Goal: Transaction & Acquisition: Purchase product/service

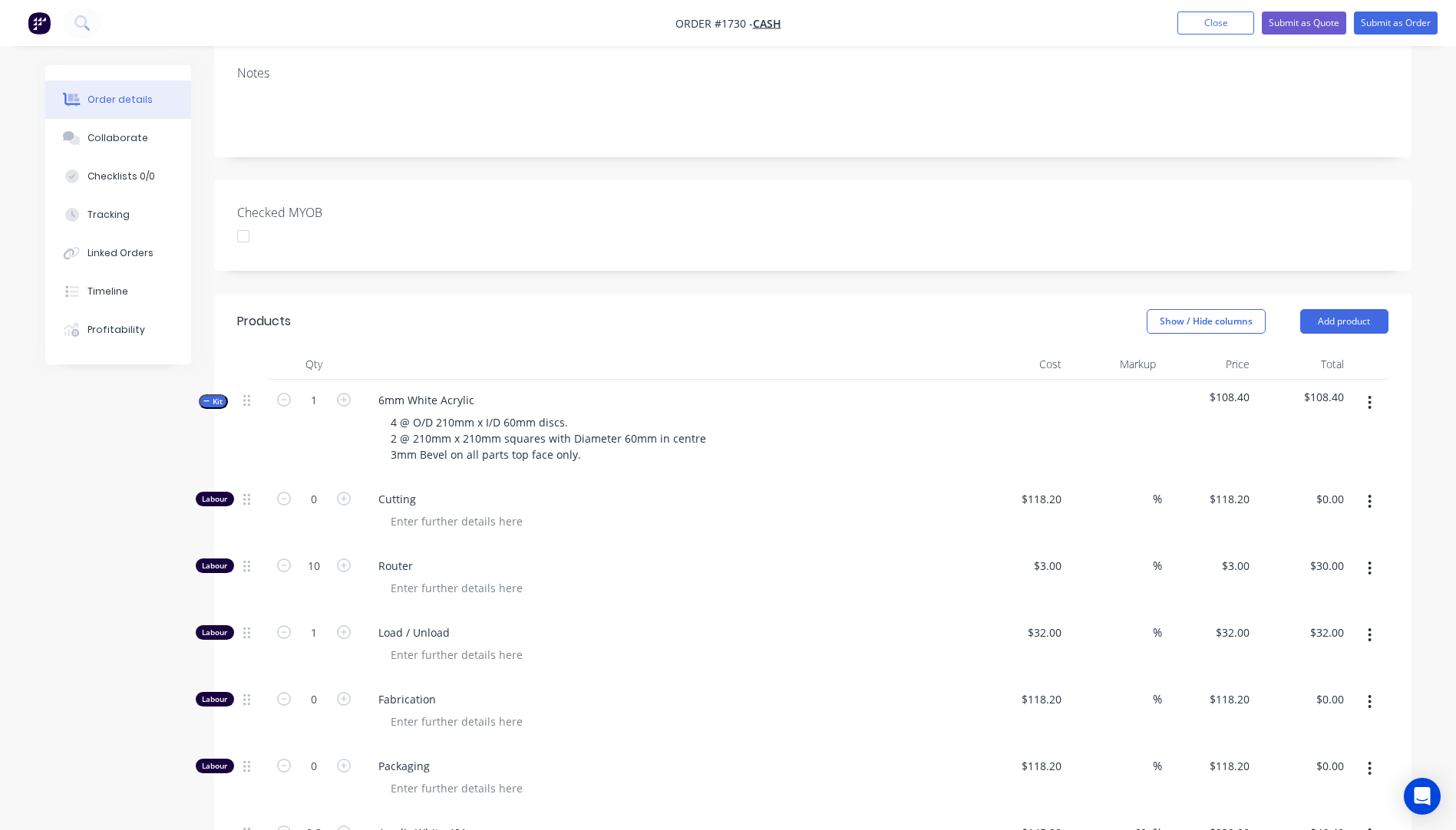
scroll to position [307, 0]
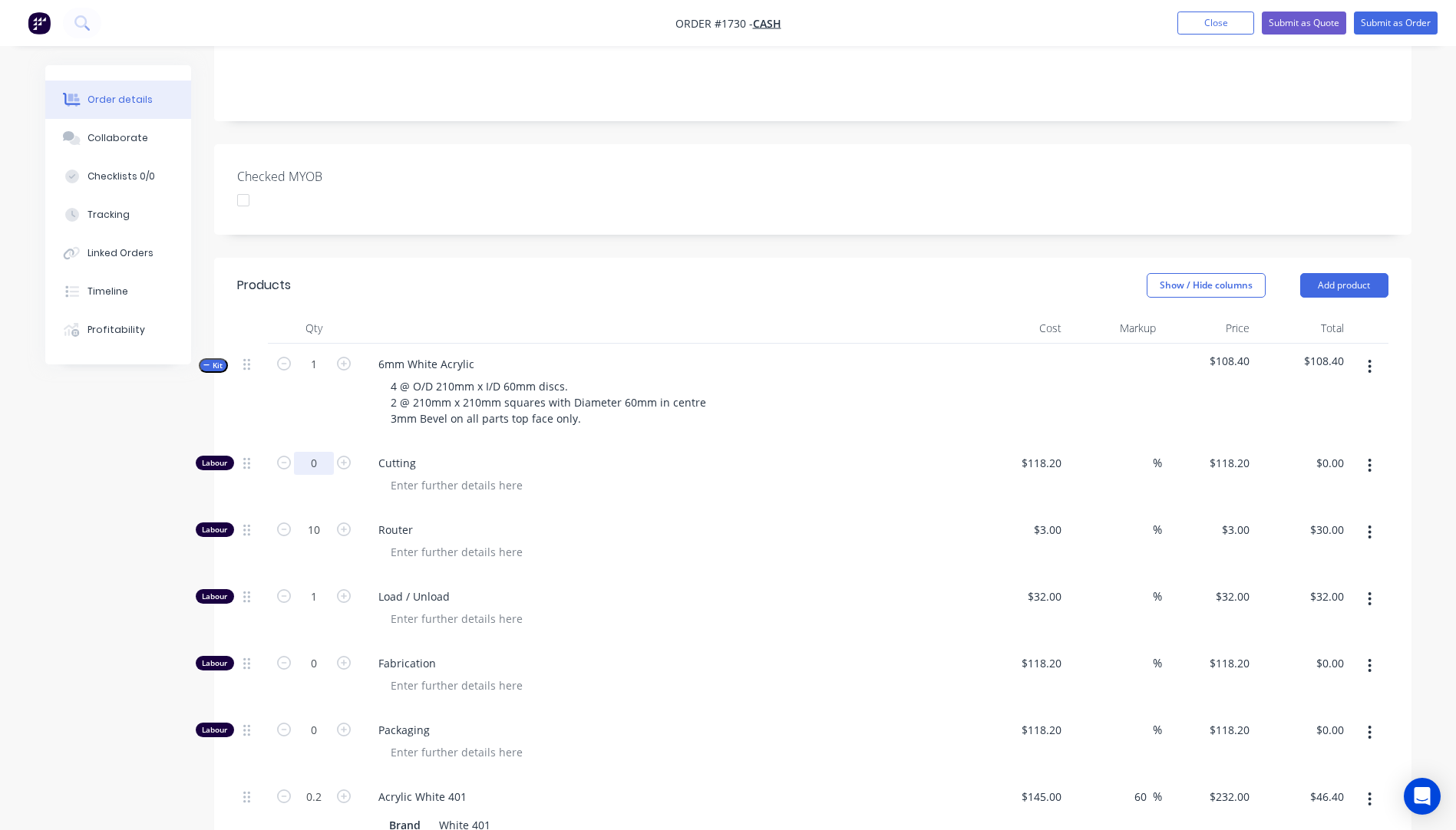
click at [323, 452] on input "0" at bounding box center [314, 463] width 40 height 23
type input "0.25"
type input "$29.55"
click at [813, 443] on div "Cutting" at bounding box center [666, 476] width 614 height 67
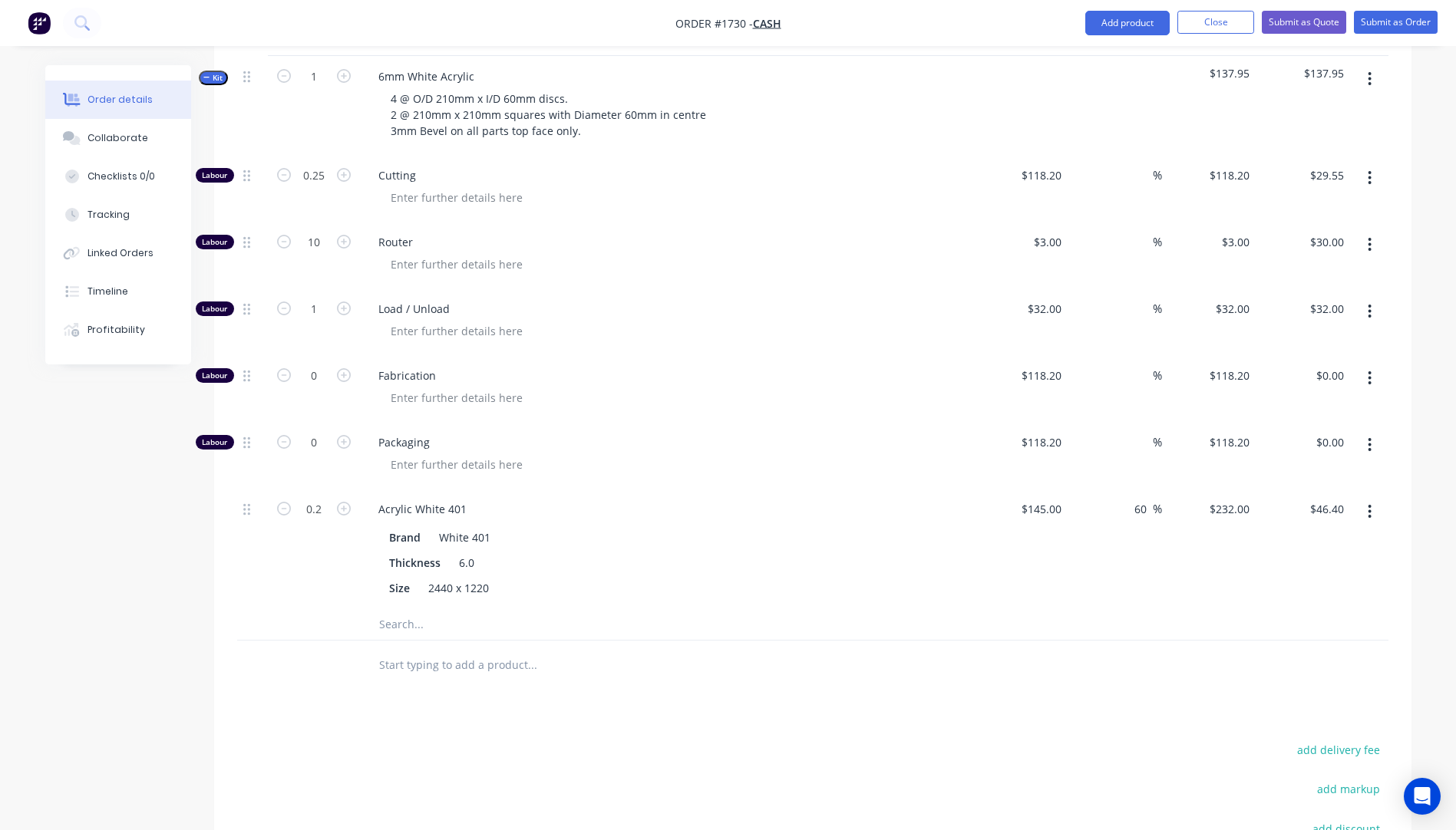
scroll to position [518, 0]
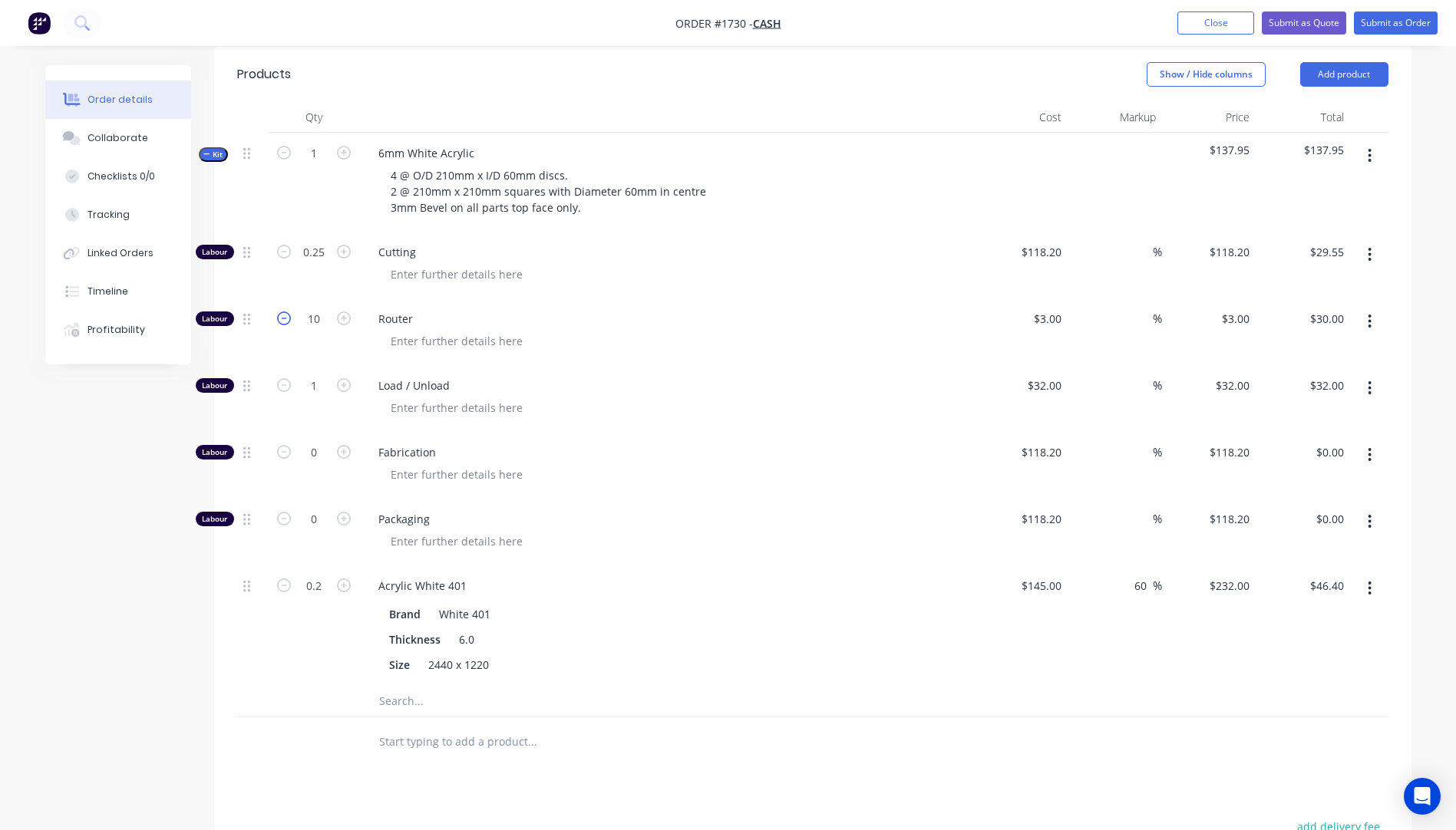
click at [281, 311] on icon "button" at bounding box center [284, 318] width 14 height 14
type input "9"
type input "$27.00"
click at [281, 311] on icon "button" at bounding box center [284, 318] width 14 height 14
type input "8"
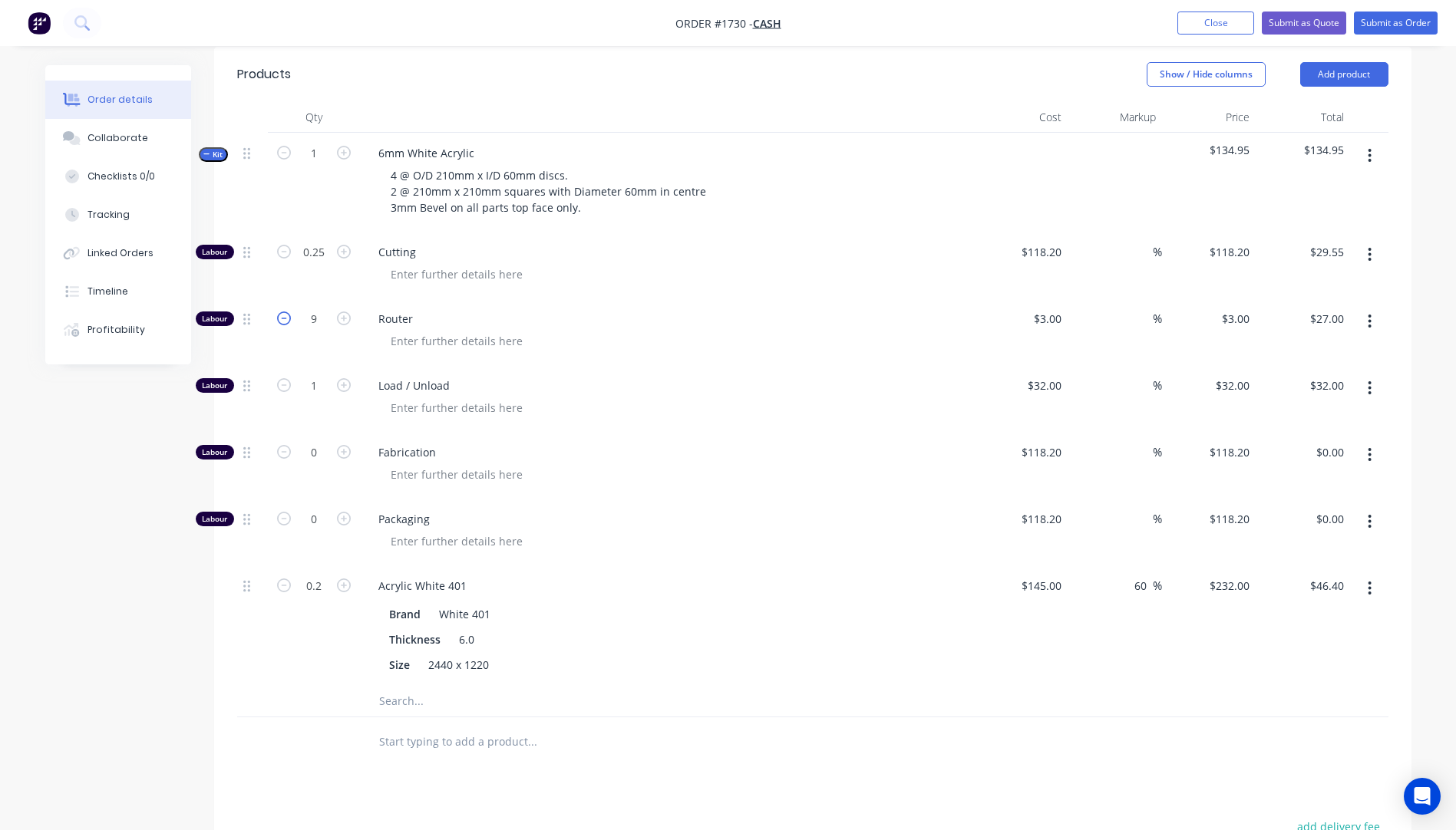
type input "$24.00"
click at [772, 365] on div "Load / Unload" at bounding box center [666, 398] width 614 height 67
drag, startPoint x: 522, startPoint y: 255, endPoint x: 402, endPoint y: 252, distance: 120.0
click at [402, 263] on div at bounding box center [457, 274] width 157 height 22
click at [662, 378] on span "Load / Unload" at bounding box center [673, 385] width 589 height 16
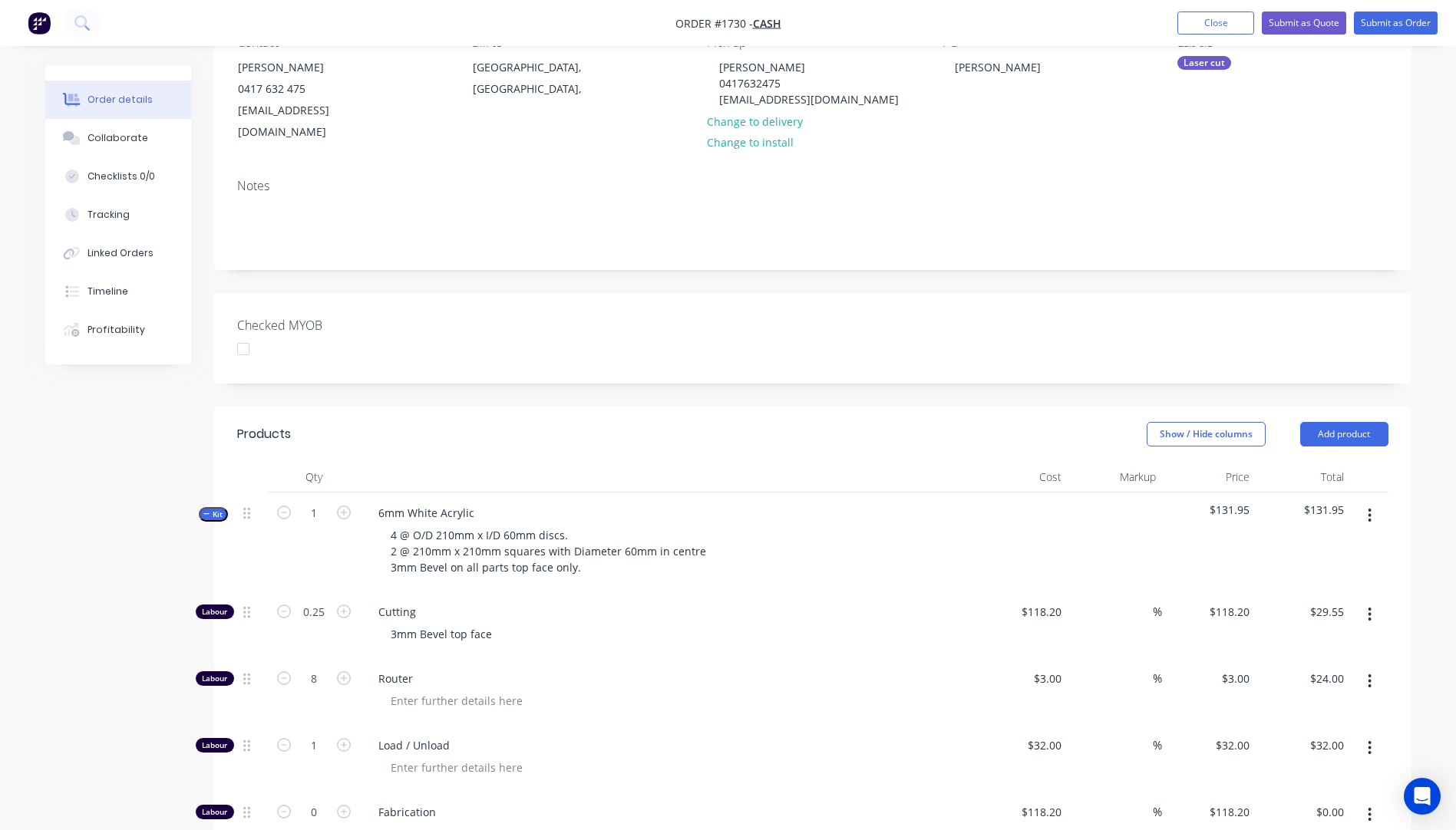
scroll to position [0, 0]
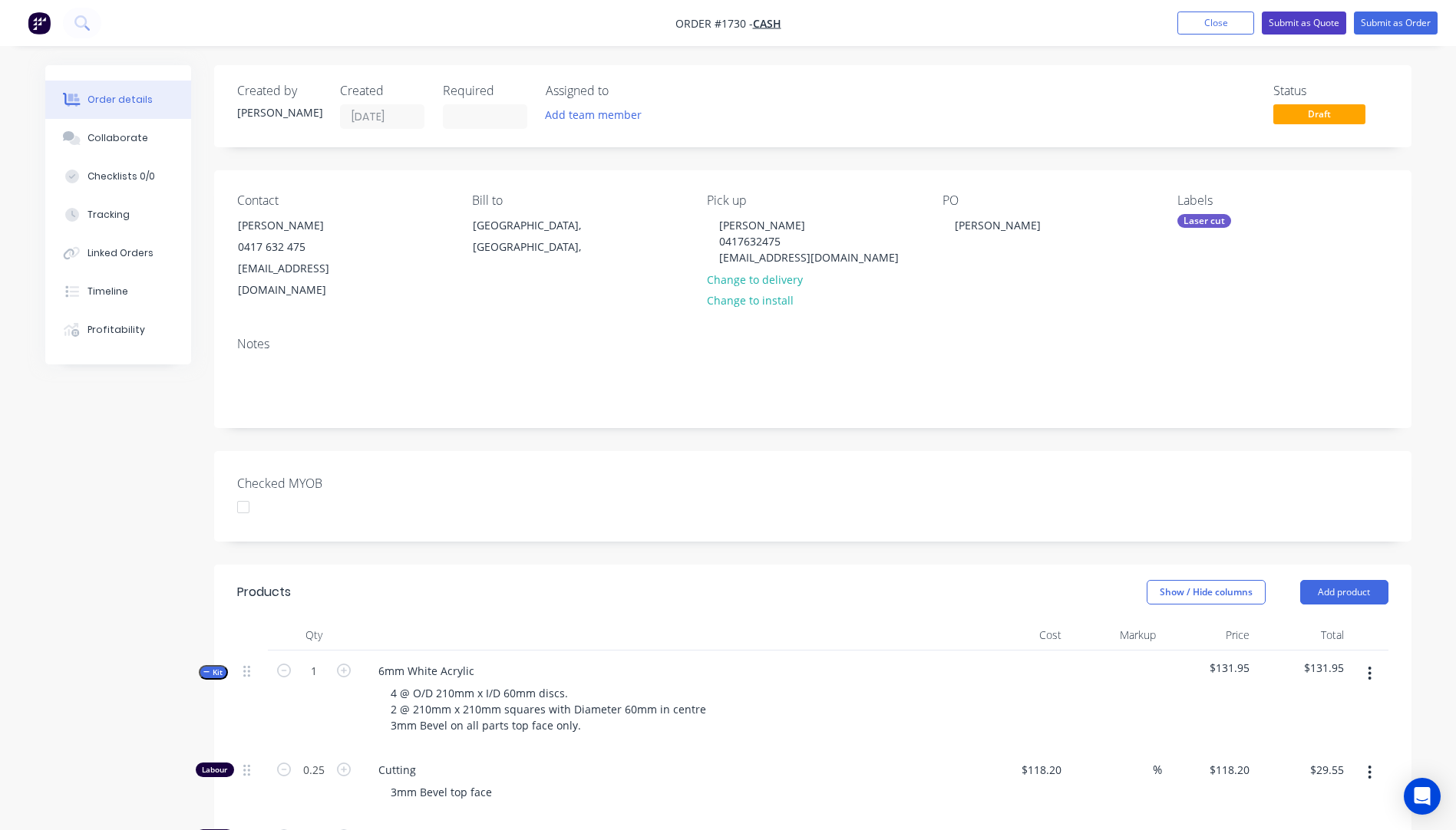
click at [1301, 21] on button "Submit as Quote" at bounding box center [1304, 22] width 84 height 23
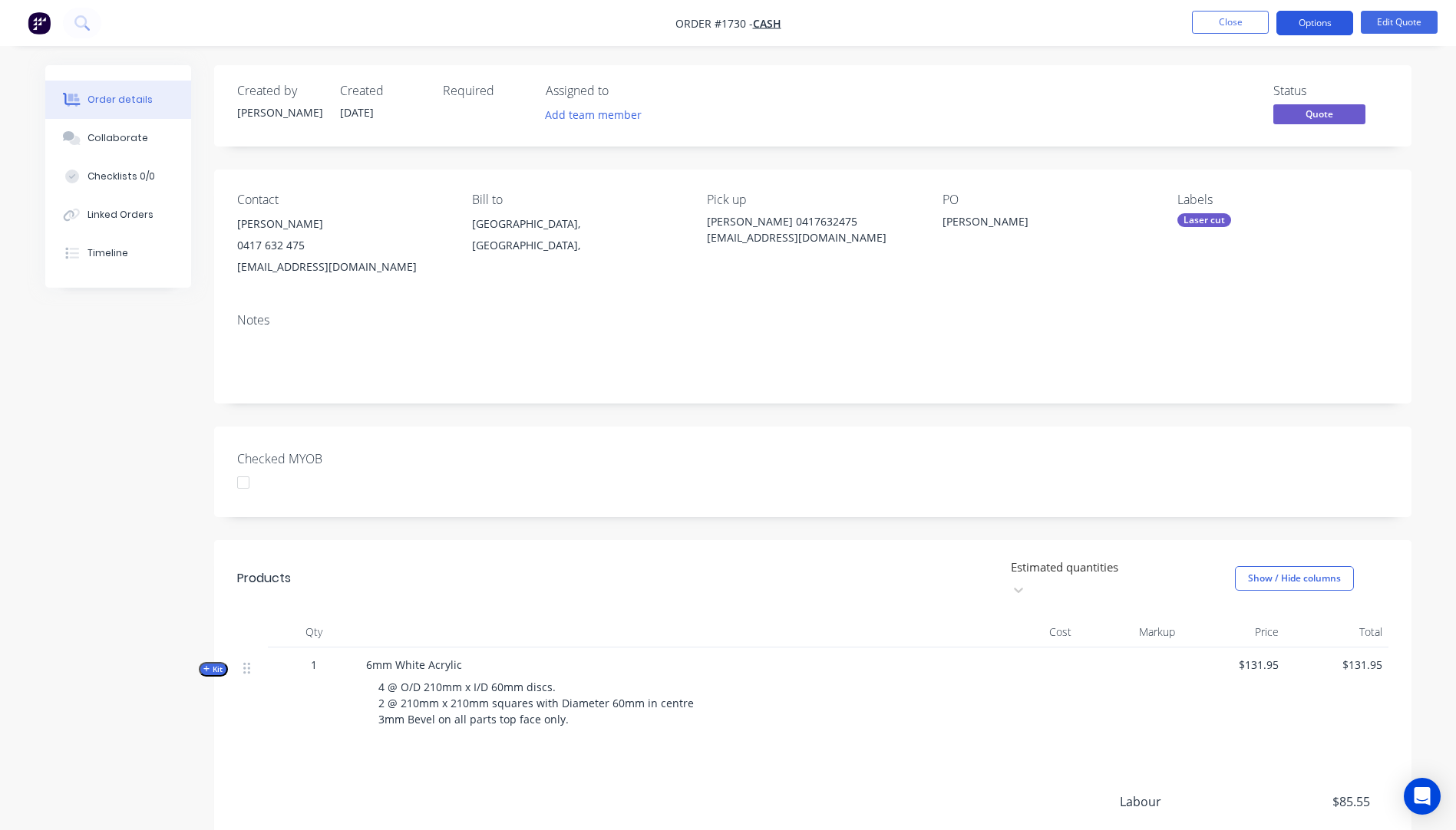
click at [1315, 23] on button "Options" at bounding box center [1314, 22] width 77 height 25
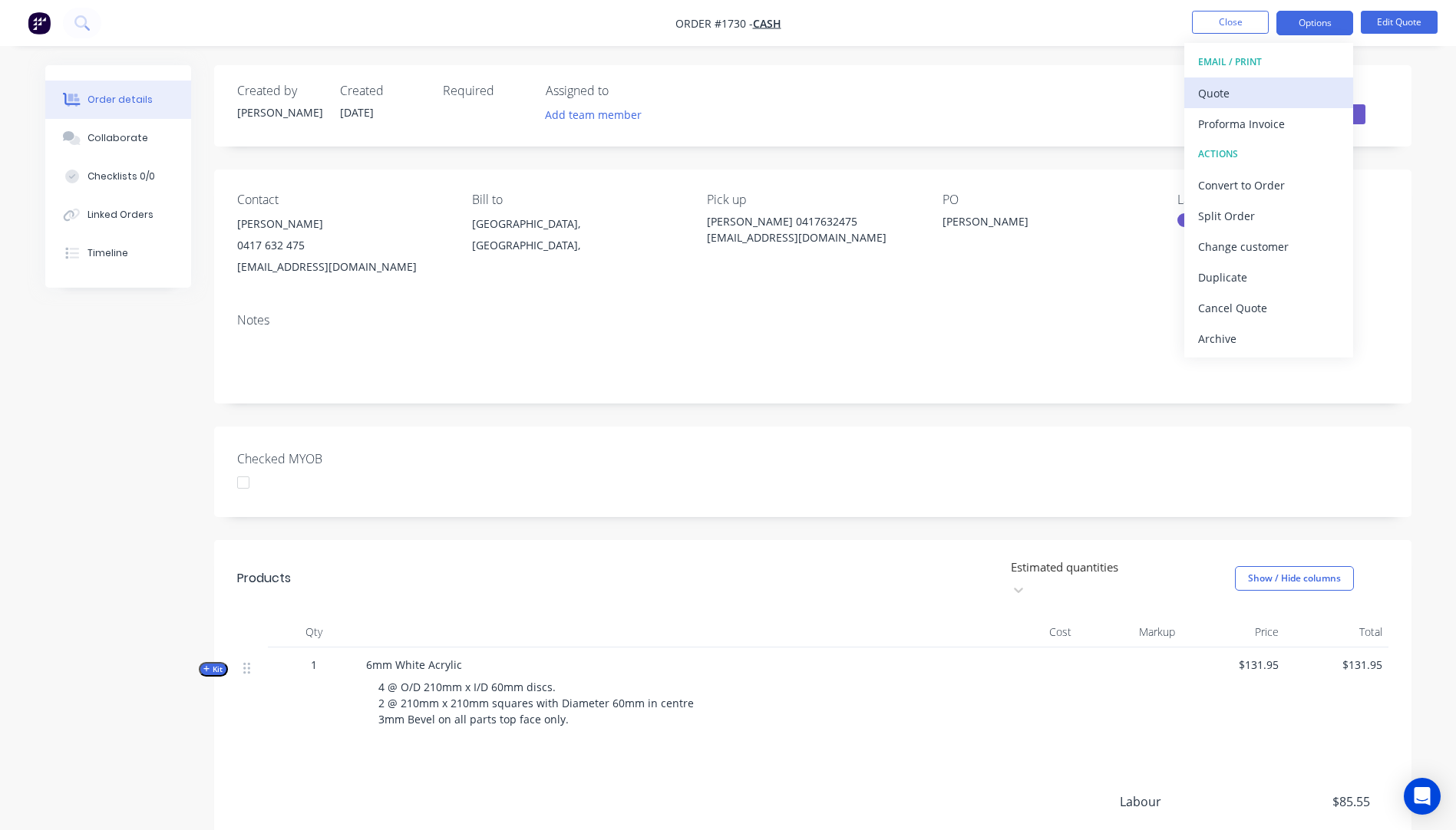
click at [1205, 87] on div "Quote" at bounding box center [1268, 93] width 141 height 22
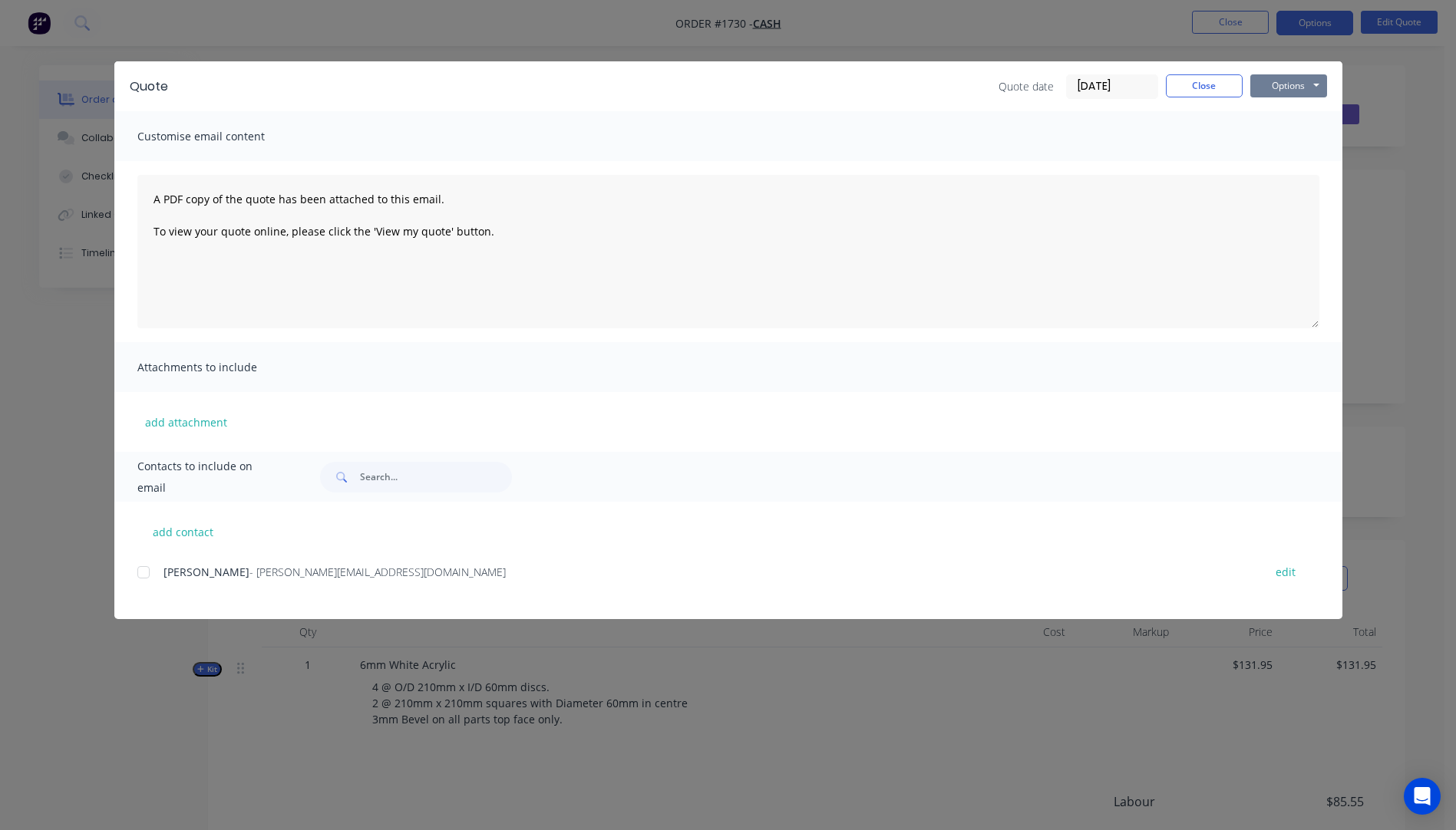
click at [1293, 90] on button "Options" at bounding box center [1288, 85] width 77 height 23
click at [1285, 120] on button "Preview" at bounding box center [1299, 113] width 98 height 25
click at [1193, 98] on div "Quote date 30/09/25 Close Options Preview Print Email" at bounding box center [1163, 86] width 329 height 25
drag, startPoint x: 1221, startPoint y: 82, endPoint x: 1244, endPoint y: 71, distance: 25.5
click at [1226, 77] on button "Close" at bounding box center [1204, 85] width 77 height 23
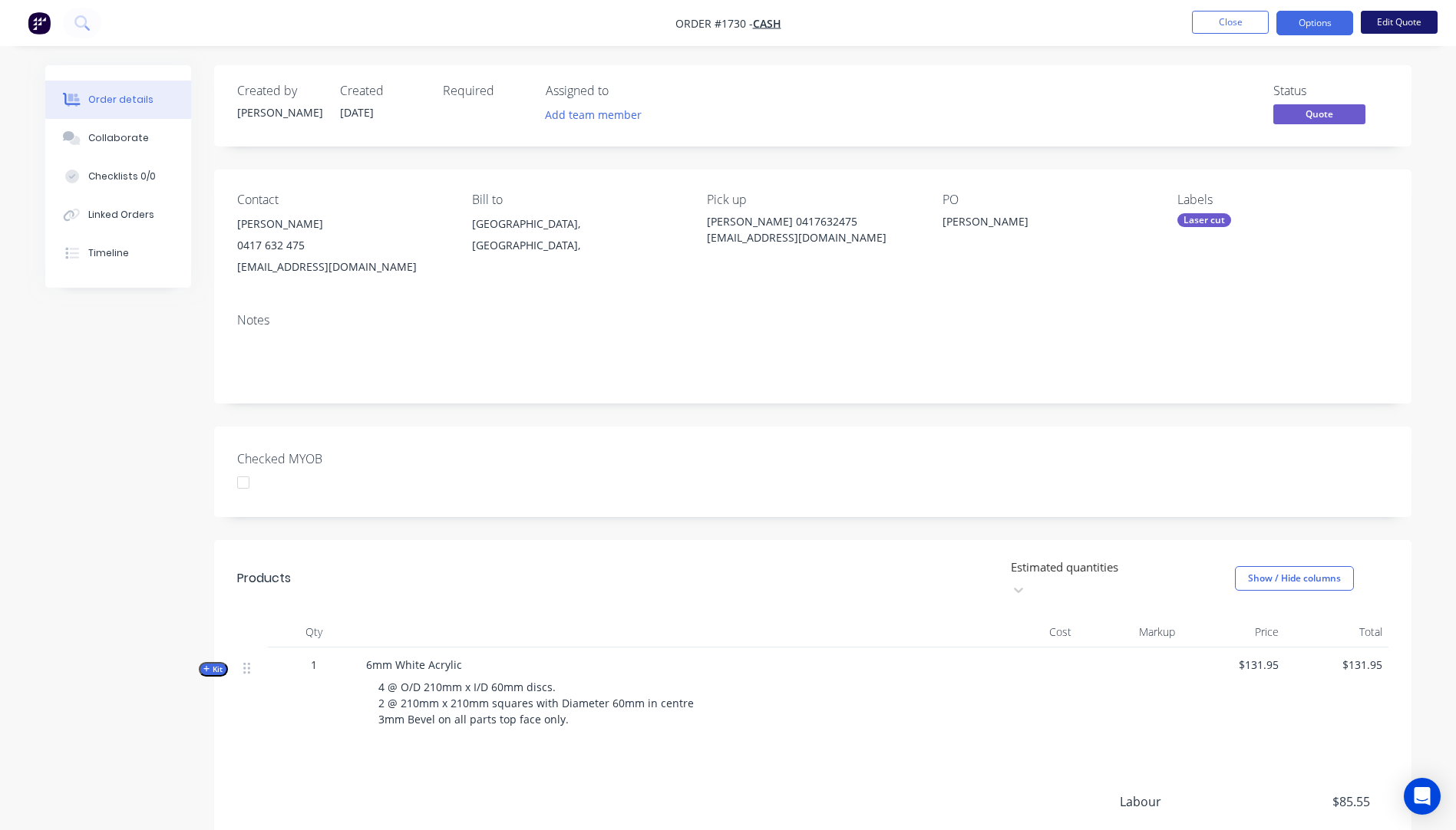
click at [1379, 24] on button "Edit Quote" at bounding box center [1398, 22] width 77 height 23
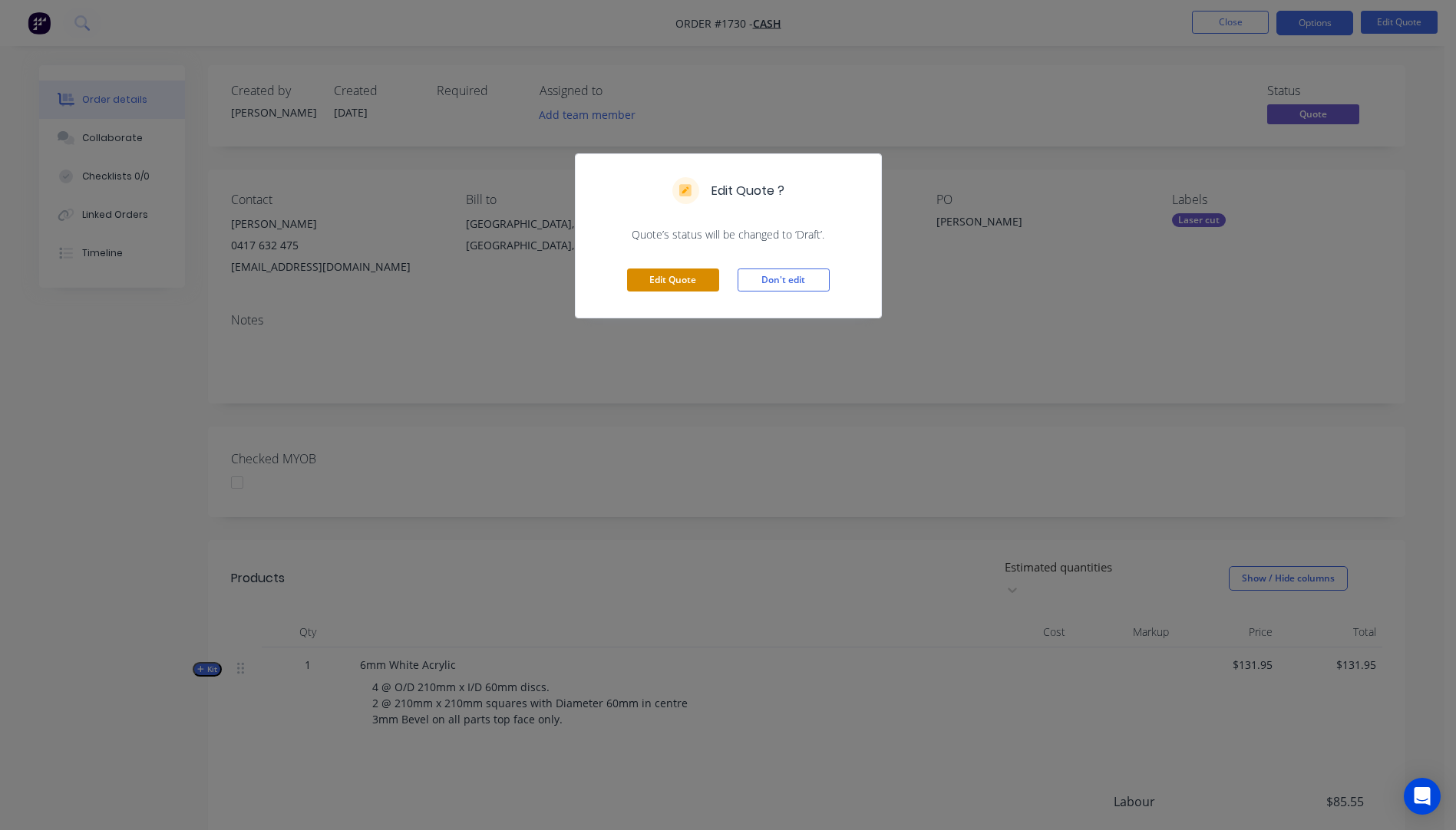
click at [698, 280] on button "Edit Quote" at bounding box center [673, 280] width 92 height 23
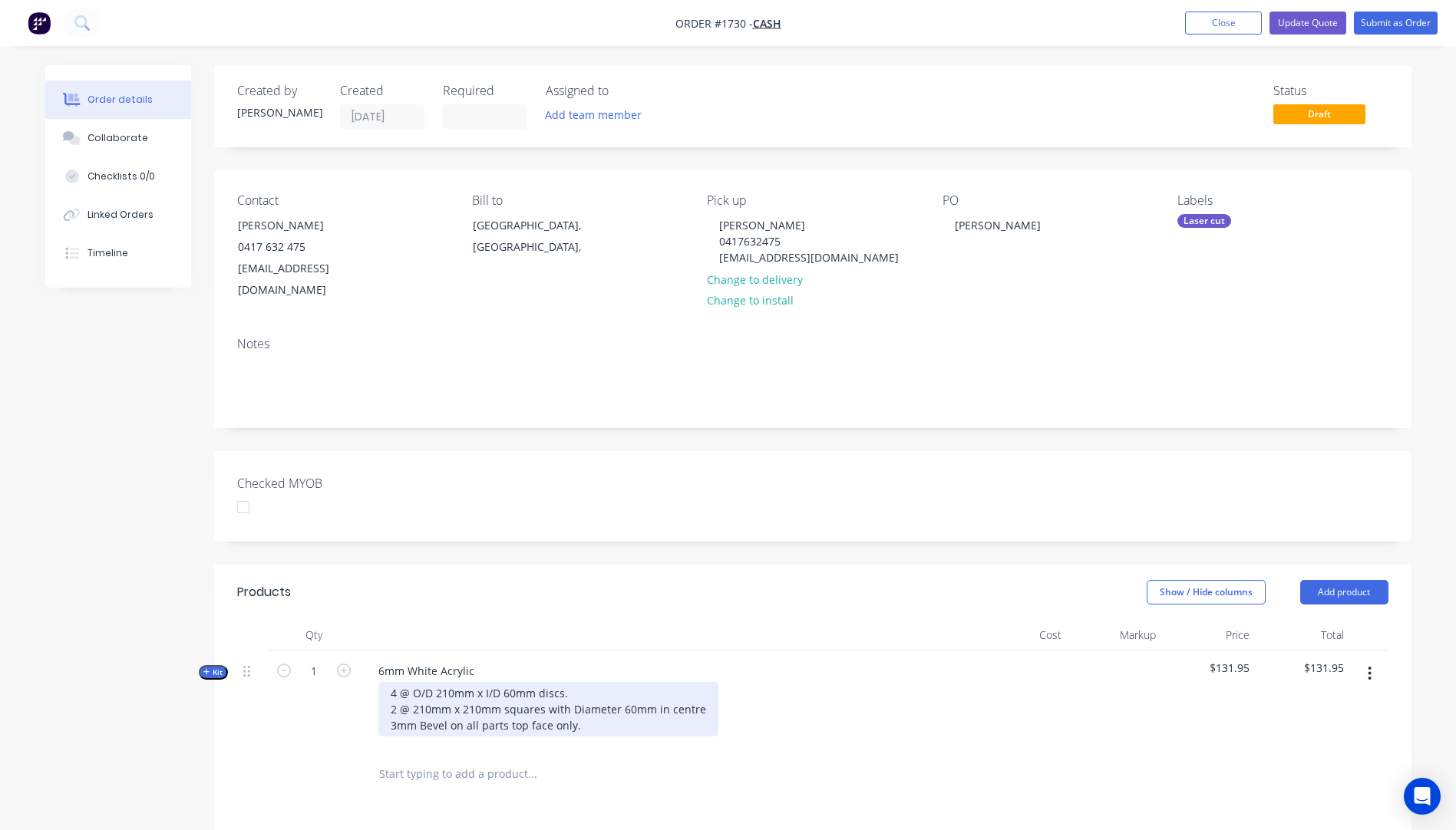
click at [652, 684] on div "4 @ O/D 210mm x I/D 60mm discs. 2 @ 210mm x 210mm squares with Diameter 60mm in…" at bounding box center [548, 709] width 340 height 54
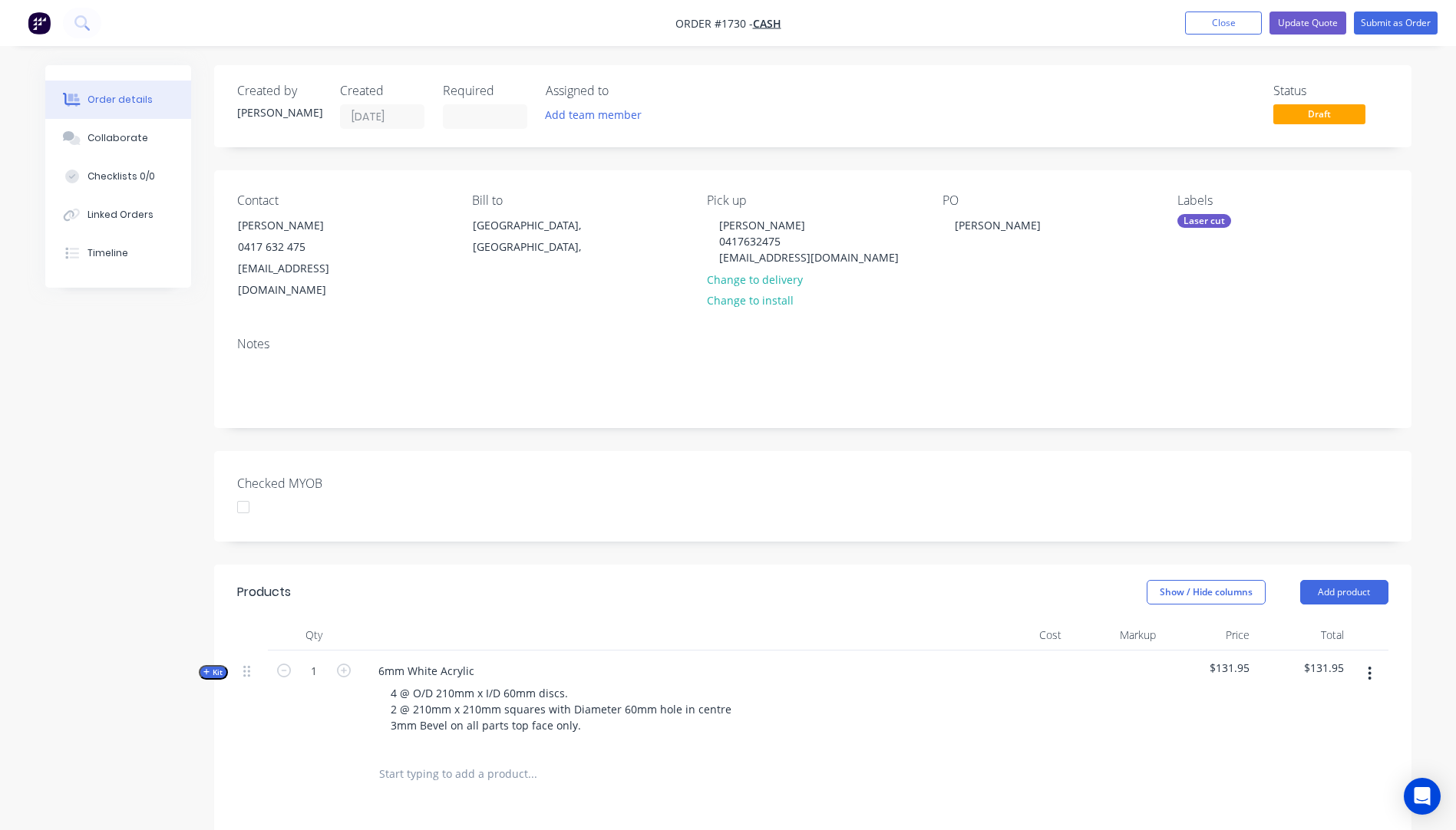
click at [773, 707] on div "4 @ O/D 210mm x I/D 60mm discs. 2 @ 210mm x 210mm squares with Diameter 60mm ho…" at bounding box center [666, 709] width 602 height 54
click at [1300, 30] on button "Update Quote" at bounding box center [1307, 22] width 77 height 23
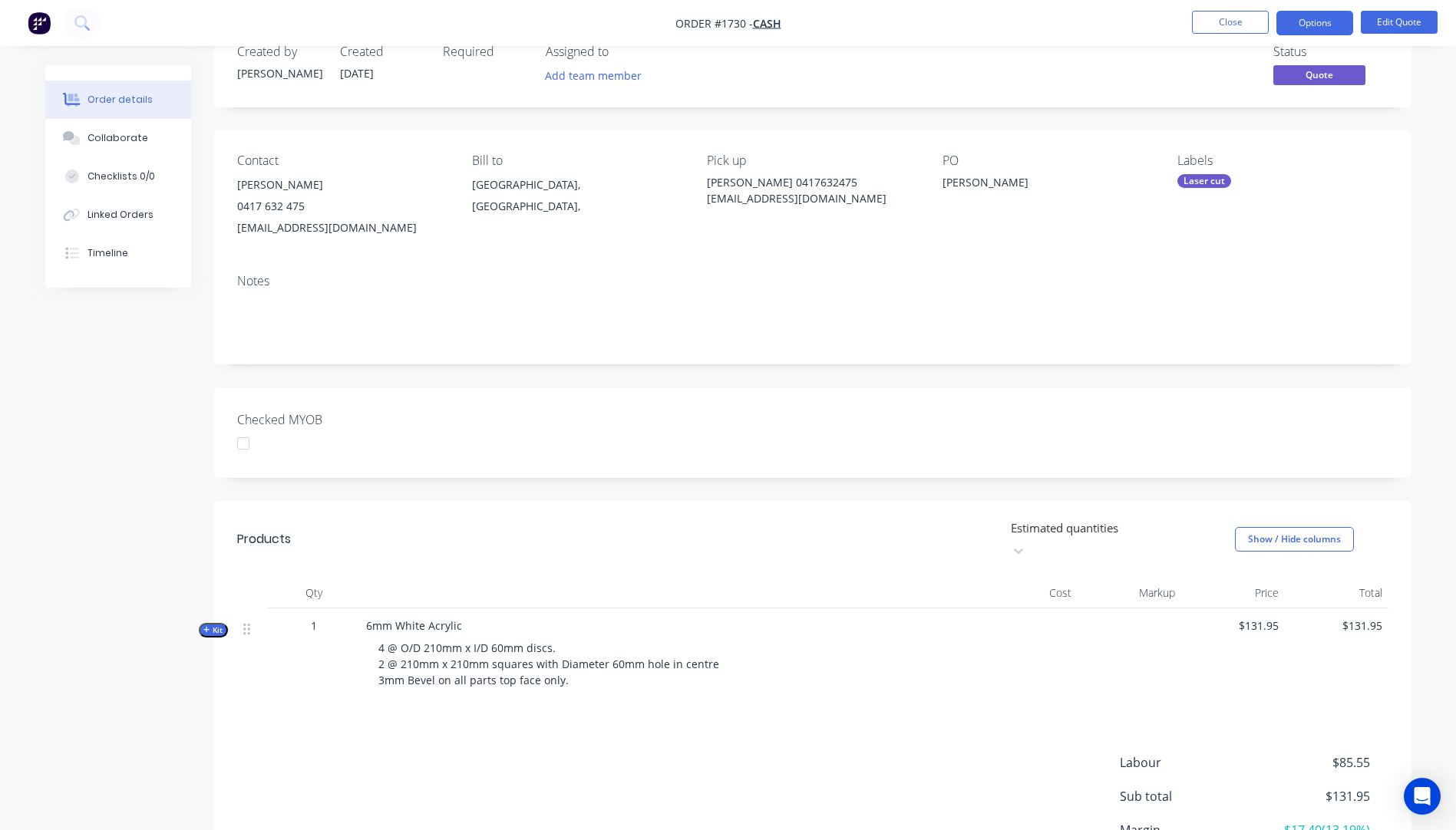
scroll to position [77, 0]
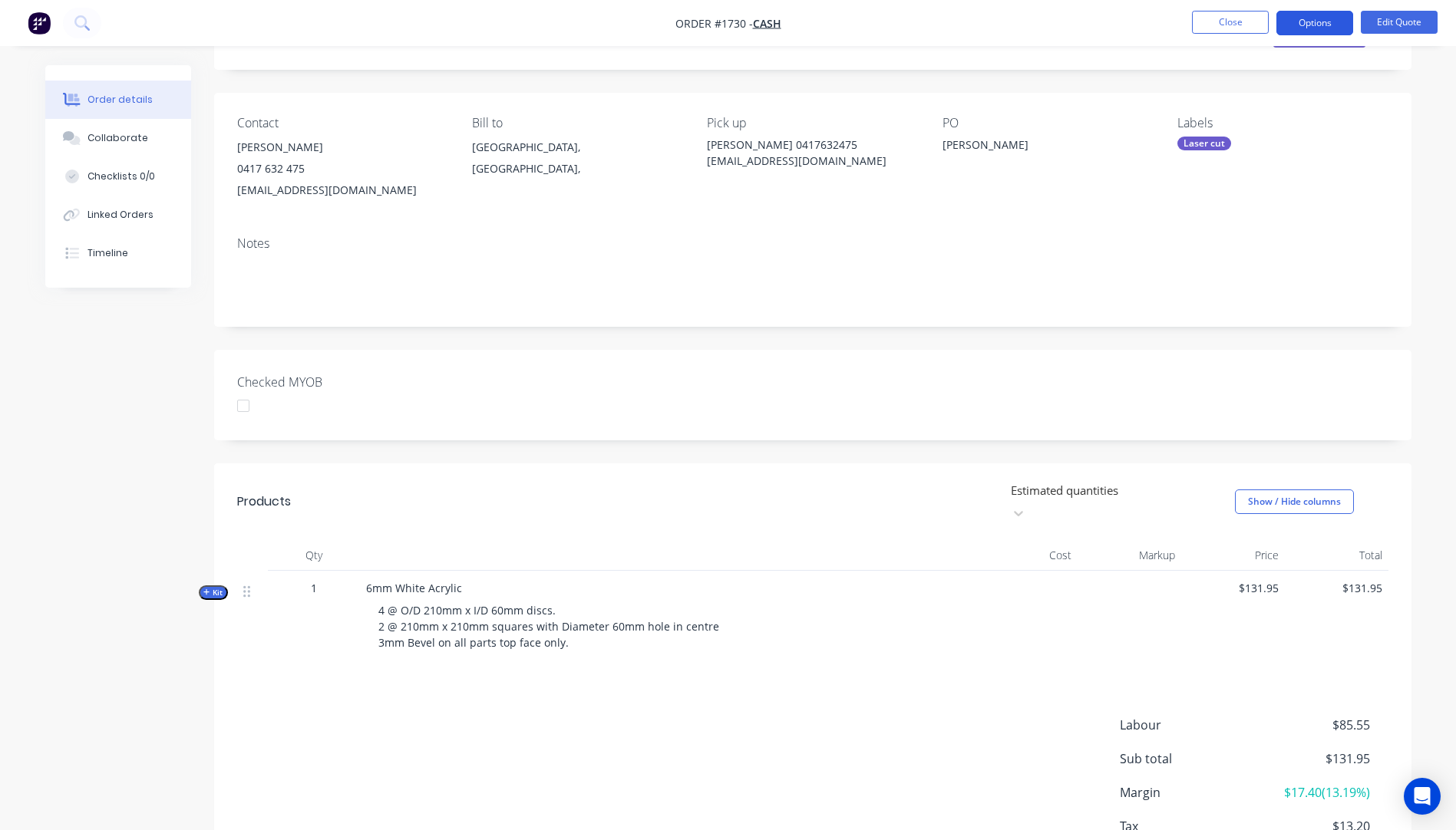
click at [1305, 27] on button "Options" at bounding box center [1314, 22] width 77 height 25
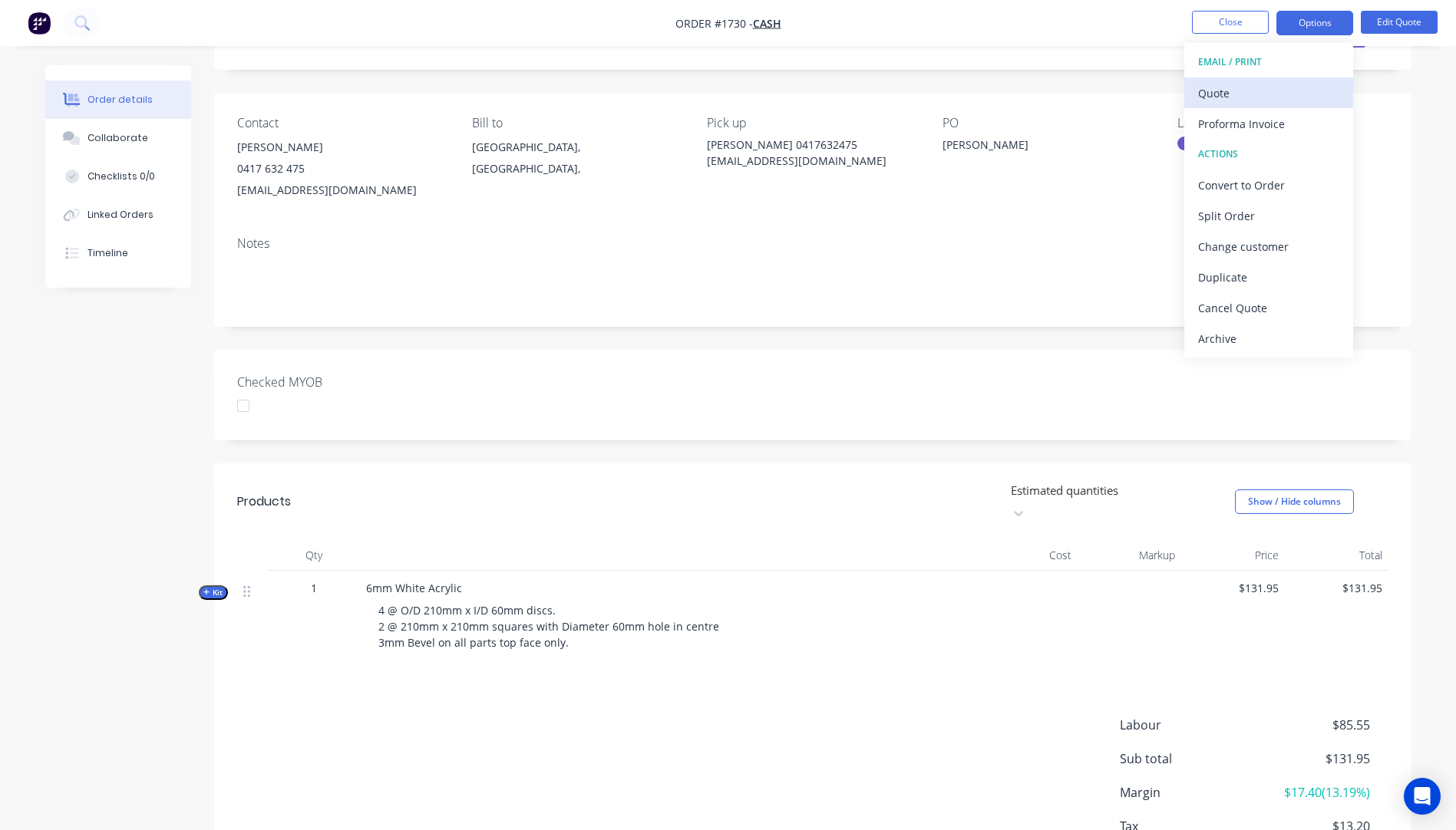
click at [1218, 108] on button "Quote" at bounding box center [1268, 93] width 169 height 31
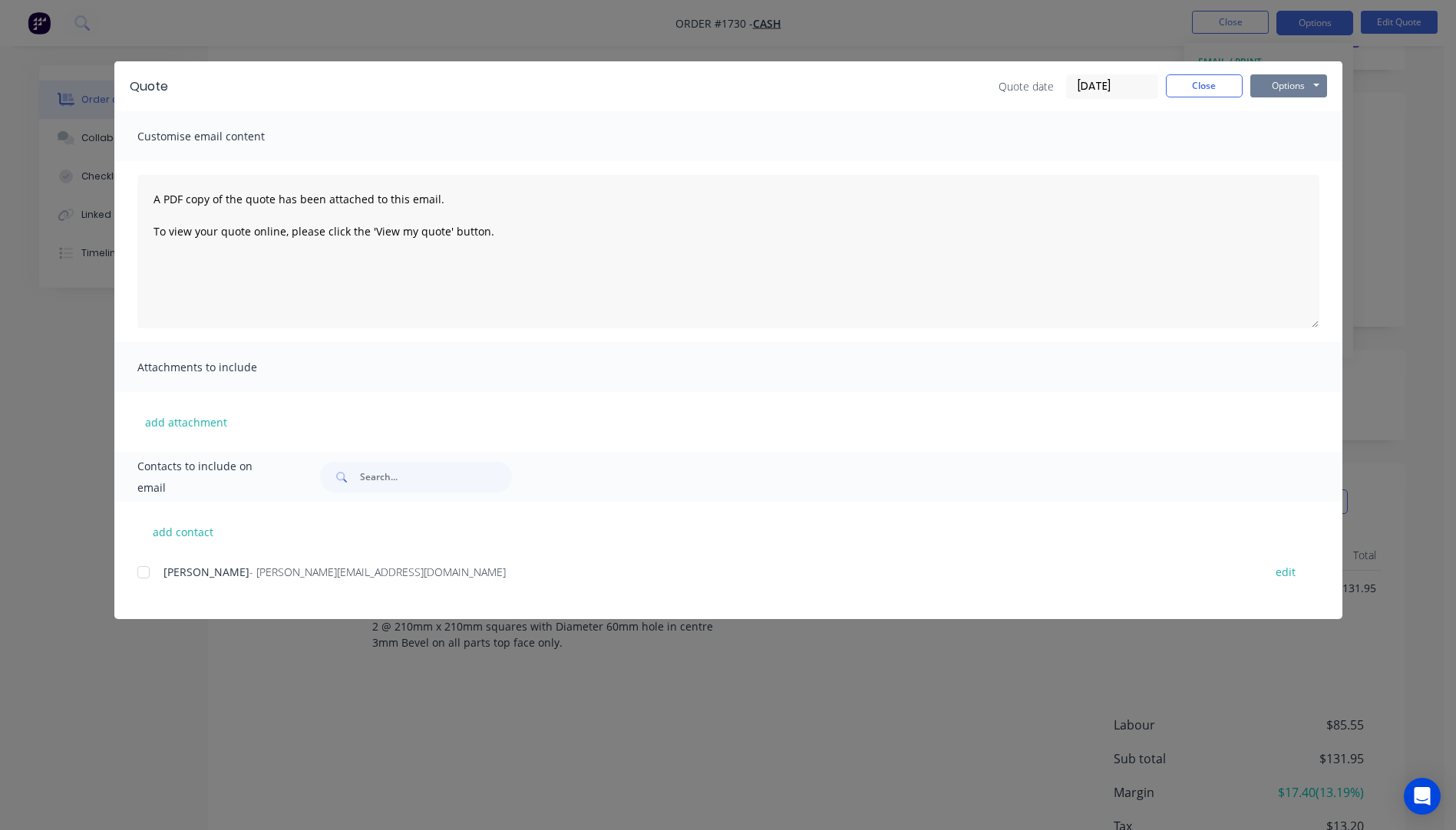
click at [1256, 85] on button "Options" at bounding box center [1288, 85] width 77 height 23
click at [1280, 117] on button "Preview" at bounding box center [1299, 113] width 98 height 25
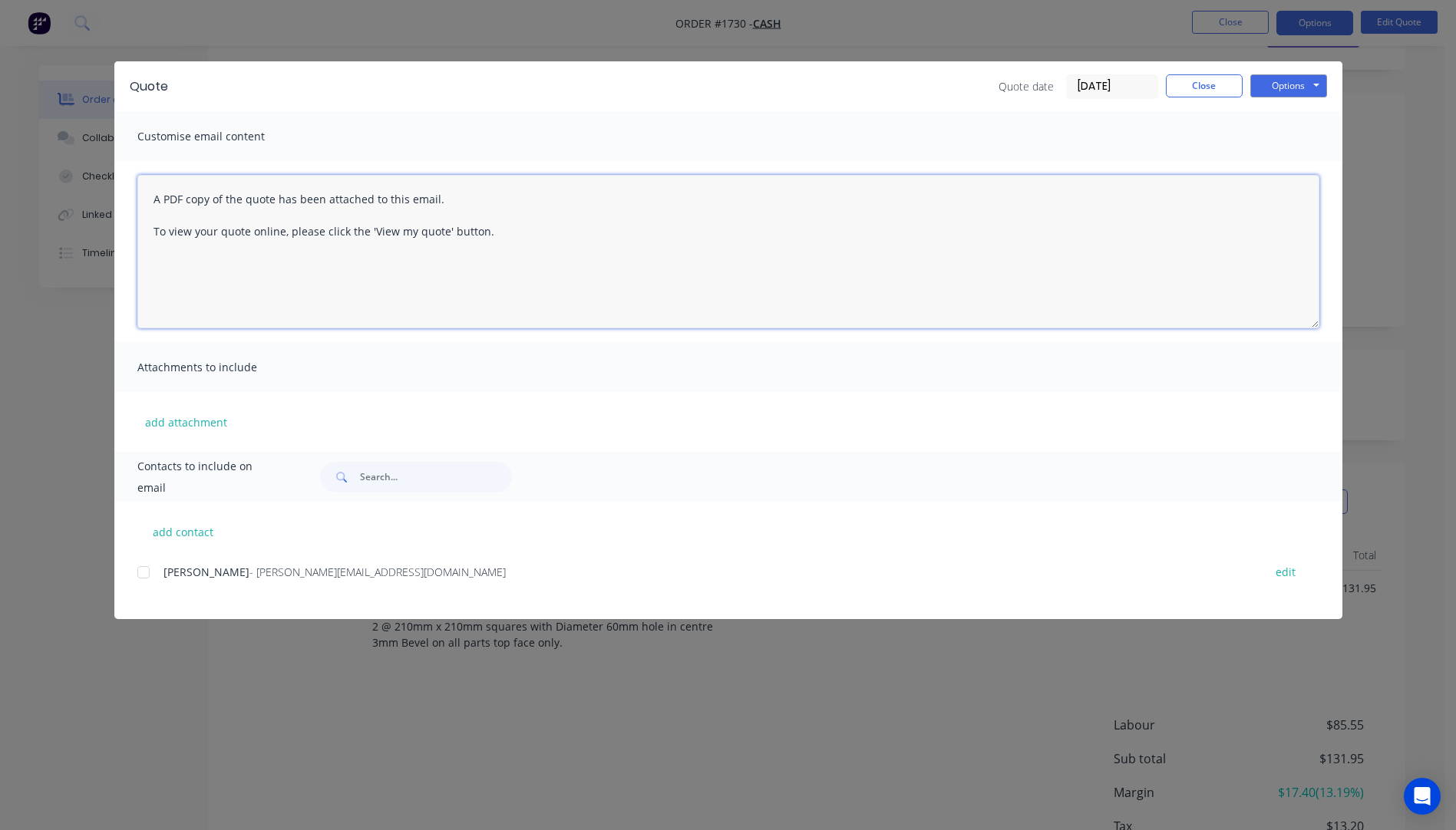
paste textarea "Hi, Please contact us if you have any questions. Regards, [PERSON_NAME] [EMAIL_…"
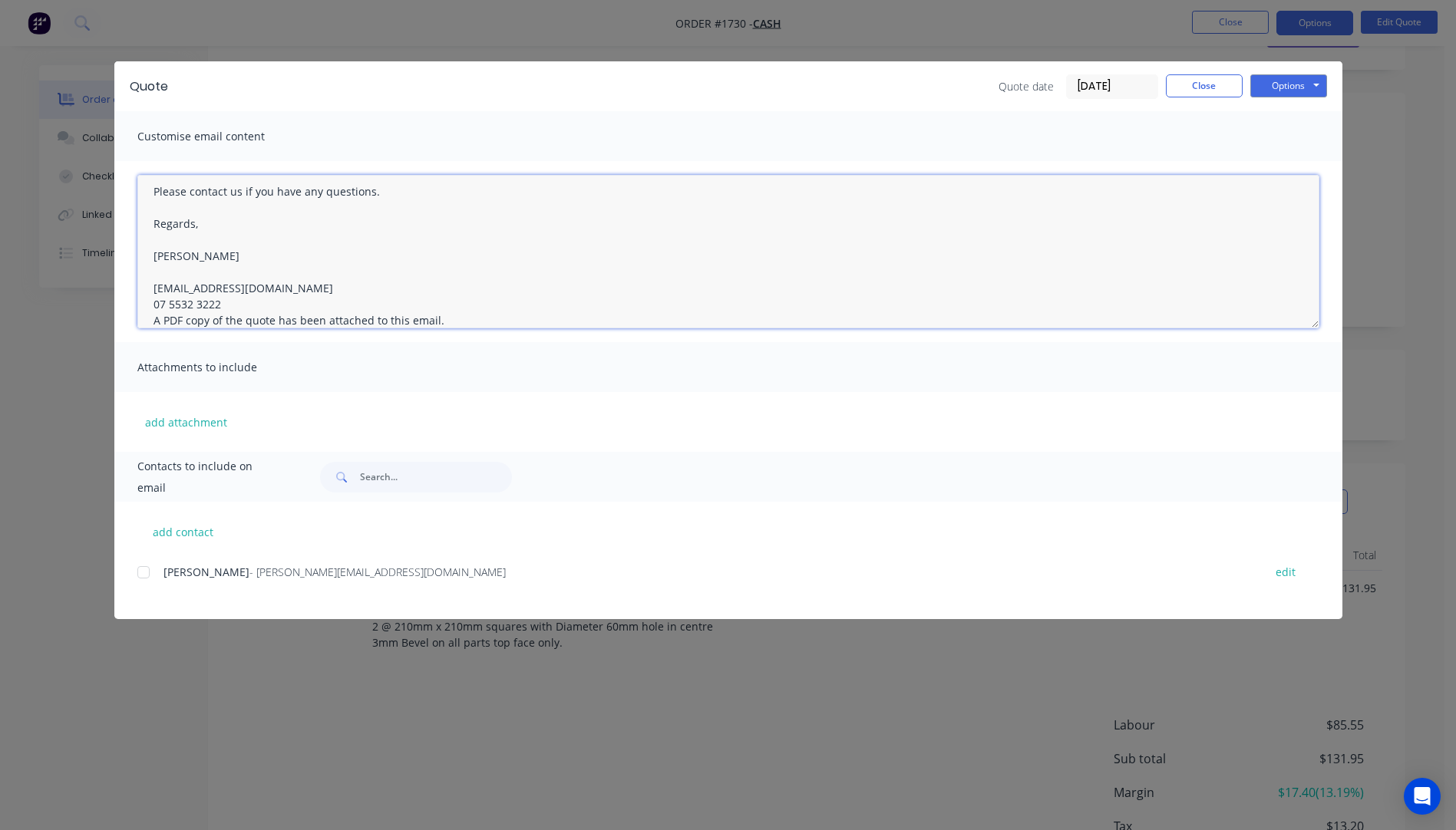
click at [223, 298] on textarea "Hi, Please contact us if you have any questions. Regards, [PERSON_NAME] [EMAIL_…" at bounding box center [728, 251] width 1181 height 153
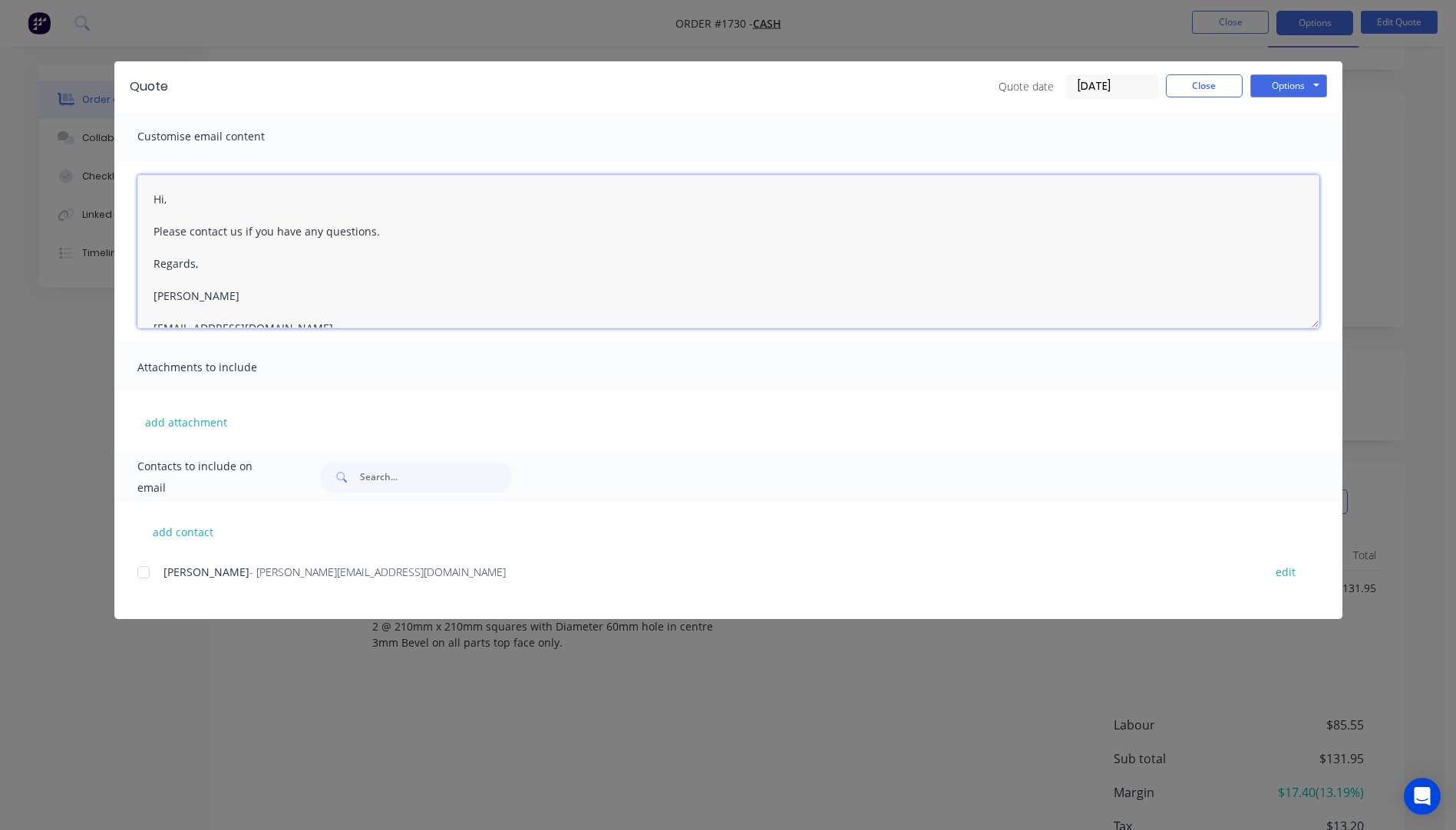
click at [182, 203] on textarea "Hi, Please contact us if you have any questions. Regards, [PERSON_NAME] [EMAIL_…" at bounding box center [728, 251] width 1181 height 153
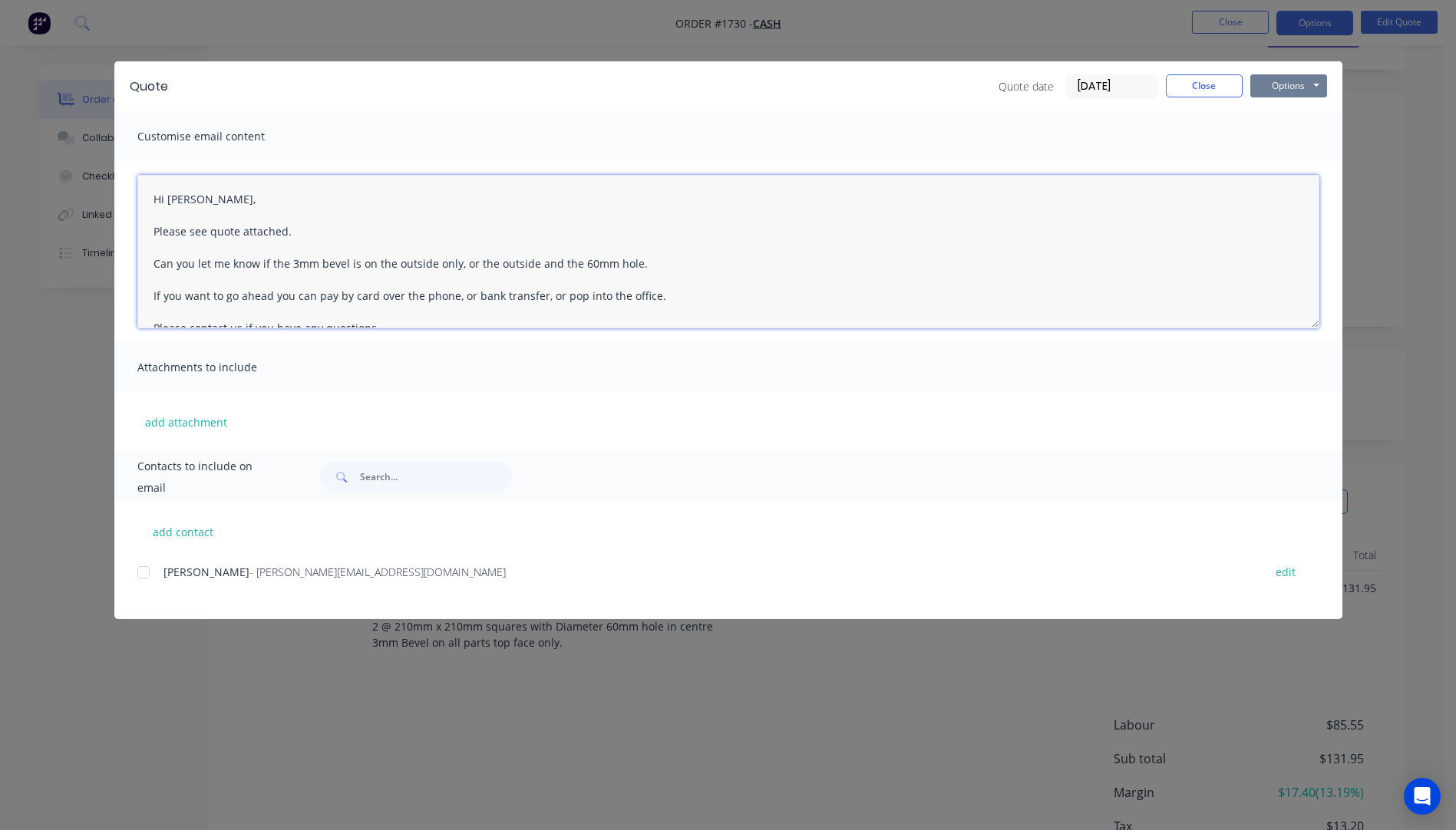
type textarea "Hi Ray, Please see quote attached. Can you let me know if the 3mm bevel is on t…"
click at [1280, 87] on button "Options" at bounding box center [1288, 85] width 77 height 23
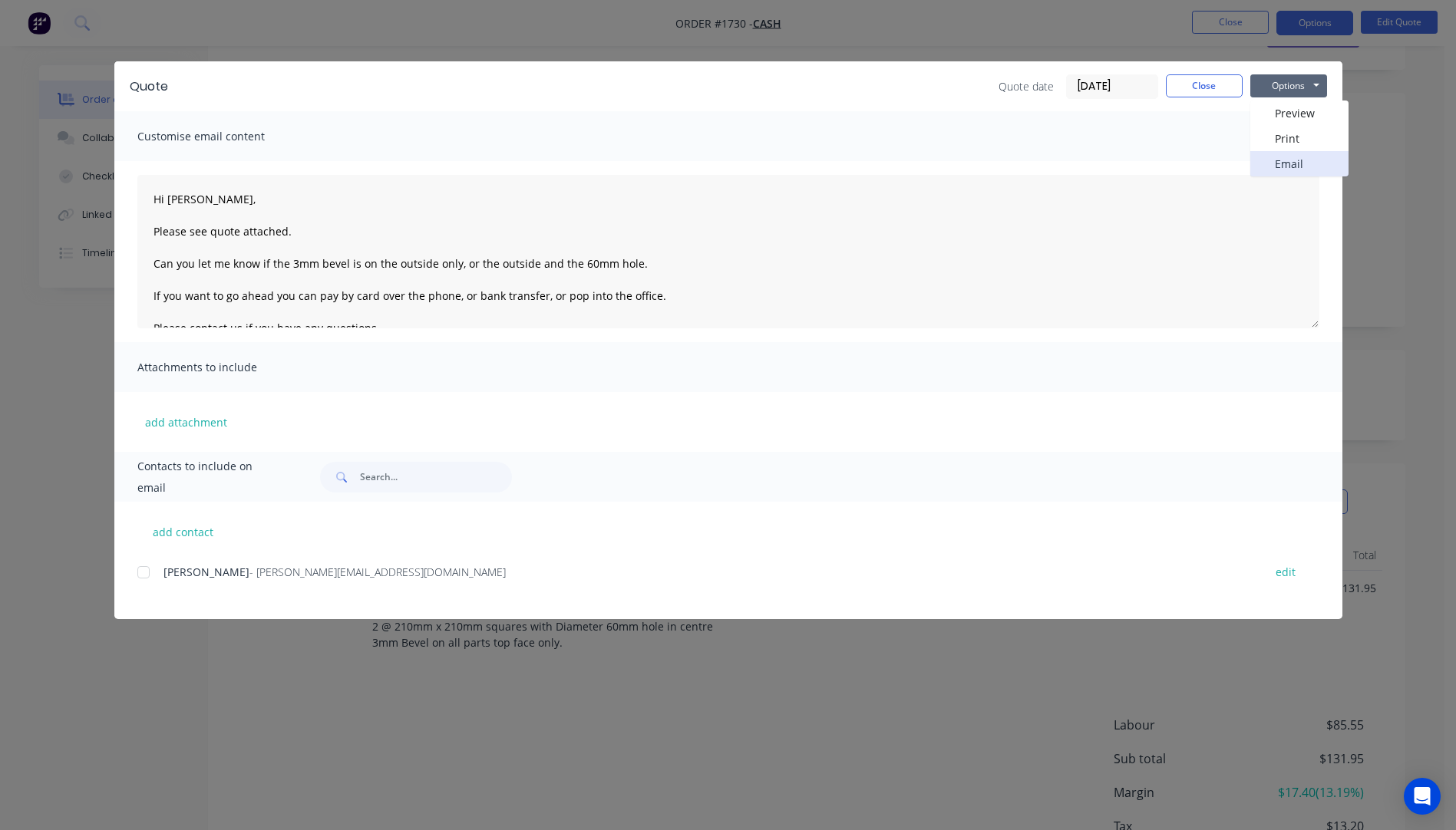
click at [1290, 167] on button "Email" at bounding box center [1299, 163] width 98 height 25
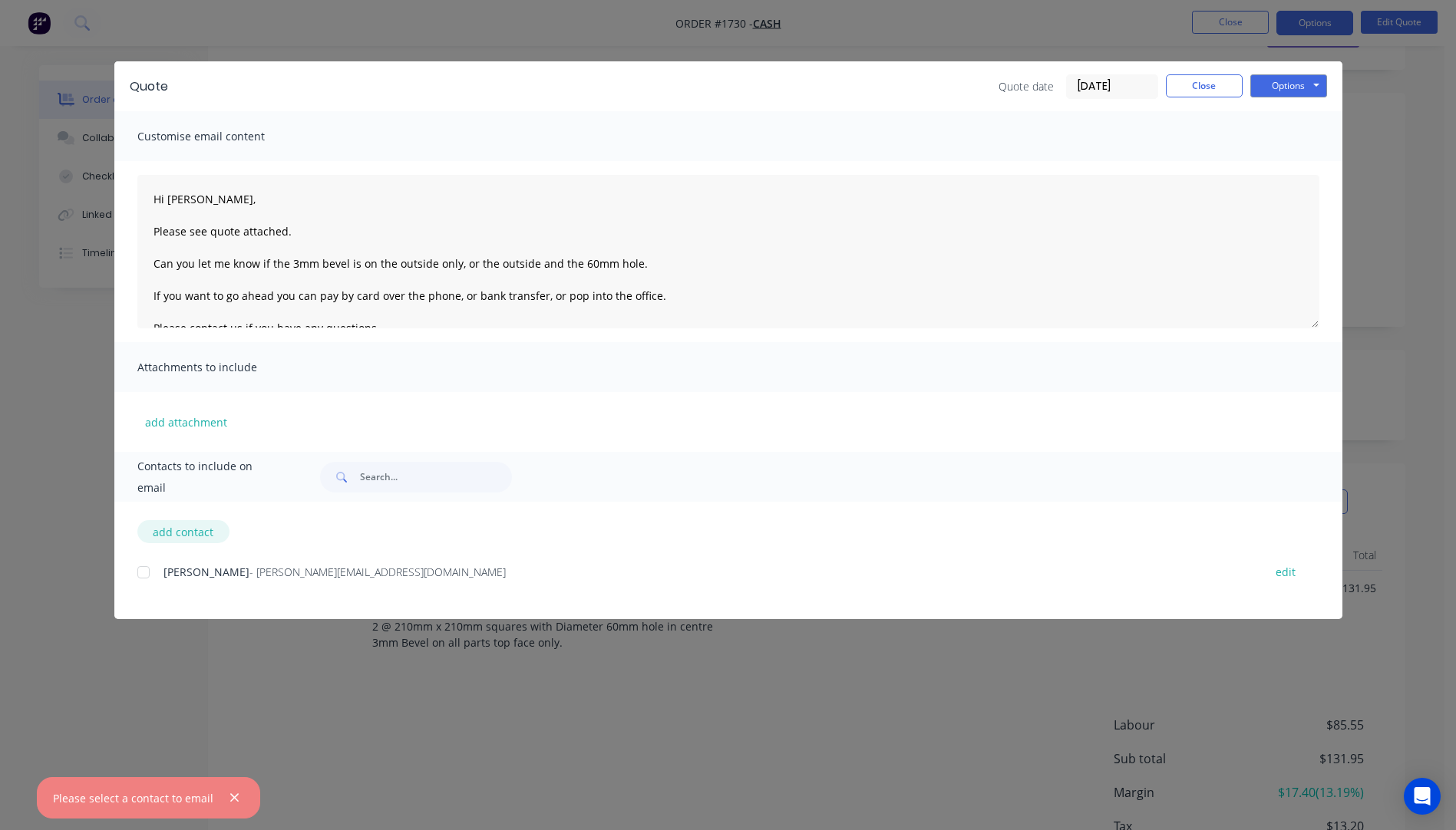
click at [188, 531] on button "add contact" at bounding box center [183, 532] width 92 height 23
select select "AU"
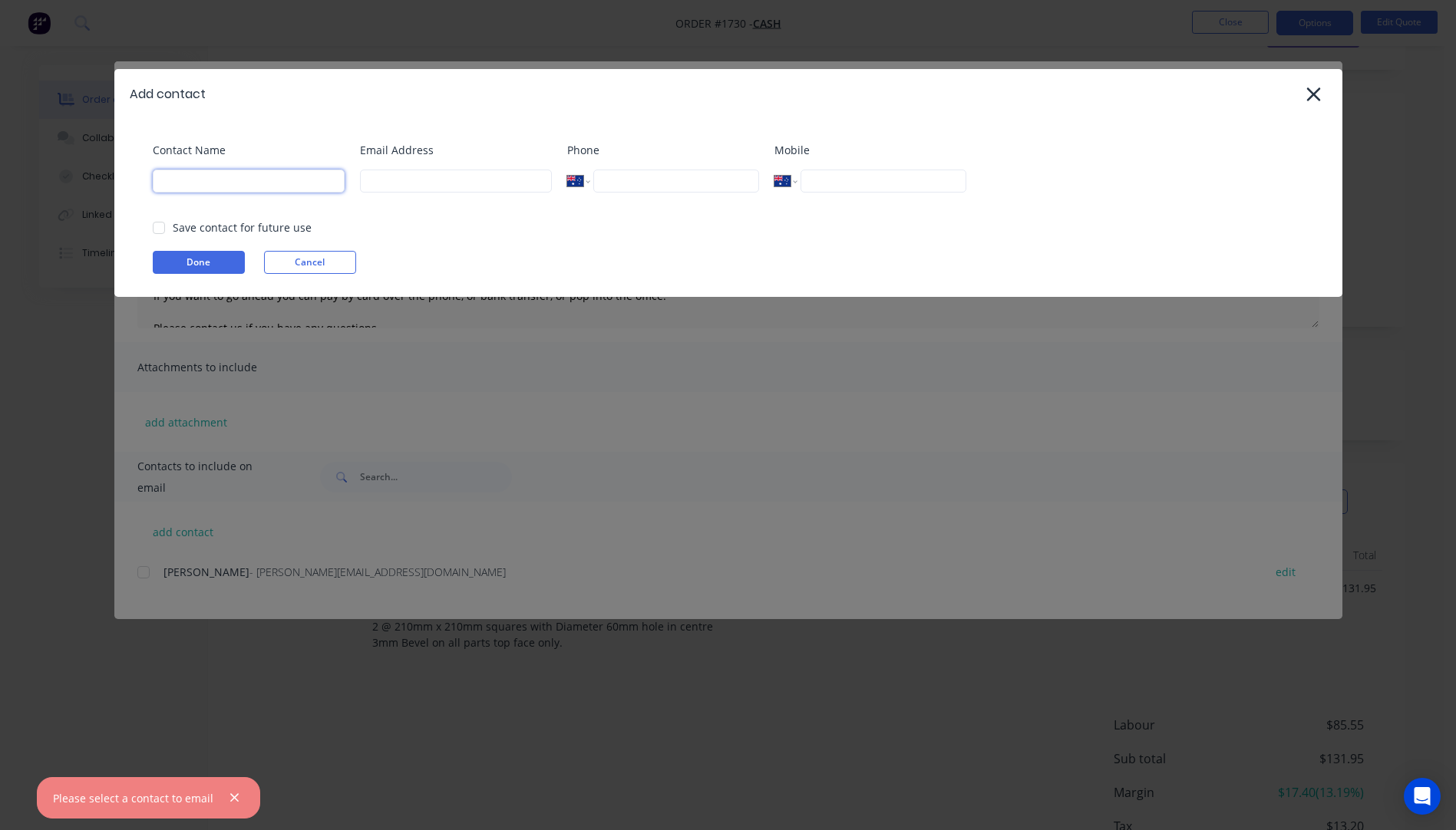
click at [263, 187] on input at bounding box center [248, 181] width 192 height 23
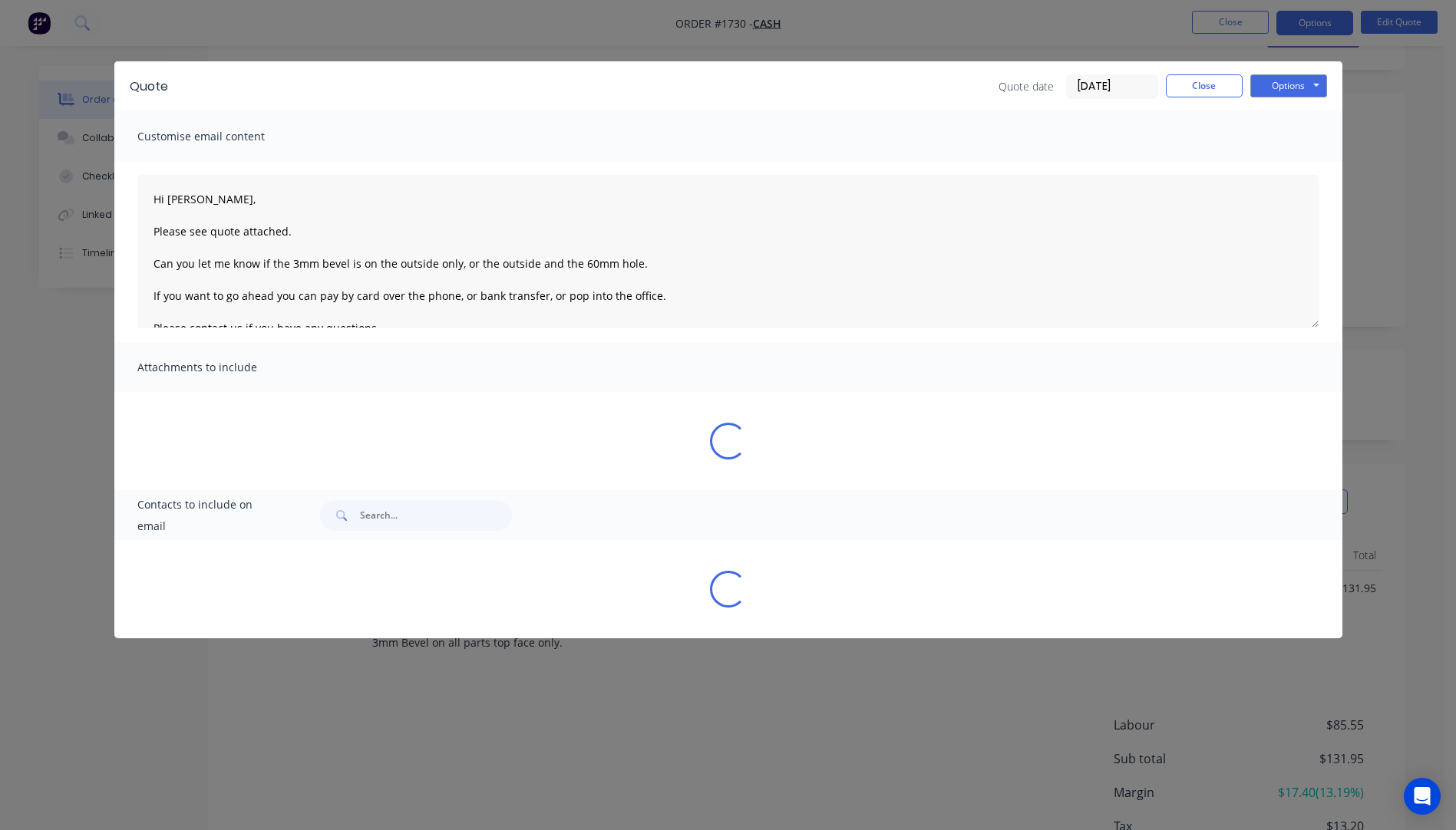
select select "AU"
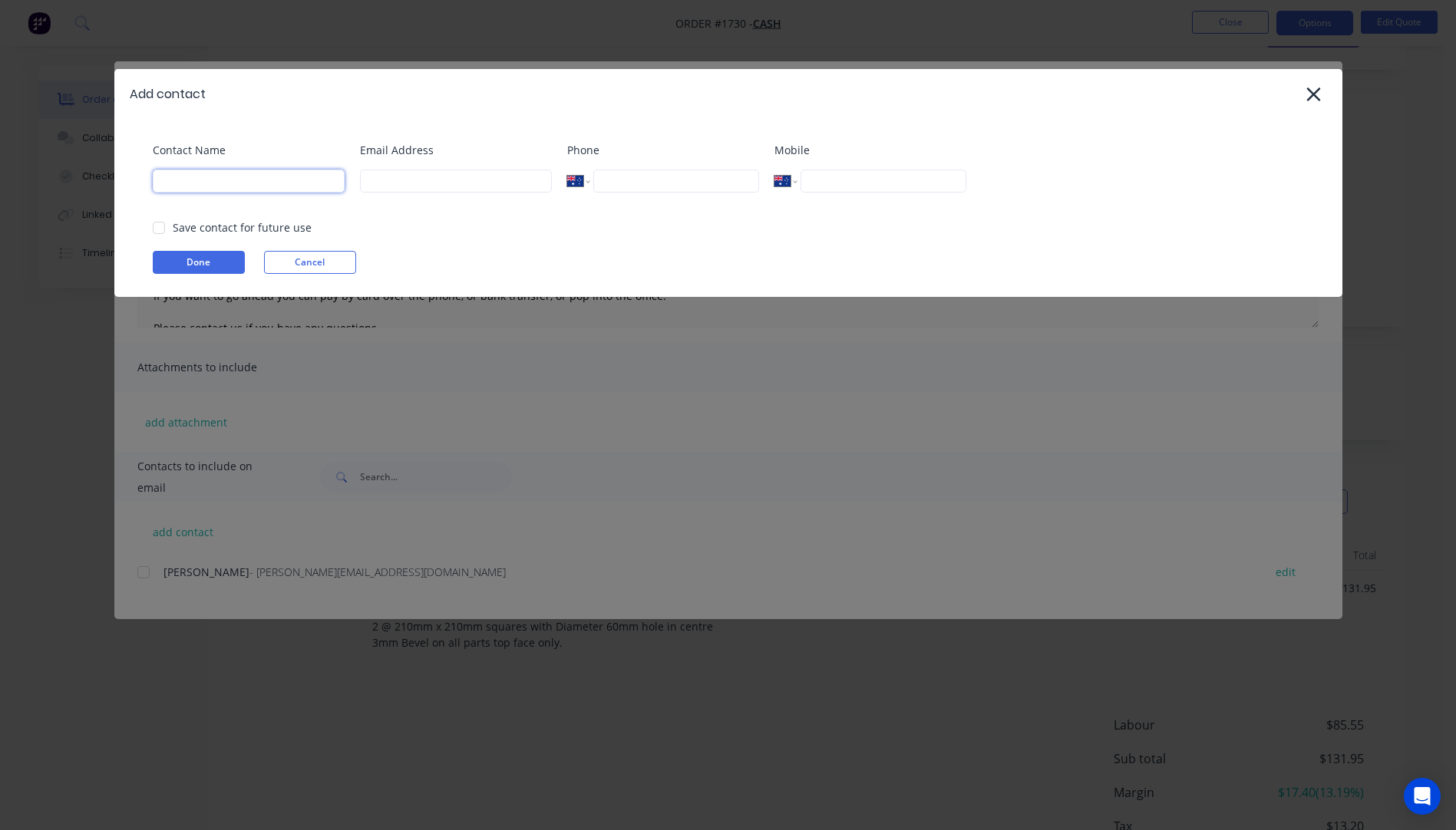
click at [219, 188] on input at bounding box center [248, 181] width 192 height 23
type input "[PERSON_NAME]"
type input "raymahony@icloud.com"
click at [202, 261] on button "Done" at bounding box center [198, 262] width 92 height 23
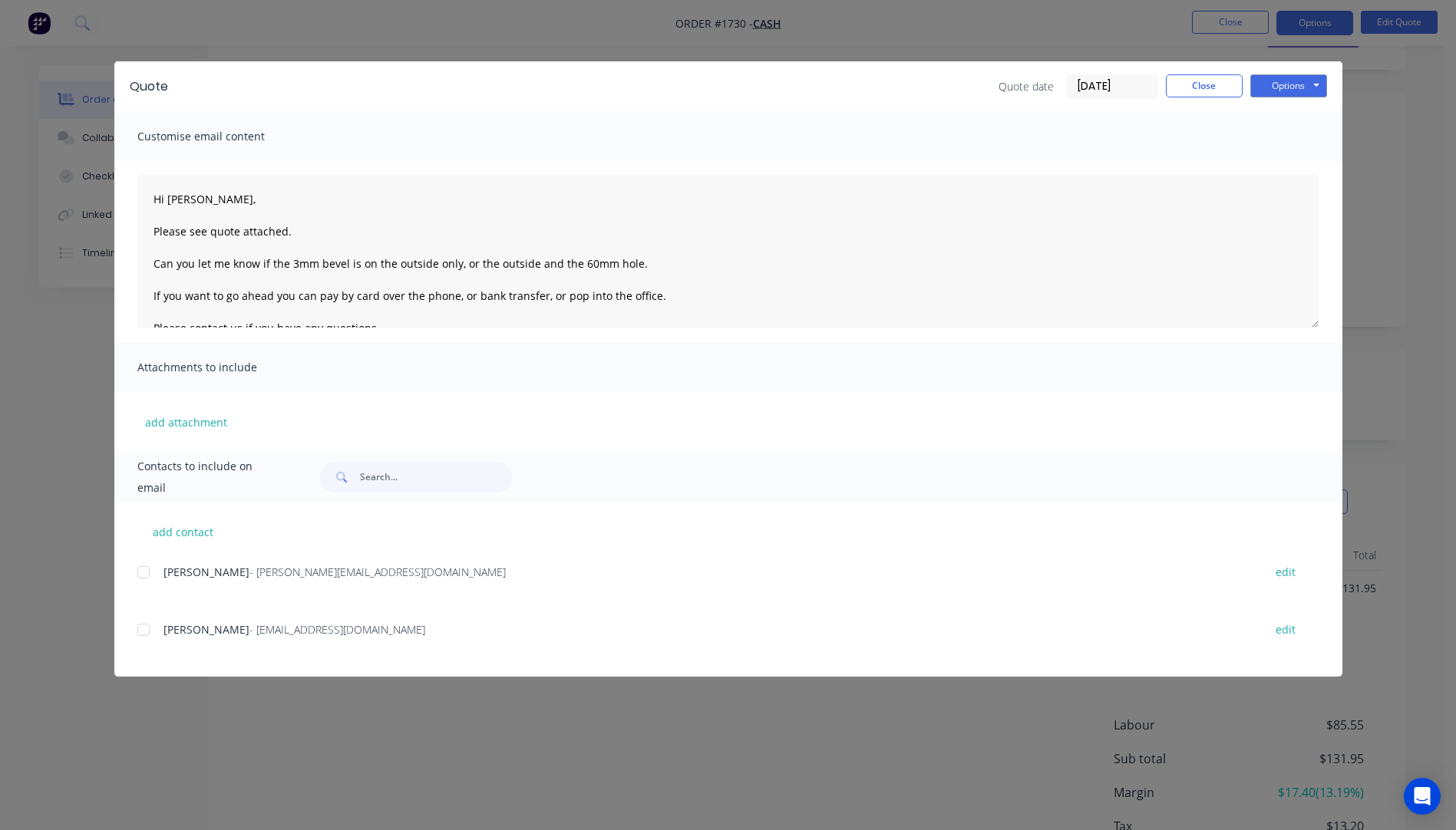
click at [146, 633] on div at bounding box center [144, 630] width 31 height 31
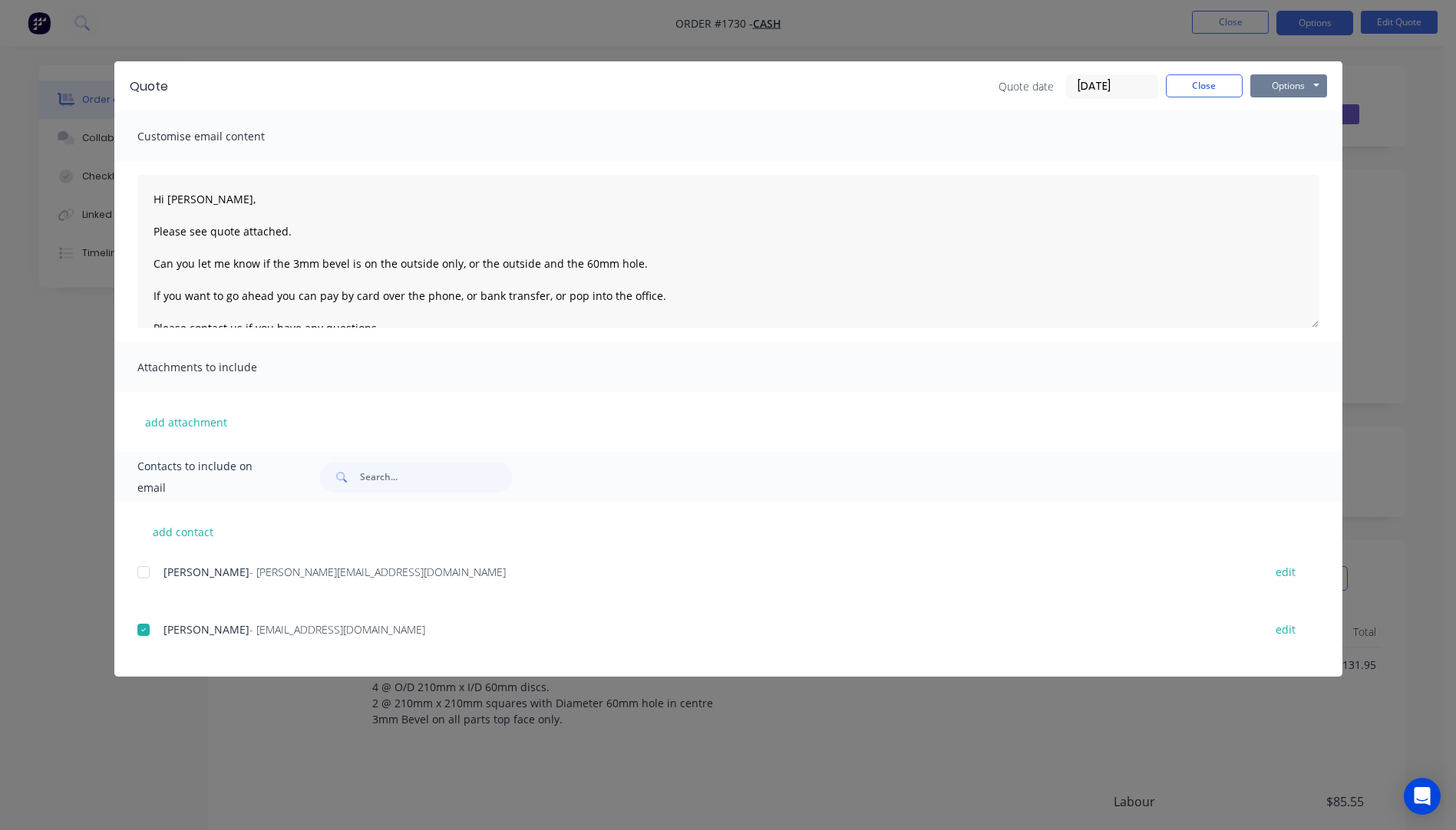
click at [1290, 91] on button "Options" at bounding box center [1288, 85] width 77 height 23
click at [1286, 159] on button "Email" at bounding box center [1299, 163] width 98 height 25
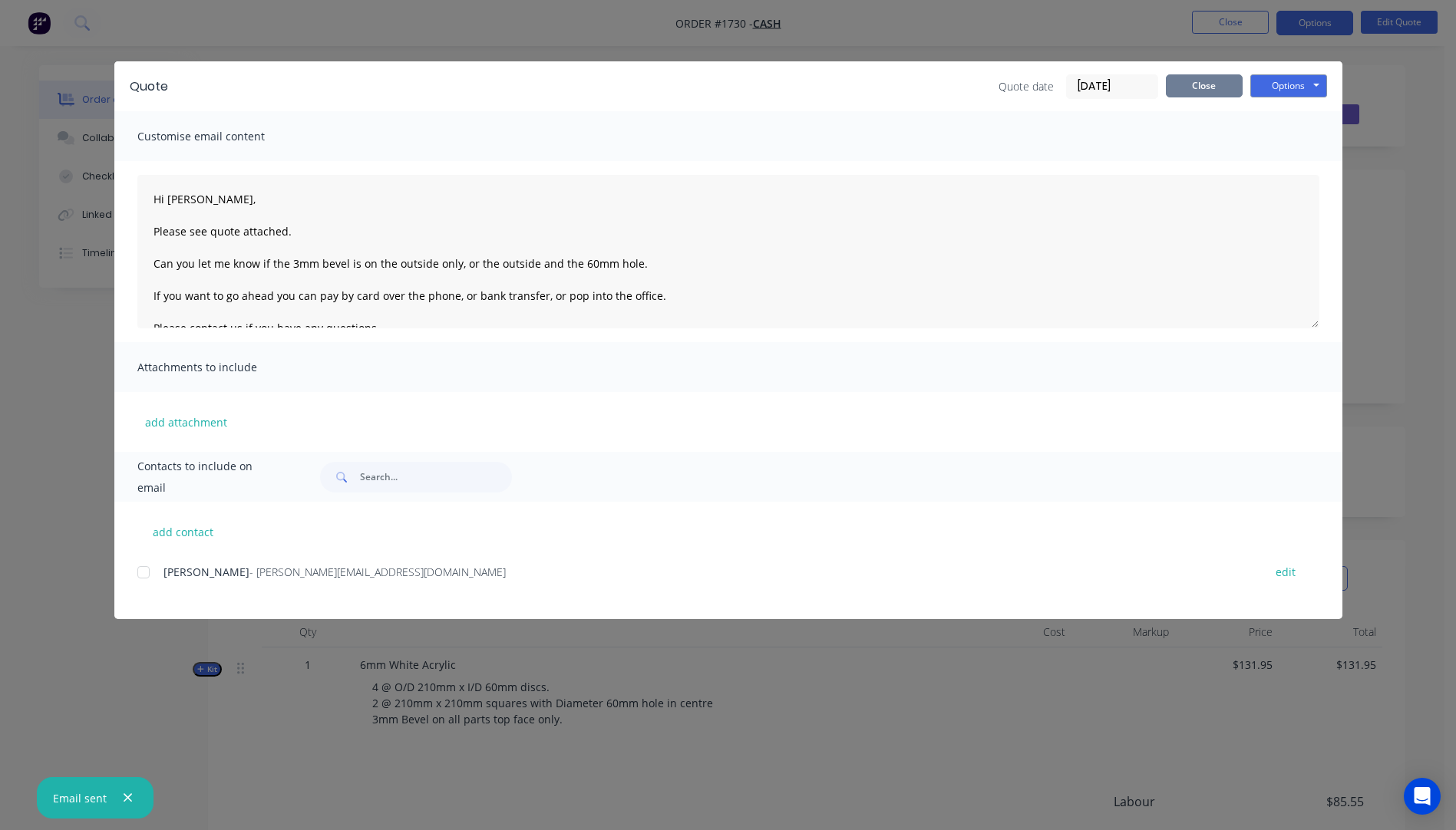
click at [1217, 93] on button "Close" at bounding box center [1204, 85] width 77 height 23
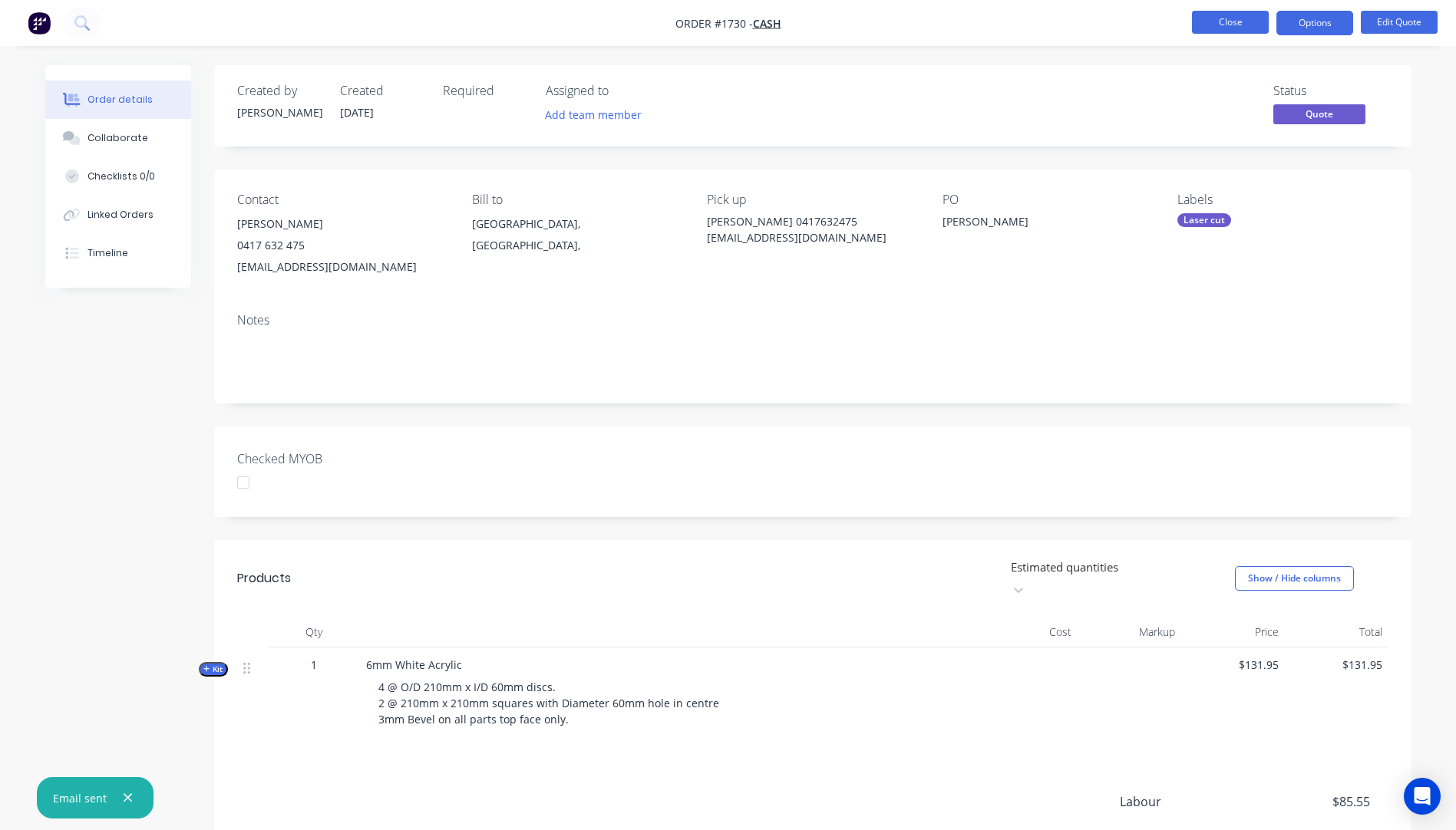
click at [1236, 32] on button "Close" at bounding box center [1230, 22] width 77 height 23
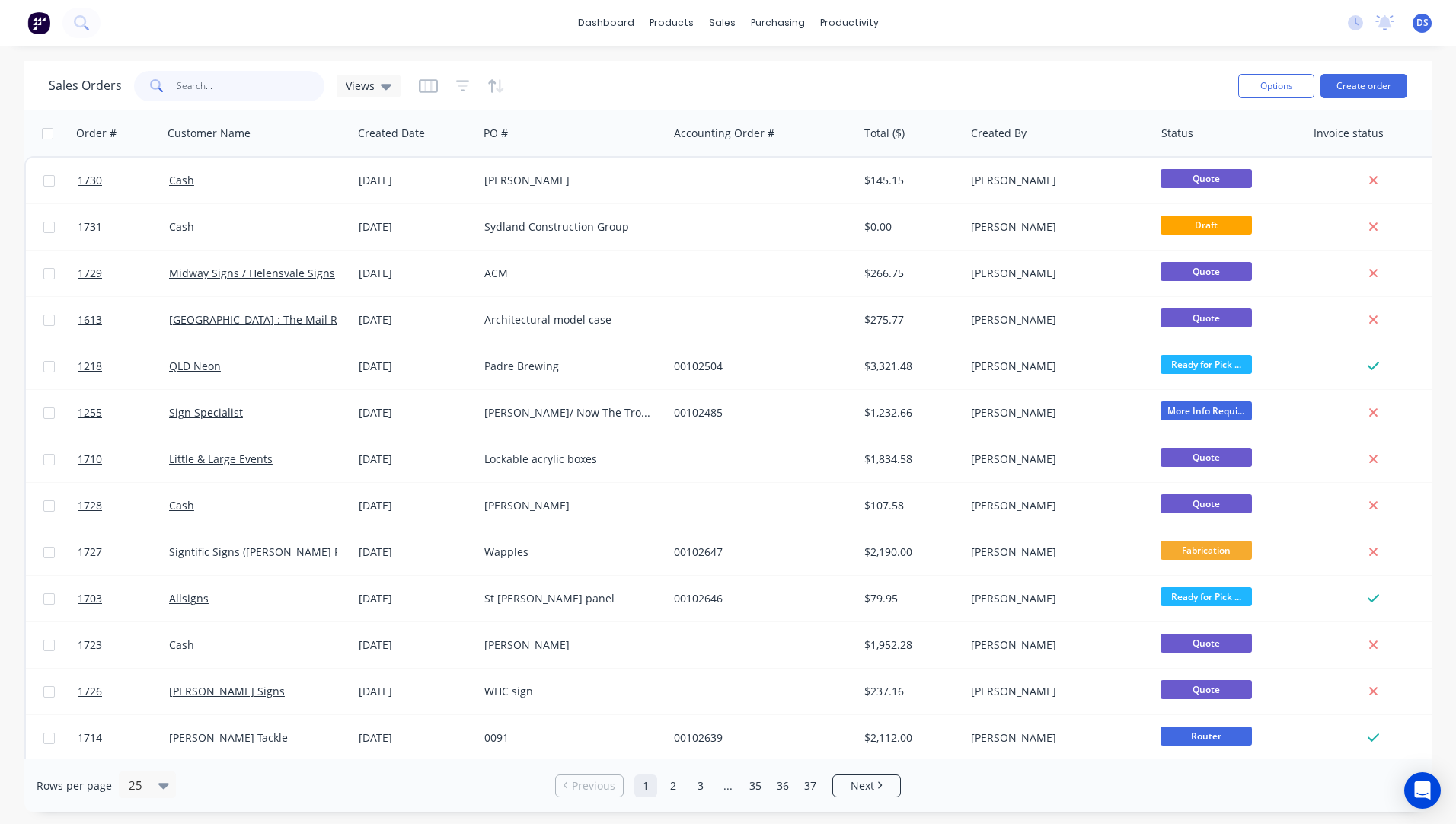
click at [235, 85] on input "text" at bounding box center [251, 86] width 149 height 31
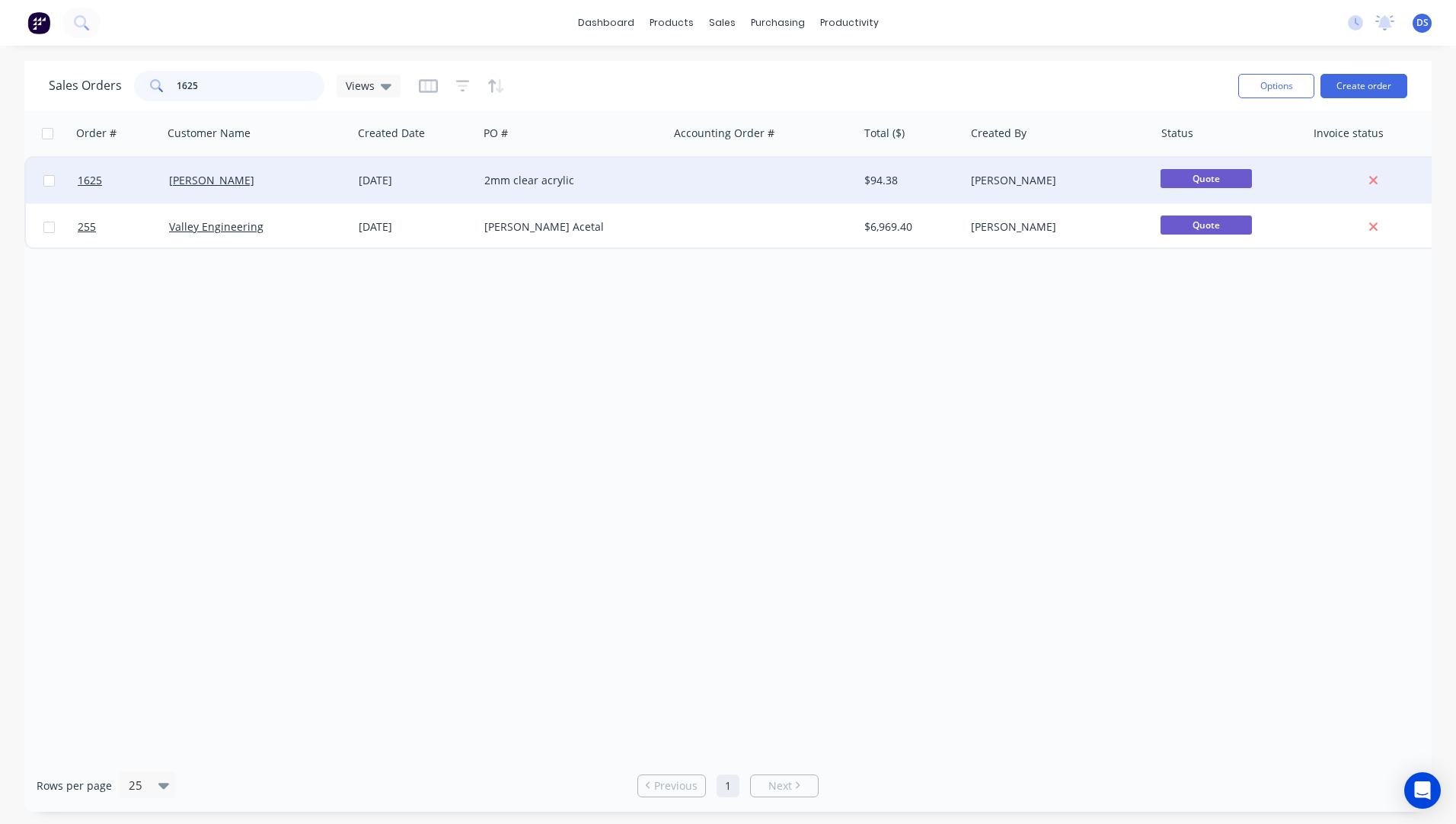
type input "1625"
click at [398, 178] on div "[DATE]" at bounding box center [415, 180] width 114 height 15
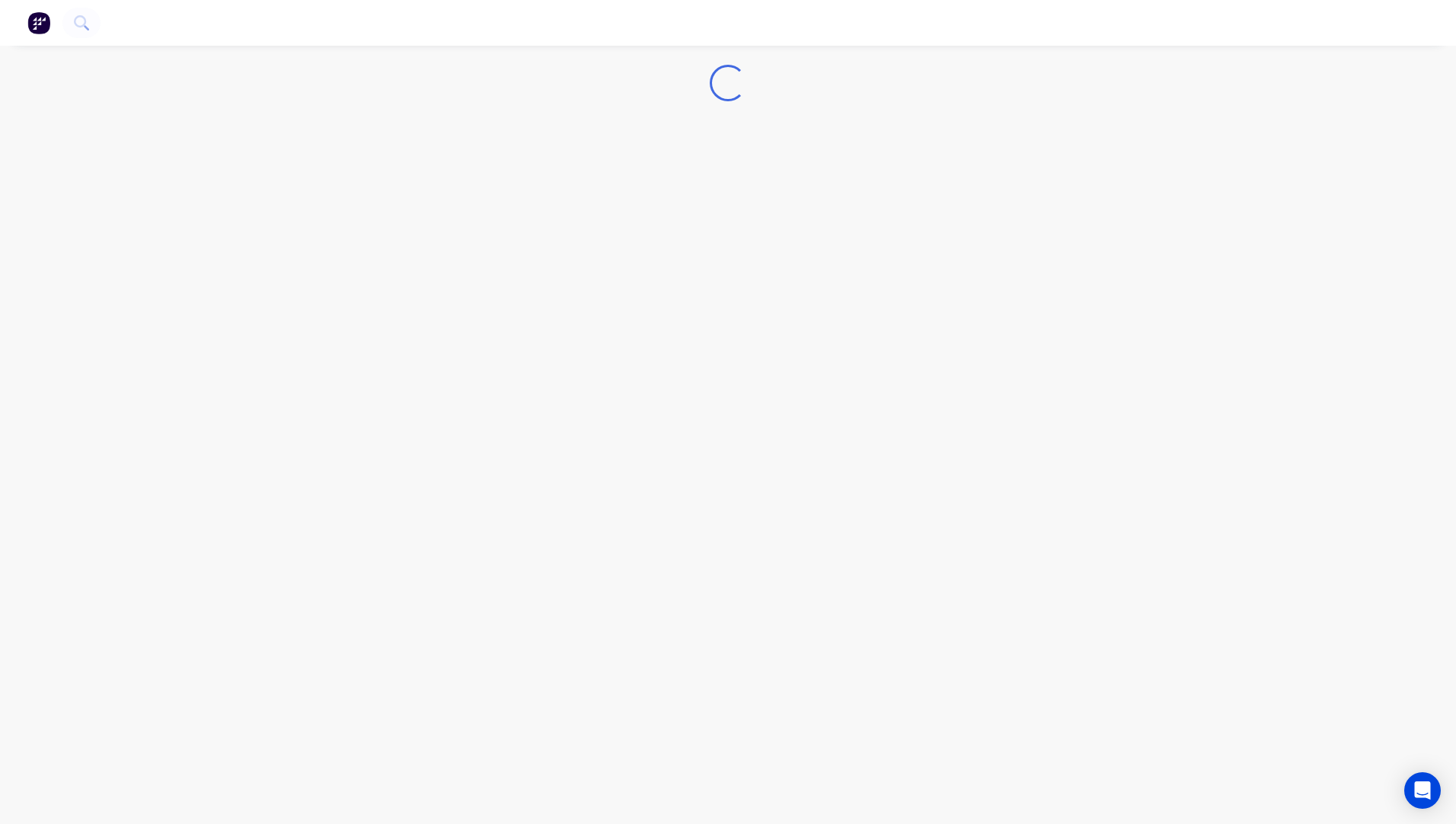
click at [398, 178] on div "Loading..." at bounding box center [728, 412] width 1456 height 824
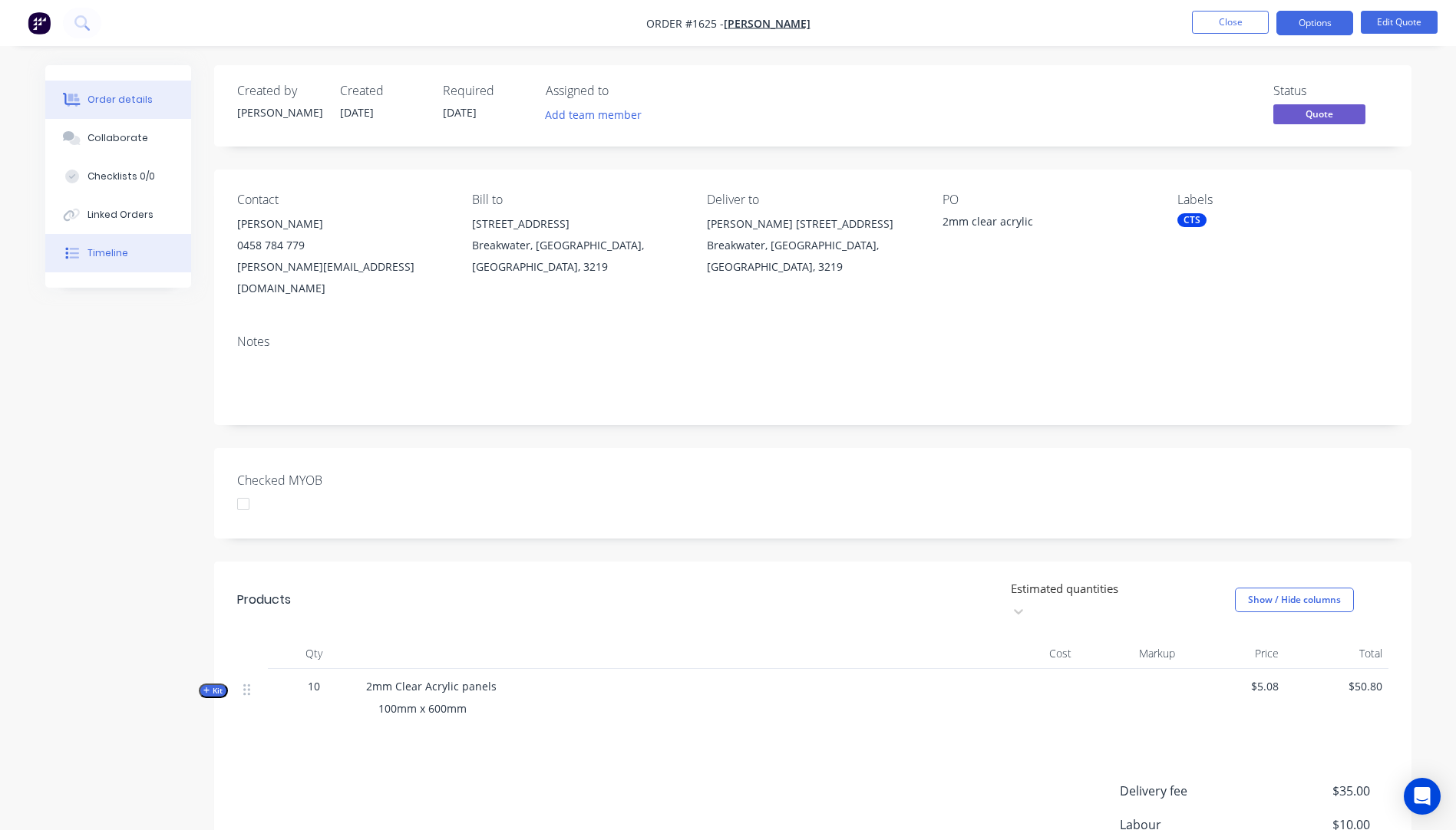
click at [102, 261] on button "Timeline" at bounding box center [118, 253] width 145 height 39
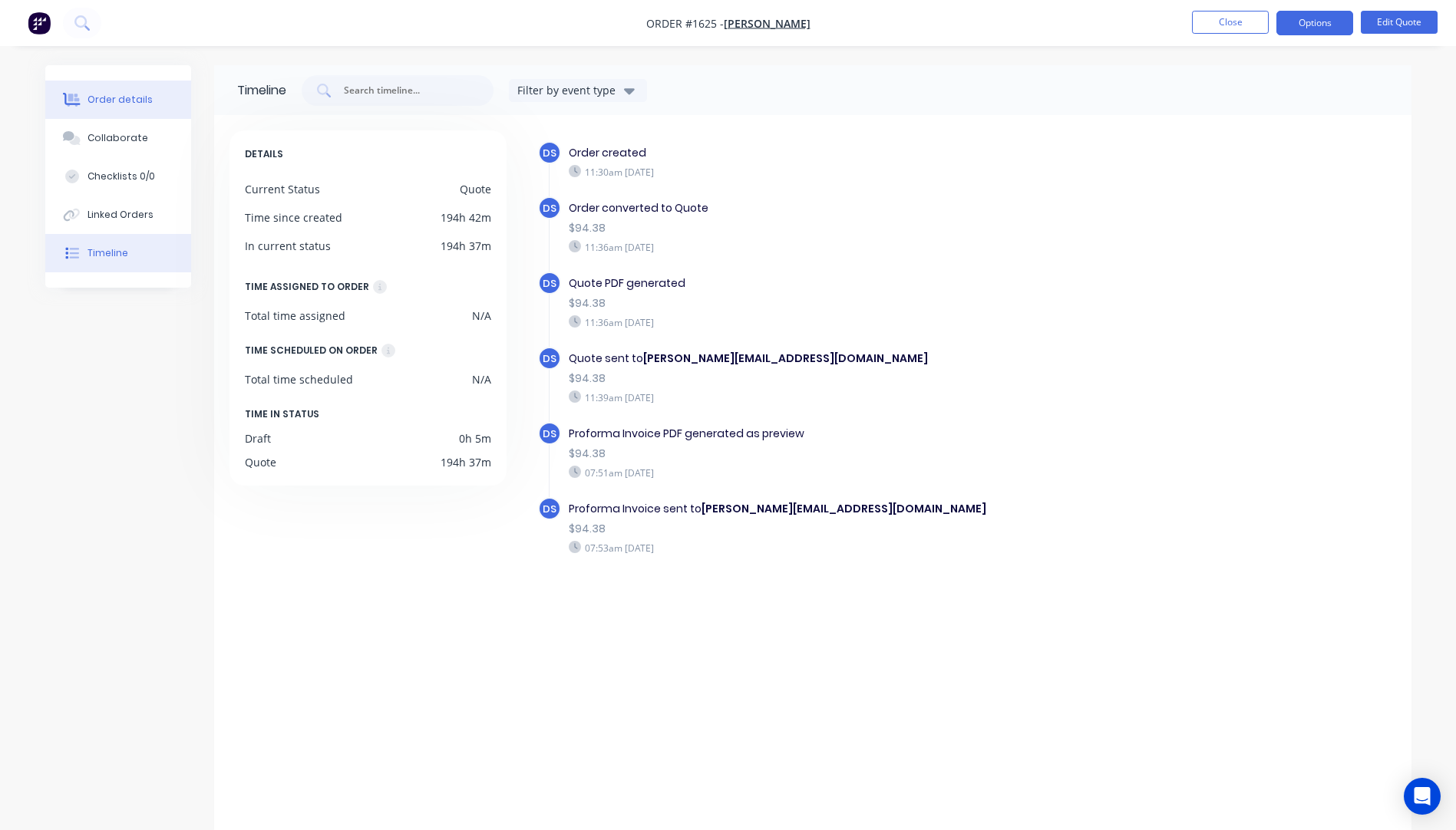
click at [122, 102] on div "Order details" at bounding box center [120, 100] width 65 height 14
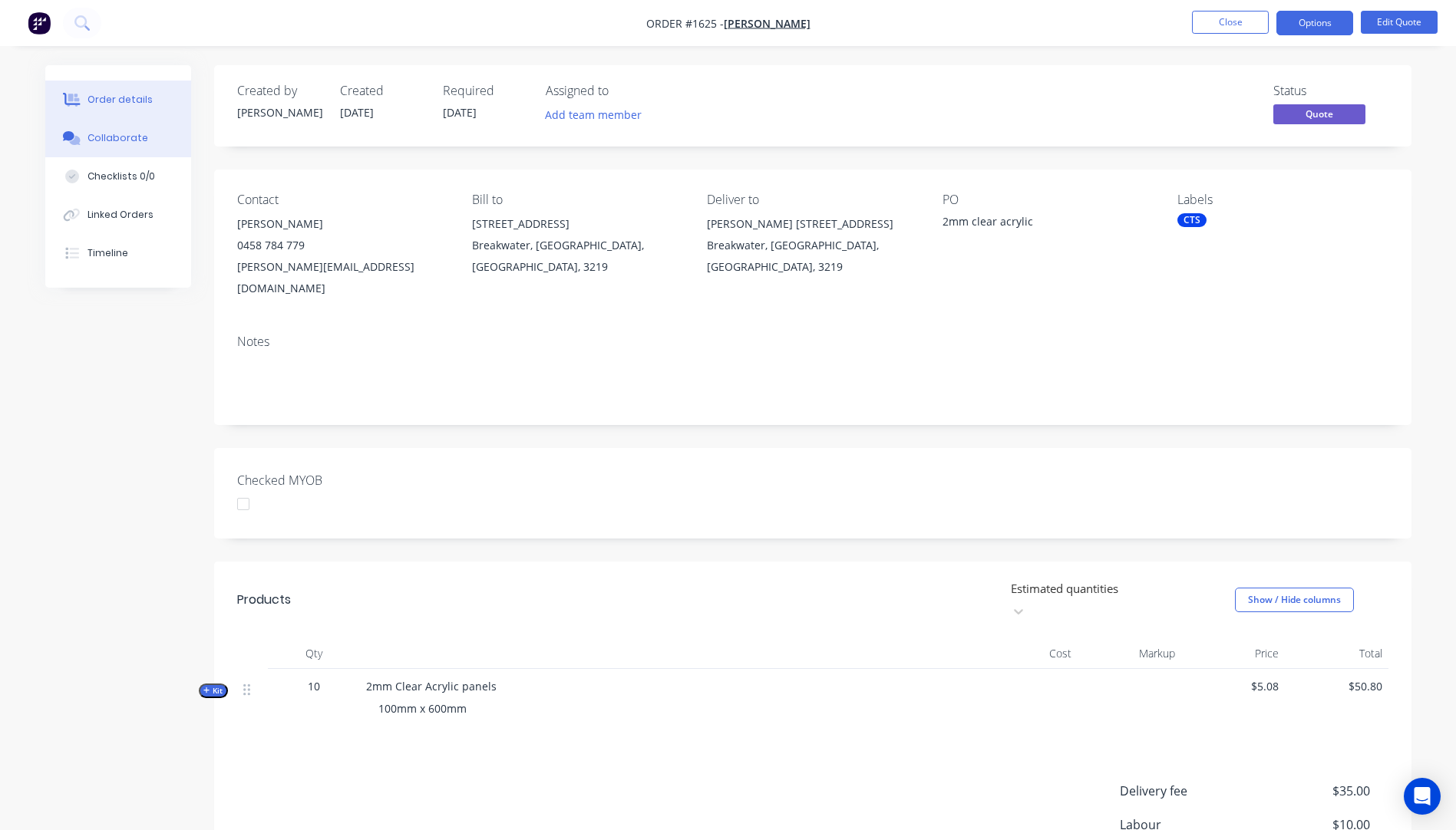
click at [89, 139] on div "Collaborate" at bounding box center [118, 138] width 60 height 14
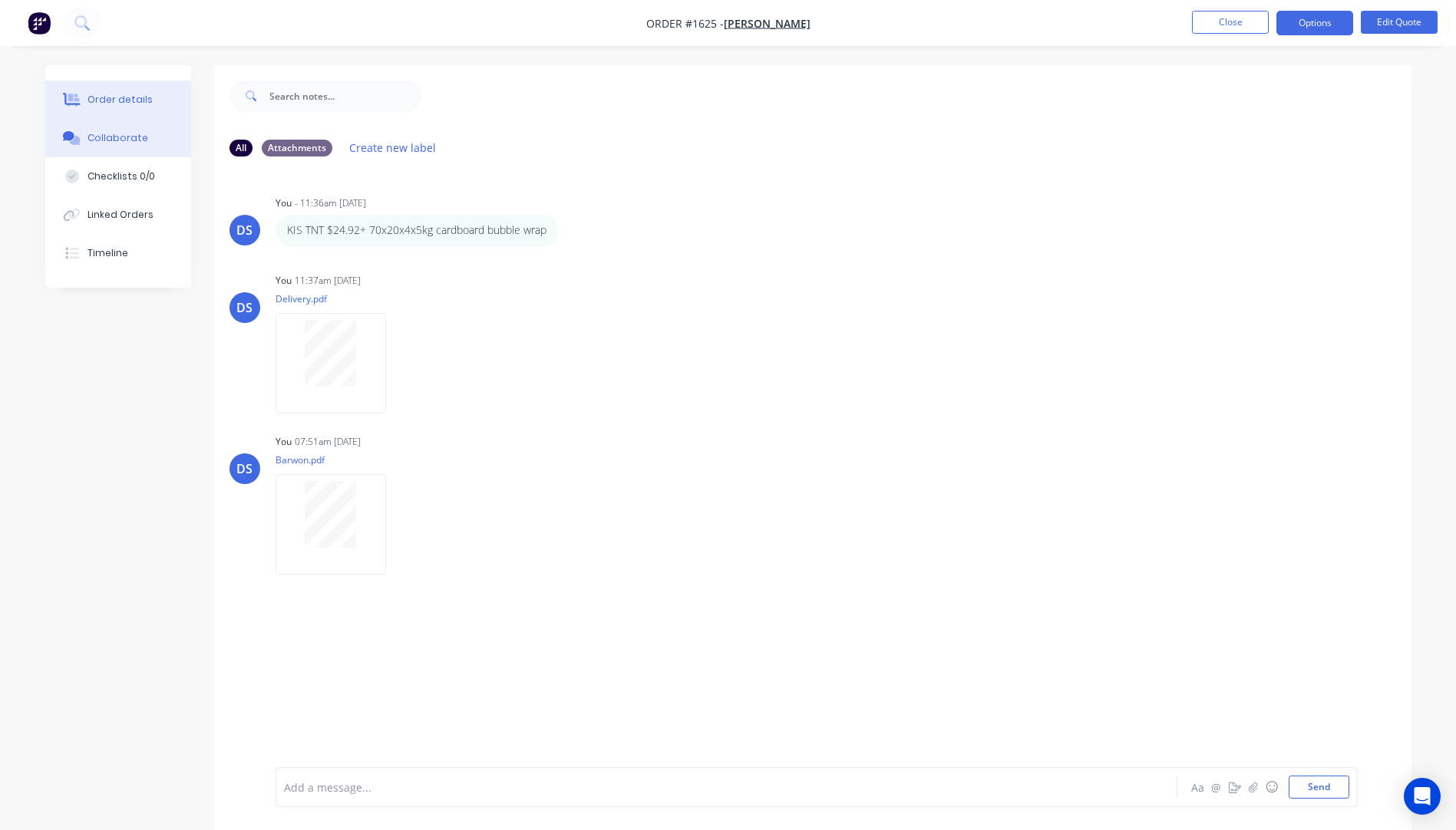
click at [133, 100] on div "Order details" at bounding box center [120, 100] width 65 height 14
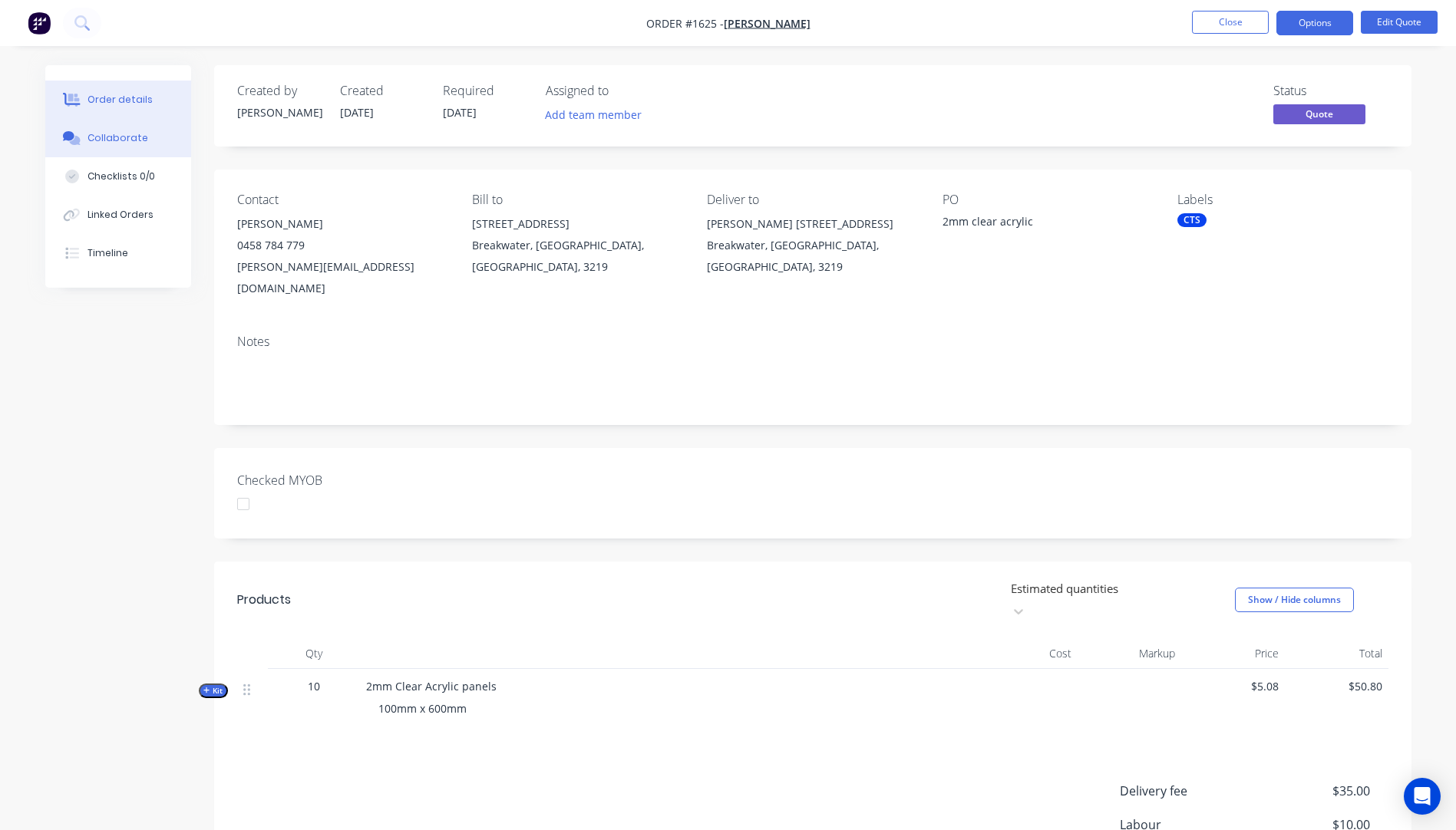
click at [114, 132] on div "Collaborate" at bounding box center [118, 138] width 60 height 14
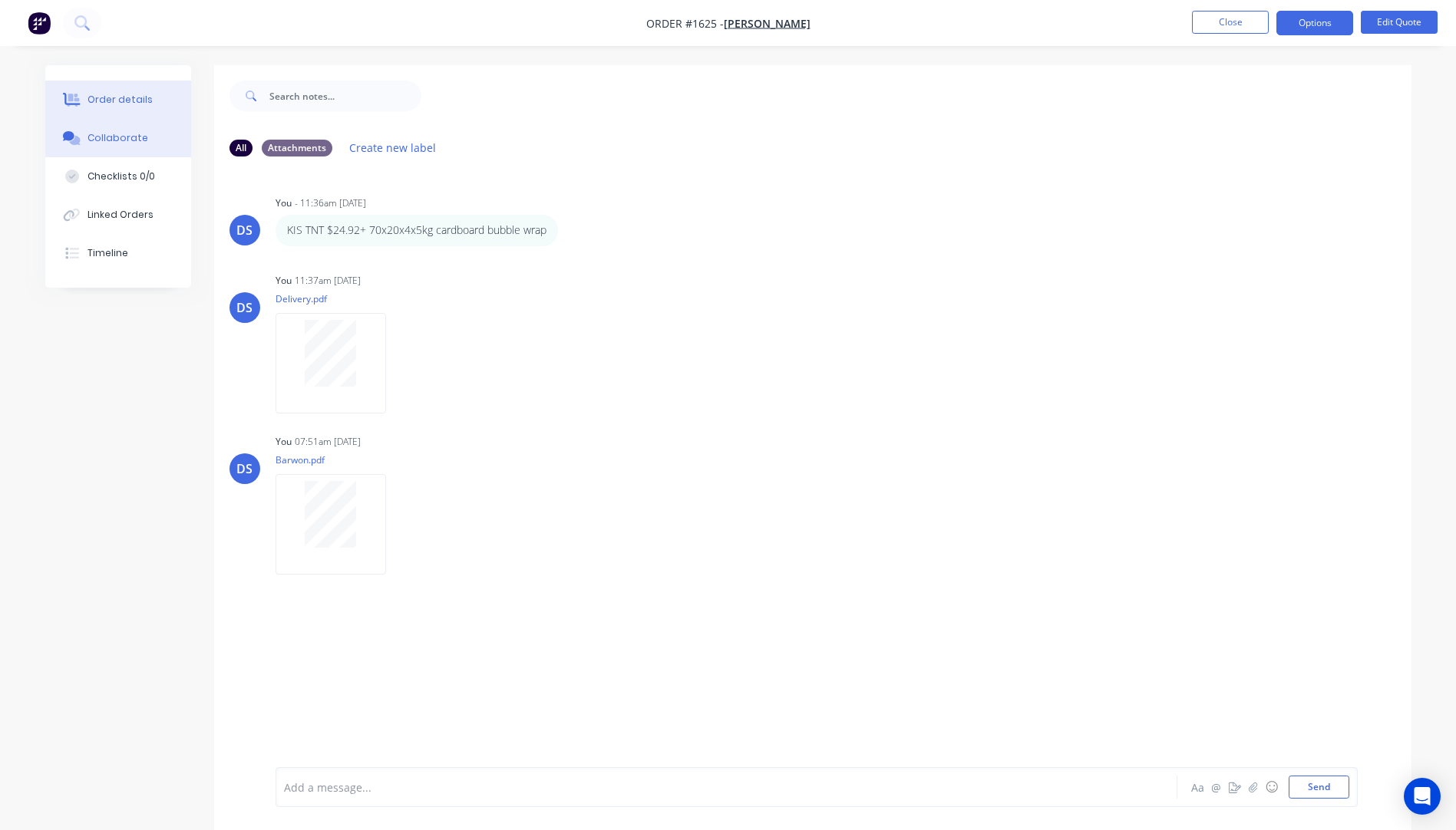
click at [138, 107] on button "Order details" at bounding box center [118, 100] width 145 height 39
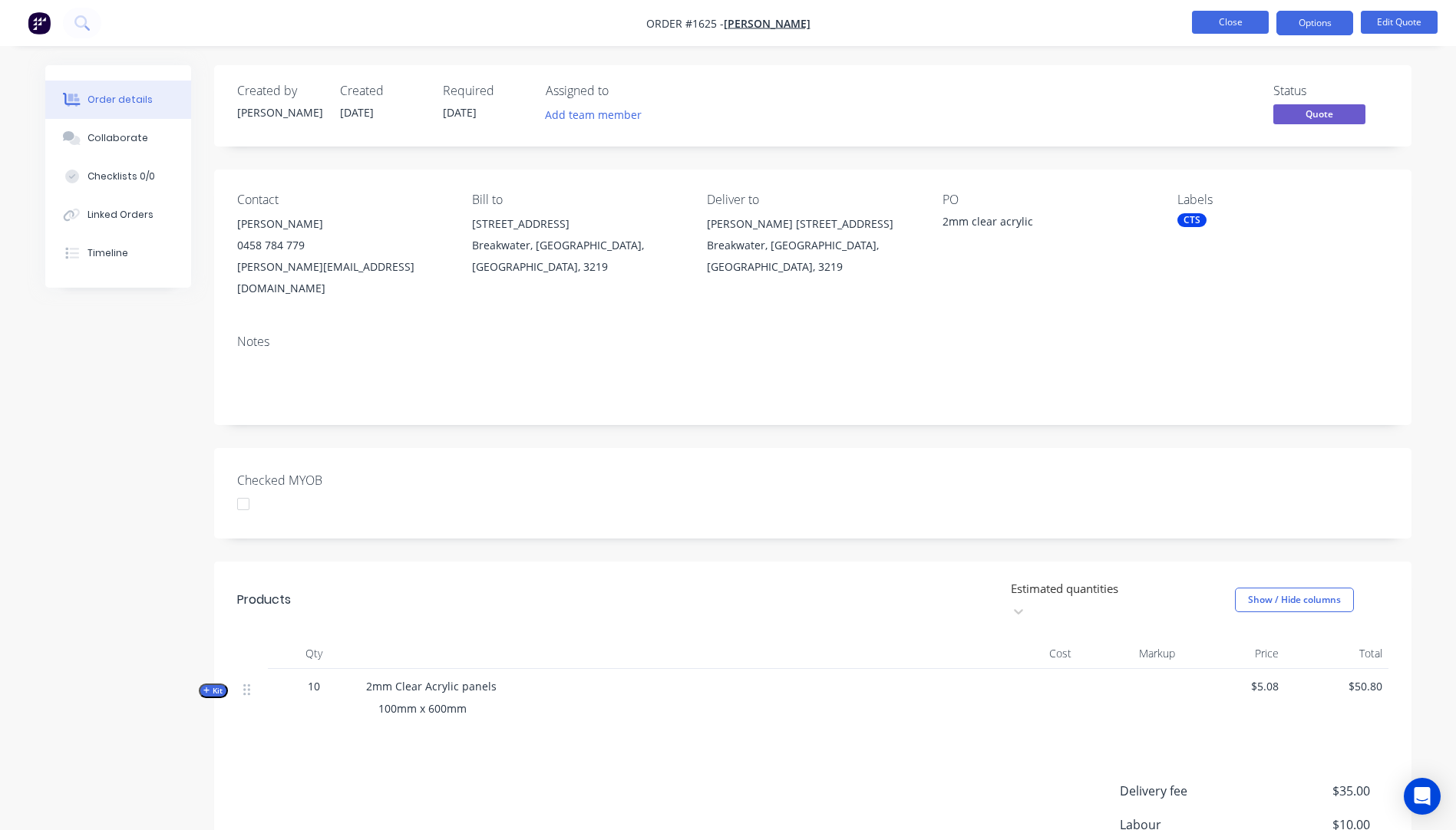
click at [1223, 28] on button "Close" at bounding box center [1230, 22] width 77 height 23
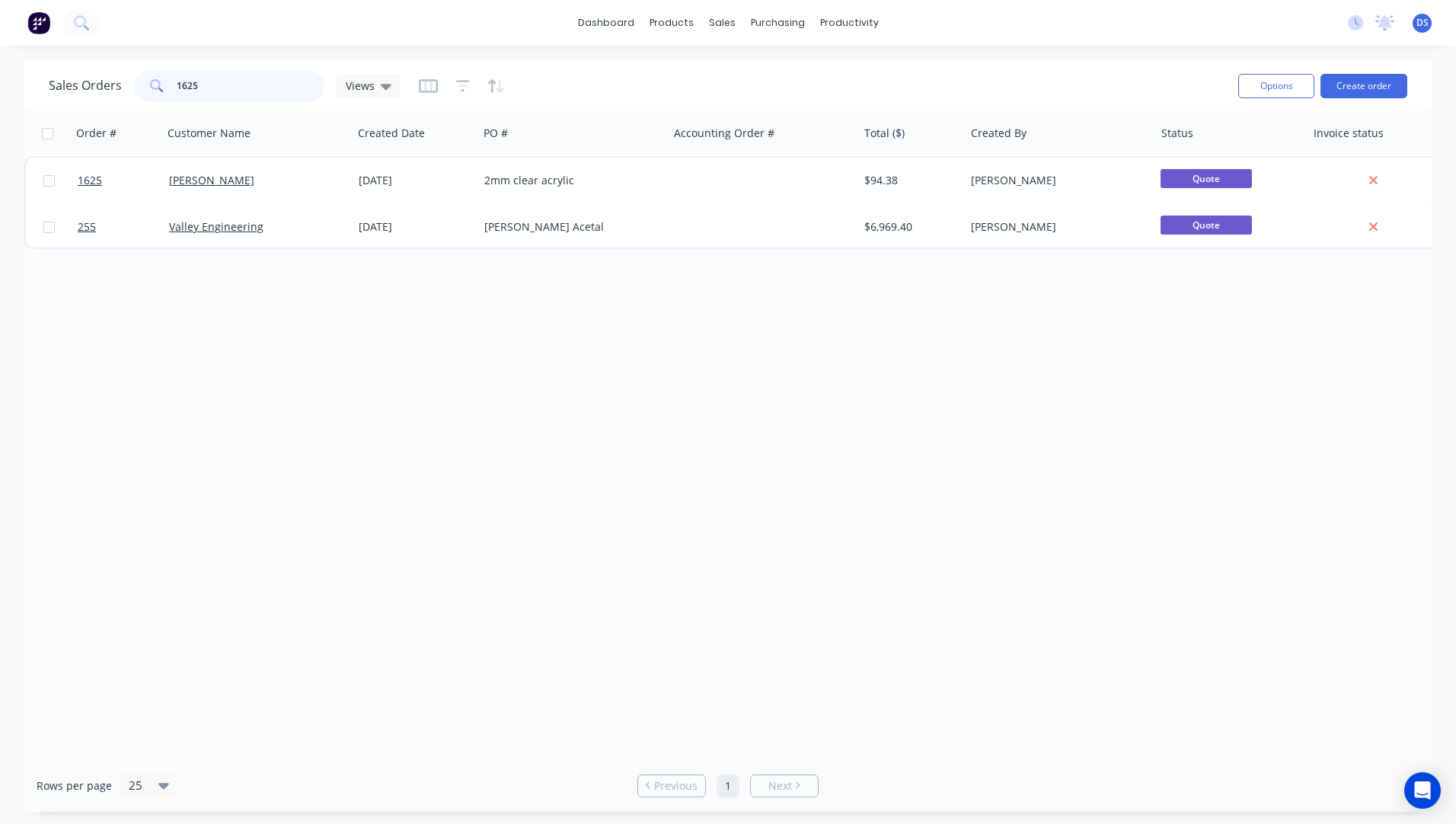
drag, startPoint x: 217, startPoint y: 81, endPoint x: 137, endPoint y: 79, distance: 80.0
click at [137, 79] on div "1625" at bounding box center [229, 86] width 190 height 31
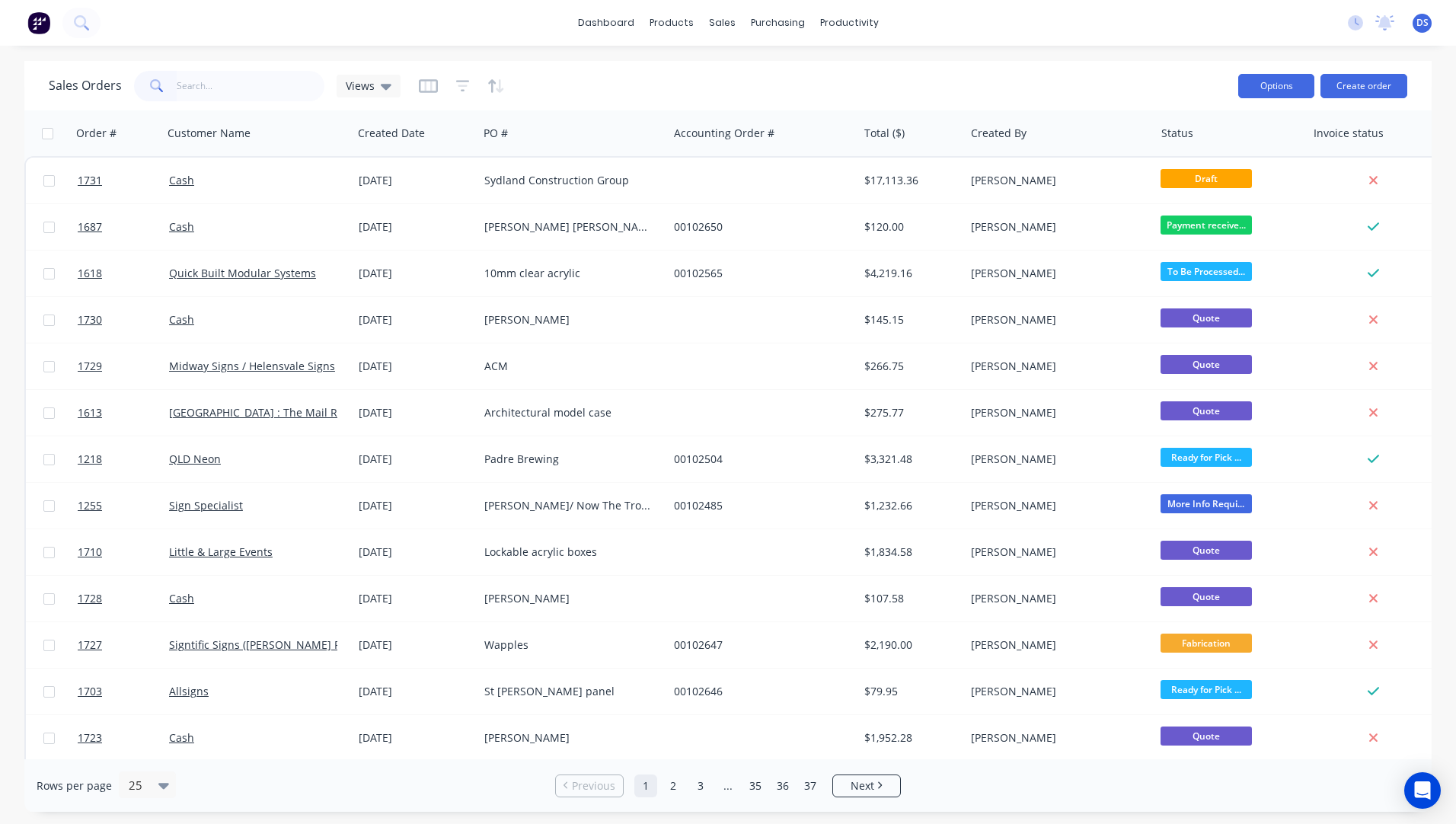
click at [1284, 93] on button "Options" at bounding box center [1276, 85] width 76 height 25
click at [1355, 82] on button "Create order" at bounding box center [1364, 85] width 87 height 25
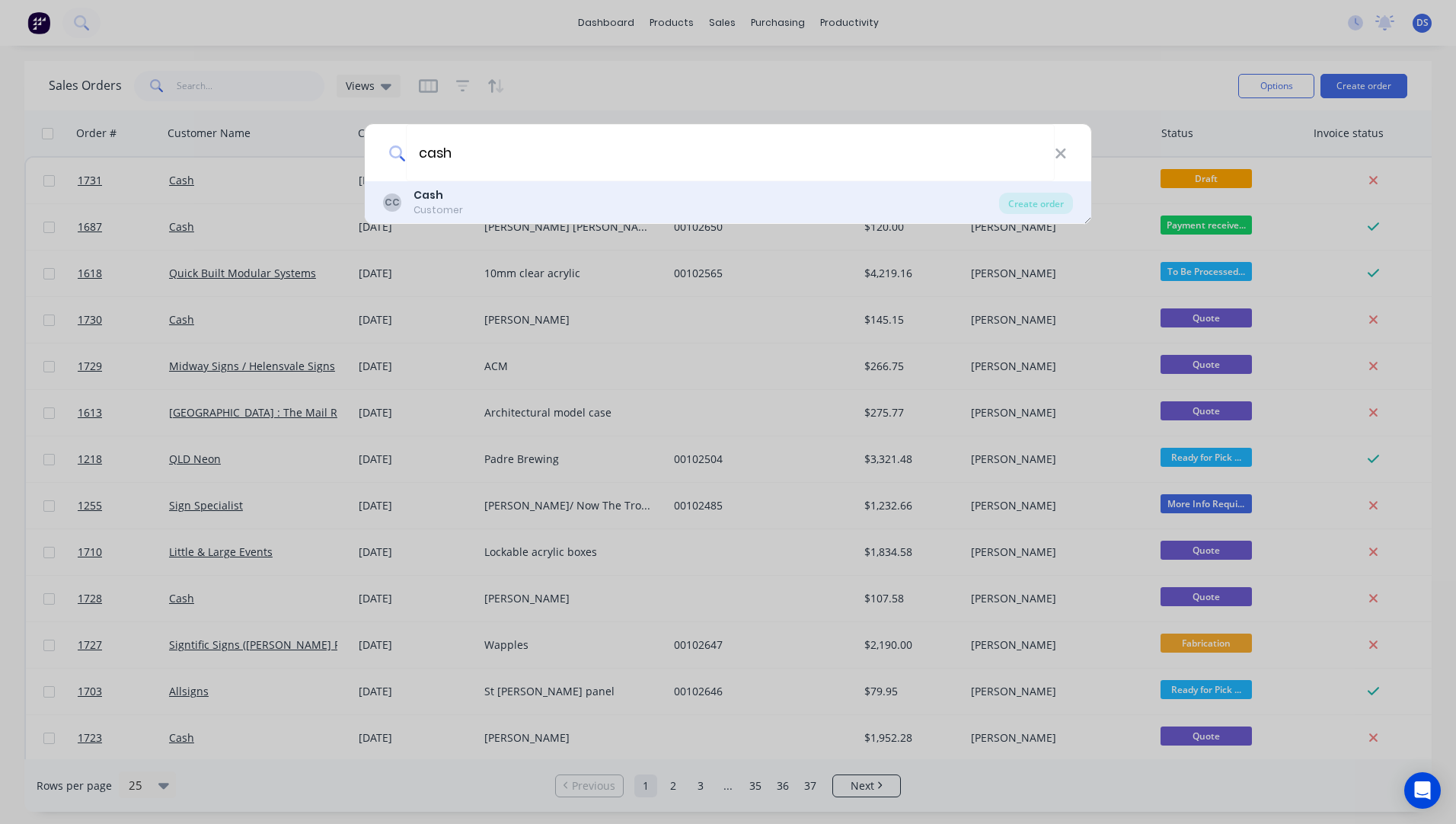
type input "cash"
click at [425, 196] on b "Cash" at bounding box center [428, 195] width 30 height 15
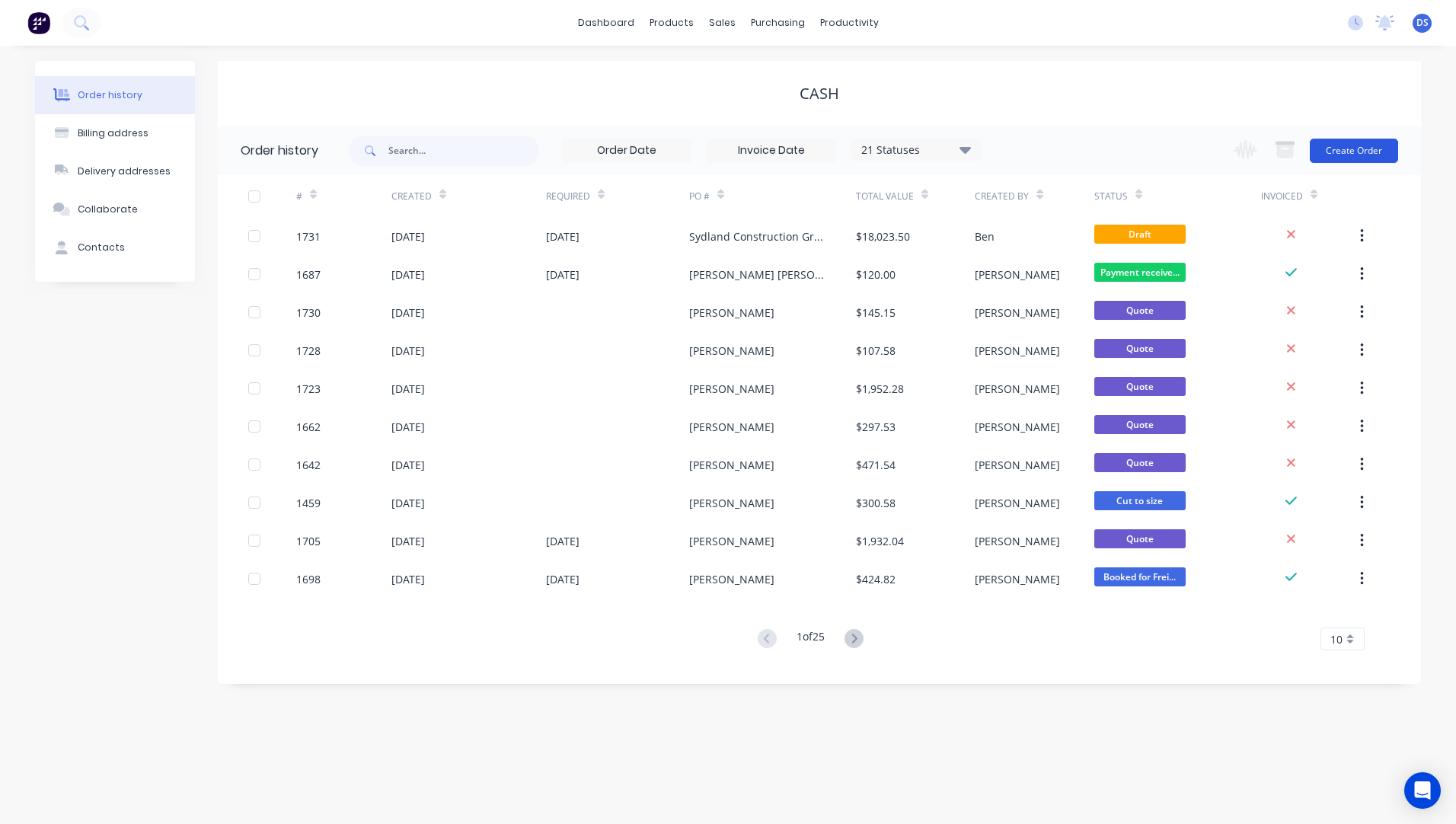
click at [1354, 157] on button "Create Order" at bounding box center [1354, 150] width 88 height 25
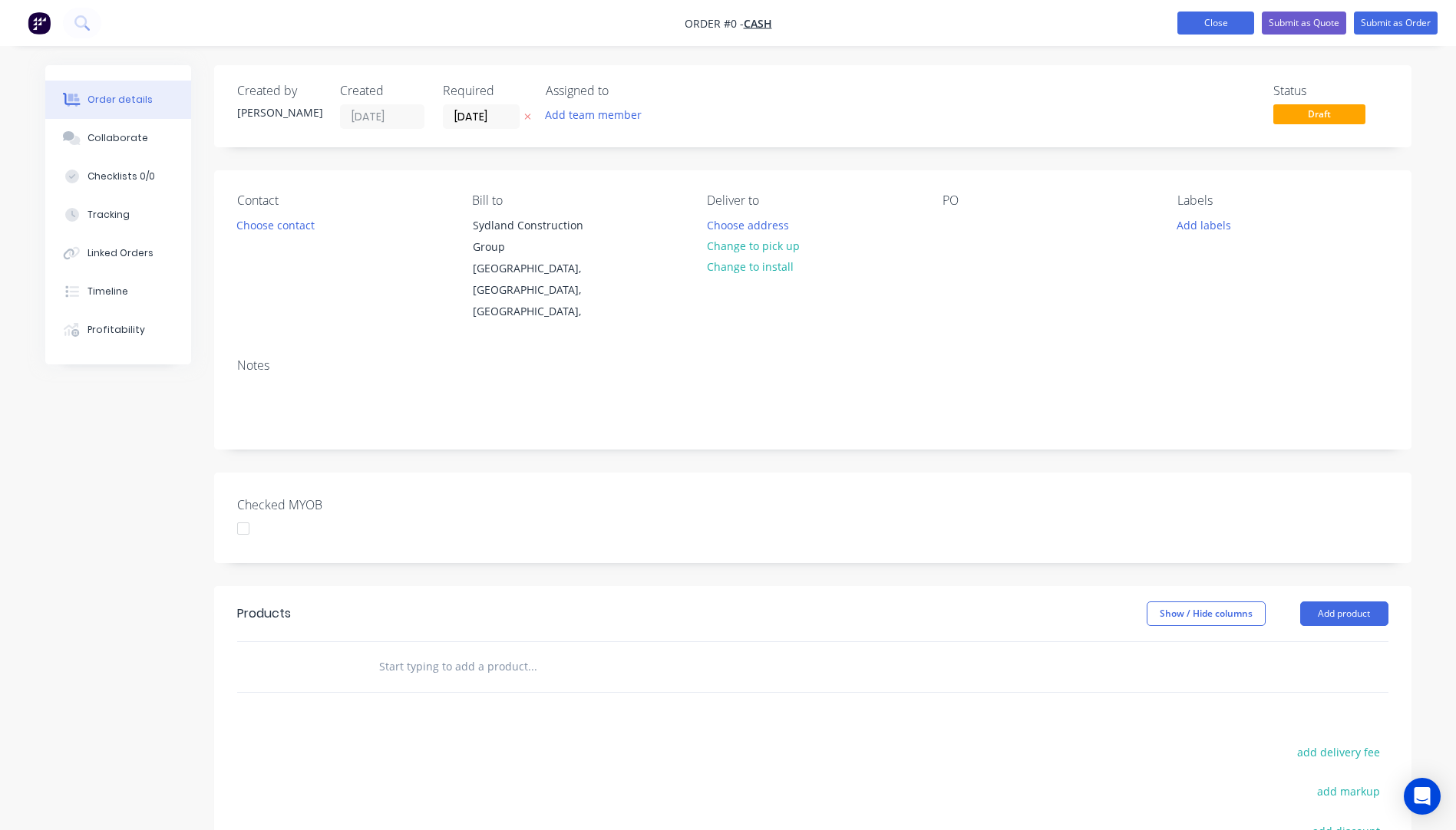
click at [1207, 20] on button "Close" at bounding box center [1215, 22] width 77 height 23
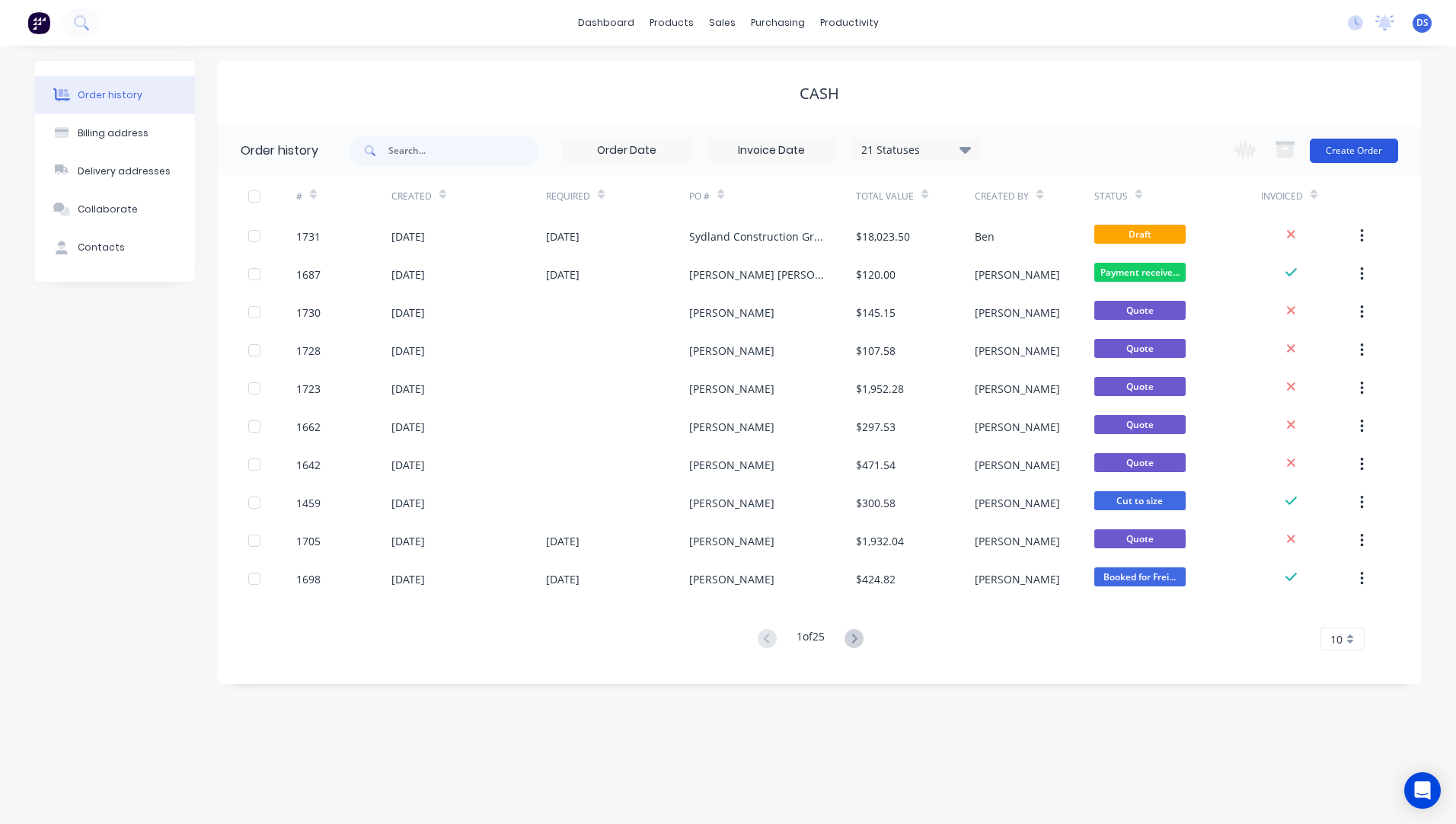
click at [1365, 149] on button "Create Order" at bounding box center [1354, 150] width 88 height 25
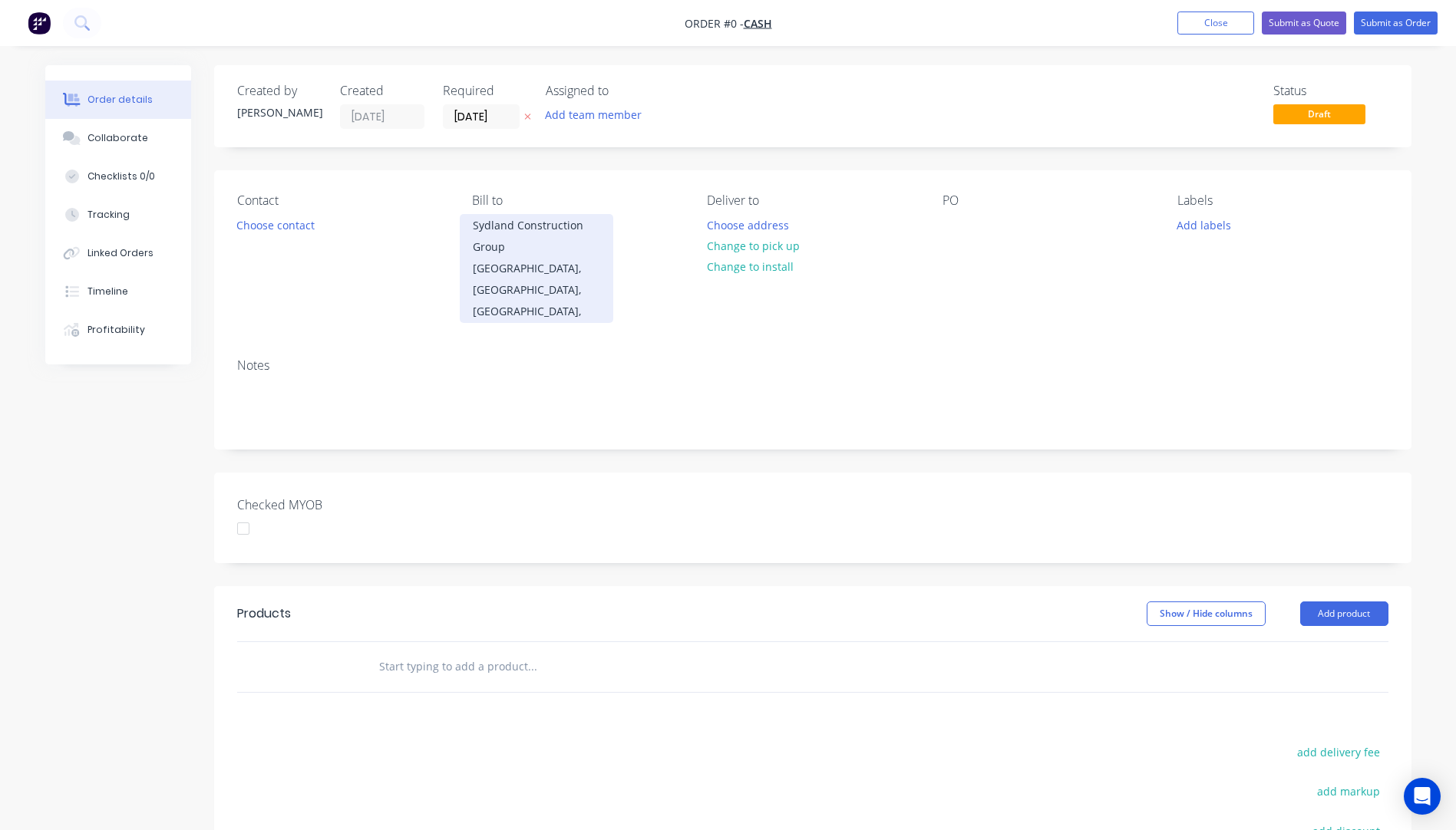
click at [539, 284] on div "Sydney, New South Wales, Australia," at bounding box center [536, 290] width 127 height 65
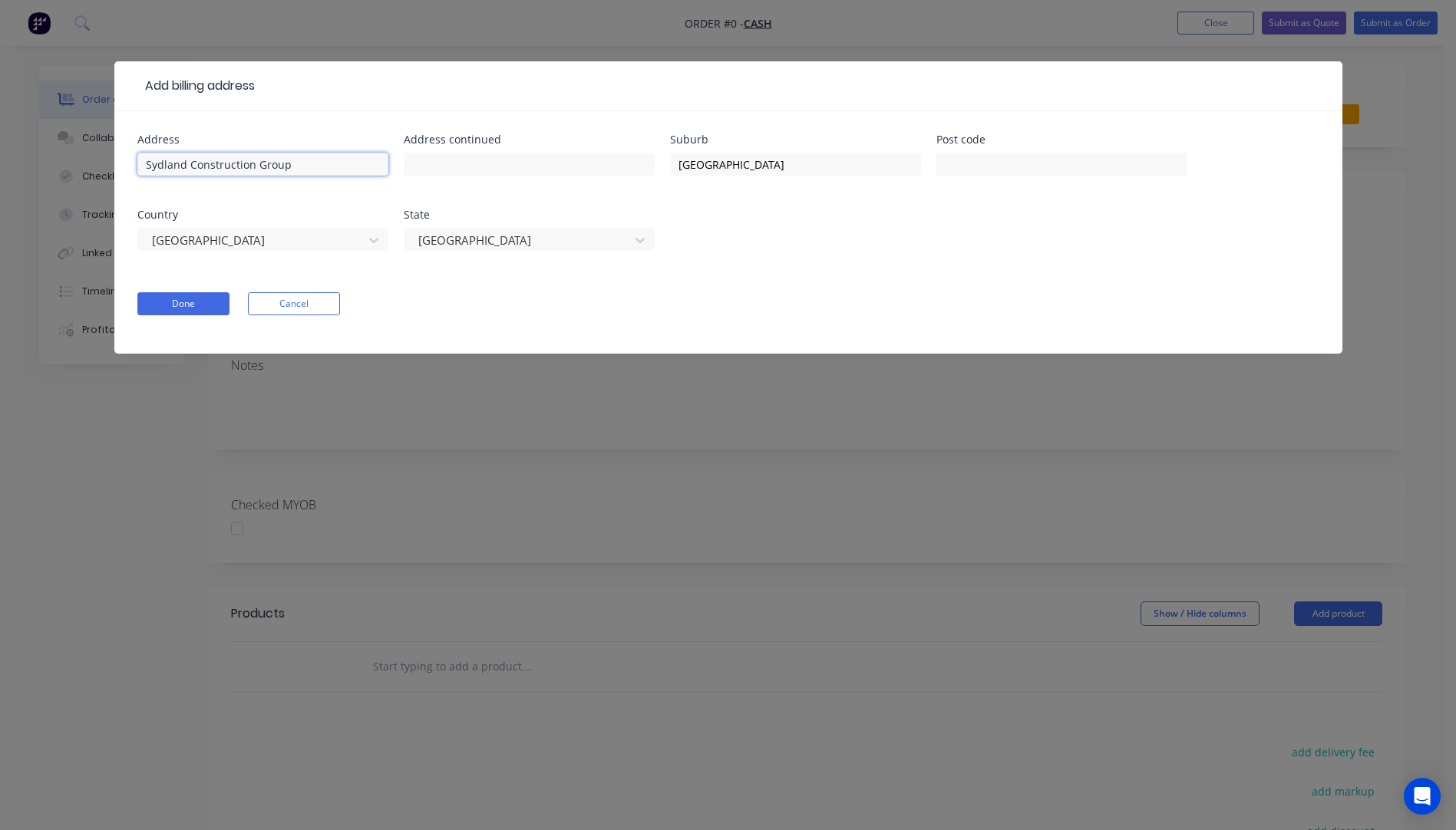
drag, startPoint x: 299, startPoint y: 167, endPoint x: 1, endPoint y: 131, distance: 300.2
click at [1, 131] on div "Add billing address Address Sydland Construction Group Address continued Suburb…" at bounding box center [728, 415] width 1456 height 830
click at [295, 308] on button "Cancel" at bounding box center [293, 304] width 92 height 23
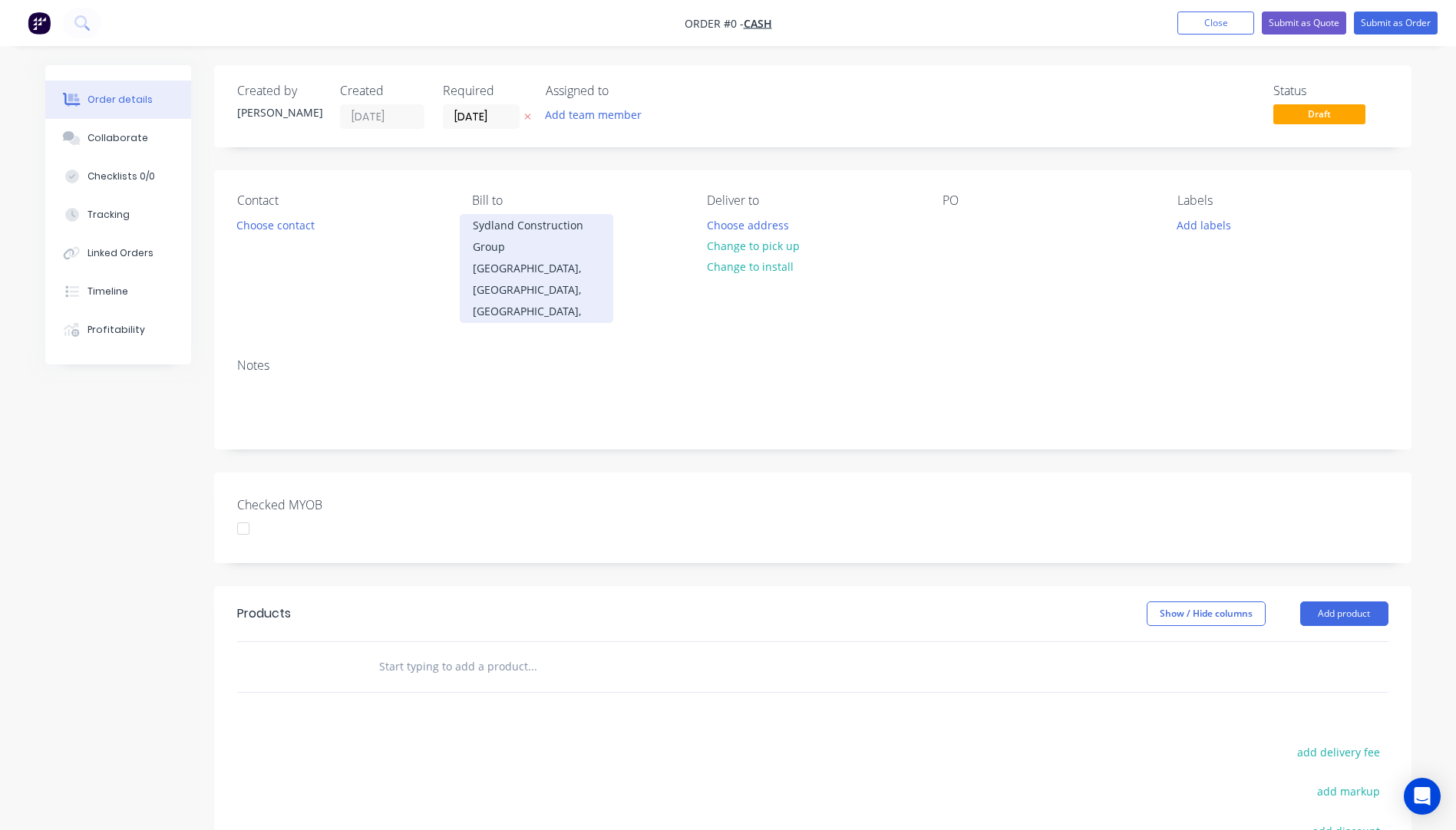
click at [557, 235] on div "Sydland Construction Group" at bounding box center [536, 237] width 127 height 43
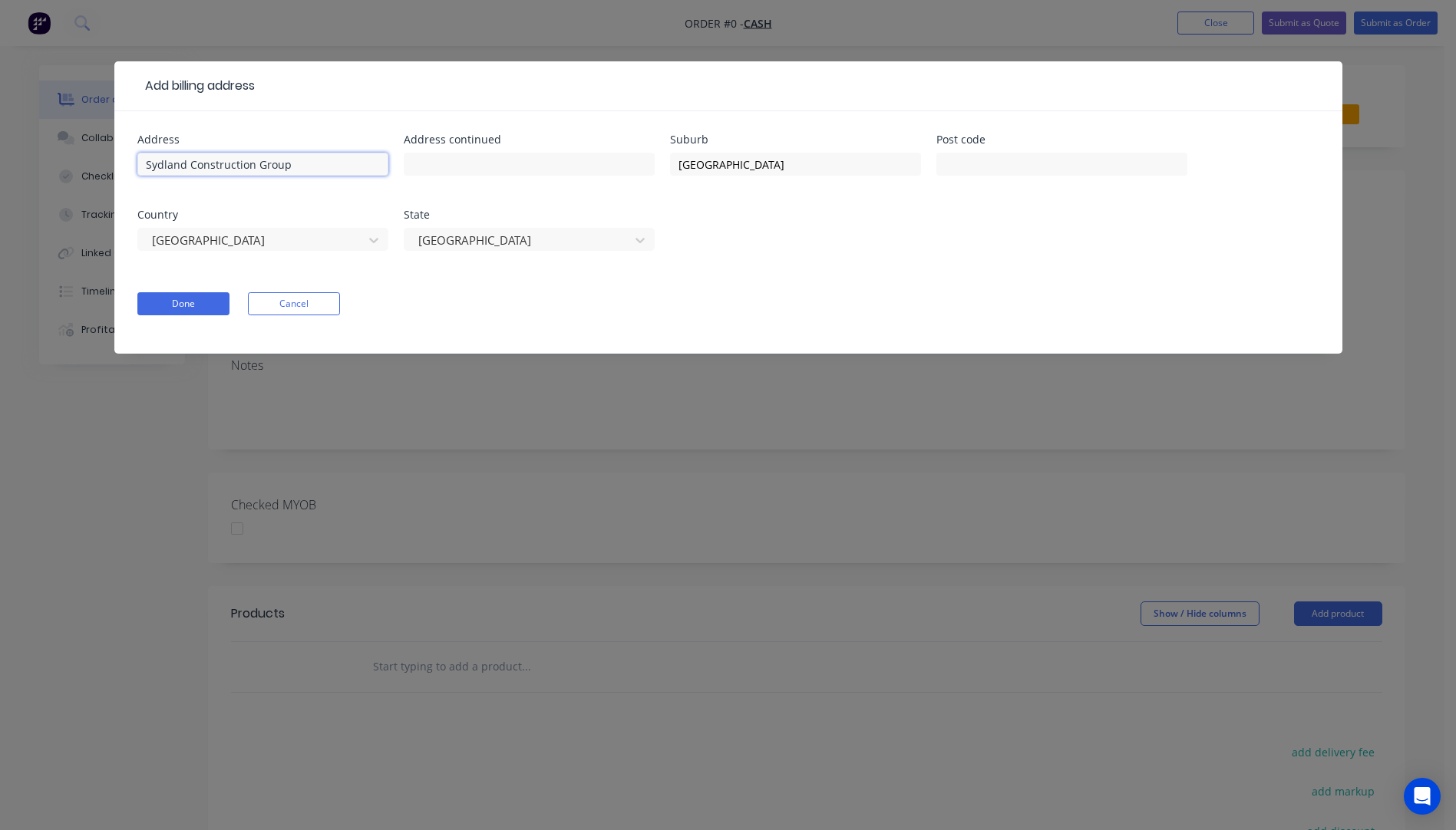
drag, startPoint x: 307, startPoint y: 167, endPoint x: 89, endPoint y: 145, distance: 219.1
click at [89, 145] on div "Add billing address Address Sydland Construction Group Address continued Suburb…" at bounding box center [728, 415] width 1456 height 830
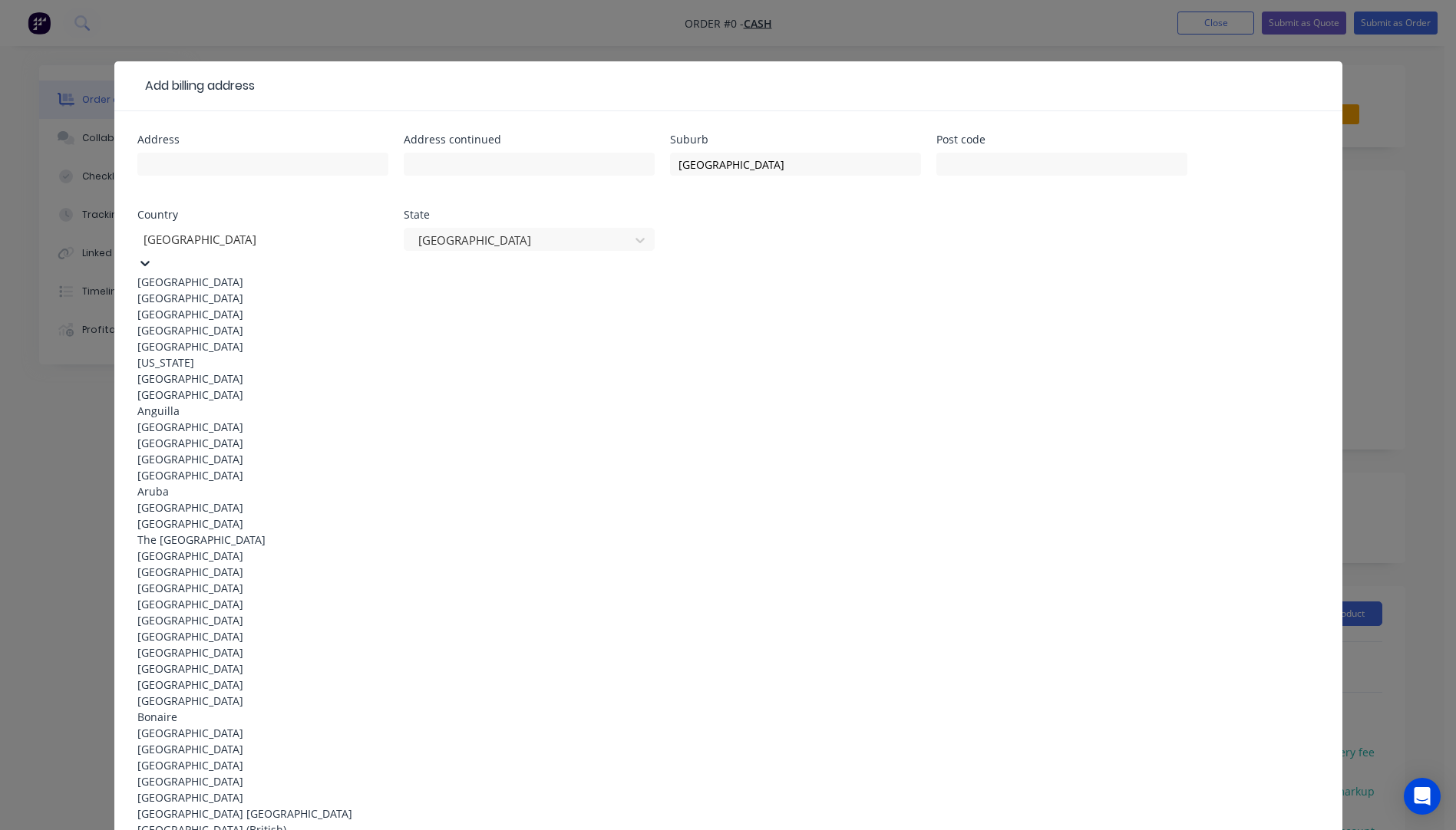
drag, startPoint x: 206, startPoint y: 231, endPoint x: 143, endPoint y: 226, distance: 63.2
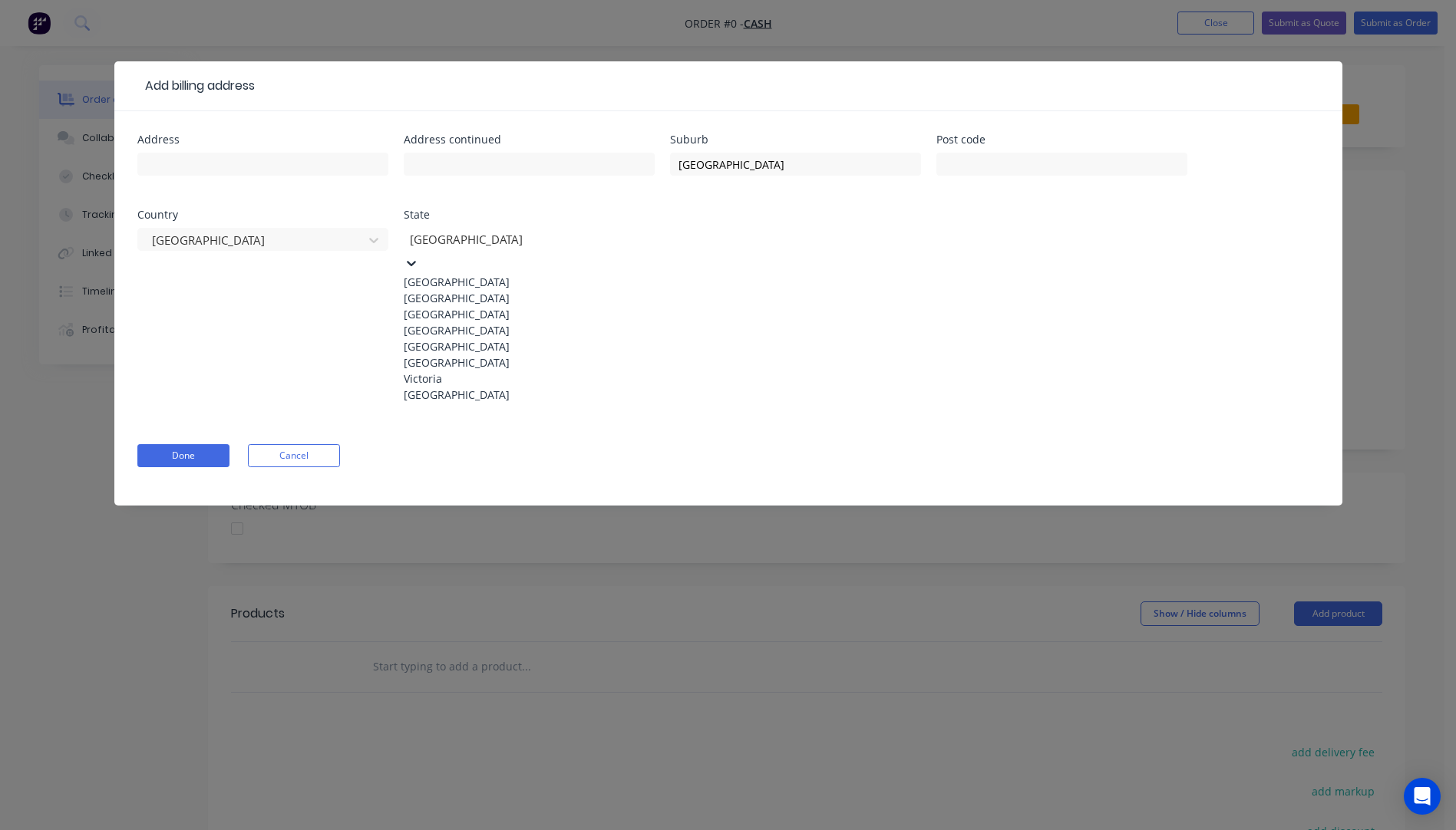
click at [602, 232] on div at bounding box center [518, 240] width 221 height 19
drag, startPoint x: 477, startPoint y: 361, endPoint x: 515, endPoint y: 329, distance: 49.7
click at [479, 338] on div "[GEOGRAPHIC_DATA]" at bounding box center [529, 330] width 251 height 16
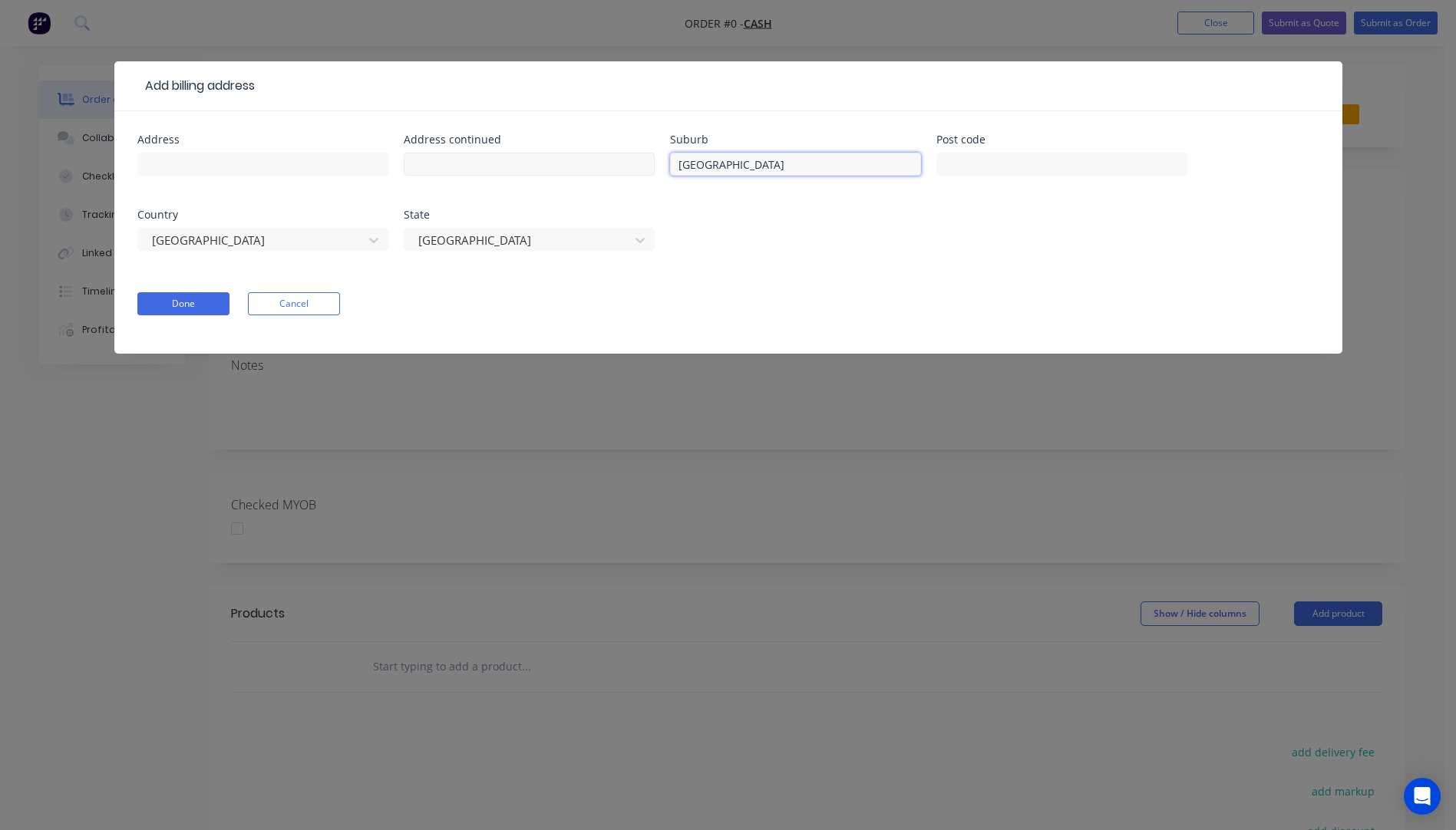
drag, startPoint x: 731, startPoint y: 169, endPoint x: 647, endPoint y: 170, distance: 84.0
click at [647, 170] on div "Address Address continued Suburb Sydney Post code Country Australia State Queen…" at bounding box center [728, 201] width 1181 height 135
click at [217, 310] on button "Done" at bounding box center [183, 304] width 92 height 23
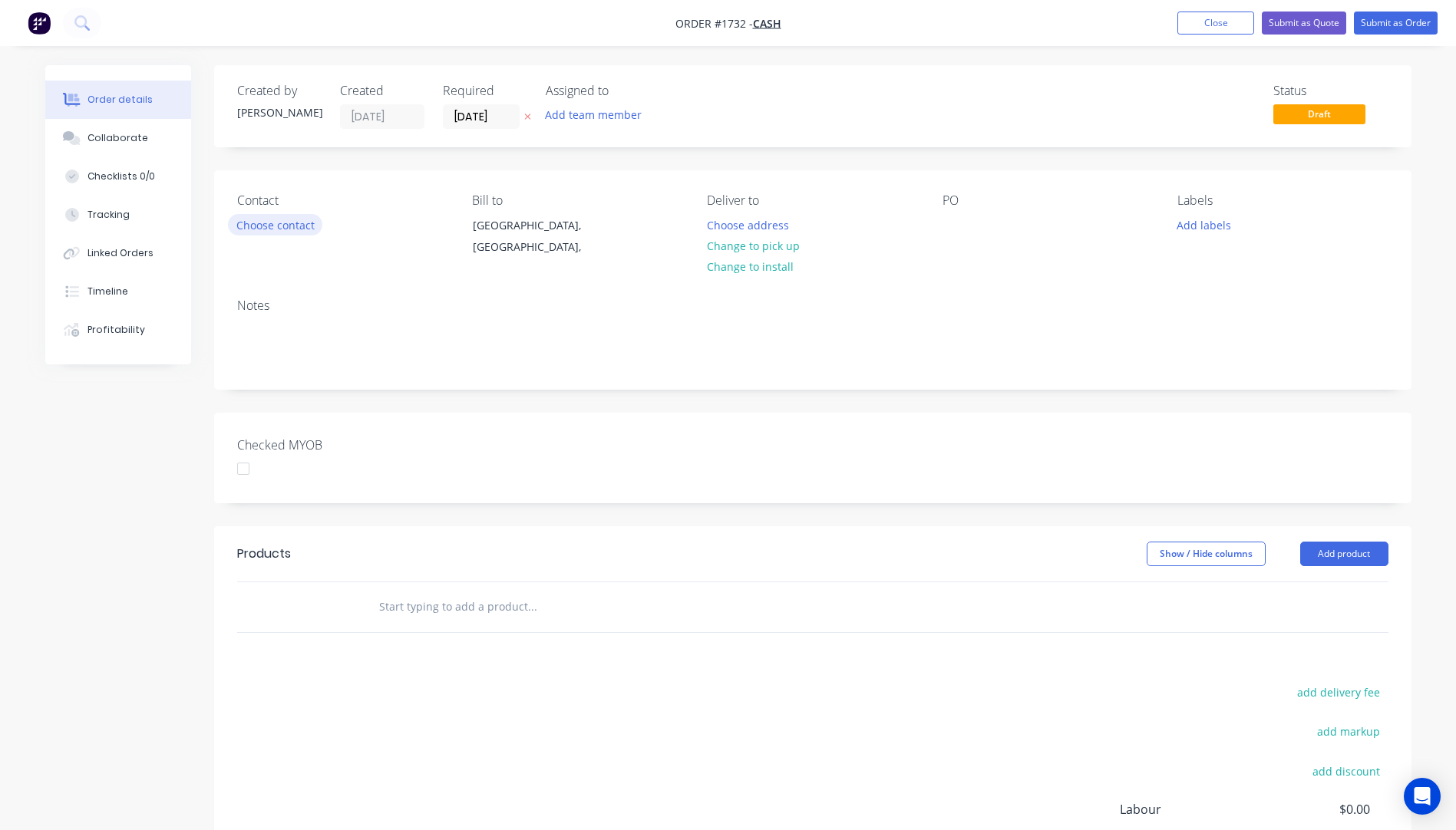
click at [297, 223] on button "Choose contact" at bounding box center [275, 224] width 95 height 21
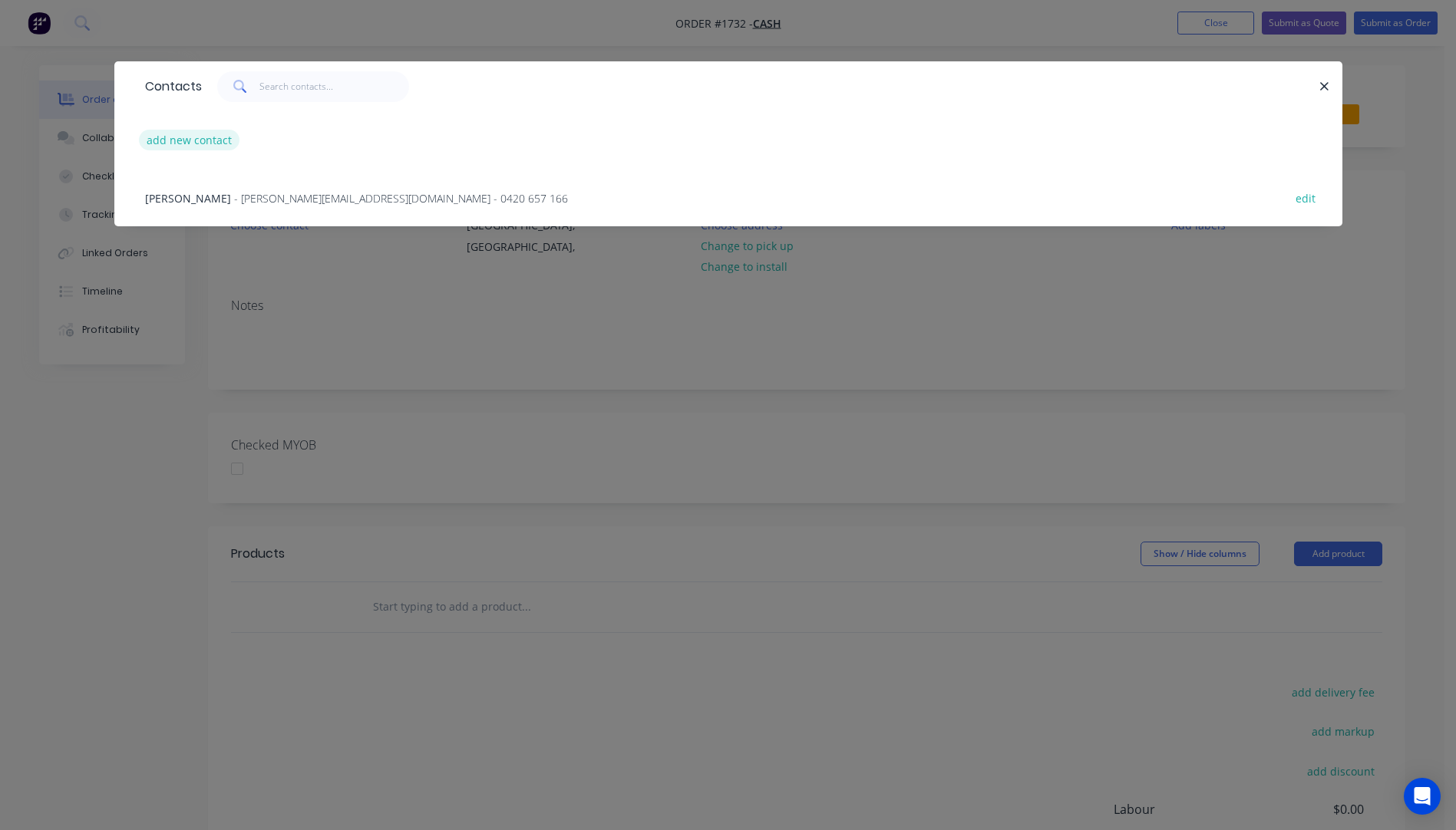
click at [171, 149] on button "add new contact" at bounding box center [189, 140] width 102 height 21
select select "AU"
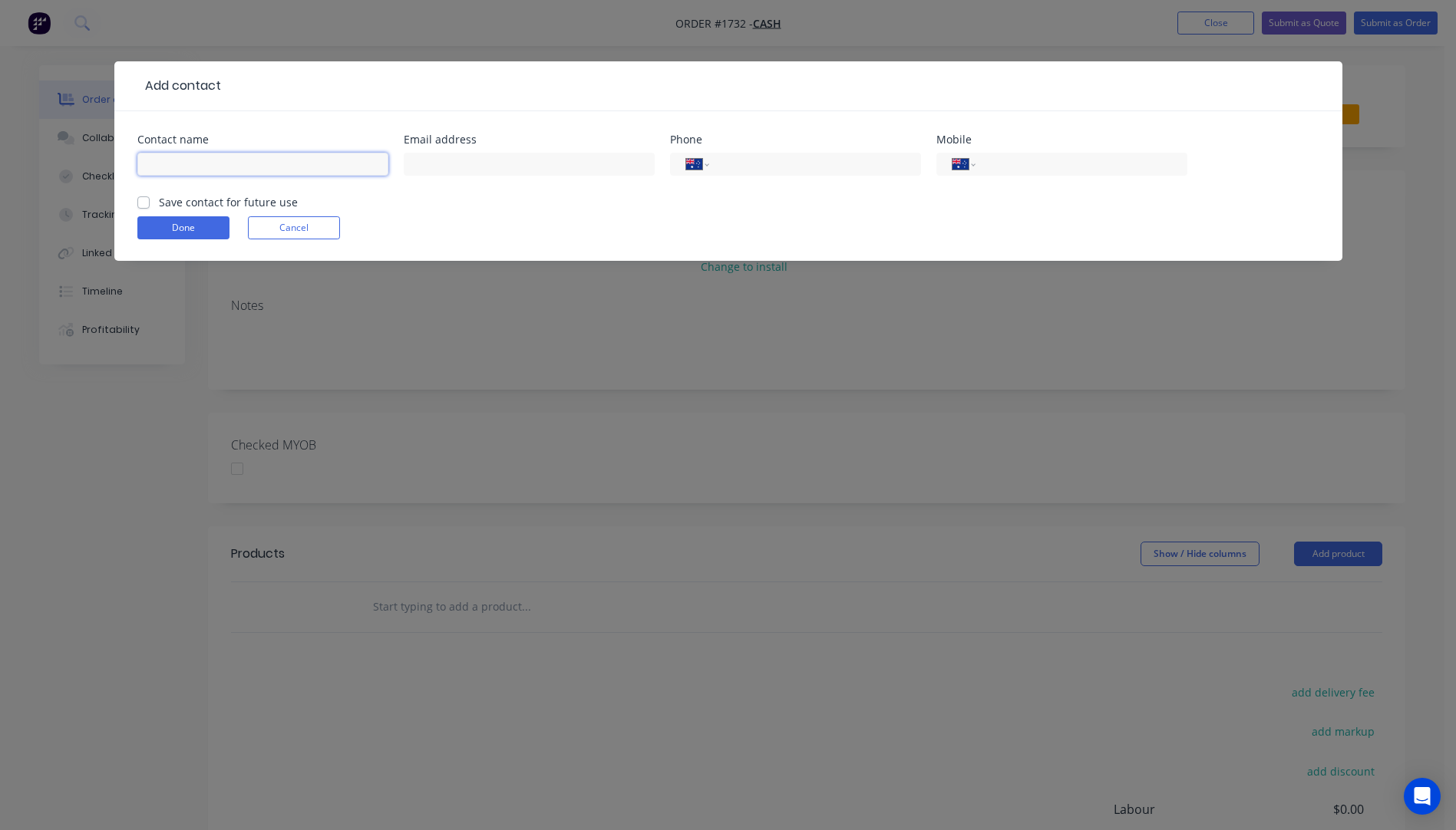
click at [163, 166] on input "text" at bounding box center [263, 163] width 251 height 23
paste input "Norbert Steffen 0413176747 1955norman@gmail.com"
drag, startPoint x: 379, startPoint y: 167, endPoint x: 256, endPoint y: 165, distance: 123.0
click at [256, 165] on input "Norbert Steffen 0413176747 1955norman@gmail.com" at bounding box center [263, 163] width 251 height 23
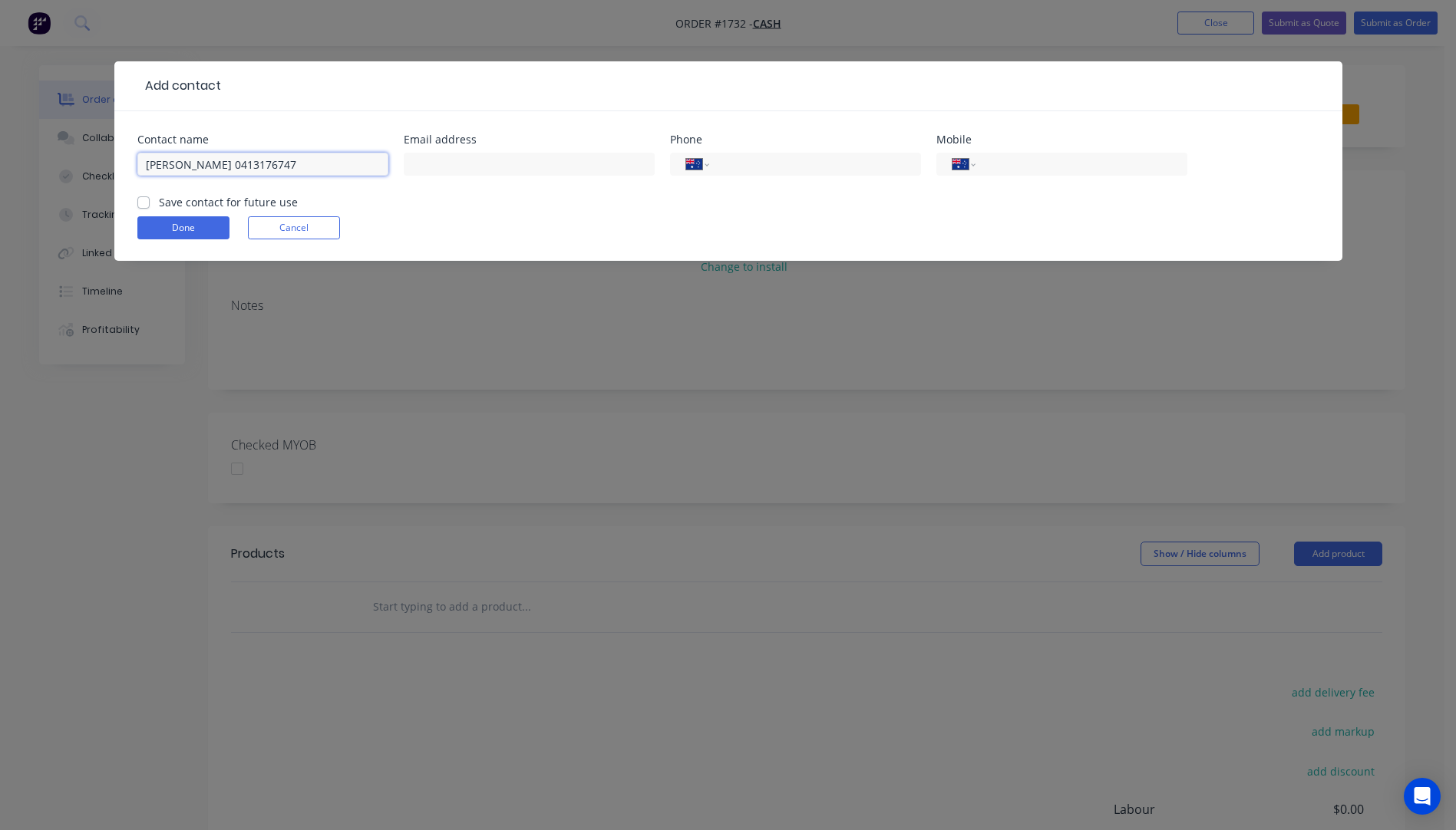
scroll to position [0, 0]
type input "Norbert Steffen 0413176747"
paste input "[EMAIL_ADDRESS][DOMAIN_NAME]"
type input "[EMAIL_ADDRESS][DOMAIN_NAME]"
drag, startPoint x: 293, startPoint y: 164, endPoint x: 229, endPoint y: 163, distance: 64.0
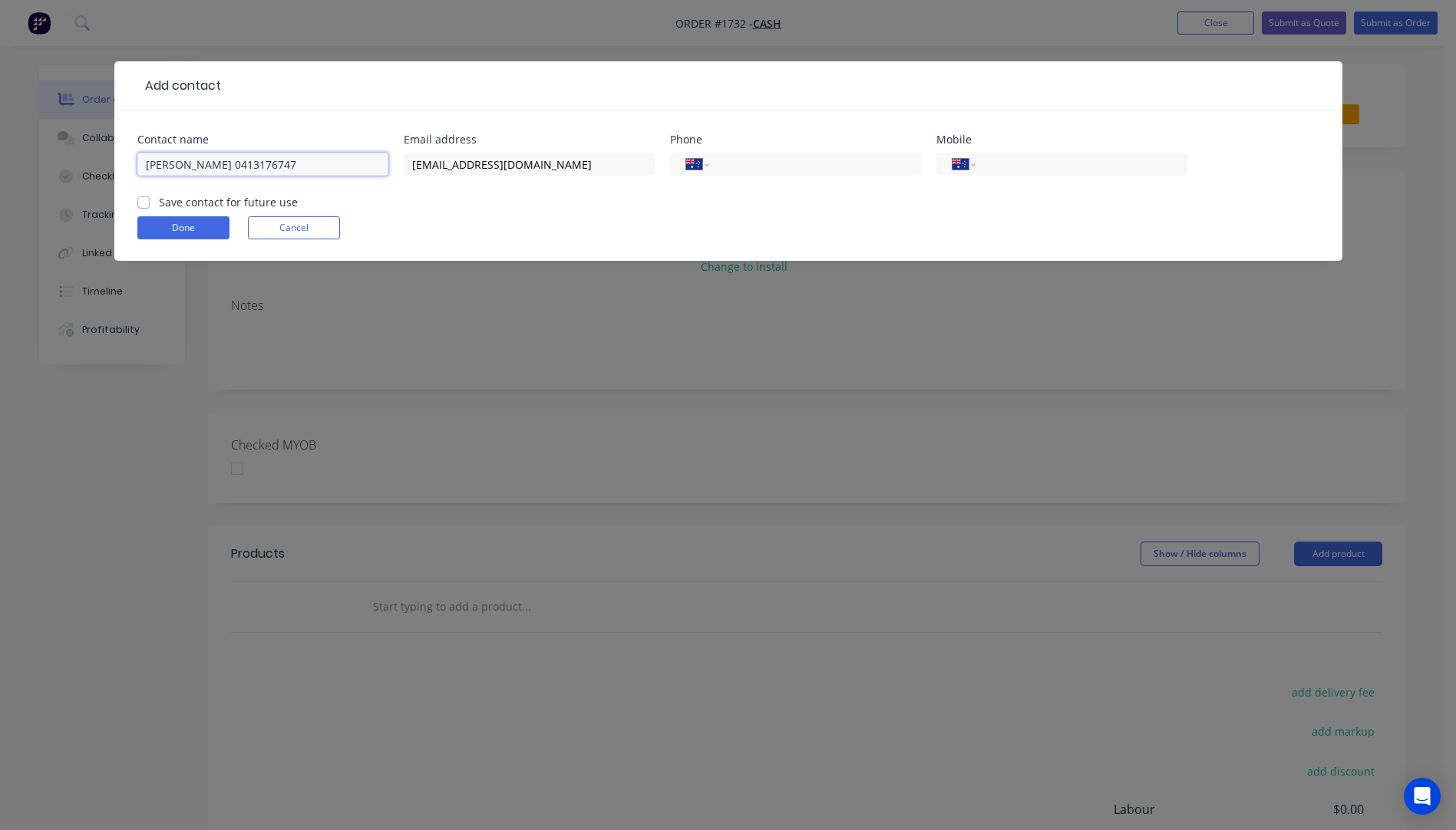
click at [229, 163] on input "Norbert Steffen 0413176747" at bounding box center [263, 163] width 251 height 23
type input "Norbert Steffen"
paste input "0413 176 747"
type input "0413 176 747"
click at [184, 163] on input "Norbert Steffen" at bounding box center [263, 163] width 251 height 23
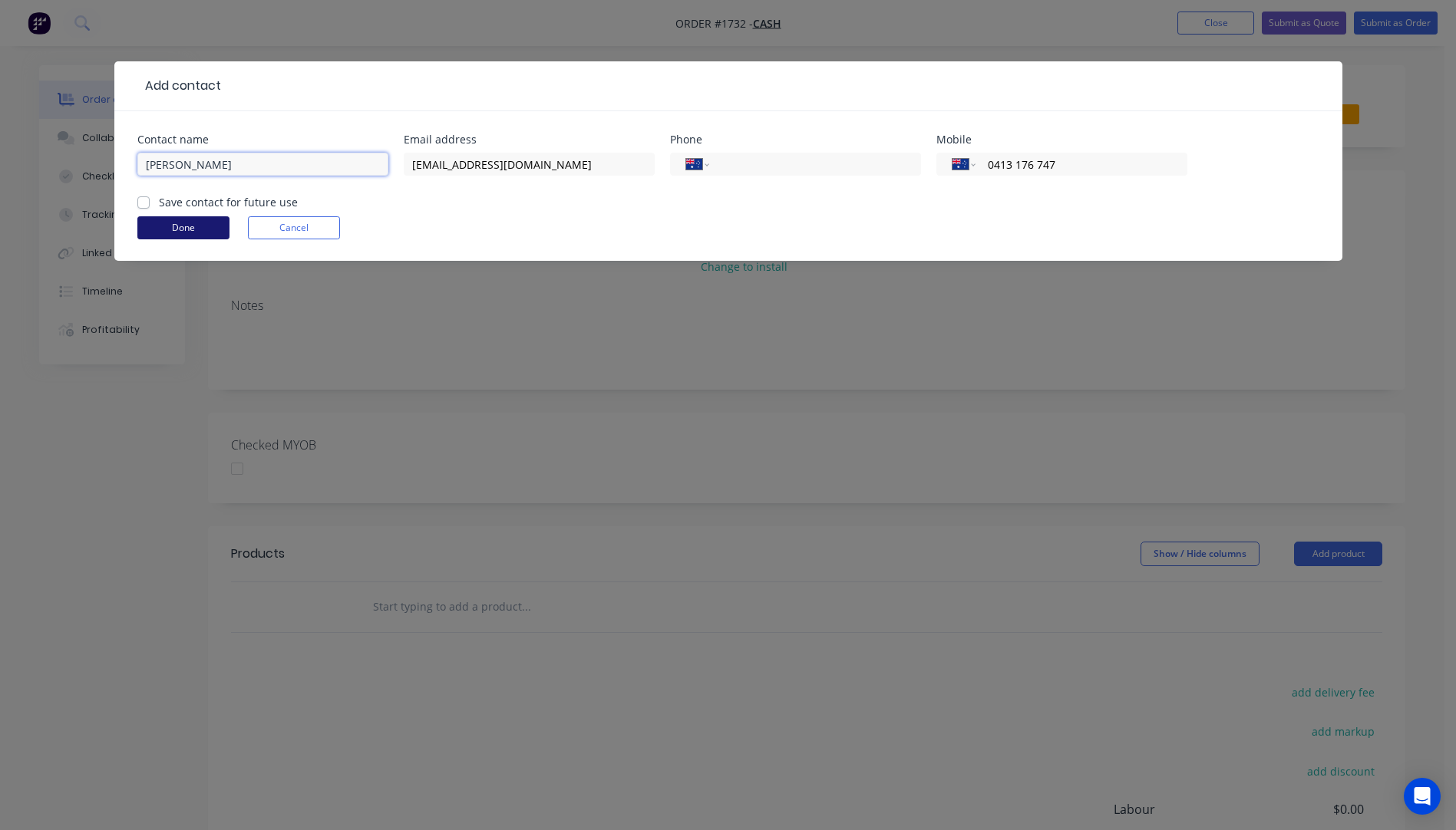
type input "[PERSON_NAME]"
click at [174, 231] on button "Done" at bounding box center [183, 227] width 92 height 23
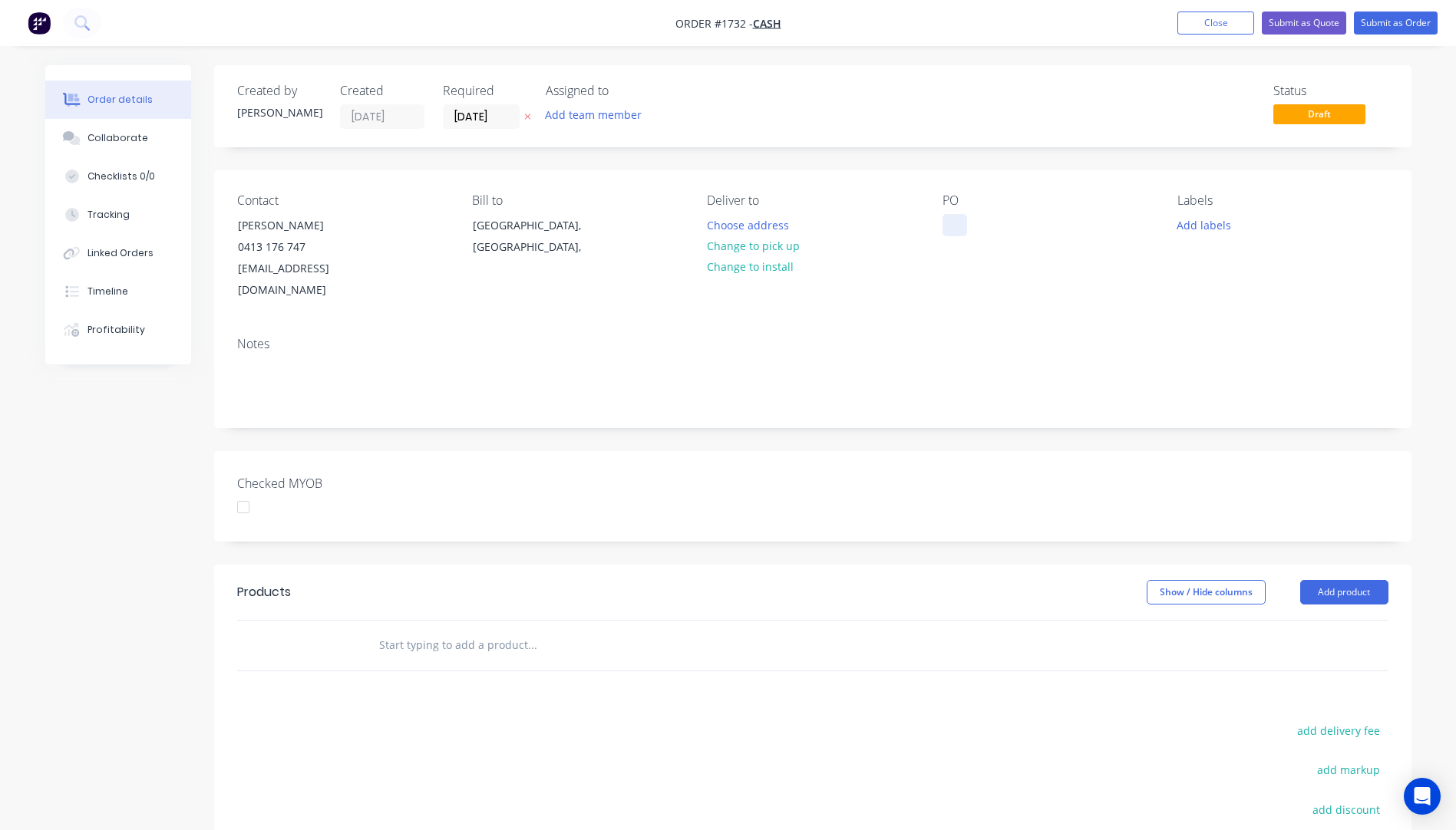
click at [948, 231] on div at bounding box center [954, 225] width 25 height 22
paste div
click at [995, 224] on div "Norbert Steffen04131767471955norman@gmail.com" at bounding box center [1038, 241] width 192 height 54
click at [1003, 199] on div "PO" at bounding box center [1047, 200] width 210 height 15
click at [993, 244] on div "Norman Steffen04131767471955norman@gmail.com" at bounding box center [1038, 241] width 192 height 54
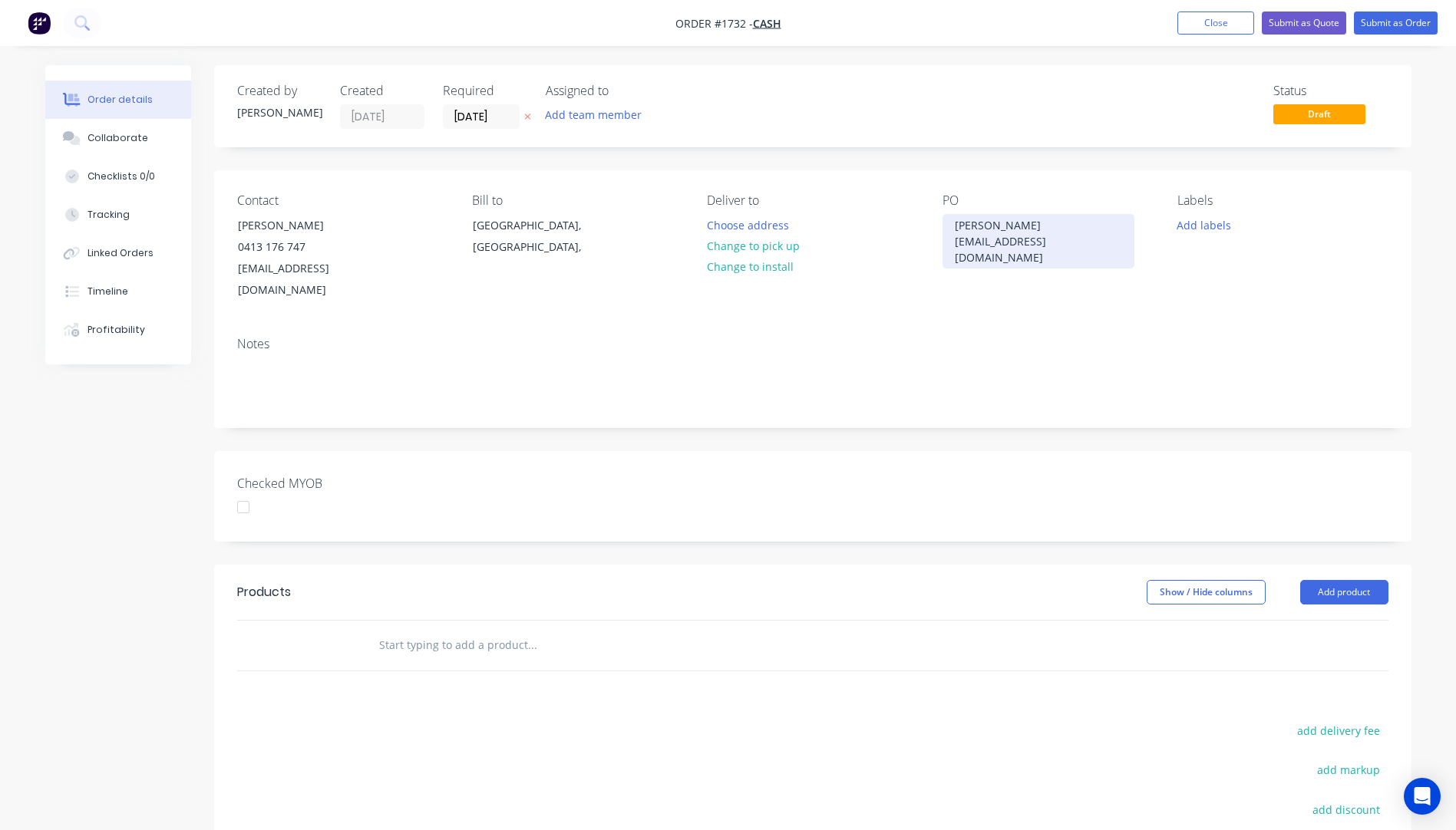
click at [1017, 240] on div "Norman Steffen 04131767471955norman@gmail.com" at bounding box center [1038, 241] width 192 height 54
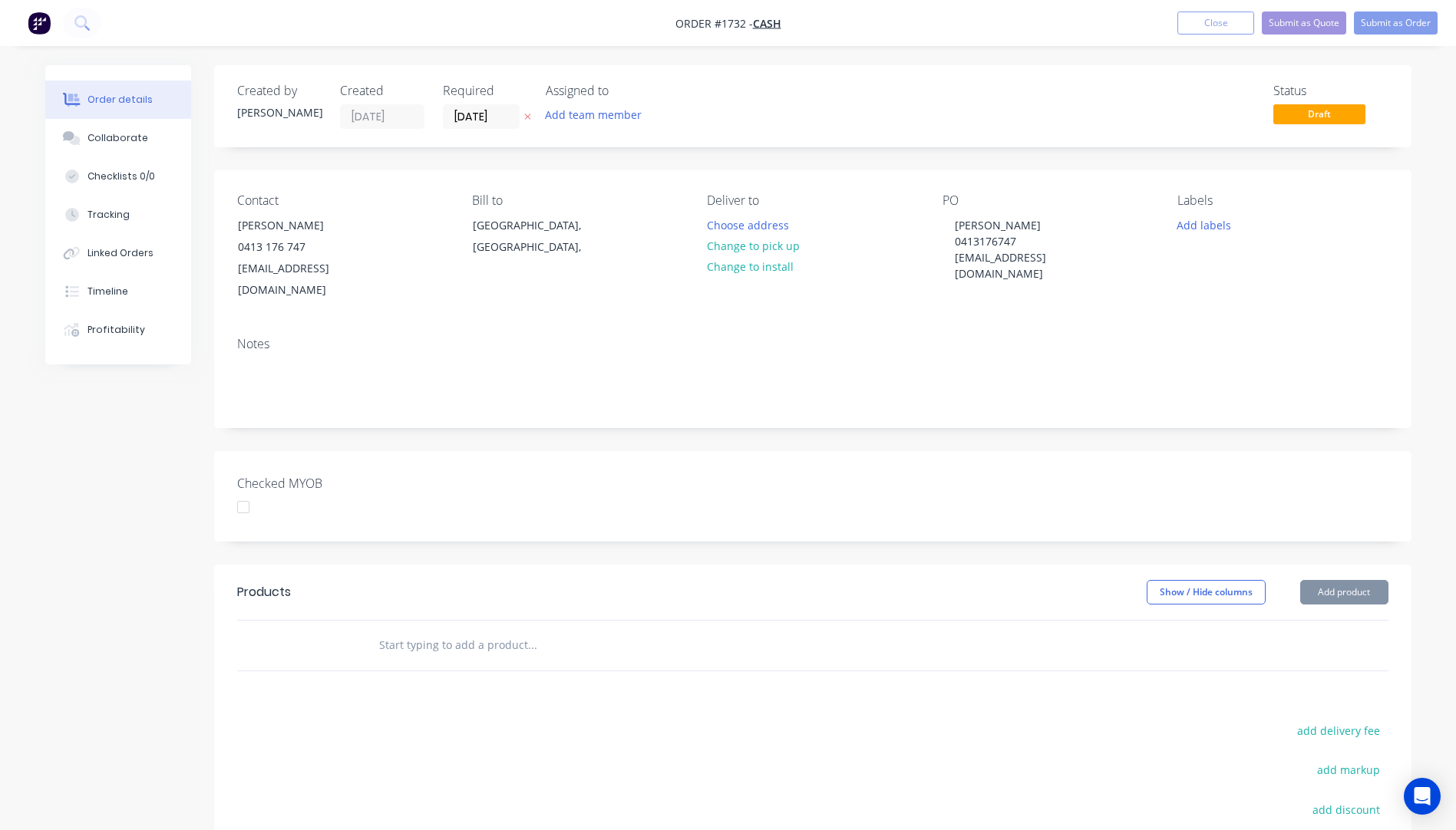
click at [973, 297] on div "Contact Norman Steffen 0413 176 747 1955norman@gmail.com Bill to Queensland, Au…" at bounding box center [812, 247] width 1197 height 154
click at [1186, 231] on button "Add labels" at bounding box center [1204, 224] width 71 height 21
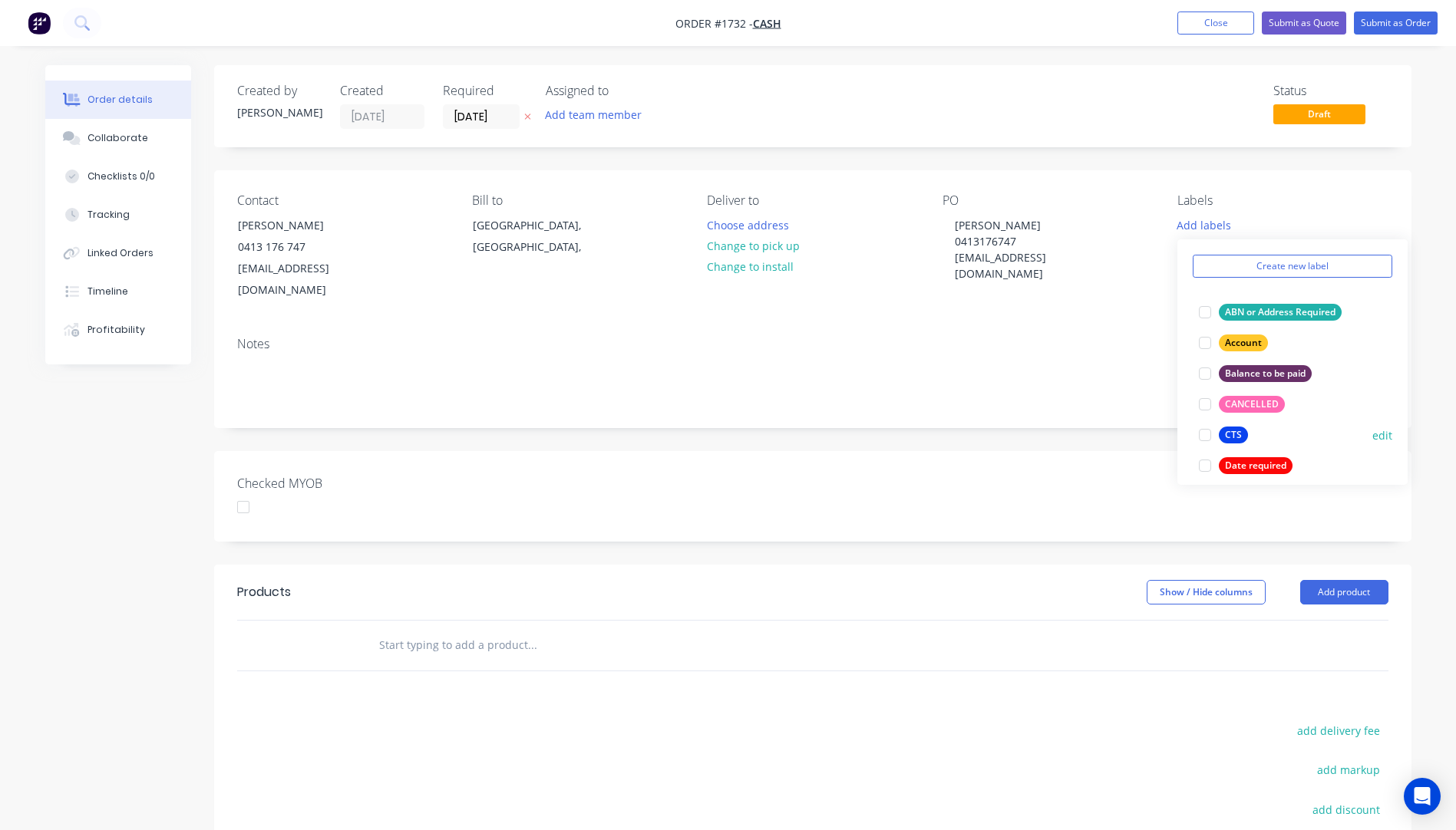
scroll to position [77, 0]
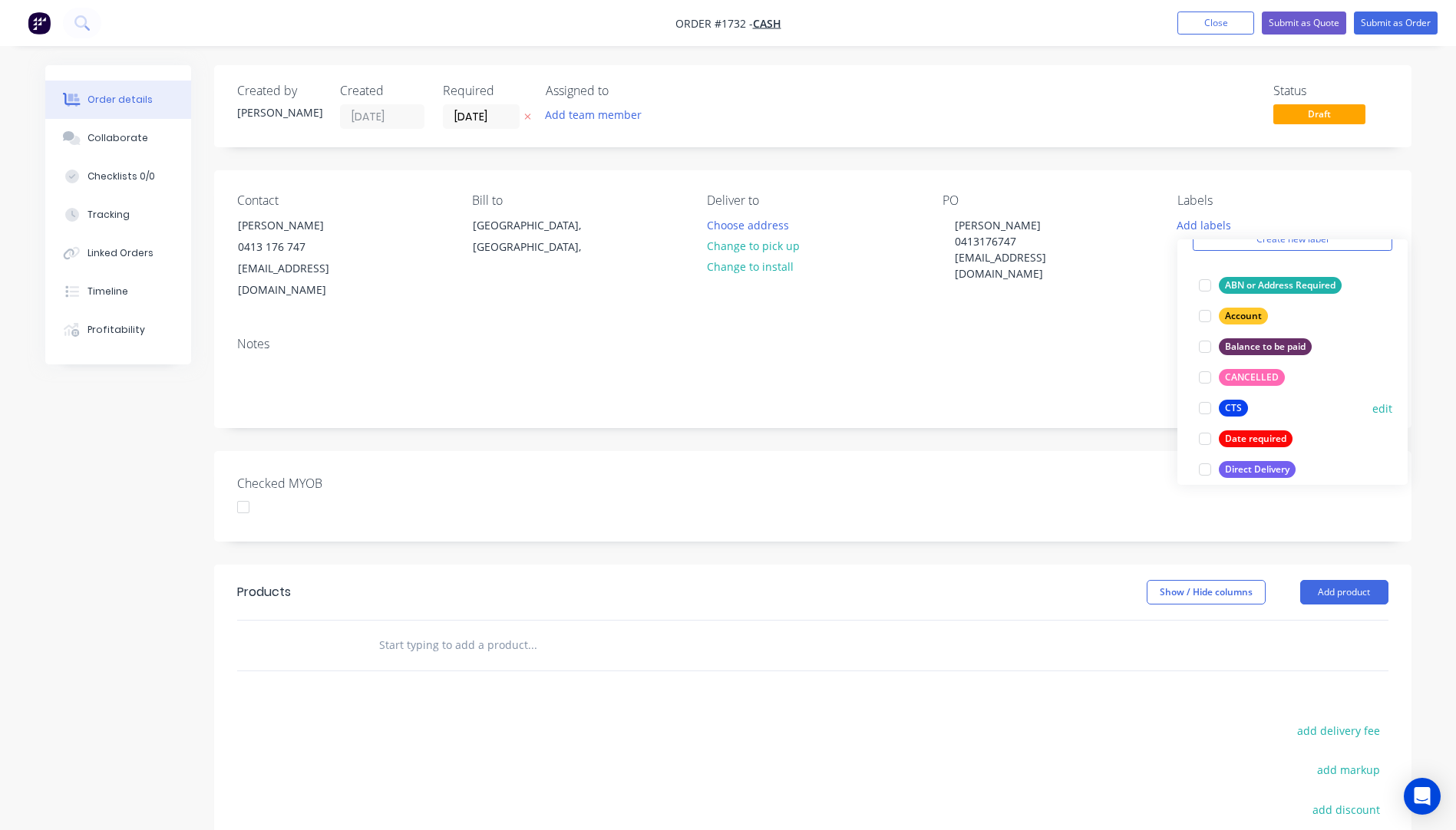
click at [1239, 408] on div "CTS" at bounding box center [1233, 409] width 29 height 17
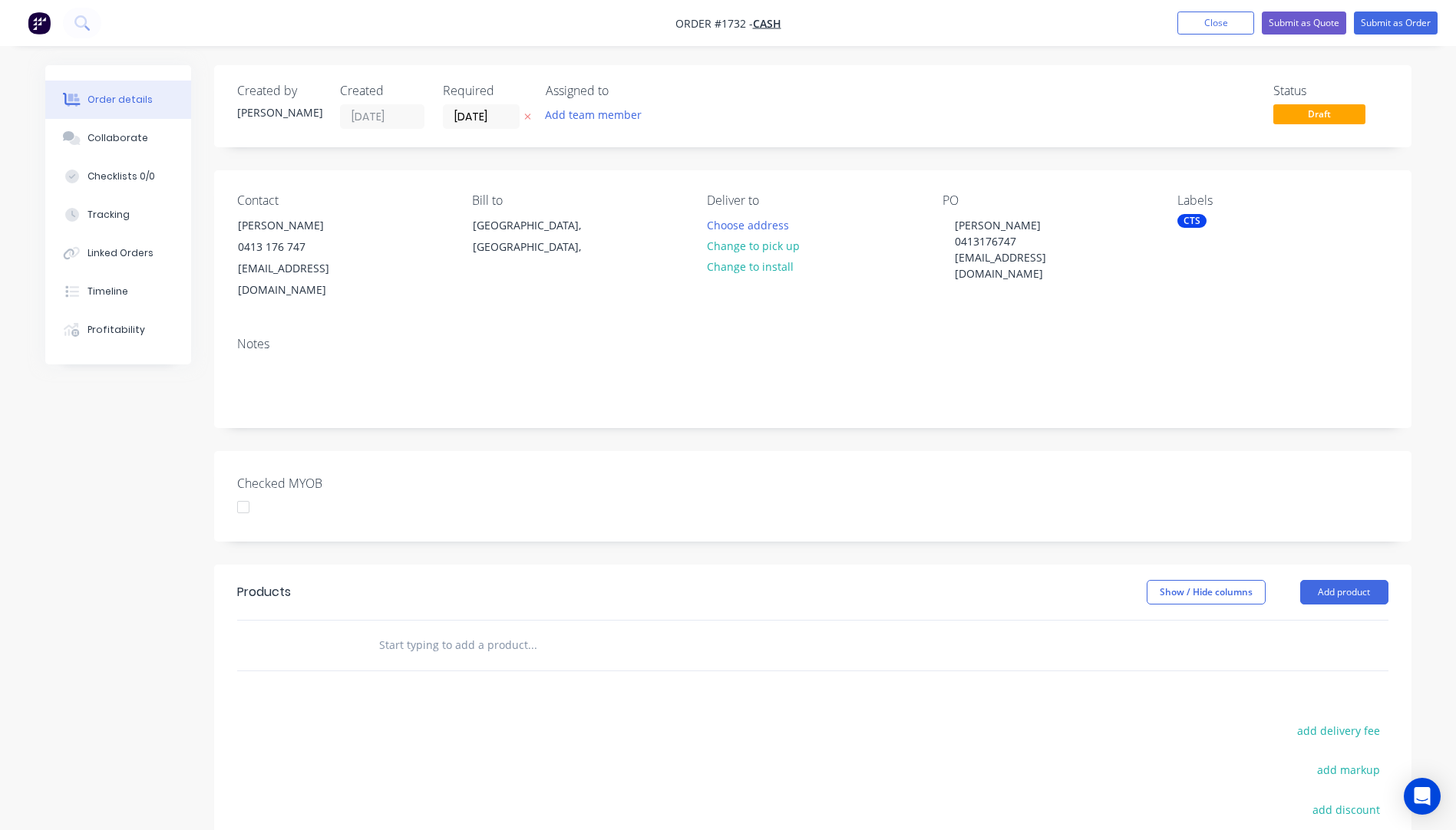
click at [1152, 287] on div "Contact Norman Steffen 0413 176 747 1955norman@gmail.com Bill to Queensland, Au…" at bounding box center [812, 247] width 1197 height 154
click at [525, 117] on icon "button" at bounding box center [527, 116] width 7 height 9
click at [775, 247] on button "Change to pick up" at bounding box center [752, 246] width 109 height 21
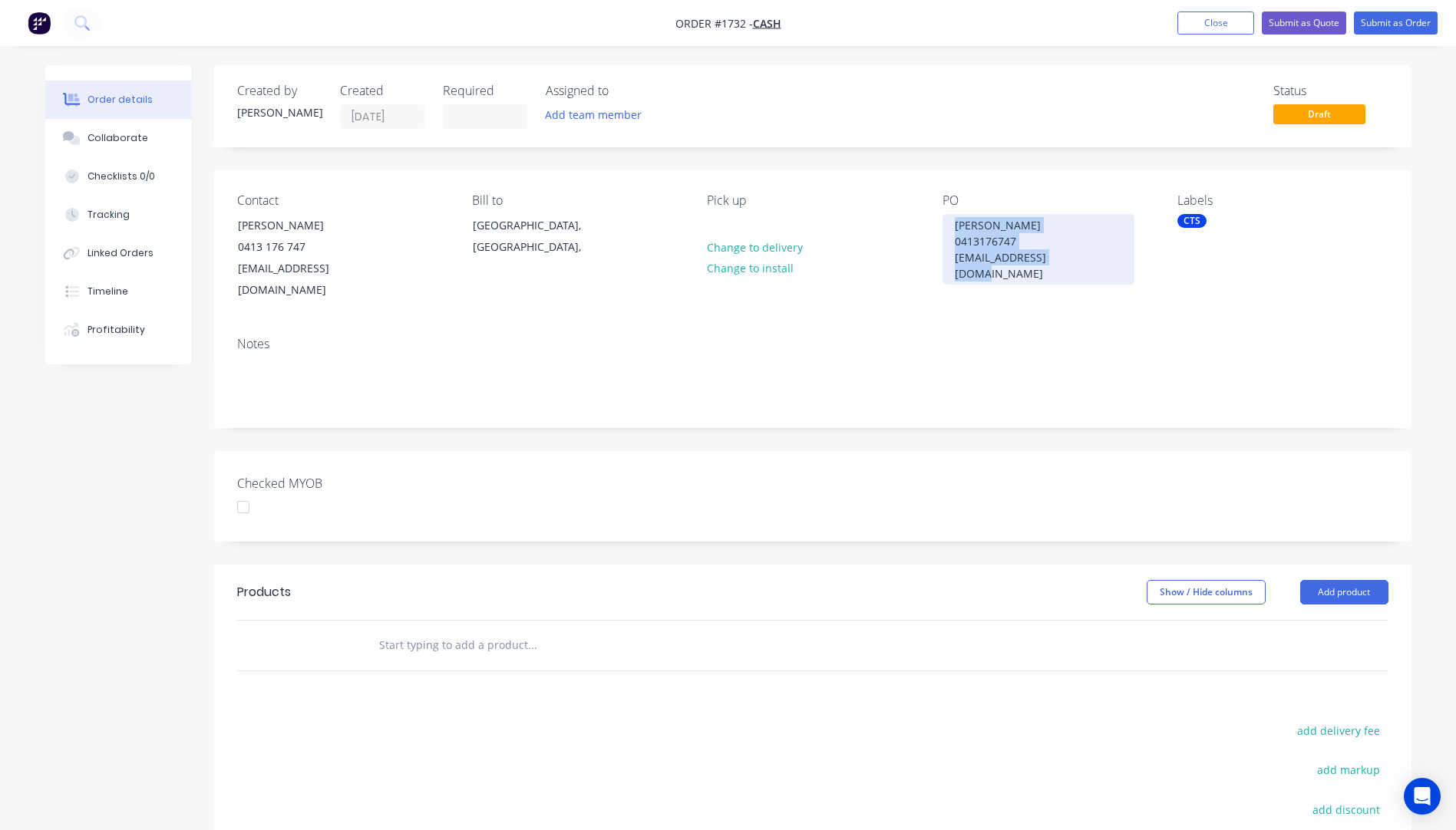
drag, startPoint x: 1079, startPoint y: 258, endPoint x: 955, endPoint y: 230, distance: 127.1
click at [955, 230] on div "Norman Steffen 0413176747 1955norman@gmail.com" at bounding box center [1038, 249] width 192 height 71
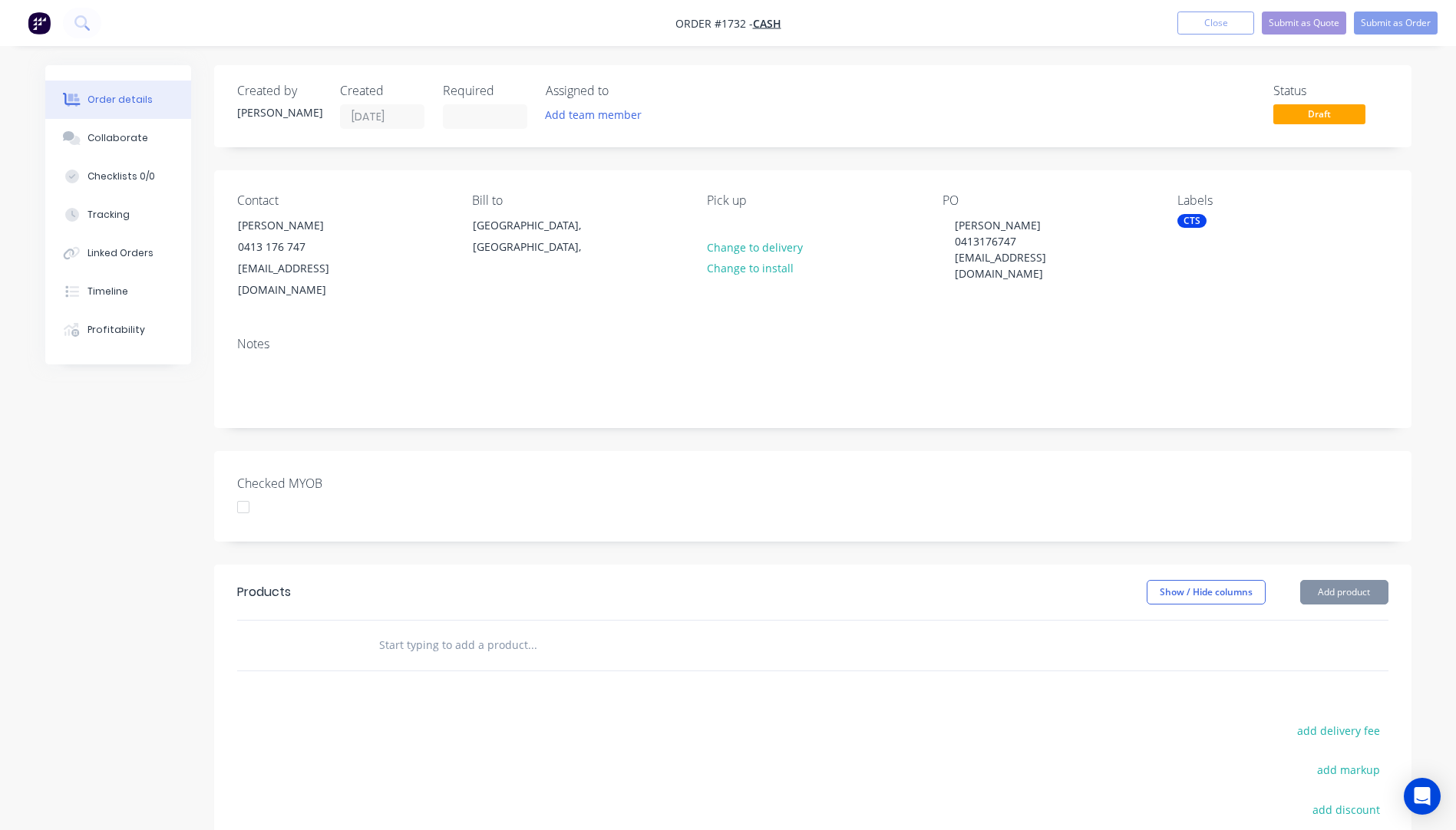
drag, startPoint x: 985, startPoint y: 234, endPoint x: 970, endPoint y: 319, distance: 86.3
click at [970, 324] on div "Notes" at bounding box center [812, 375] width 1197 height 102
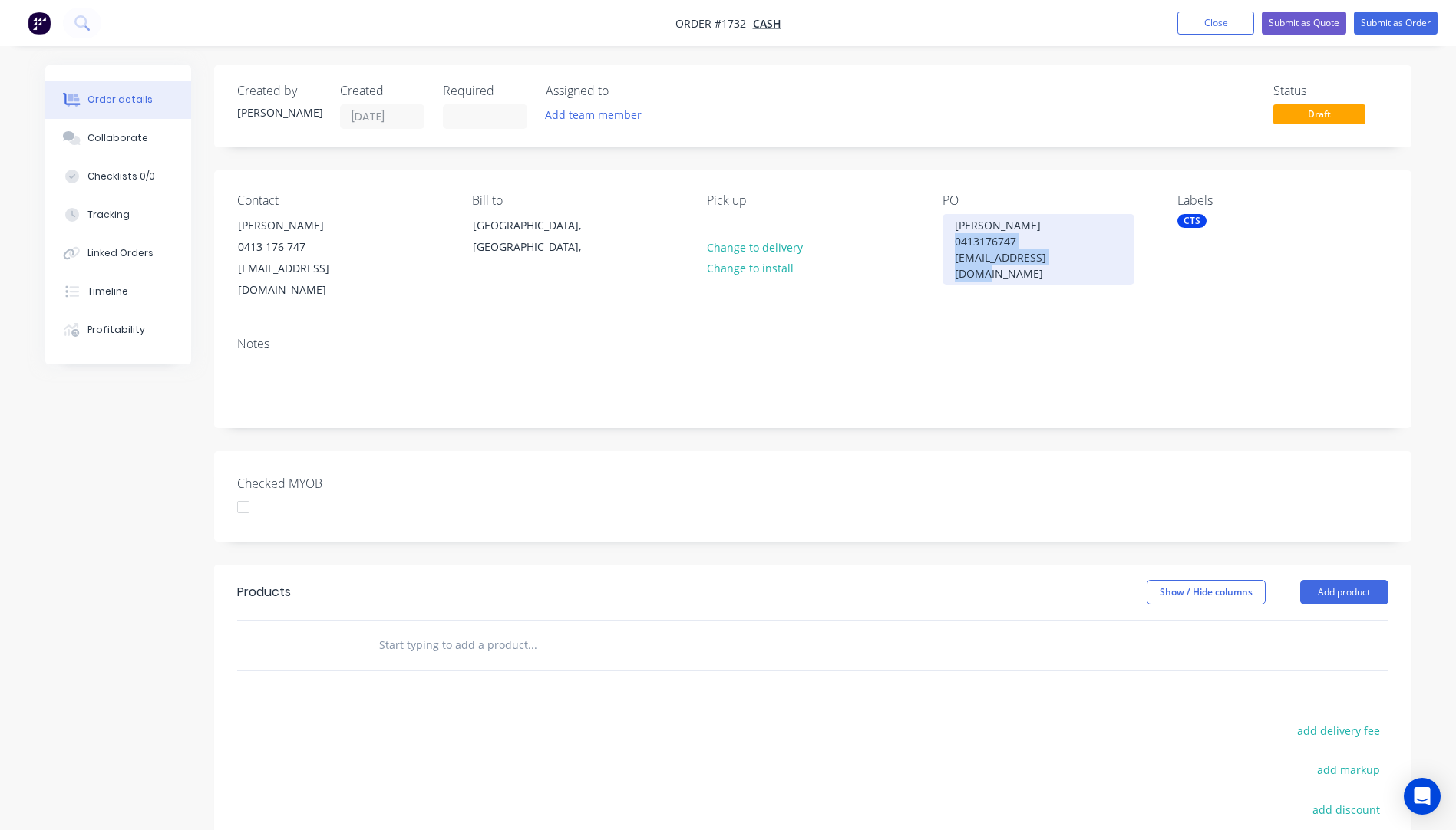
drag, startPoint x: 1080, startPoint y: 261, endPoint x: 954, endPoint y: 249, distance: 126.6
click at [954, 249] on div "Norman Steffen 0413176747 1955norman@gmail.com" at bounding box center [1038, 249] width 192 height 71
click at [713, 216] on div at bounding box center [719, 225] width 25 height 22
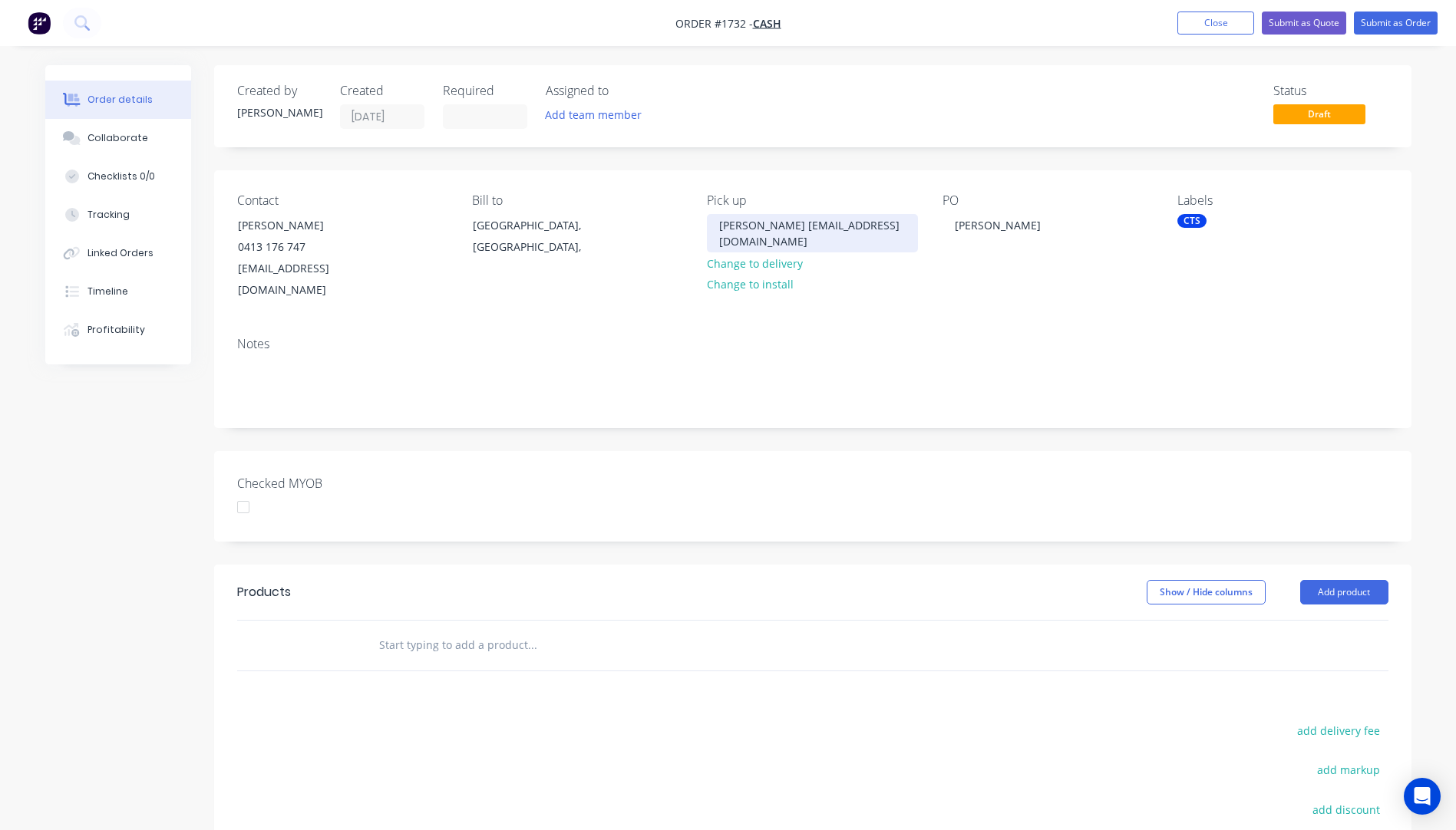
click at [737, 239] on div "Norman Steffen04131767471955norman@gmail.com" at bounding box center [811, 233] width 210 height 39
click at [781, 241] on div "Norman Steffen 04131767471955norman@gmail.com" at bounding box center [808, 233] width 204 height 39
click at [780, 332] on div "Notes" at bounding box center [812, 375] width 1197 height 102
click at [1326, 580] on button "Add product" at bounding box center [1344, 592] width 89 height 25
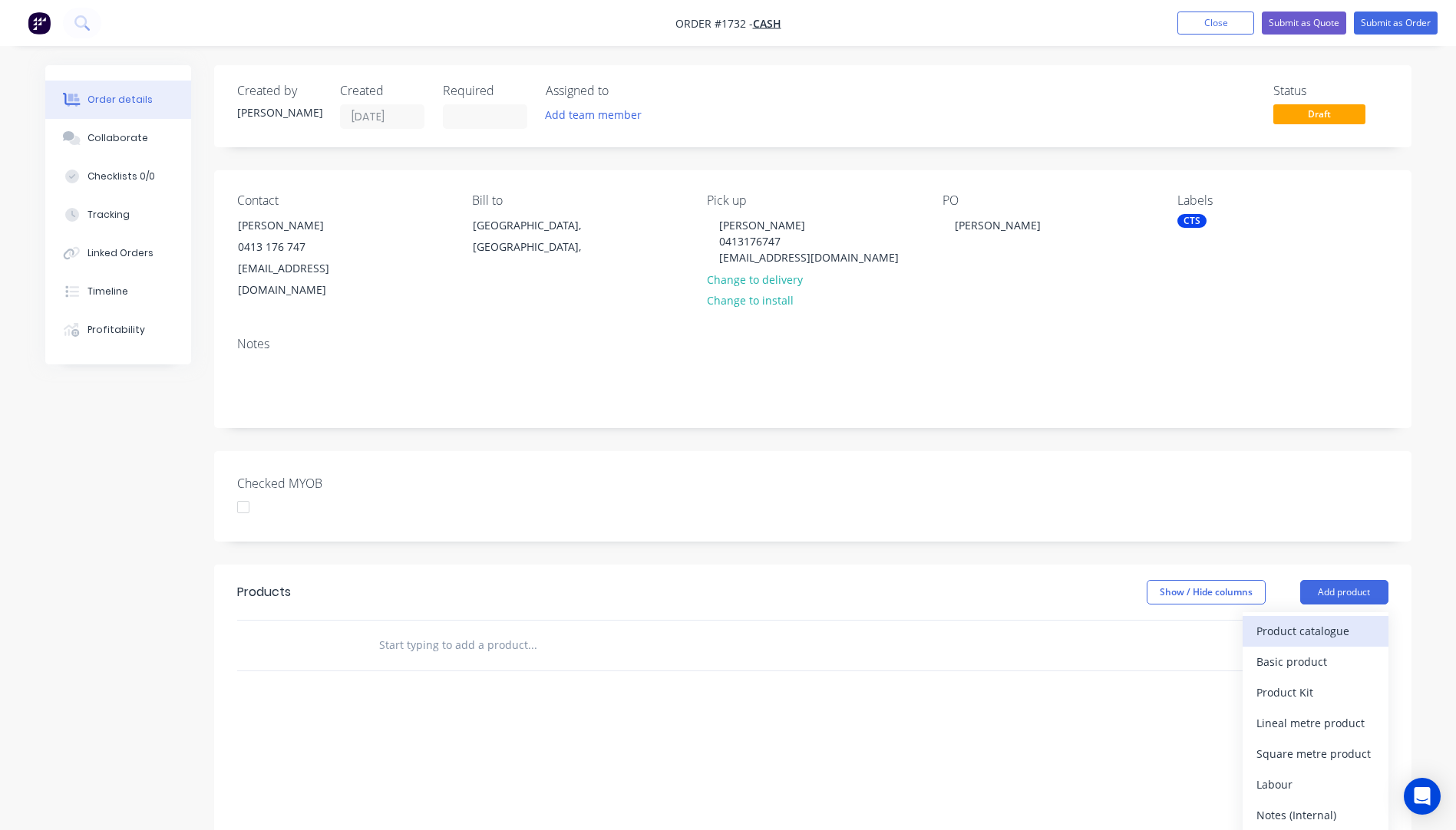
click at [1299, 620] on div "Product catalogue" at bounding box center [1315, 631] width 118 height 22
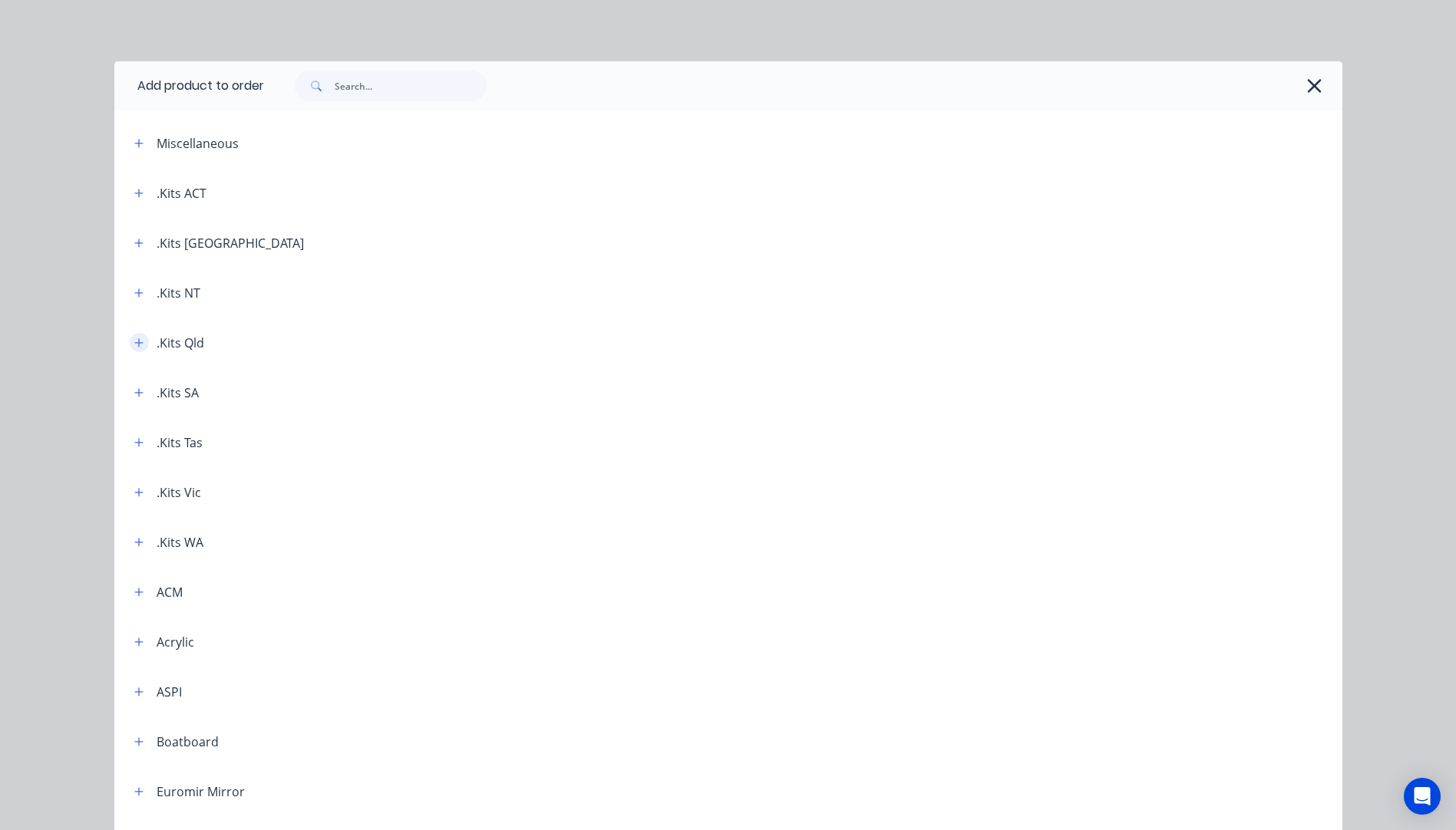
click at [134, 344] on icon "button" at bounding box center [139, 342] width 9 height 10
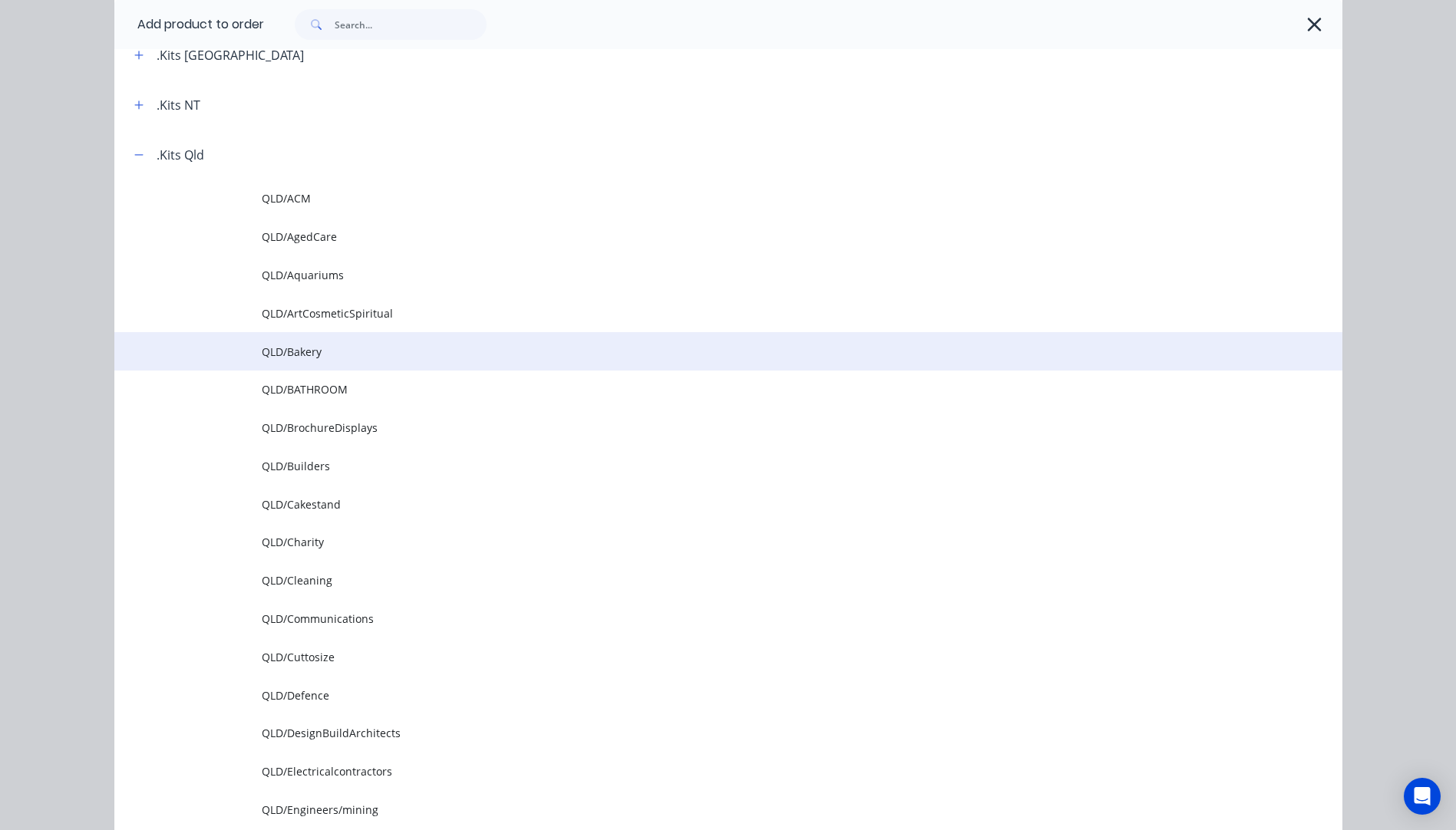
scroll to position [307, 0]
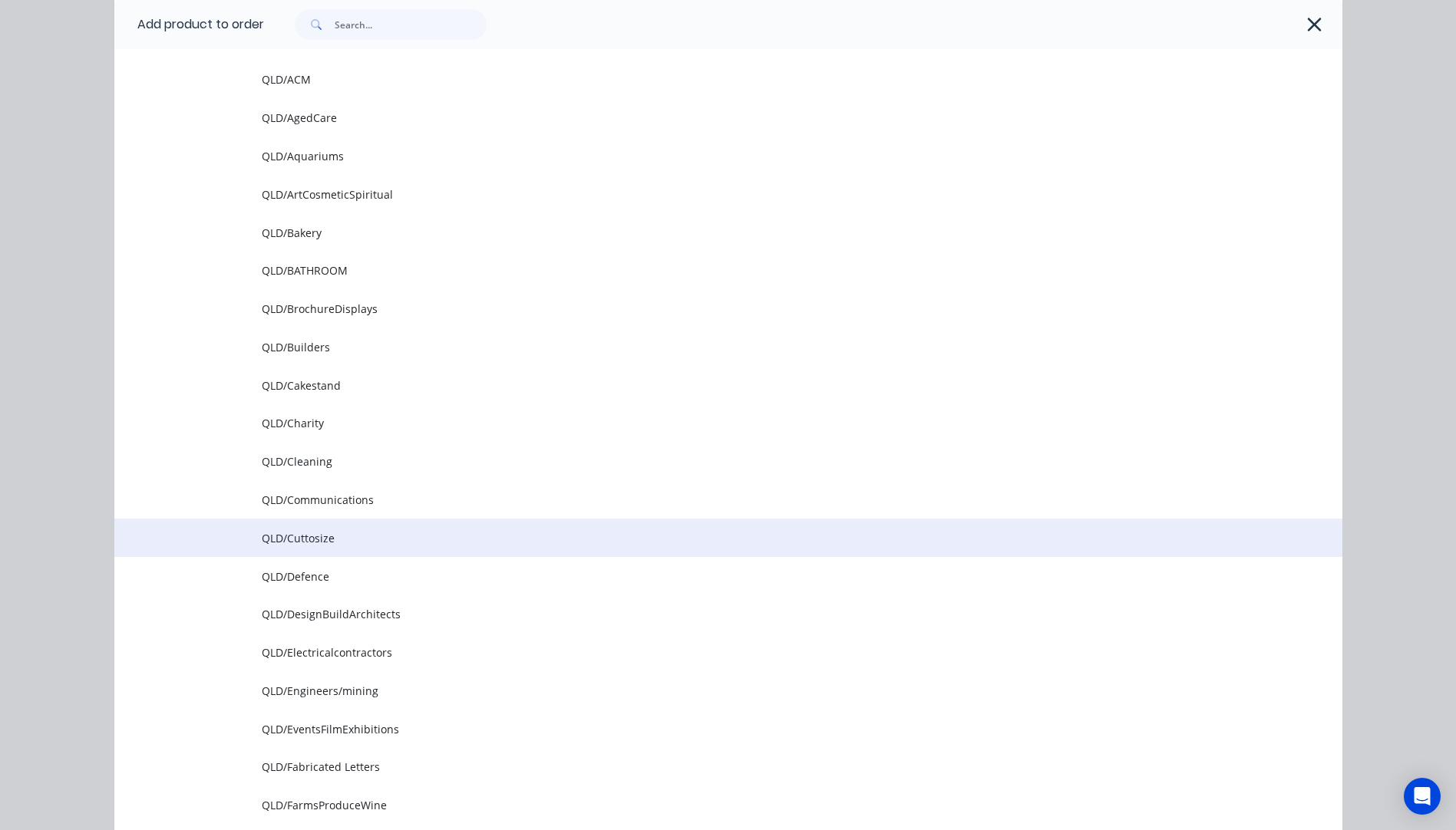
click at [307, 537] on span "QLD/Cuttosize" at bounding box center [694, 538] width 864 height 16
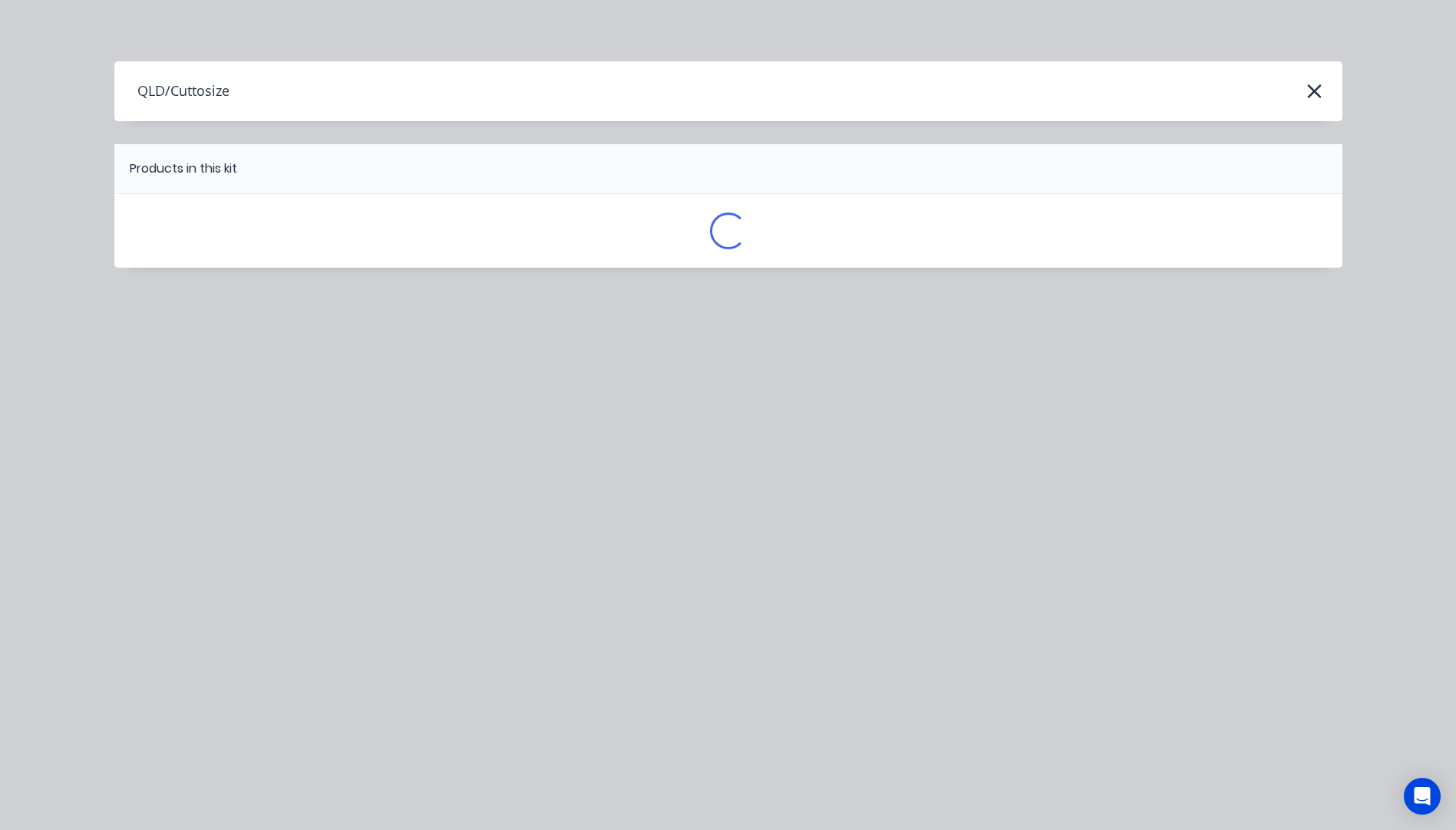
scroll to position [0, 0]
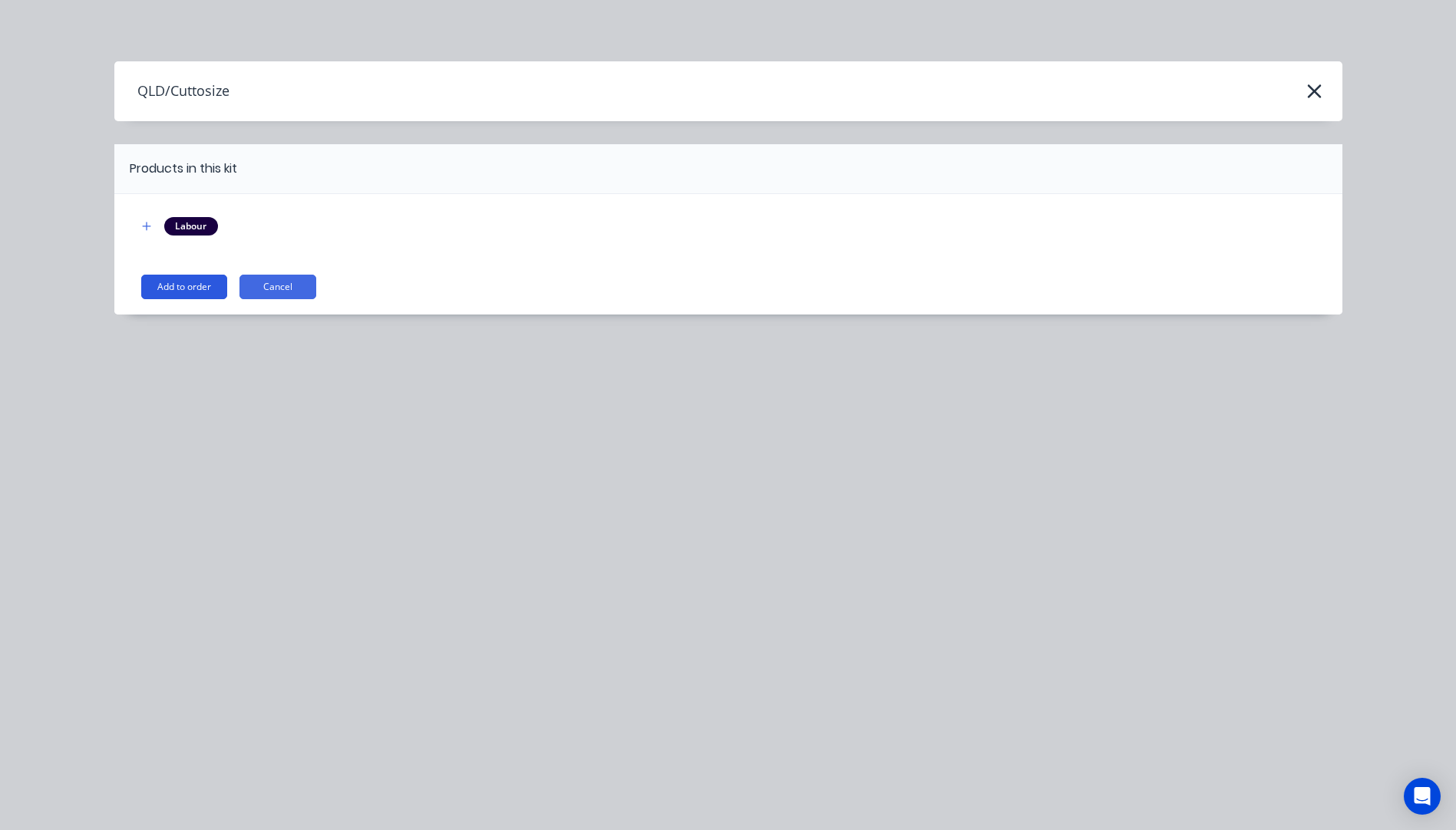
click at [193, 294] on button "Add to order" at bounding box center [184, 286] width 86 height 25
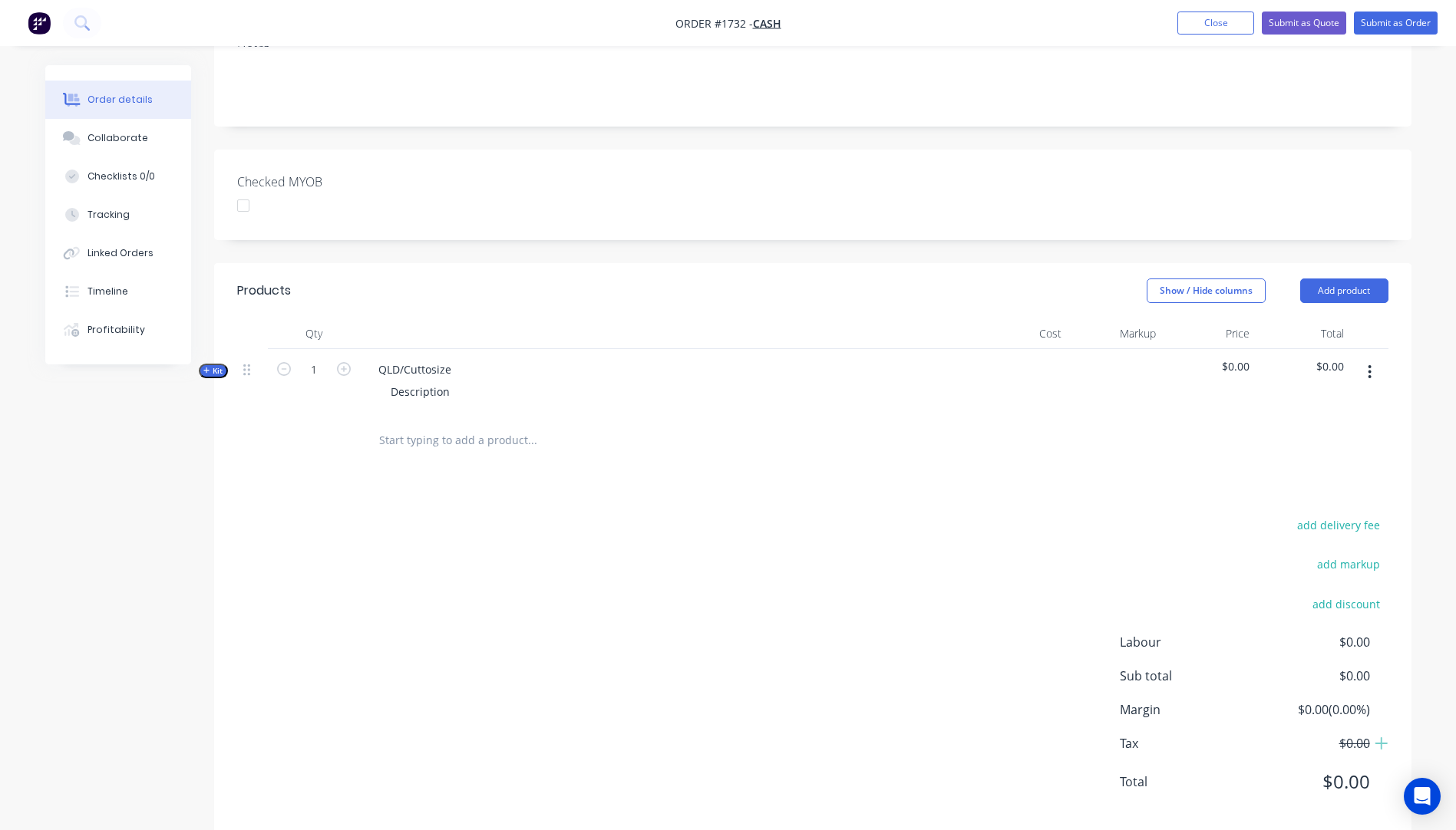
scroll to position [307, 0]
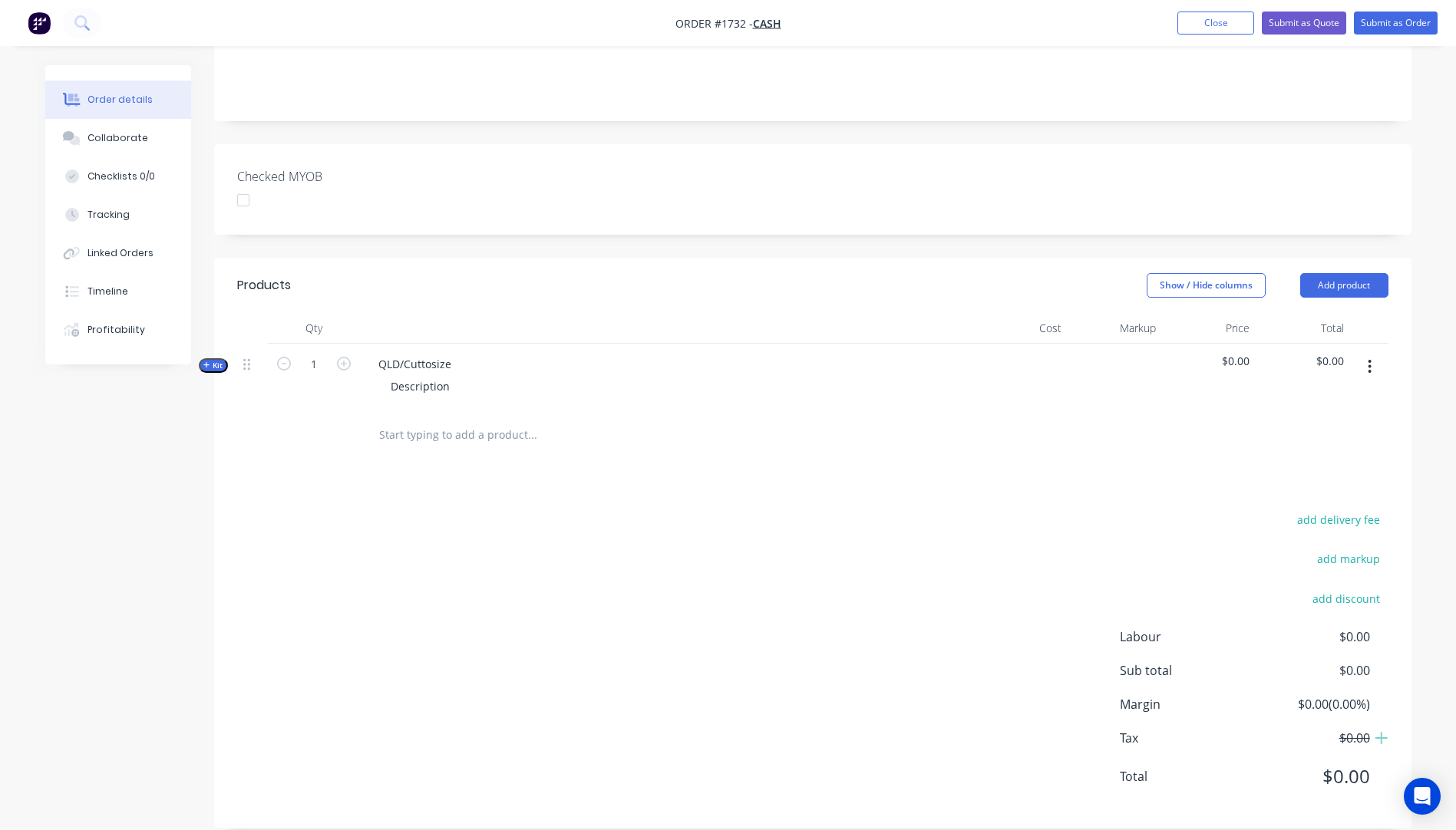
click at [207, 361] on icon "button" at bounding box center [207, 365] width 7 height 8
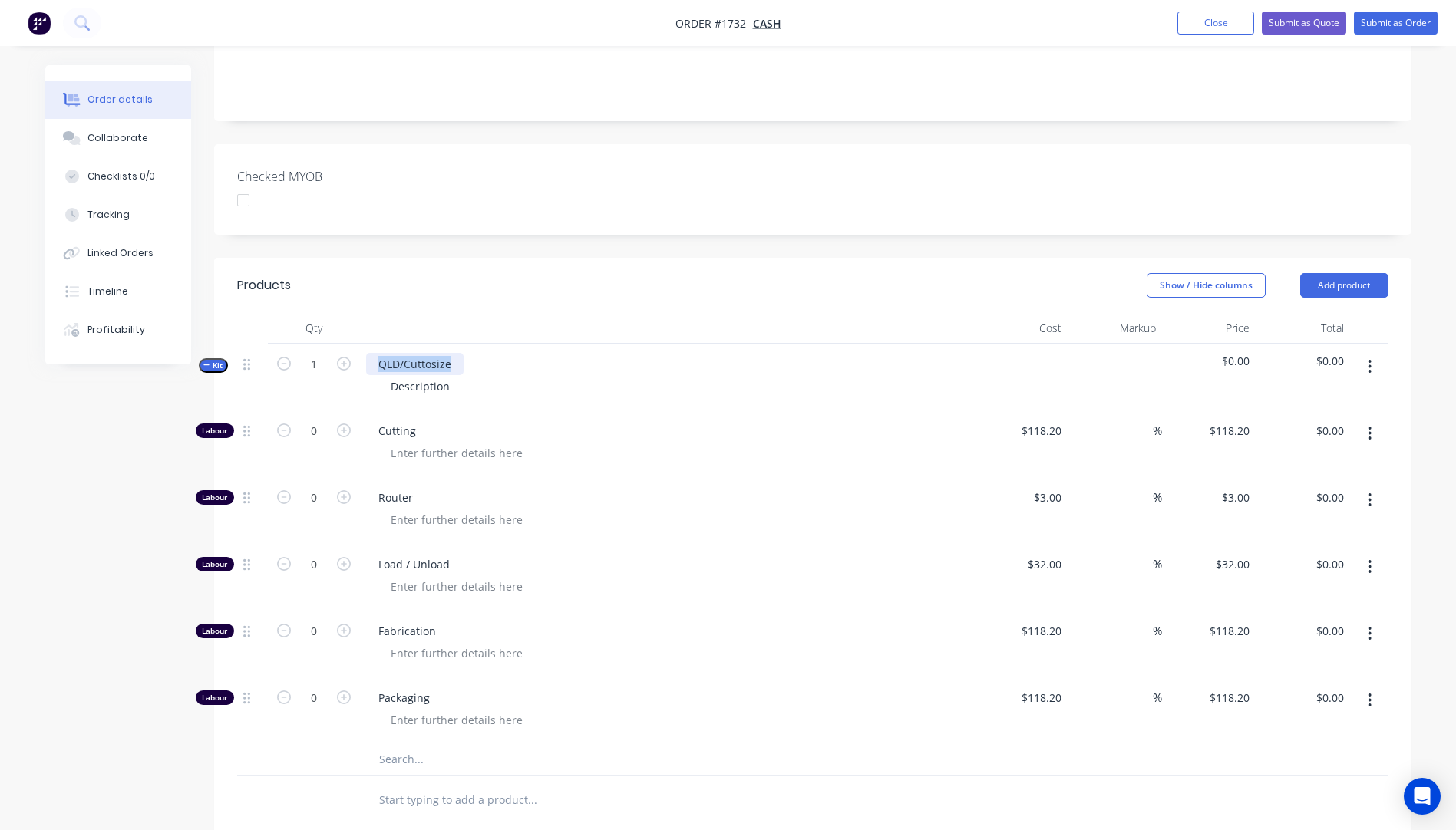
drag, startPoint x: 453, startPoint y: 343, endPoint x: 361, endPoint y: 350, distance: 92.3
click at [361, 350] on div "QLD/Cuttosize Description" at bounding box center [666, 377] width 614 height 67
drag, startPoint x: 457, startPoint y: 365, endPoint x: 381, endPoint y: 366, distance: 76.0
click at [381, 375] on div "Description" at bounding box center [420, 386] width 83 height 22
click at [805, 489] on span "Router" at bounding box center [673, 497] width 589 height 16
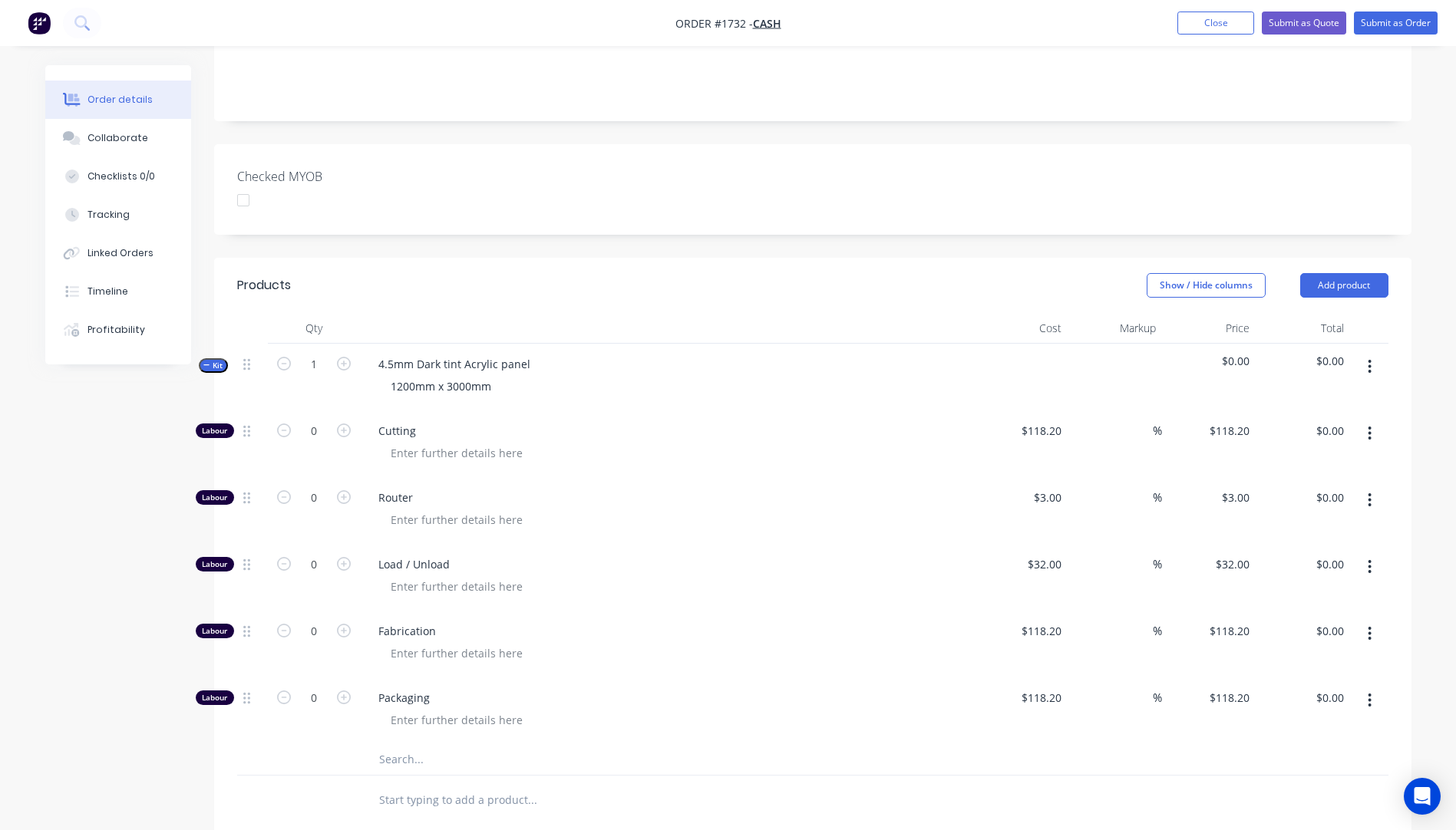
scroll to position [460, 0]
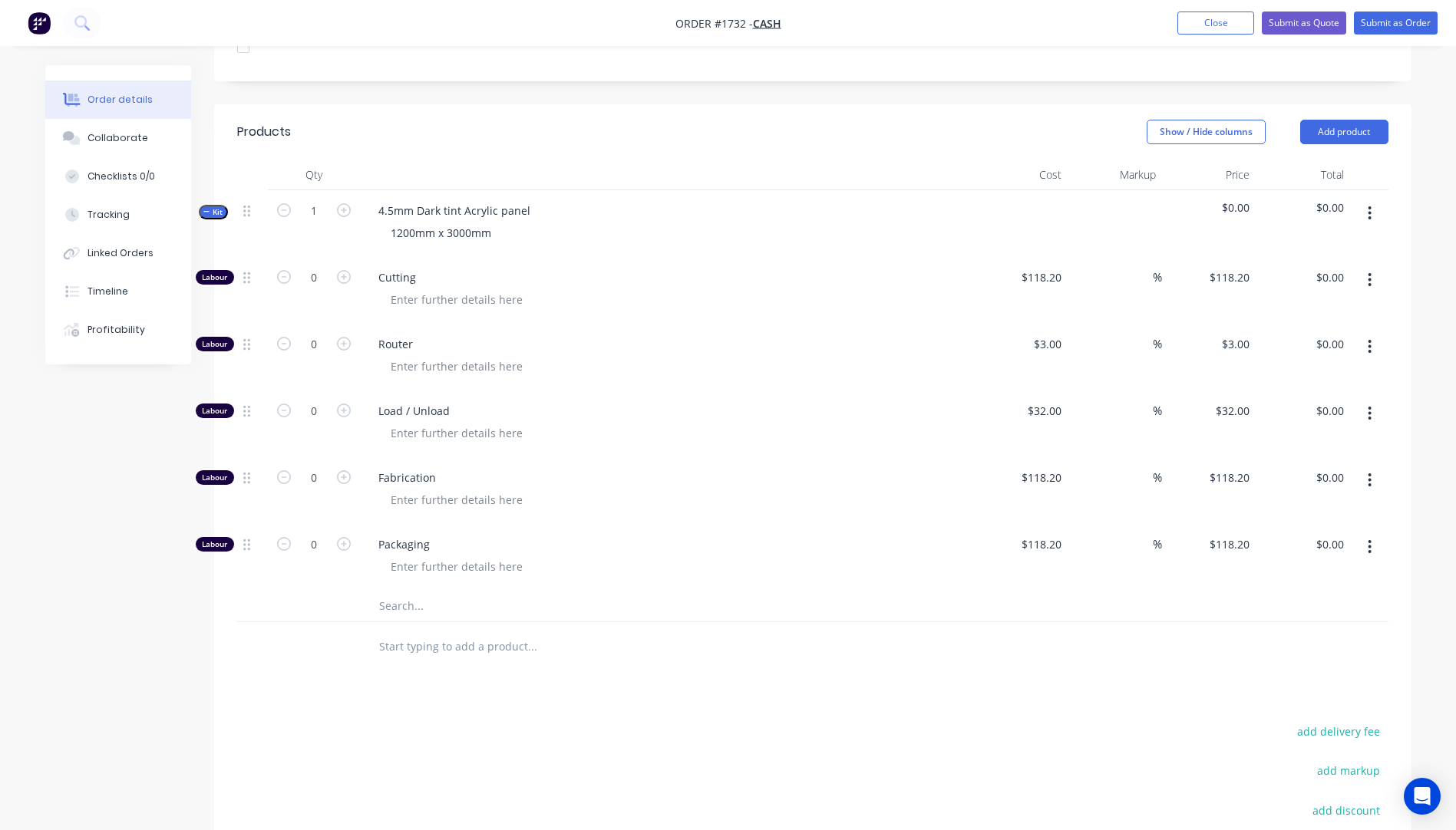
click at [415, 591] on input "text" at bounding box center [532, 606] width 307 height 31
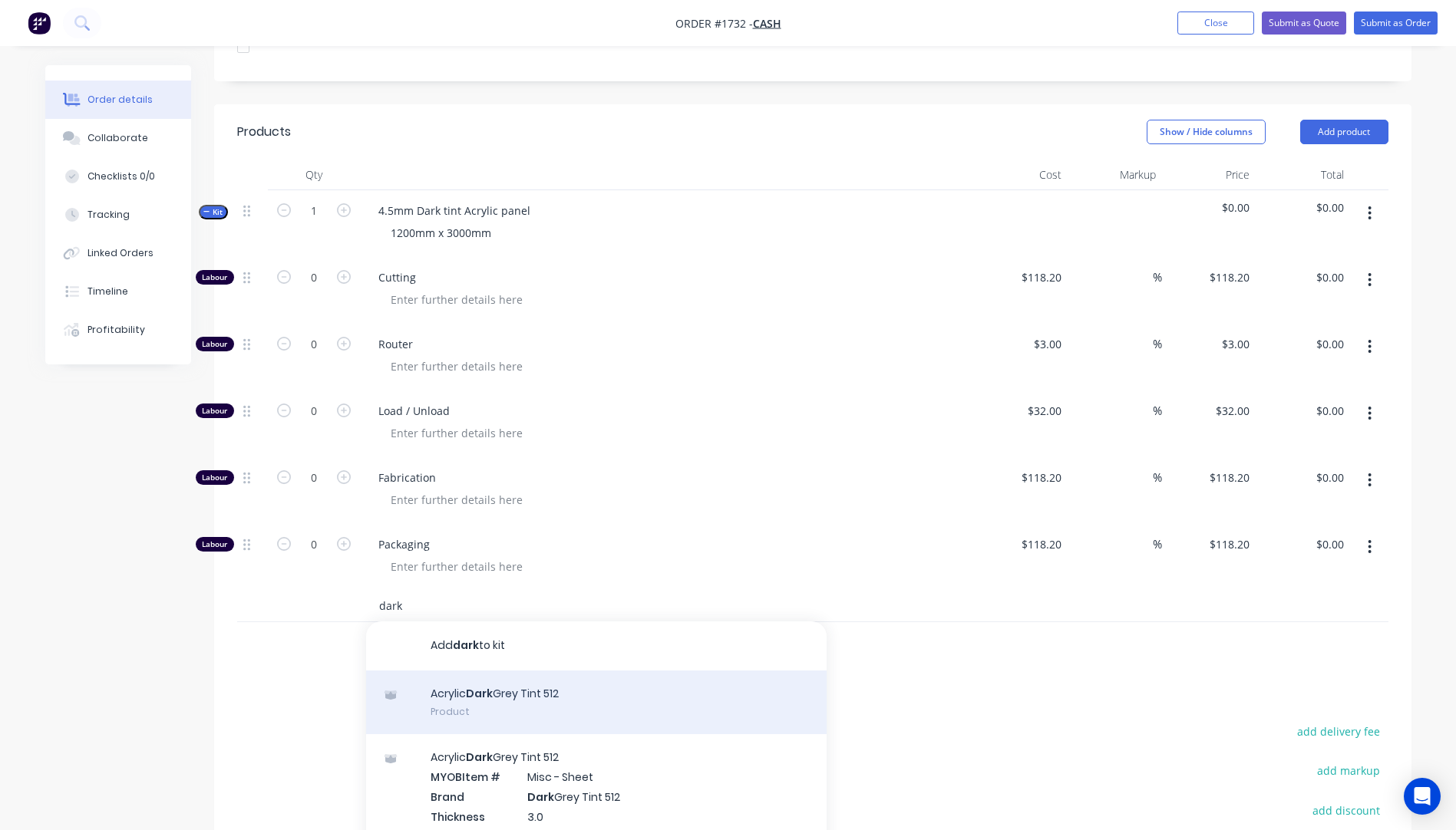
type input "dark"
click at [549, 679] on div "Acrylic Dark Grey Tint 512 Product" at bounding box center [595, 702] width 460 height 65
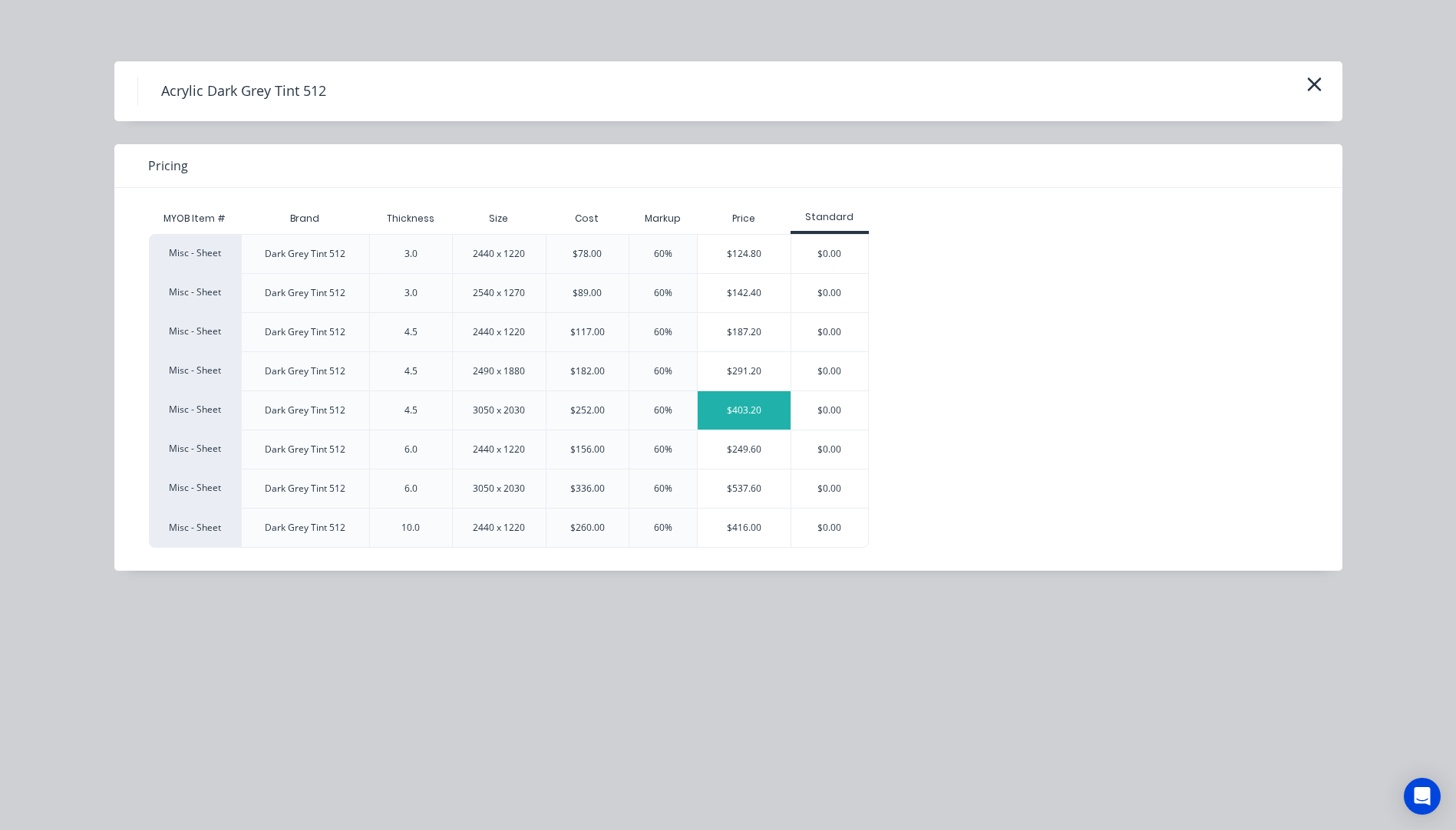
click at [739, 408] on div "$403.20" at bounding box center [744, 410] width 93 height 39
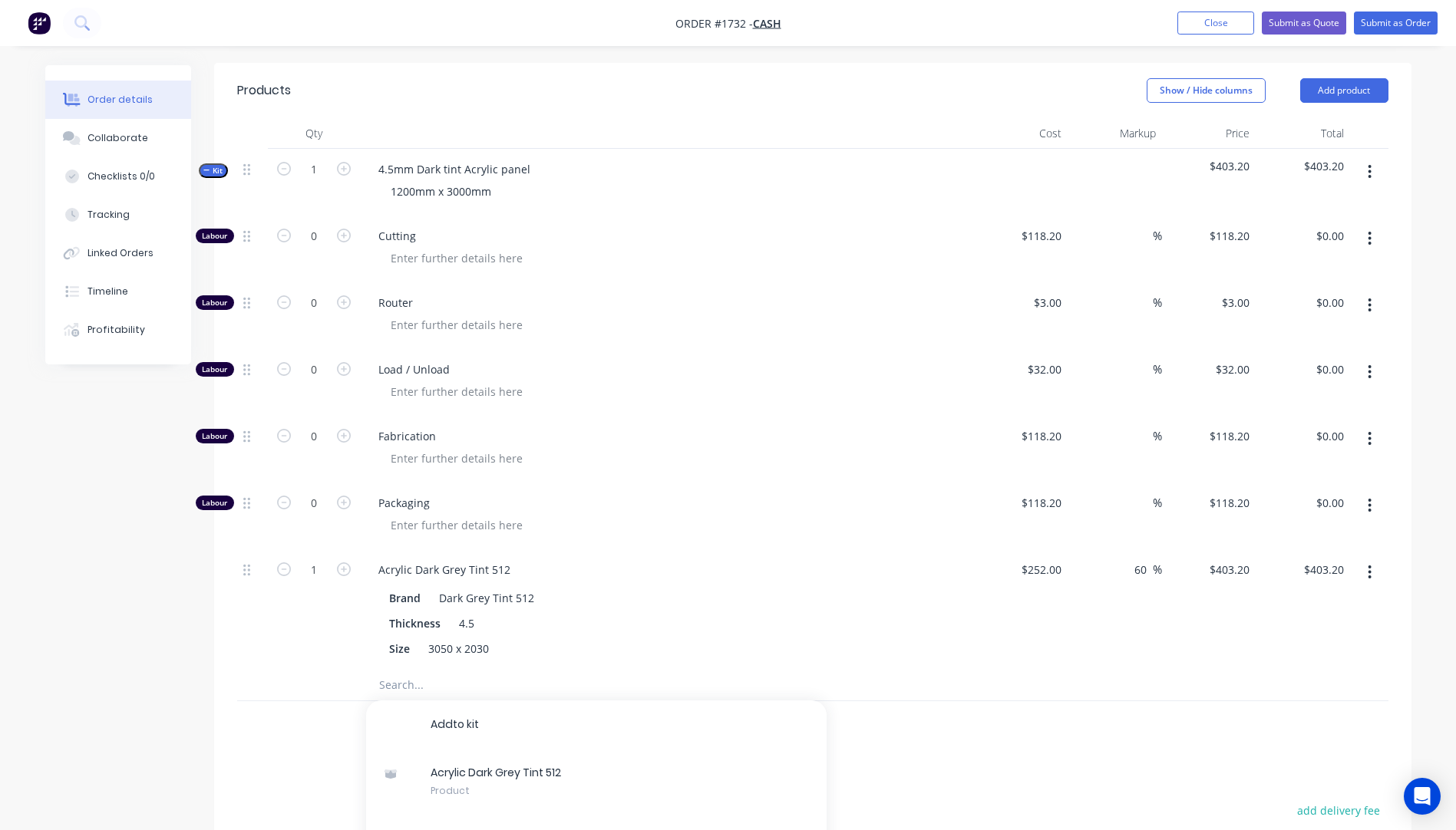
scroll to position [537, 0]
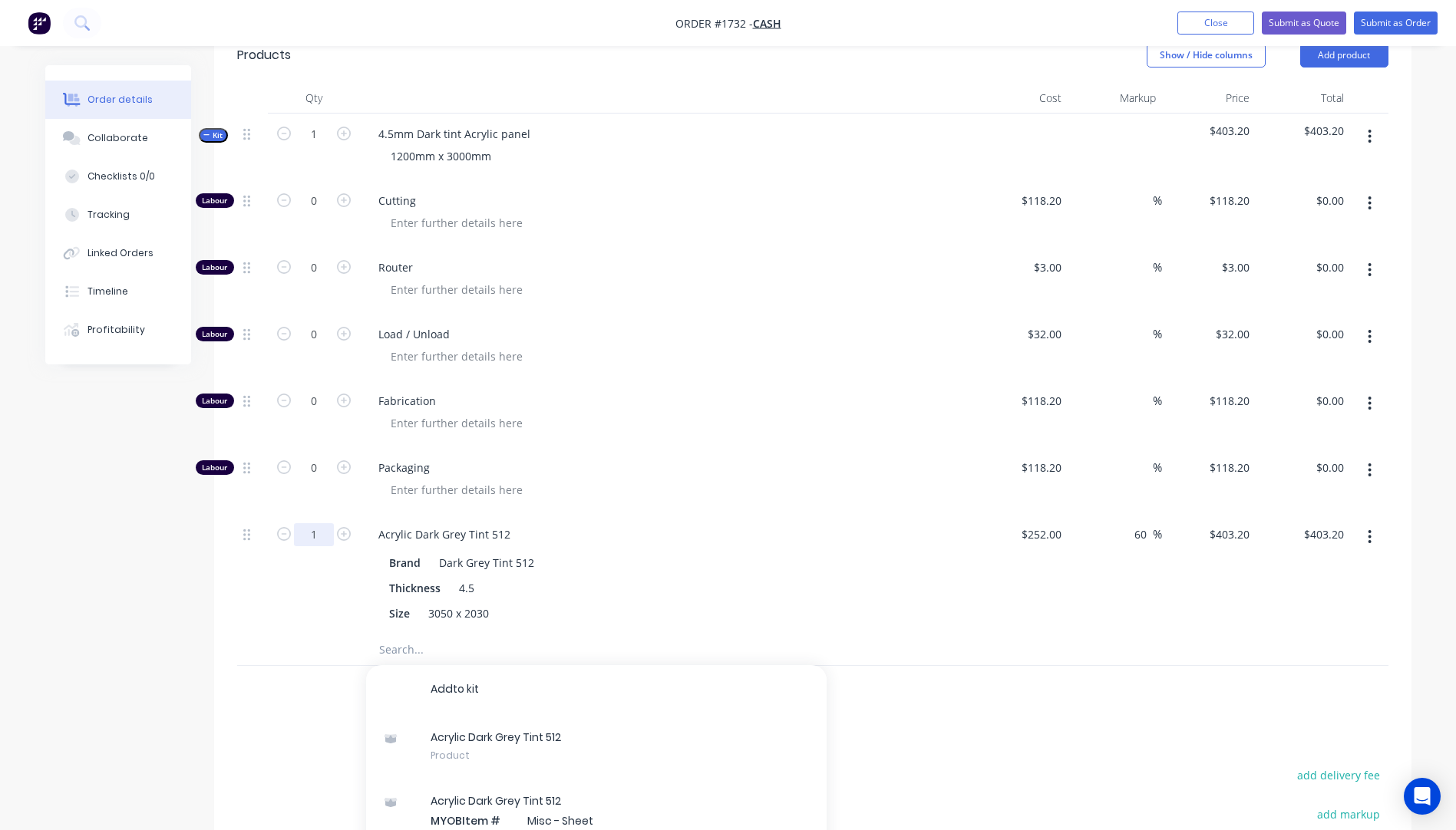
click at [325, 523] on input "1" at bounding box center [314, 534] width 40 height 23
type input "0.6"
type input "$241.92"
click at [645, 415] on div "Fabrication" at bounding box center [666, 414] width 614 height 67
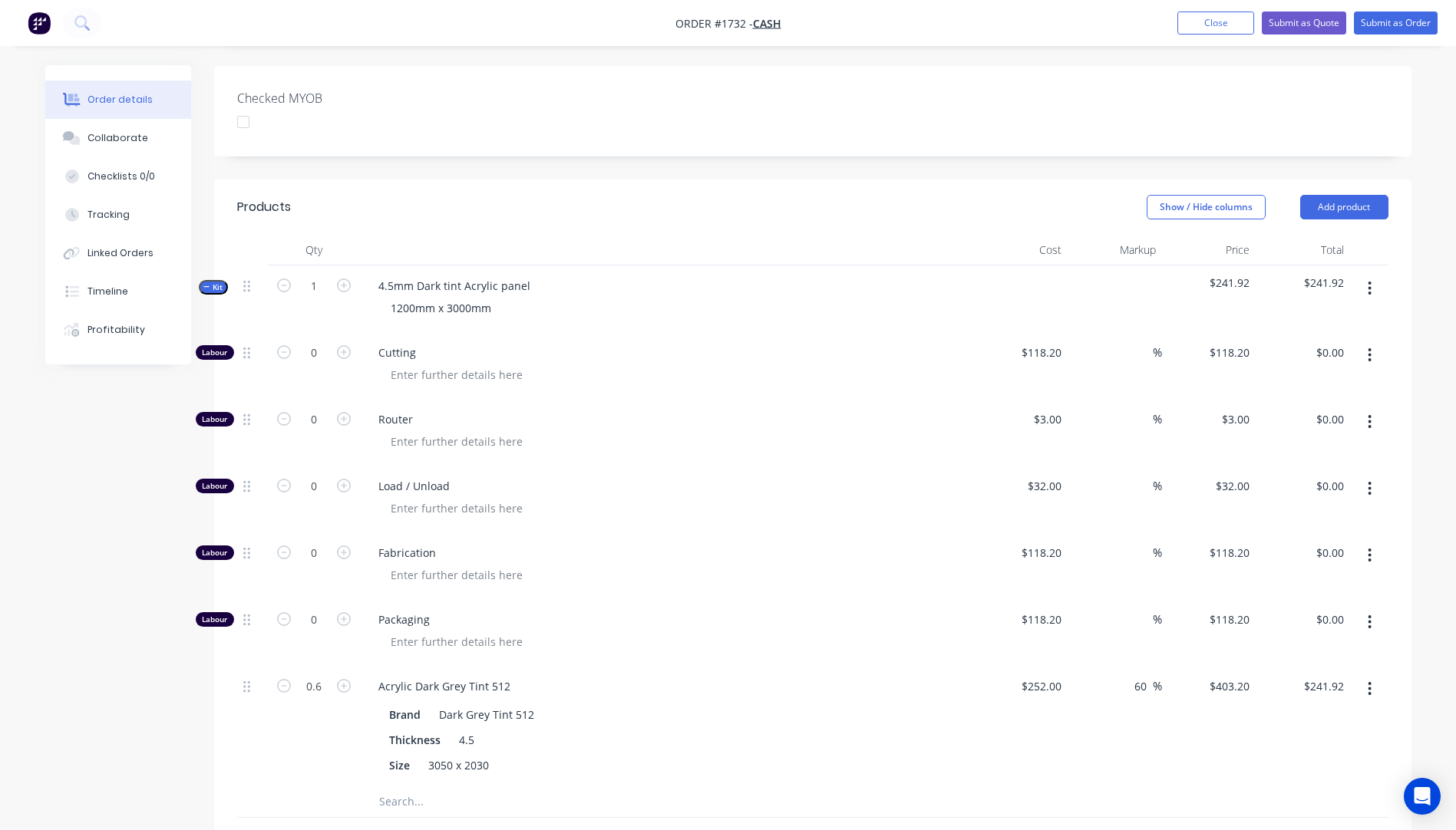
scroll to position [384, 0]
click at [348, 347] on icon "button" at bounding box center [343, 354] width 14 height 14
type input "1"
type input "$118.20"
click at [348, 347] on icon "button" at bounding box center [343, 354] width 14 height 14
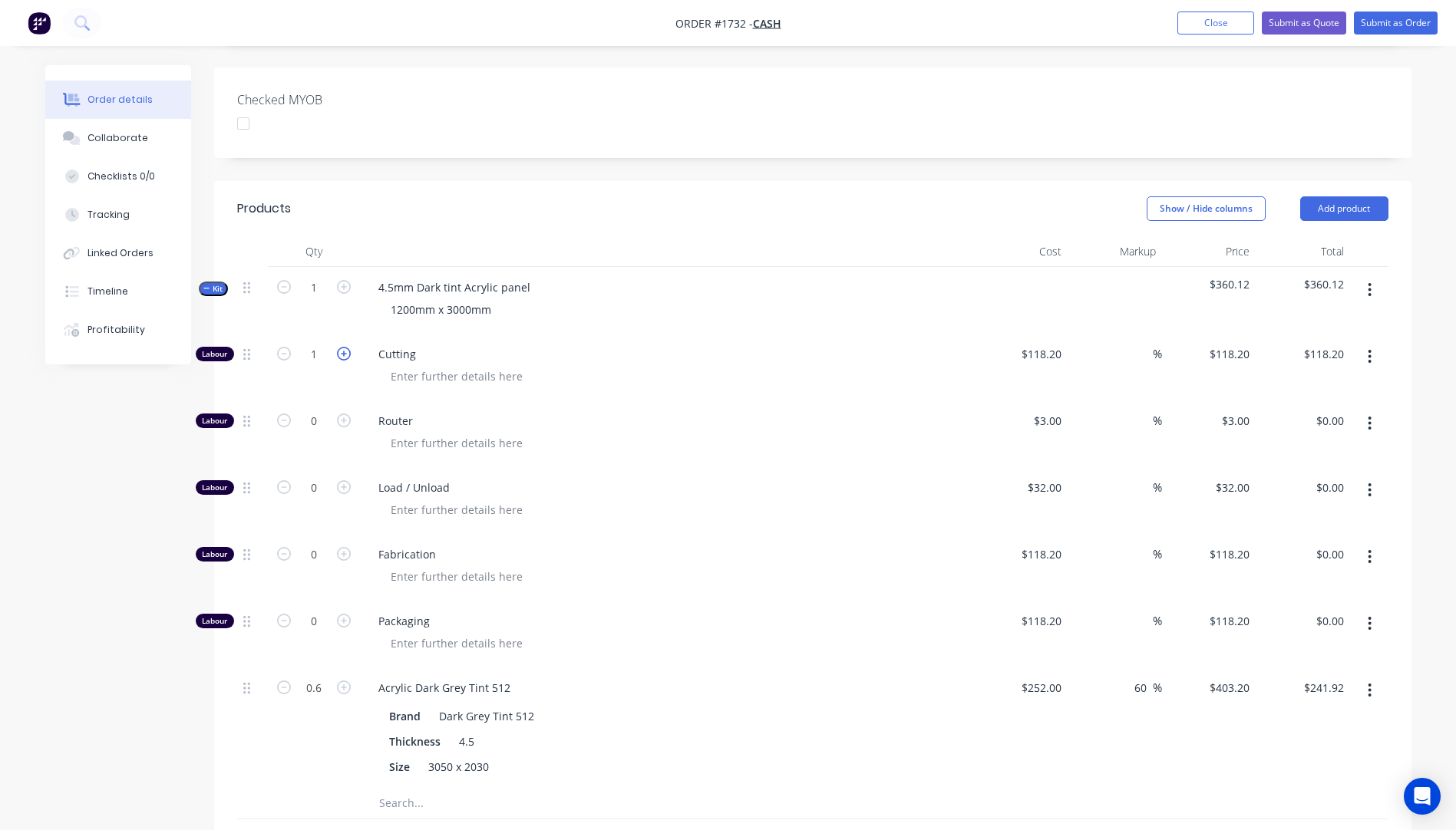
type input "2"
type input "$236.40"
click at [1048, 343] on input "118.2" at bounding box center [1043, 354] width 47 height 22
type input "$10.00"
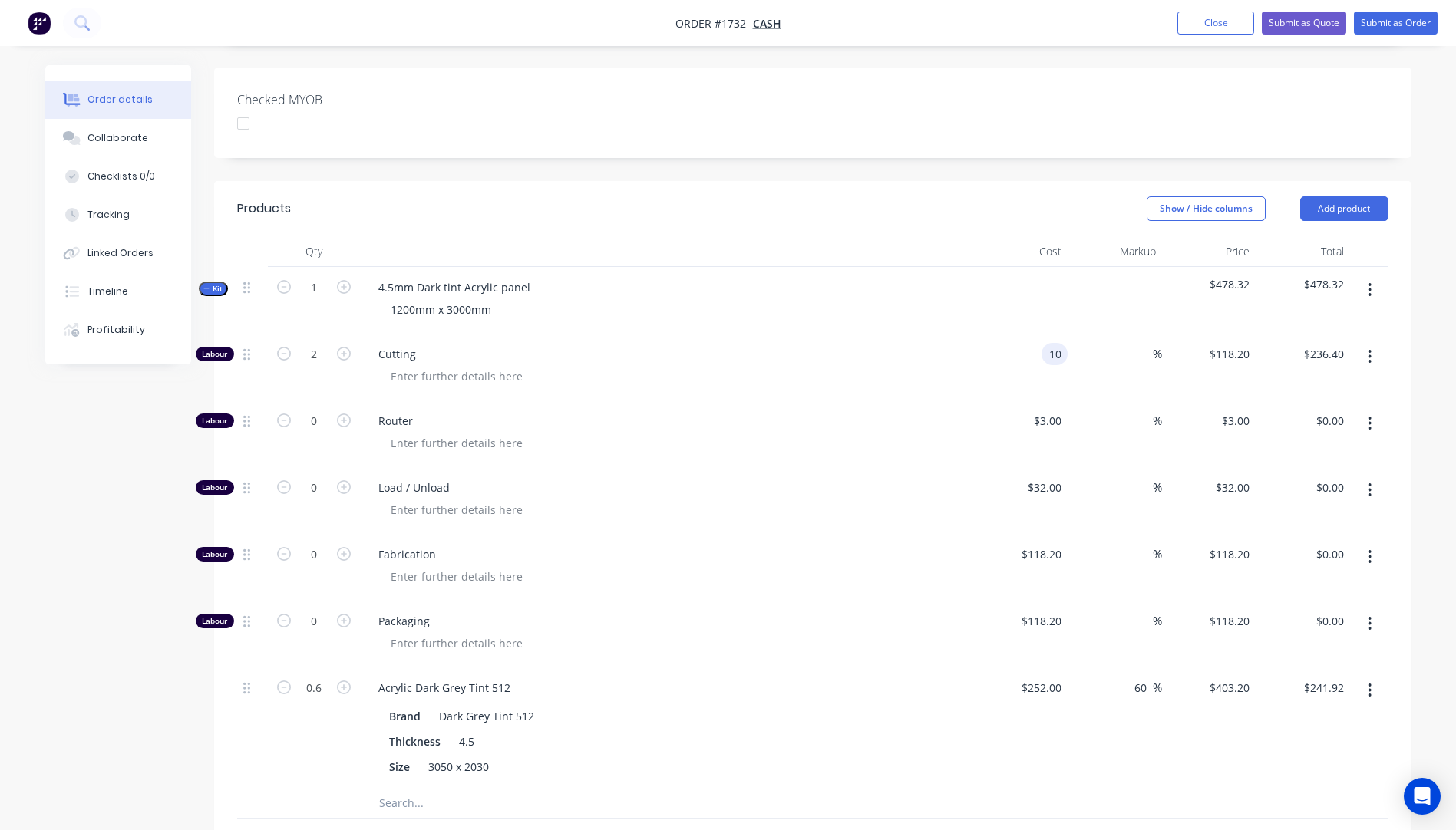
type input "$20.00"
click at [921, 346] on span "Cutting" at bounding box center [673, 354] width 589 height 16
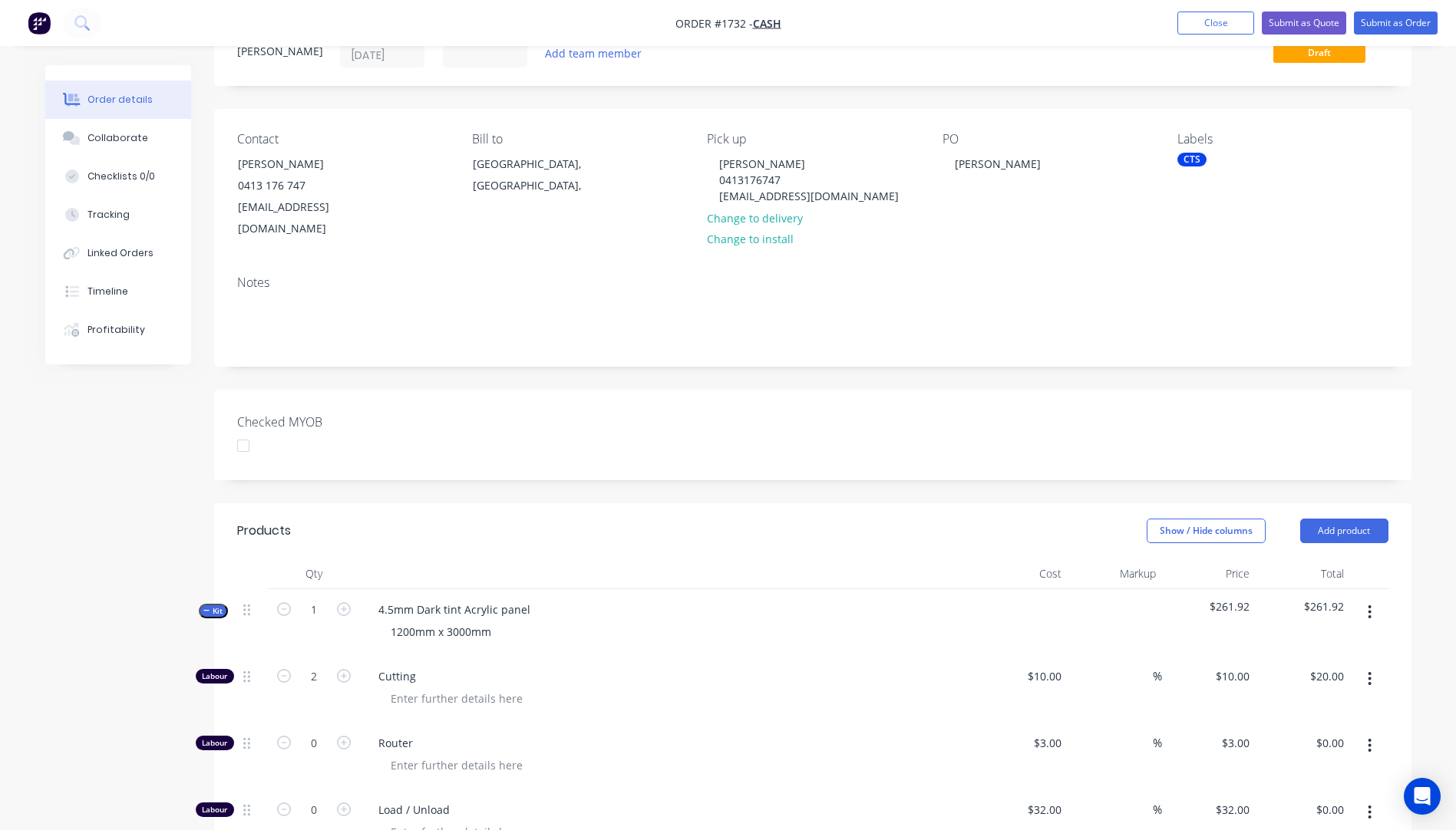
scroll to position [0, 0]
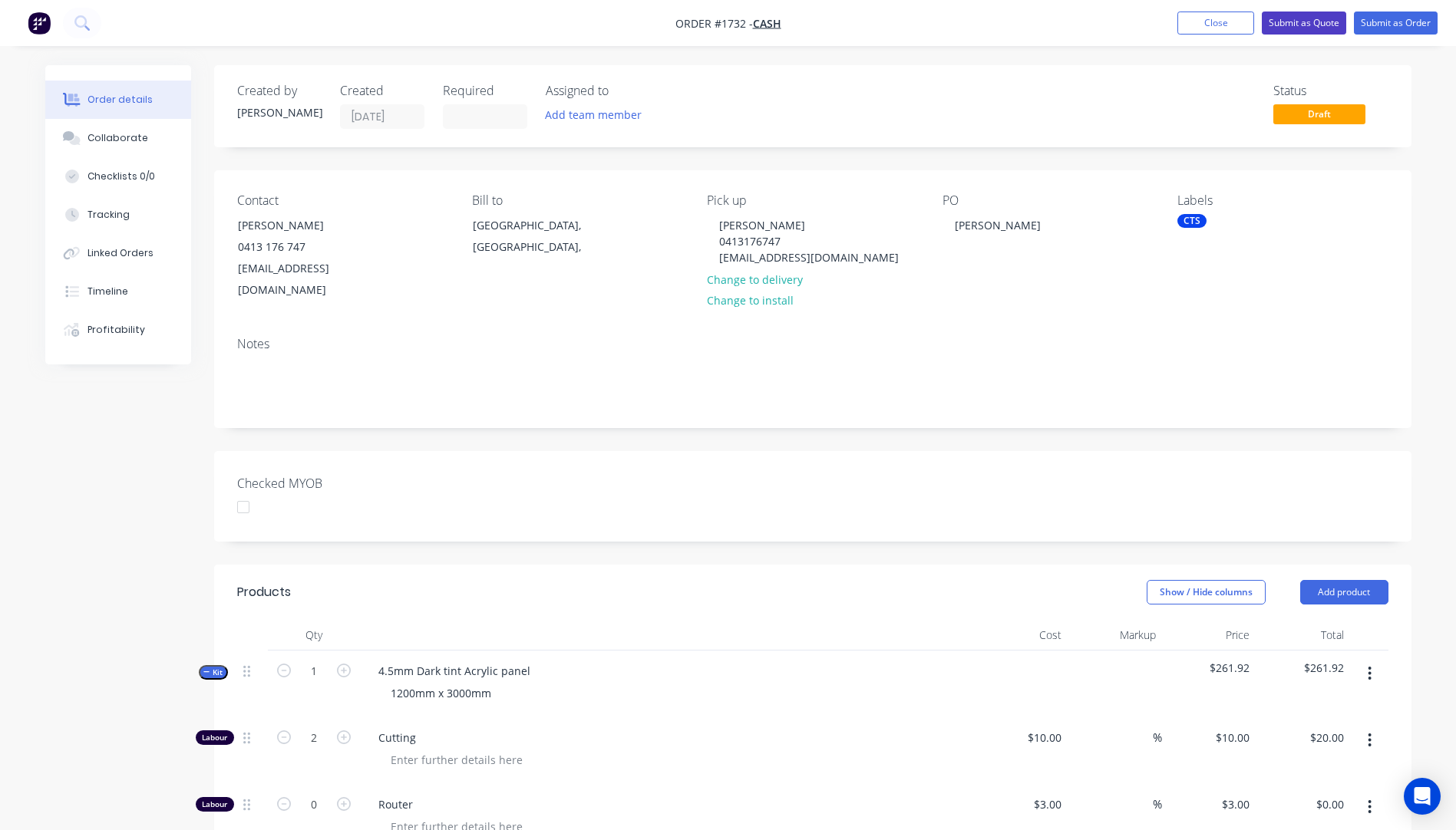
click at [1292, 21] on button "Submit as Quote" at bounding box center [1304, 22] width 84 height 23
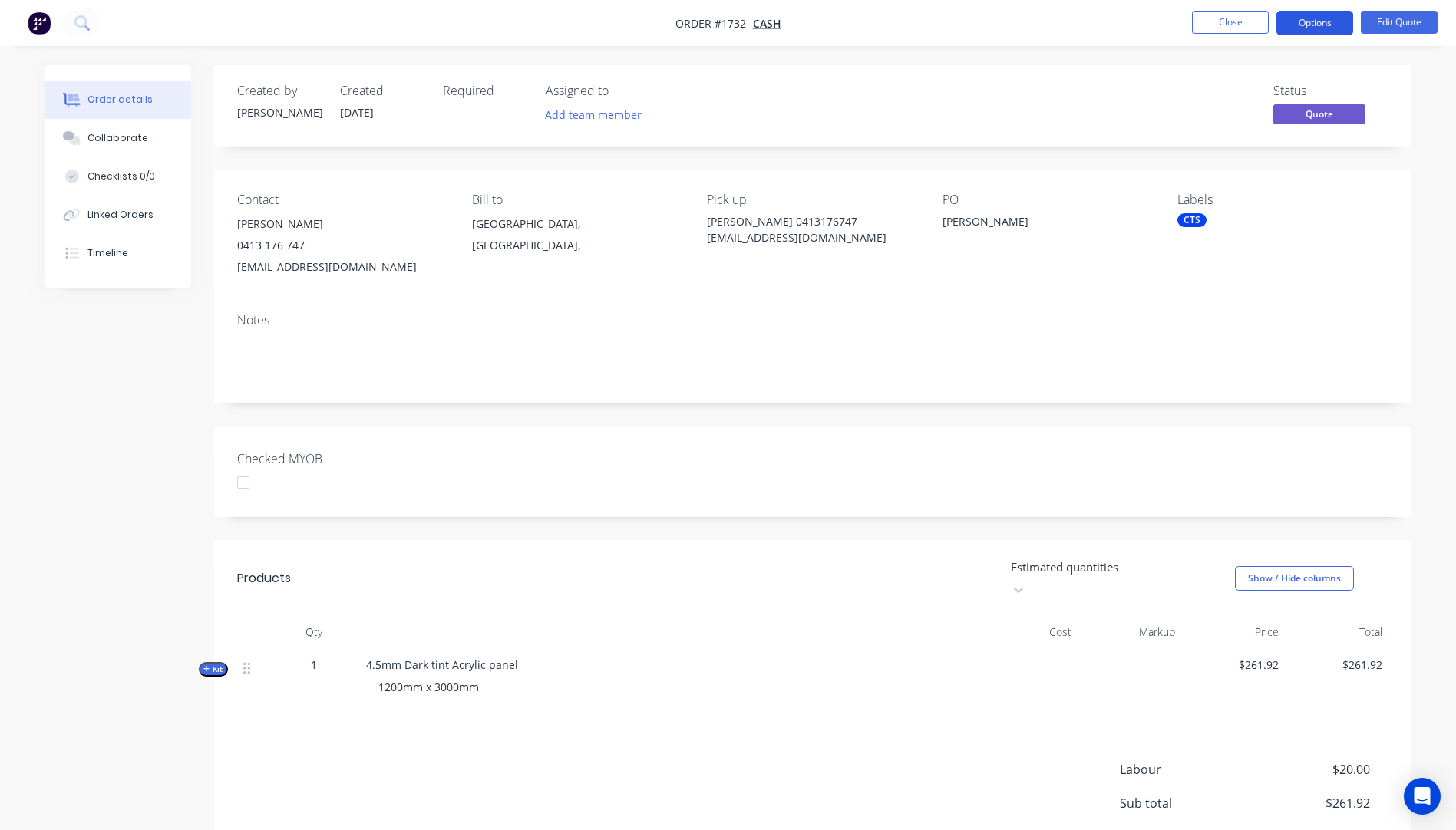
click at [1291, 21] on button "Options" at bounding box center [1314, 22] width 77 height 25
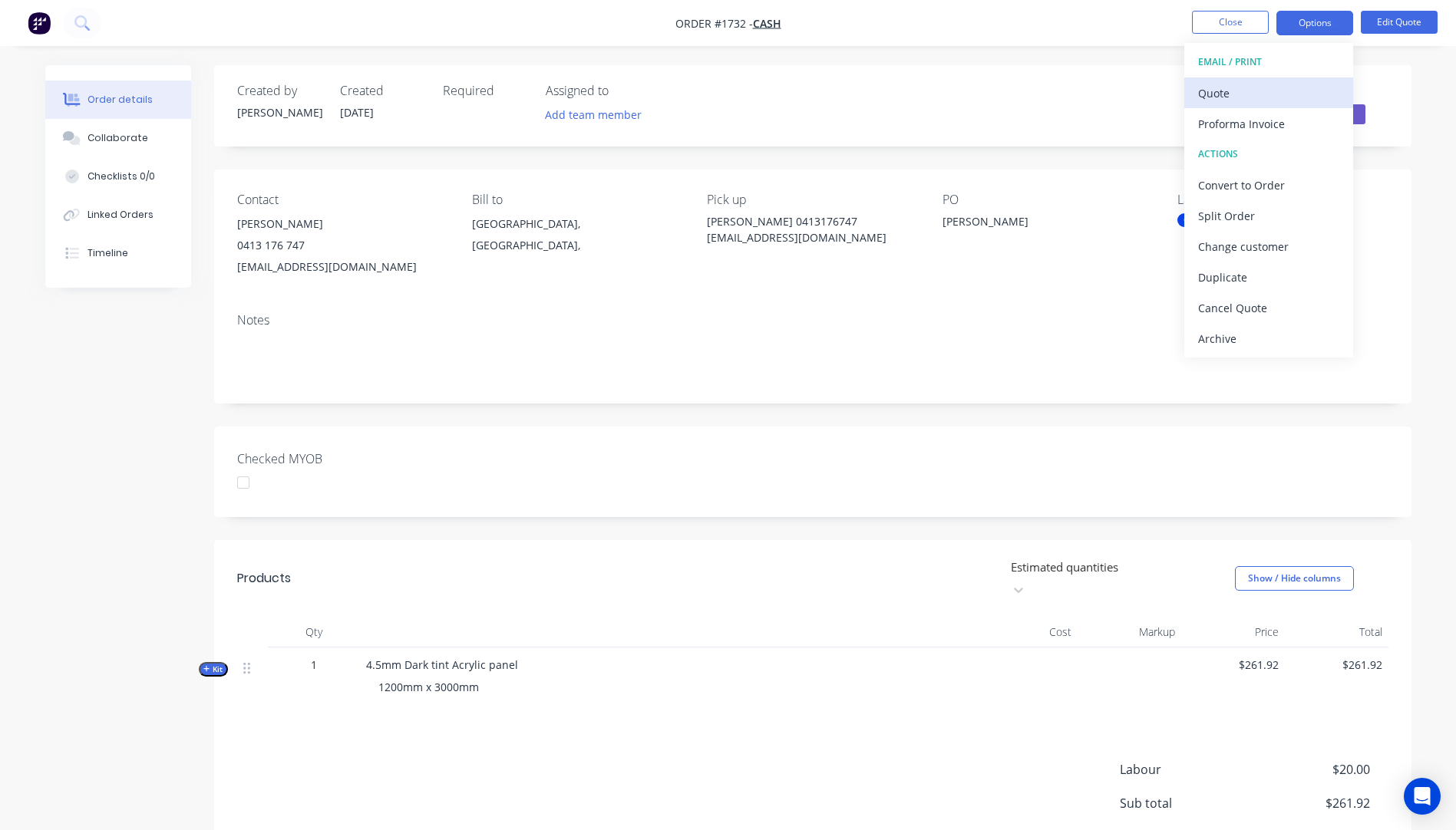
click at [1212, 105] on button "Quote" at bounding box center [1268, 93] width 169 height 31
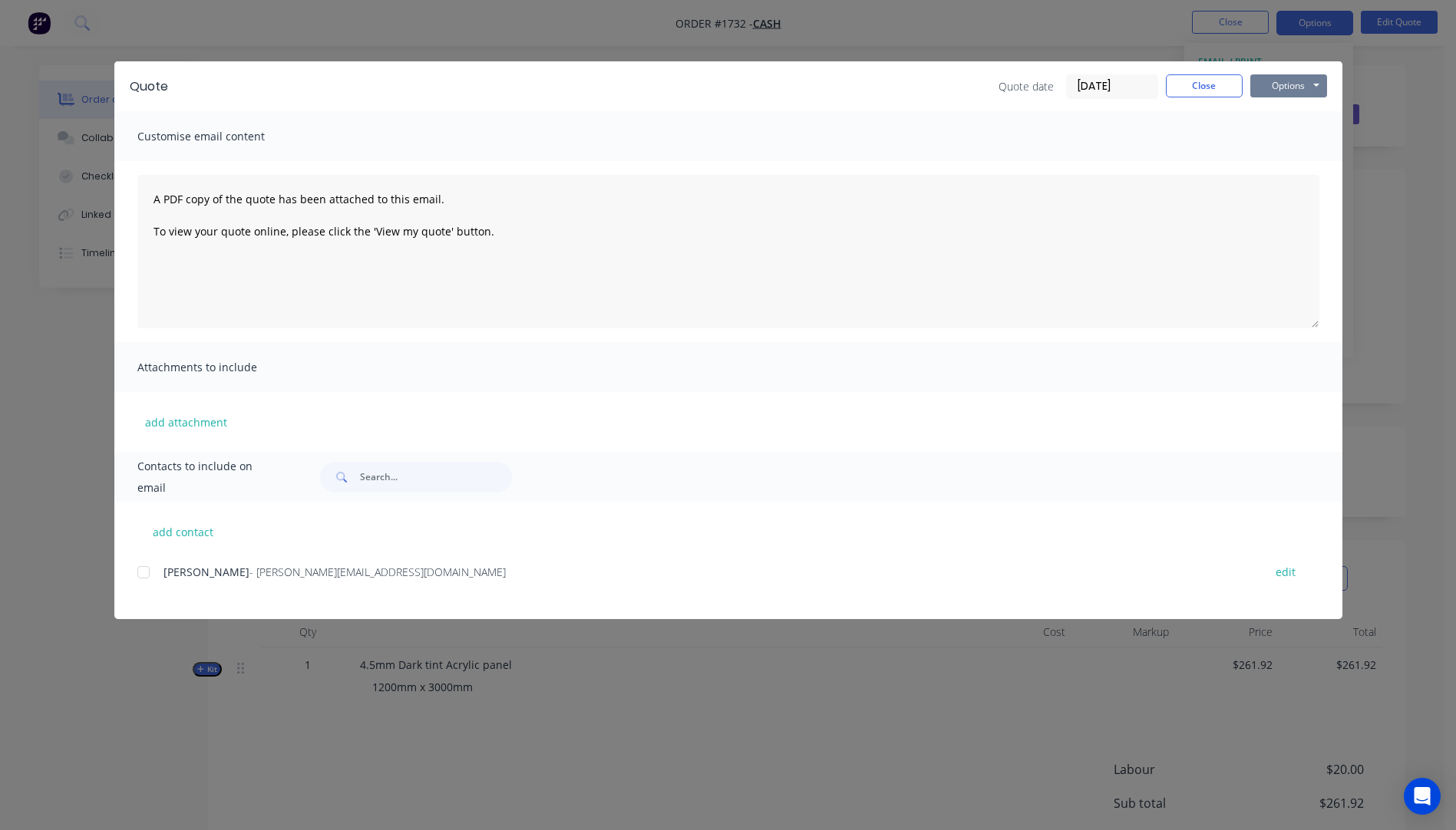
click at [1268, 89] on button "Options" at bounding box center [1288, 85] width 77 height 23
click at [1277, 122] on button "Preview" at bounding box center [1299, 113] width 98 height 25
click at [207, 539] on button "add contact" at bounding box center [183, 532] width 92 height 23
select select "AU"
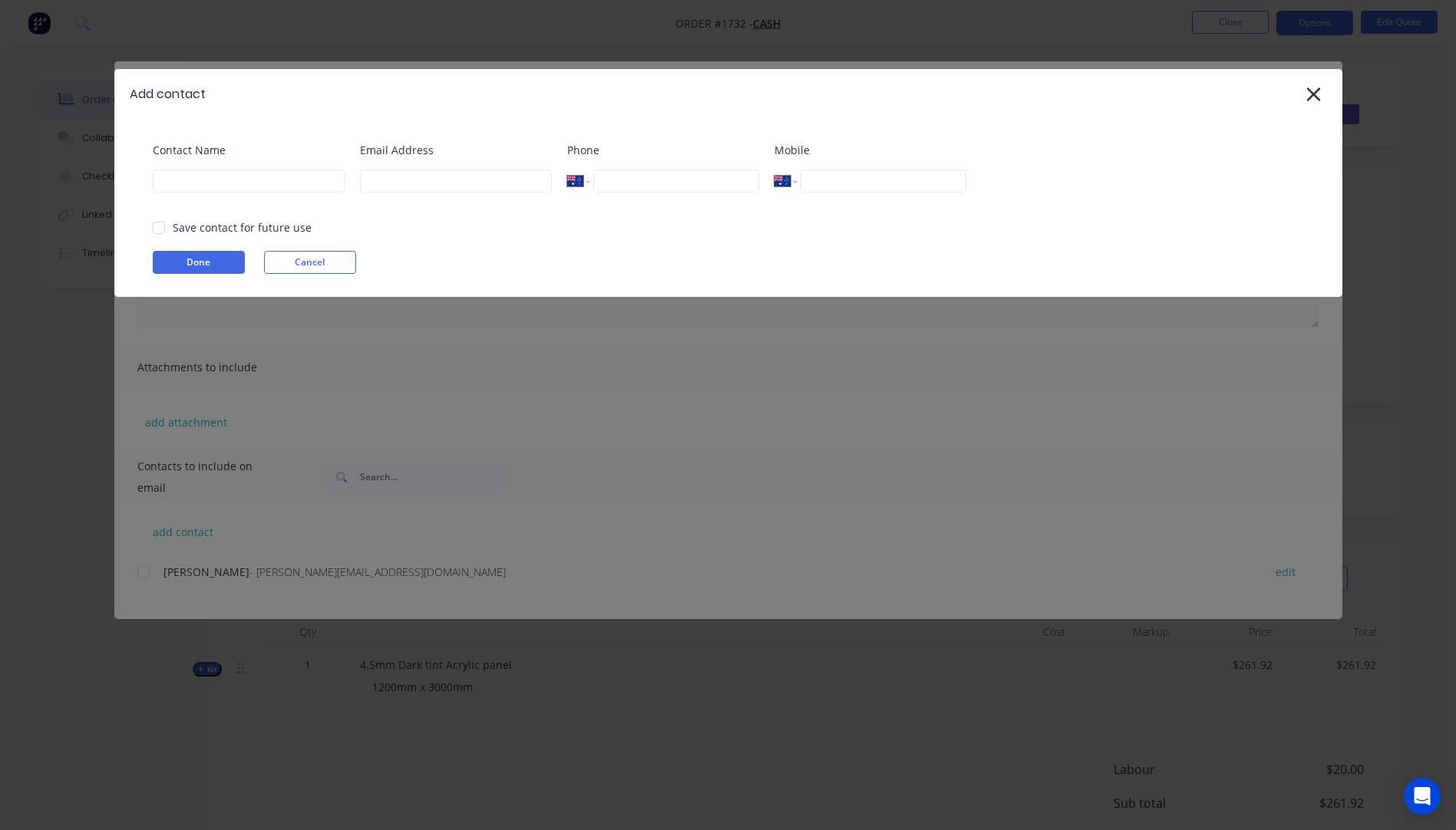
click at [399, 196] on div "Email Address" at bounding box center [455, 173] width 192 height 62
click at [403, 188] on input at bounding box center [455, 181] width 192 height 23
click at [437, 185] on input at bounding box center [455, 181] width 192 height 23
type input "[EMAIL_ADDRESS][DOMAIN_NAME]"
click at [231, 185] on input at bounding box center [248, 181] width 192 height 23
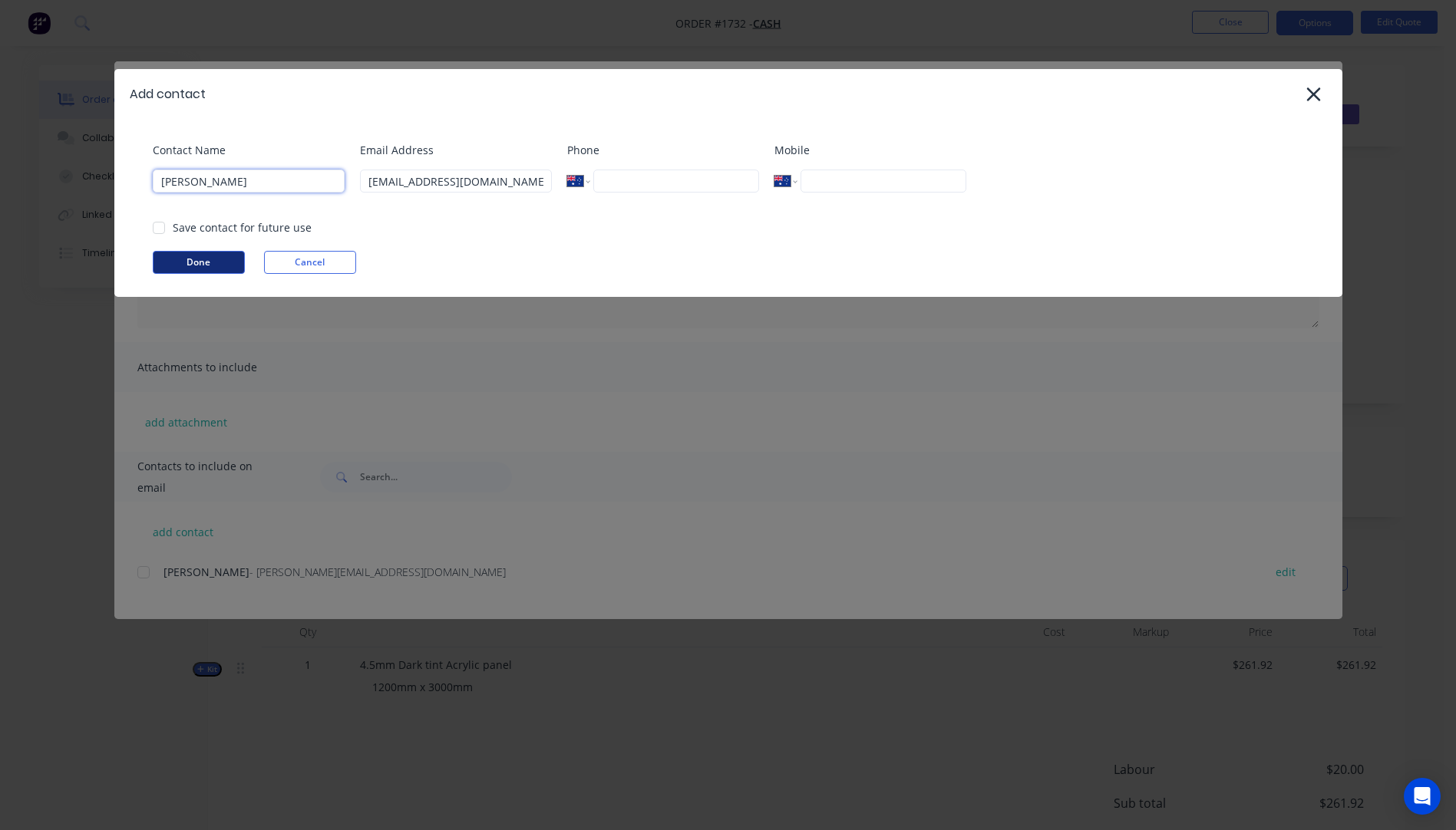
type input "[PERSON_NAME]"
click at [214, 267] on button "Done" at bounding box center [198, 262] width 92 height 23
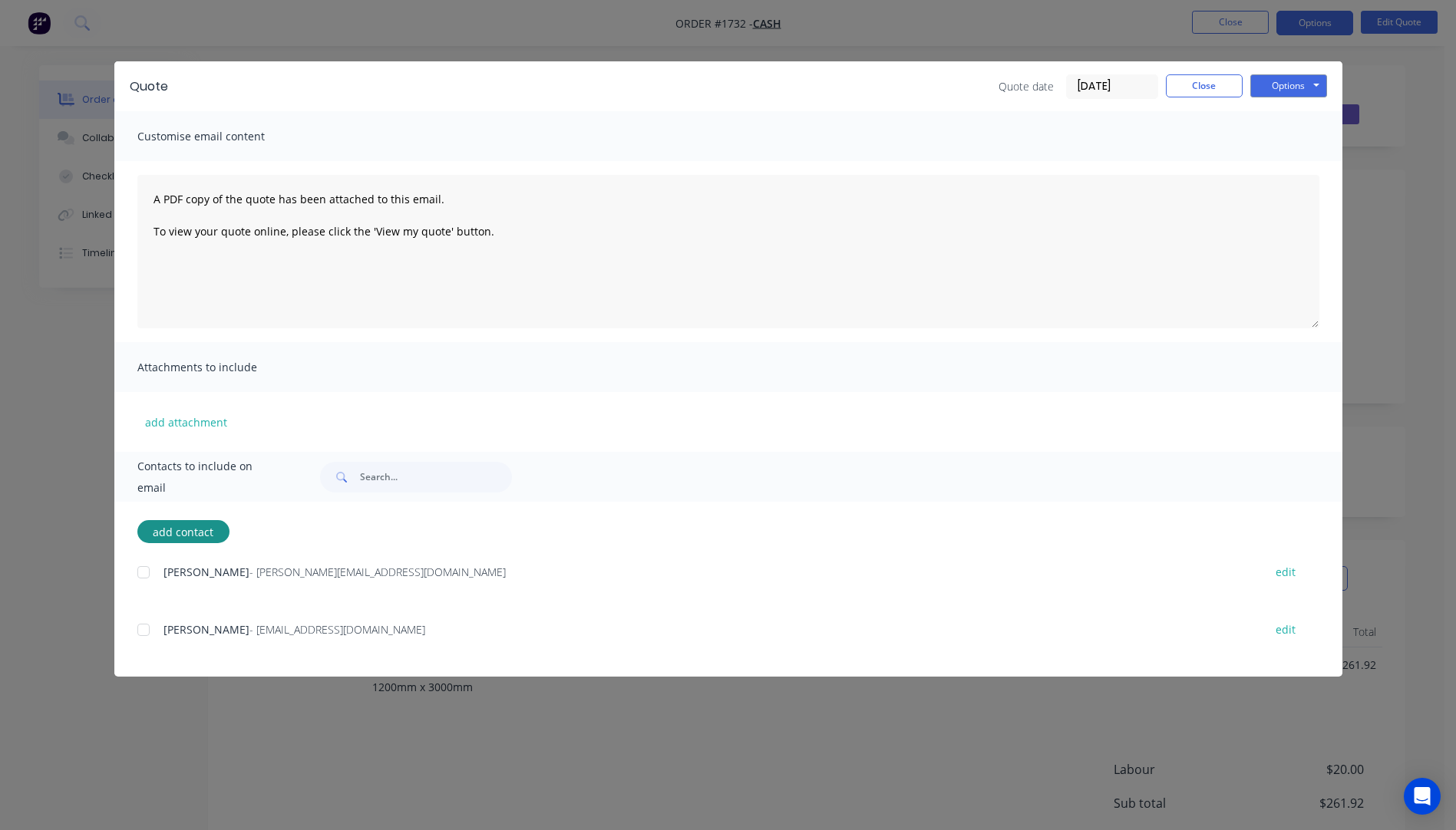
click at [143, 633] on div at bounding box center [144, 630] width 31 height 31
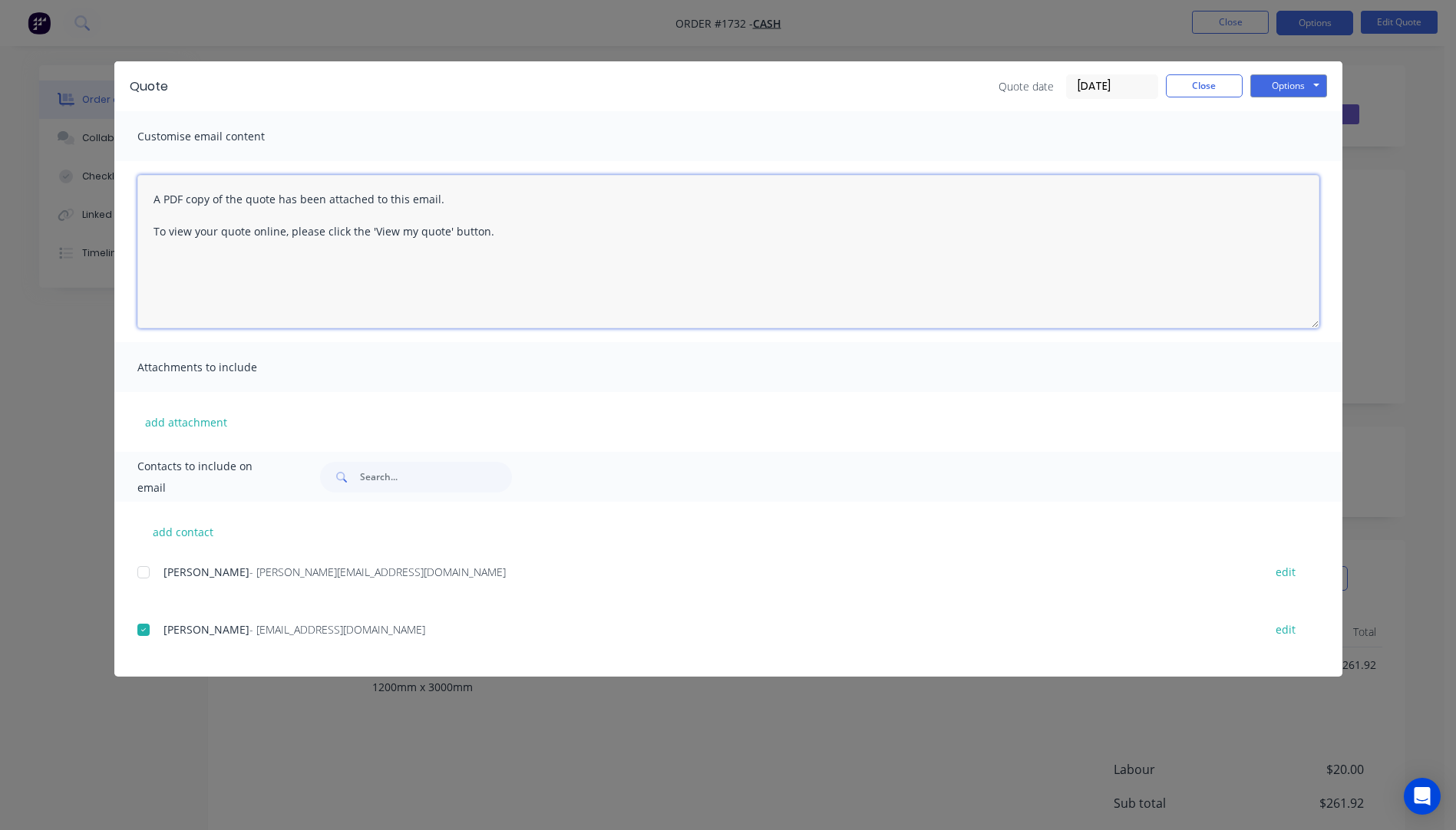
paste textarea "Hi, Please contact us if you have any questions. Regards, [PERSON_NAME] [EMAIL_…"
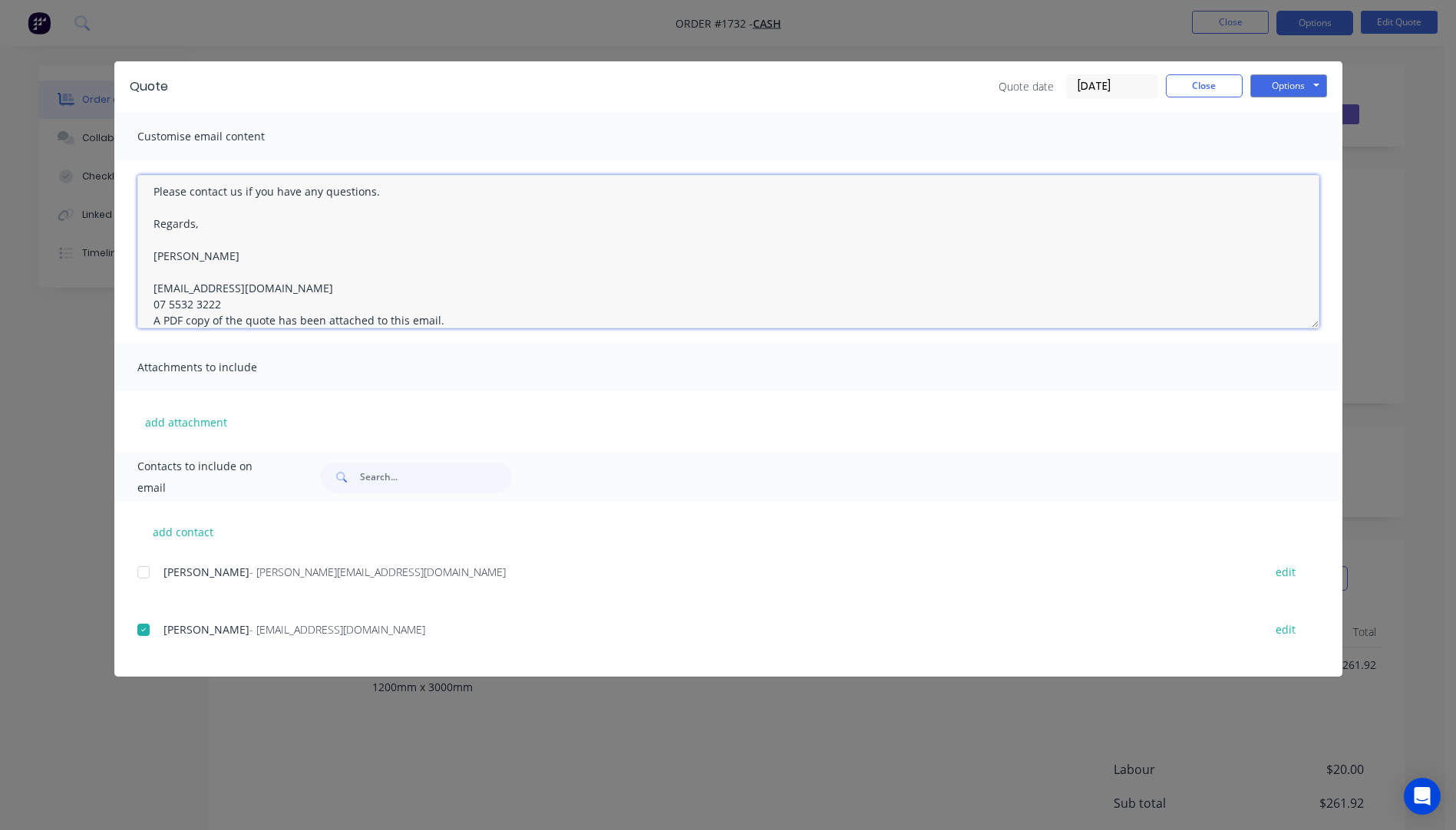
click at [225, 307] on textarea "Hi, Please contact us if you have any questions. Regards, [PERSON_NAME] [EMAIL_…" at bounding box center [728, 251] width 1181 height 153
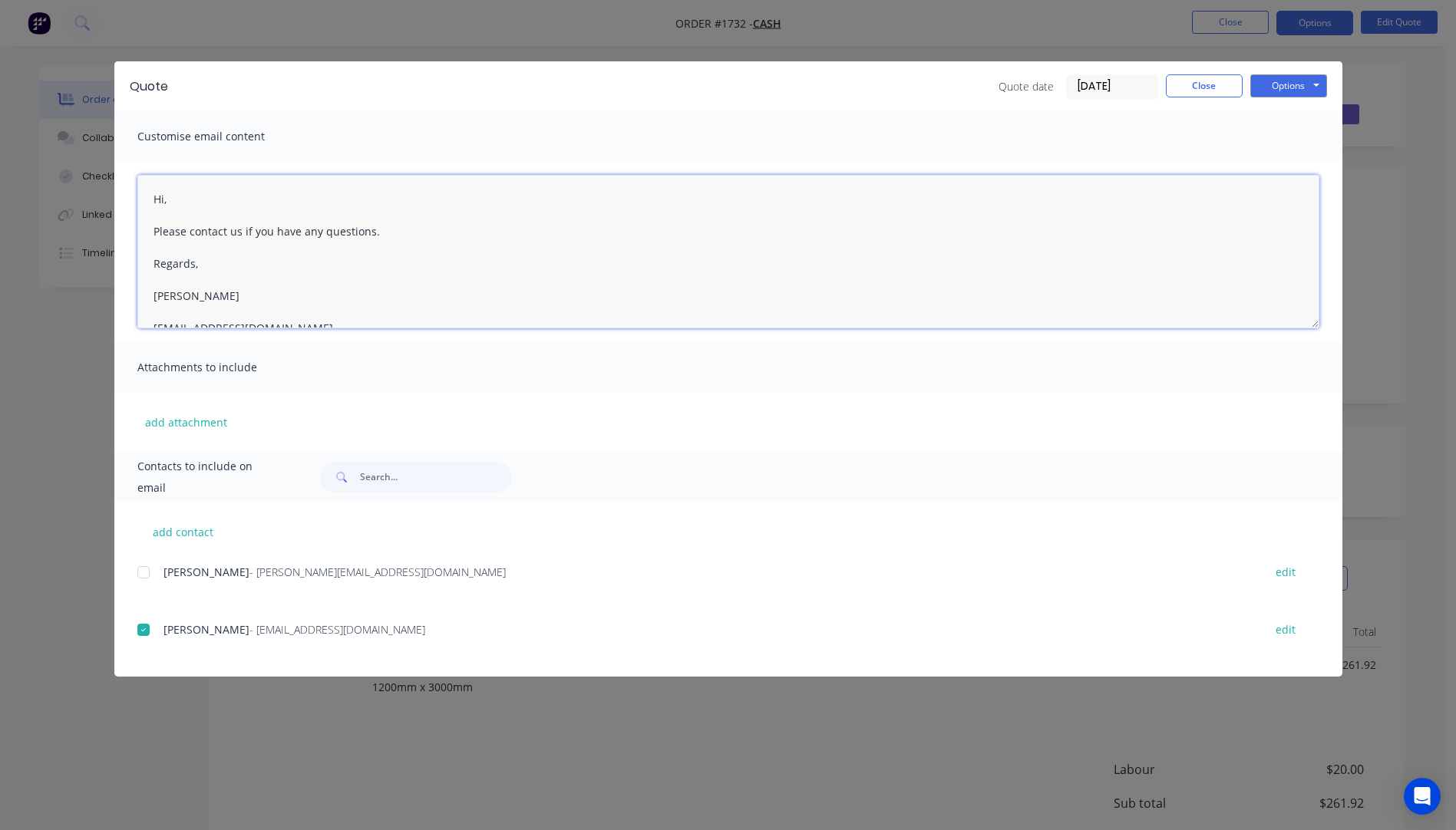
click at [179, 200] on textarea "Hi, Please contact us if you have any questions. Regards, [PERSON_NAME] [EMAIL_…" at bounding box center [728, 251] width 1181 height 153
type textarea "Hi Norman, Please contact us if you have any questions. Regards, Darren sales@a…"
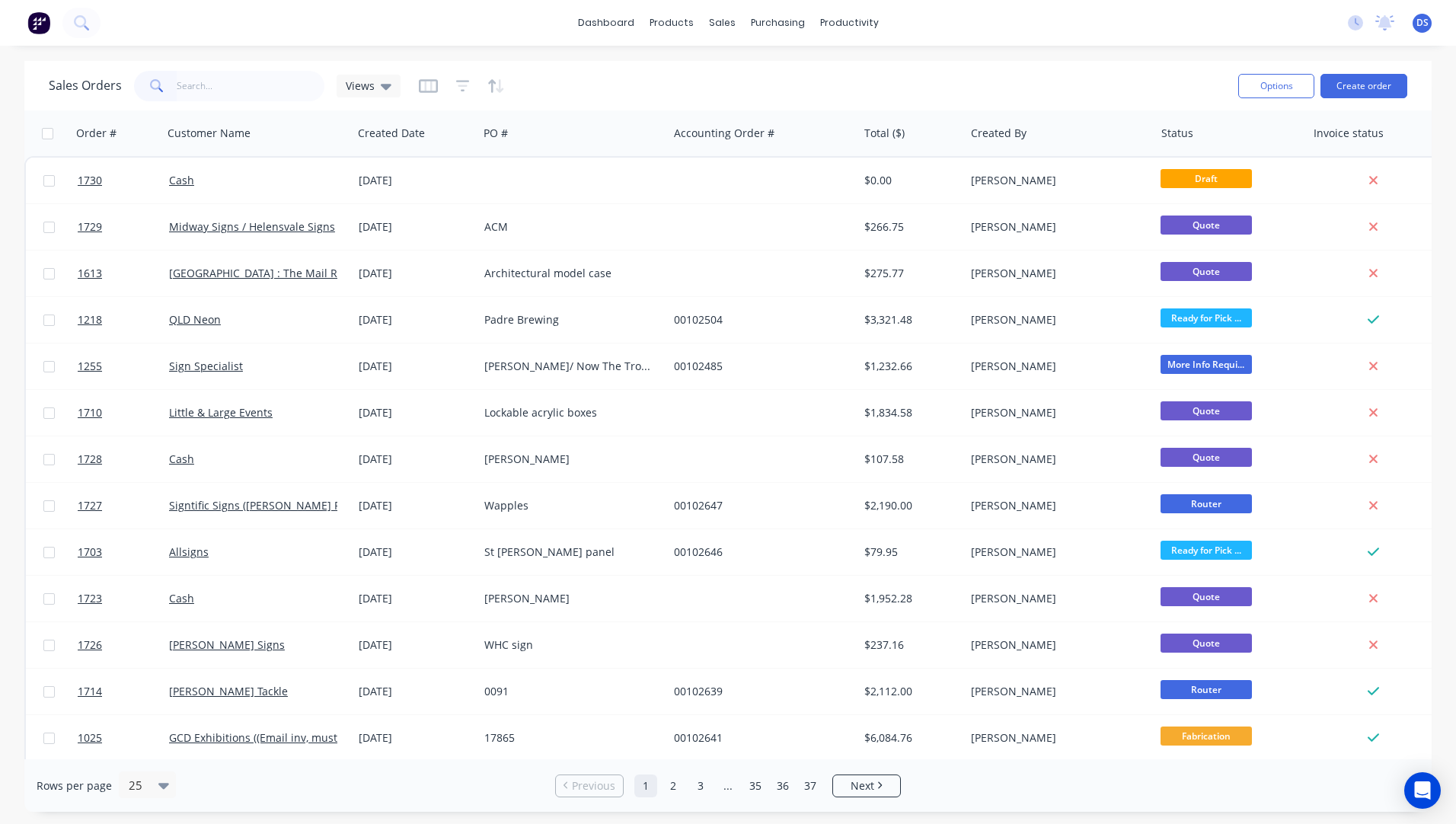
click at [246, 85] on input "text" at bounding box center [251, 86] width 149 height 31
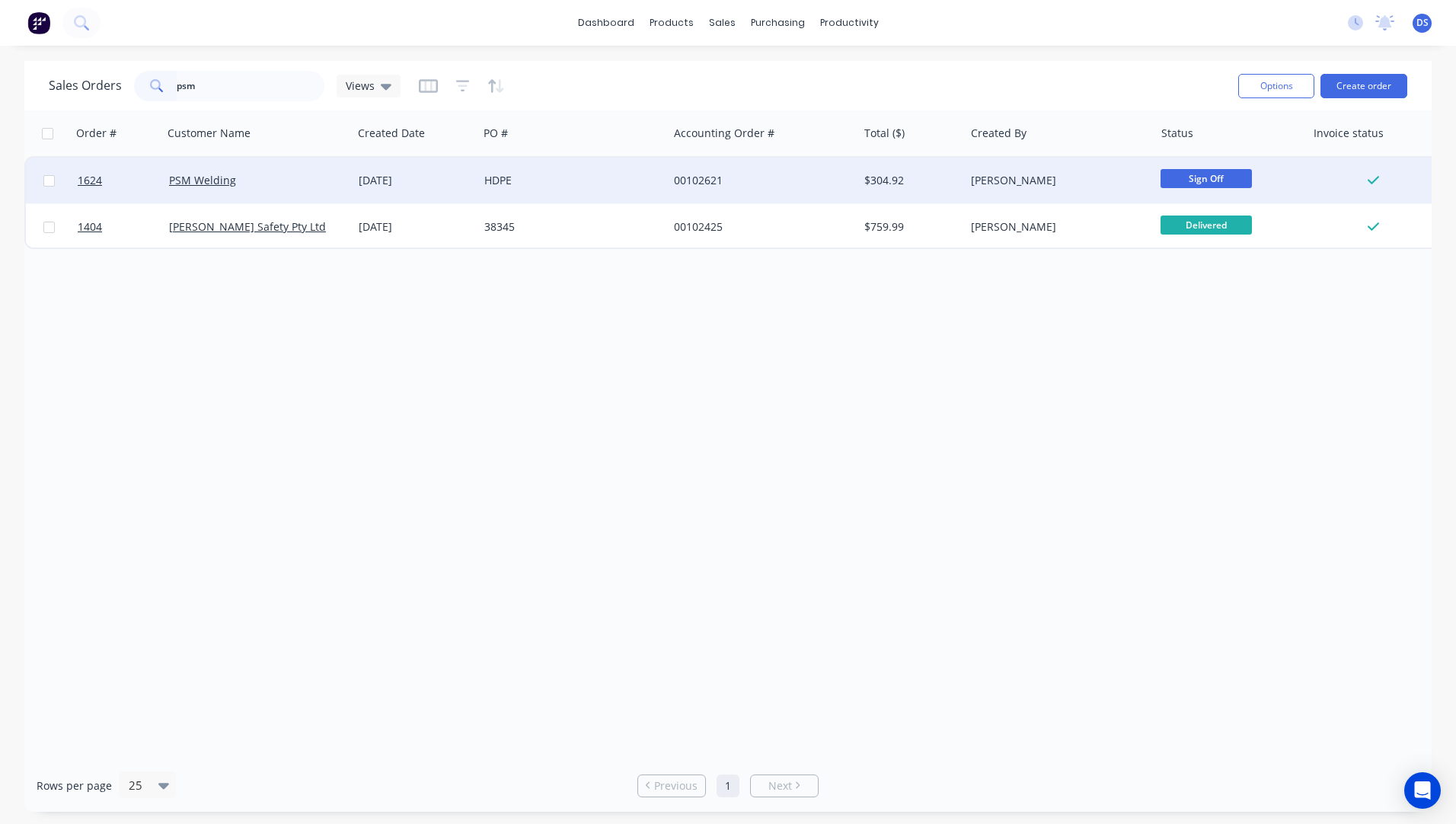
type input "psm"
click at [502, 179] on div "HDPE" at bounding box center [569, 180] width 169 height 15
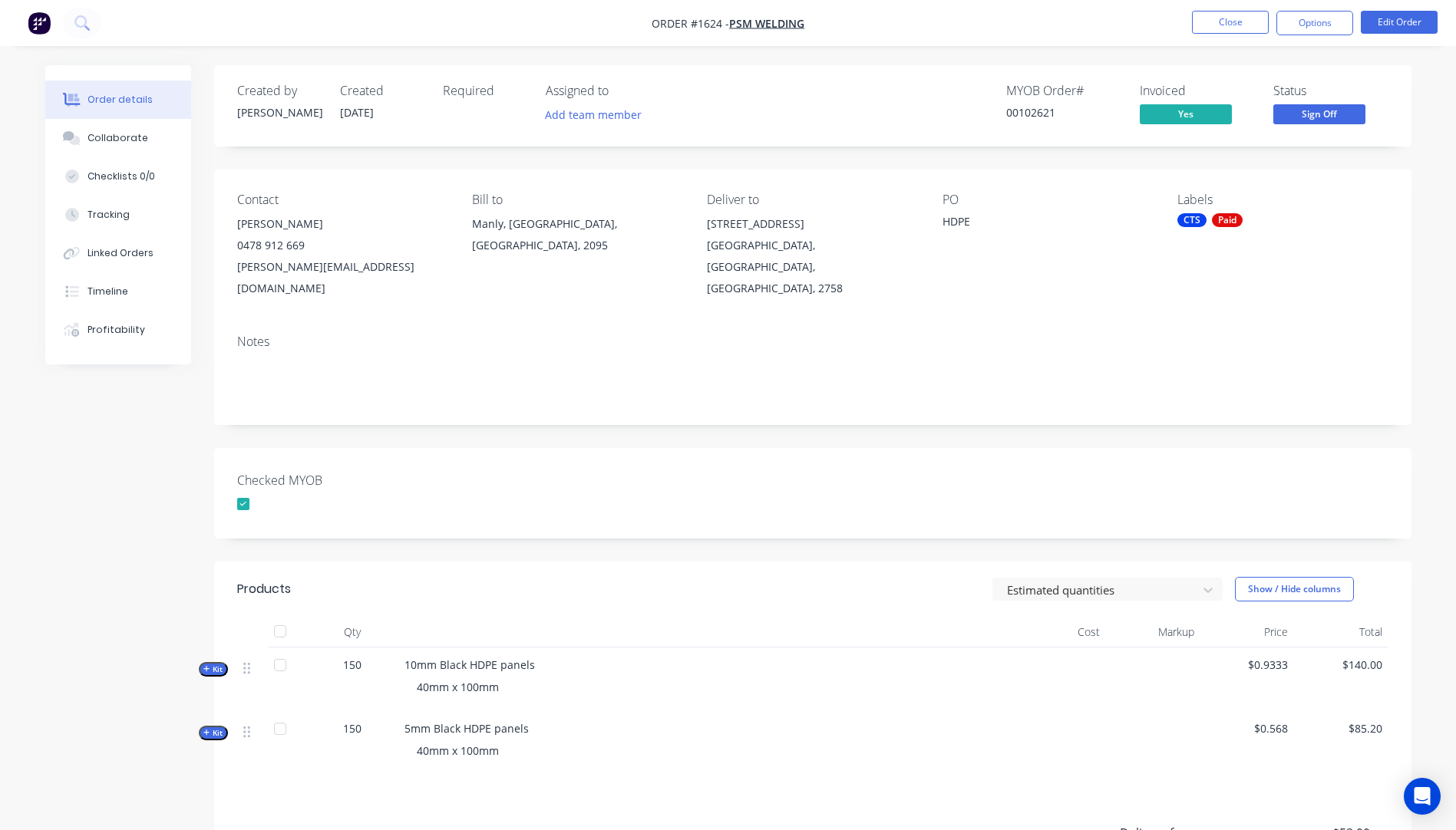
click at [121, 423] on div "Created by [PERSON_NAME] Created [DATE] Required Assigned to Add team member MY…" at bounding box center [728, 574] width 1366 height 1017
click at [1221, 30] on button "Close" at bounding box center [1230, 22] width 77 height 23
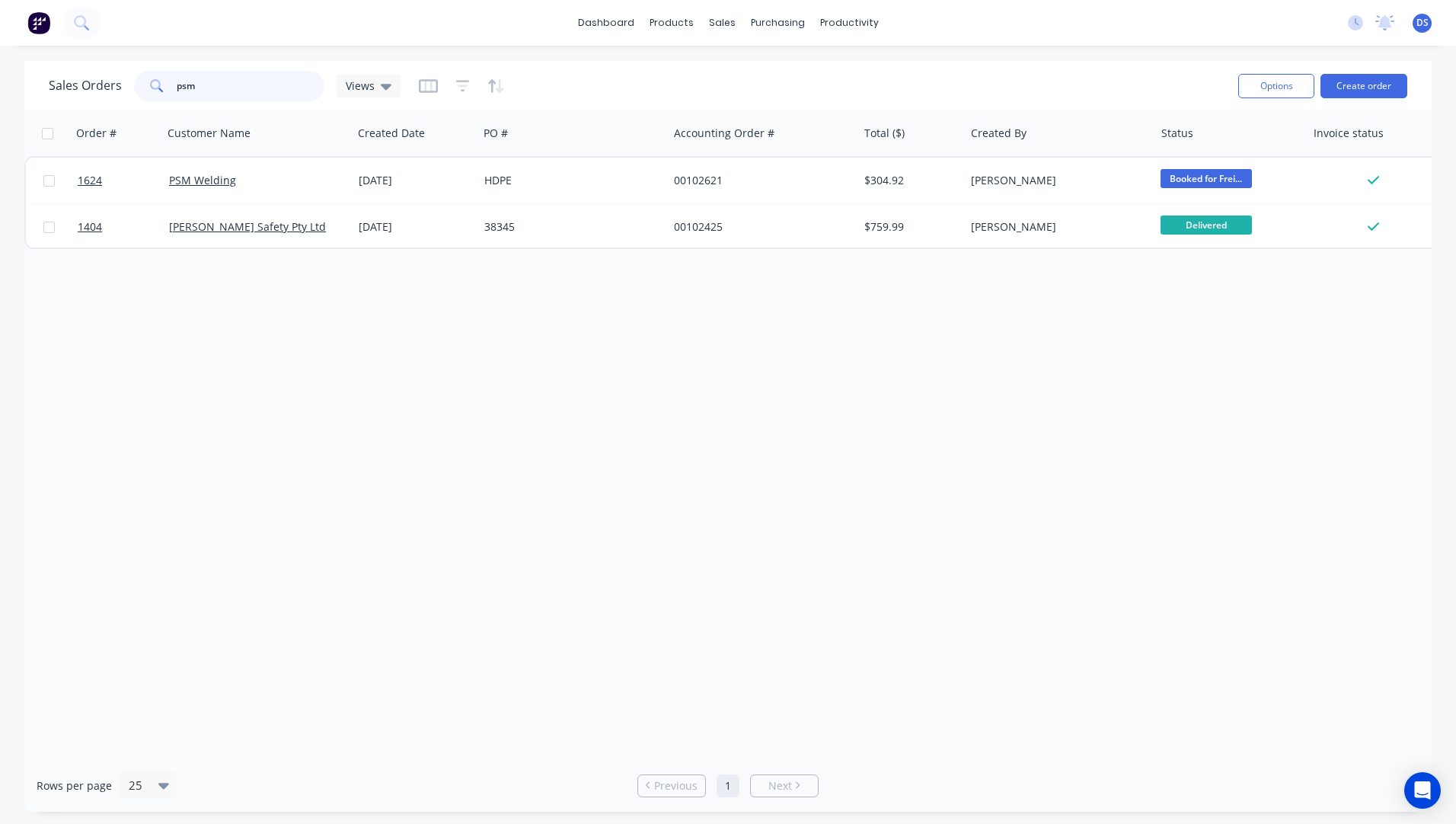
drag, startPoint x: 219, startPoint y: 88, endPoint x: 132, endPoint y: 91, distance: 87.1
click at [134, 91] on div "psm" at bounding box center [229, 86] width 190 height 31
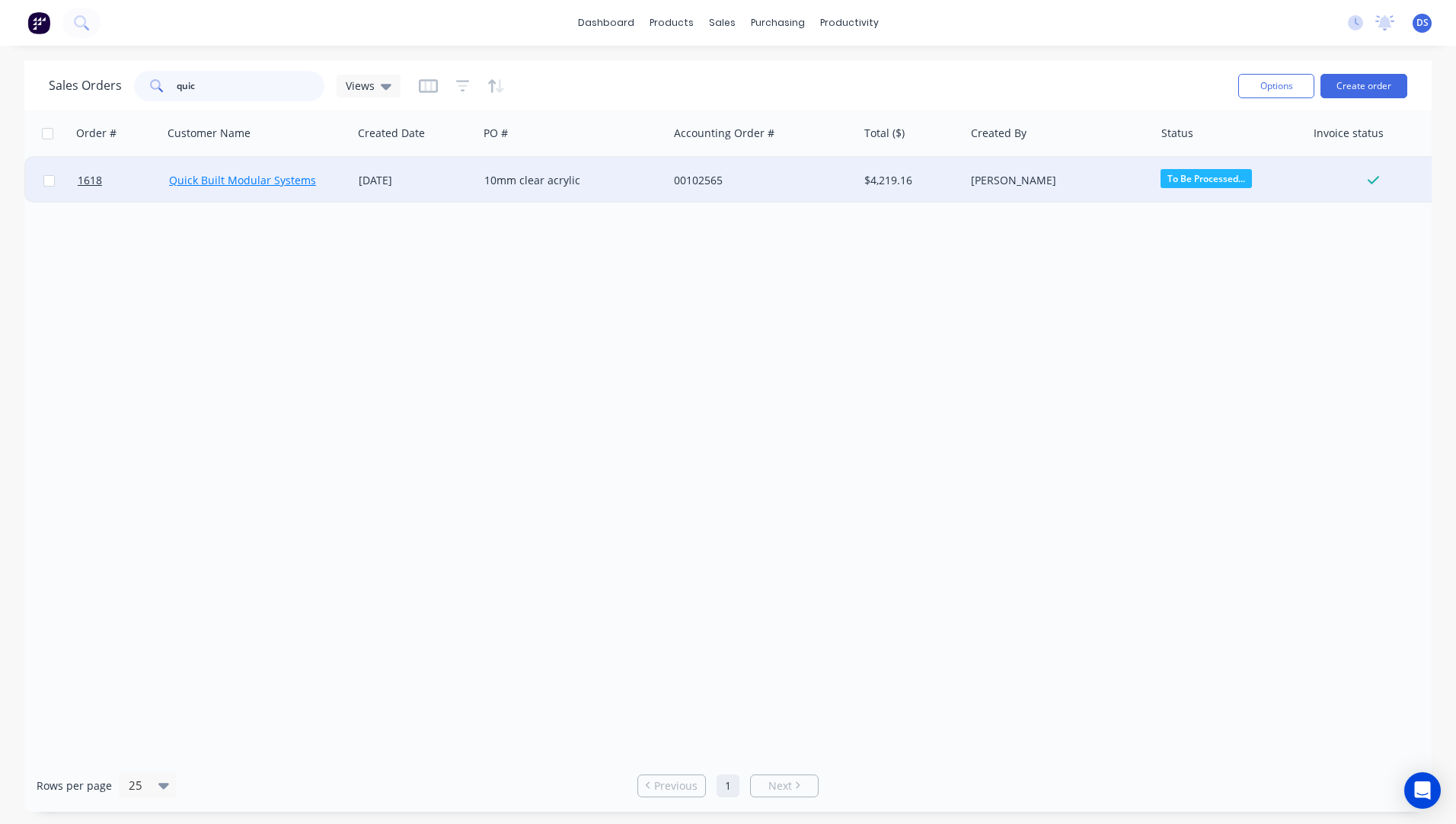
type input "quic"
click at [250, 178] on link "Quick Built Modular Systems" at bounding box center [243, 179] width 147 height 15
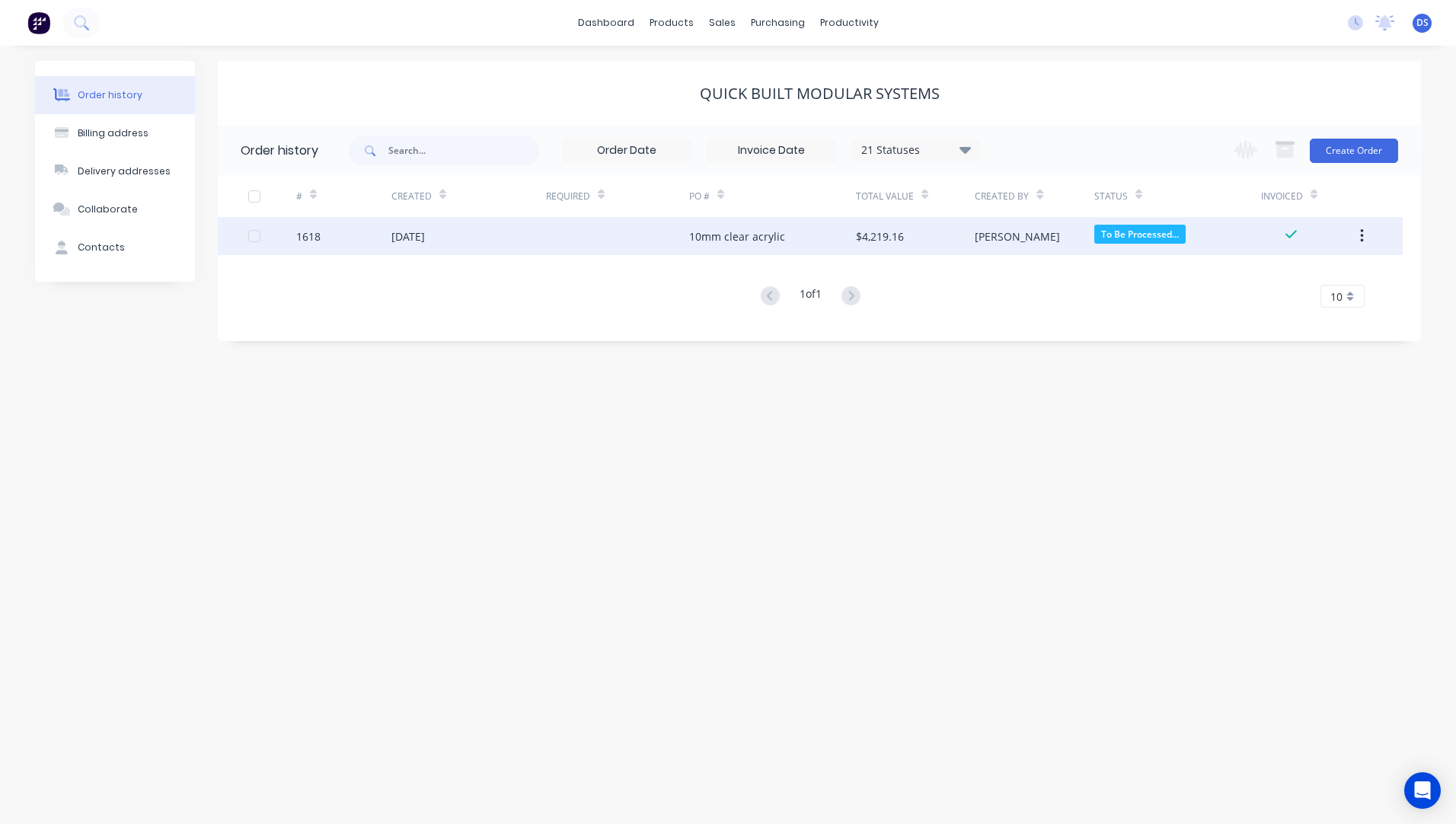
click at [745, 243] on div "10mm clear acrylic" at bounding box center [737, 237] width 96 height 16
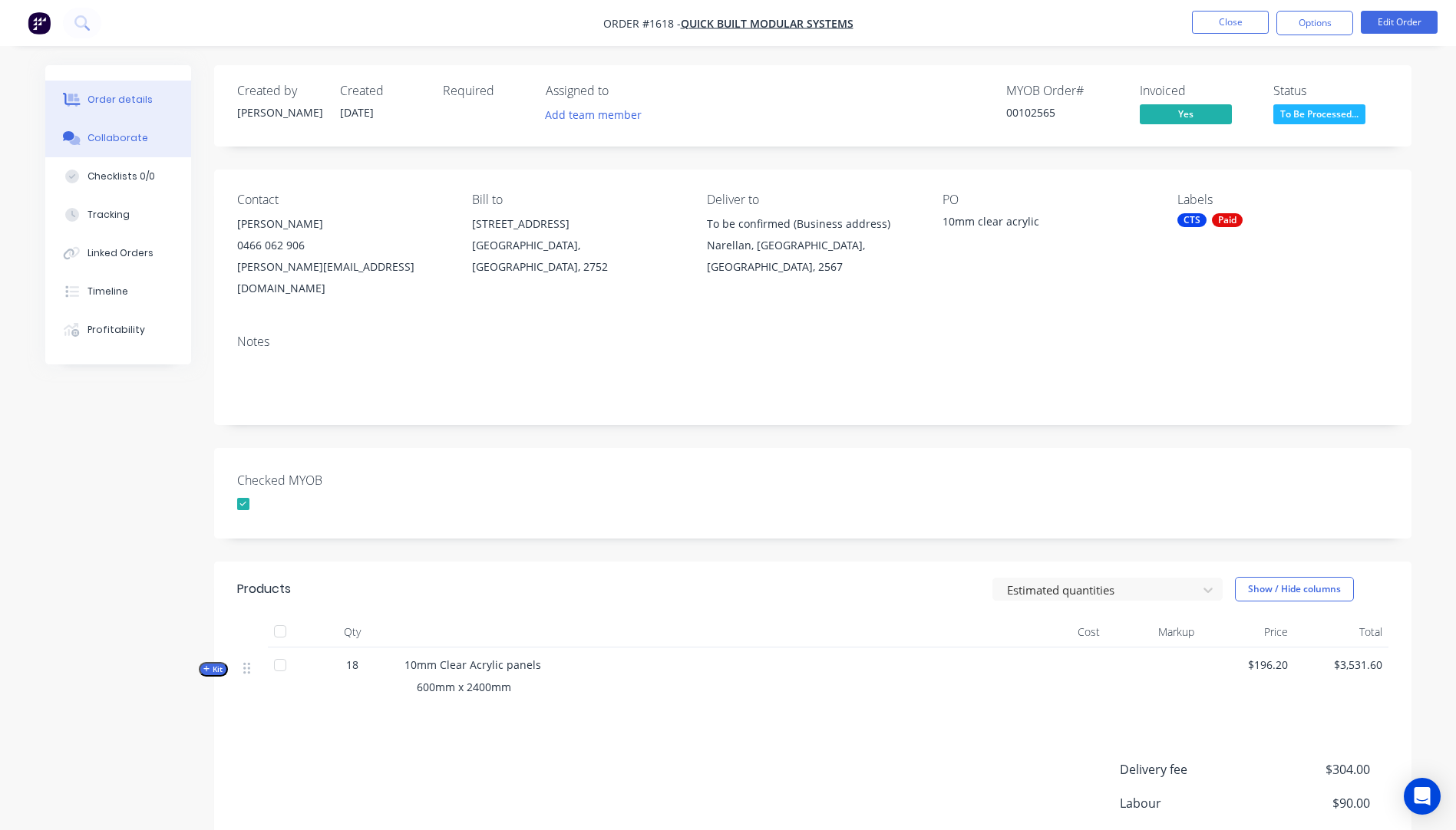
click at [117, 138] on div "Collaborate" at bounding box center [118, 138] width 60 height 14
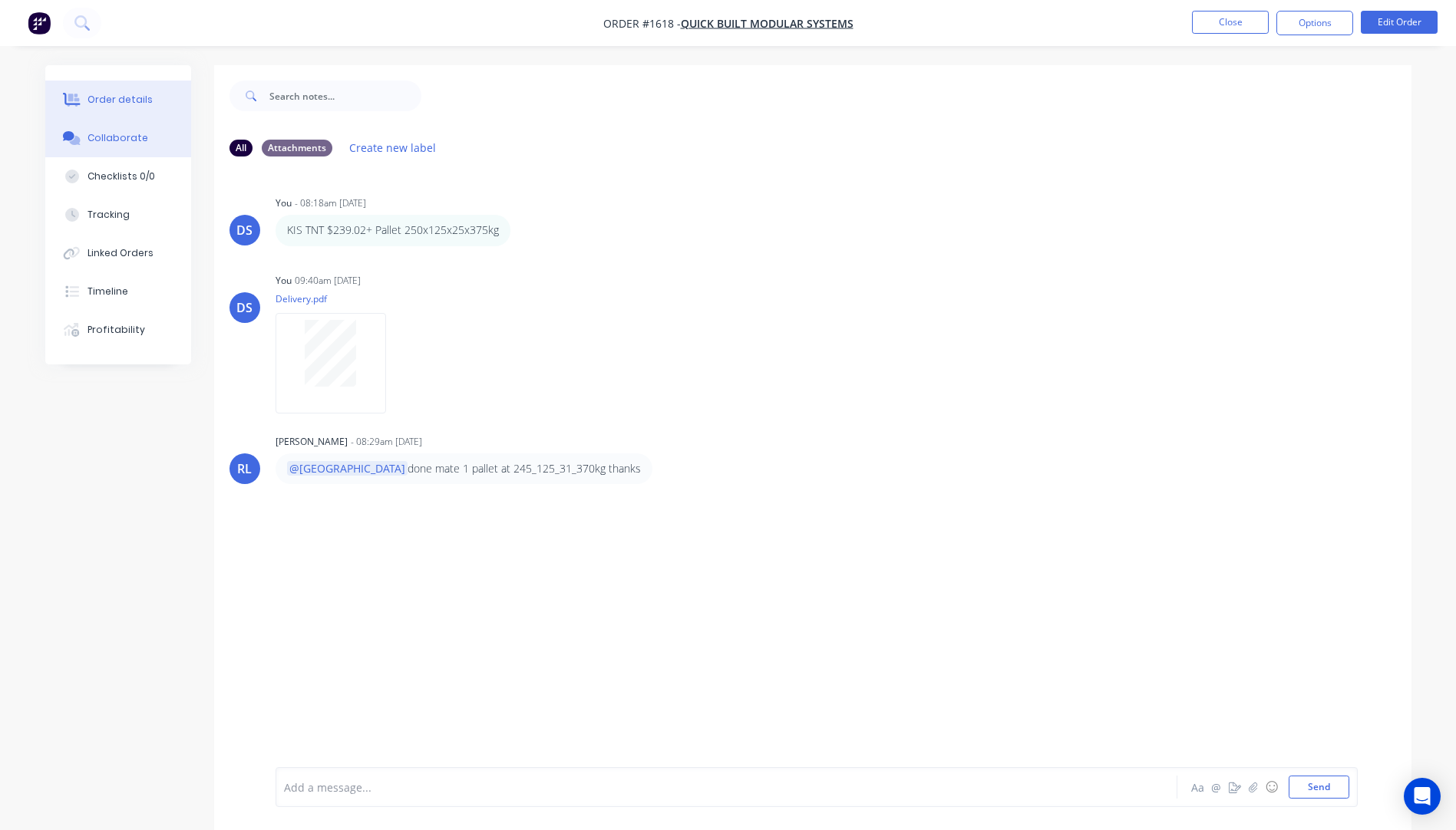
click at [140, 106] on div "Order details" at bounding box center [120, 100] width 65 height 14
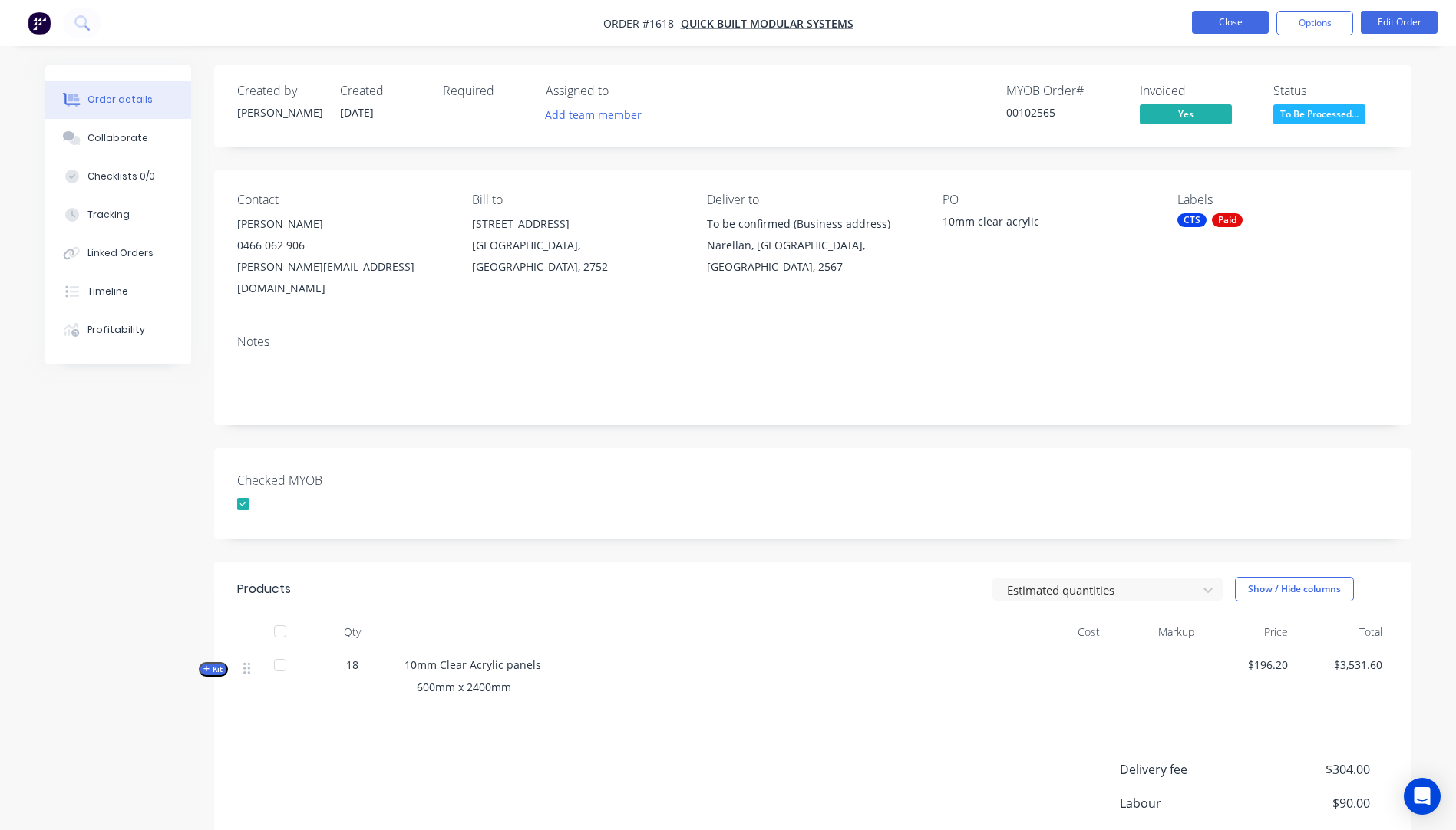
click at [1242, 29] on button "Close" at bounding box center [1230, 22] width 77 height 23
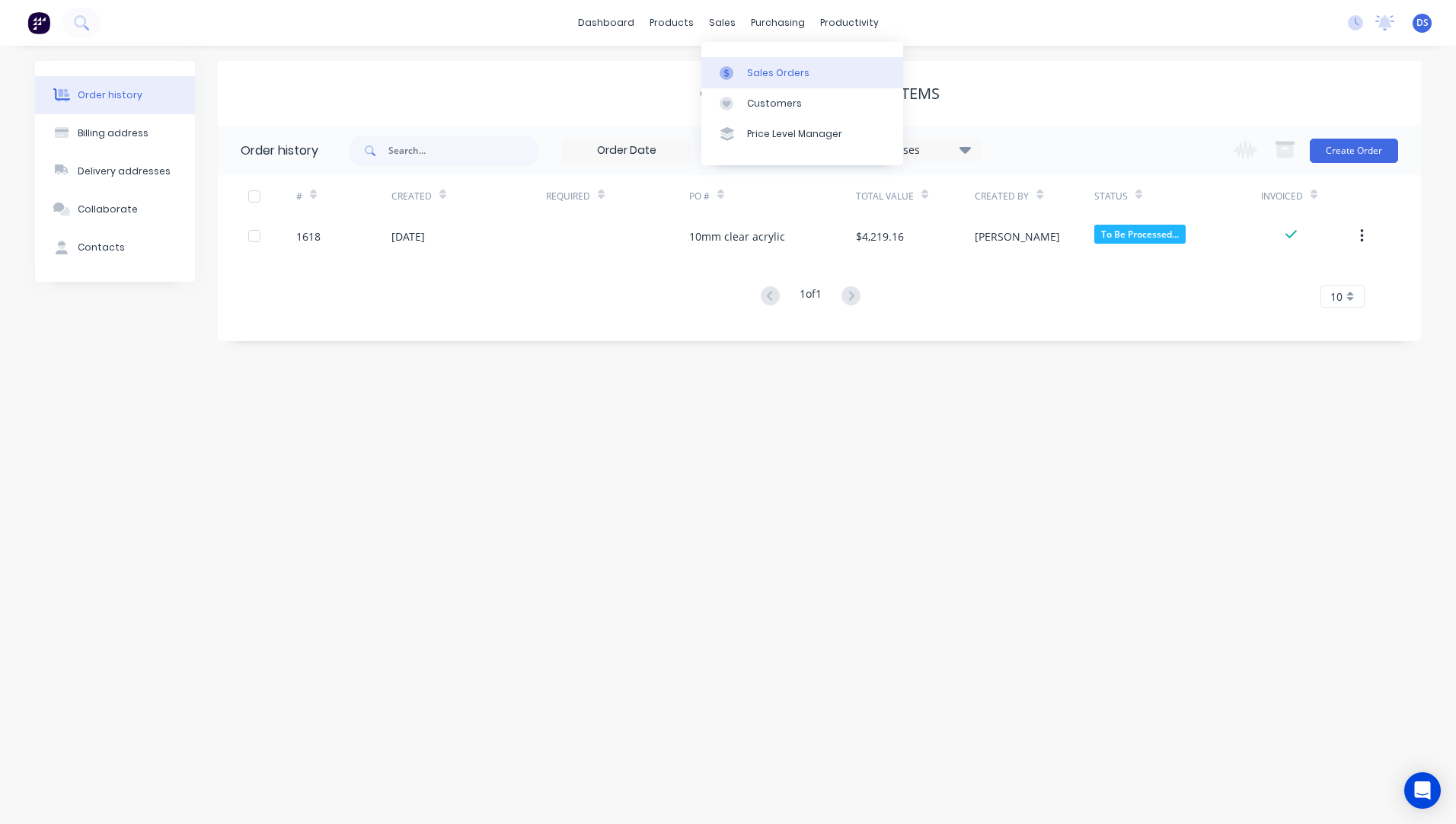
click at [763, 72] on div "Sales Orders" at bounding box center [778, 73] width 62 height 14
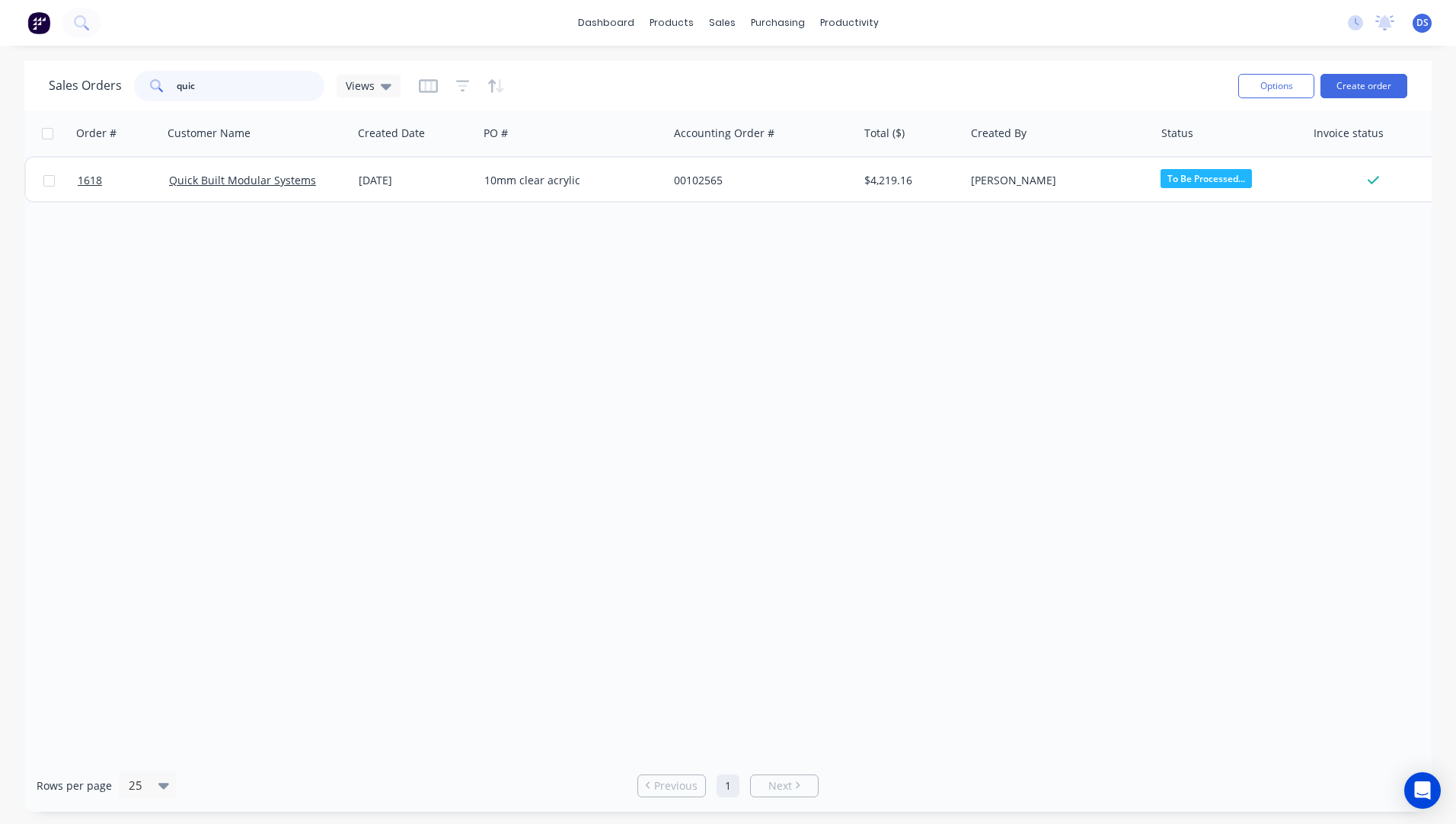
drag, startPoint x: 189, startPoint y: 97, endPoint x: 38, endPoint y: 101, distance: 151.1
click at [38, 101] on div "Sales Orders quic Views Options Create order" at bounding box center [728, 85] width 1407 height 50
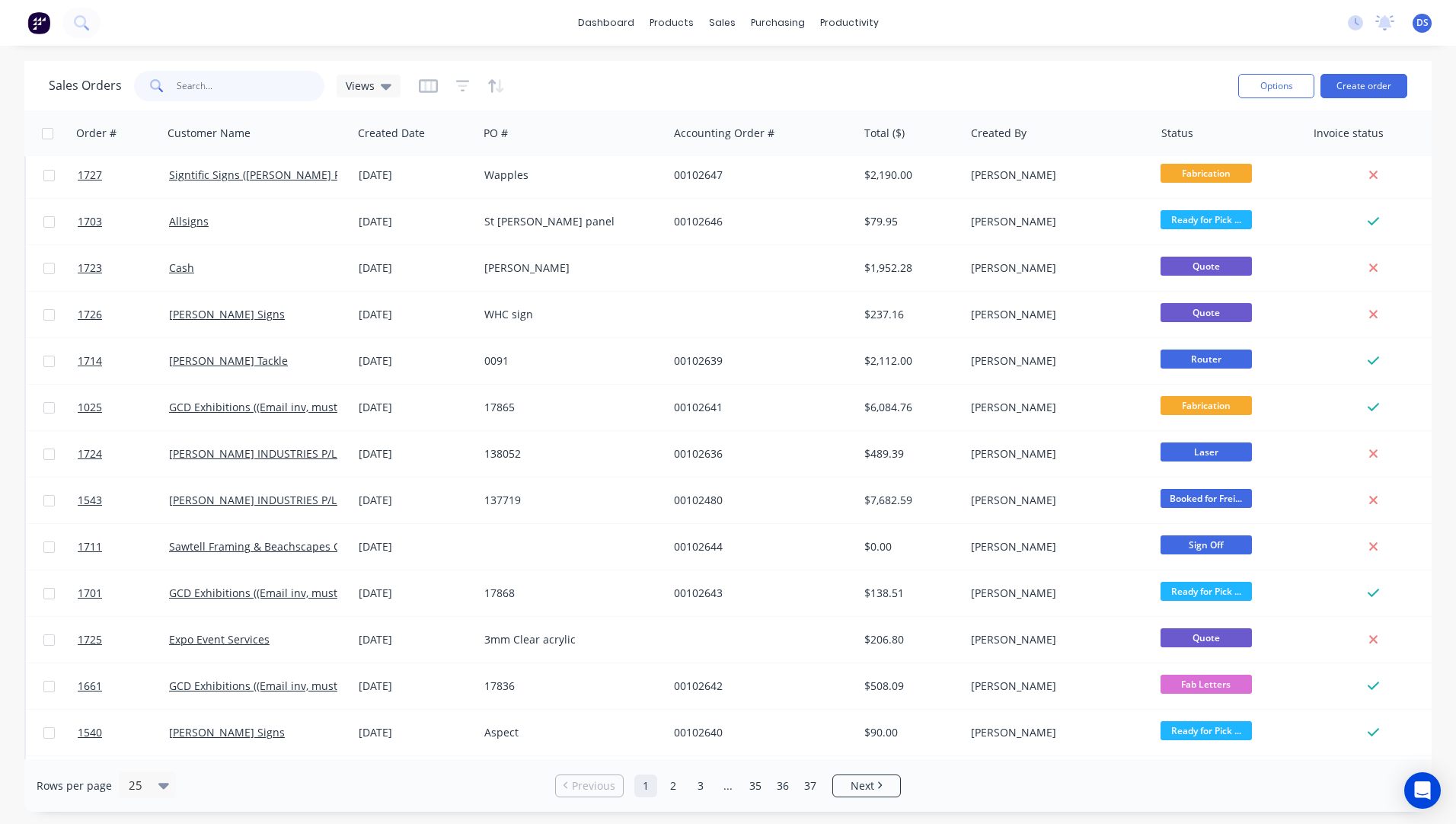
scroll to position [566, 0]
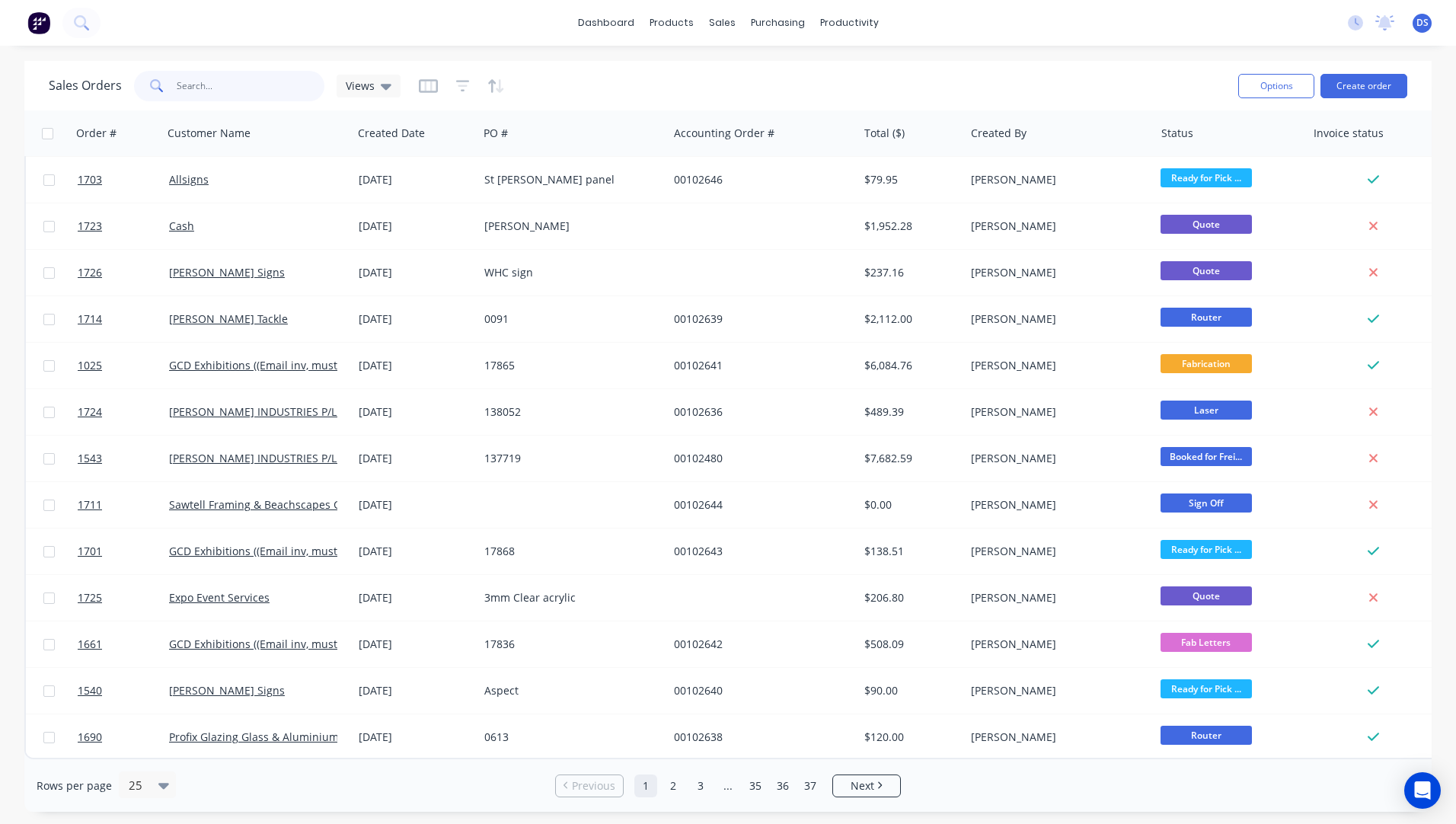
drag, startPoint x: 237, startPoint y: 91, endPoint x: 182, endPoint y: 88, distance: 55.1
click at [182, 89] on input "text" at bounding box center [251, 86] width 149 height 31
type input "joy and"
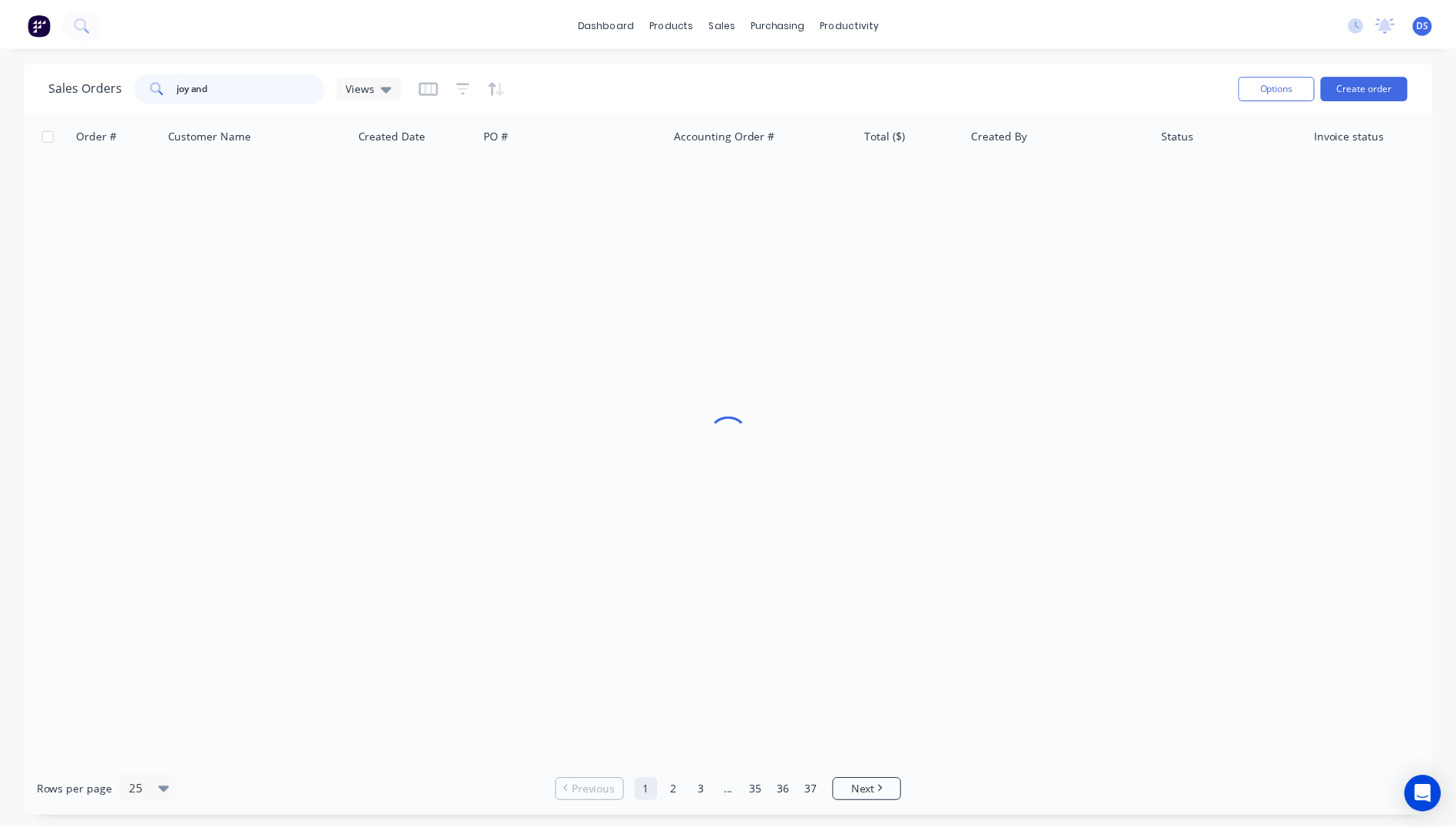
scroll to position [0, 0]
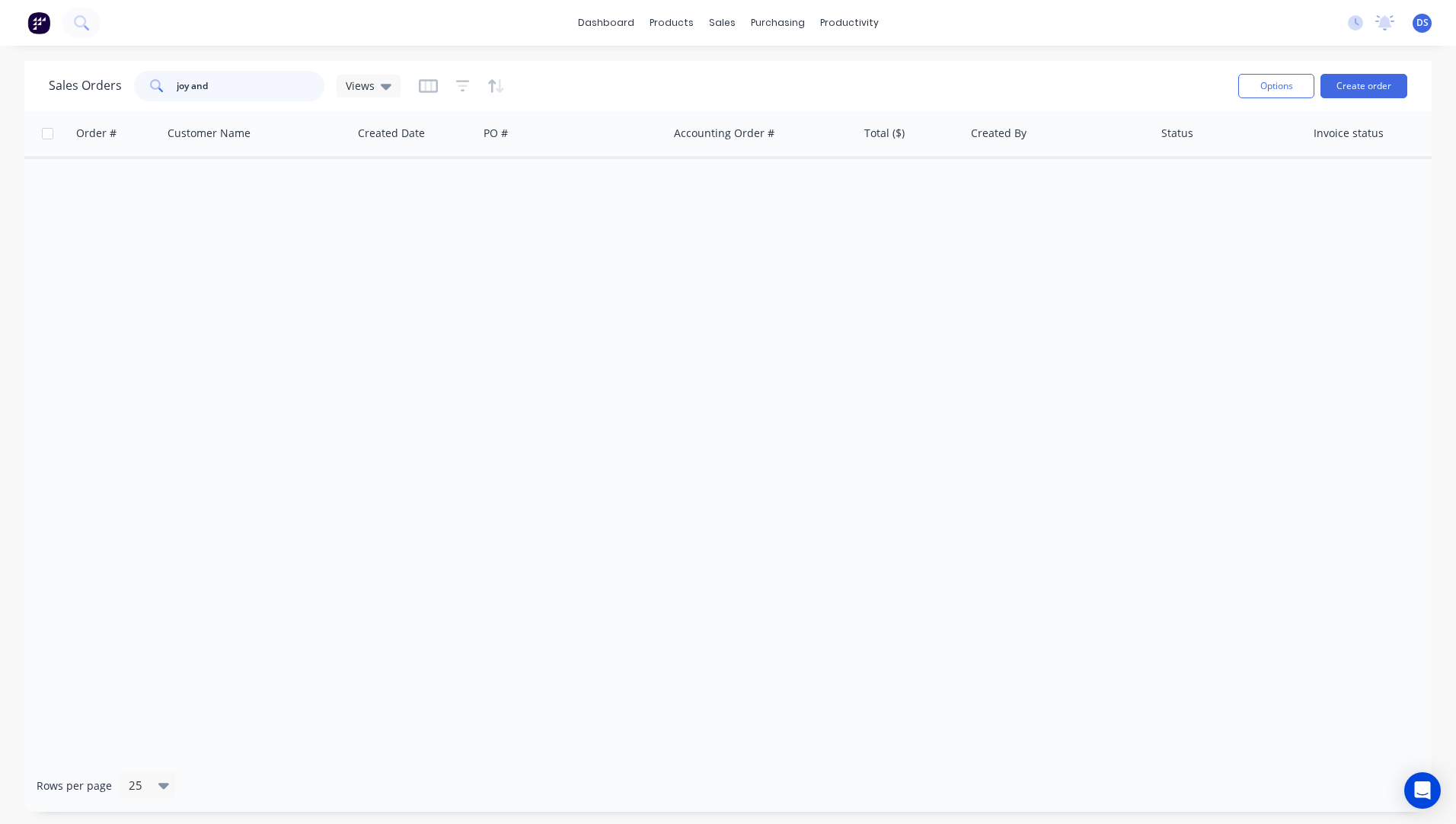
drag, startPoint x: 236, startPoint y: 83, endPoint x: 156, endPoint y: 91, distance: 80.4
click at [156, 91] on div "joy and" at bounding box center [229, 86] width 190 height 31
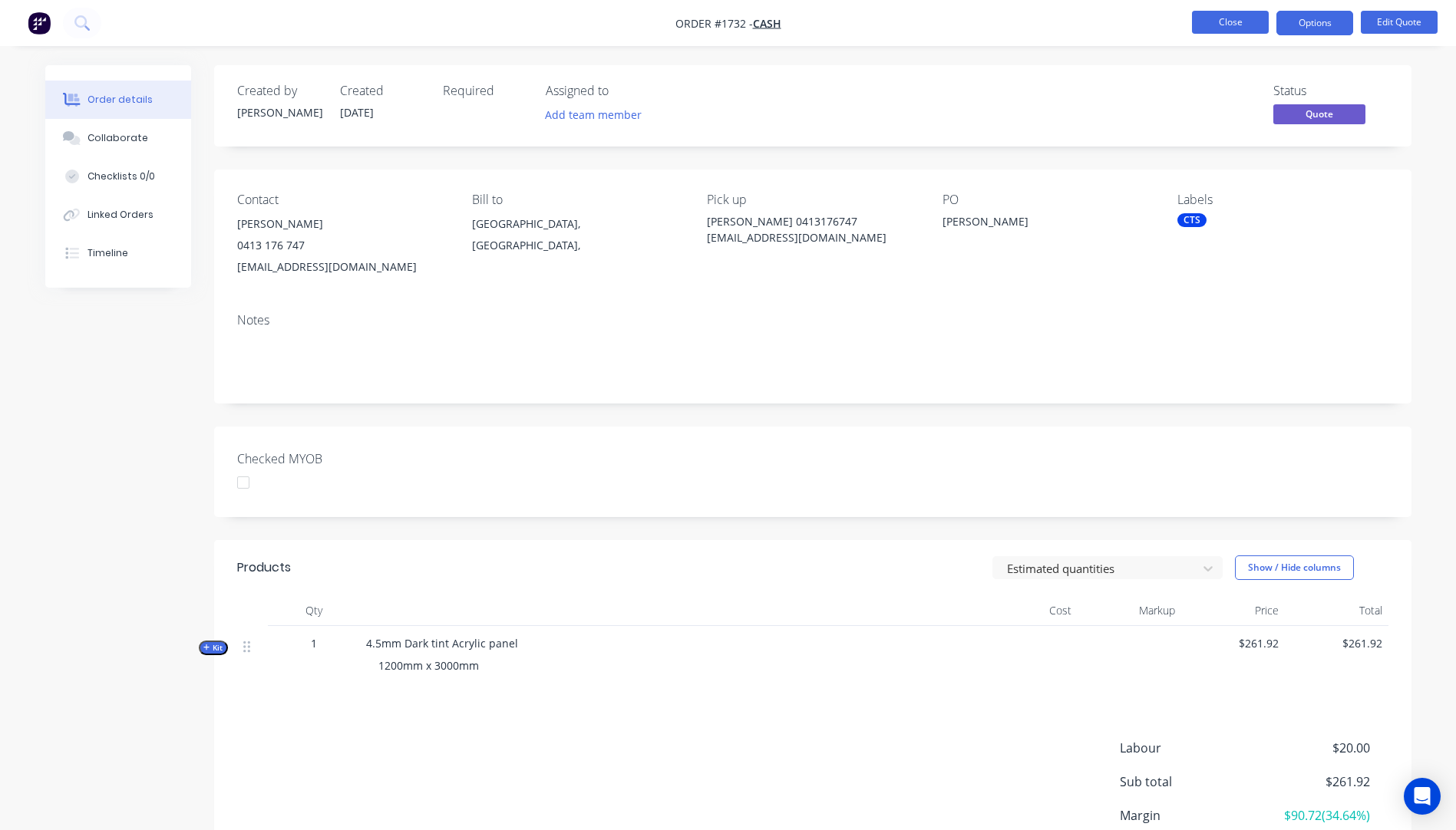
click at [1225, 25] on button "Close" at bounding box center [1230, 22] width 77 height 23
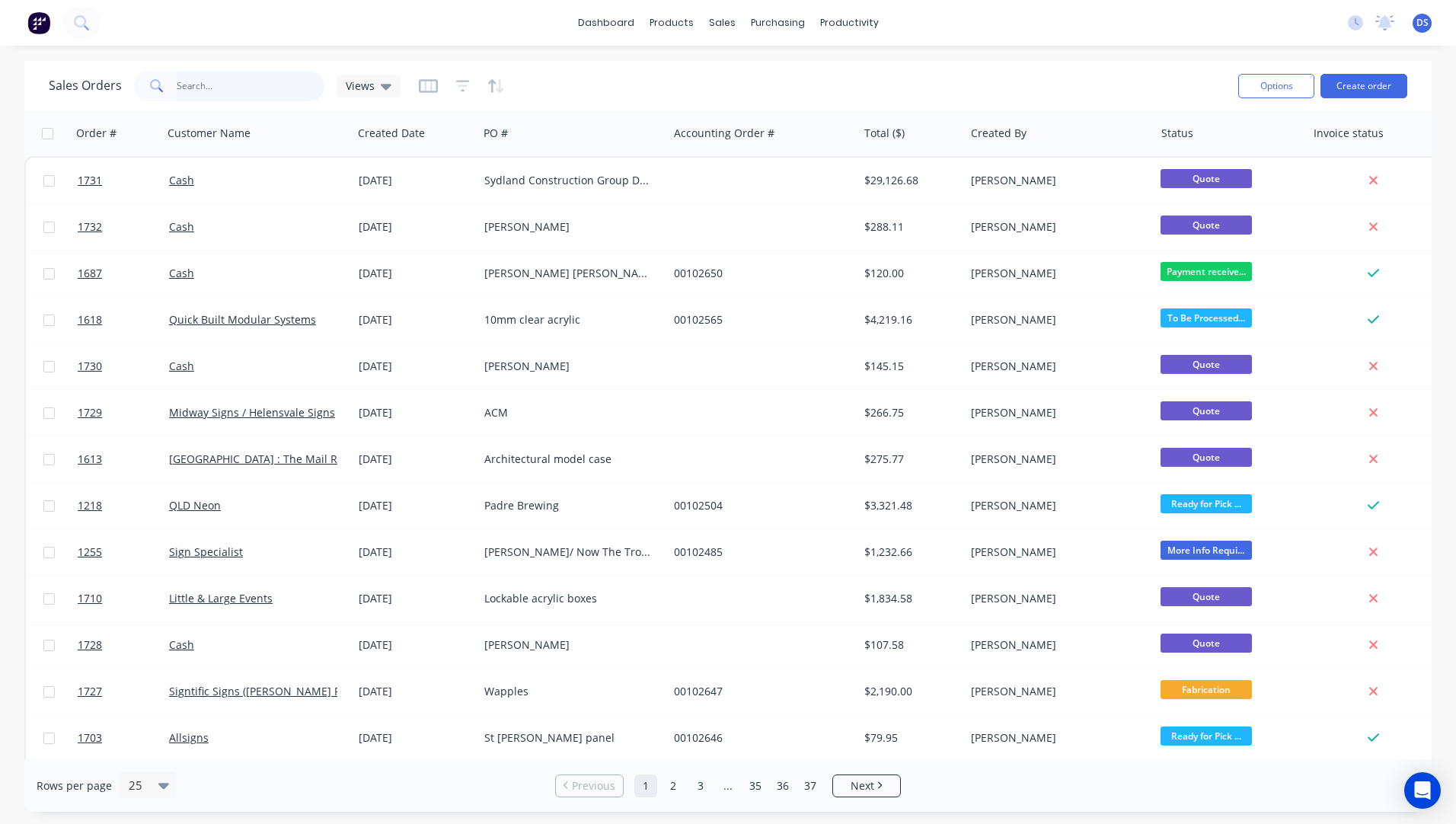
click at [231, 93] on input "text" at bounding box center [251, 86] width 149 height 31
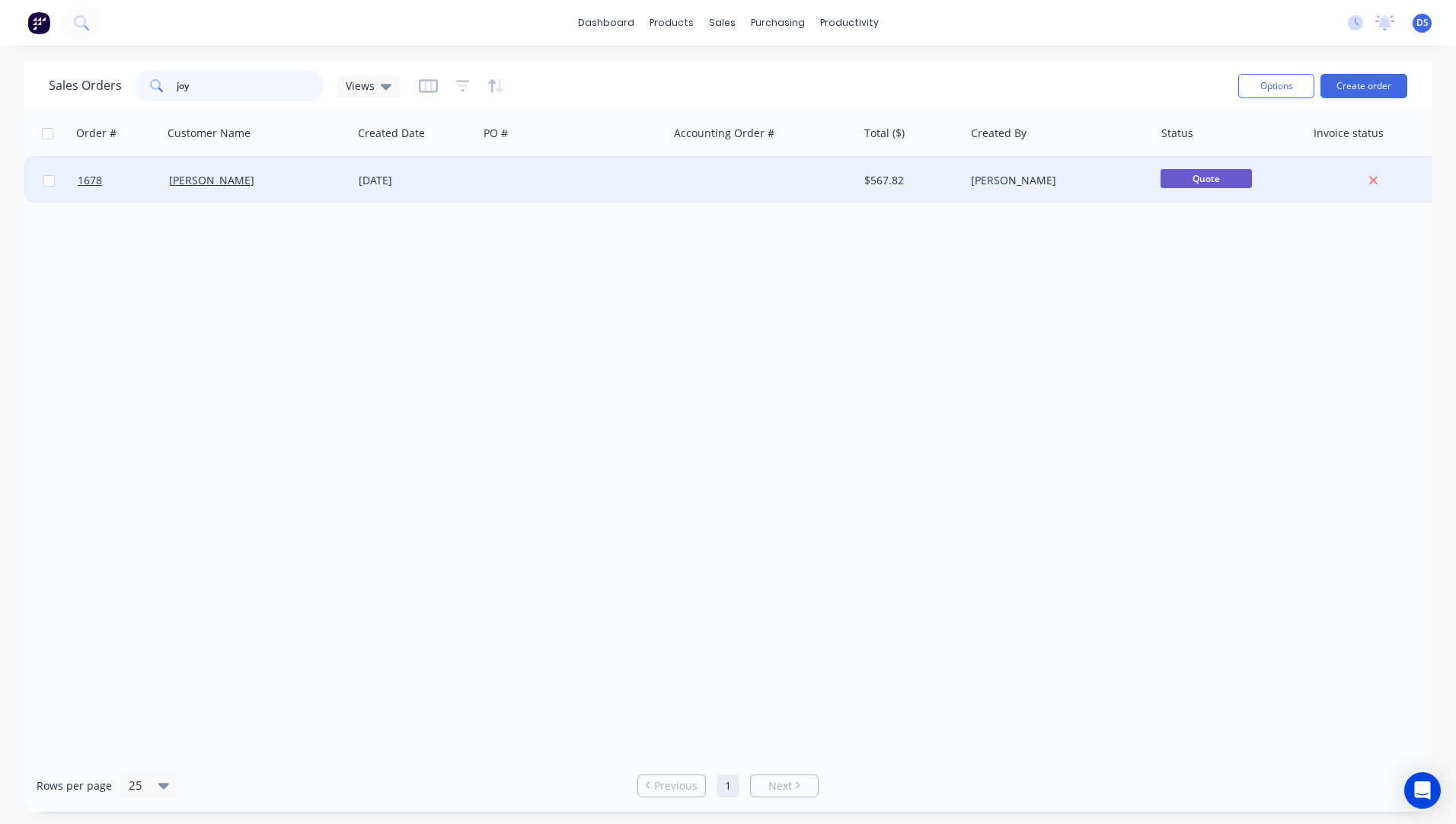
type input "joy"
click at [399, 179] on div "[DATE]" at bounding box center [415, 180] width 114 height 15
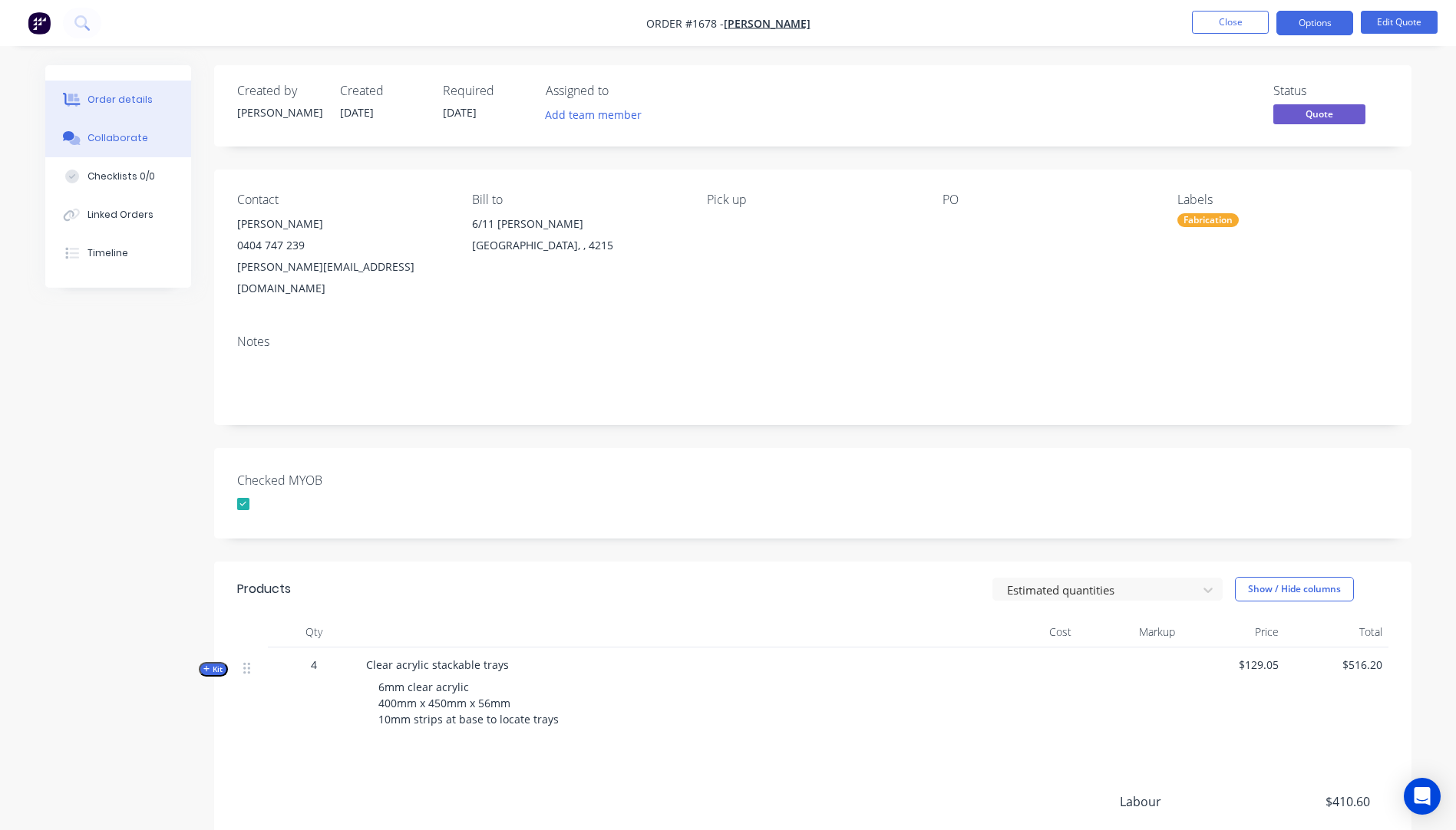
click at [108, 138] on div "Collaborate" at bounding box center [118, 138] width 60 height 14
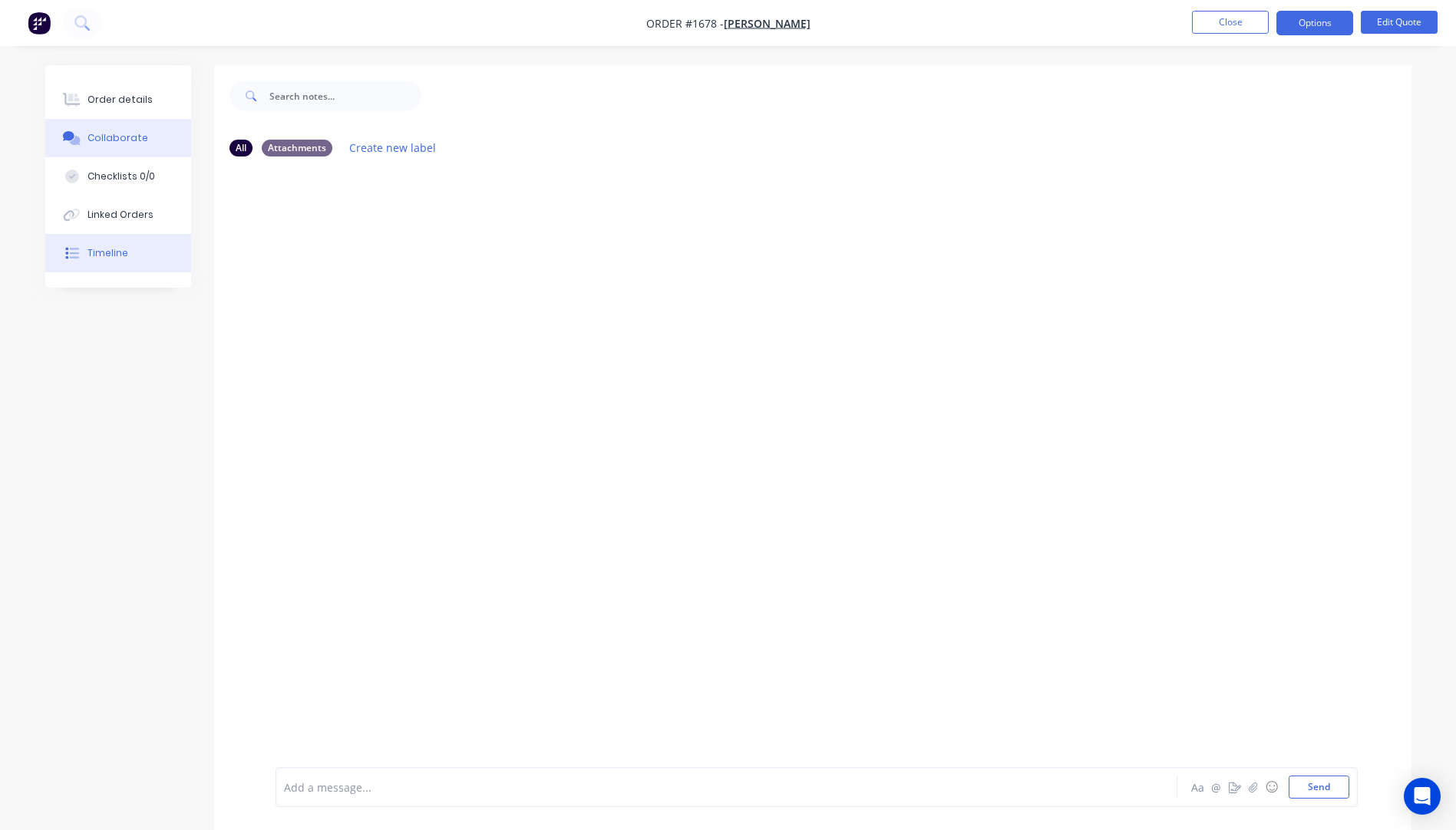
click at [114, 255] on div "Timeline" at bounding box center [108, 253] width 40 height 14
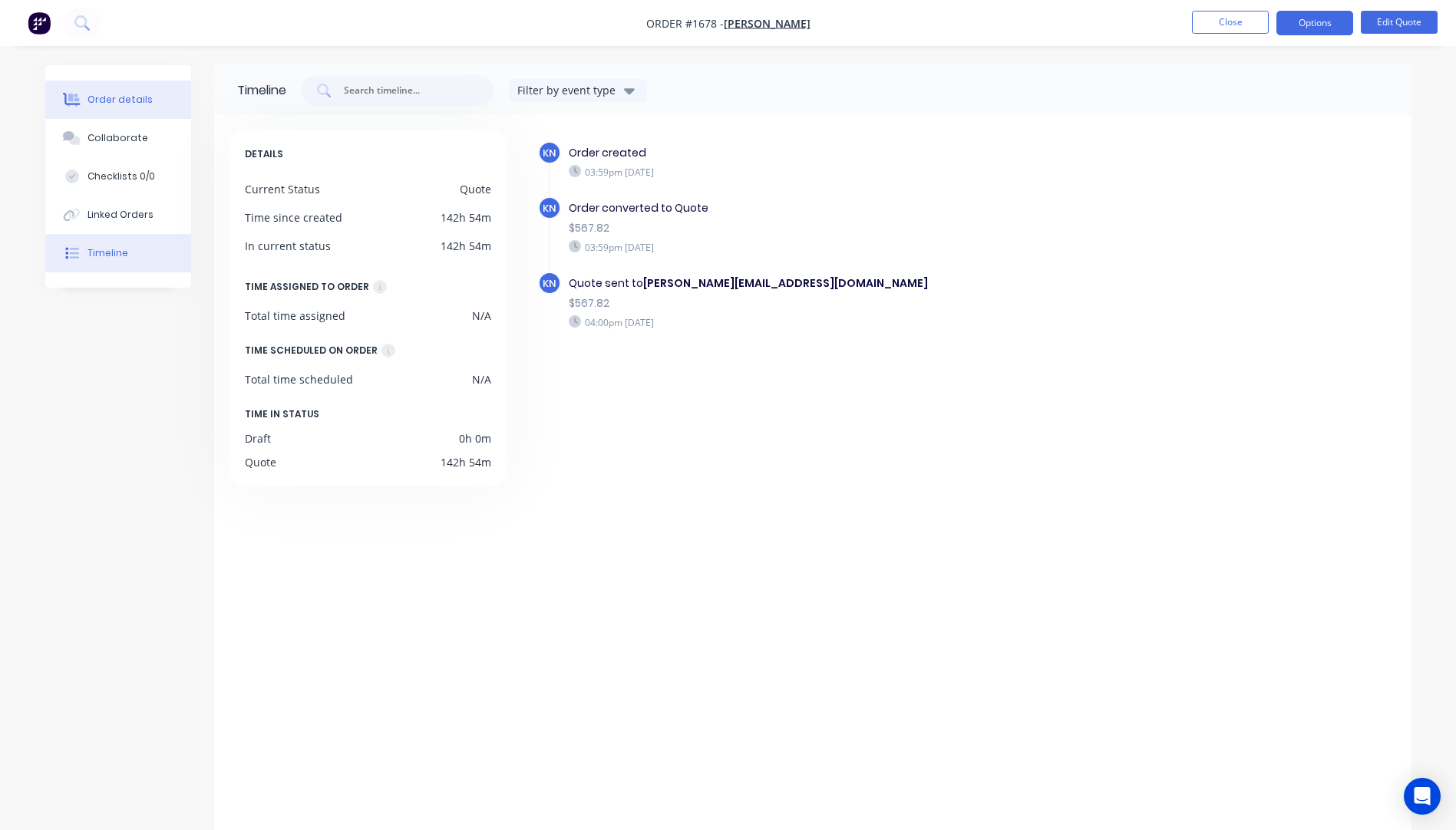
click at [125, 102] on div "Order details" at bounding box center [120, 100] width 65 height 14
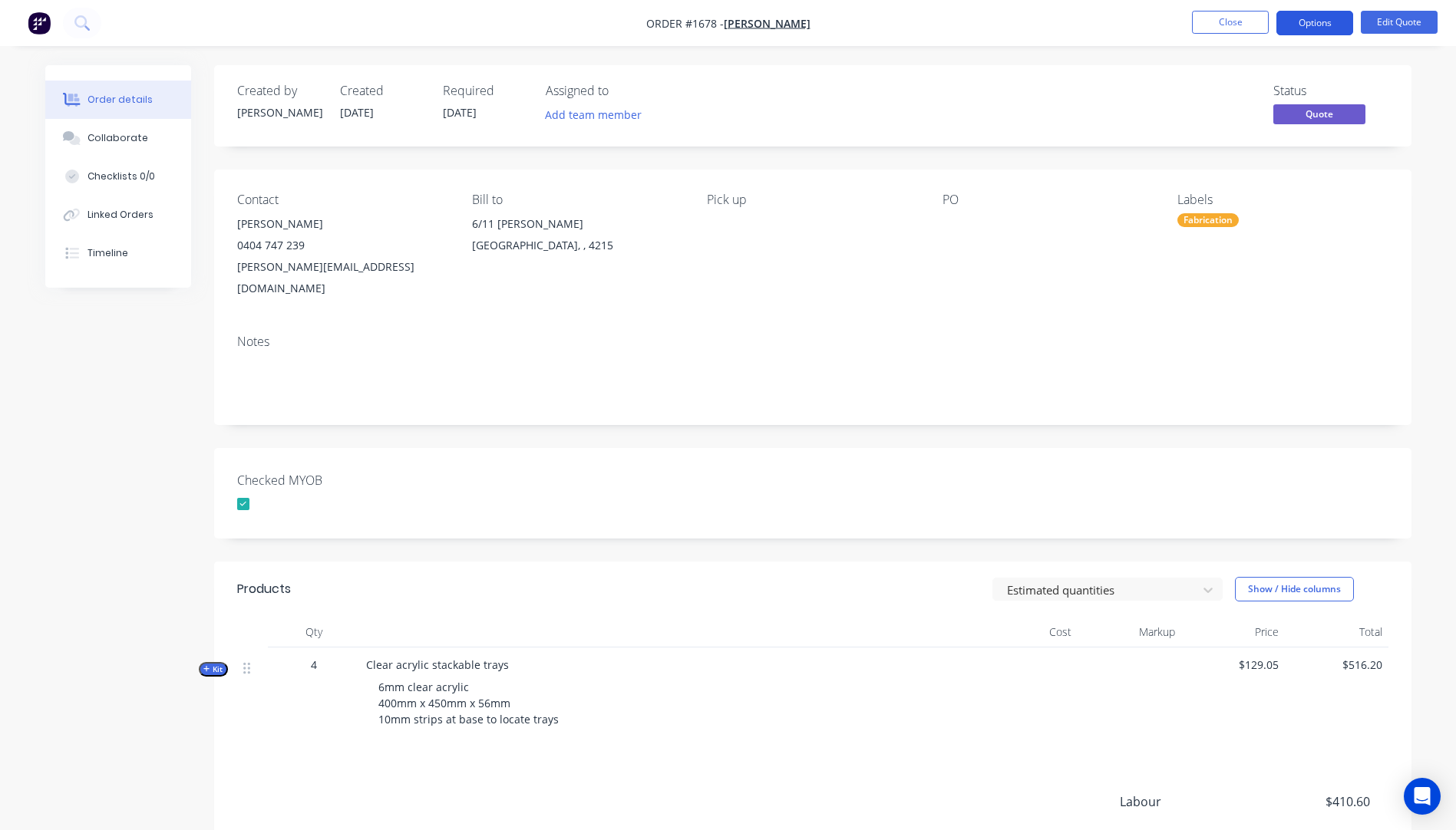
click at [1302, 20] on button "Options" at bounding box center [1314, 22] width 77 height 25
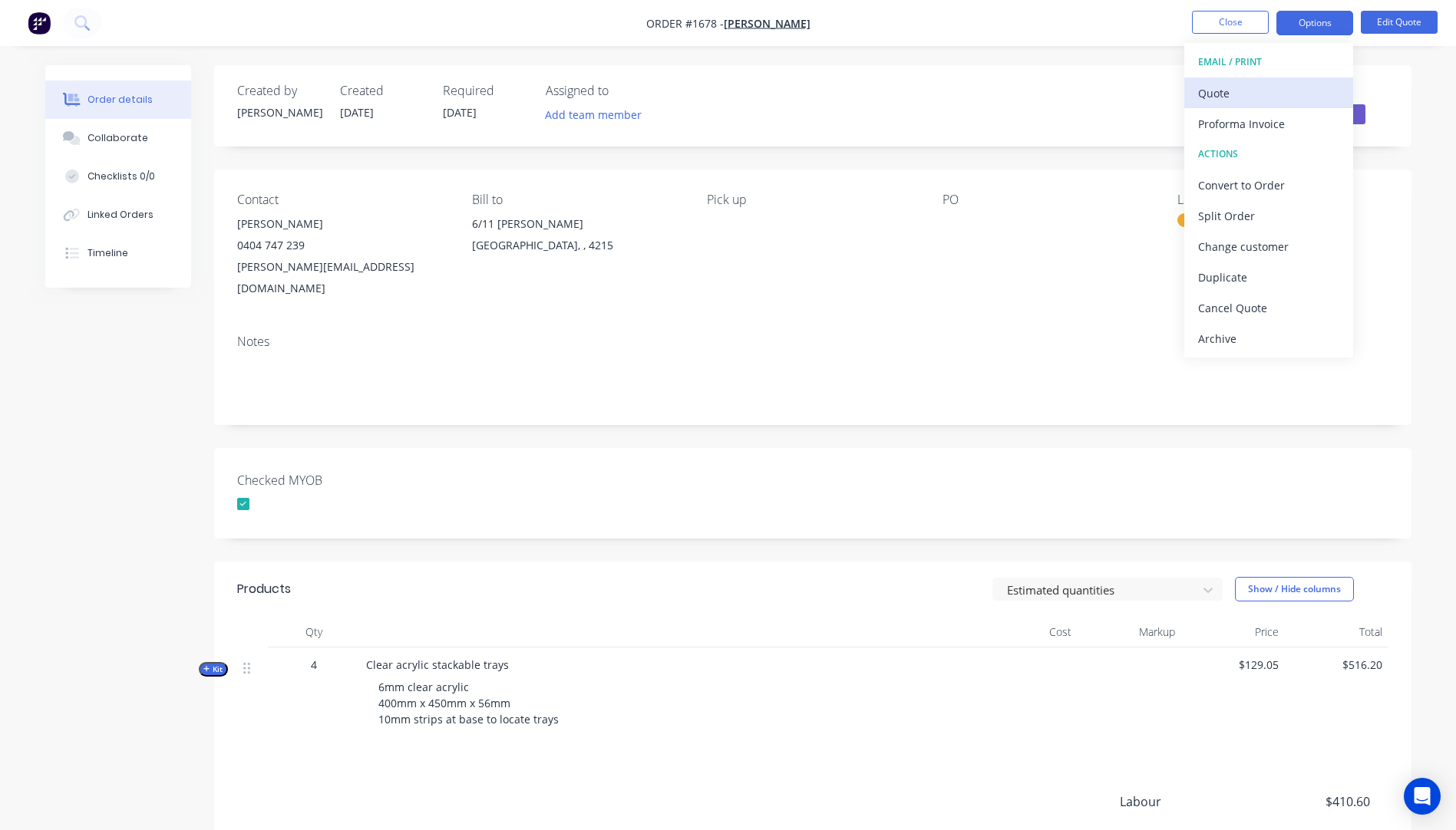
click at [1221, 96] on div "Quote" at bounding box center [1268, 93] width 141 height 22
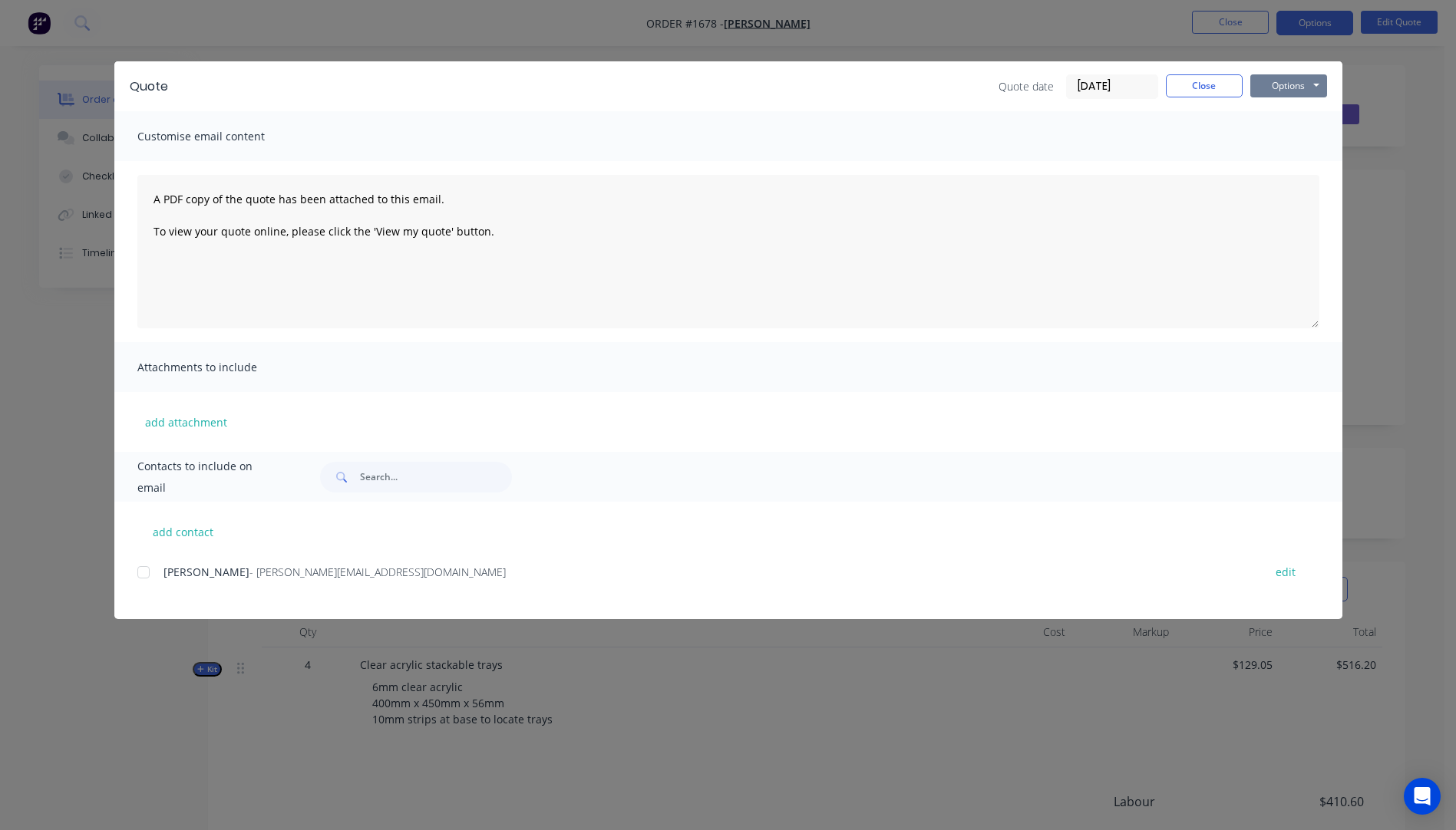
click at [1272, 86] on button "Options" at bounding box center [1288, 85] width 77 height 23
click at [1285, 164] on button "Email" at bounding box center [1299, 163] width 98 height 25
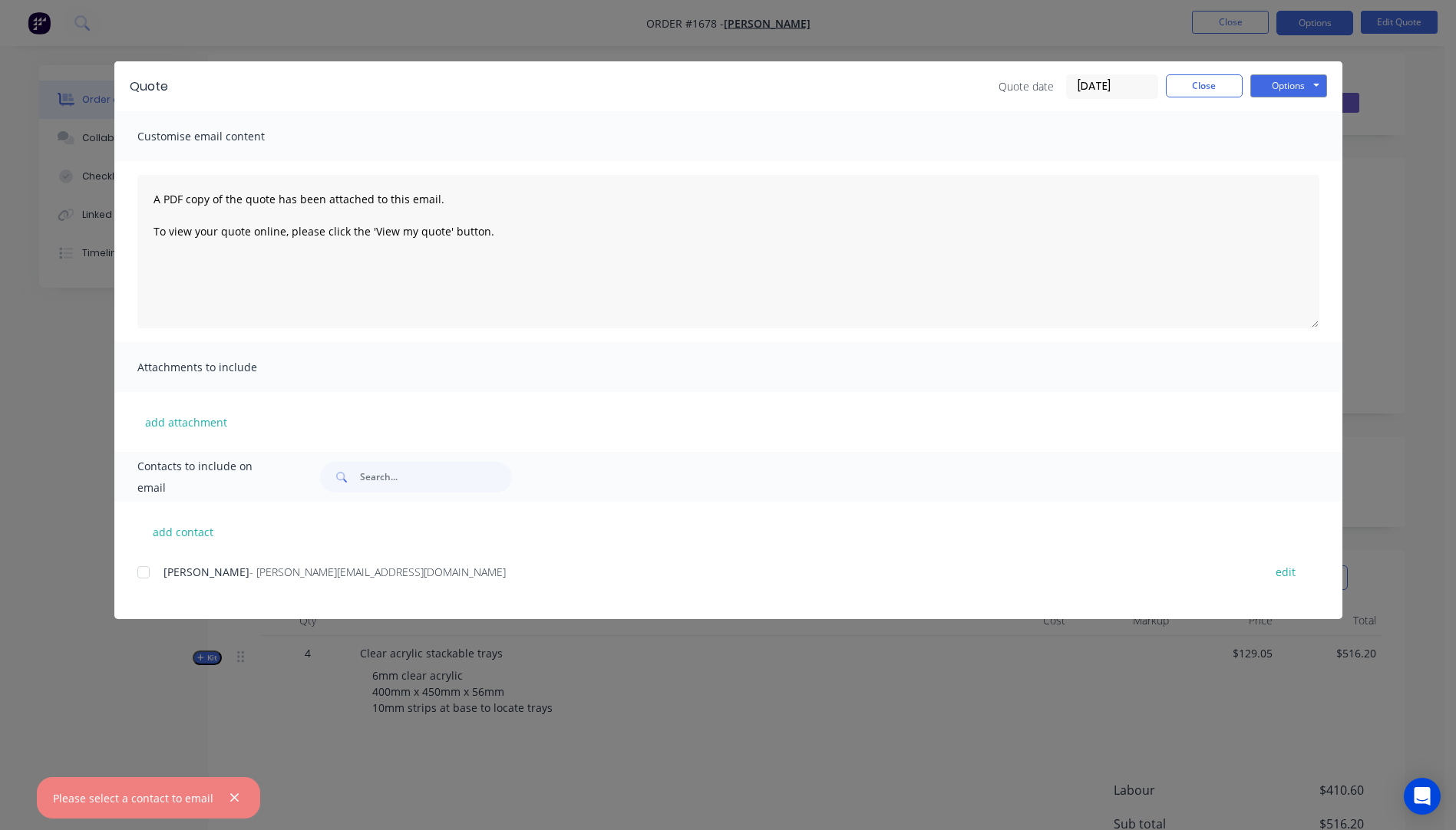
click at [140, 570] on div at bounding box center [144, 572] width 31 height 31
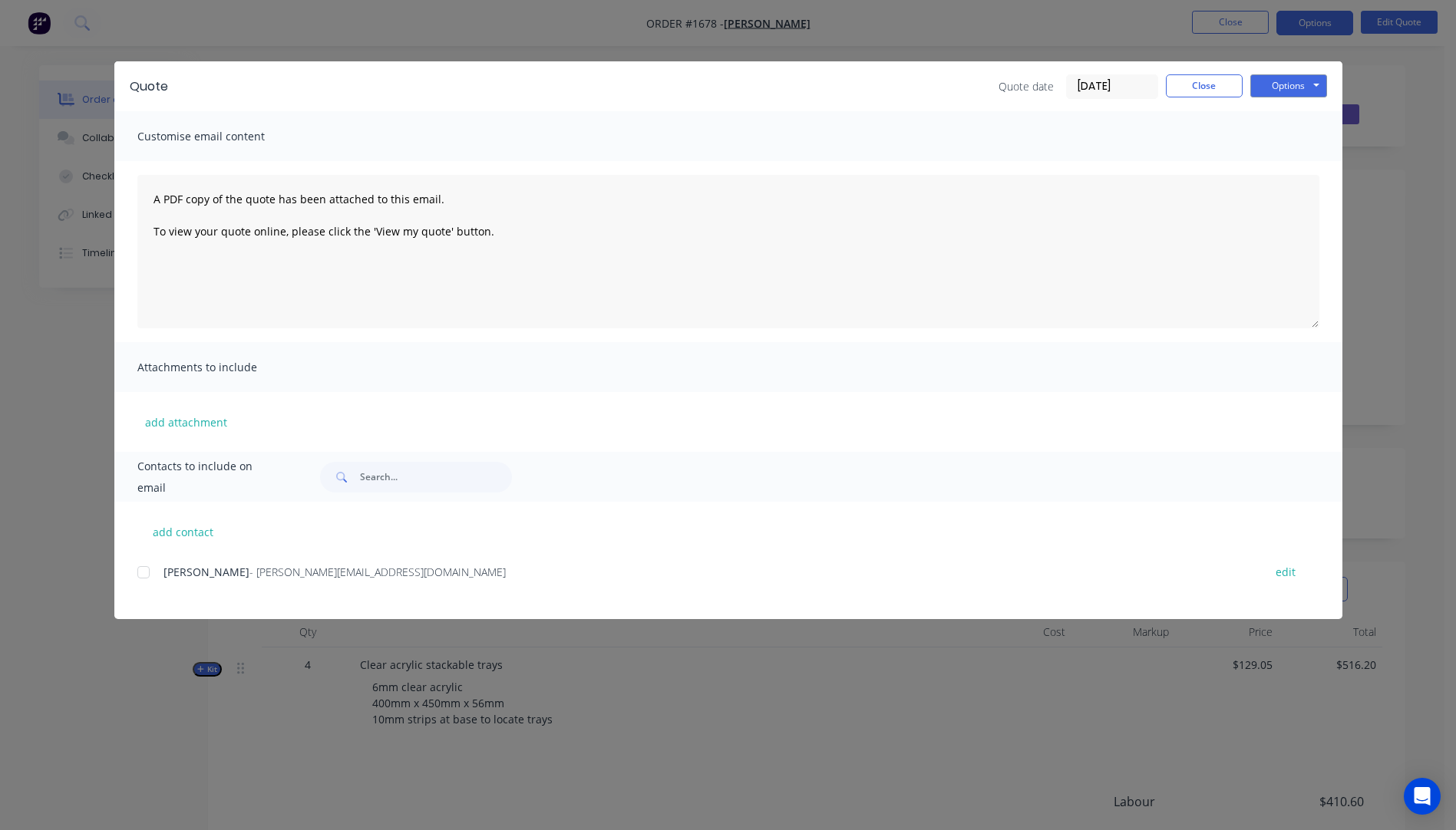
click at [143, 575] on div at bounding box center [144, 572] width 31 height 31
click at [1296, 89] on button "Options" at bounding box center [1288, 85] width 77 height 23
click at [1293, 168] on button "Email" at bounding box center [1299, 163] width 98 height 25
click at [1215, 88] on button "Close" at bounding box center [1204, 85] width 77 height 23
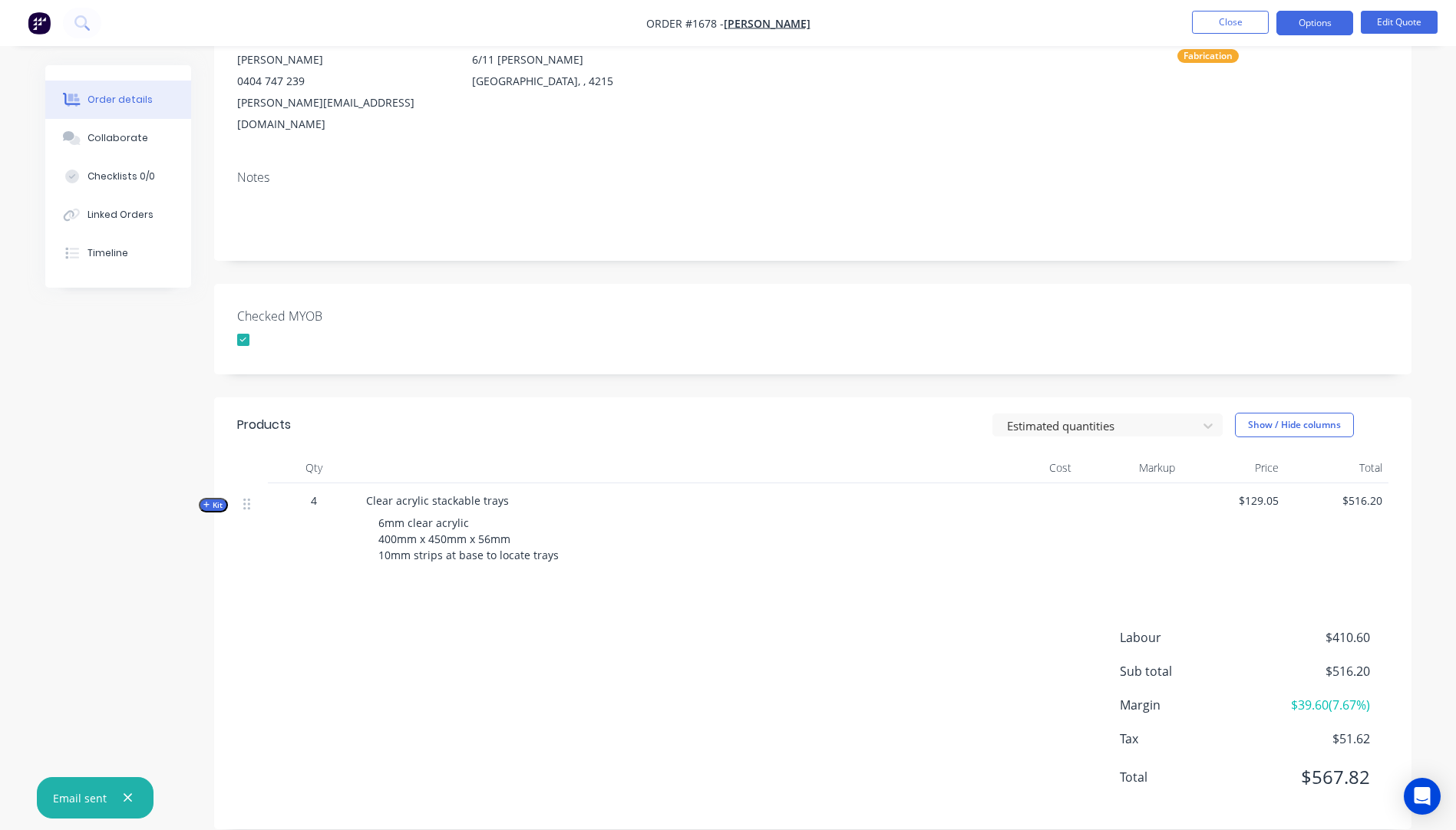
scroll to position [165, 0]
click at [208, 500] on icon "button" at bounding box center [207, 503] width 7 height 8
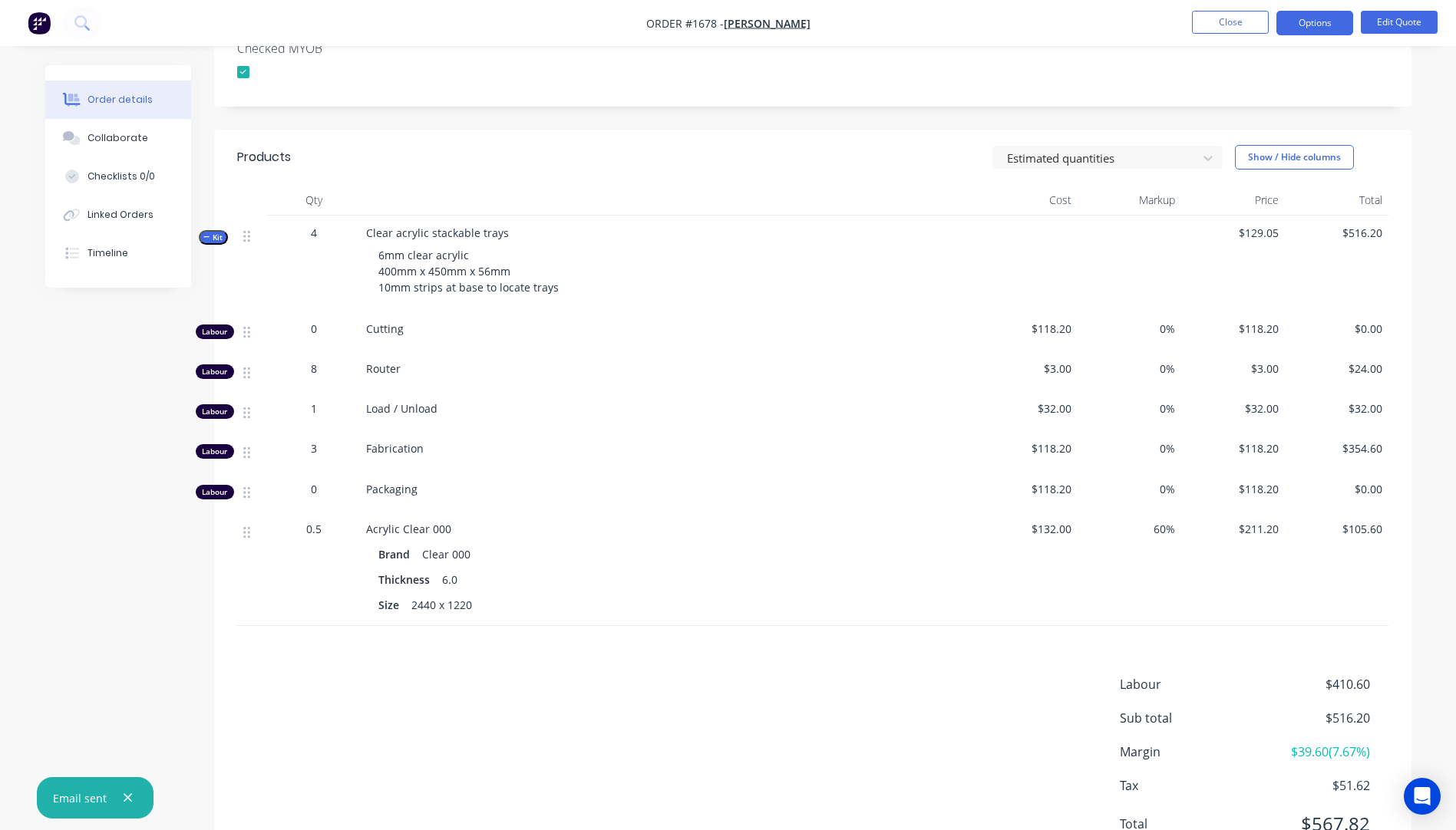
scroll to position [395, 0]
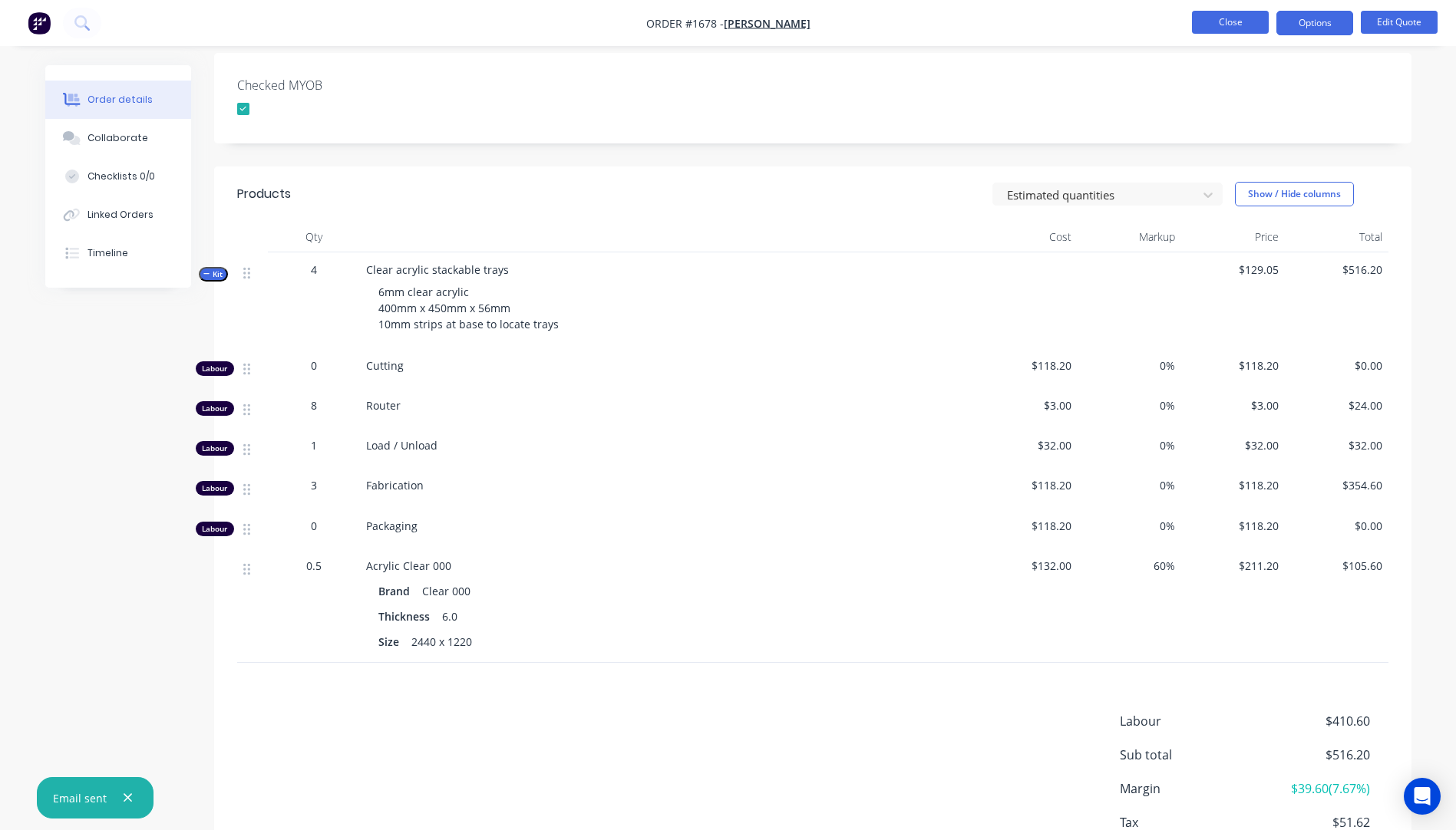
click at [1219, 25] on button "Close" at bounding box center [1230, 22] width 77 height 23
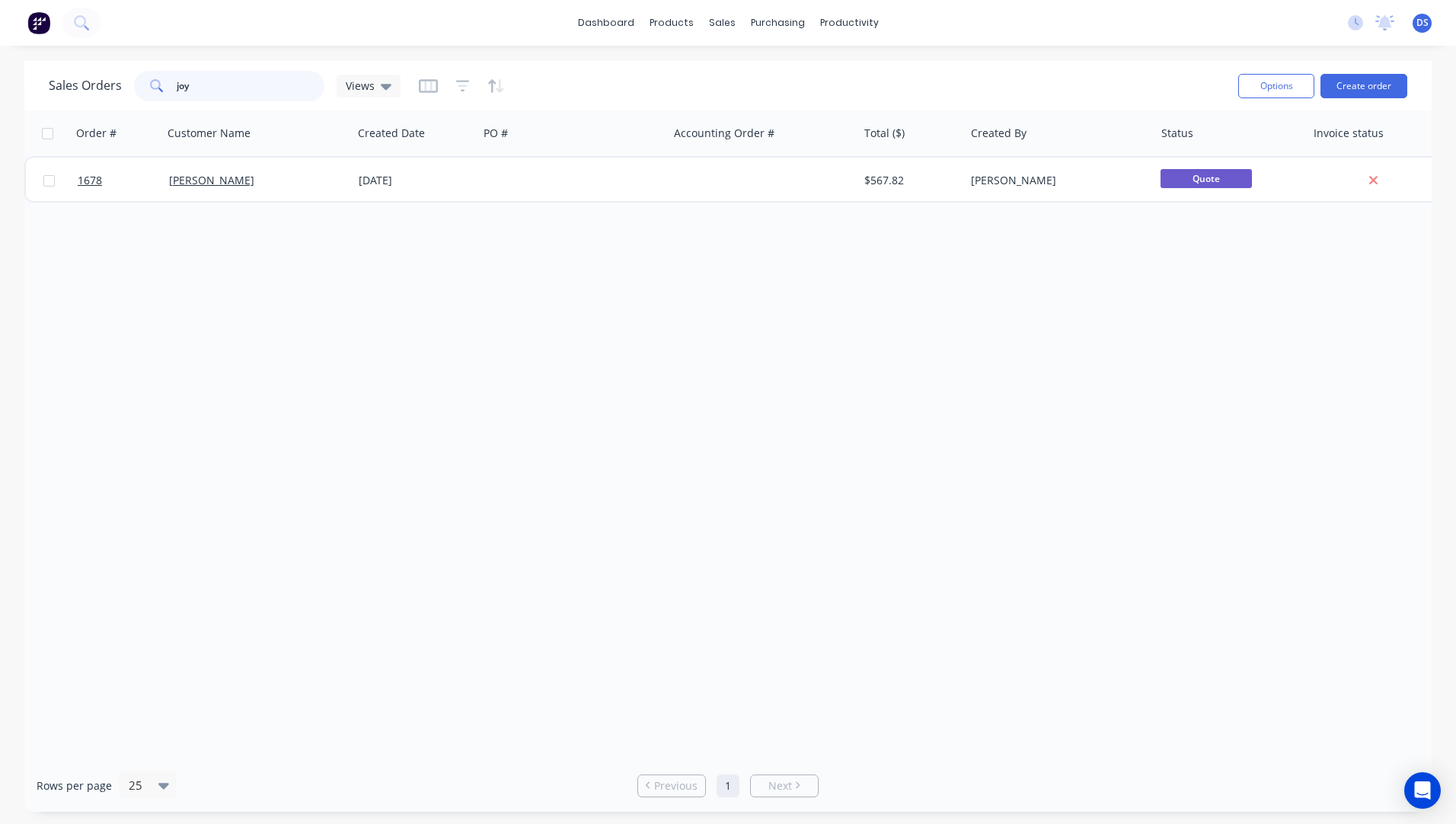
drag, startPoint x: 203, startPoint y: 88, endPoint x: 153, endPoint y: 94, distance: 50.4
click at [153, 94] on div "joy" at bounding box center [229, 86] width 190 height 31
click at [275, 494] on div "Order # Customer Name Created Date PO # Accounting Order # Total ($) Created By…" at bounding box center [728, 435] width 1407 height 649
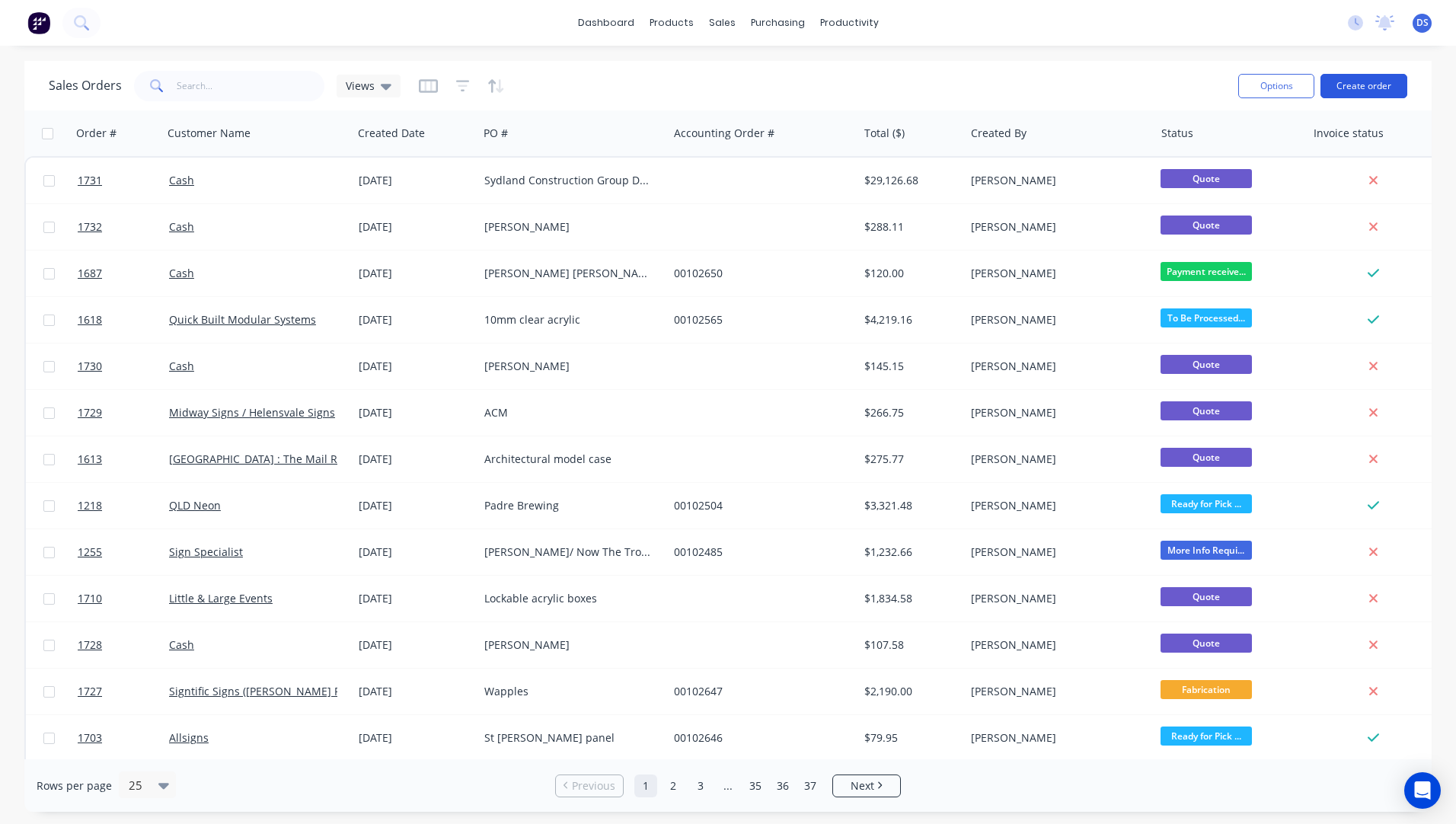
click at [1354, 95] on button "Create order" at bounding box center [1364, 85] width 87 height 25
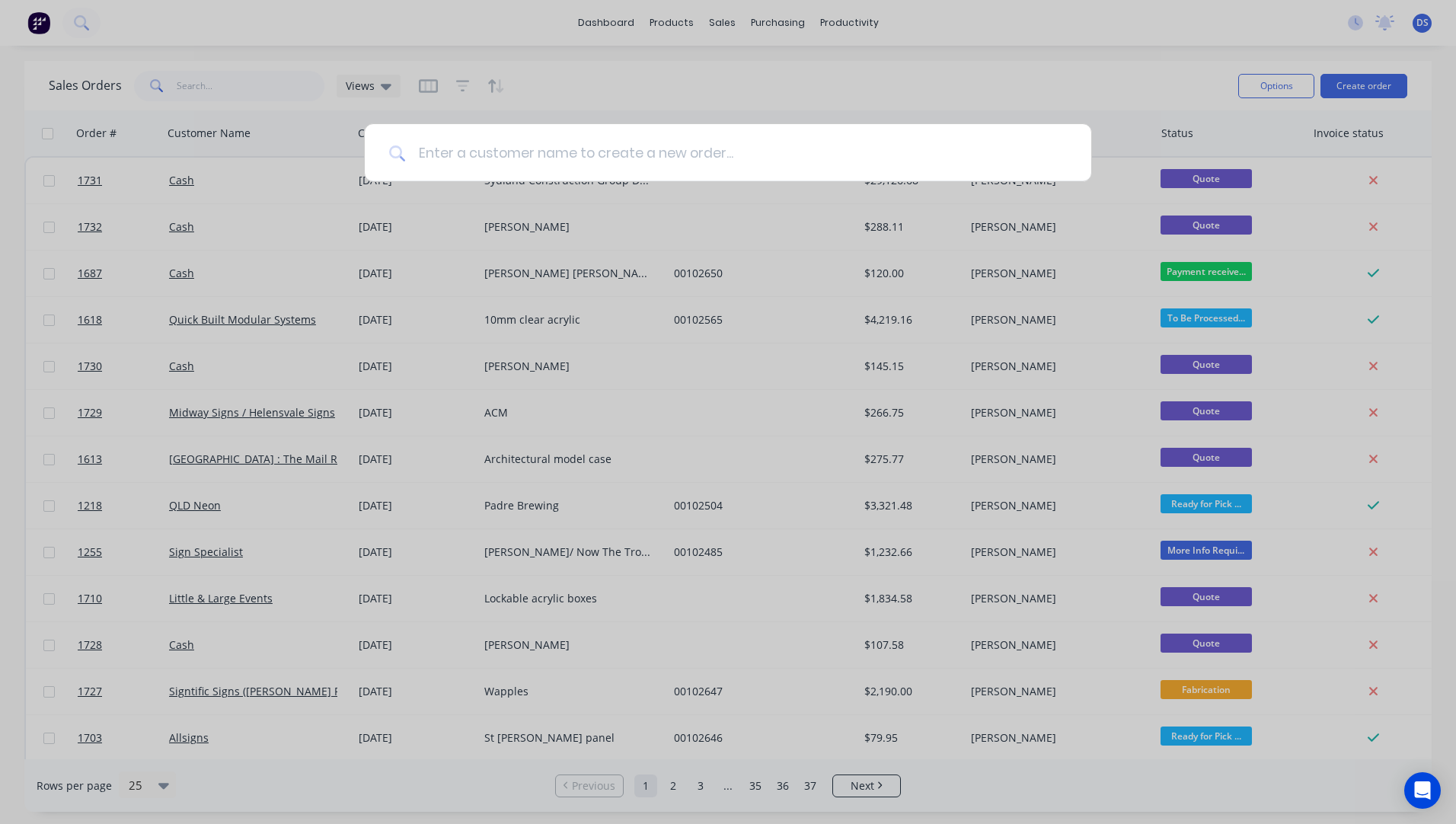
click at [488, 157] on input at bounding box center [736, 152] width 661 height 57
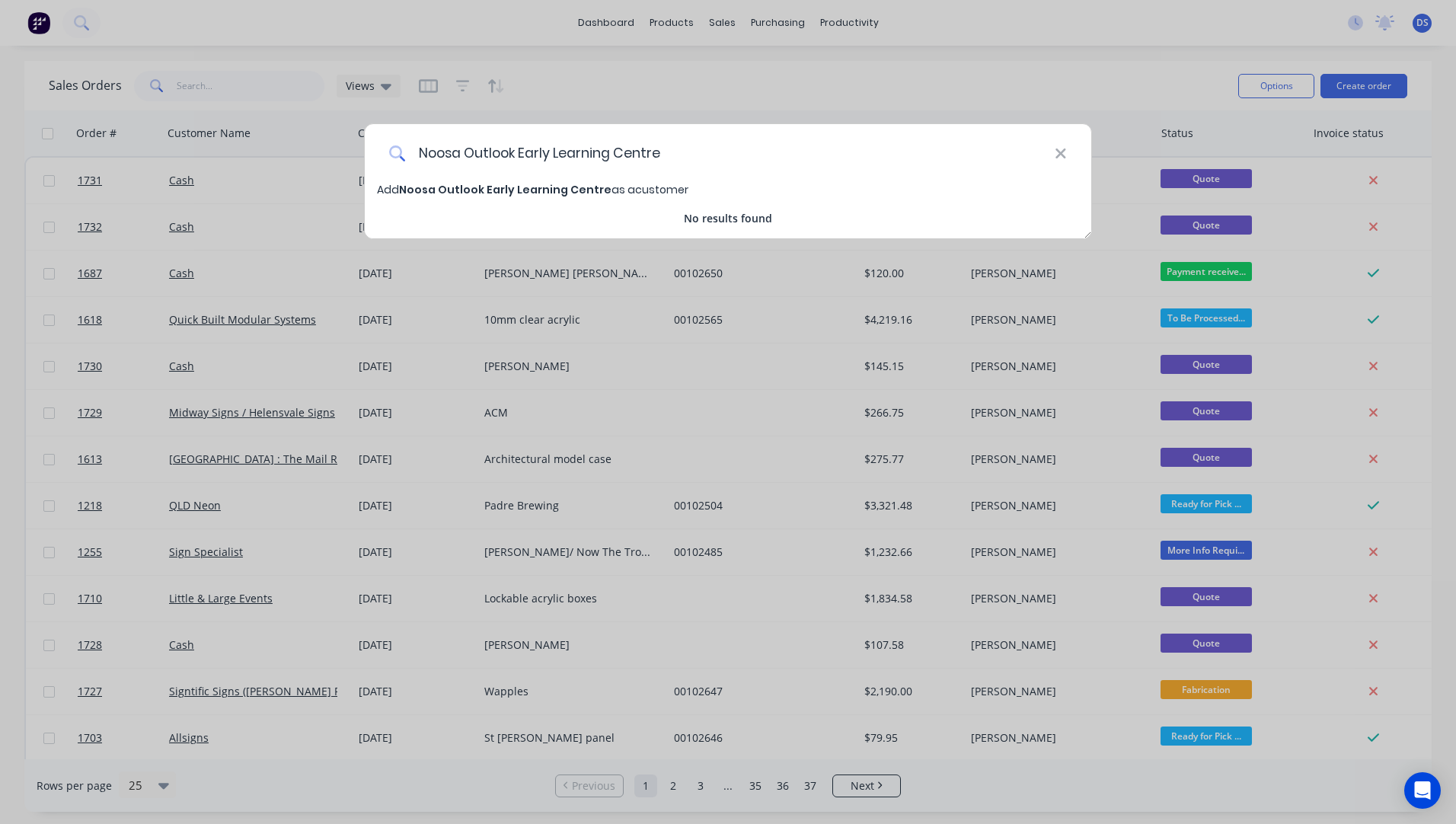
type input "Noosa Outlook Early Learning Centre"
click at [519, 190] on span "Noosa Outlook Early Learning Centre" at bounding box center [505, 190] width 213 height 15
select select "AU"
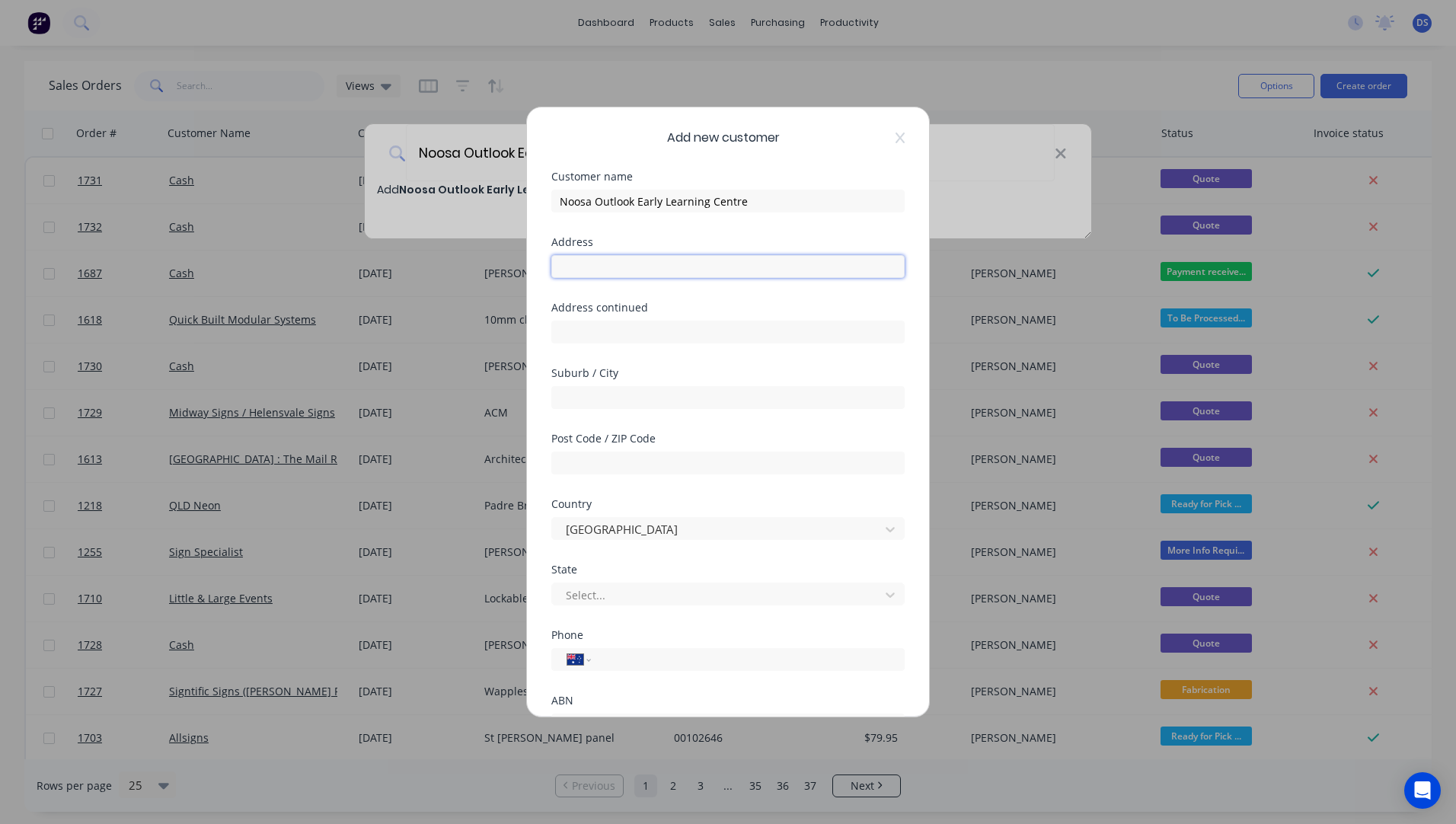
paste input "[STREET_ADDRESS]"
type input "[STREET_ADDRESS]"
click at [629, 466] on input "text" at bounding box center [728, 463] width 354 height 23
type input "4565"
drag, startPoint x: 700, startPoint y: 266, endPoint x: 658, endPoint y: 266, distance: 42.0
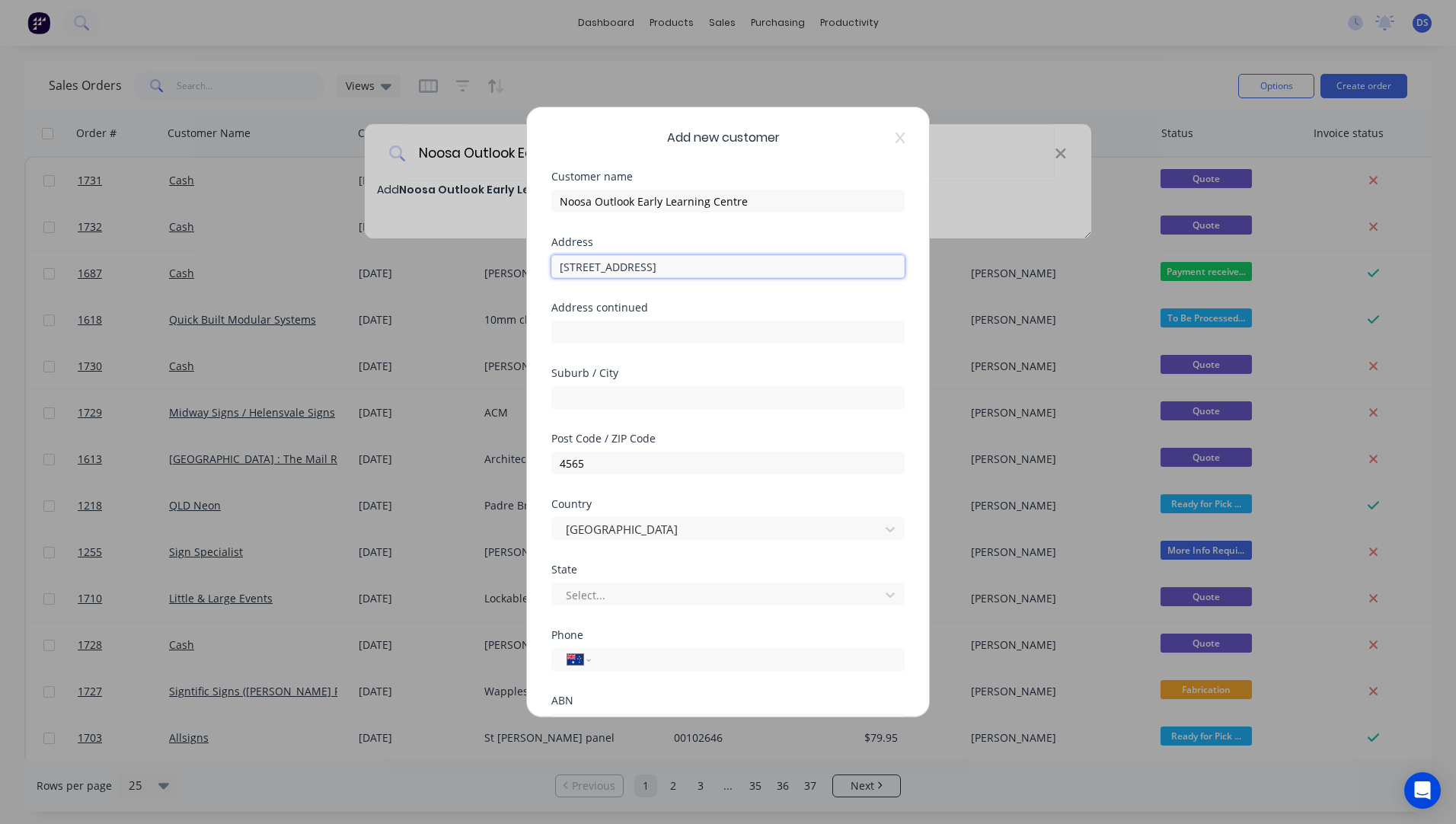
click at [658, 266] on input "[STREET_ADDRESS]" at bounding box center [728, 266] width 354 height 23
type input "[STREET_ADDRESS]"
paste input "Tewantin"
type input "Tewantin"
click at [629, 530] on div at bounding box center [718, 529] width 307 height 19
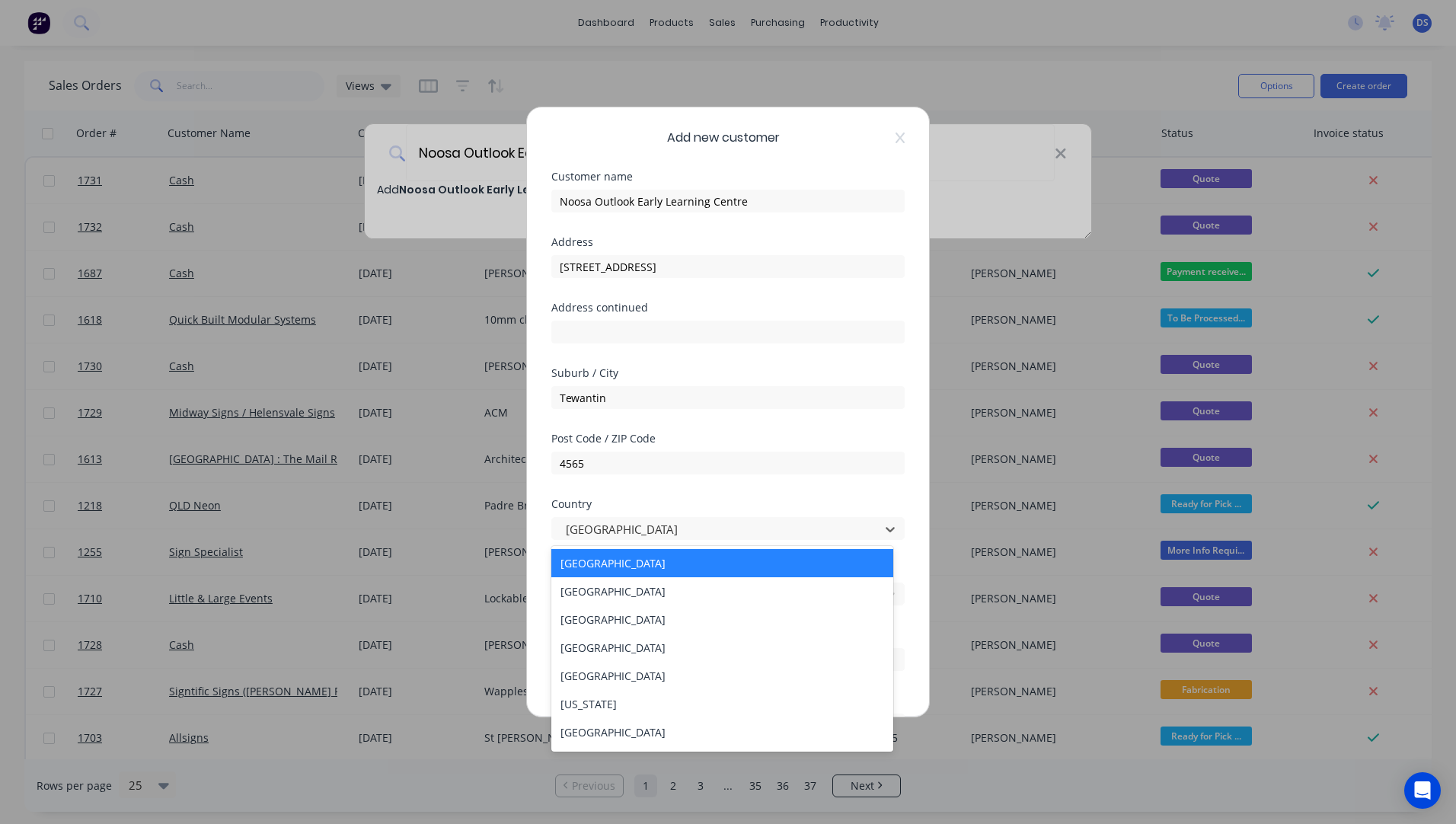
click at [592, 570] on div "[GEOGRAPHIC_DATA]" at bounding box center [722, 563] width 342 height 28
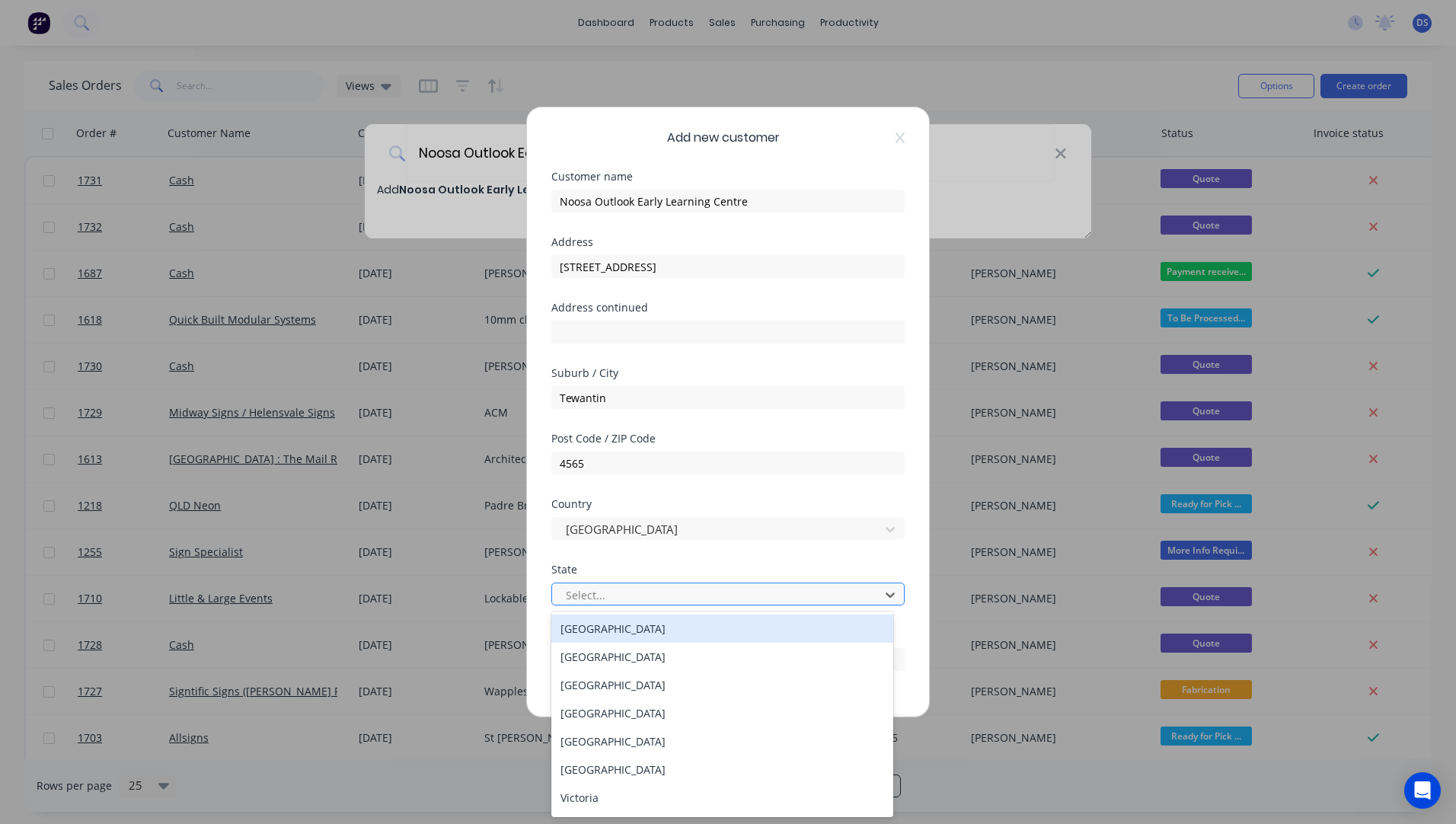
click at [601, 601] on div at bounding box center [718, 595] width 307 height 19
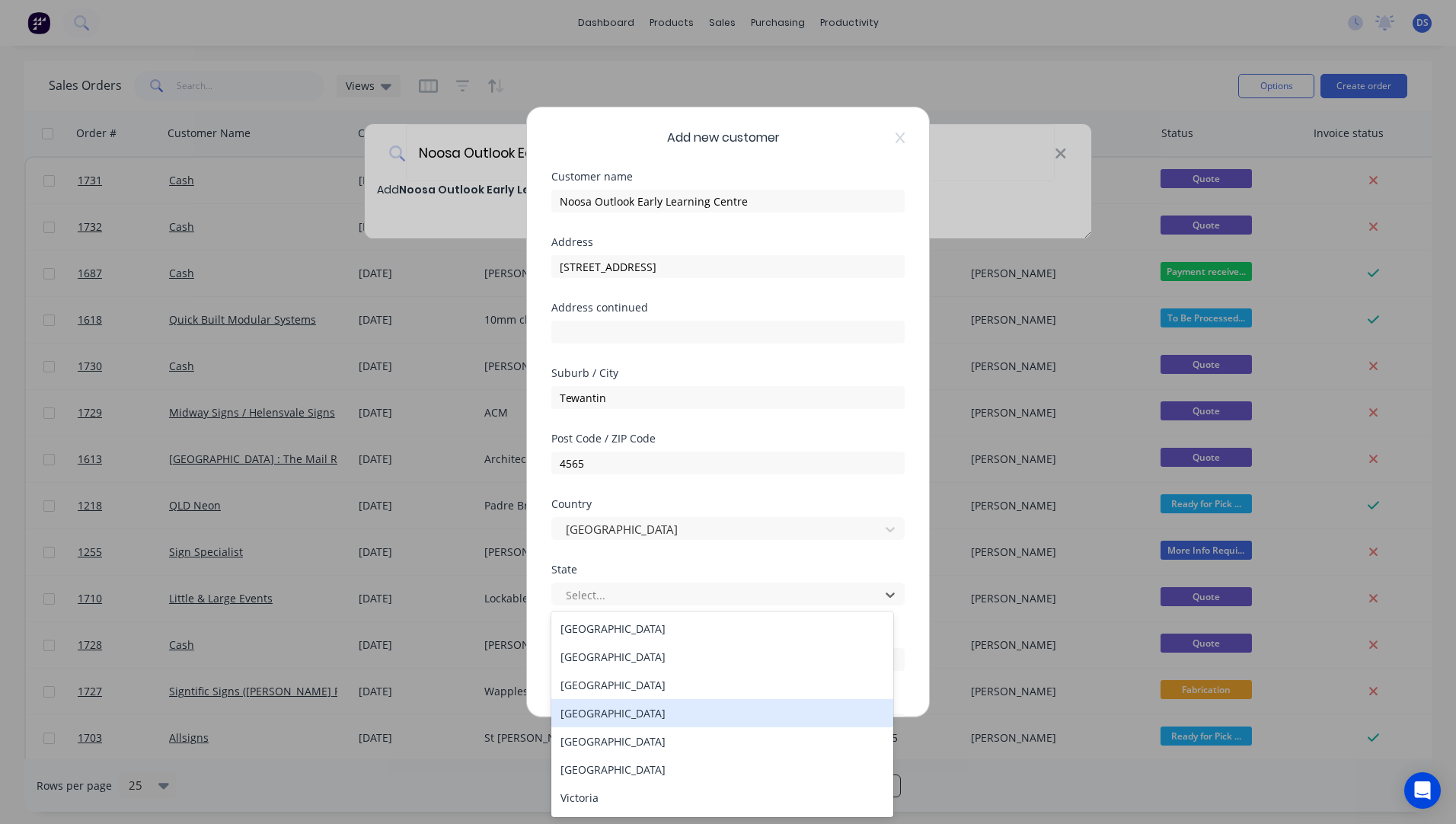
click at [592, 715] on div "[GEOGRAPHIC_DATA]" at bounding box center [722, 713] width 342 height 28
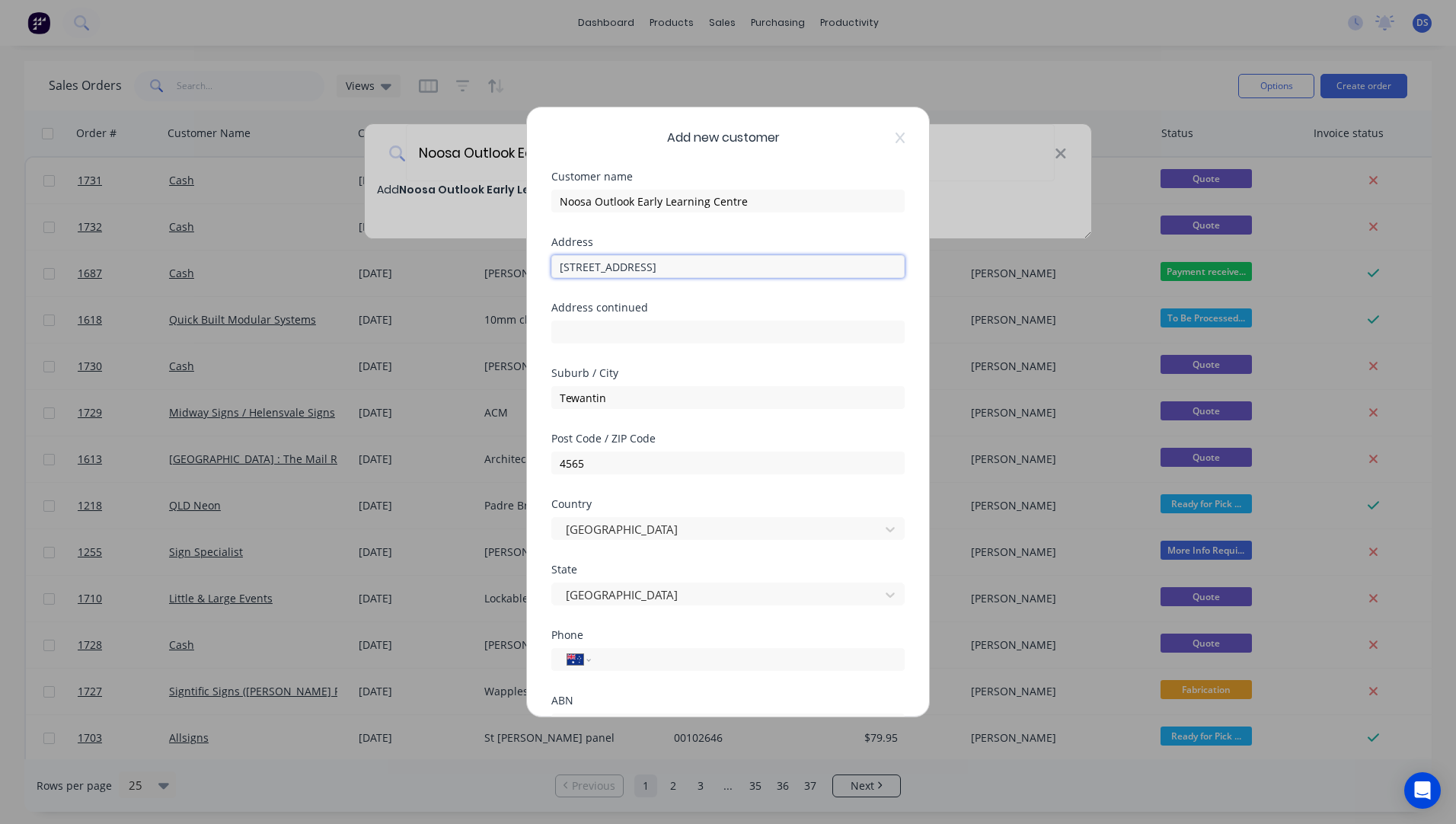
drag, startPoint x: 715, startPoint y: 264, endPoint x: 648, endPoint y: 265, distance: 67.0
click at [648, 265] on input "[STREET_ADDRESS]" at bounding box center [728, 266] width 354 height 23
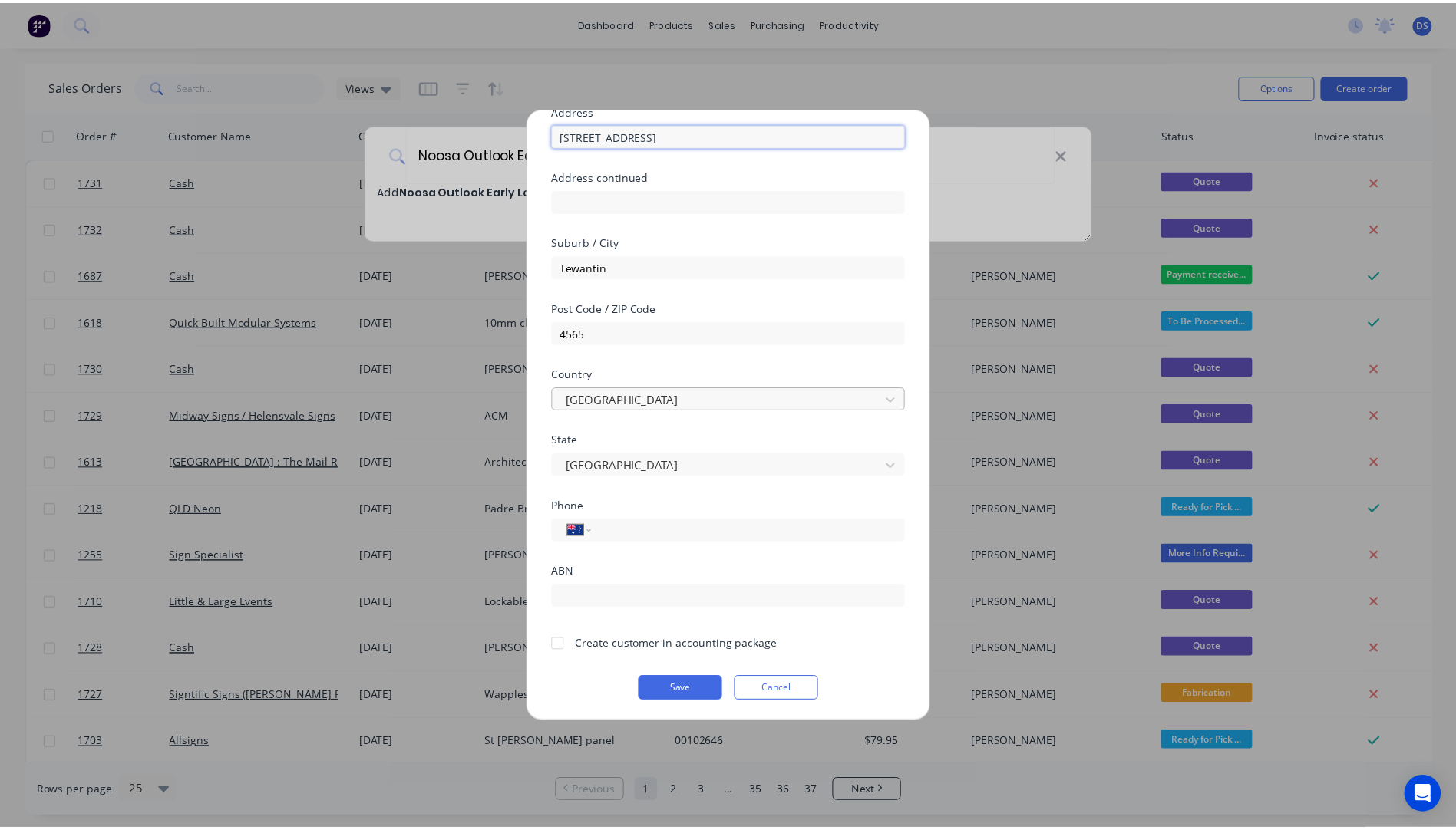
scroll to position [135, 0]
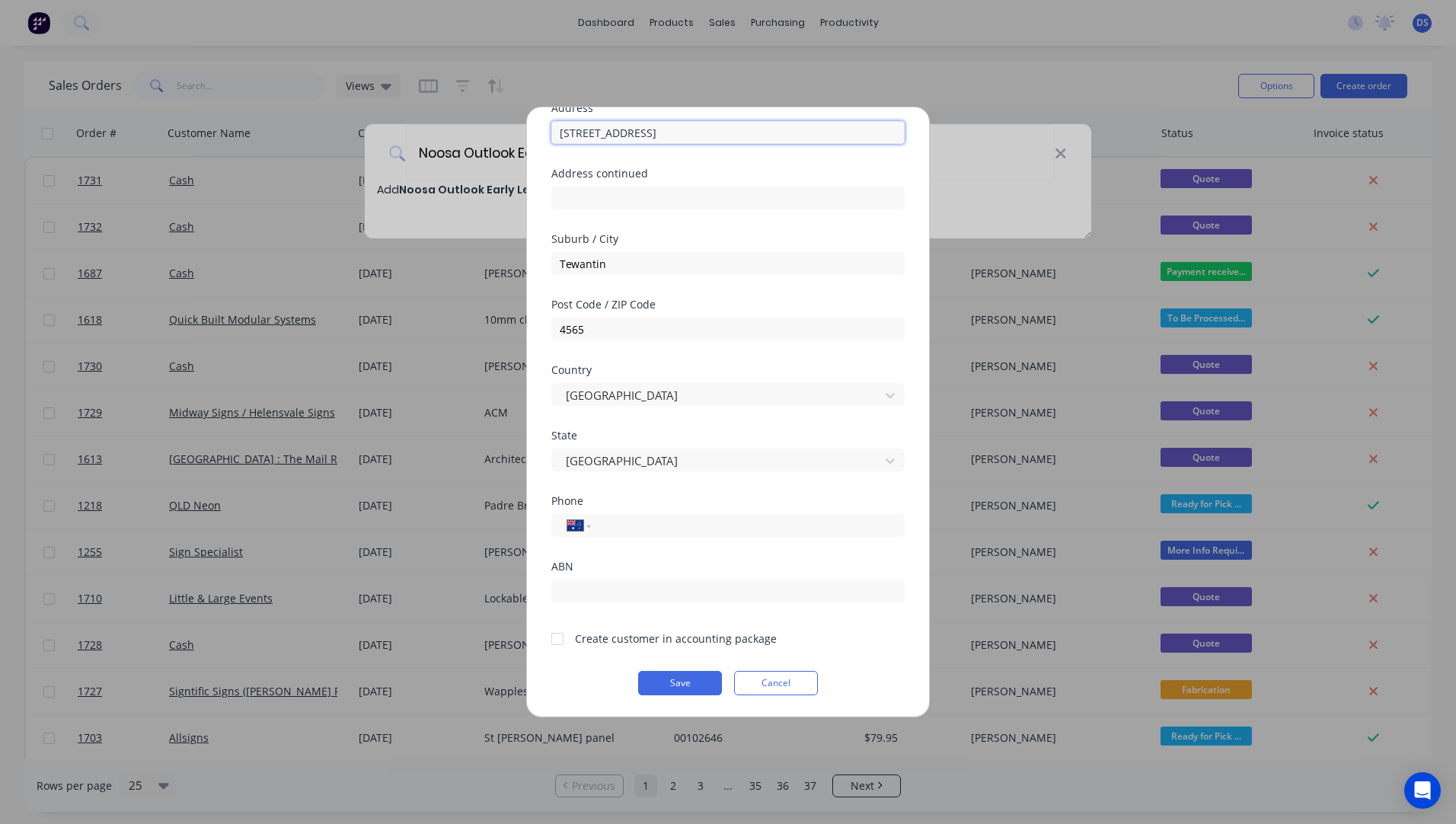
type input "[STREET_ADDRESS]"
click at [642, 529] on input "tel" at bounding box center [745, 525] width 287 height 18
type input "[PHONE_NUMBER]"
click at [563, 639] on div at bounding box center [558, 639] width 31 height 31
click at [670, 689] on button "Save" at bounding box center [680, 683] width 84 height 25
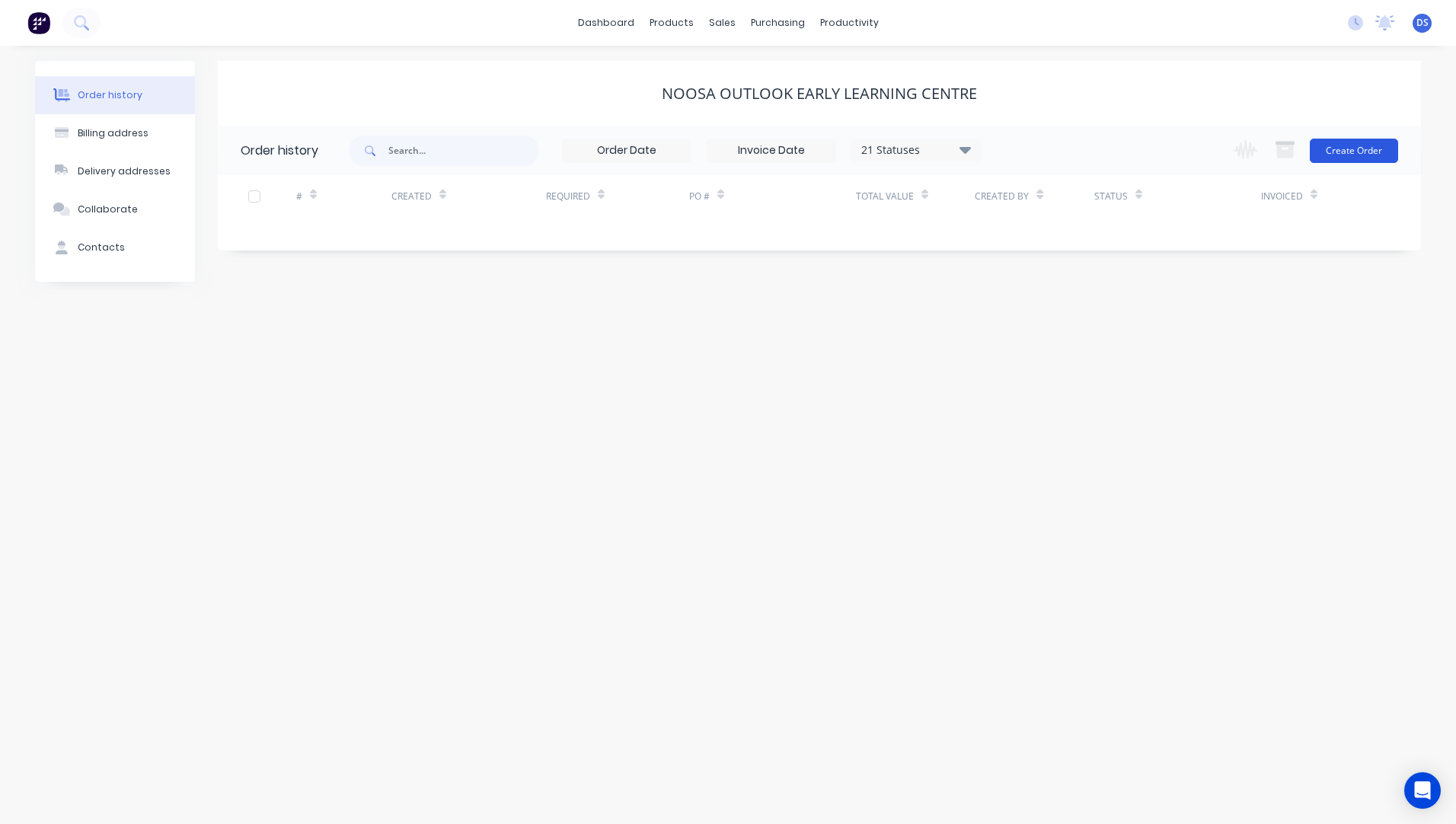
click at [1342, 160] on button "Create Order" at bounding box center [1354, 150] width 88 height 25
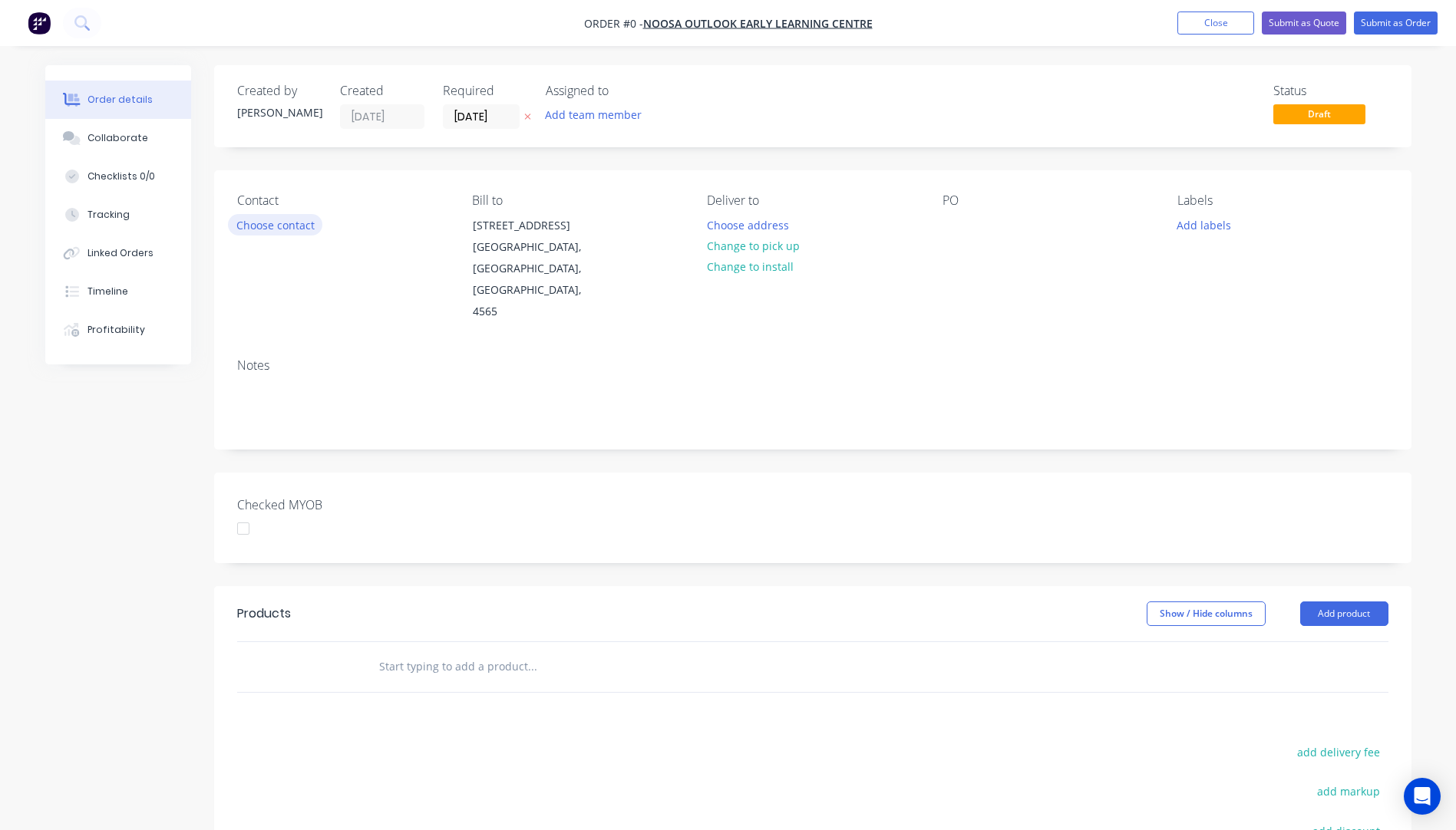
click at [262, 227] on button "Choose contact" at bounding box center [275, 224] width 95 height 21
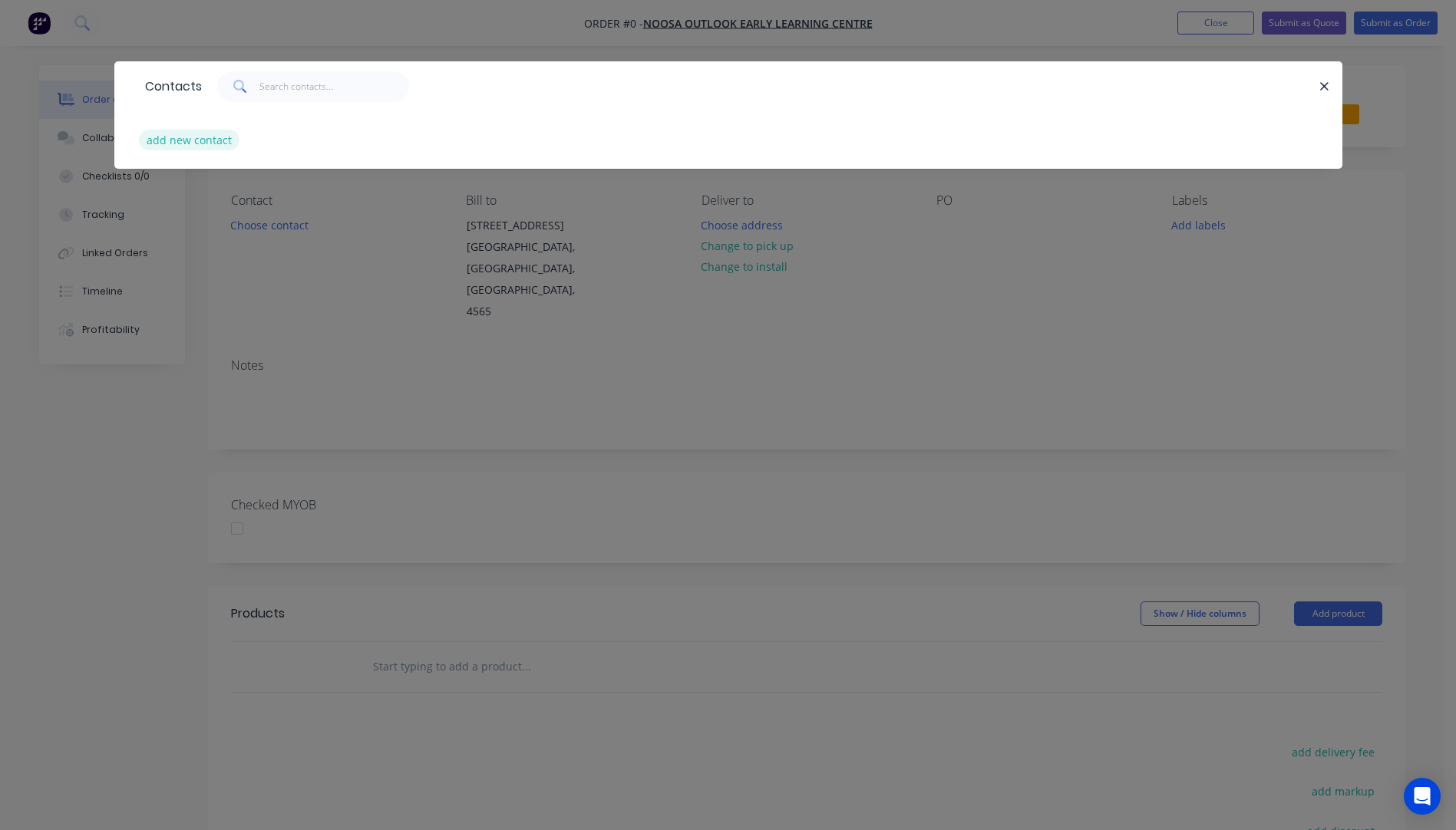
click at [195, 150] on button "add new contact" at bounding box center [189, 140] width 102 height 21
select select "AU"
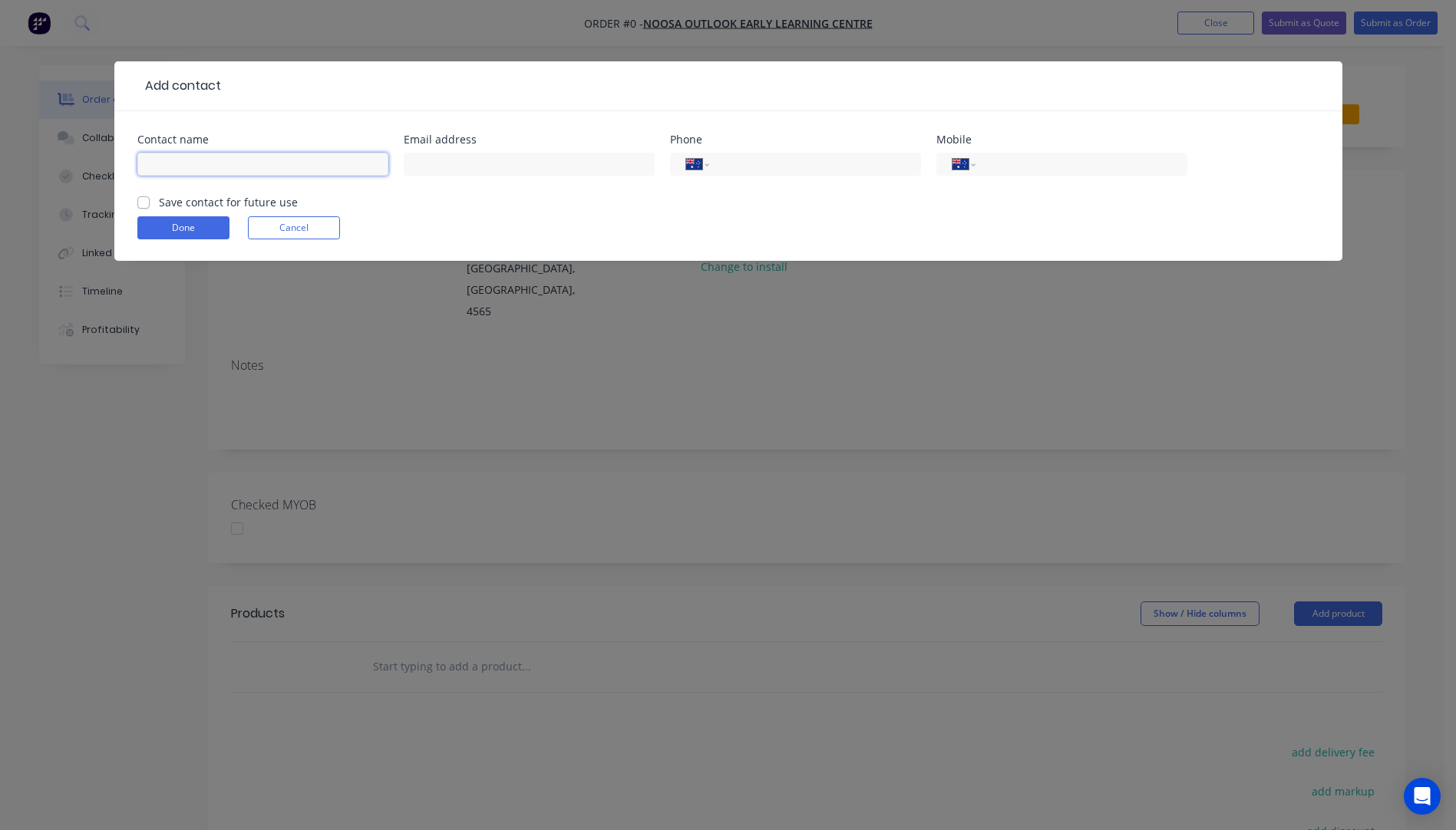
click at [182, 167] on input "text" at bounding box center [263, 163] width 251 height 23
type input "[PERSON_NAME]"
click at [455, 160] on input "text" at bounding box center [529, 163] width 251 height 23
type input "[EMAIL_ADDRESS][DOMAIN_NAME]"
click at [1020, 163] on input "tel" at bounding box center [1078, 164] width 184 height 18
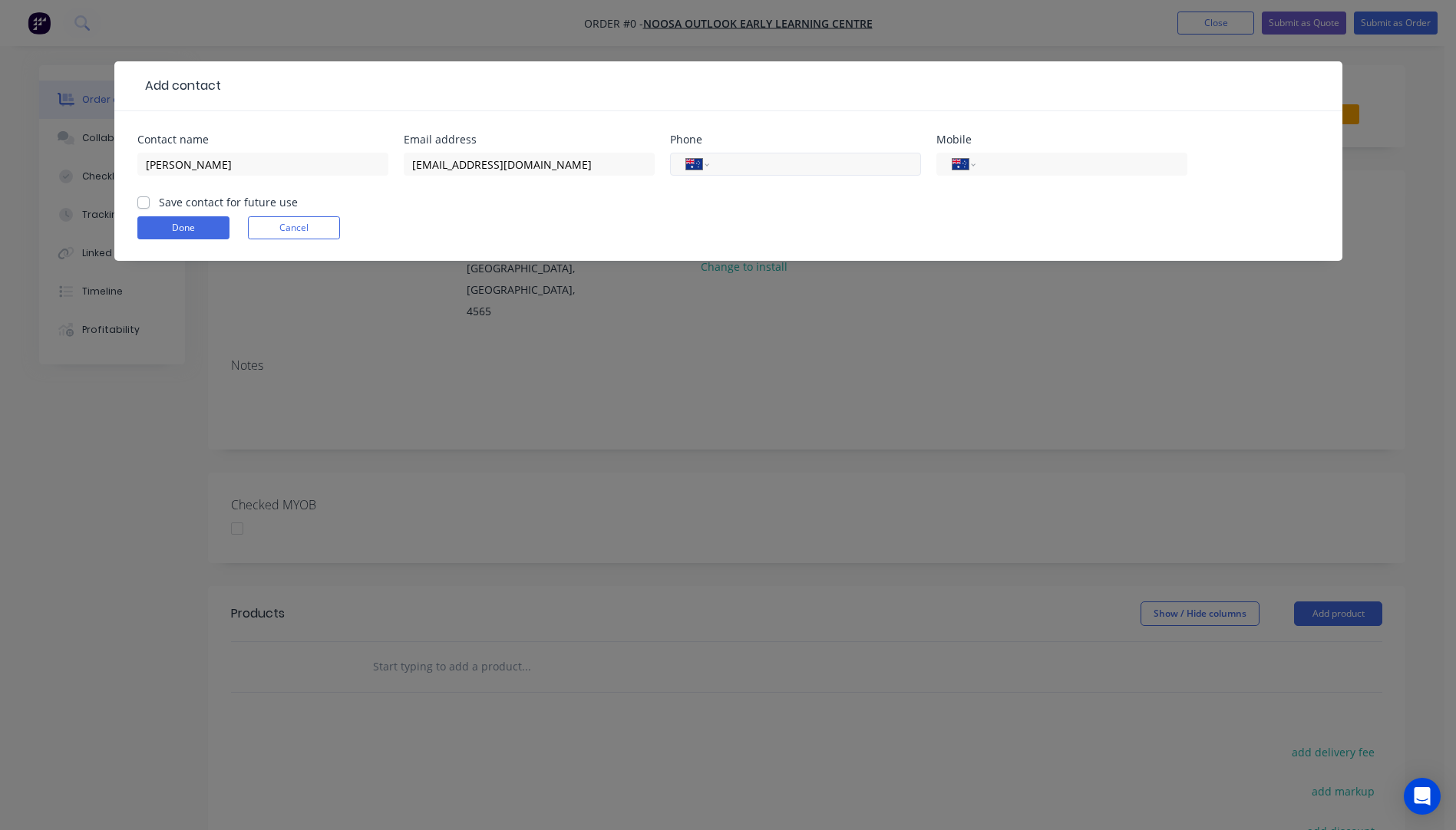
click at [779, 162] on input "tel" at bounding box center [811, 164] width 184 height 18
type input "[PHONE_NUMBER]"
type input "0417 632 475"
drag, startPoint x: 1101, startPoint y: 165, endPoint x: 988, endPoint y: 162, distance: 113.0
click at [988, 162] on input "0417 632 475" at bounding box center [1078, 164] width 184 height 18
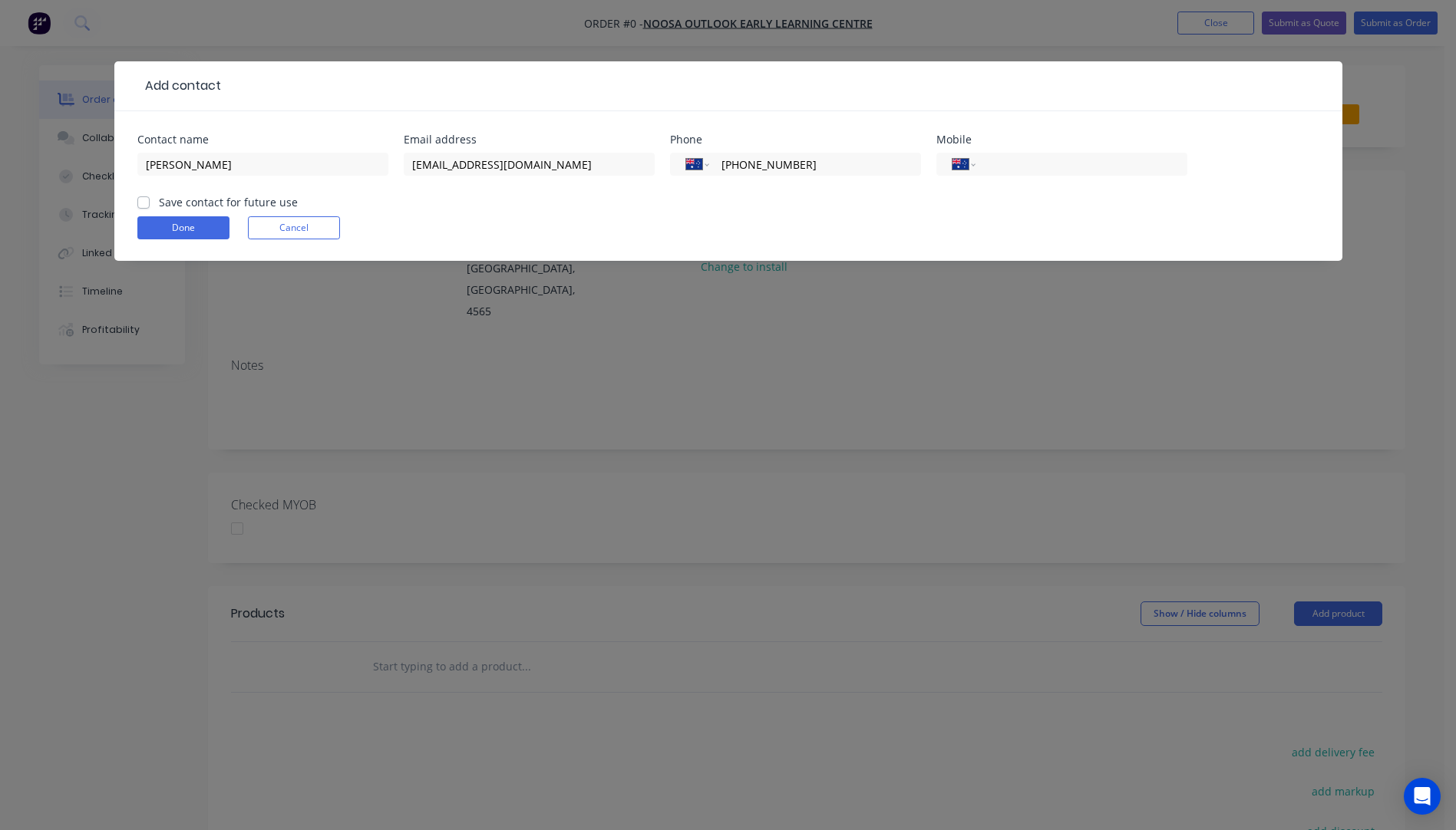
click at [862, 200] on form "Contact name [PERSON_NAME] Email address [EMAIL_ADDRESS][DOMAIN_NAME] Phone Int…" at bounding box center [728, 197] width 1181 height 126
click at [835, 164] on input "[PHONE_NUMBER]" at bounding box center [811, 164] width 184 height 18
click at [611, 226] on div "Done Cancel" at bounding box center [728, 227] width 1181 height 23
click at [201, 231] on button "Done" at bounding box center [183, 227] width 92 height 23
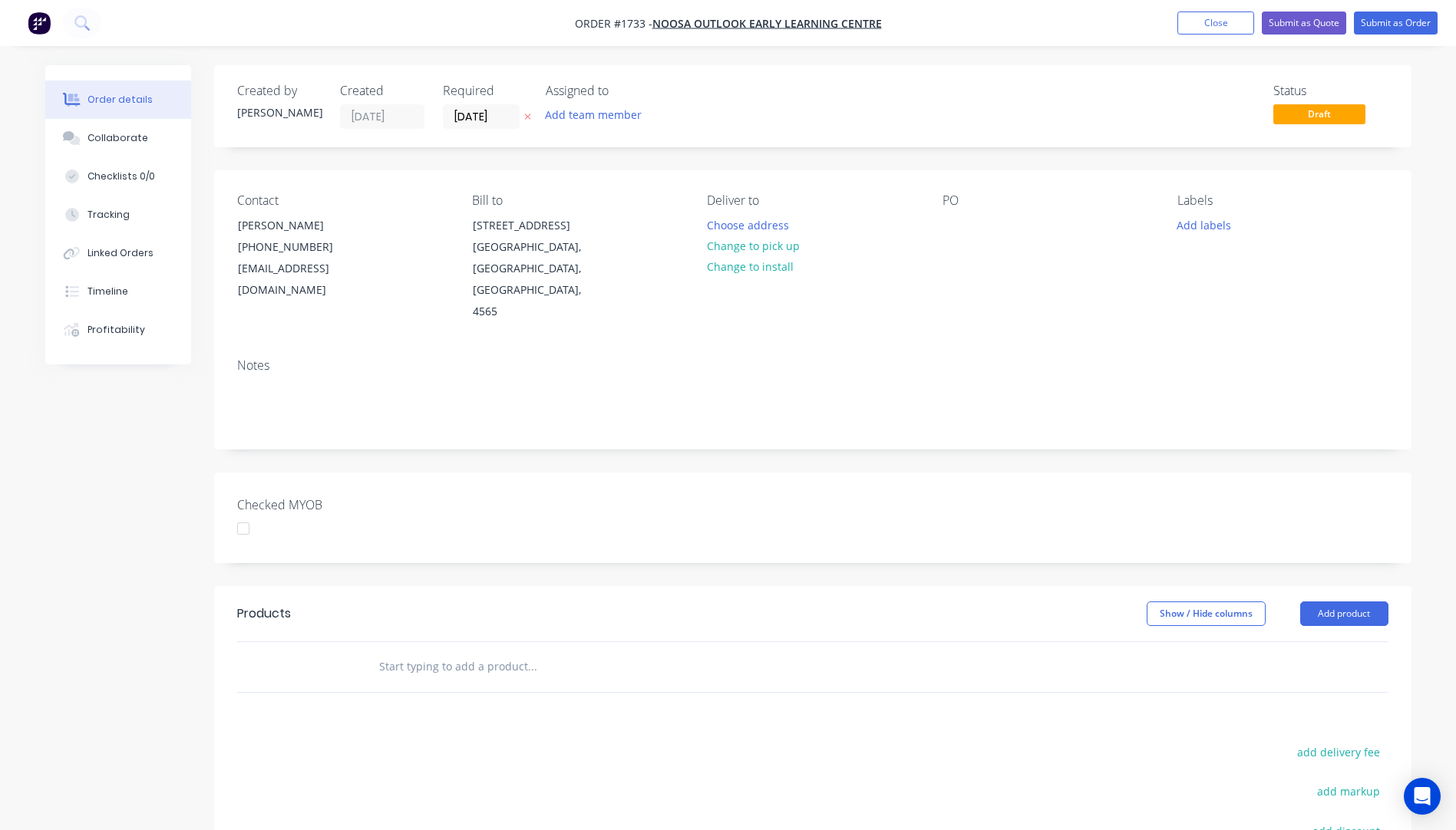
click at [527, 119] on icon "button" at bounding box center [527, 116] width 7 height 9
click at [754, 229] on button "Choose address" at bounding box center [747, 224] width 98 height 21
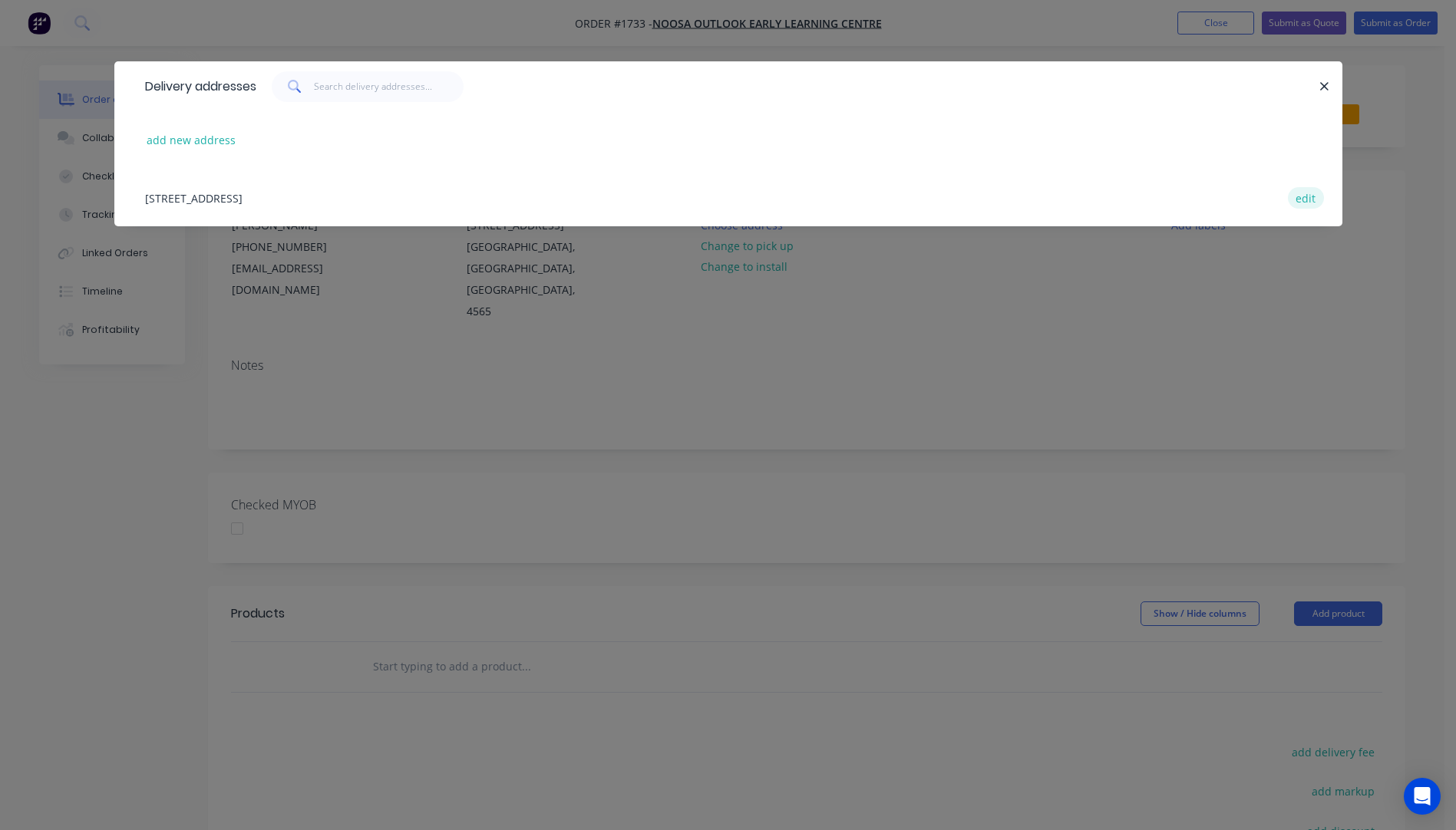
click at [1311, 196] on button "edit" at bounding box center [1305, 198] width 36 height 21
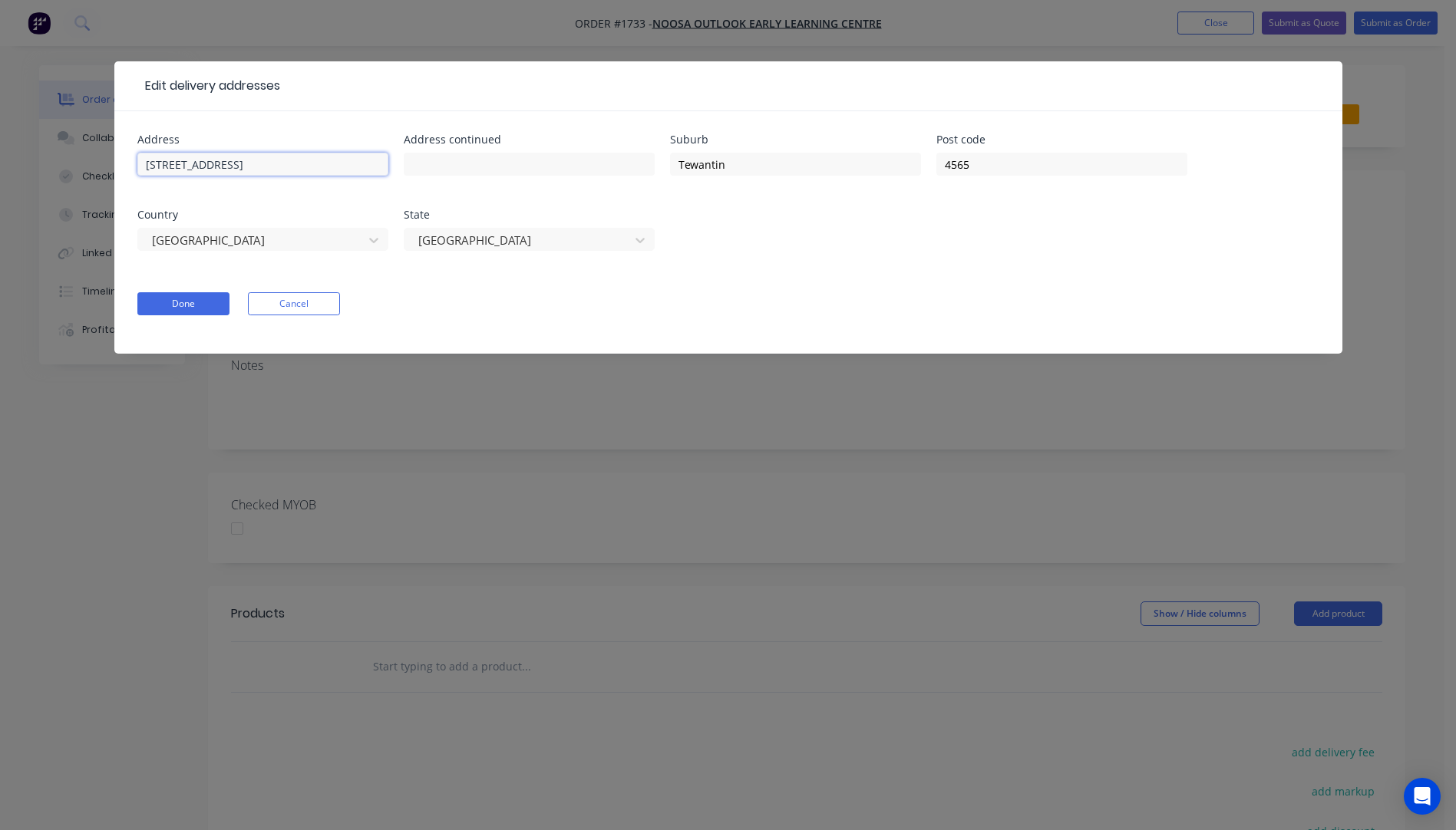
drag, startPoint x: 258, startPoint y: 168, endPoint x: 156, endPoint y: 162, distance: 102.2
click at [128, 164] on div "Address [STREET_ADDRESS] Address continued Suburb [GEOGRAPHIC_DATA] Post code […" at bounding box center [728, 232] width 1228 height 243
paste input "[STREET_ADDRESS]"
type input "[STREET_ADDRESS]"
click at [209, 165] on input "text" at bounding box center [263, 163] width 251 height 23
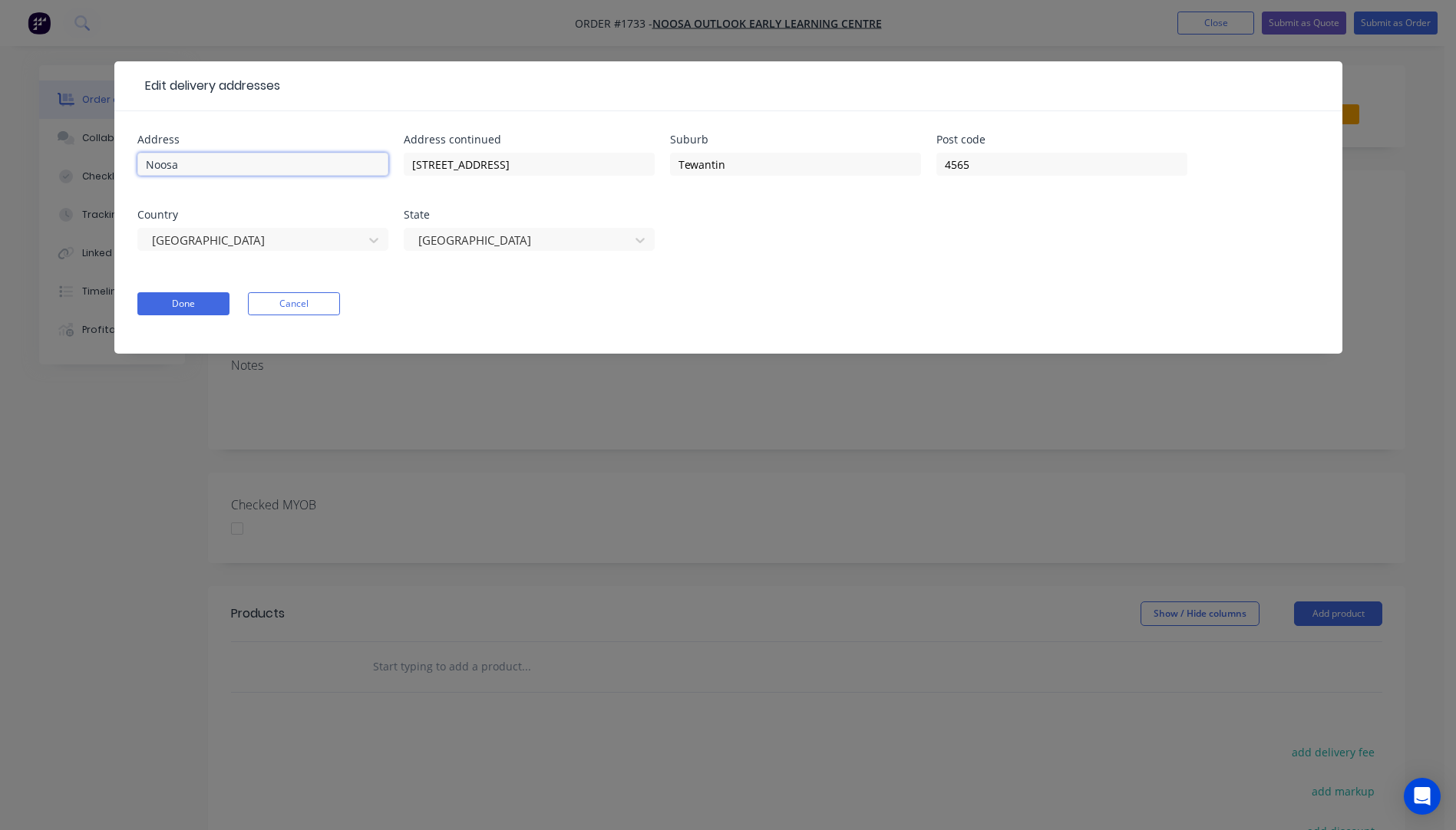
click at [189, 168] on input "Noosa" at bounding box center [263, 163] width 251 height 23
type input "Noosa Outlook Early Learning Centre"
click at [200, 308] on button "Done" at bounding box center [183, 304] width 92 height 23
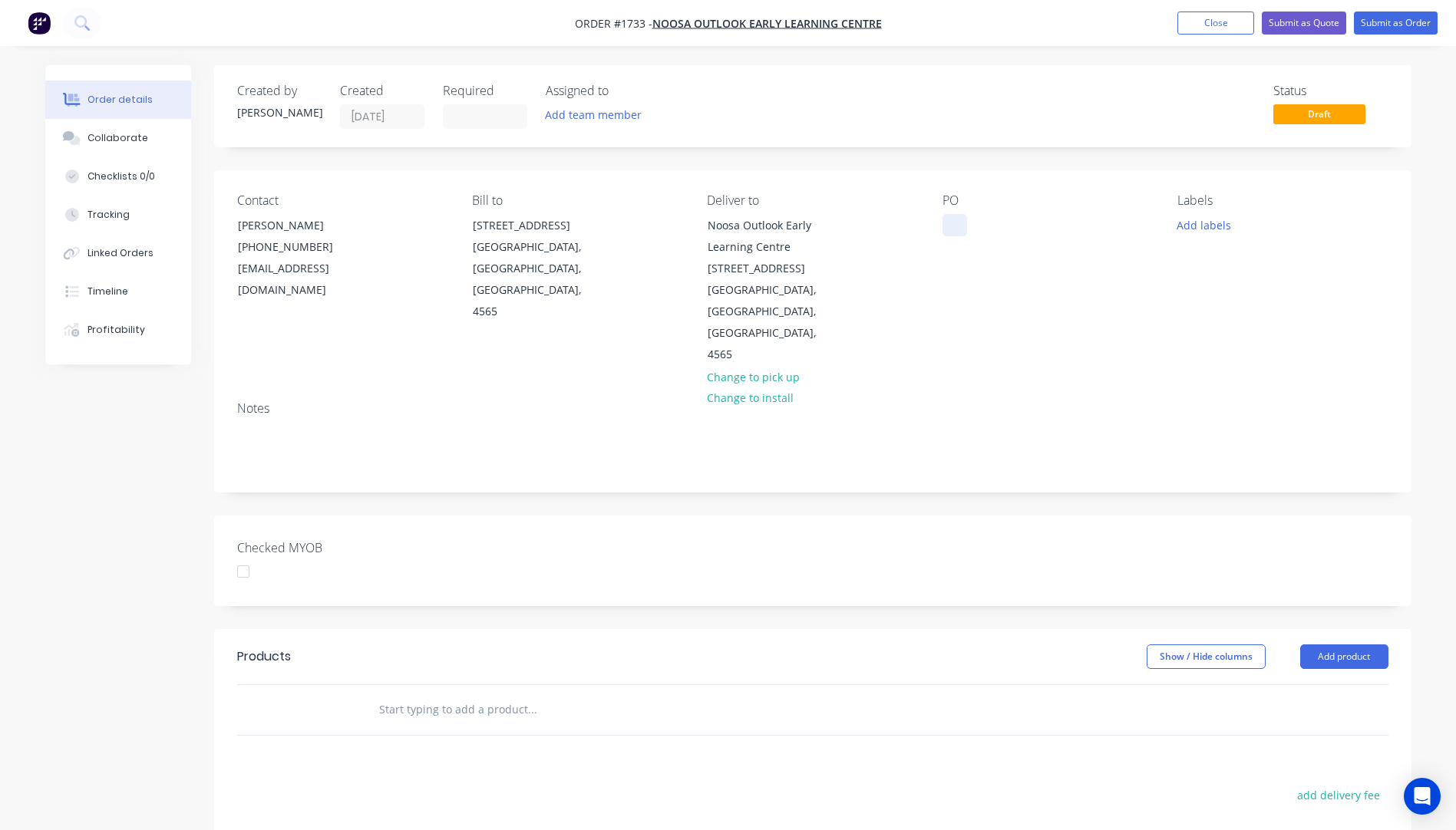
click at [947, 228] on div at bounding box center [954, 225] width 25 height 22
click at [1218, 229] on button "Add labels" at bounding box center [1204, 224] width 71 height 21
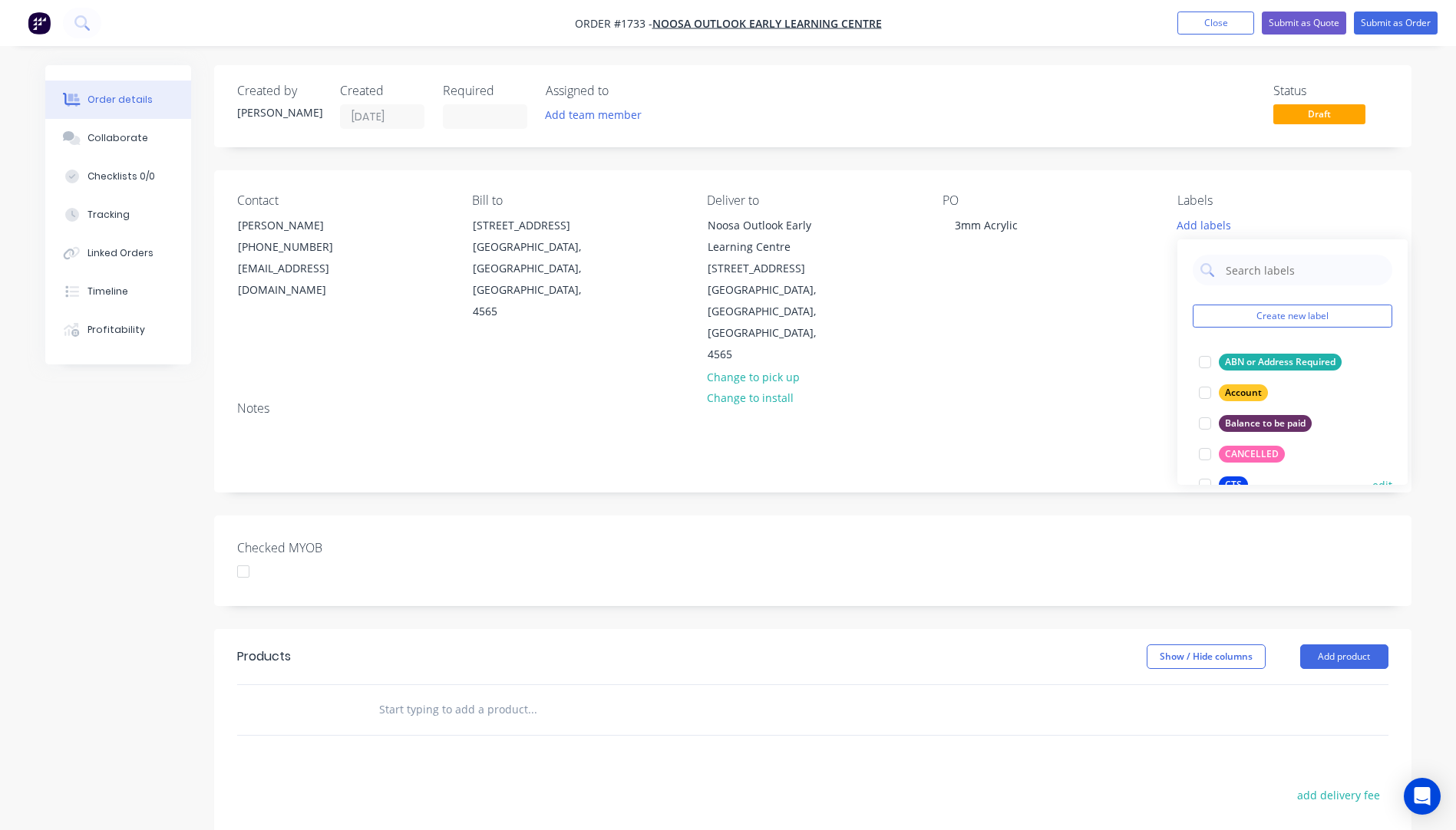
click at [1240, 476] on div "CTS" at bounding box center [1233, 485] width 29 height 17
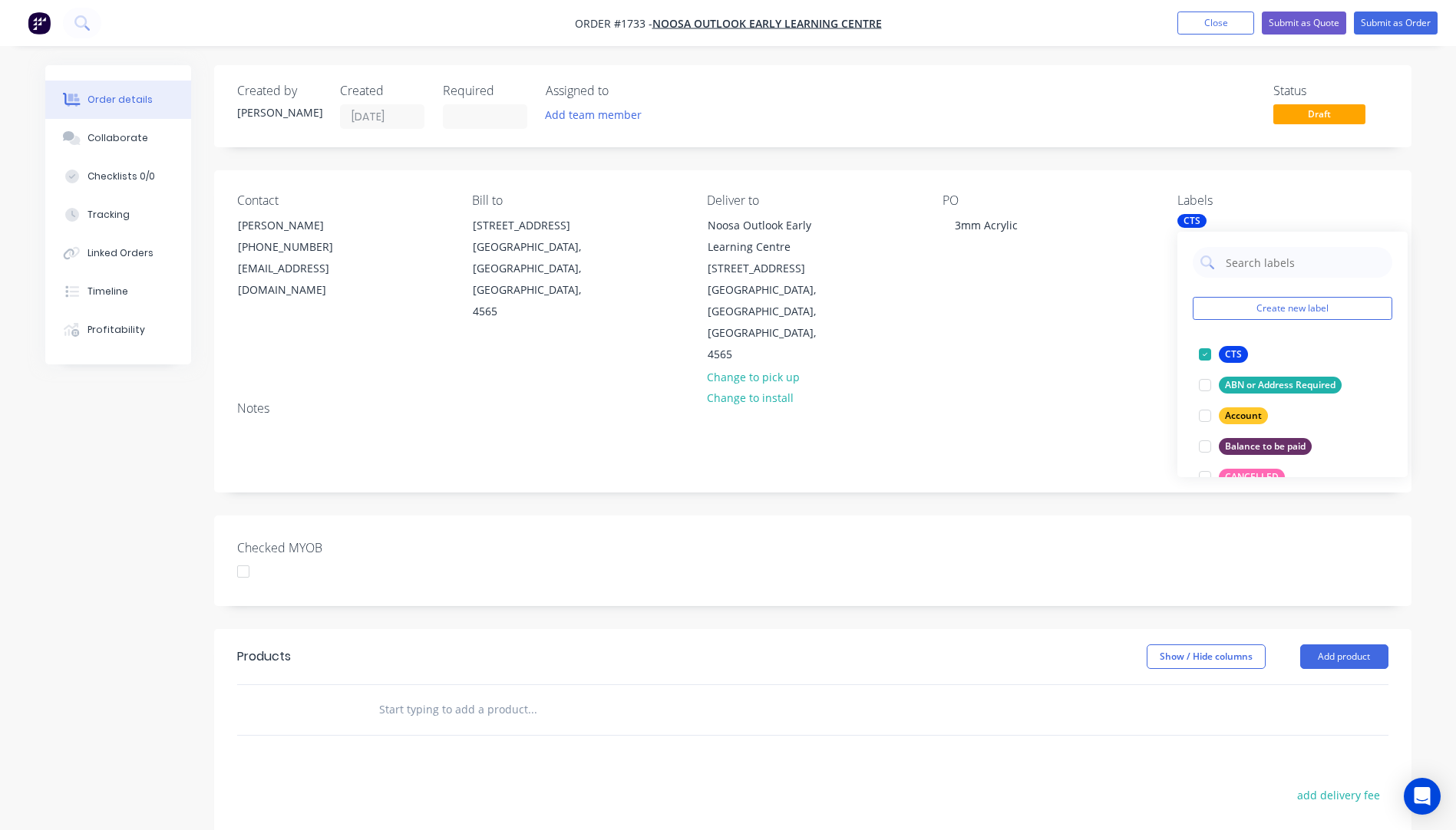
click at [986, 317] on div "PO 3mm Acrylic" at bounding box center [1047, 280] width 210 height 173
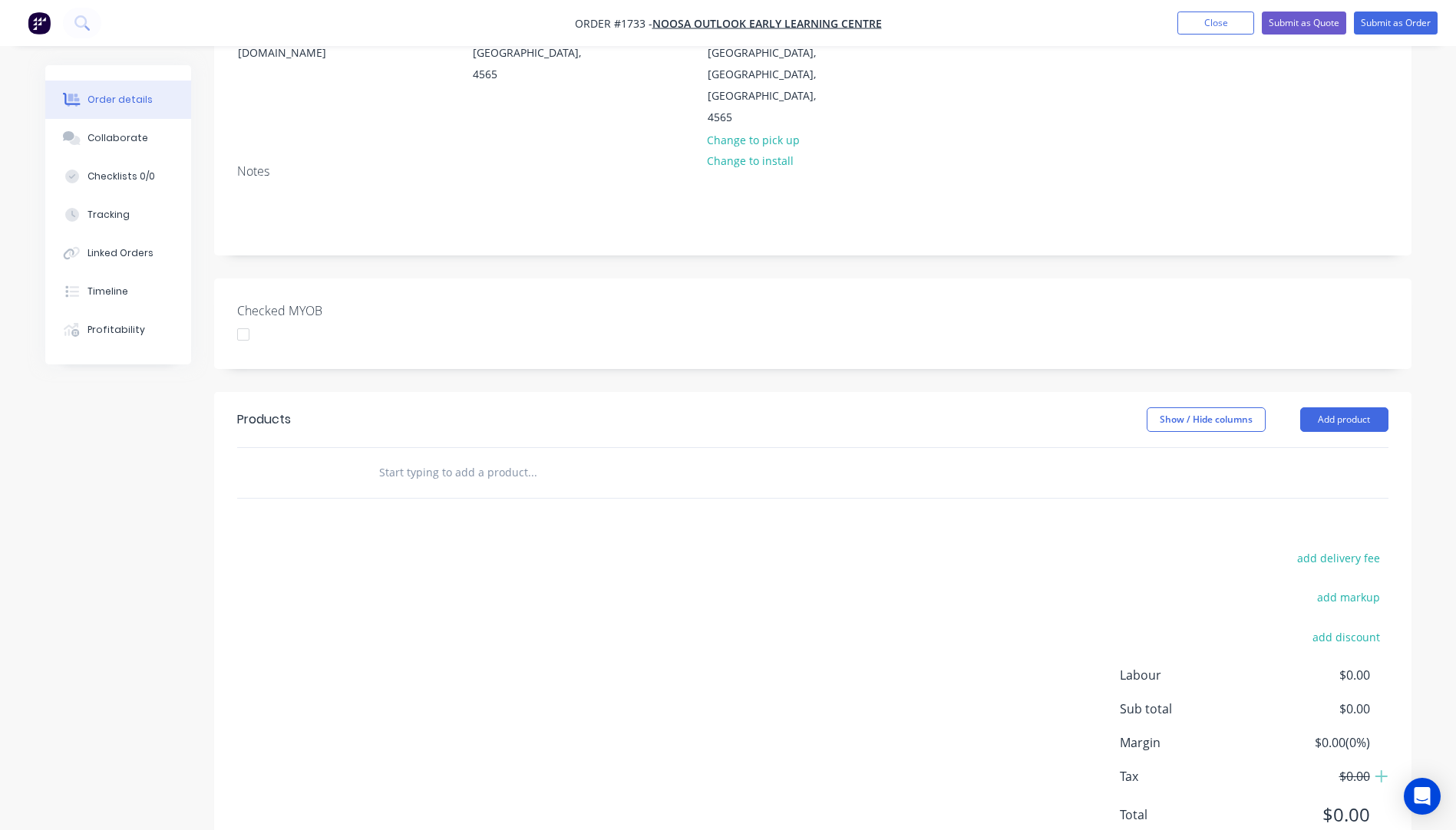
scroll to position [254, 0]
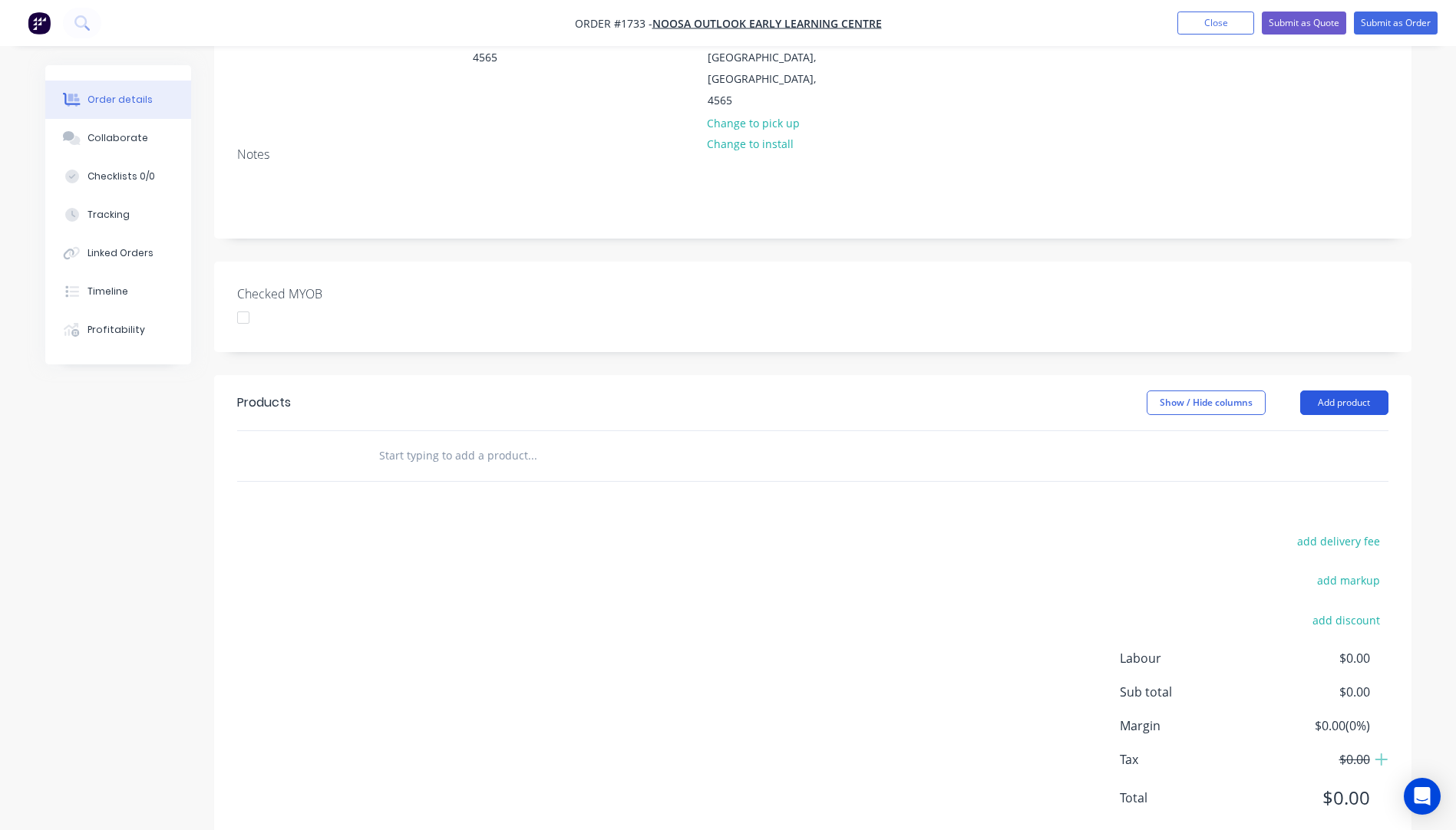
click at [1334, 390] on button "Add product" at bounding box center [1344, 403] width 89 height 25
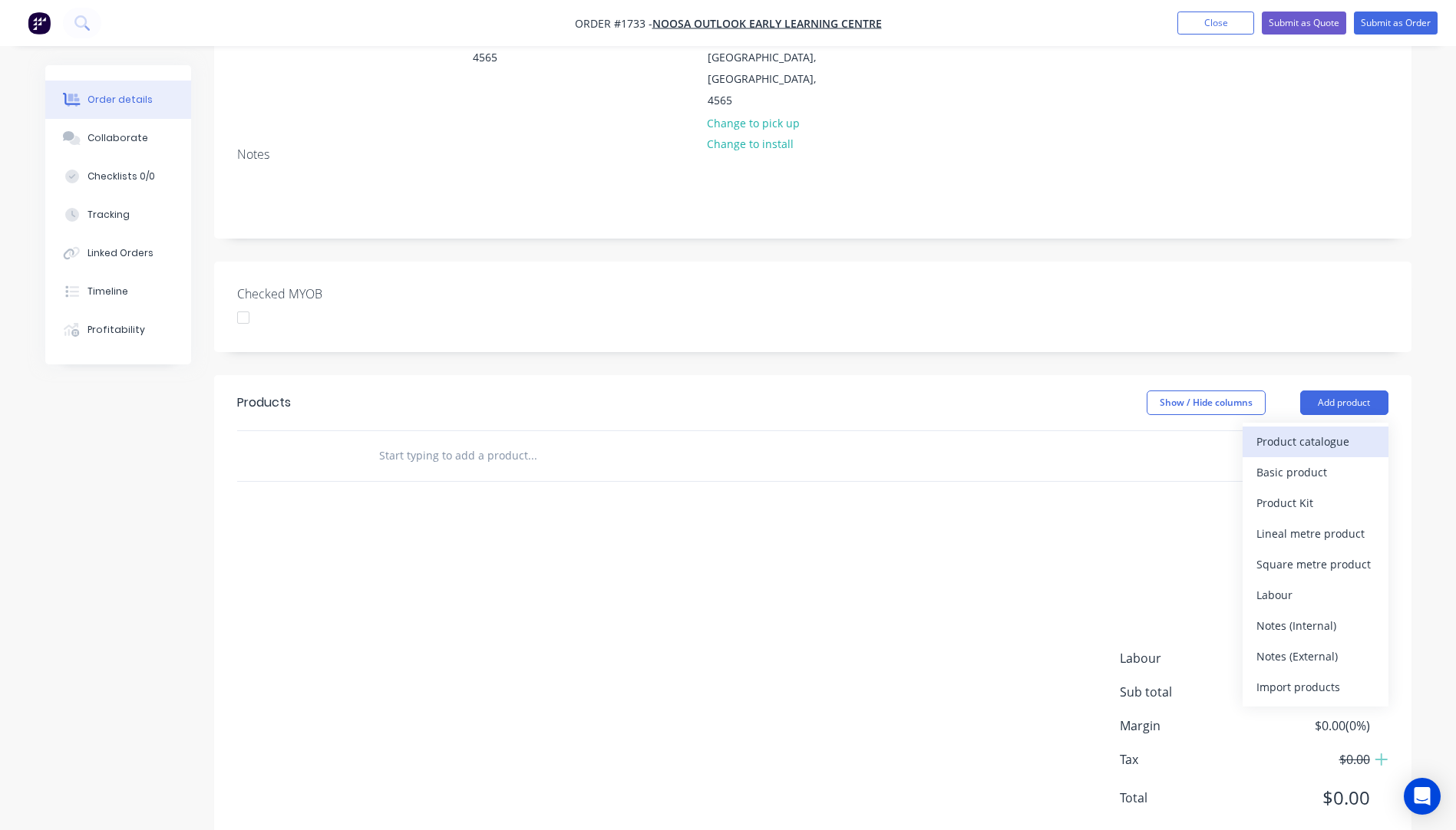
click at [1317, 430] on div "Product catalogue" at bounding box center [1315, 441] width 118 height 22
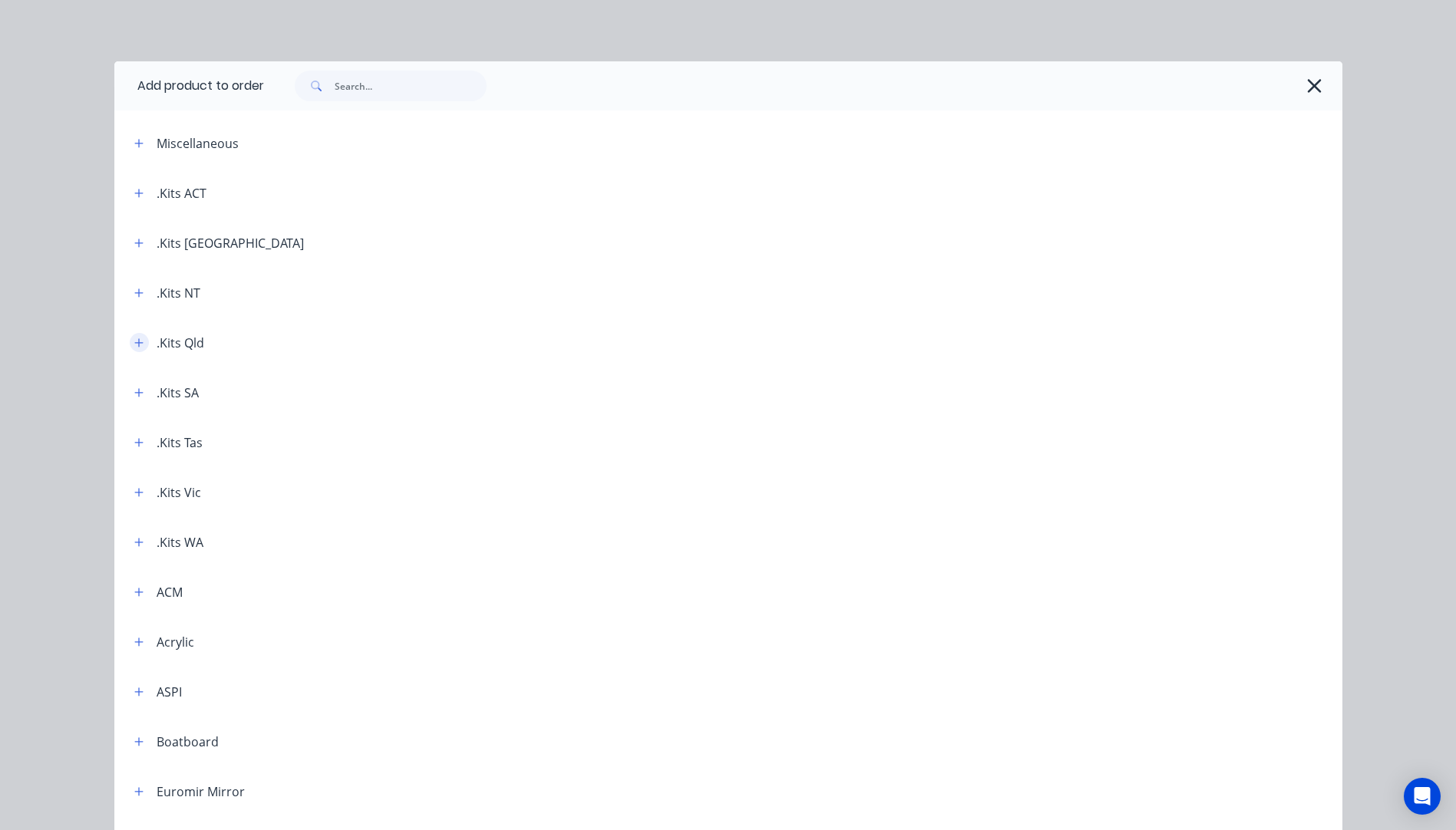
click at [134, 341] on icon "button" at bounding box center [139, 342] width 9 height 10
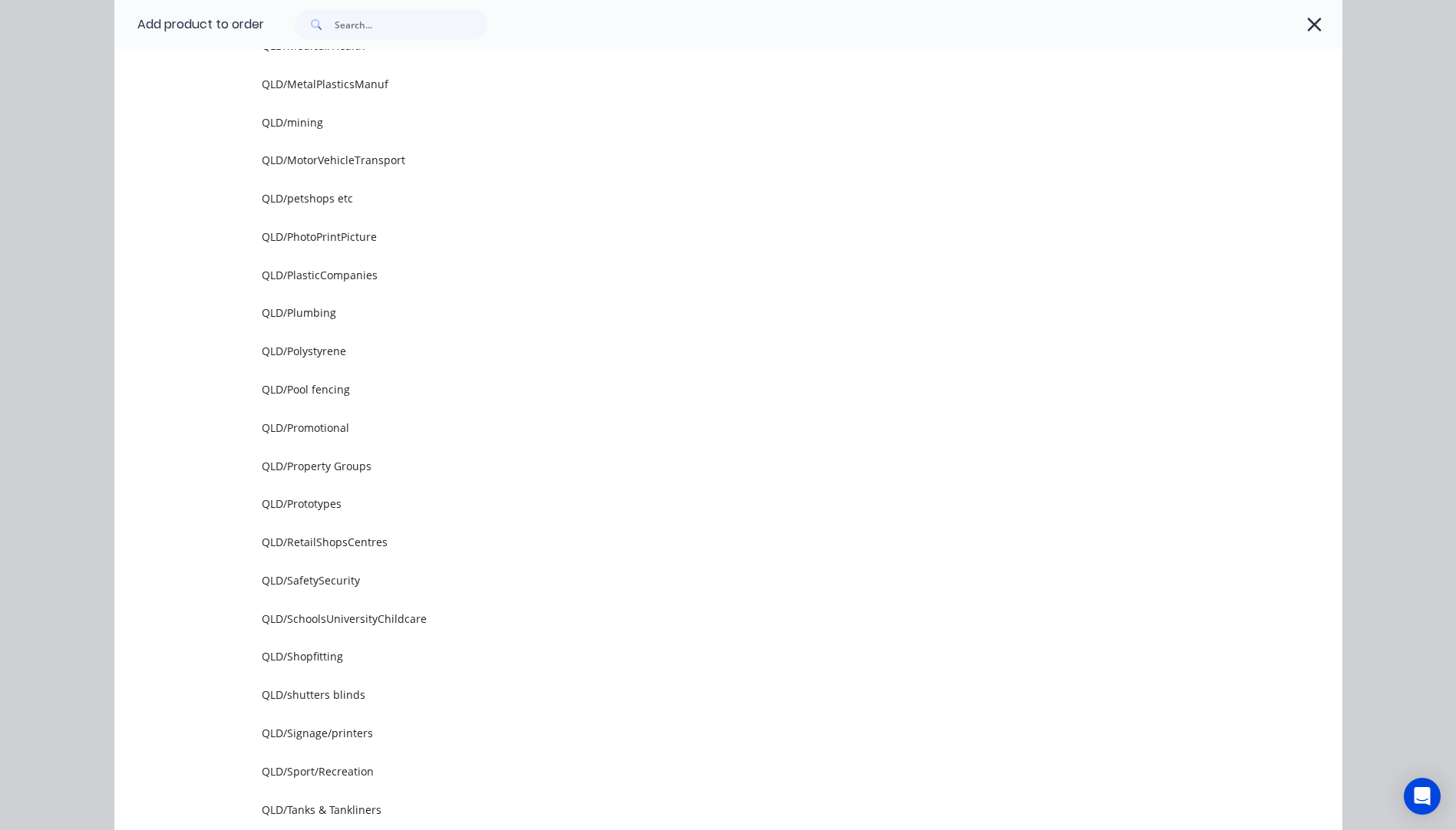
scroll to position [1688, 0]
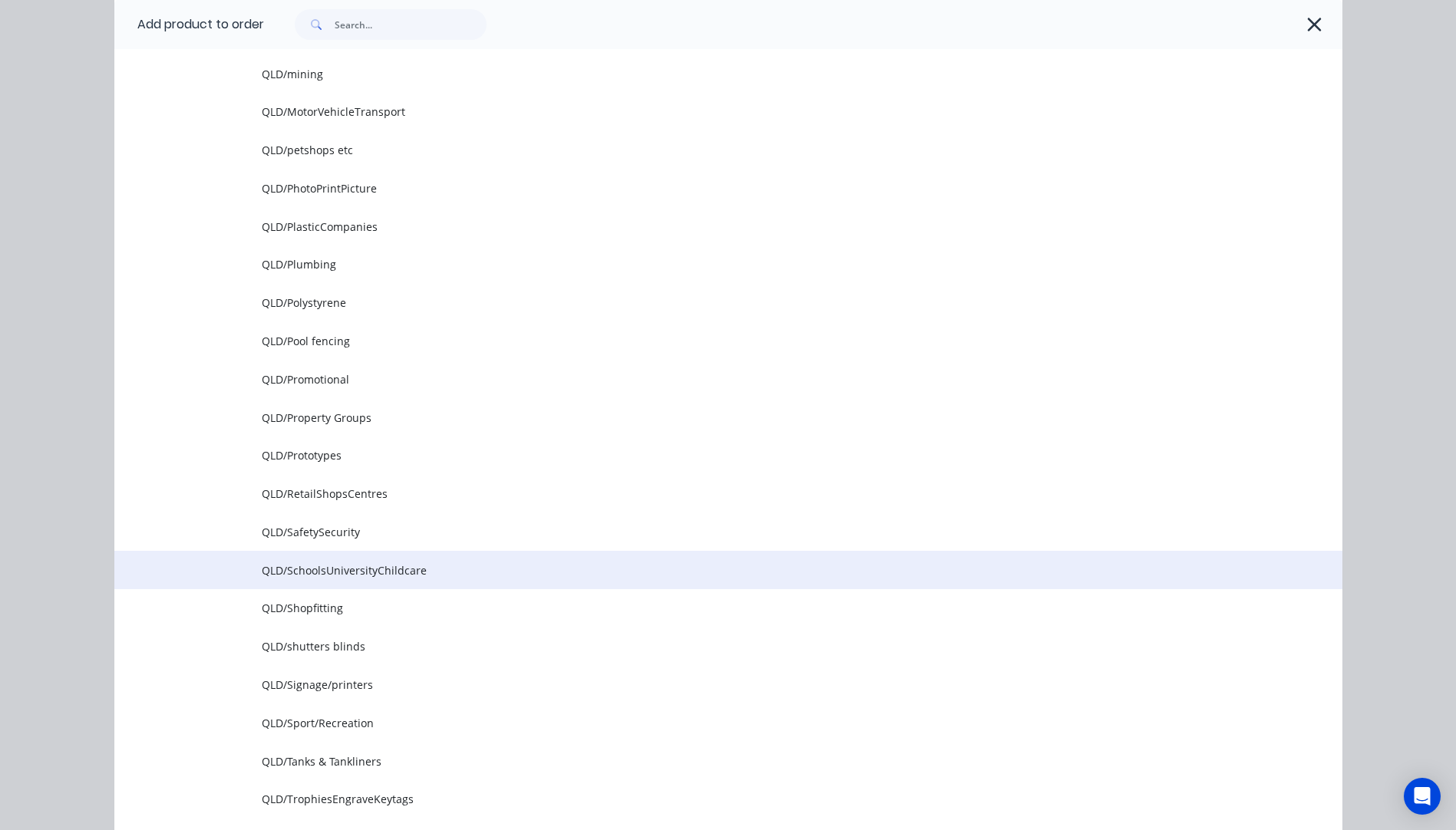
click at [389, 568] on span "QLD/SchoolsUniversityChildcare" at bounding box center [694, 570] width 864 height 16
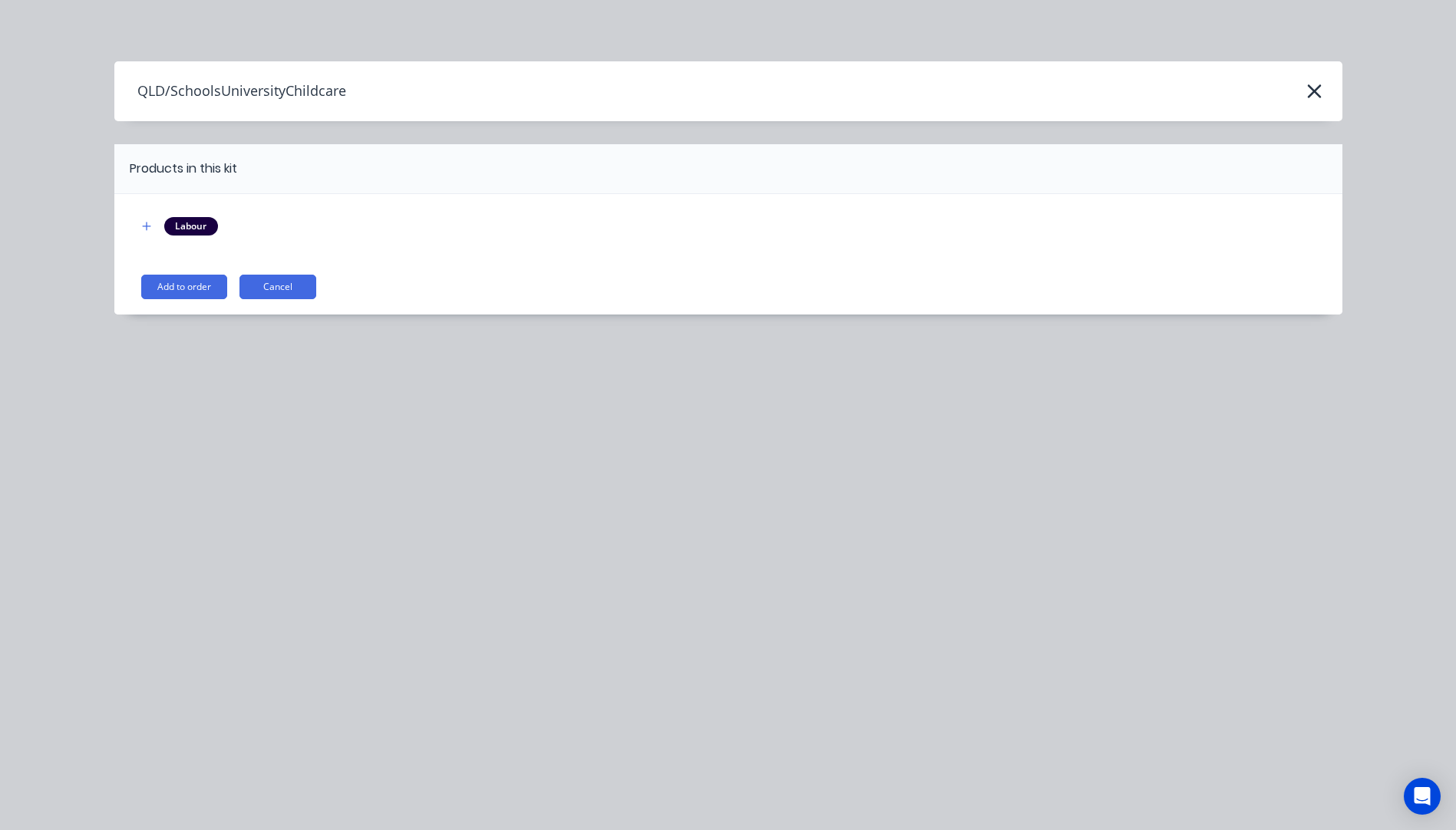
scroll to position [0, 0]
click at [188, 300] on div "Labour Add to order Cancel" at bounding box center [728, 255] width 1228 height 120
click at [171, 292] on button "Add to order" at bounding box center [184, 286] width 86 height 25
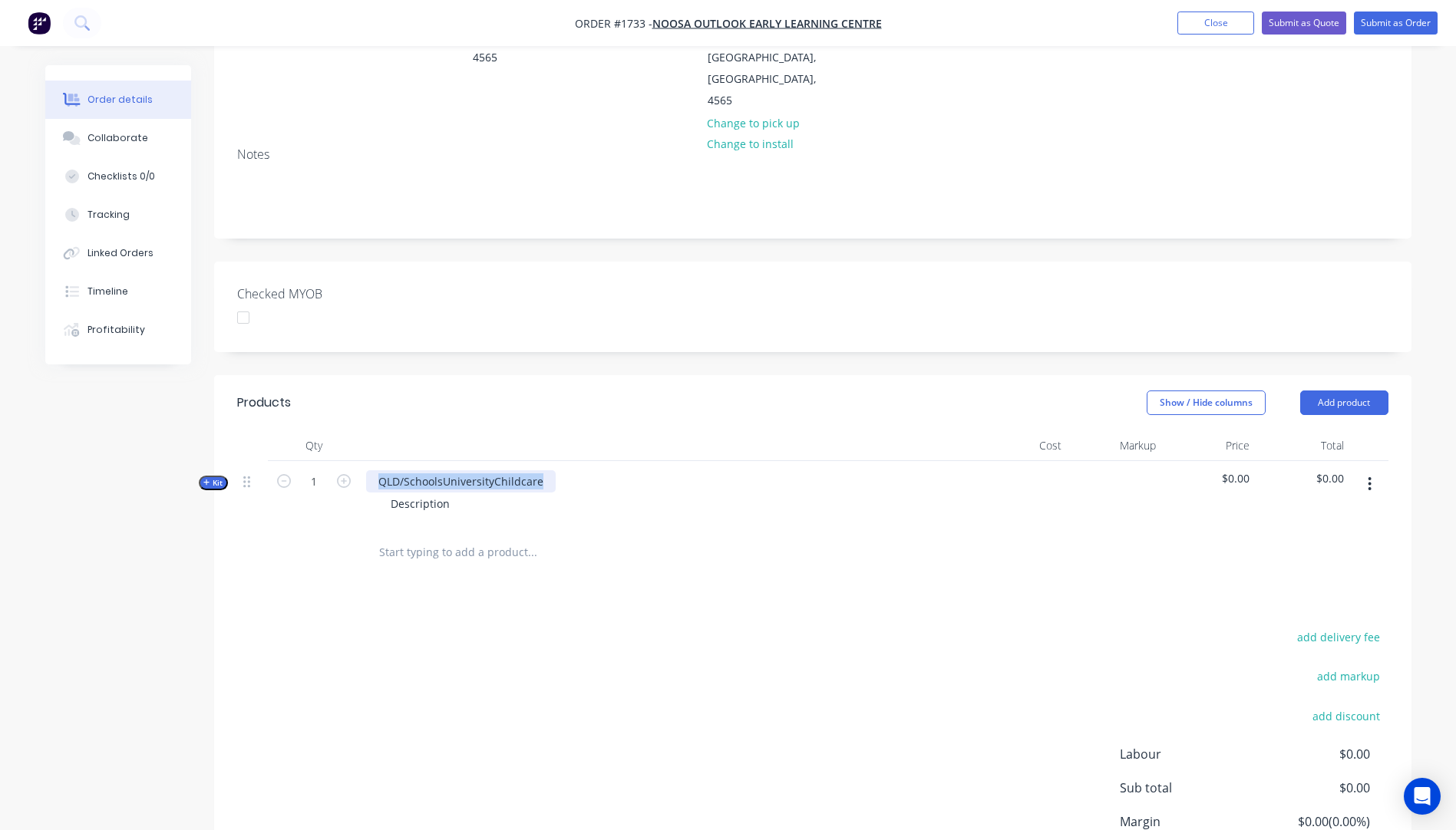
drag, startPoint x: 543, startPoint y: 438, endPoint x: 371, endPoint y: 431, distance: 172.1
click at [371, 470] on div "QLD/SchoolsUniversityChildcare" at bounding box center [460, 482] width 189 height 22
drag, startPoint x: 454, startPoint y: 463, endPoint x: 380, endPoint y: 460, distance: 74.1
click at [380, 492] on div "Description" at bounding box center [420, 503] width 83 height 22
click at [417, 492] on div "2 @" at bounding box center [400, 503] width 44 height 22
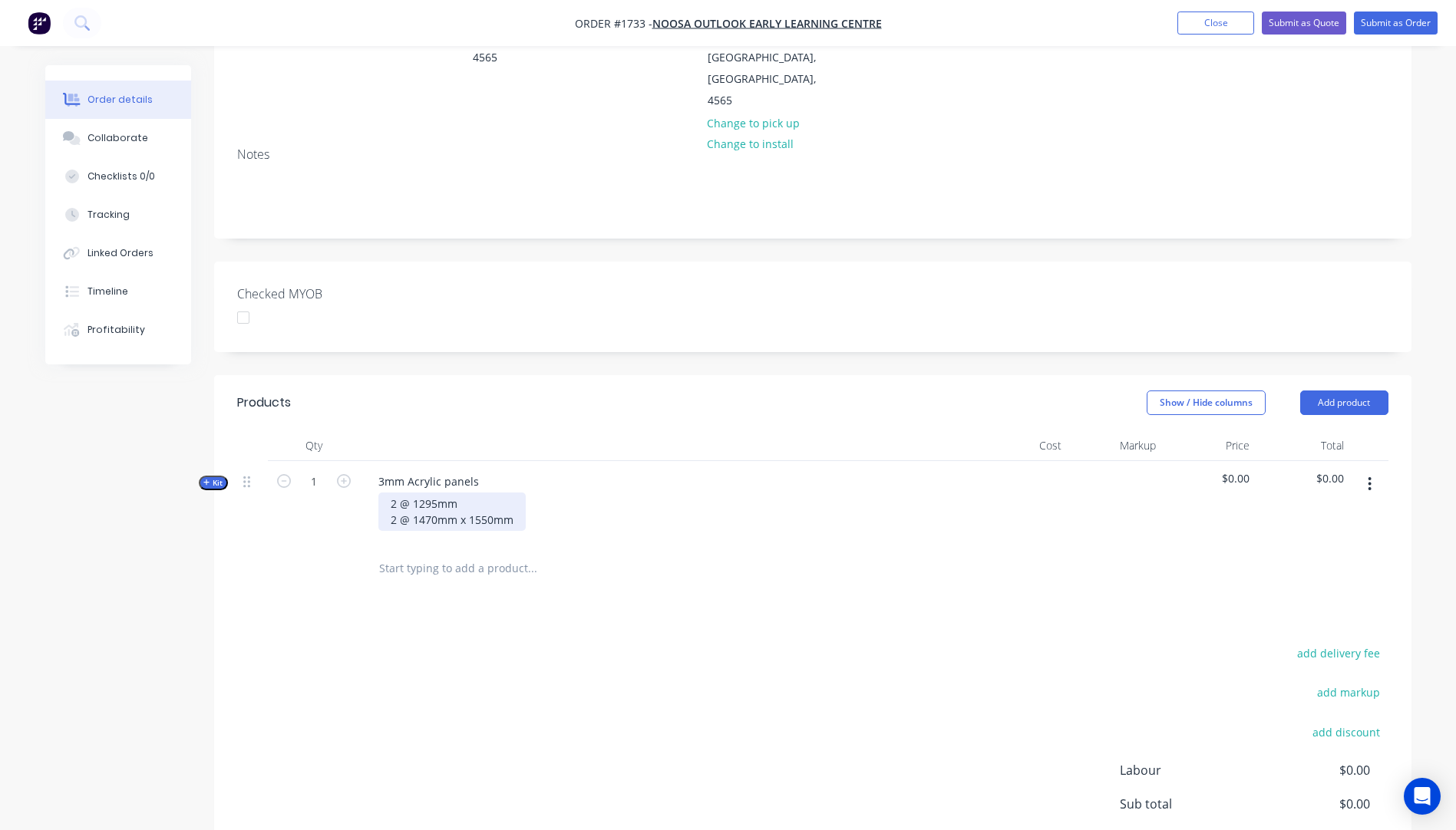
click at [465, 492] on div "2 @ 1295mm 2 @ 1470mm x 1550mm" at bounding box center [452, 511] width 147 height 39
click at [602, 489] on div "3mm Acrylic panels 2 @ 1295mm x 1470mm 2 @ 1470mm x 1550mm" at bounding box center [666, 502] width 614 height 83
click at [205, 478] on icon "button" at bounding box center [207, 482] width 7 height 8
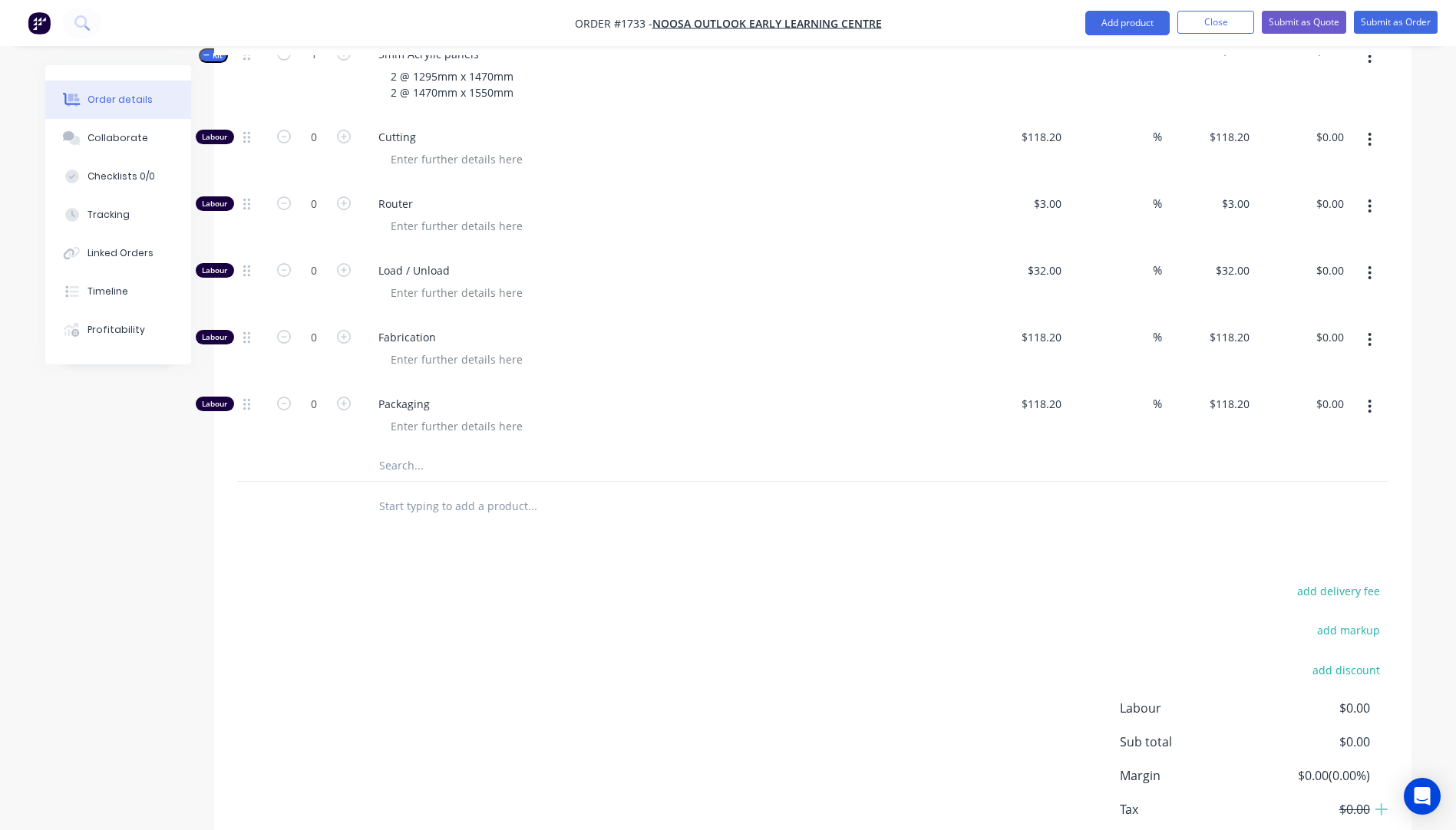
scroll to position [731, 0]
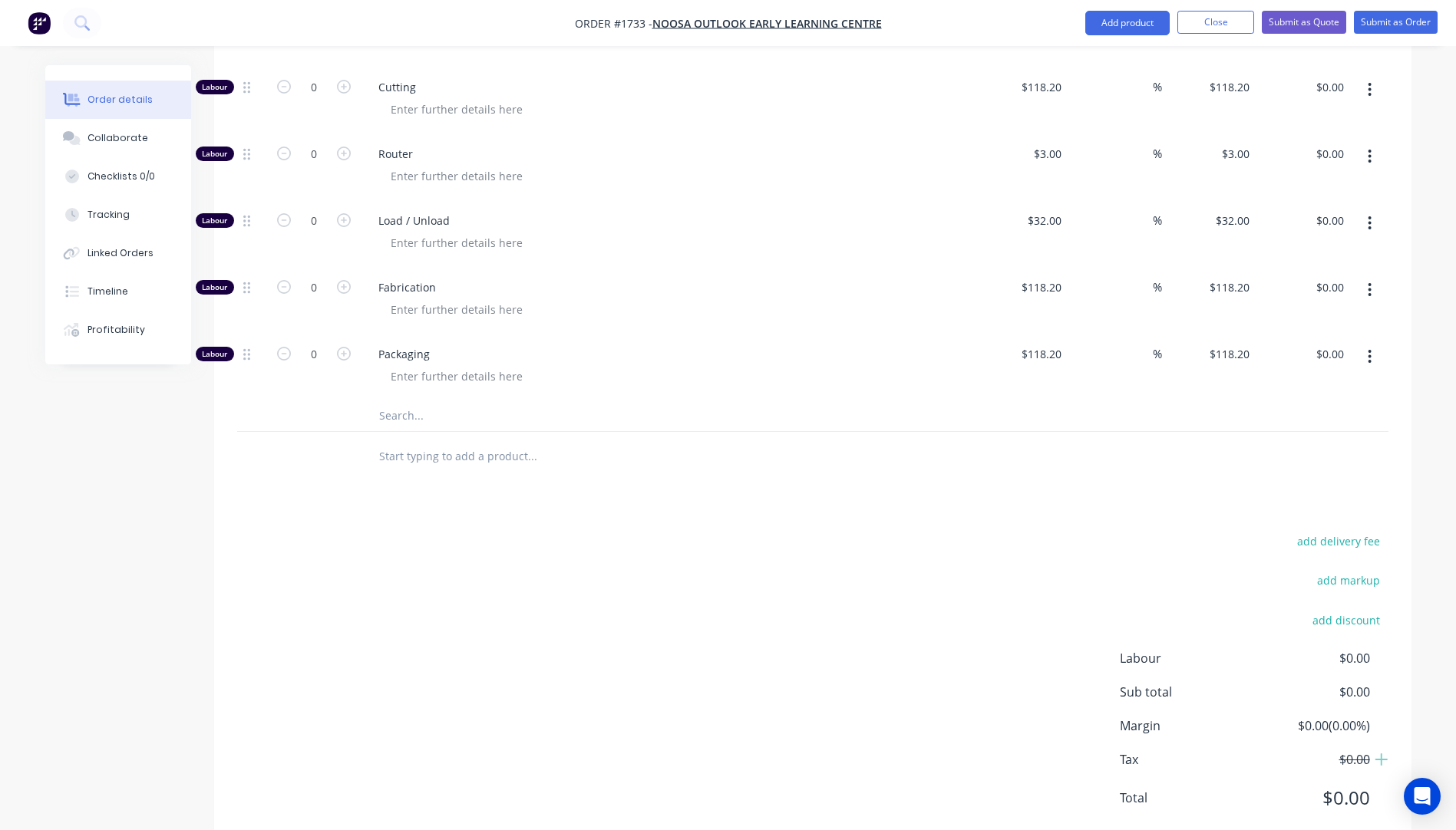
click at [406, 400] on input "text" at bounding box center [532, 415] width 307 height 31
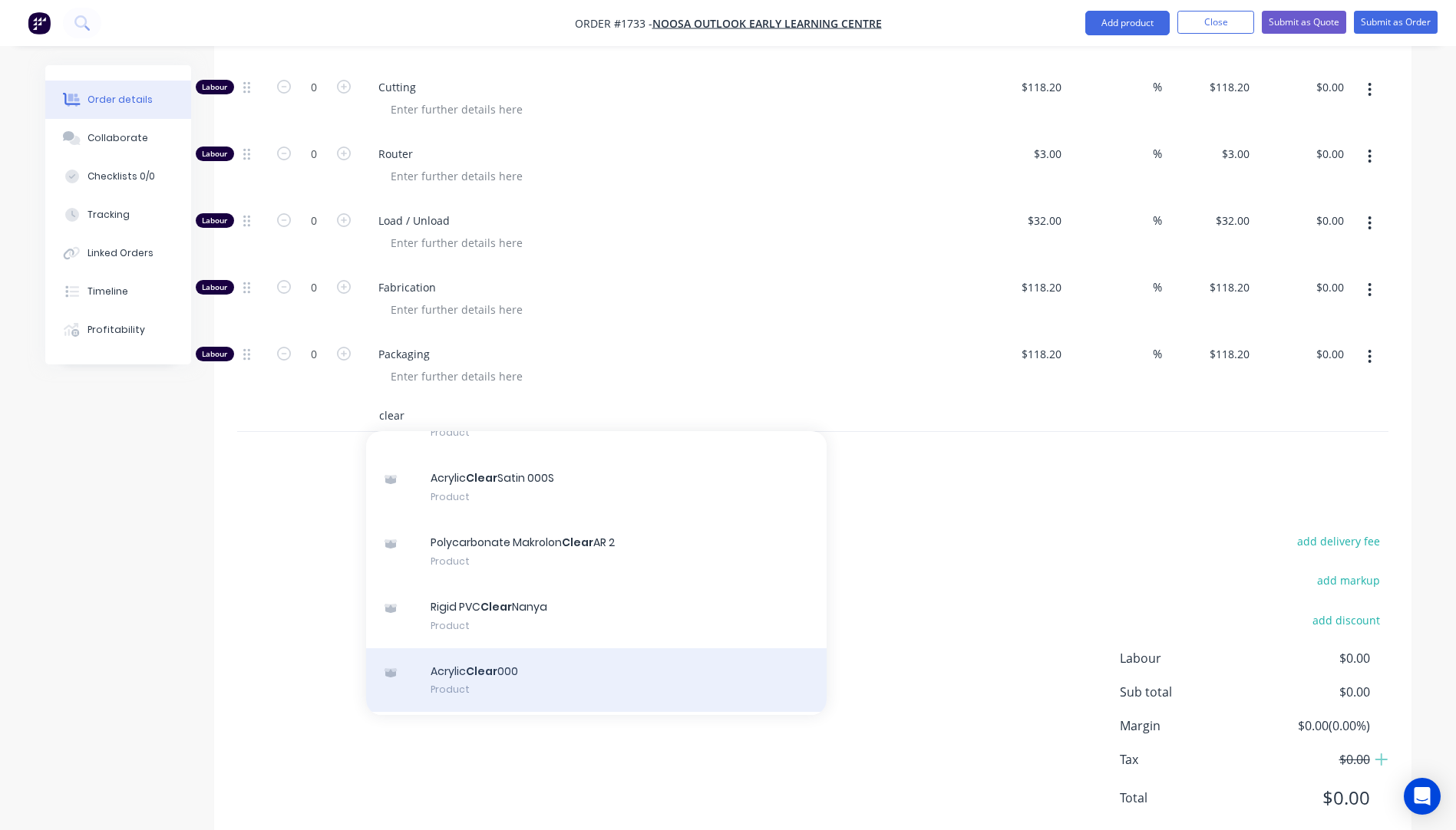
type input "clear"
click at [480, 649] on div "Acrylic Clear 000 Product" at bounding box center [595, 680] width 460 height 65
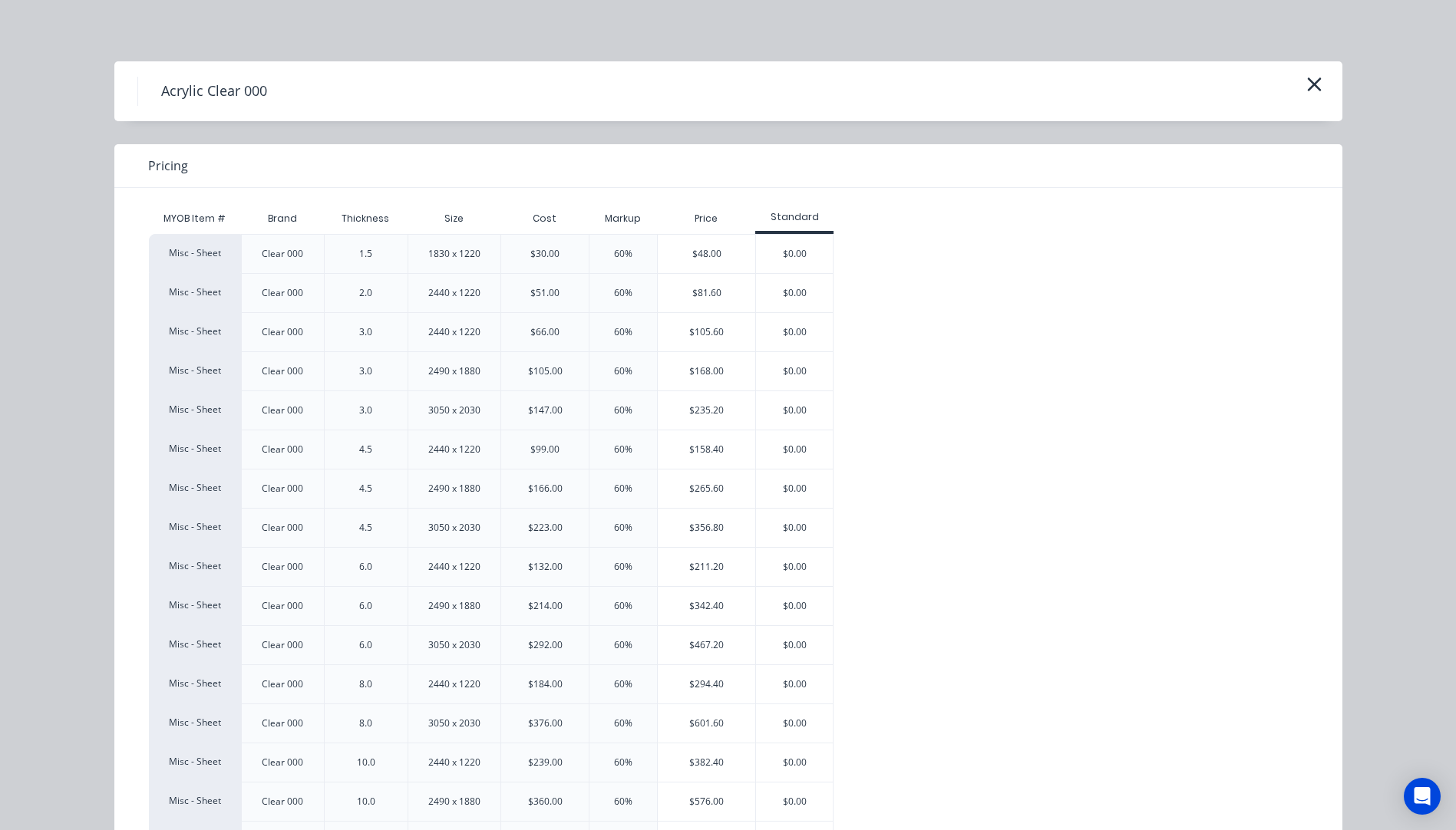
click at [722, 407] on div "$235.20" at bounding box center [706, 410] width 97 height 39
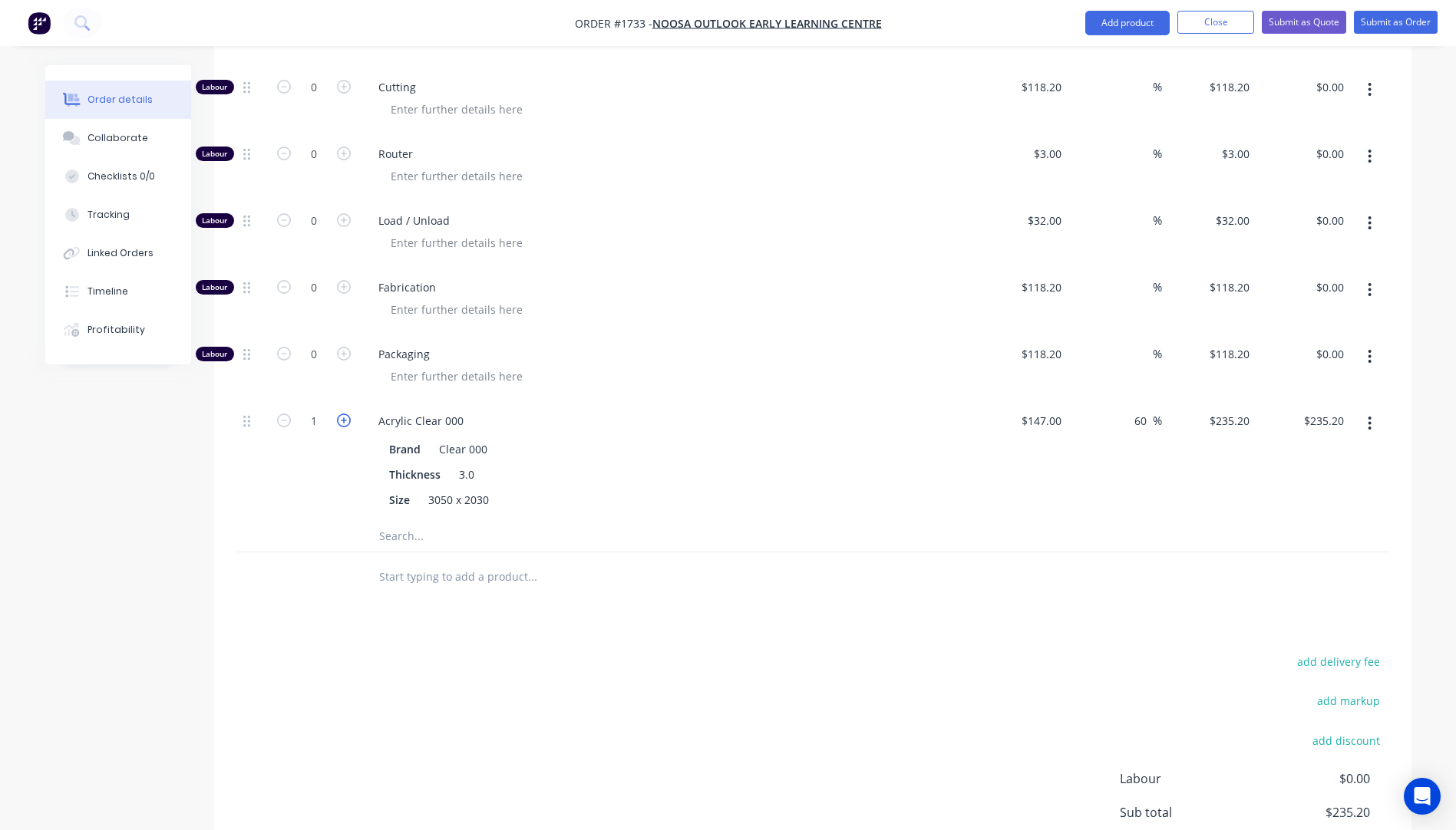
click at [343, 414] on icon "button" at bounding box center [343, 421] width 14 height 14
type input "2"
type input "$470.40"
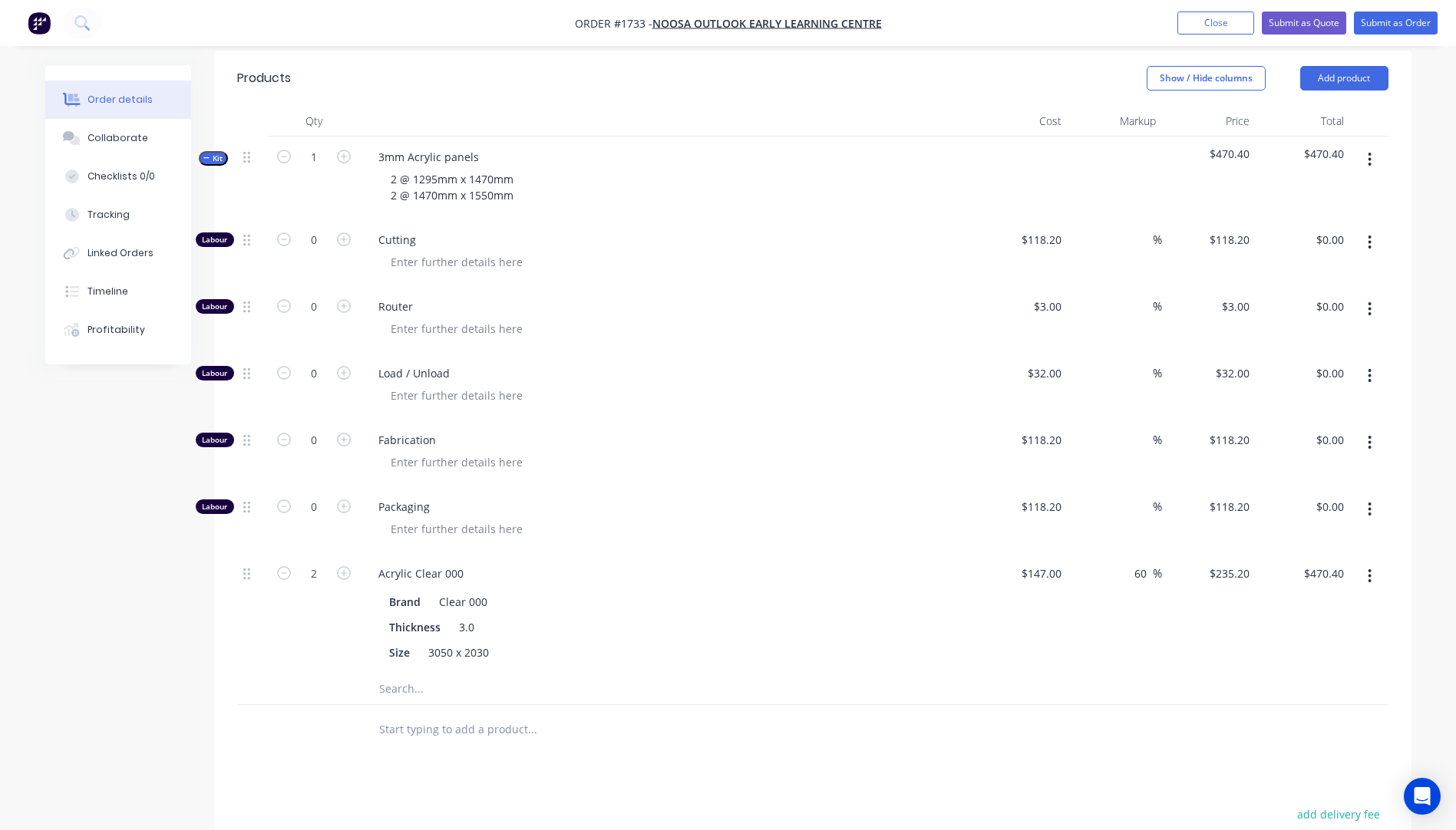
scroll to position [577, 0]
click at [343, 233] on icon "button" at bounding box center [343, 240] width 14 height 14
type input "1"
type input "$118.20"
click at [343, 233] on icon "button" at bounding box center [343, 240] width 14 height 14
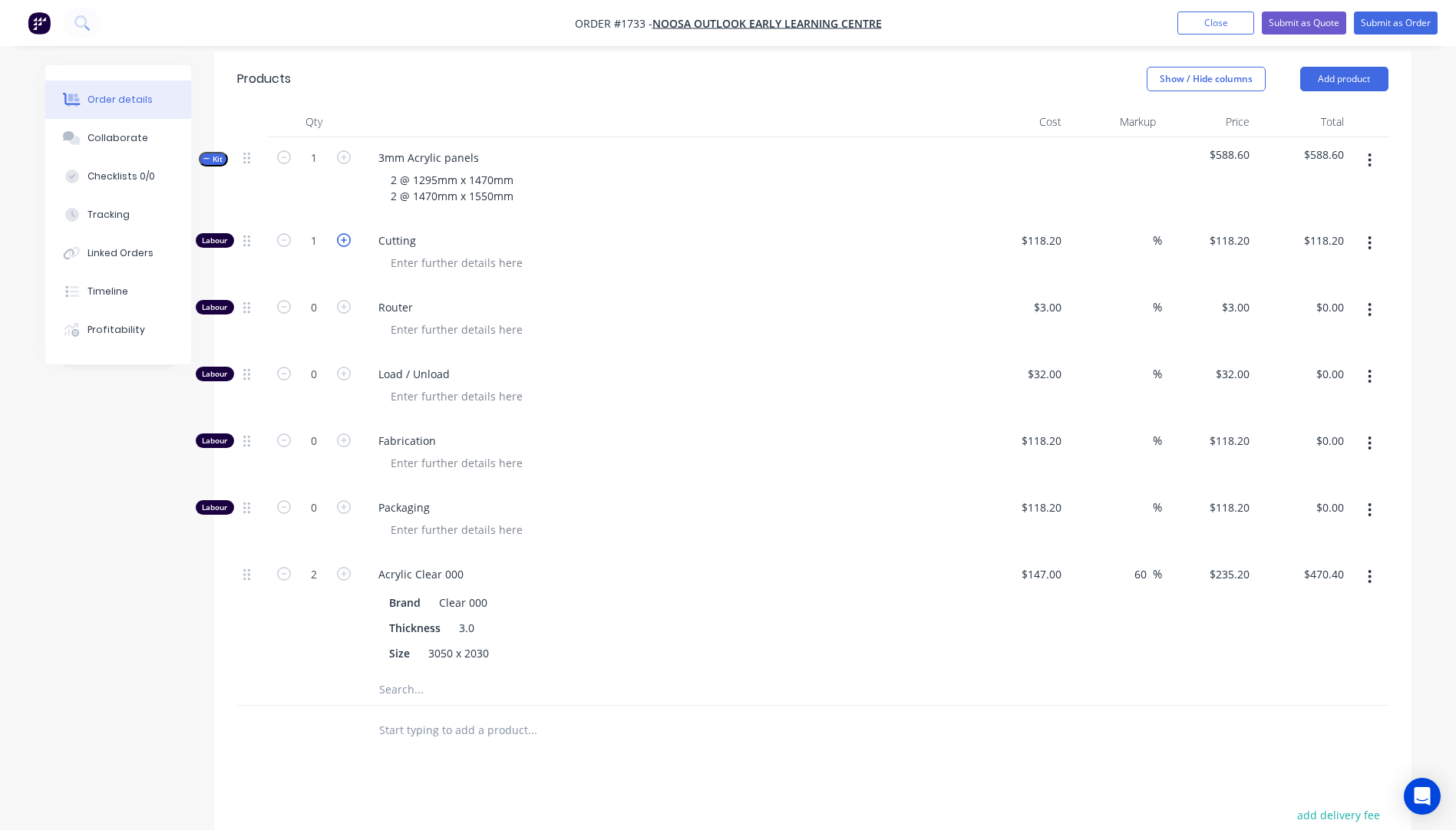
type input "2"
type input "$236.40"
click at [343, 233] on icon "button" at bounding box center [343, 240] width 14 height 14
type input "3"
type input "$354.60"
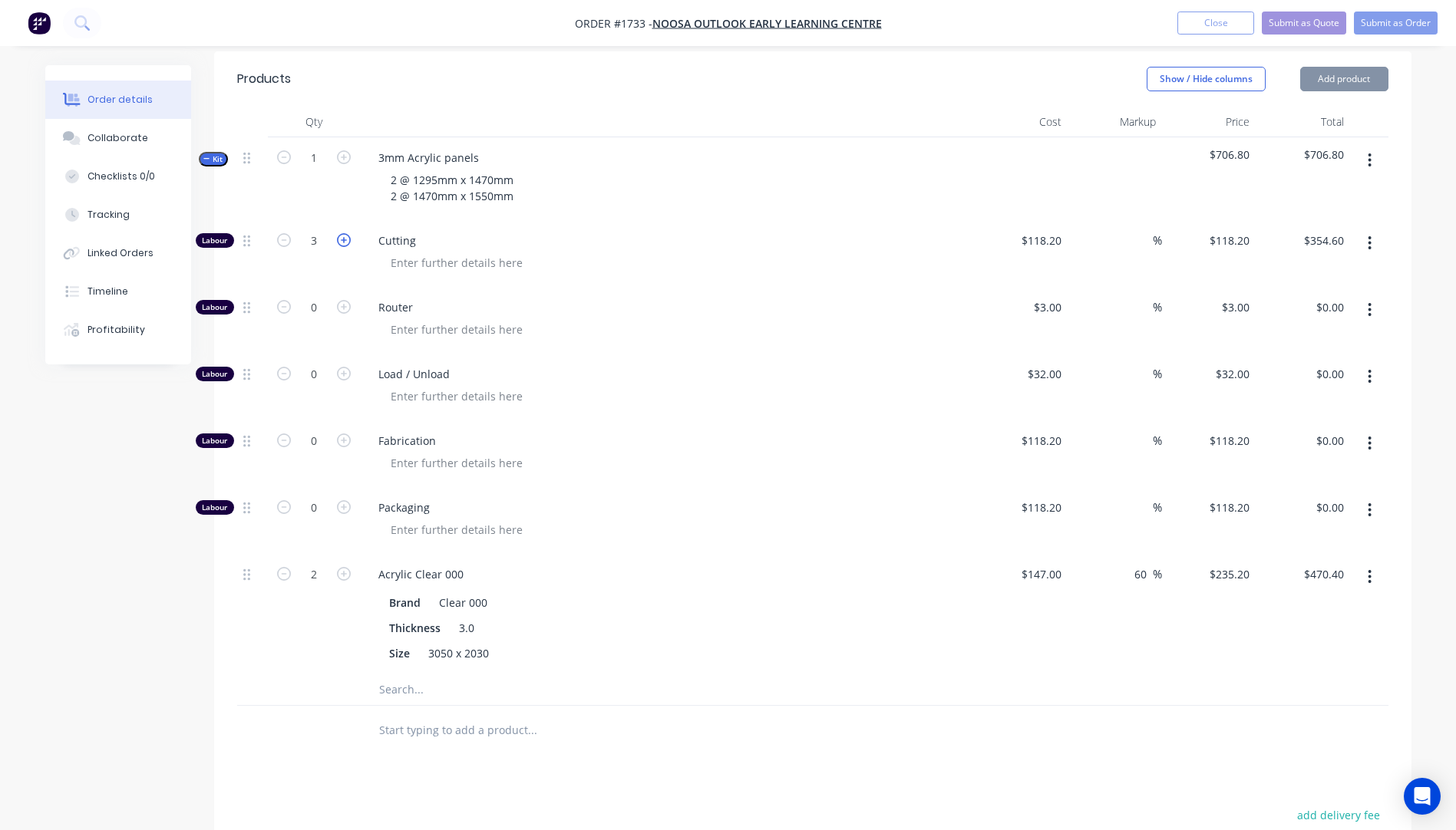
click at [343, 233] on icon "button" at bounding box center [343, 240] width 14 height 14
type input "4"
type input "$472.80"
click at [1046, 230] on input "118.2" at bounding box center [1049, 241] width 35 height 22
type input "$10.00"
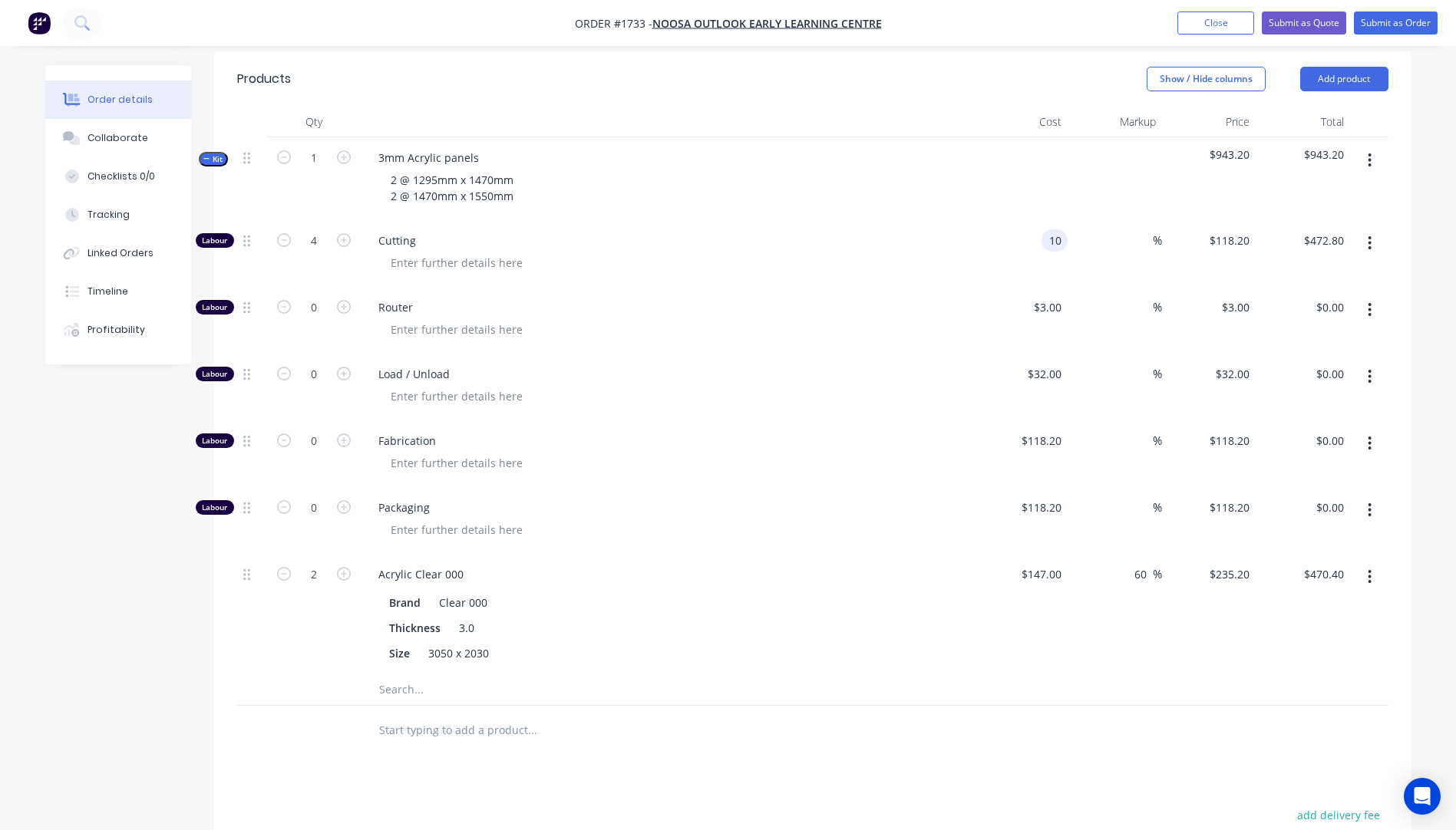
type input "$10.00"
type input "$40.00"
click at [909, 251] on div at bounding box center [673, 262] width 589 height 22
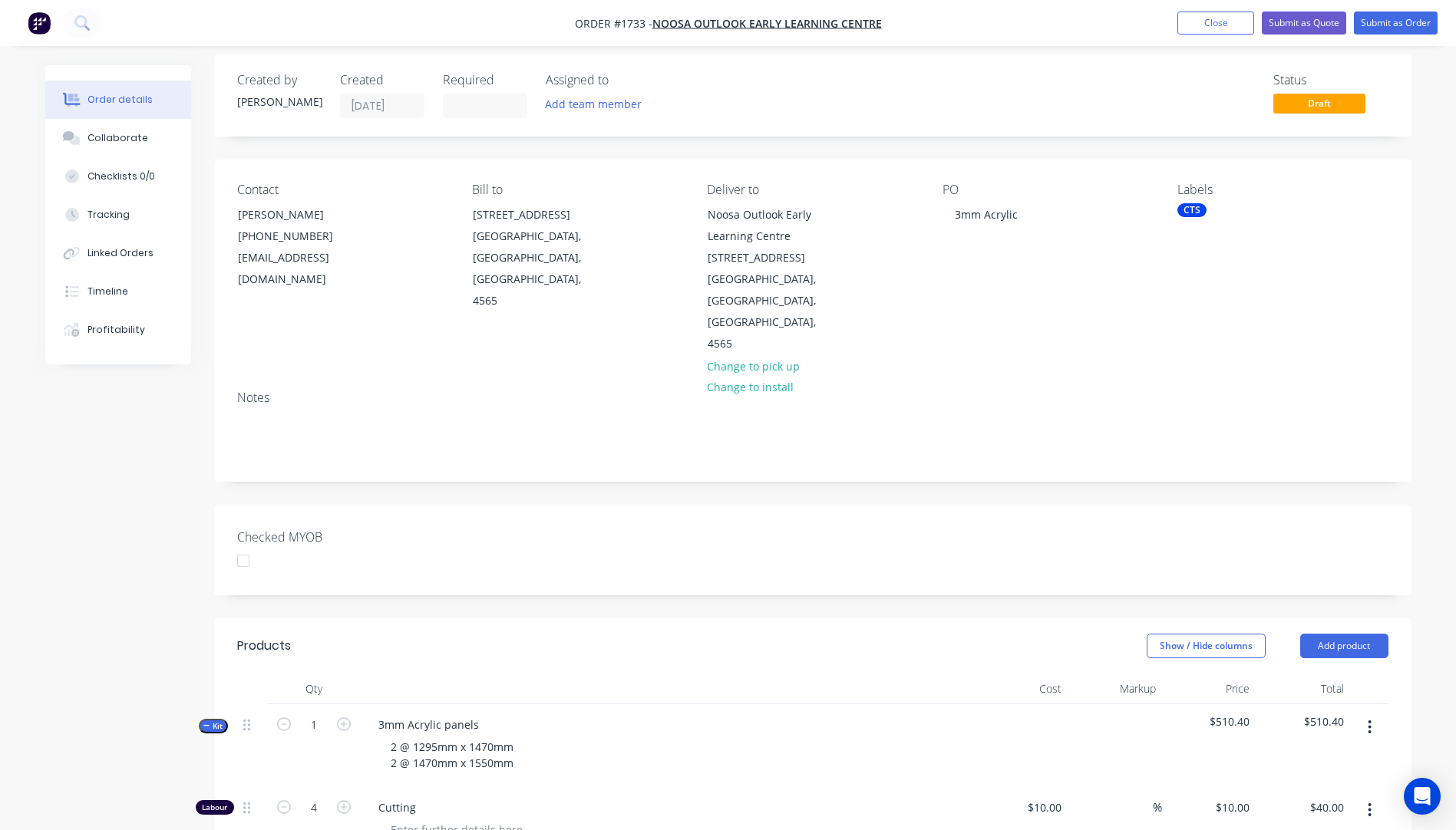
scroll to position [0, 0]
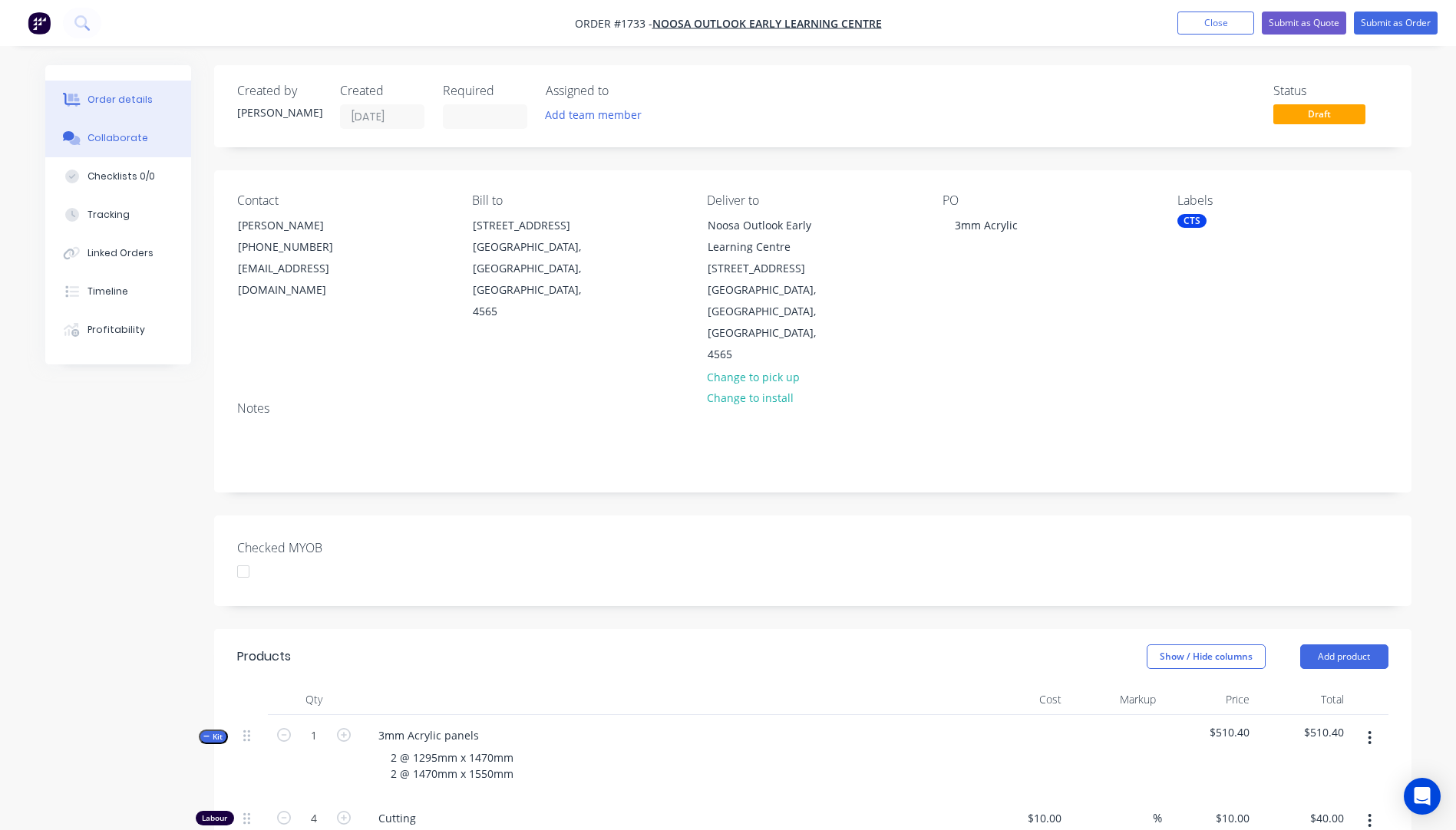
click at [116, 144] on div "Collaborate" at bounding box center [118, 138] width 60 height 14
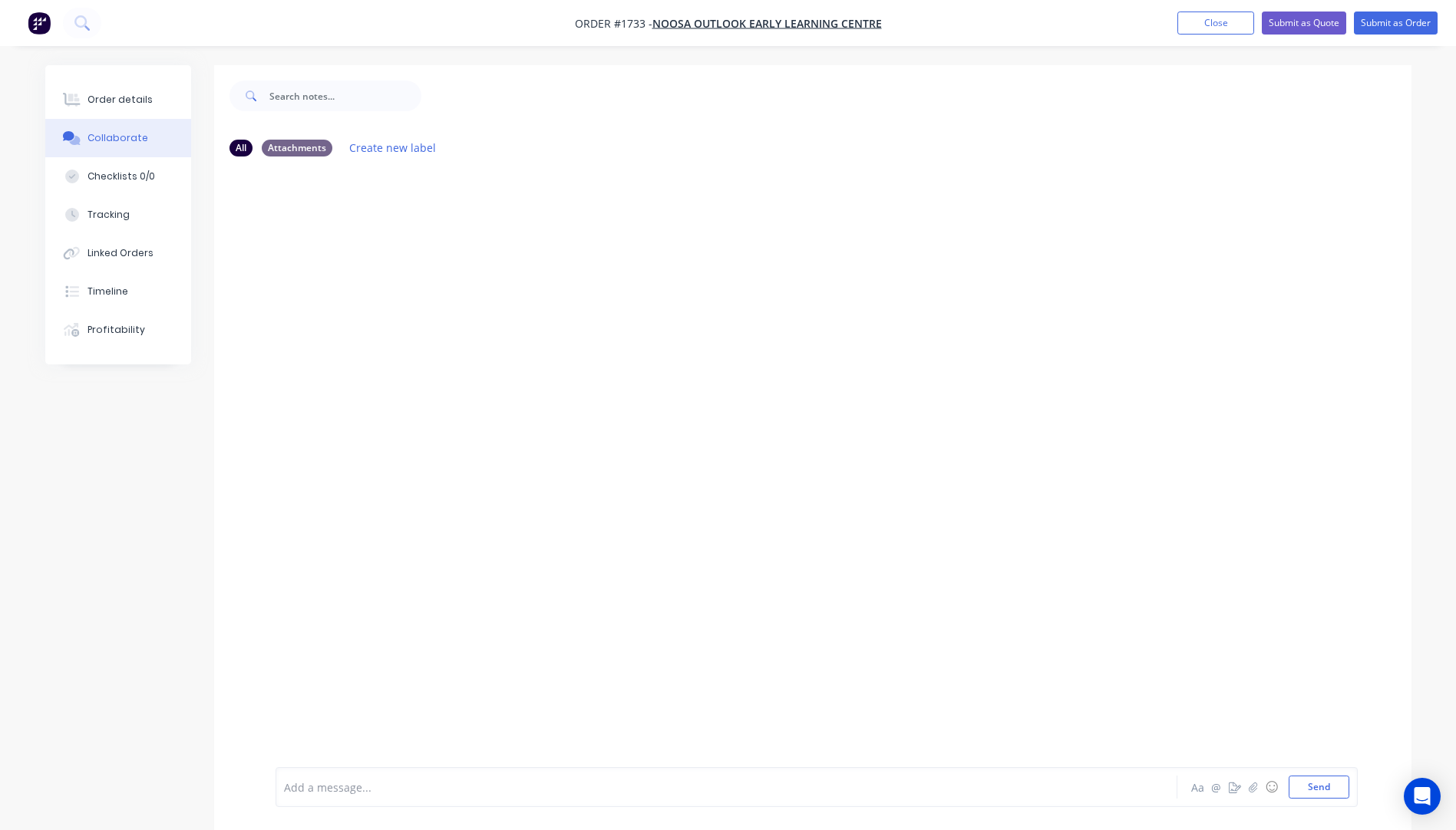
click at [410, 782] on div at bounding box center [683, 787] width 798 height 16
click at [1318, 792] on button "Send" at bounding box center [1318, 787] width 60 height 23
click at [102, 99] on div "Order details" at bounding box center [120, 100] width 65 height 14
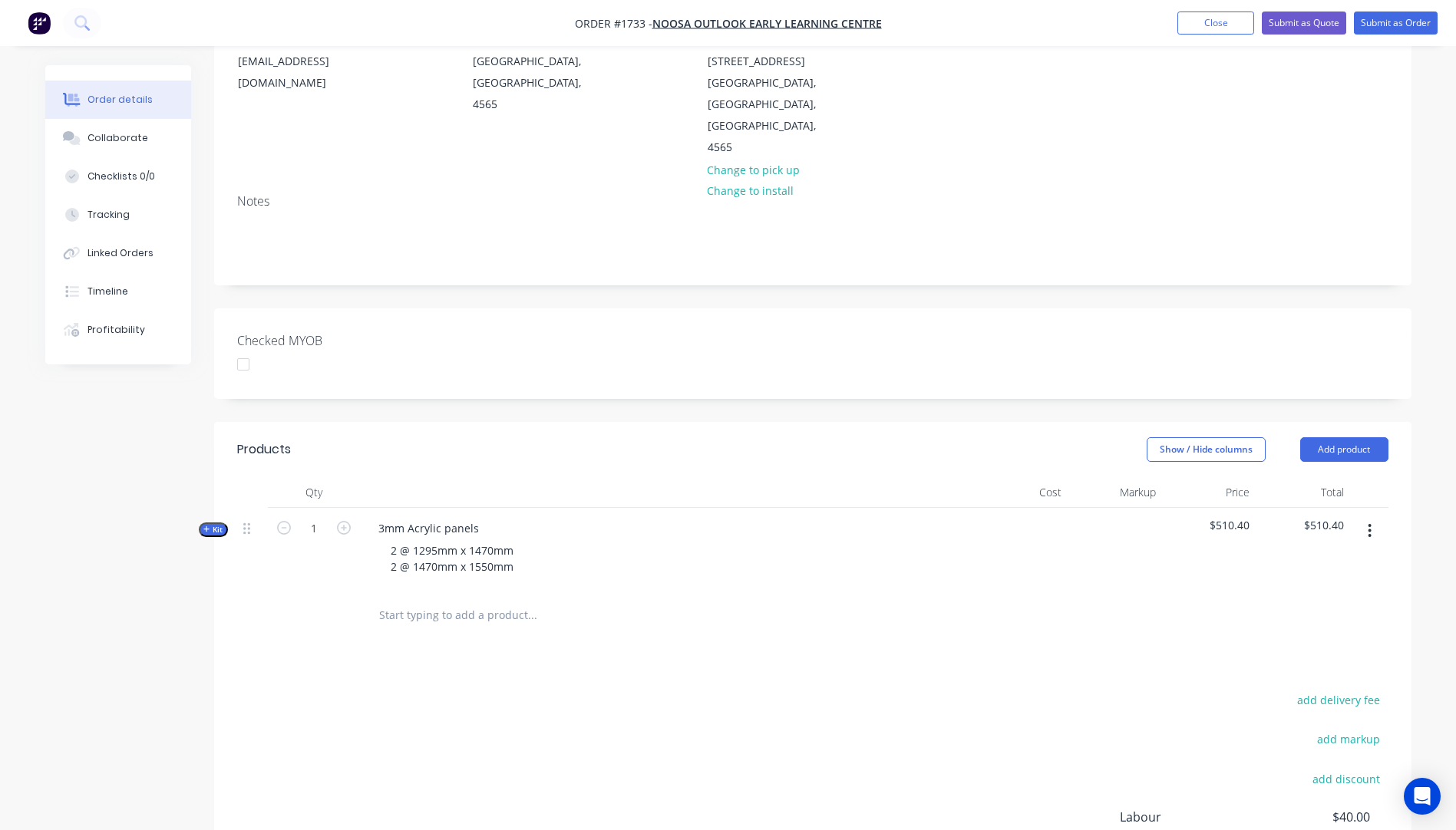
scroll to position [231, 0]
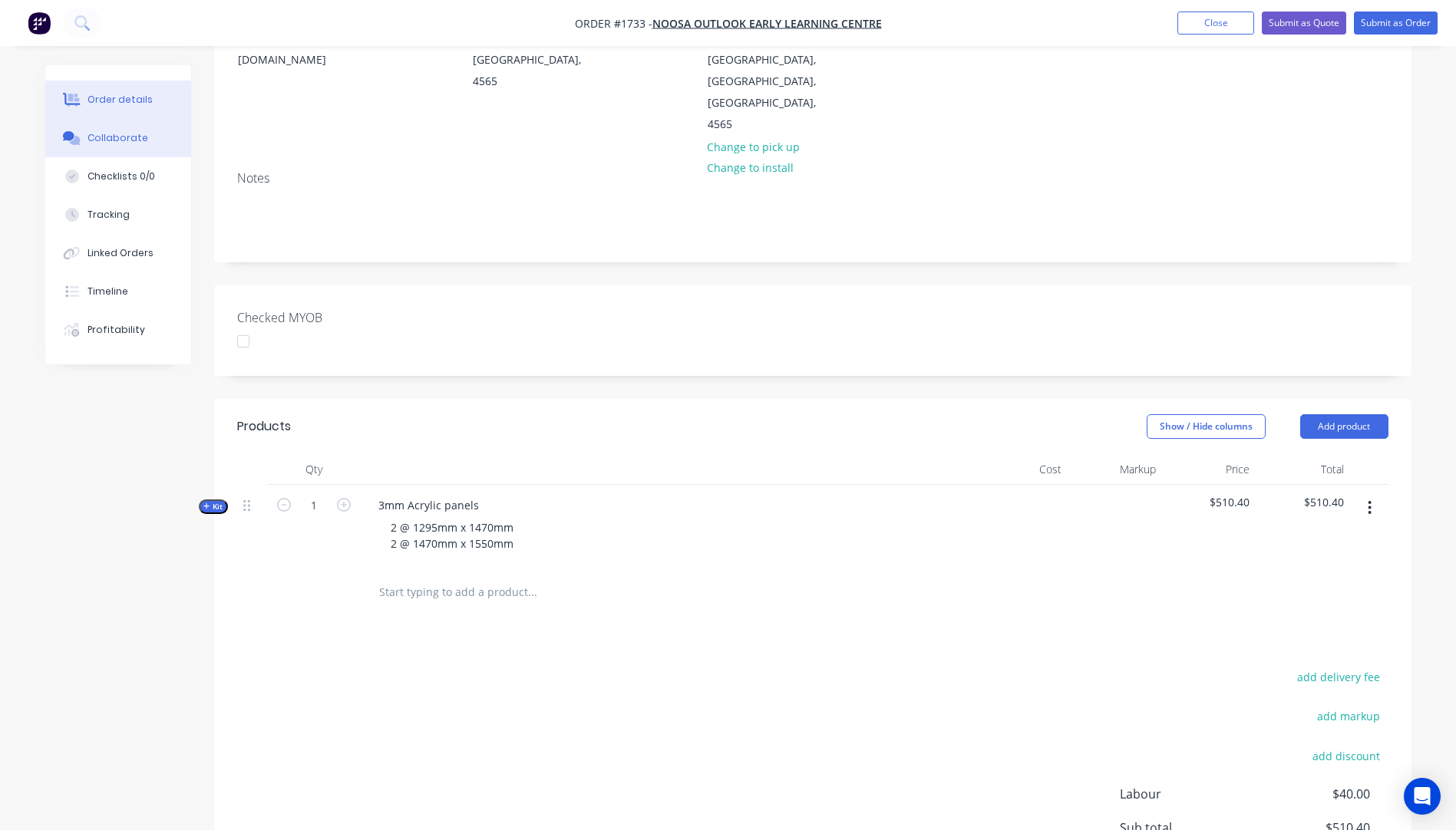
click at [112, 138] on div "Collaborate" at bounding box center [118, 138] width 60 height 14
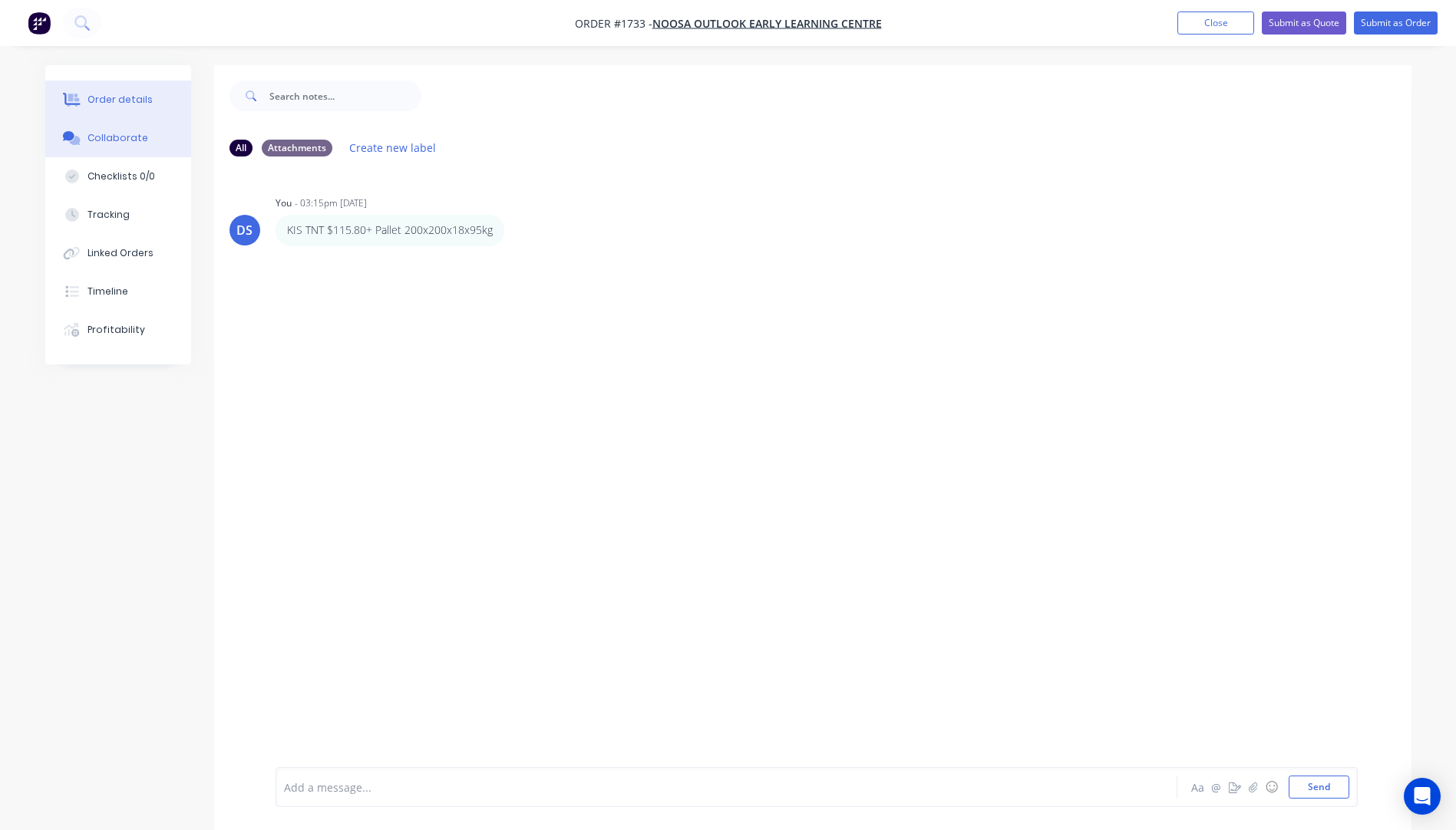
click at [123, 95] on div "Order details" at bounding box center [120, 100] width 65 height 14
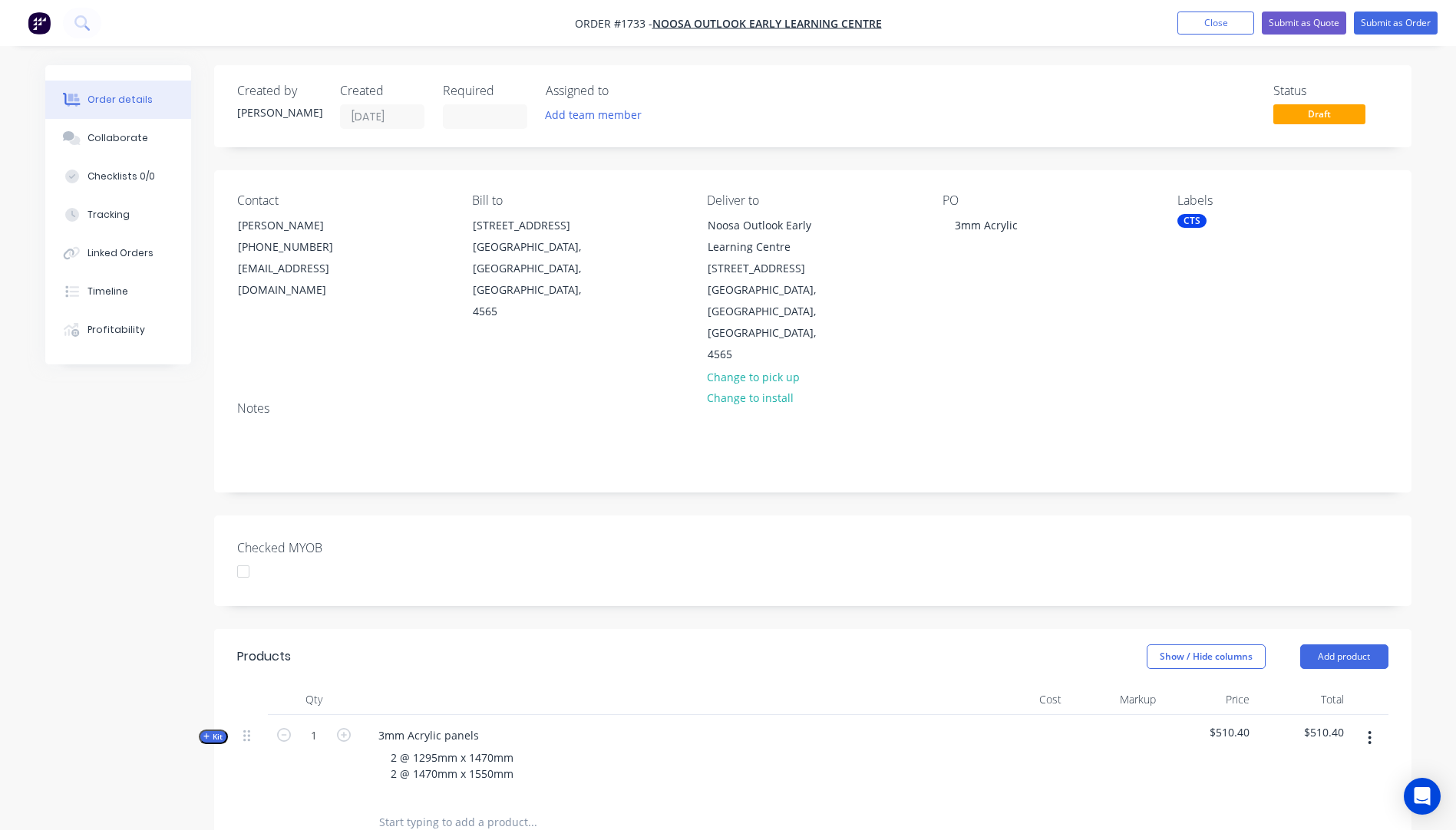
click at [46, 81] on button "Order details" at bounding box center [118, 100] width 145 height 39
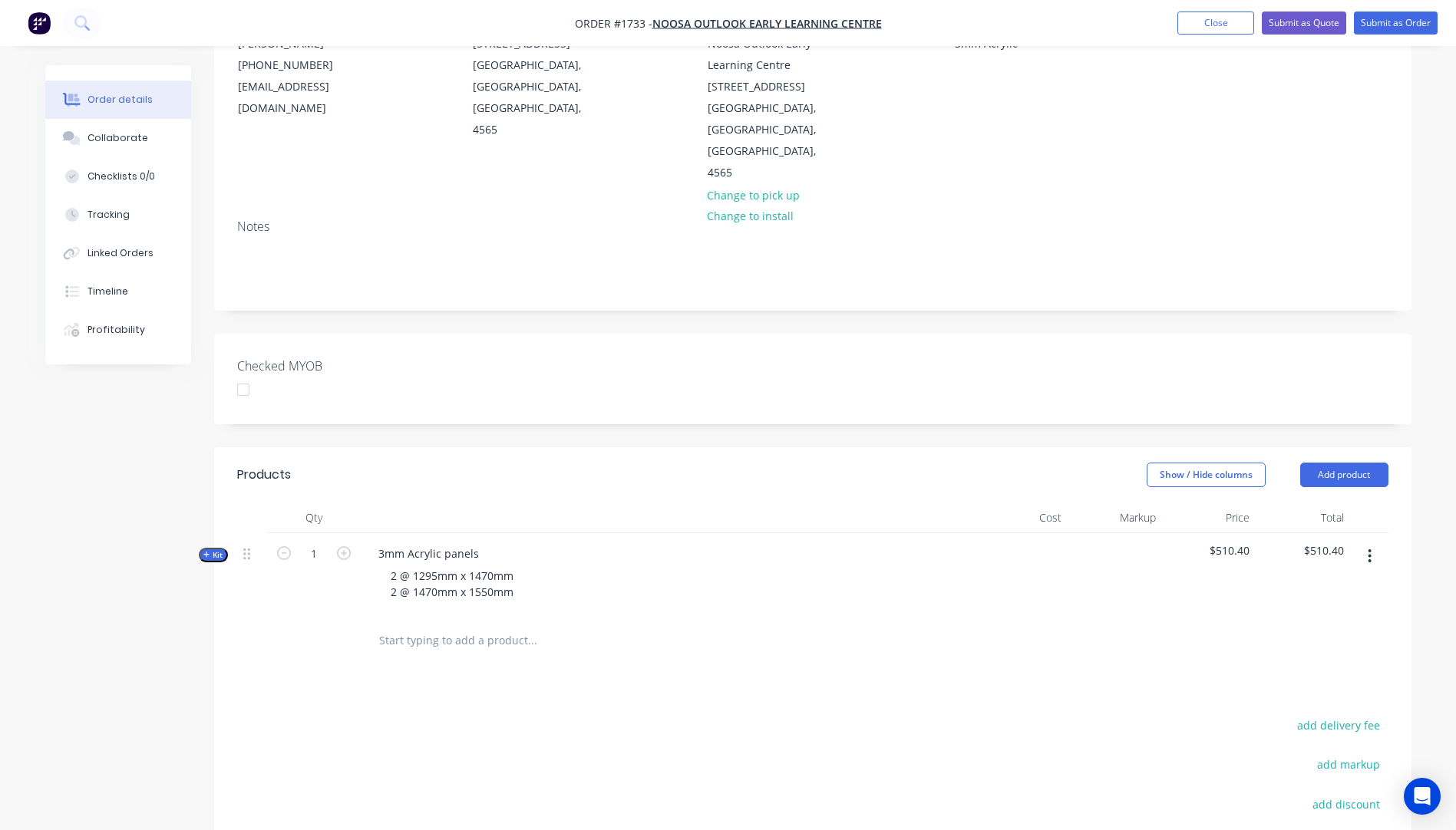
scroll to position [366, 0]
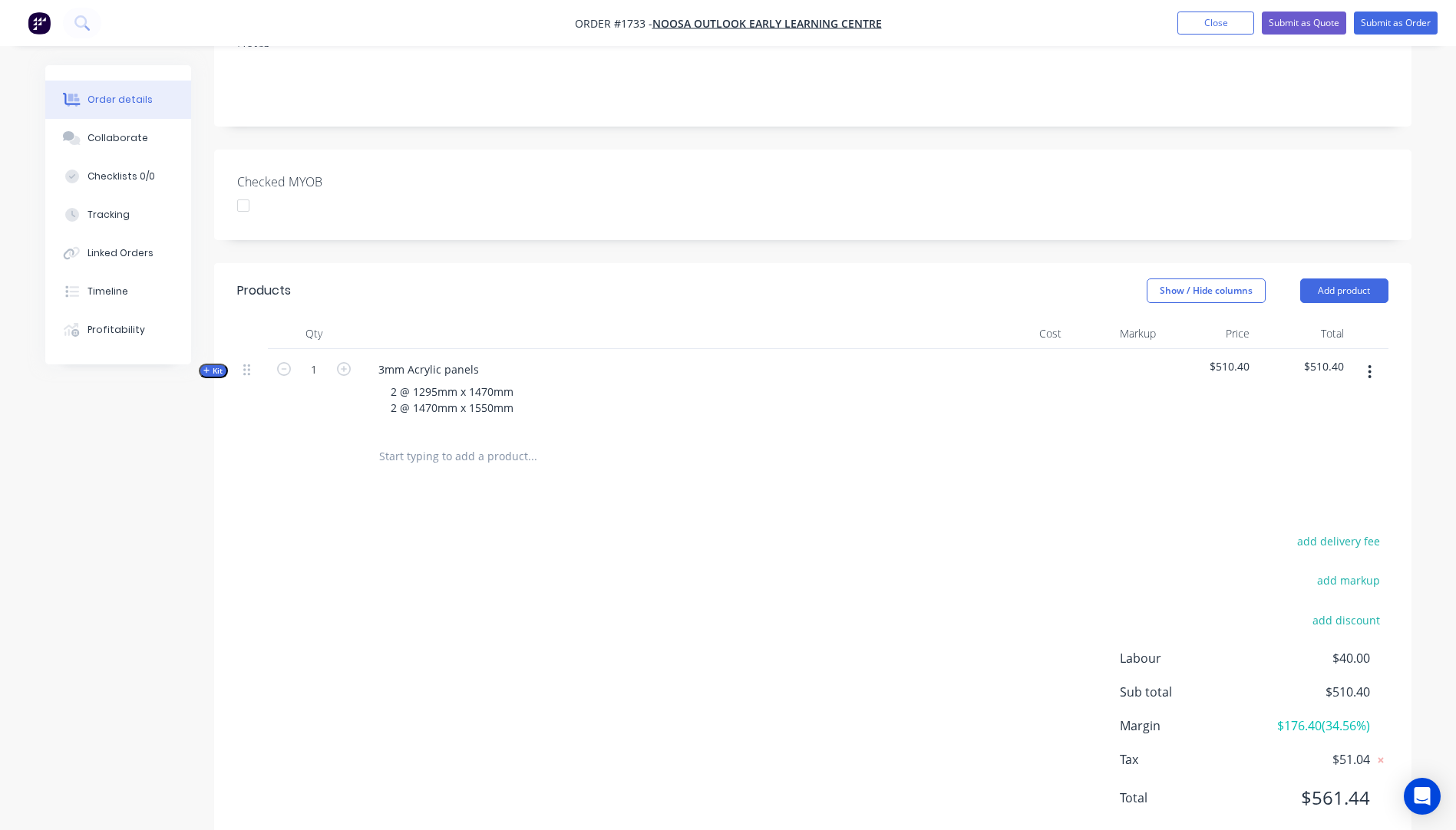
click at [205, 366] on icon "button" at bounding box center [207, 370] width 7 height 8
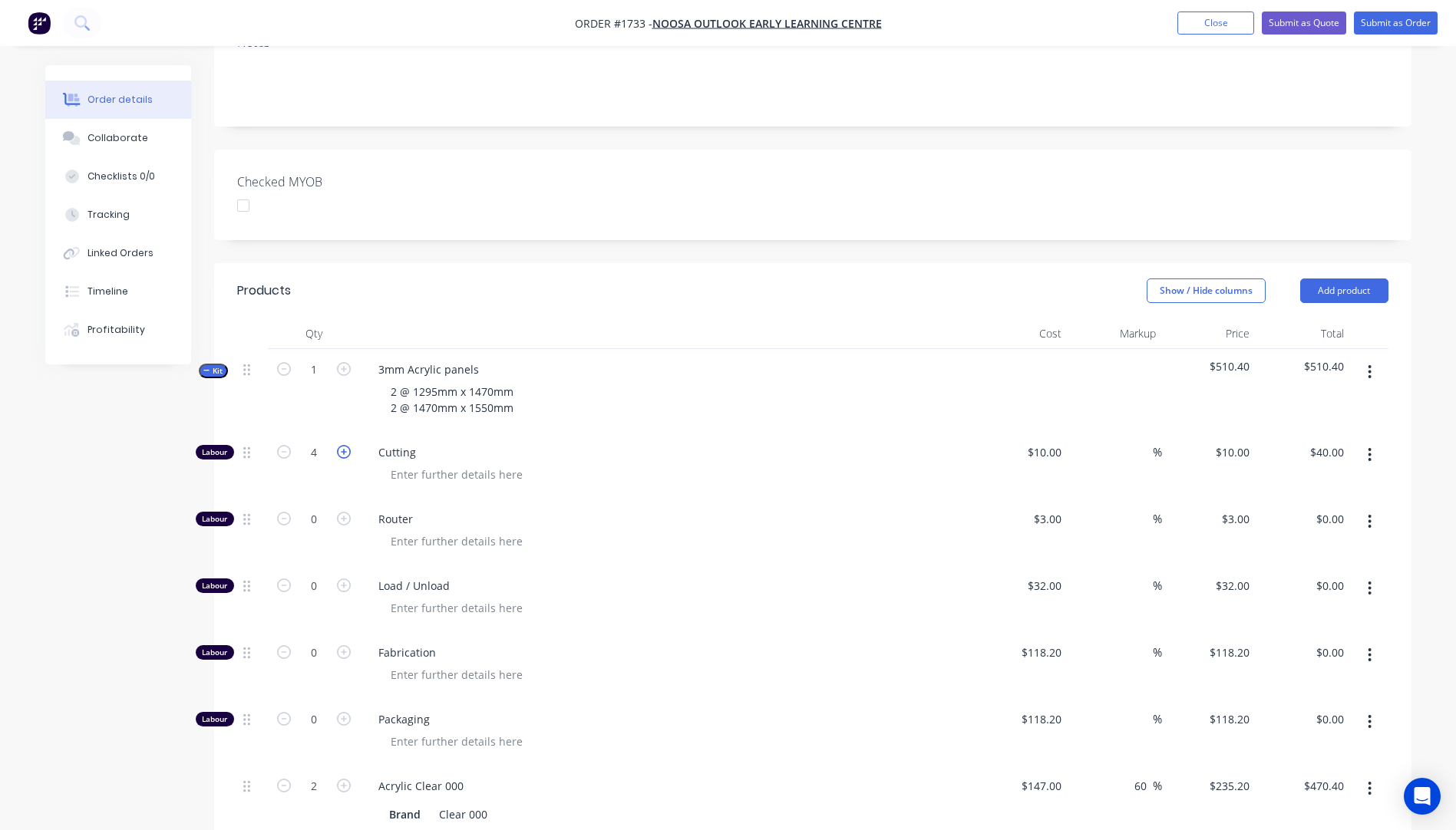
click at [344, 445] on icon "button" at bounding box center [343, 452] width 14 height 14
type input "5"
type input "$50.00"
click at [344, 445] on icon "button" at bounding box center [343, 452] width 14 height 14
type input "6"
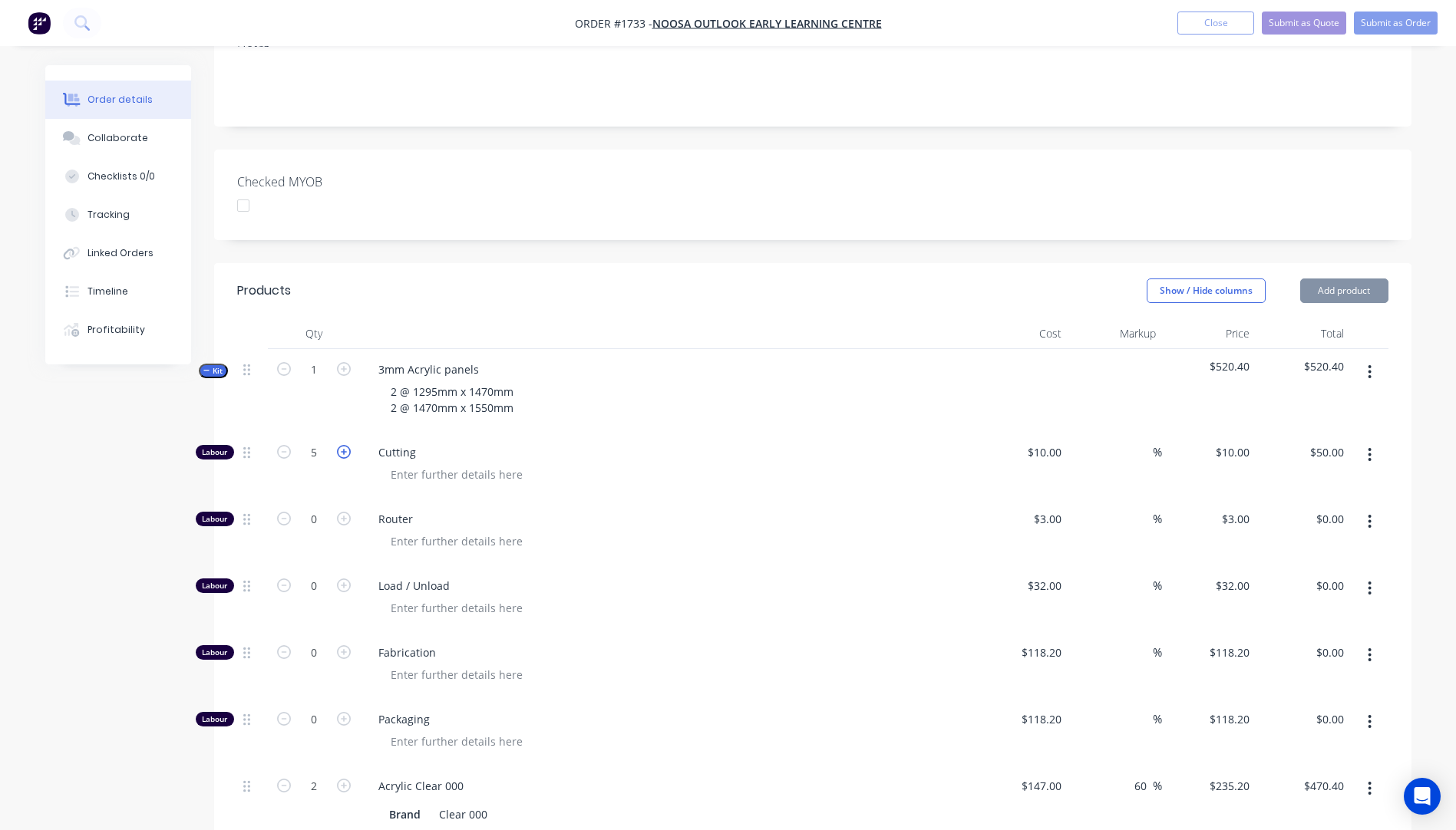
type input "$60.00"
click at [344, 445] on icon "button" at bounding box center [343, 452] width 14 height 14
type input "7"
type input "$70.00"
click at [731, 464] on div at bounding box center [673, 475] width 589 height 22
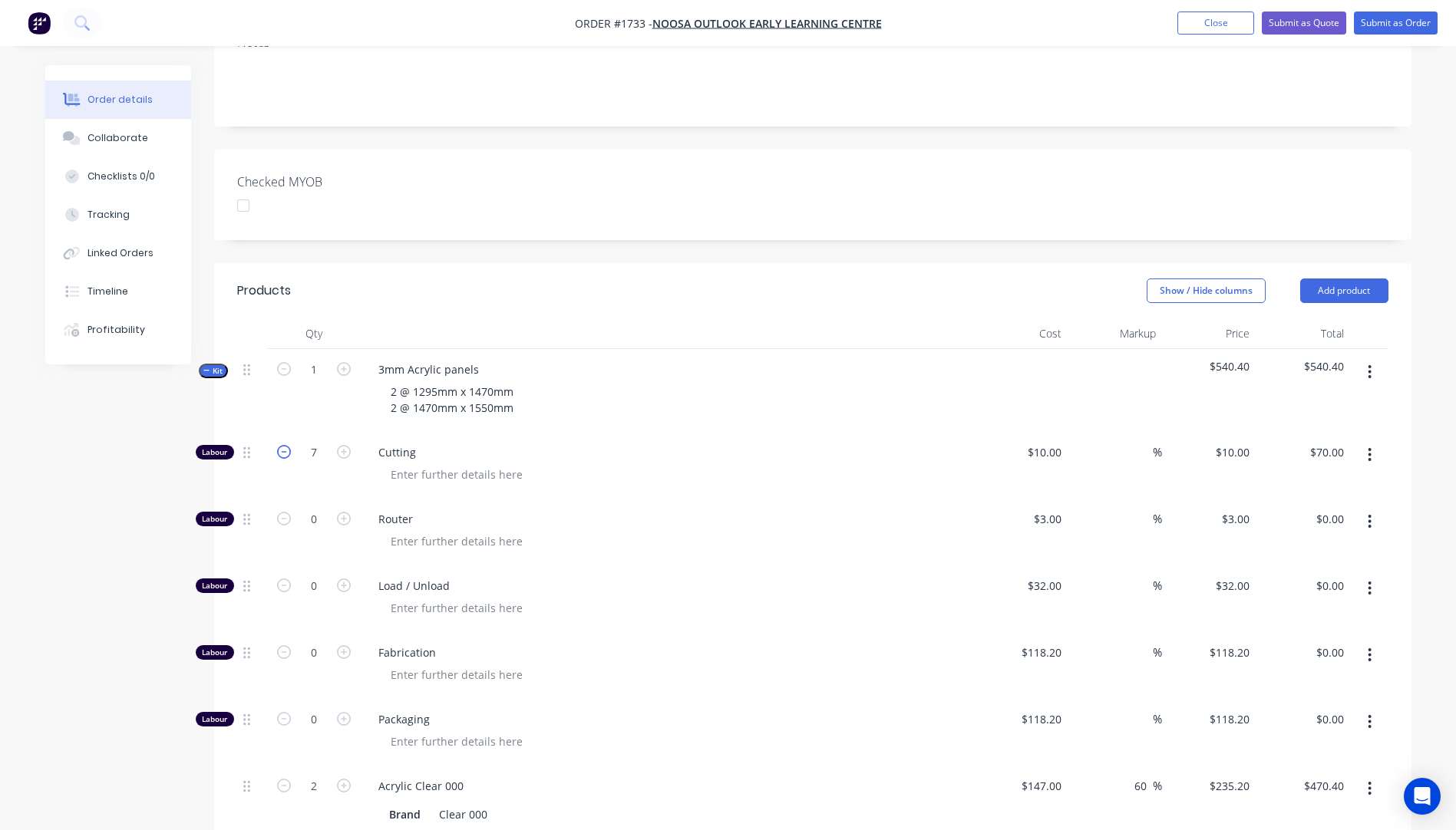
click at [283, 445] on icon "button" at bounding box center [284, 452] width 14 height 14
type input "6"
type input "$60.00"
click at [283, 445] on icon "button" at bounding box center [284, 452] width 14 height 14
type input "5"
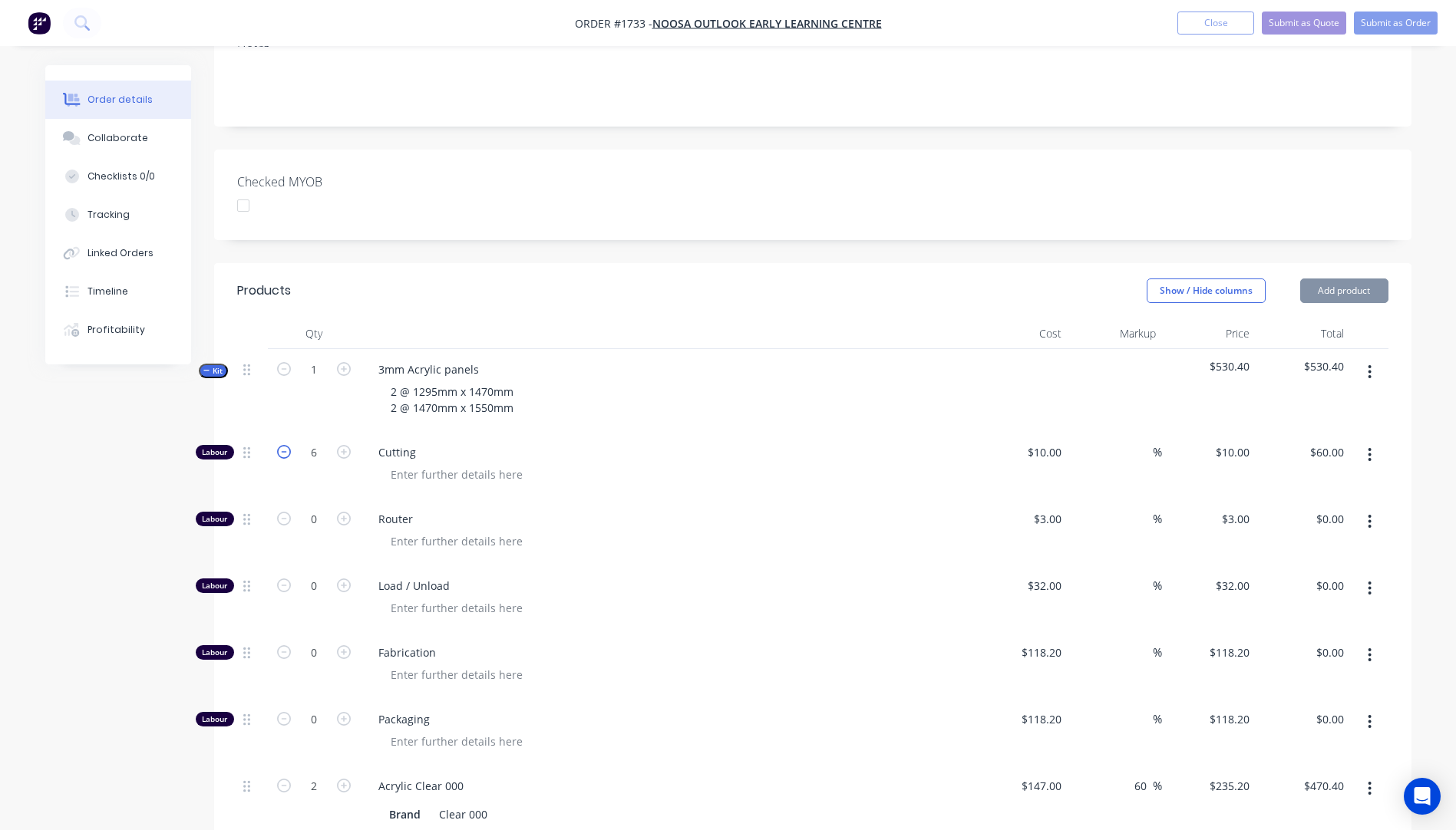
type input "$50.00"
click at [283, 445] on icon "button" at bounding box center [284, 452] width 14 height 14
type input "4"
type input "$40.00"
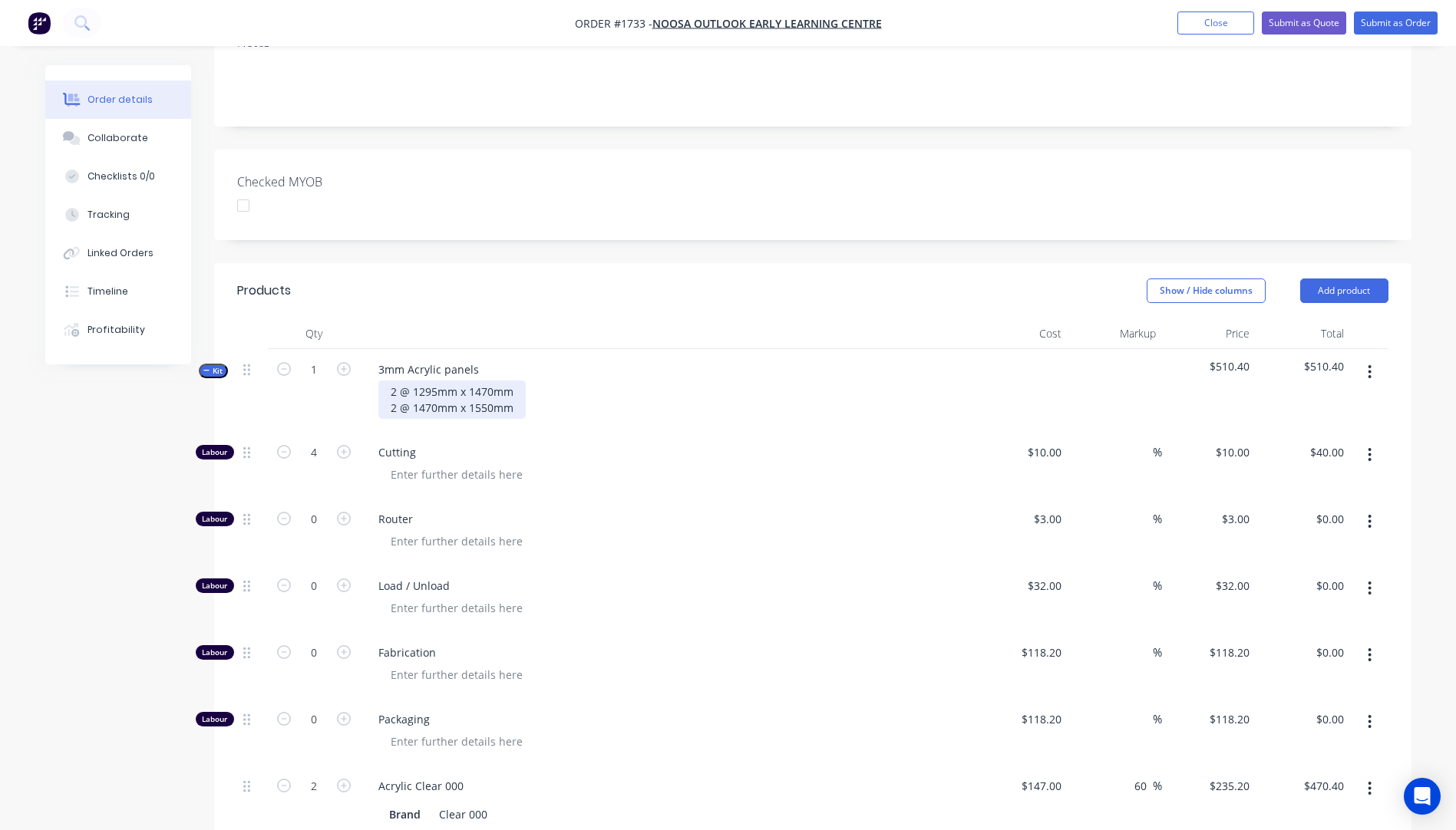
click at [515, 380] on div "2 @ 1295mm x 1470mm 2 @ 1470mm x 1550mm" at bounding box center [452, 399] width 147 height 39
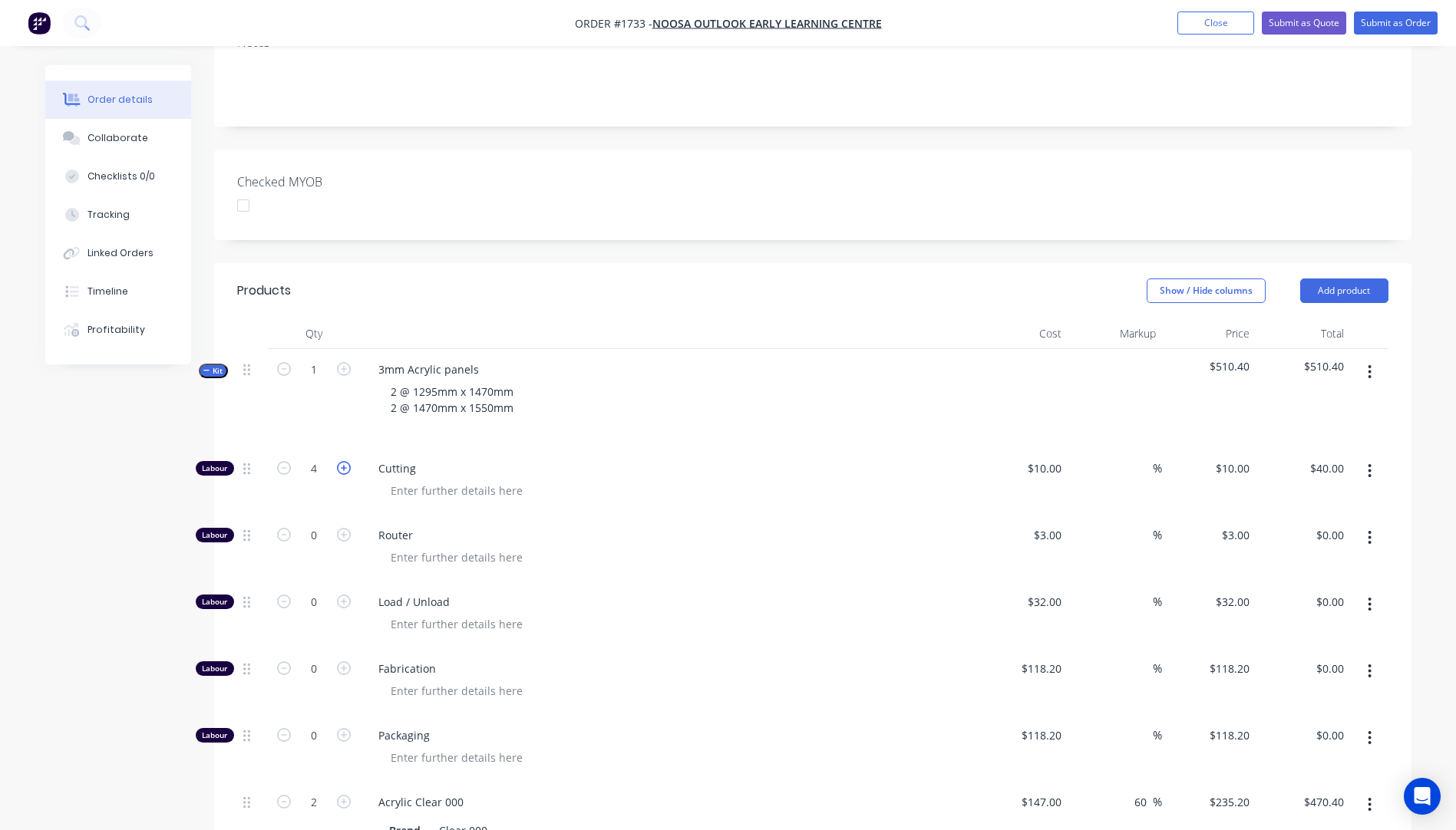
click at [345, 461] on icon "button" at bounding box center [343, 468] width 14 height 14
type input "5"
type input "$50.00"
click at [345, 461] on icon "button" at bounding box center [343, 468] width 14 height 14
type input "6"
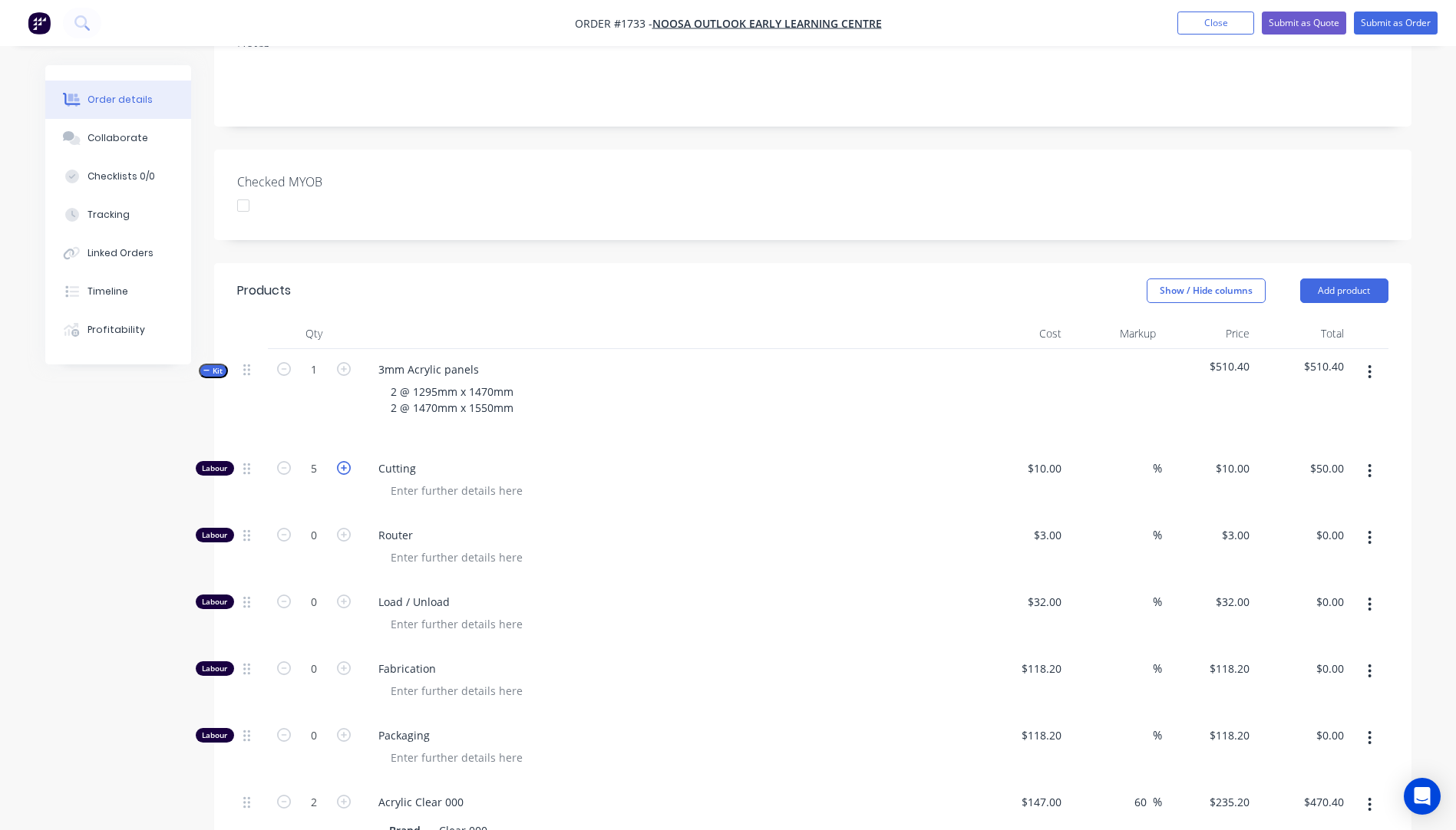
type input "$60.00"
click at [345, 461] on icon "button" at bounding box center [343, 468] width 14 height 14
type input "7"
type input "$70.00"
click at [345, 461] on icon "button" at bounding box center [343, 468] width 14 height 14
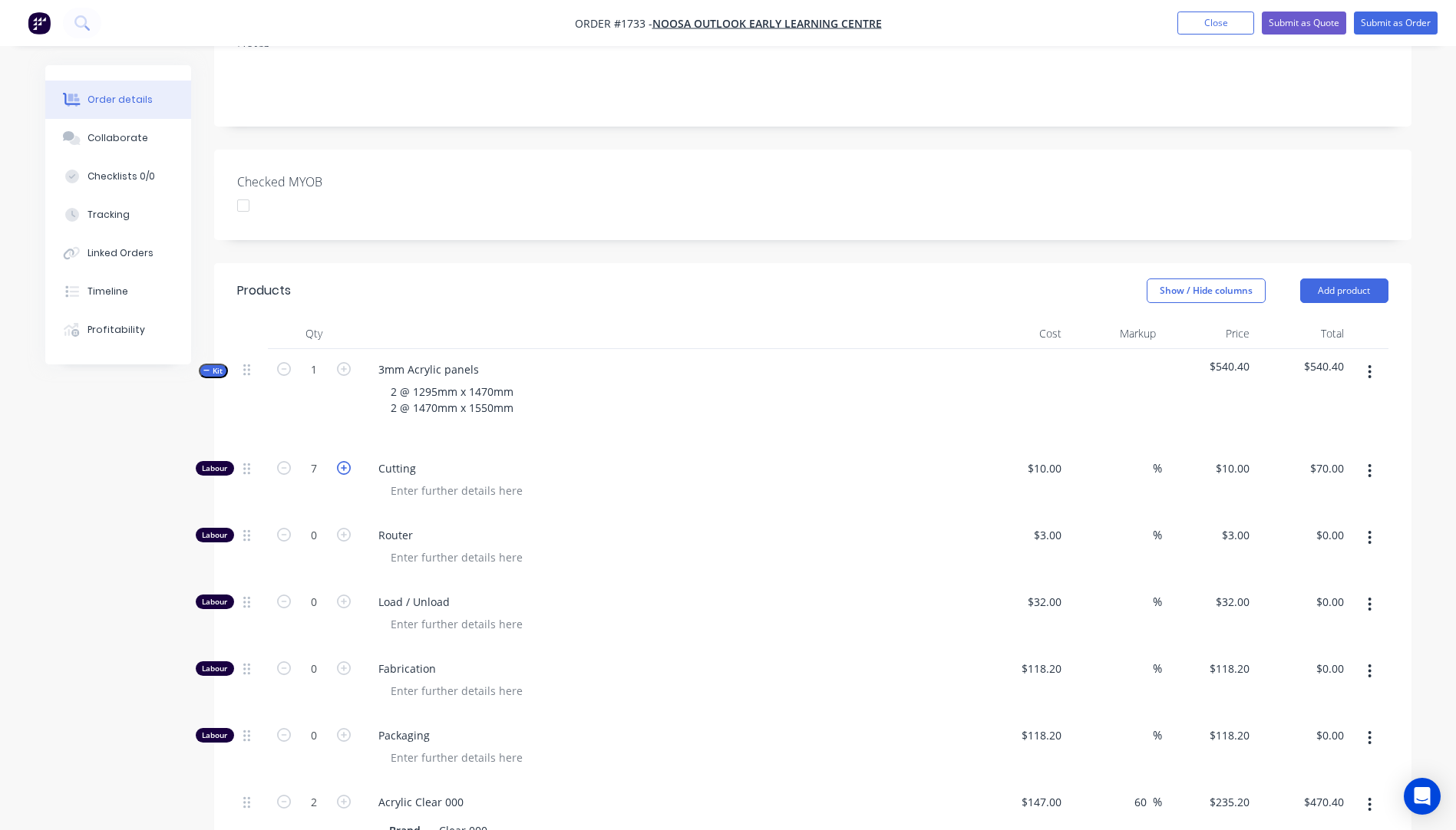
type input "8"
type input "$80.00"
click at [318, 457] on input "8" at bounding box center [314, 468] width 40 height 23
type input "0.75"
type input "10"
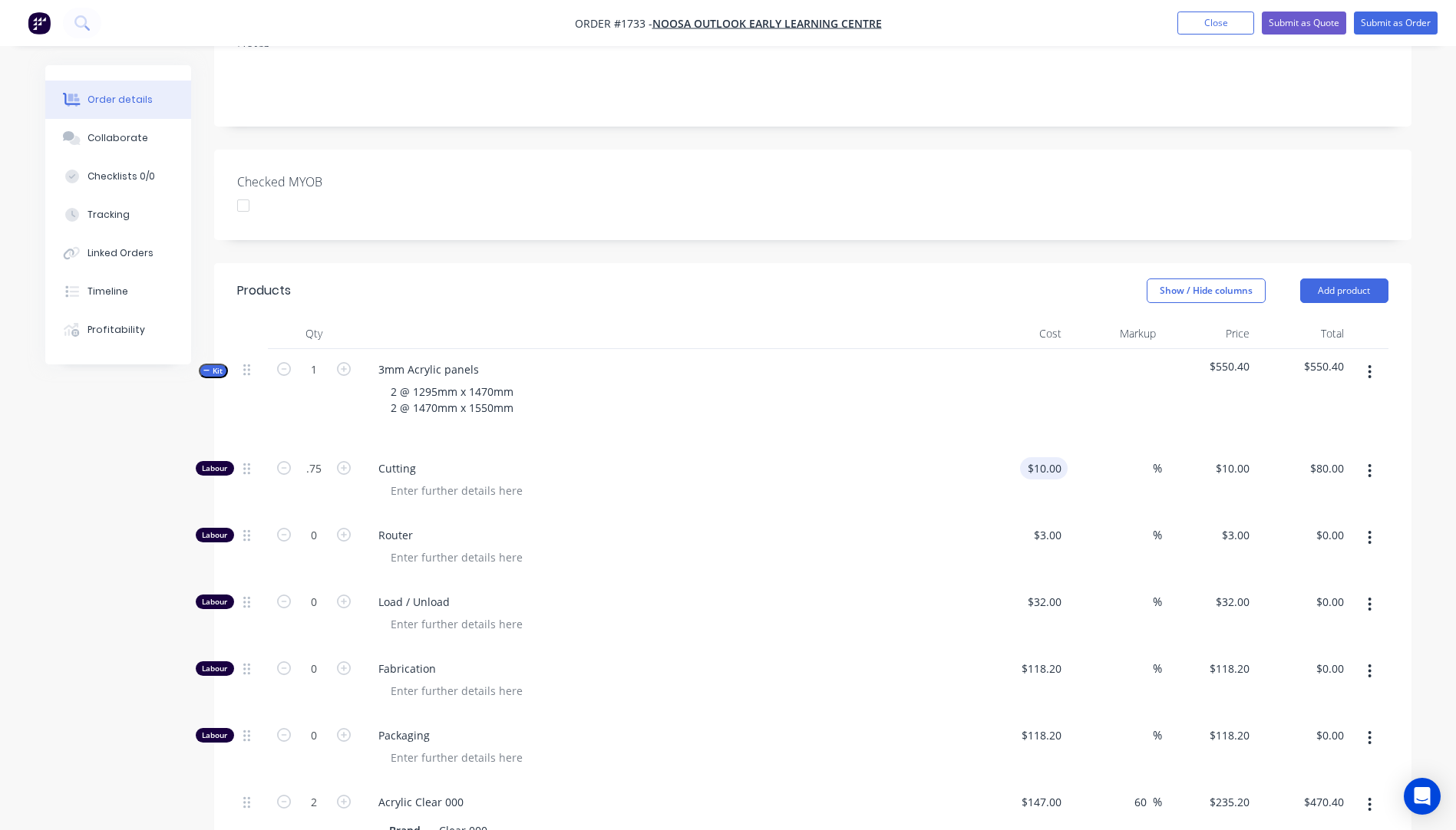
type input "$7.50"
click at [1046, 457] on div "10 $10.00" at bounding box center [1043, 468] width 47 height 22
type input "$118.20"
type input "$88.65"
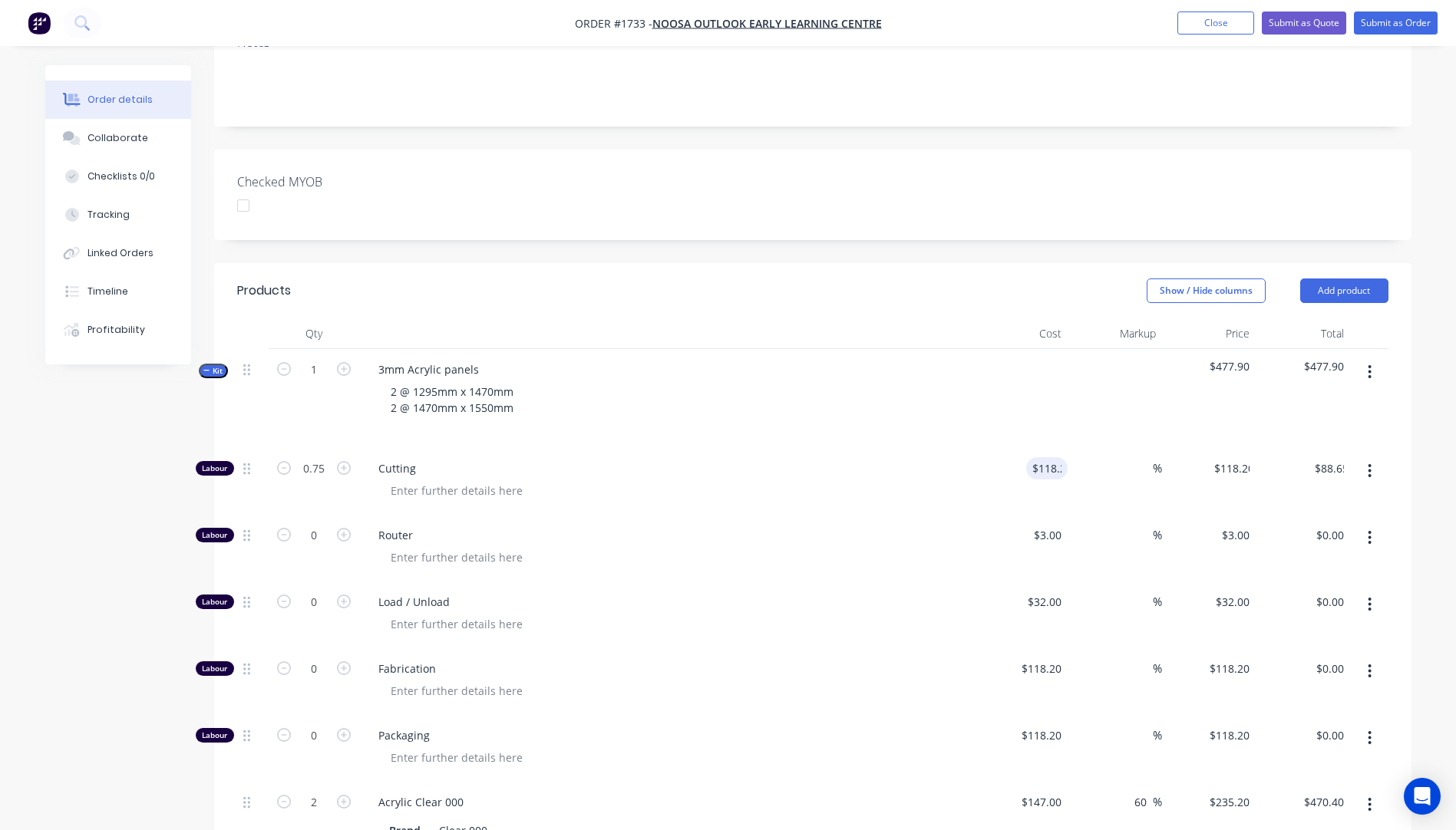
click at [955, 460] on span "Cutting" at bounding box center [673, 468] width 589 height 16
click at [514, 380] on div "2 @ 1295mm x 1470mm 2 @ 1470mm x 1550mm" at bounding box center [452, 407] width 147 height 54
click at [669, 478] on div "Labour 0.75 Cutting $118.20 $118.20 % $118.20 $118.20 $88.65 $88.65 Labour 0 Ro…" at bounding box center [813, 675] width 1151 height 454
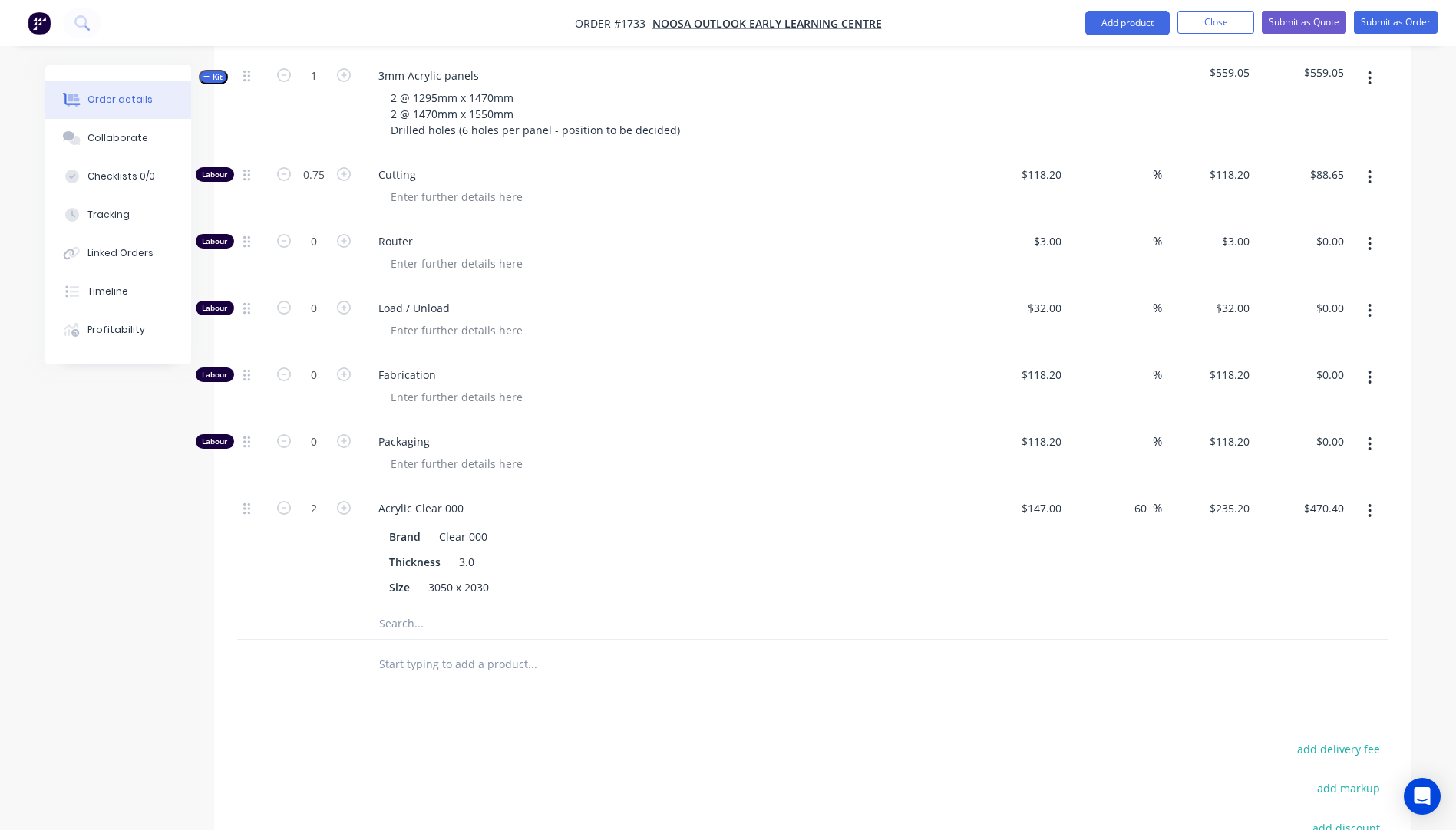
scroll to position [673, 0]
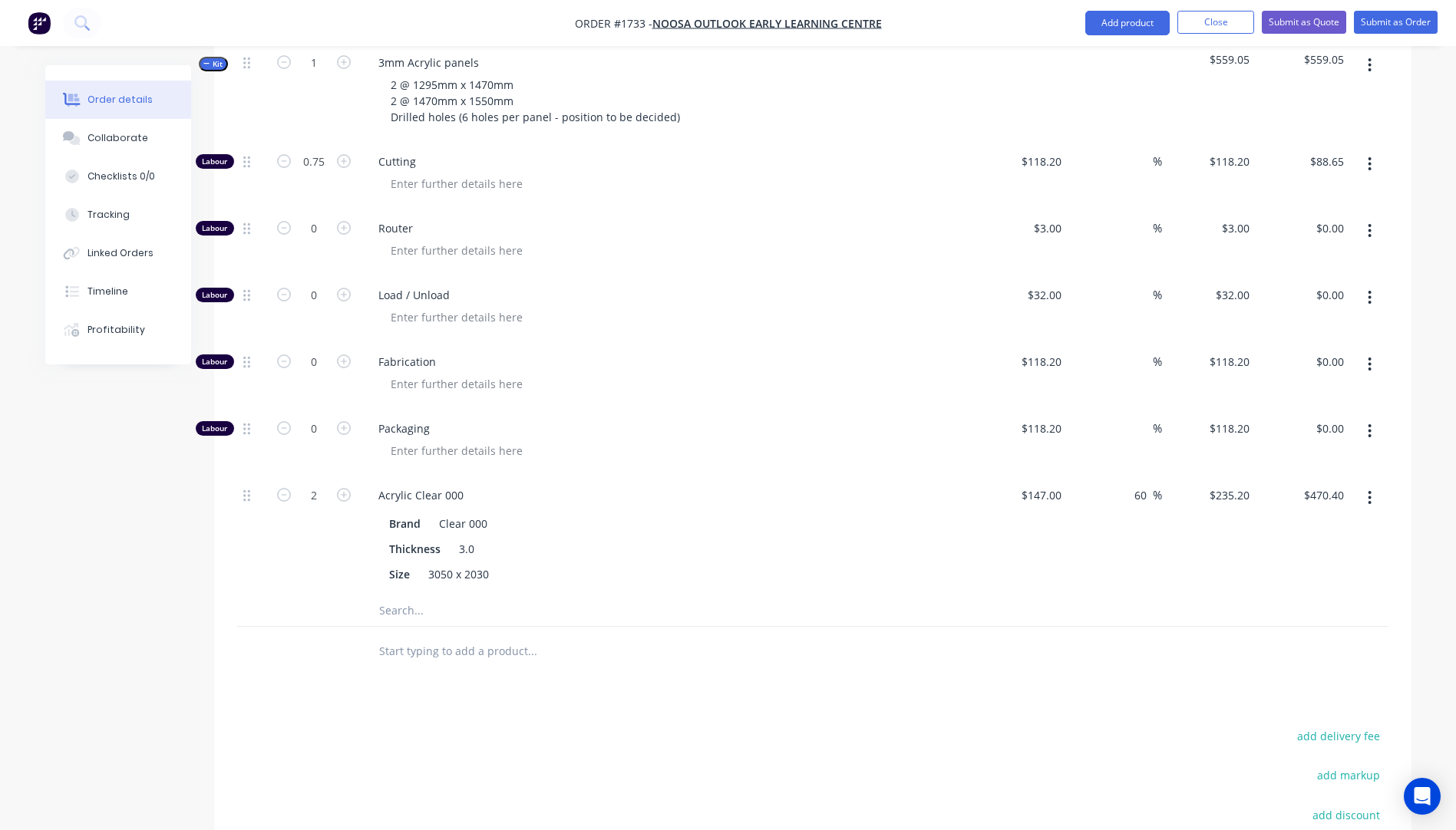
click at [411, 595] on input "text" at bounding box center [532, 611] width 307 height 31
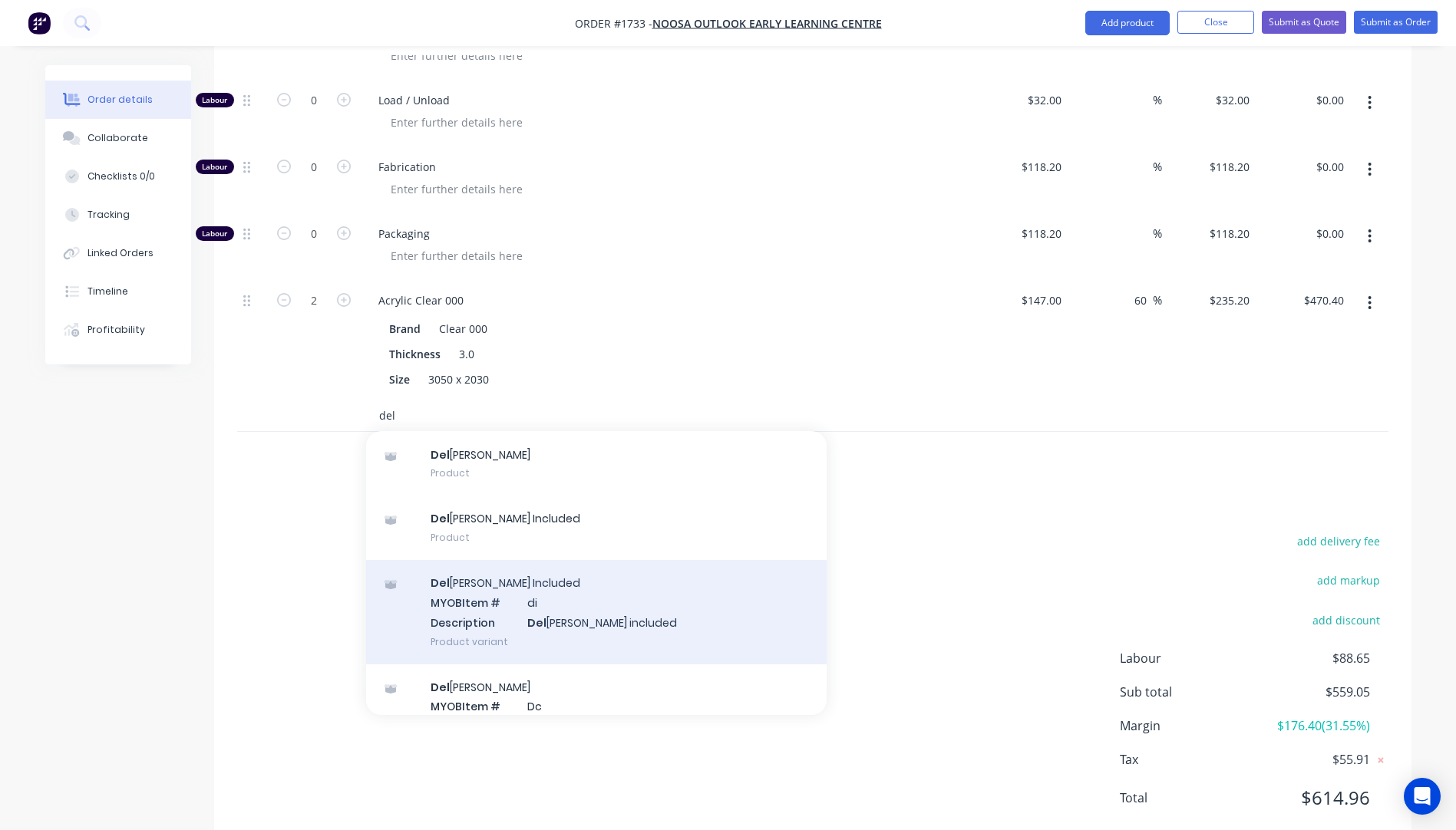
scroll to position [101, 0]
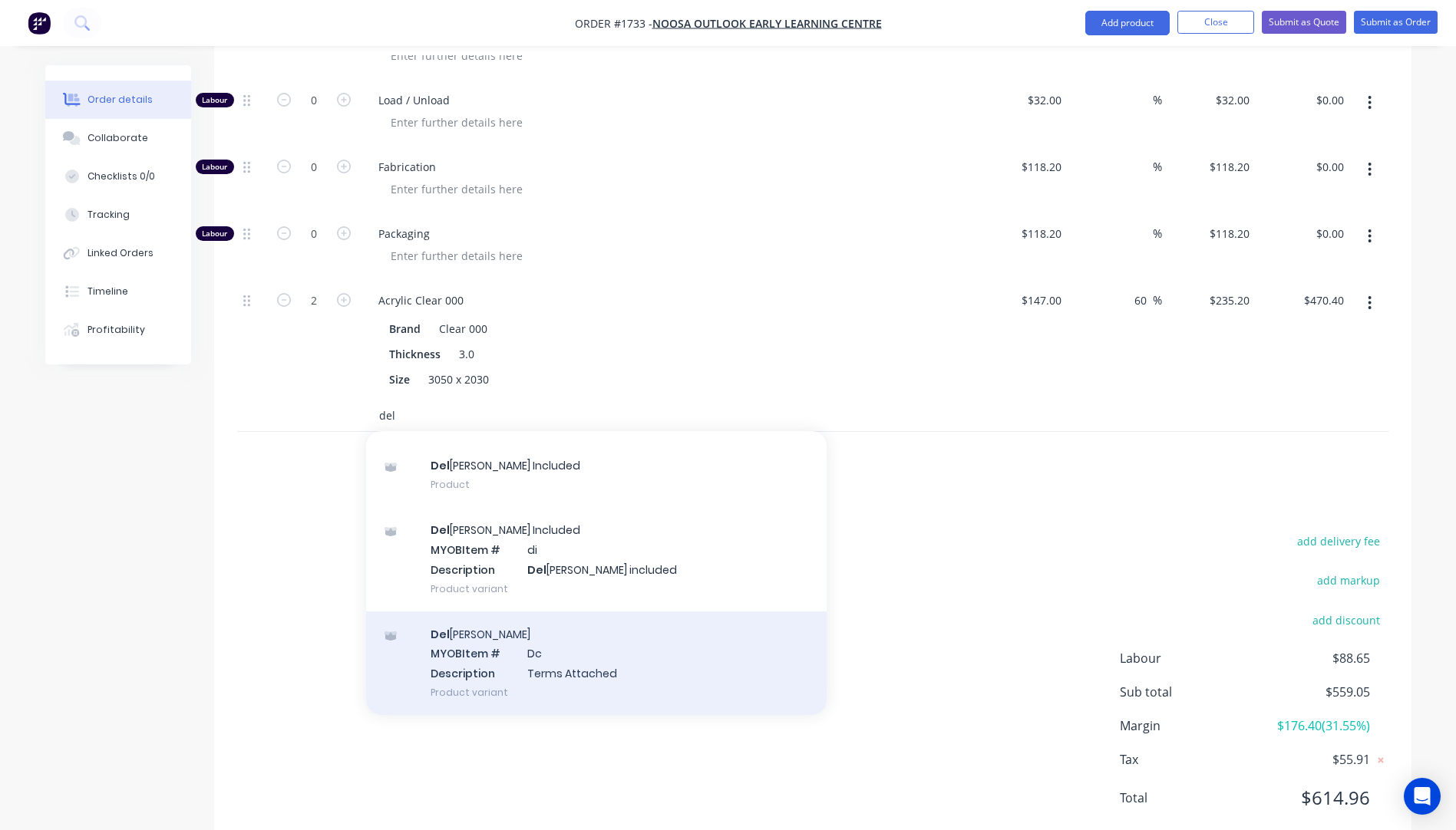
type input "del"
click at [575, 620] on div "Del [PERSON_NAME] MYOB Item # Dc Description Terms Attached Product variant" at bounding box center [595, 663] width 460 height 103
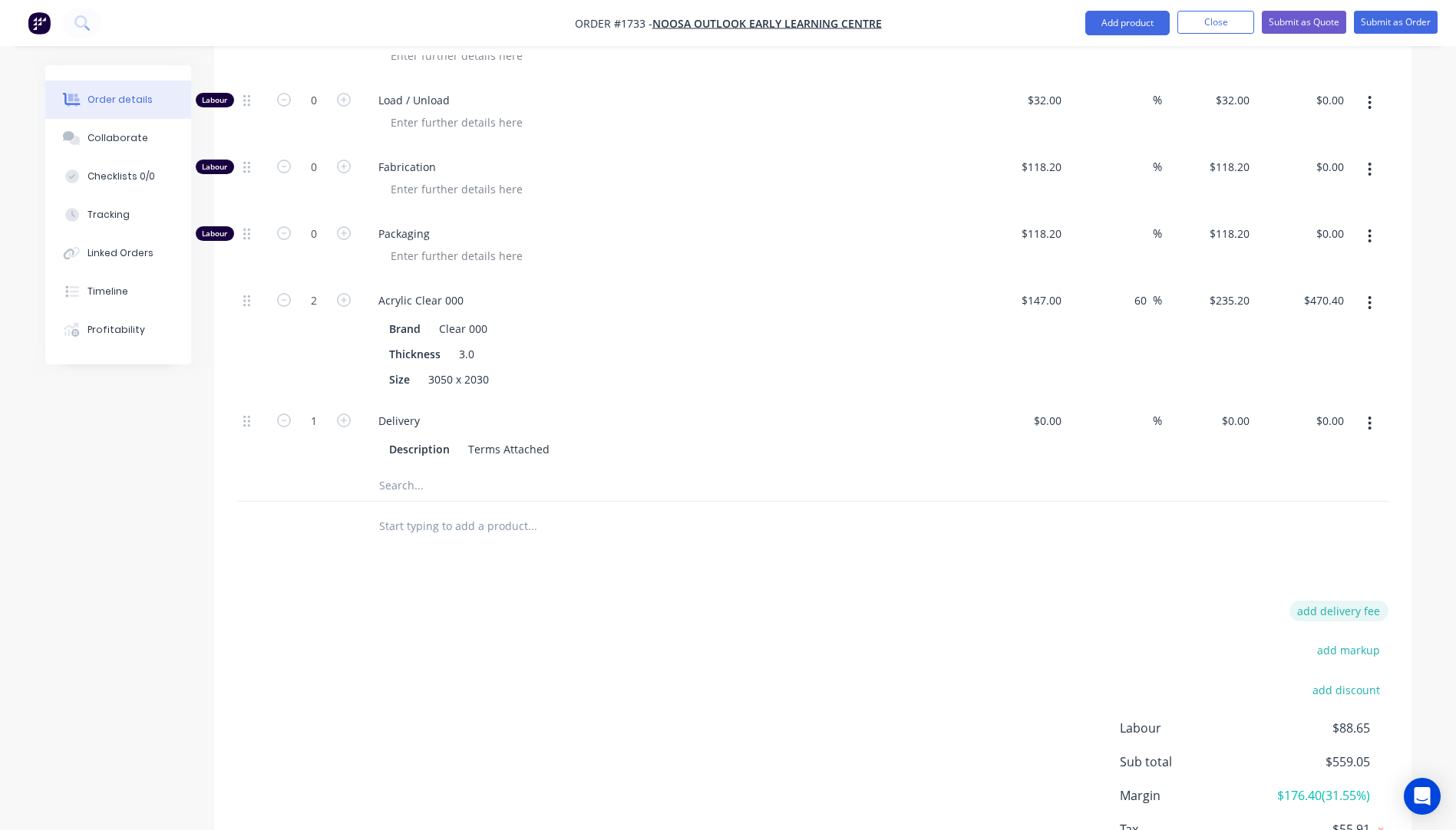
click at [1342, 600] on button "add delivery fee" at bounding box center [1338, 611] width 99 height 21
click at [134, 141] on div "Collaborate" at bounding box center [118, 138] width 60 height 14
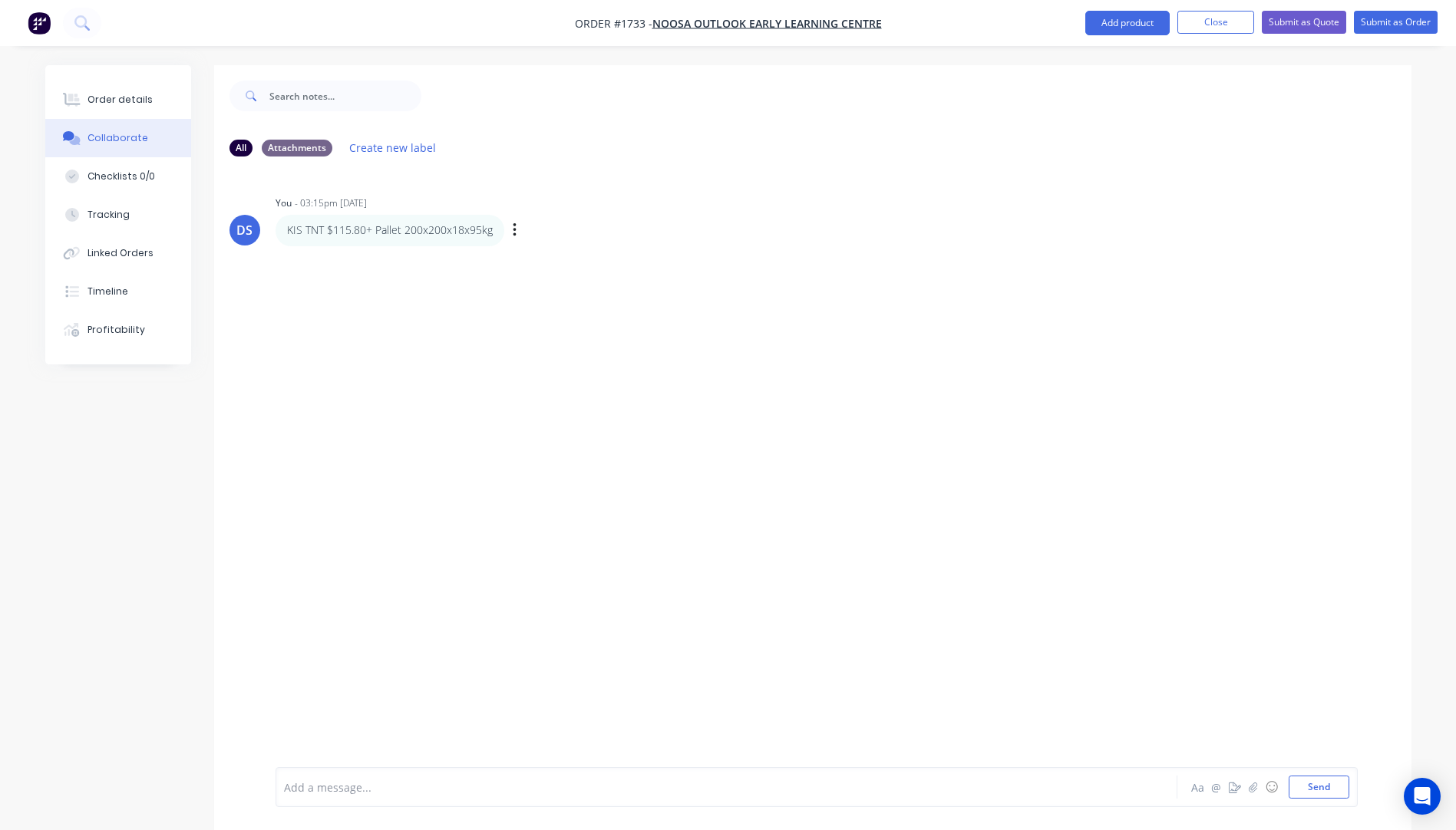
click at [480, 225] on p "KIS TNT $115.80+ Pallet 200x200x18x95kg" at bounding box center [390, 231] width 206 height 15
click at [514, 227] on icon "button" at bounding box center [515, 231] width 4 height 18
click at [536, 267] on button "Edit" at bounding box center [570, 257] width 96 height 25
click at [482, 784] on span "KIS TNT $115.80+ Pallet 200x200x18x95kg" at bounding box center [391, 787] width 213 height 15
click at [521, 693] on div "DS You - 03:15pm [DATE] KIS TNT $115.80+ Pallet 200x200x18x95kg Labels Edit Del…" at bounding box center [812, 468] width 1197 height 599
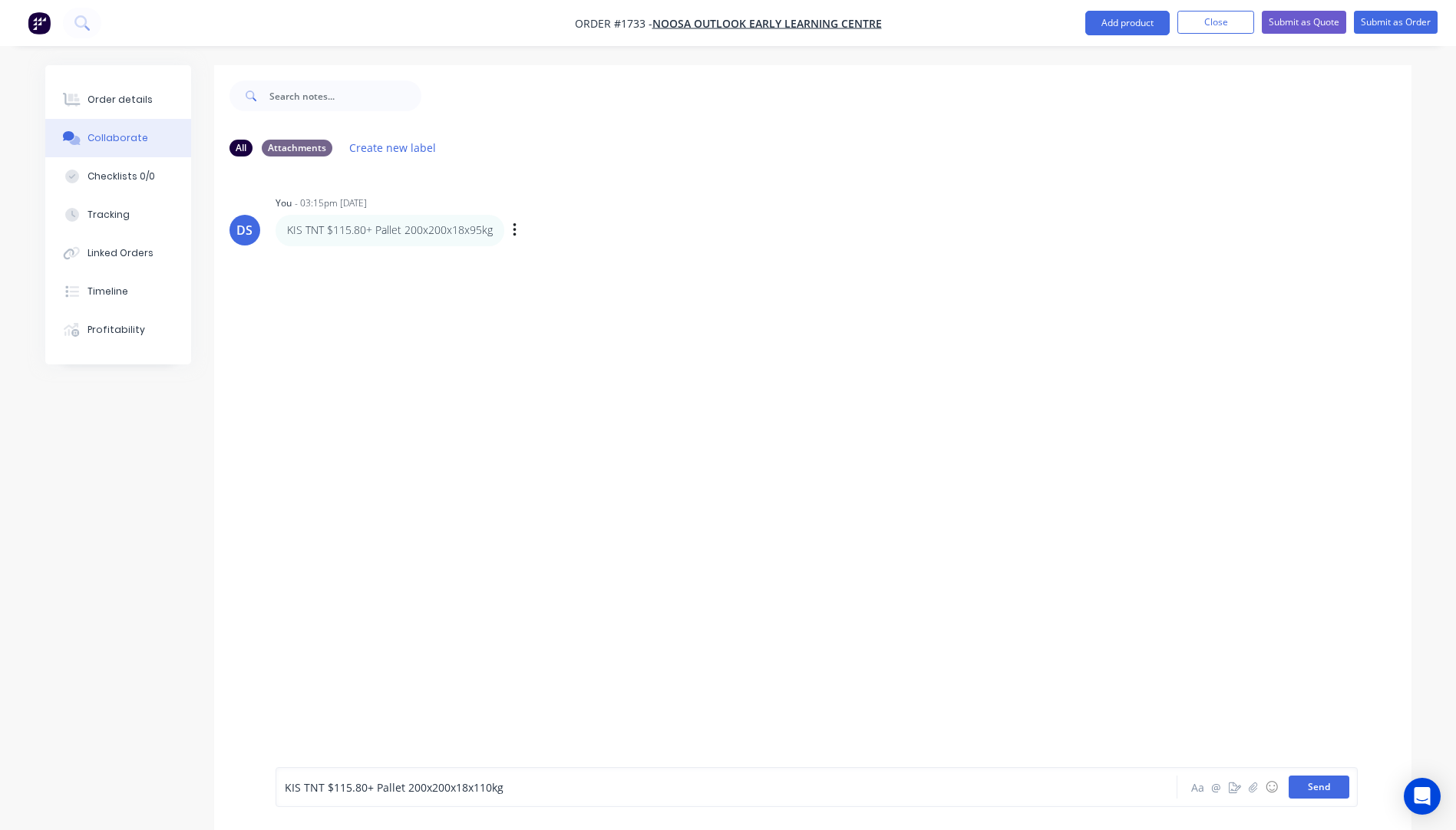
click at [1316, 796] on button "Send" at bounding box center [1318, 787] width 60 height 23
click at [120, 107] on button "Order details" at bounding box center [118, 100] width 145 height 39
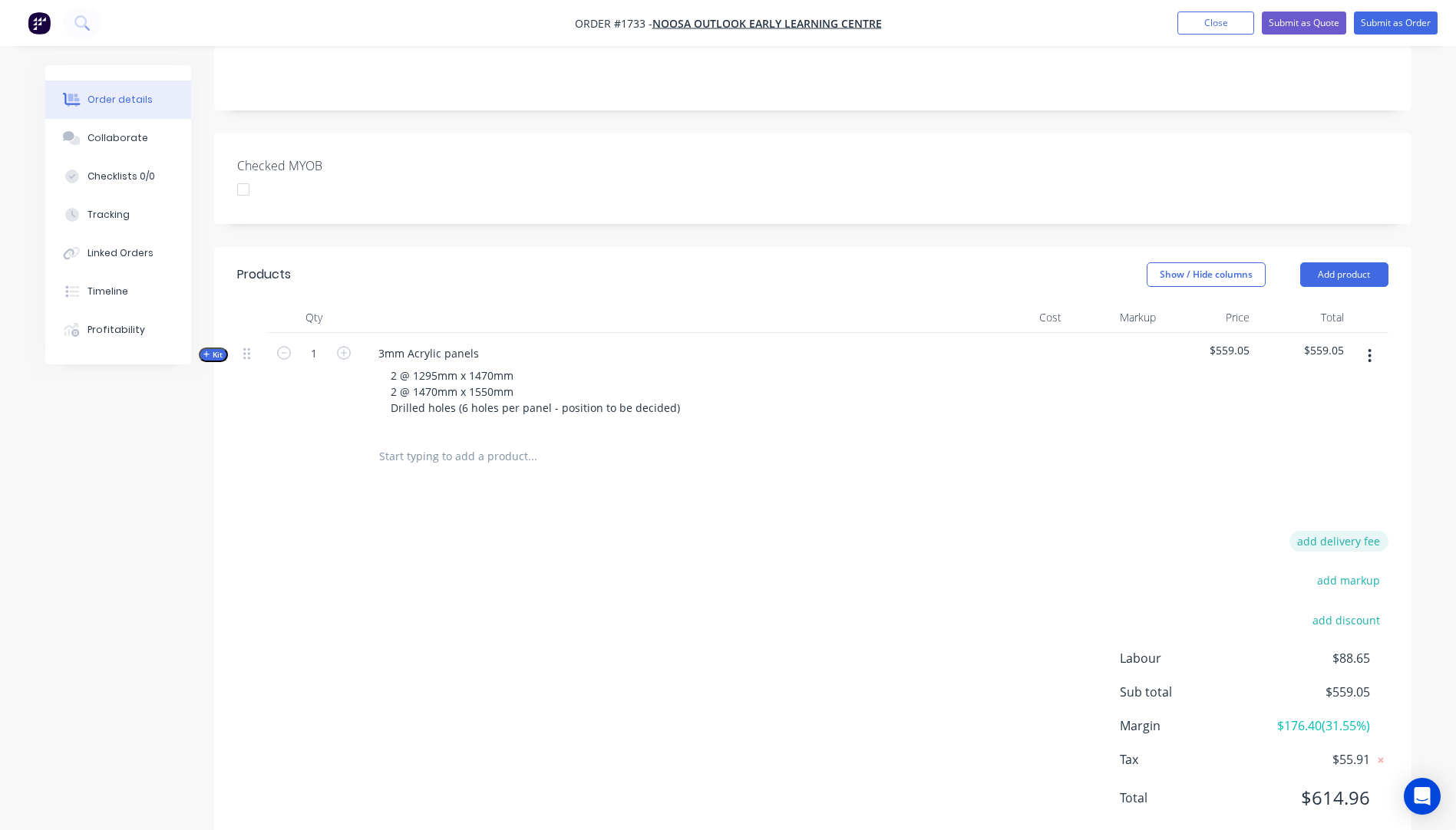
click at [1359, 531] on button "add delivery fee" at bounding box center [1338, 541] width 99 height 21
type input "186"
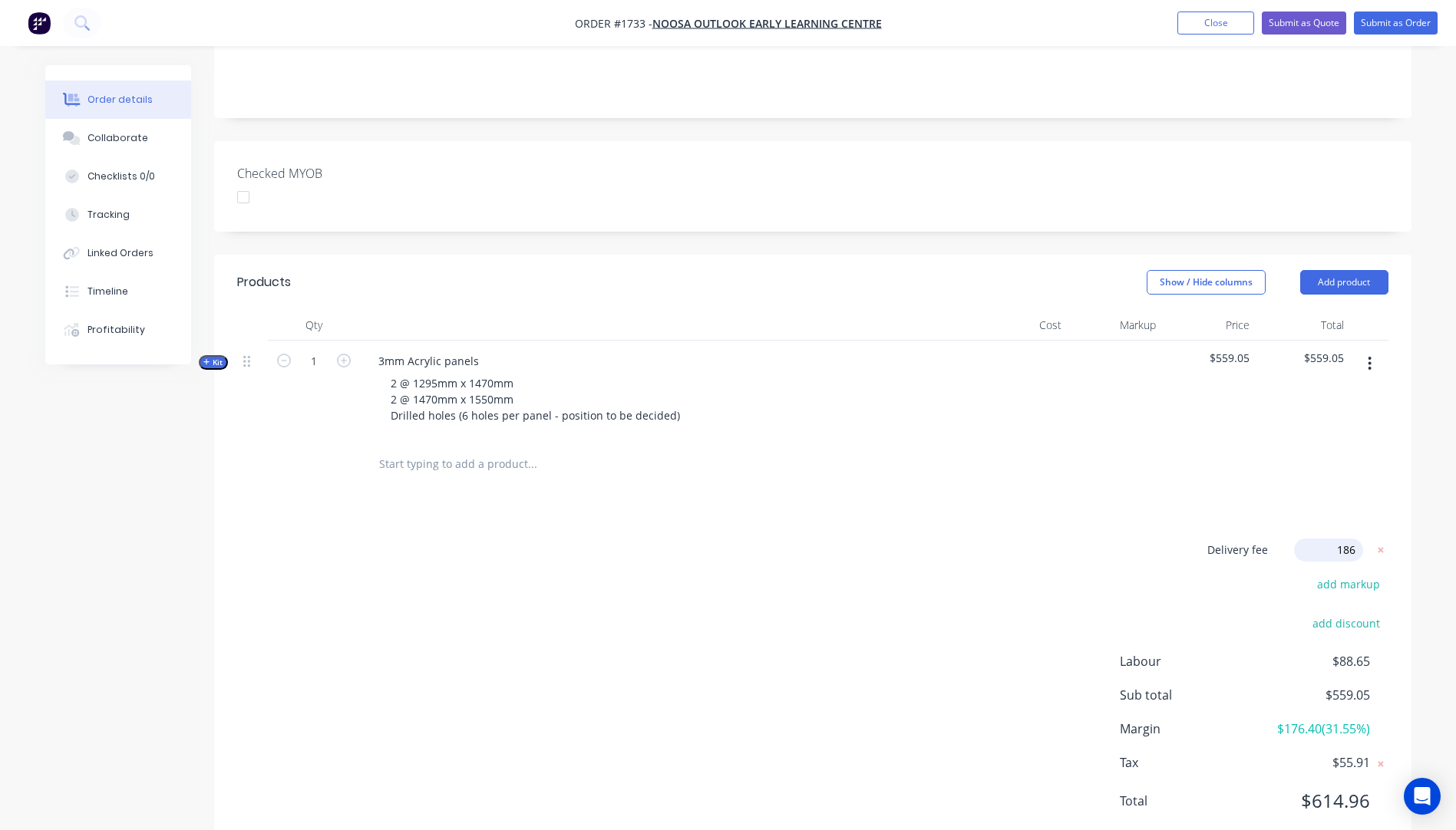
click at [996, 557] on div "Delivery fee Delivery fee Delivery fee name (Optional) 186 186 $0 add markup ad…" at bounding box center [813, 685] width 1151 height 292
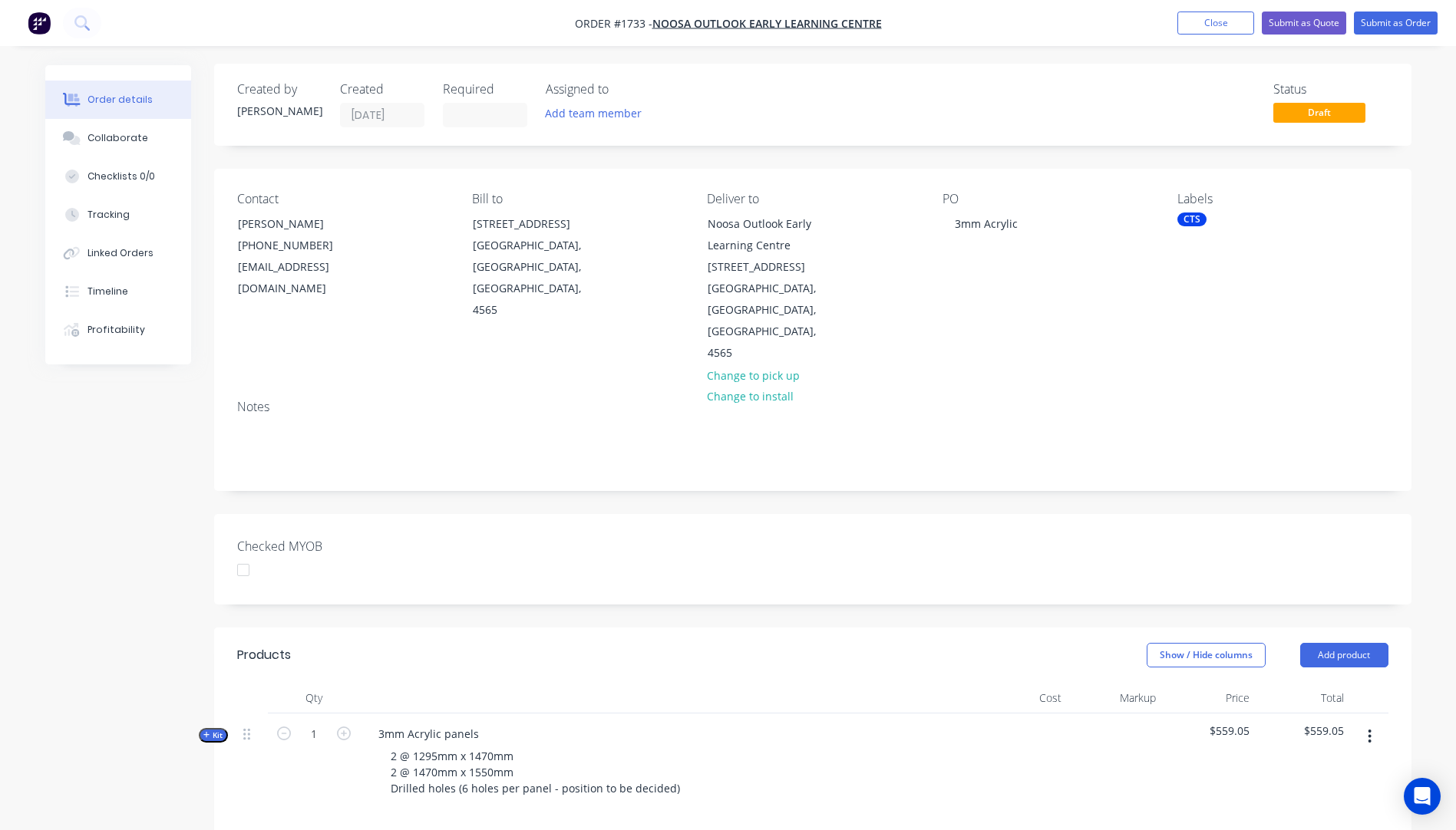
scroll to position [0, 0]
click at [1286, 23] on button "Submit as Quote" at bounding box center [1304, 22] width 84 height 23
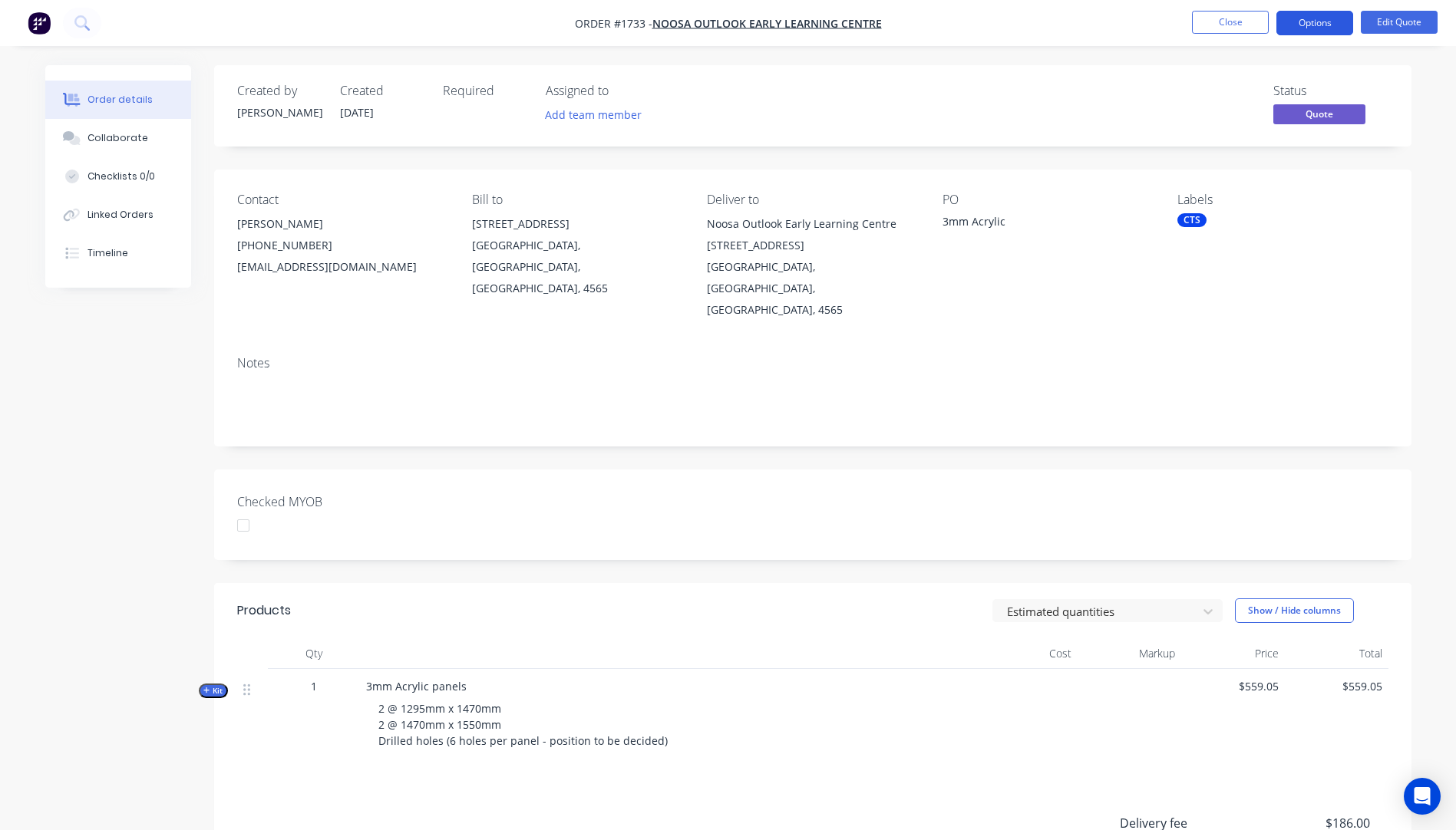
click at [1315, 28] on button "Options" at bounding box center [1314, 22] width 77 height 25
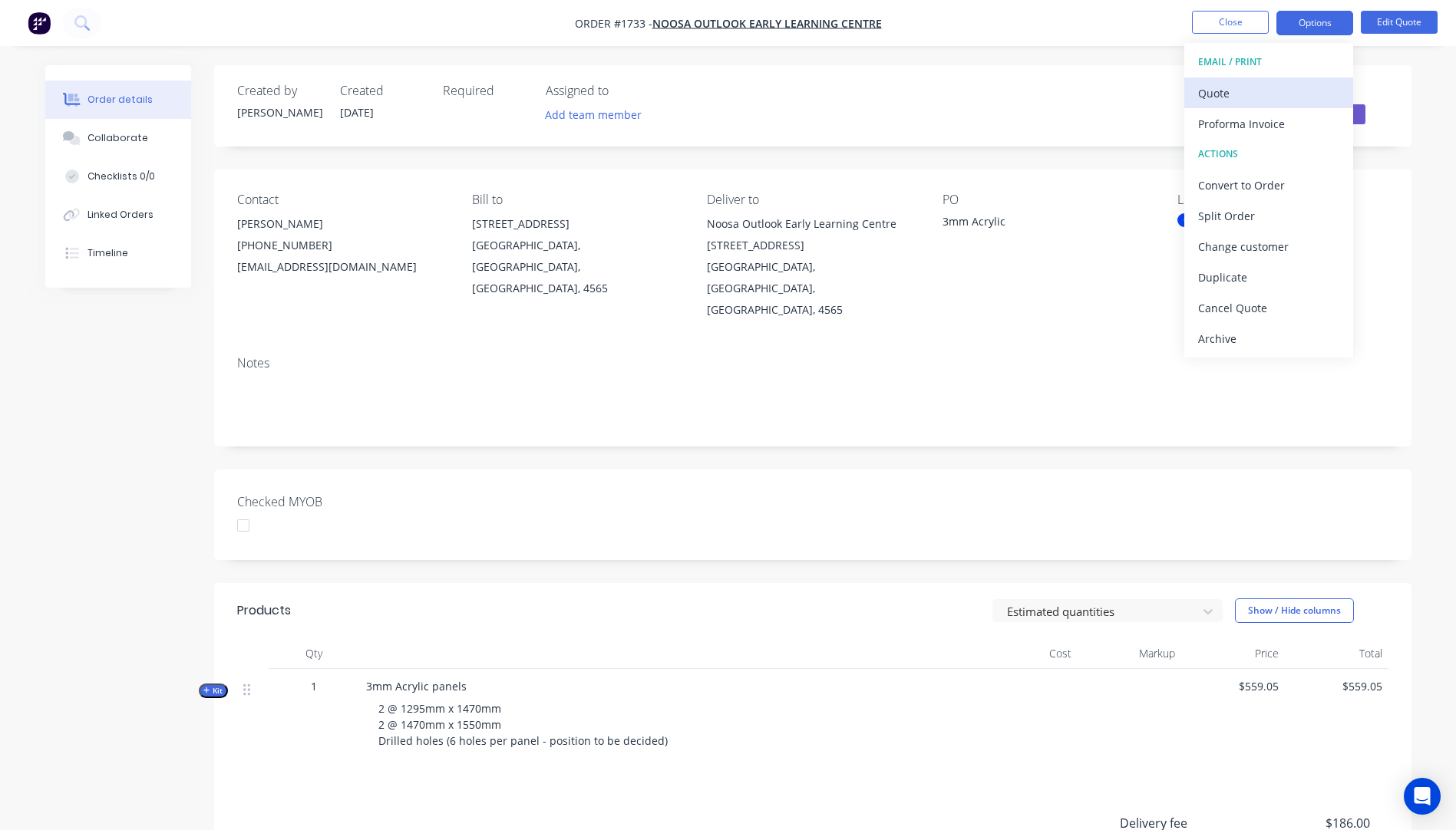
click at [1247, 94] on div "Quote" at bounding box center [1268, 93] width 141 height 22
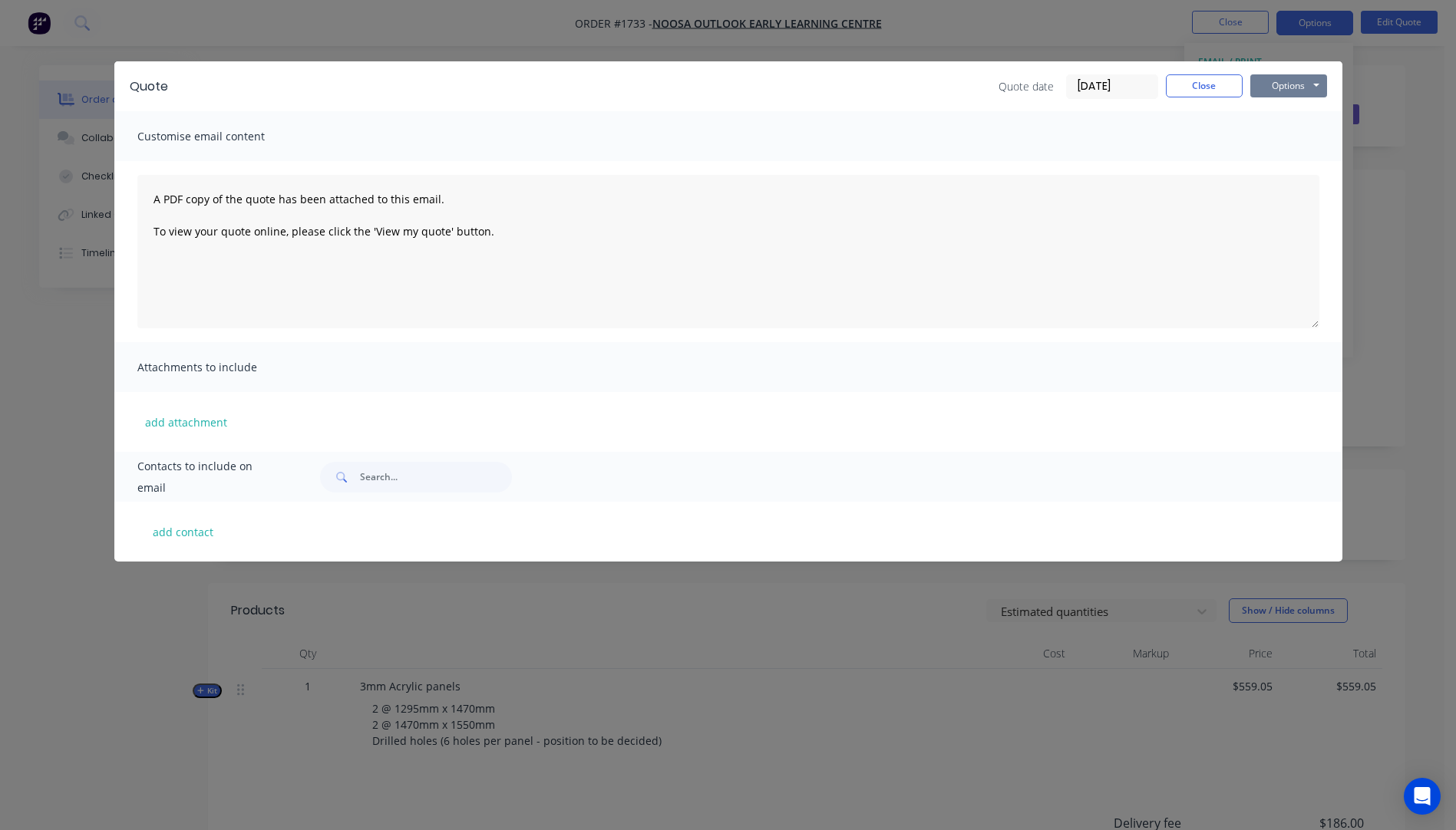
click at [1306, 79] on button "Options" at bounding box center [1288, 85] width 77 height 23
click at [1297, 118] on button "Preview" at bounding box center [1299, 113] width 98 height 25
click at [1211, 92] on button "Close" at bounding box center [1204, 85] width 77 height 23
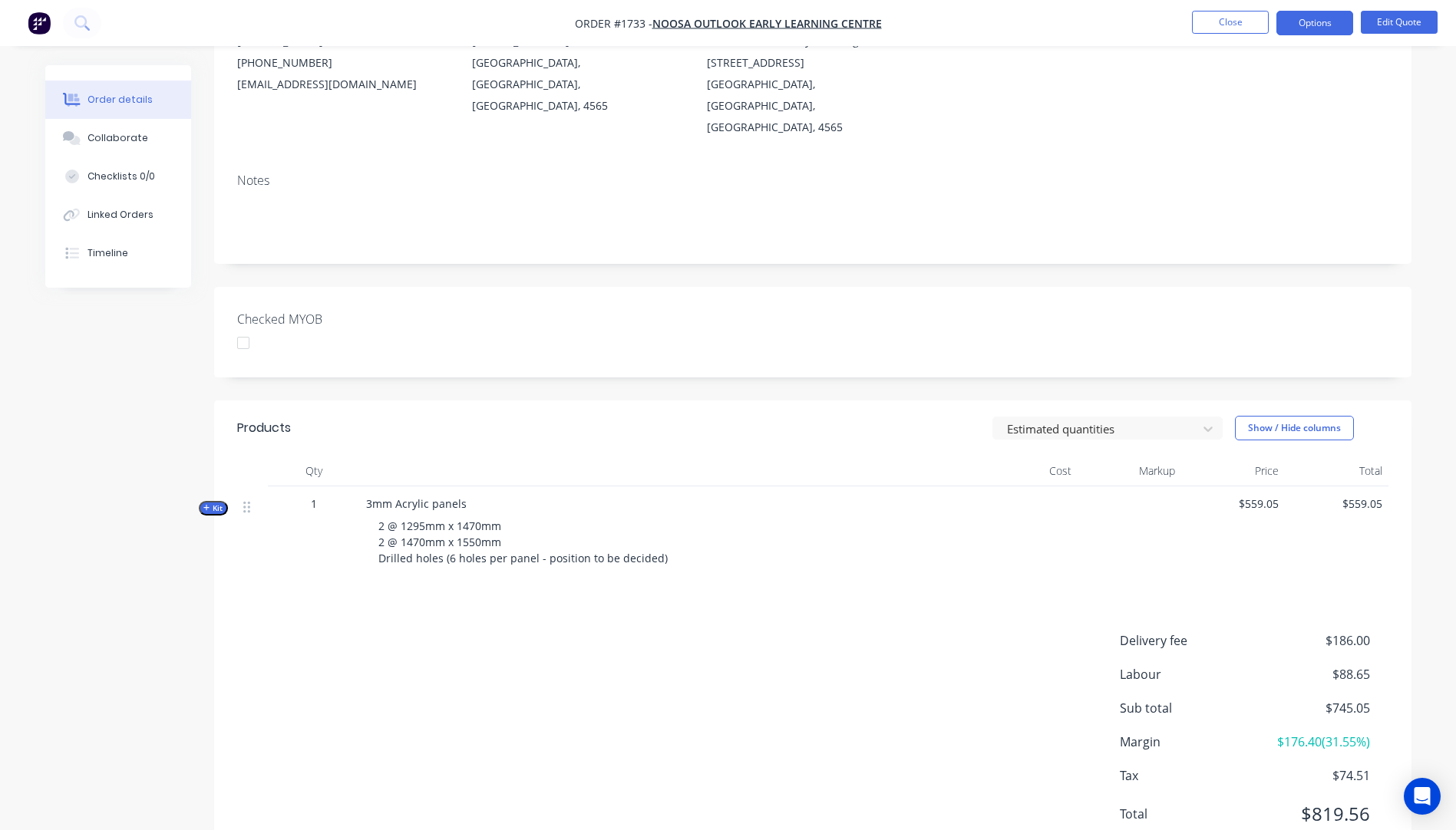
scroll to position [199, 0]
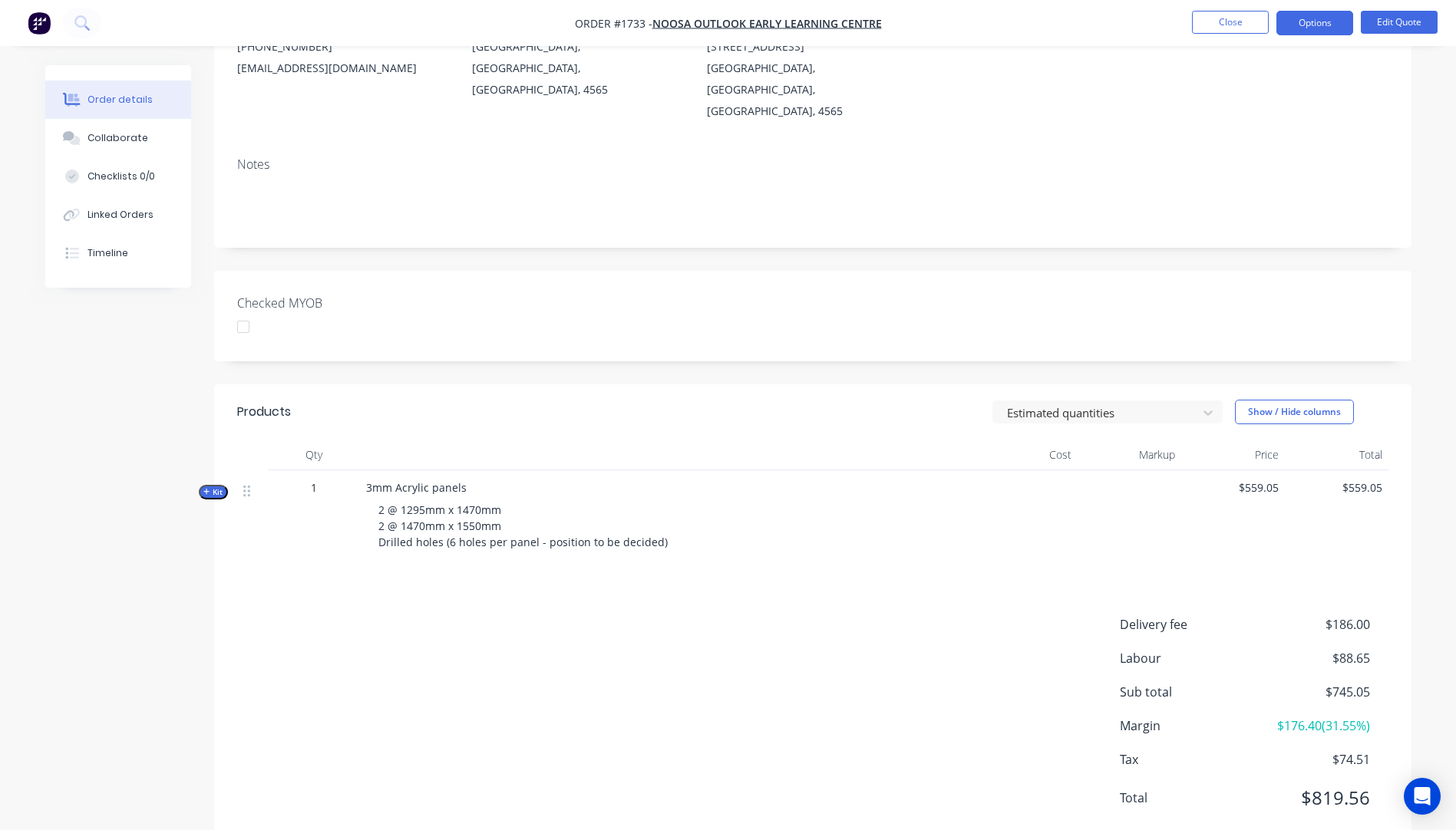
click at [210, 486] on span "Kit" at bounding box center [213, 491] width 20 height 11
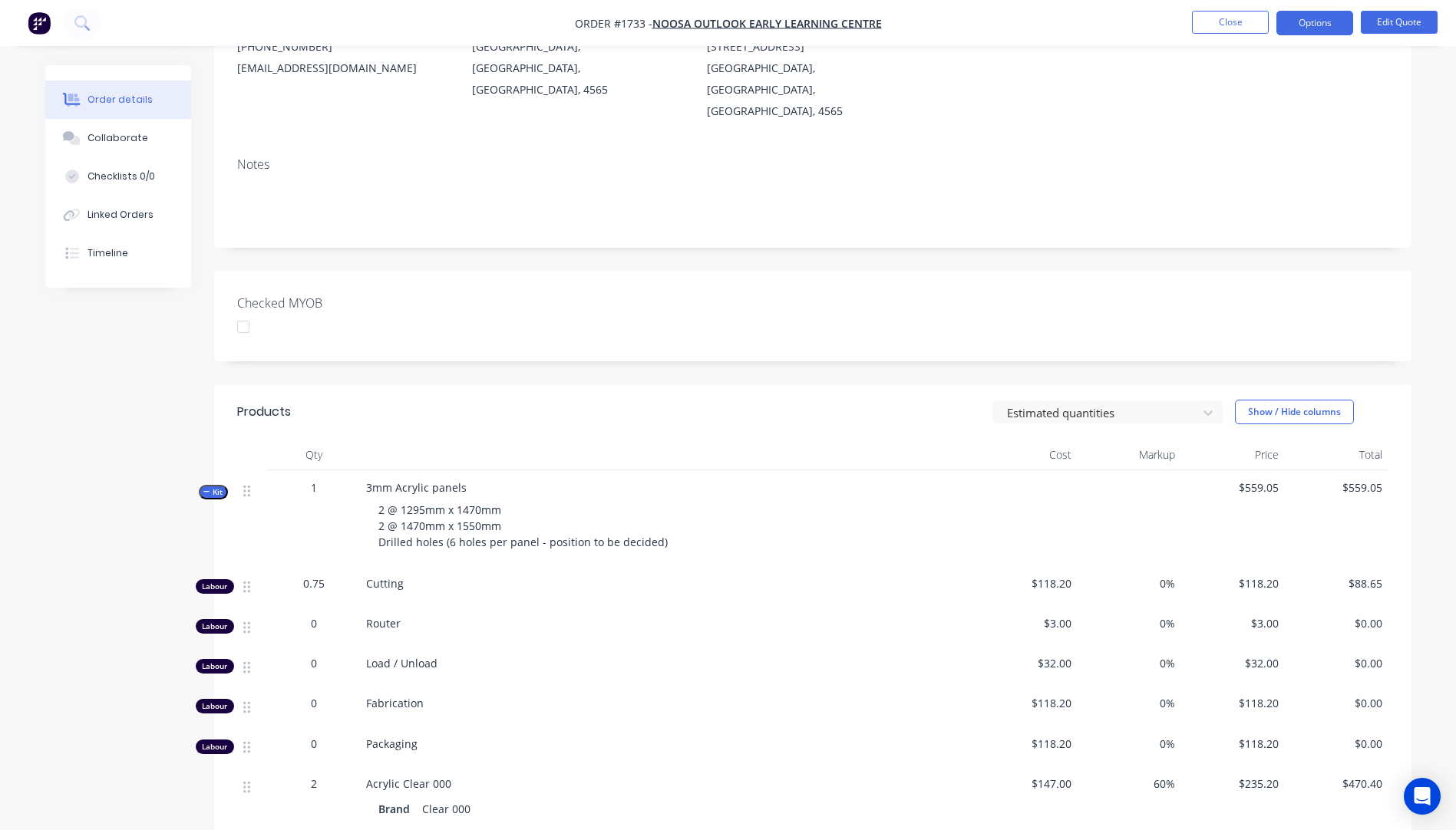
scroll to position [0, 0]
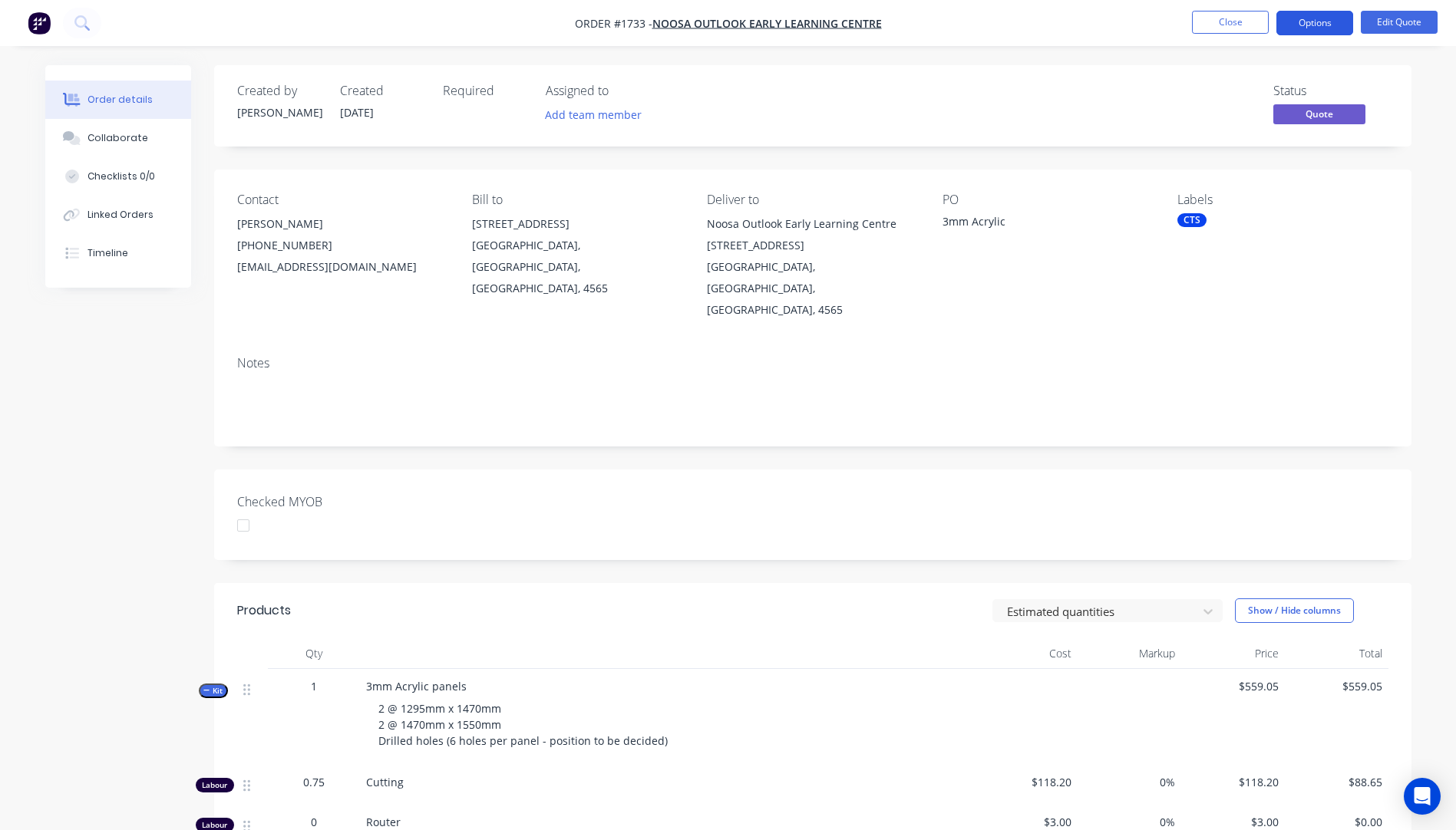
click at [1301, 23] on button "Options" at bounding box center [1314, 22] width 77 height 25
click at [1114, 107] on div "Status Quote" at bounding box center [1043, 106] width 689 height 45
drag, startPoint x: 379, startPoint y: 267, endPoint x: 239, endPoint y: 226, distance: 145.9
click at [239, 226] on div "[PERSON_NAME] [PHONE_NUMBER] [EMAIL_ADDRESS][DOMAIN_NAME]" at bounding box center [342, 245] width 210 height 65
copy div "[PERSON_NAME] [PHONE_NUMBER] [EMAIL_ADDRESS][DOMAIN_NAME]"
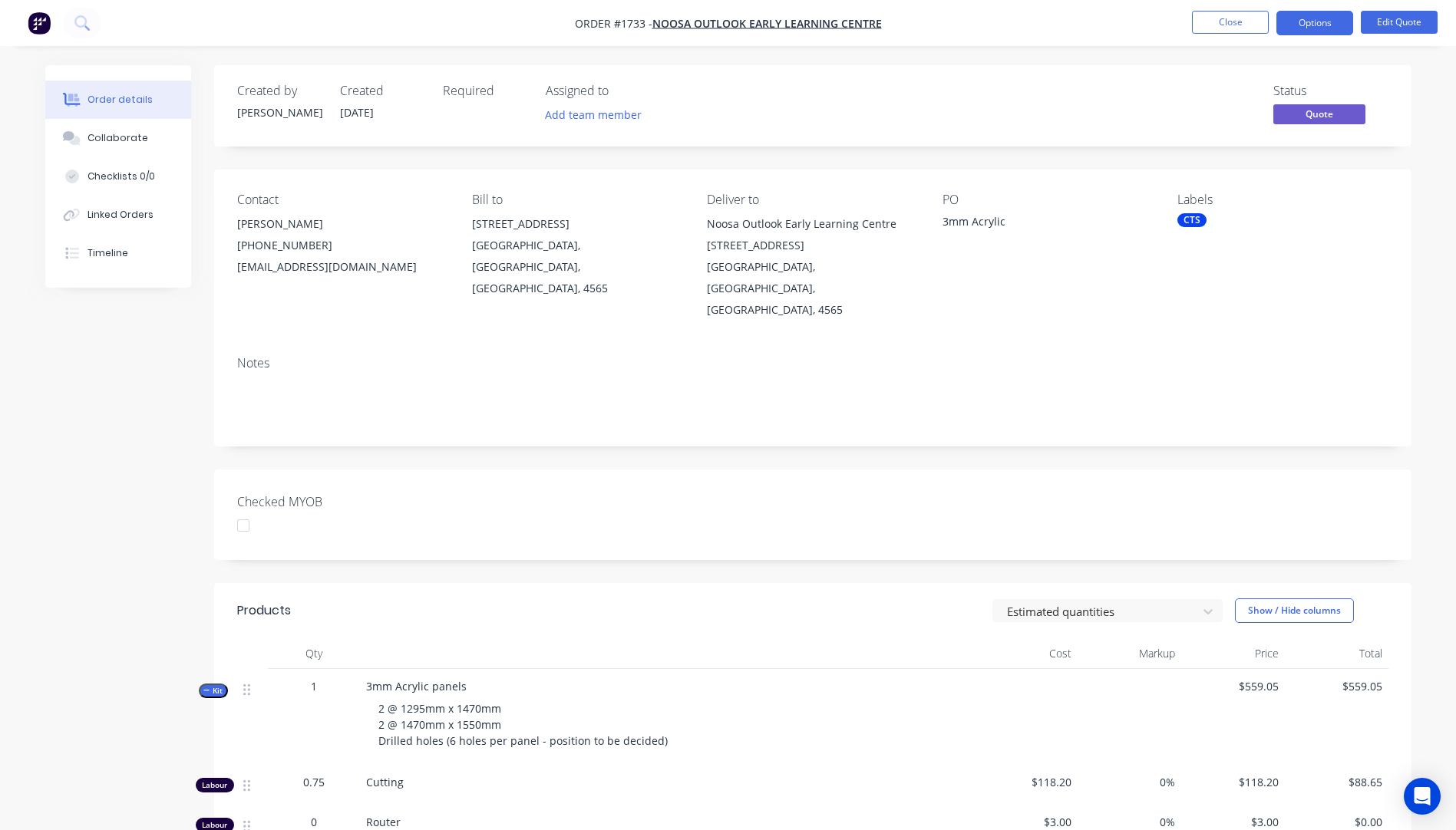
click at [1100, 295] on div "Contact [PERSON_NAME] [PHONE_NUMBER] [EMAIL_ADDRESS][DOMAIN_NAME] Bill to [STRE…" at bounding box center [812, 256] width 1197 height 174
click at [1300, 20] on button "Options" at bounding box center [1314, 22] width 77 height 25
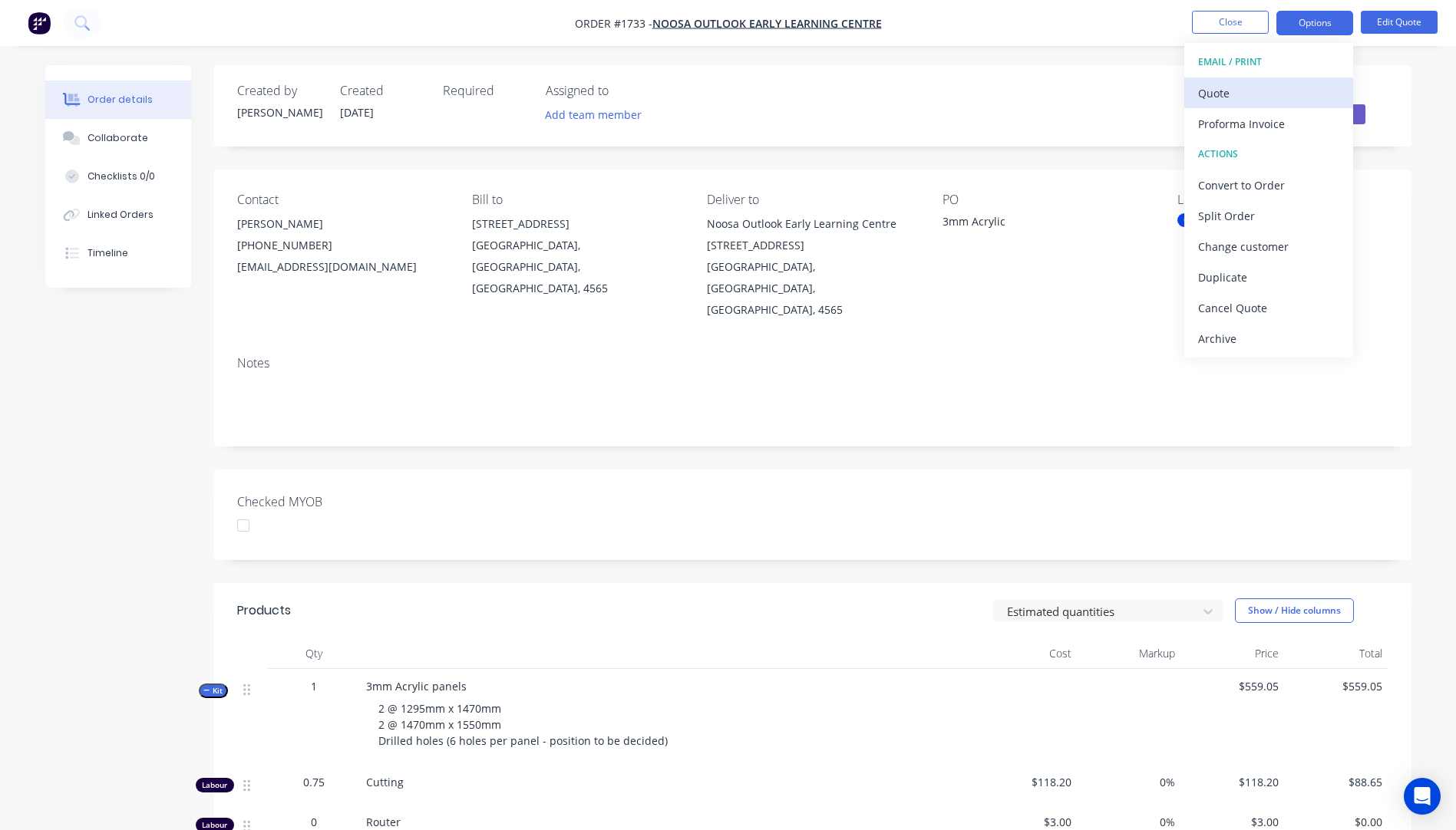
click at [1208, 91] on div "Quote" at bounding box center [1268, 93] width 141 height 22
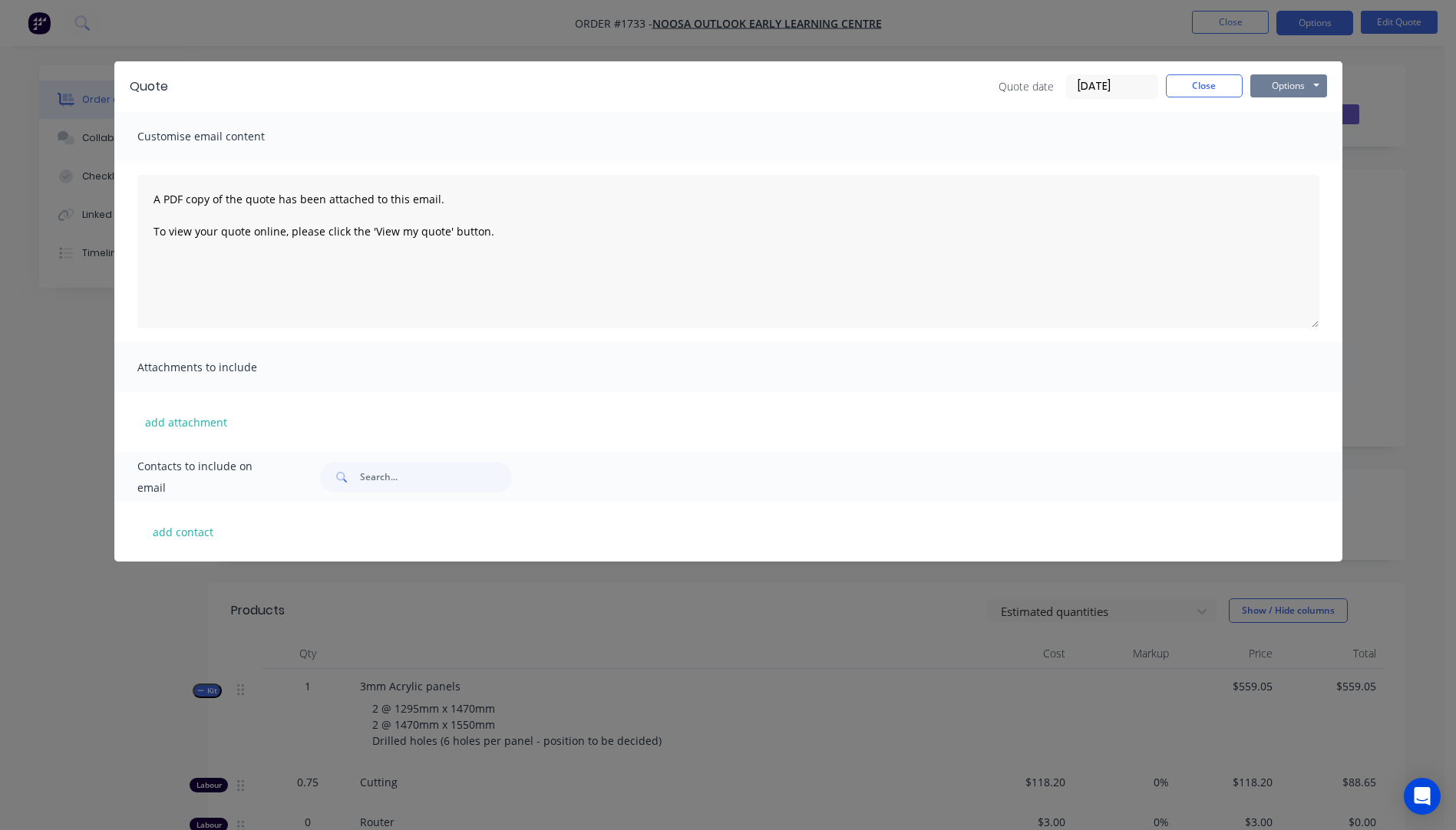
click at [1280, 89] on button "Options" at bounding box center [1288, 85] width 77 height 23
click at [176, 535] on button "add contact" at bounding box center [183, 532] width 92 height 23
select select "AU"
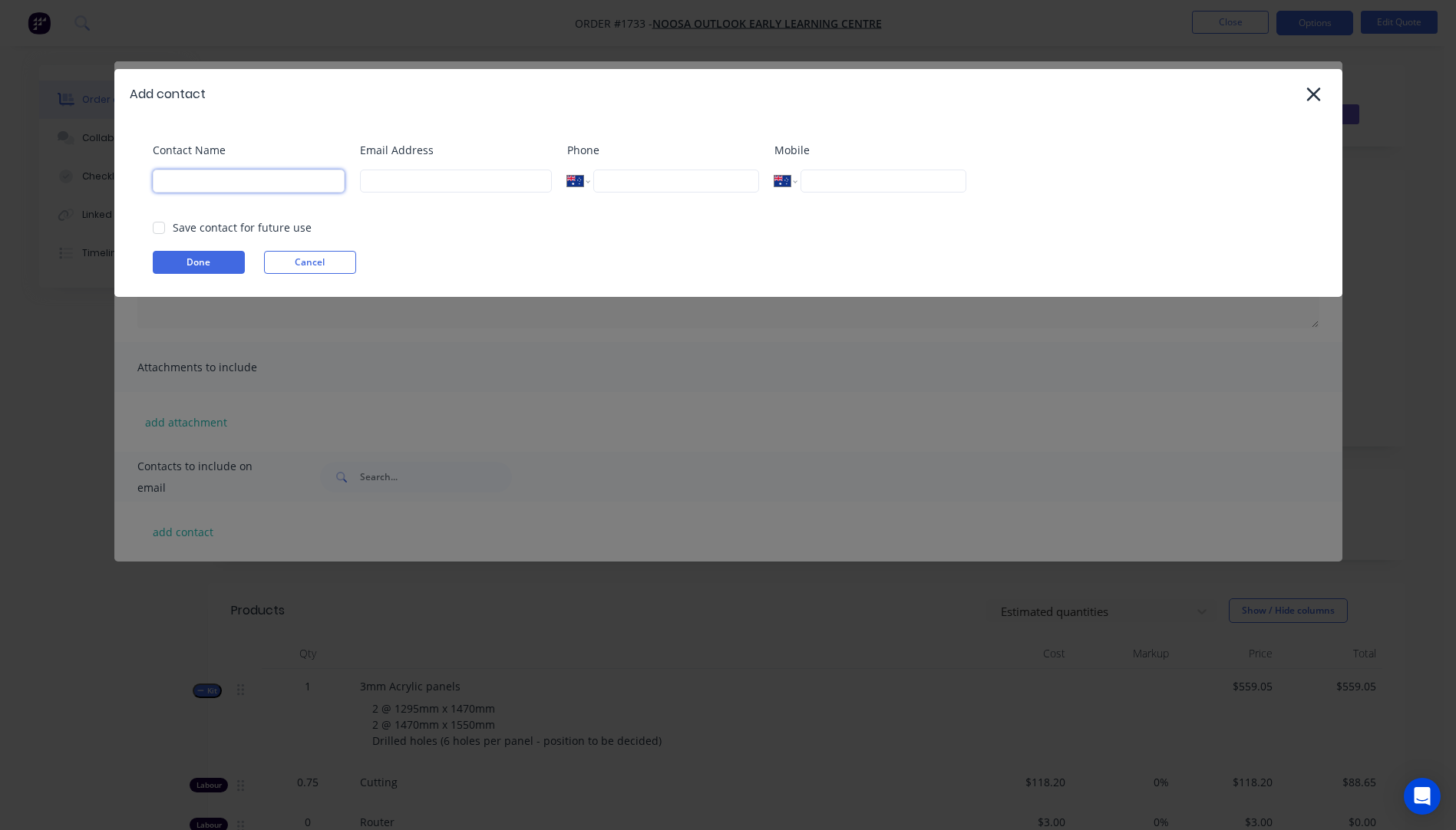
paste input "[PERSON_NAME] [PHONE_NUMBER] [EMAIL_ADDRESS][DOMAIN_NAME]"
drag, startPoint x: 340, startPoint y: 181, endPoint x: 195, endPoint y: 176, distance: 145.1
click at [195, 176] on input "[PERSON_NAME] [PHONE_NUMBER] [EMAIL_ADDRESS][DOMAIN_NAME]" at bounding box center [248, 181] width 192 height 23
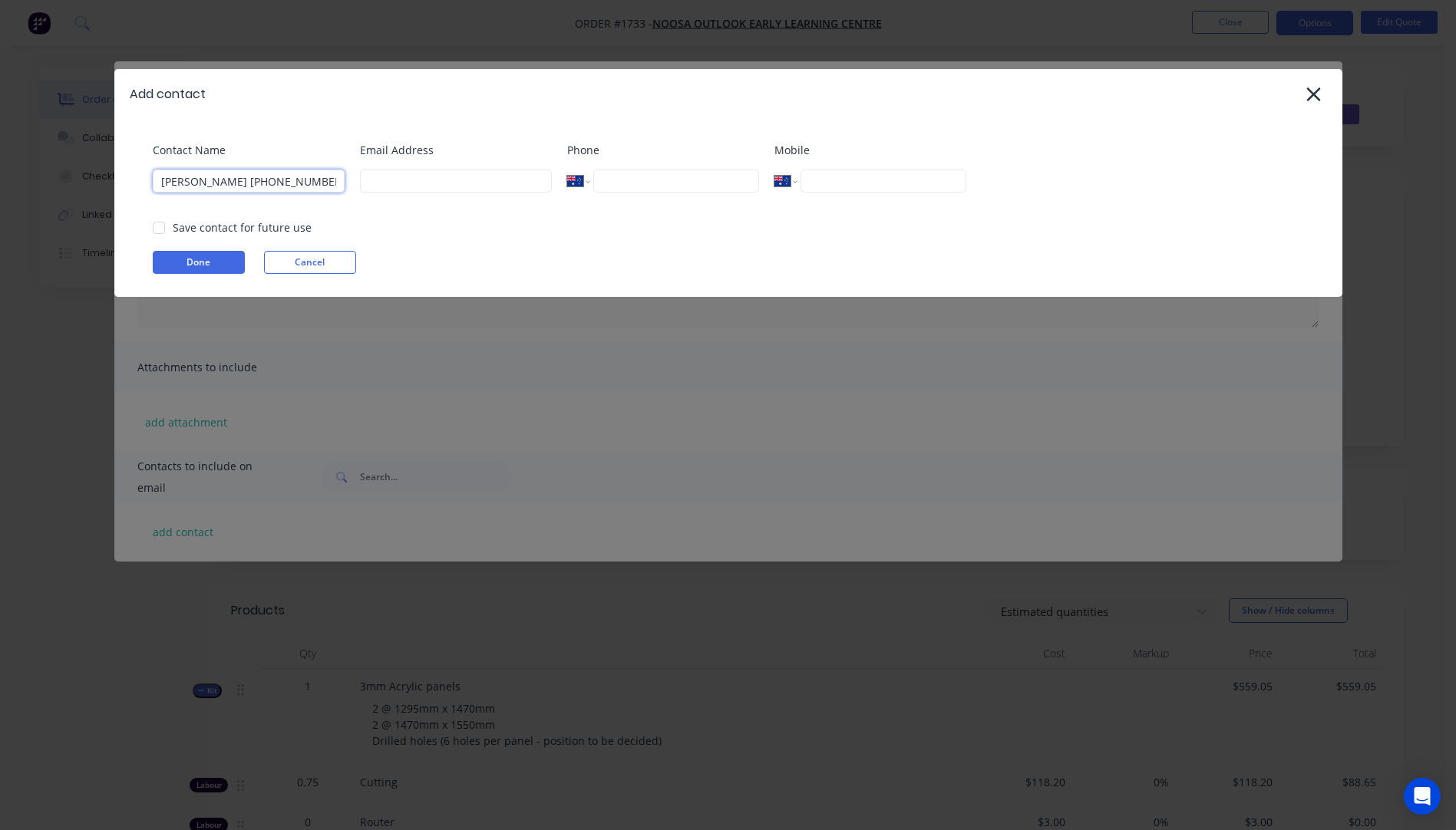
type input "[PERSON_NAME] [PHONE_NUMBER]"
paste input "[EMAIL_ADDRESS][DOMAIN_NAME]"
type input "[EMAIL_ADDRESS][DOMAIN_NAME]"
drag, startPoint x: 294, startPoint y: 182, endPoint x: 219, endPoint y: 175, distance: 75.3
click at [219, 175] on input "[PERSON_NAME] [PHONE_NUMBER]" at bounding box center [248, 181] width 192 height 23
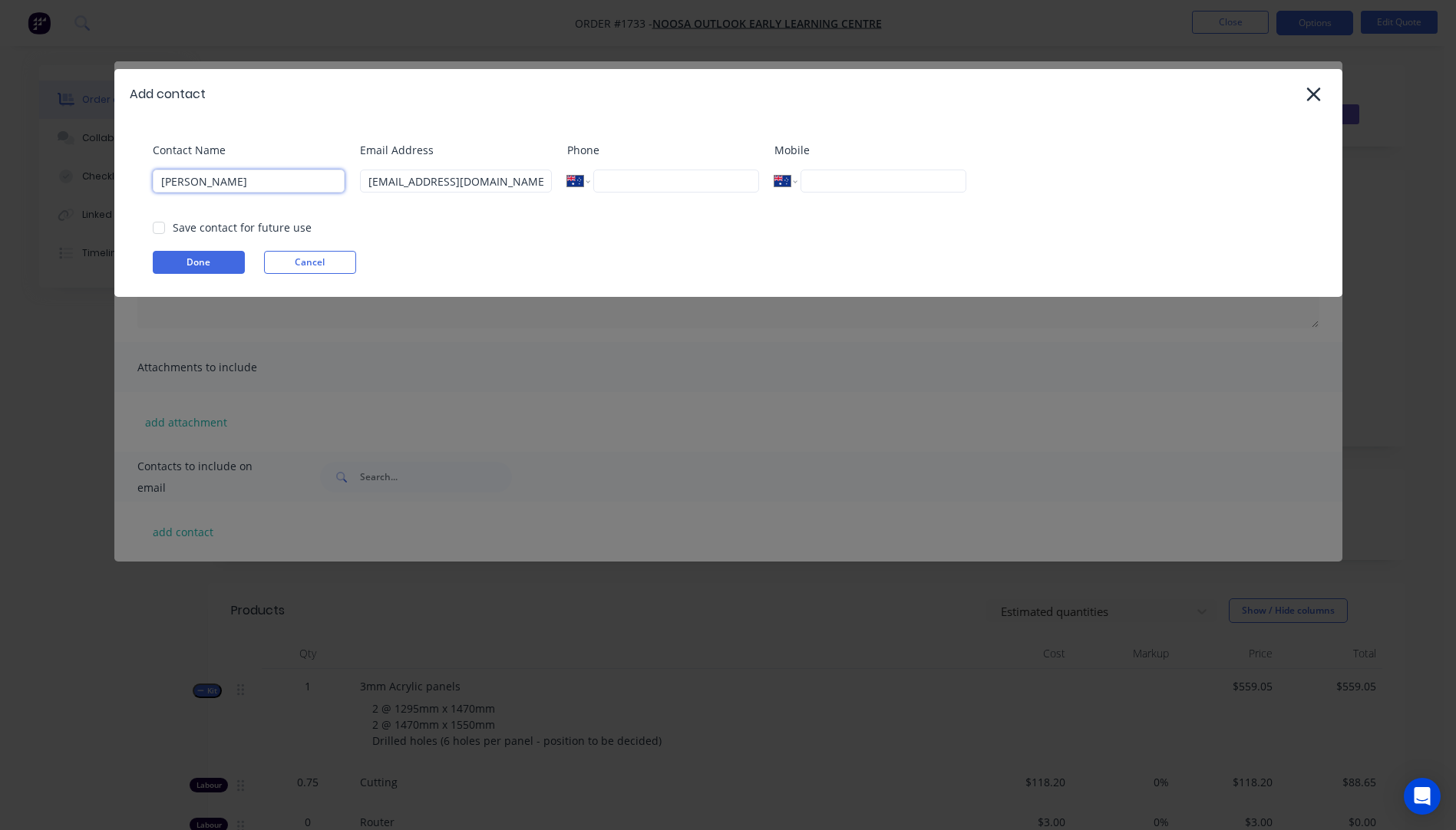
type input "[PERSON_NAME]"
paste input "[PHONE_NUMBER]"
type input "[PHONE_NUMBER]"
click at [198, 260] on button "Done" at bounding box center [198, 262] width 92 height 23
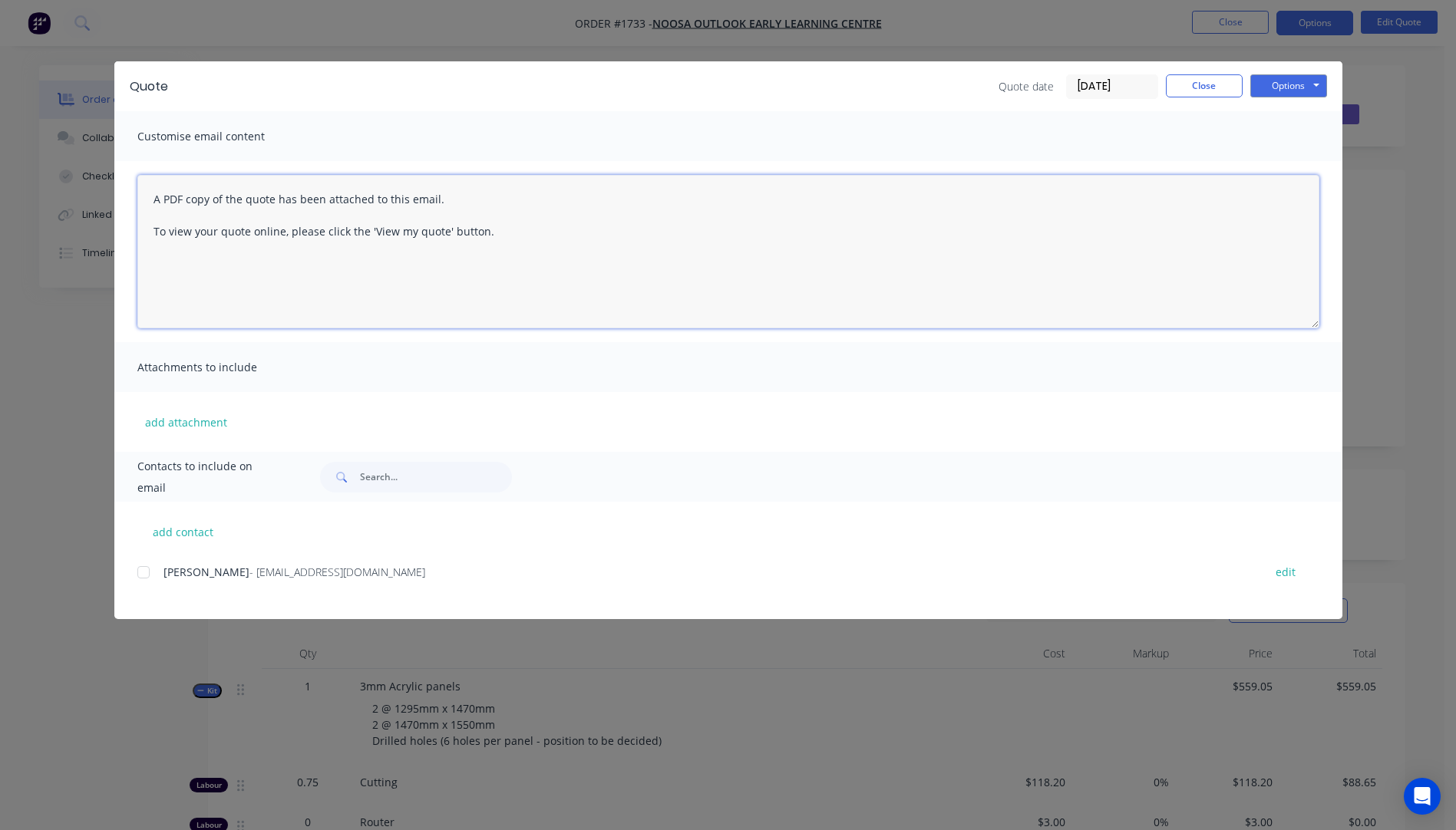
paste textarea "Hi, Please contact us if you have any questions. Regards, [PERSON_NAME] [EMAIL_…"
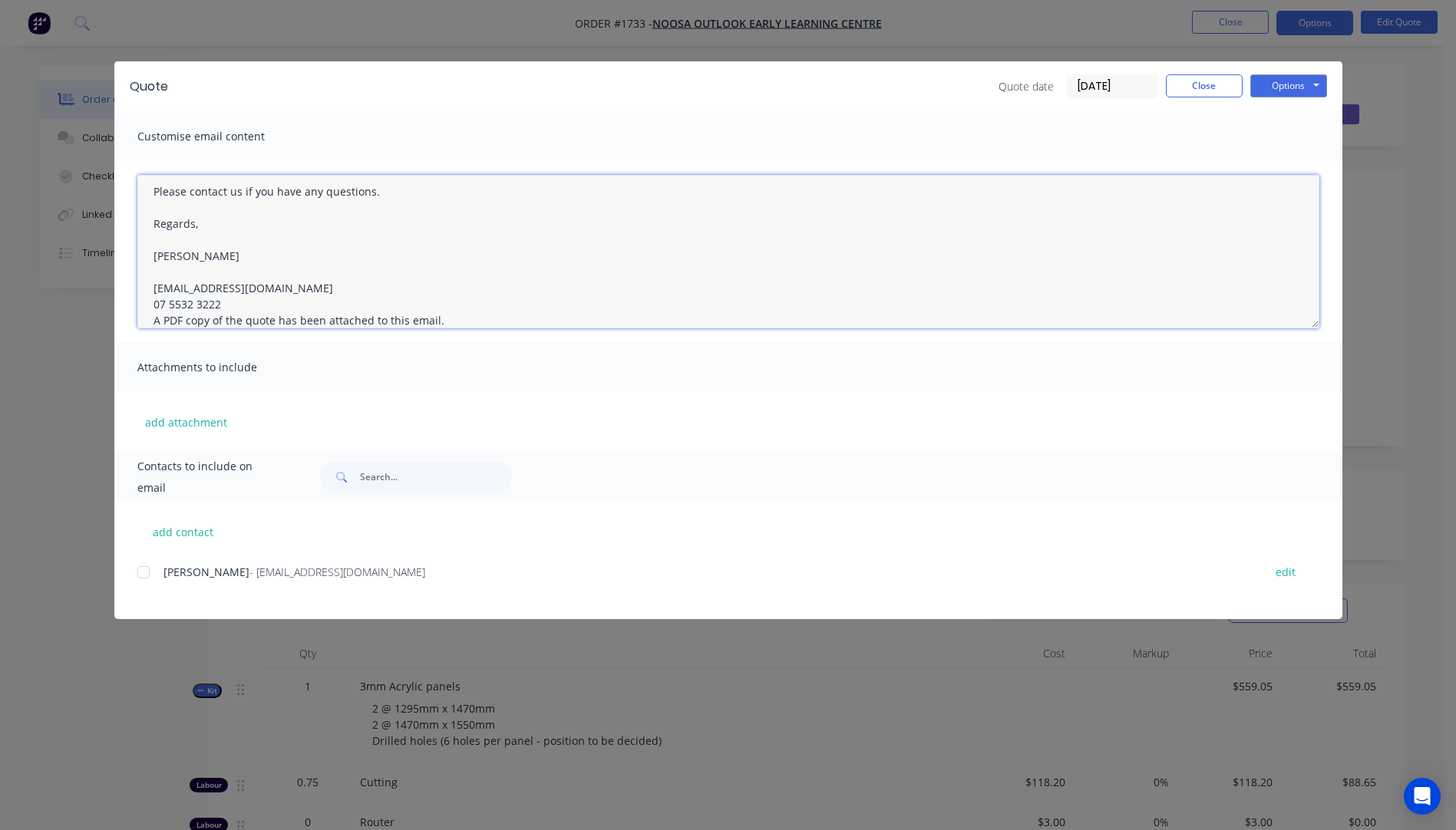
click at [228, 304] on textarea "Hi, Please contact us if you have any questions. Regards, [PERSON_NAME] [EMAIL_…" at bounding box center [728, 251] width 1181 height 153
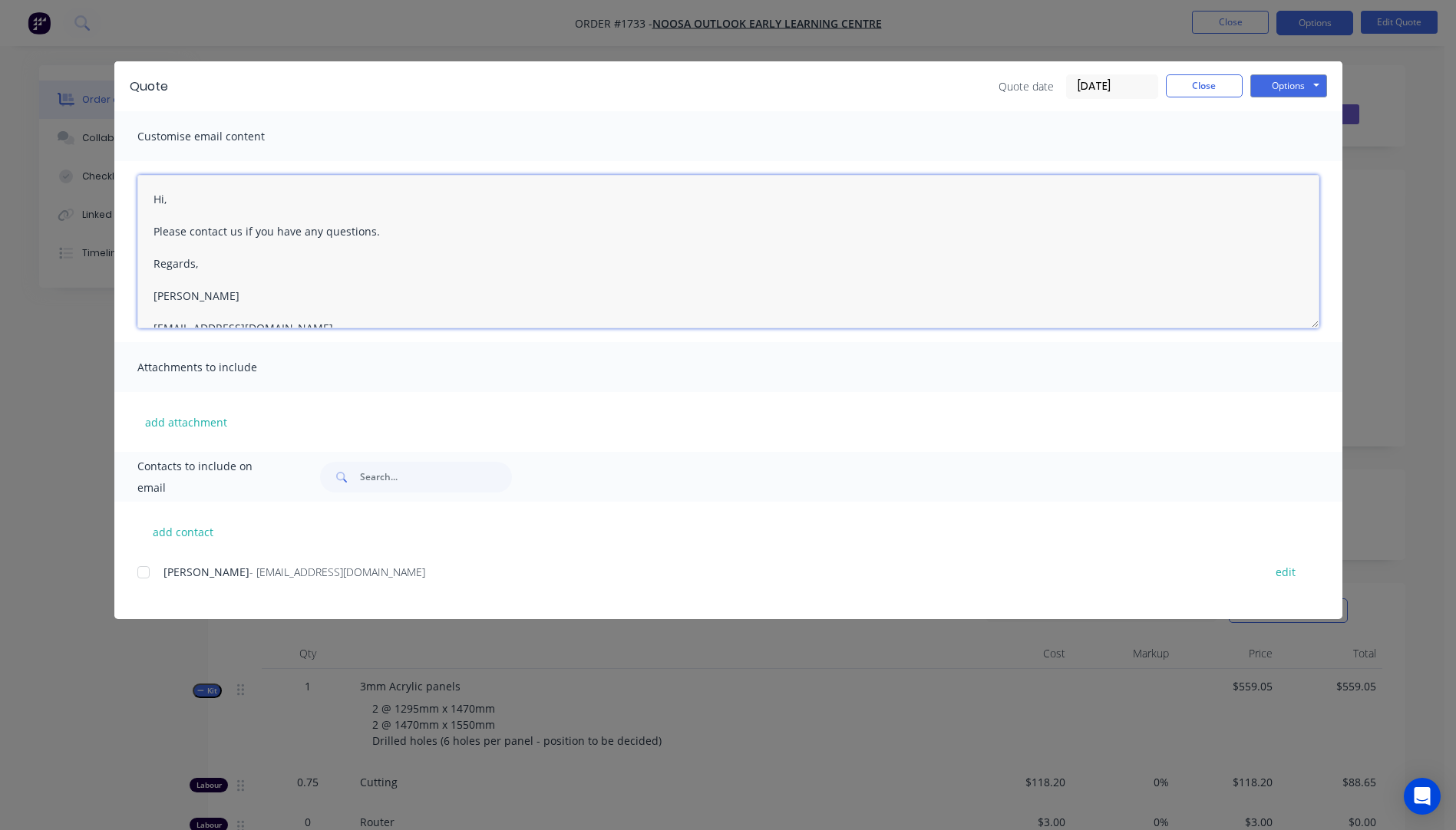
click at [179, 200] on textarea "Hi, Please contact us if you have any questions. Regards, [PERSON_NAME] [EMAIL_…" at bounding box center [728, 251] width 1181 height 153
click at [163, 261] on textarea "Hi [PERSON_NAME]. Please see attached quote. AS discussed Please contact us if …" at bounding box center [728, 251] width 1181 height 153
click at [405, 267] on textarea "Hi [PERSON_NAME]. Please see attached quote. As discussed, I have split the she…" at bounding box center [728, 251] width 1181 height 153
click at [314, 297] on textarea "Hi [PERSON_NAME]. Please see attached quote. As discussed, I have split the she…" at bounding box center [728, 251] width 1181 height 153
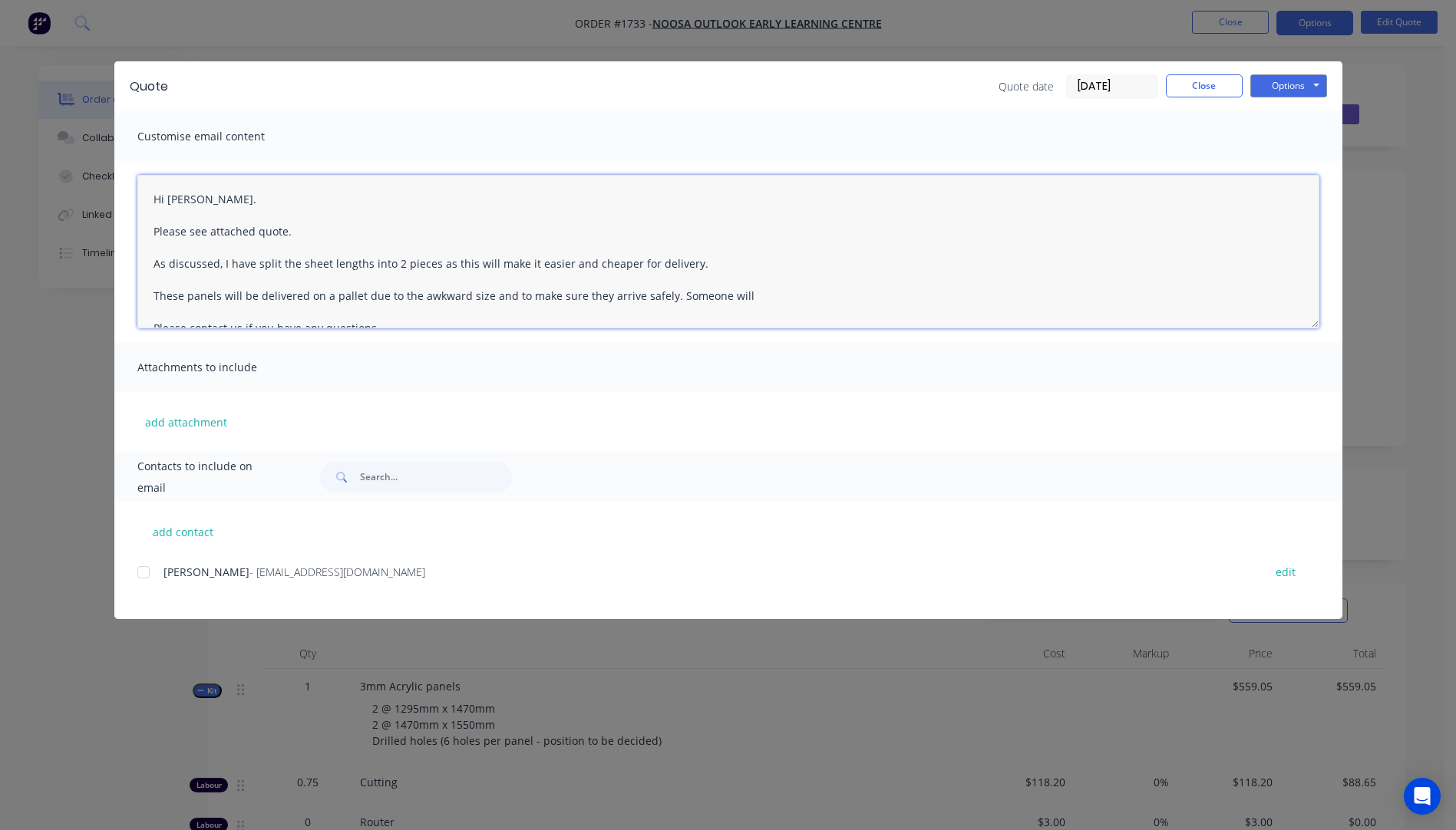
click at [734, 294] on textarea "Hi [PERSON_NAME]. Please see attached quote. As discussed, I have split the she…" at bounding box center [728, 251] width 1181 height 153
click at [145, 575] on div at bounding box center [144, 572] width 31 height 31
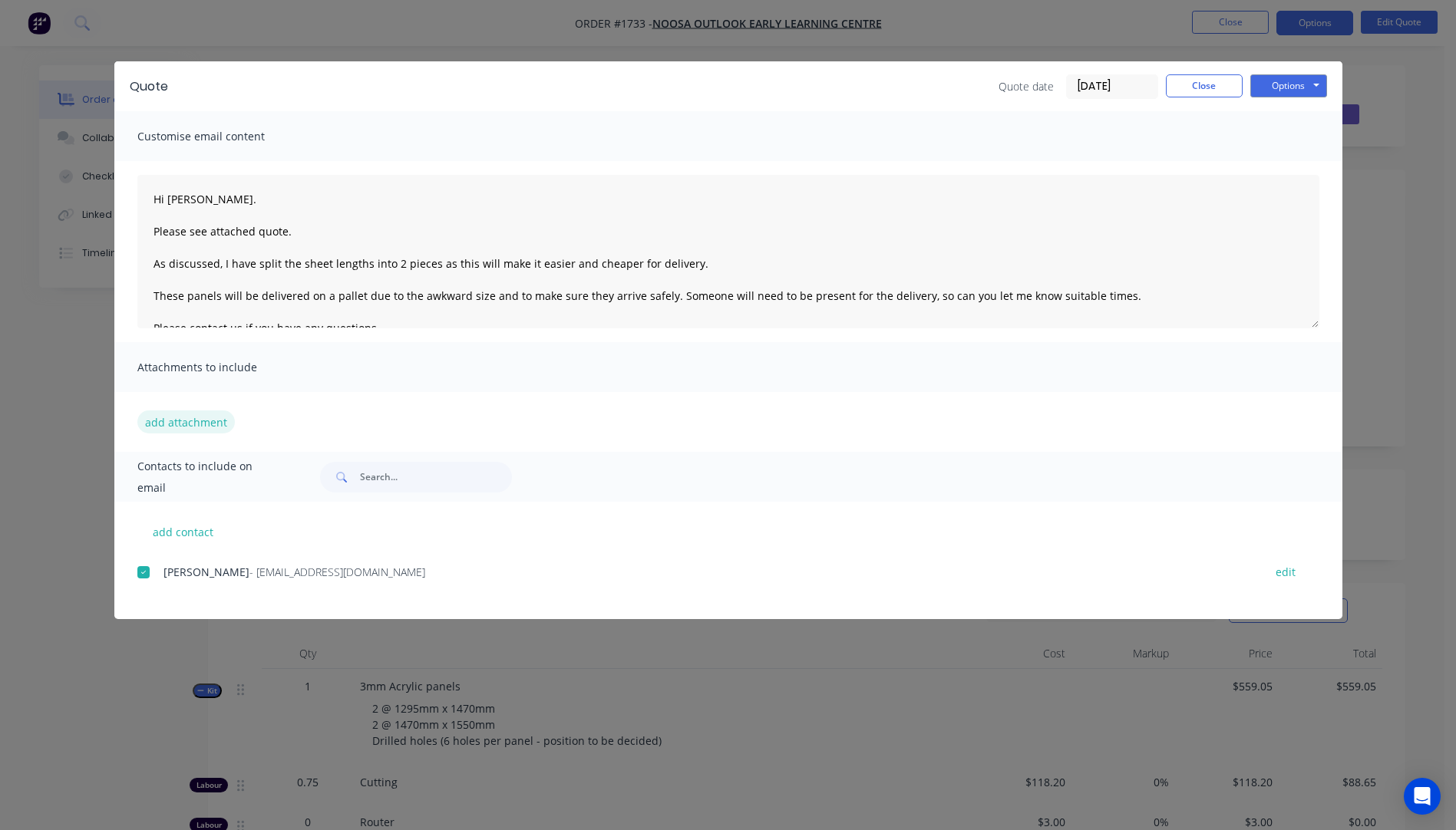
click at [185, 421] on button "add attachment" at bounding box center [186, 421] width 97 height 23
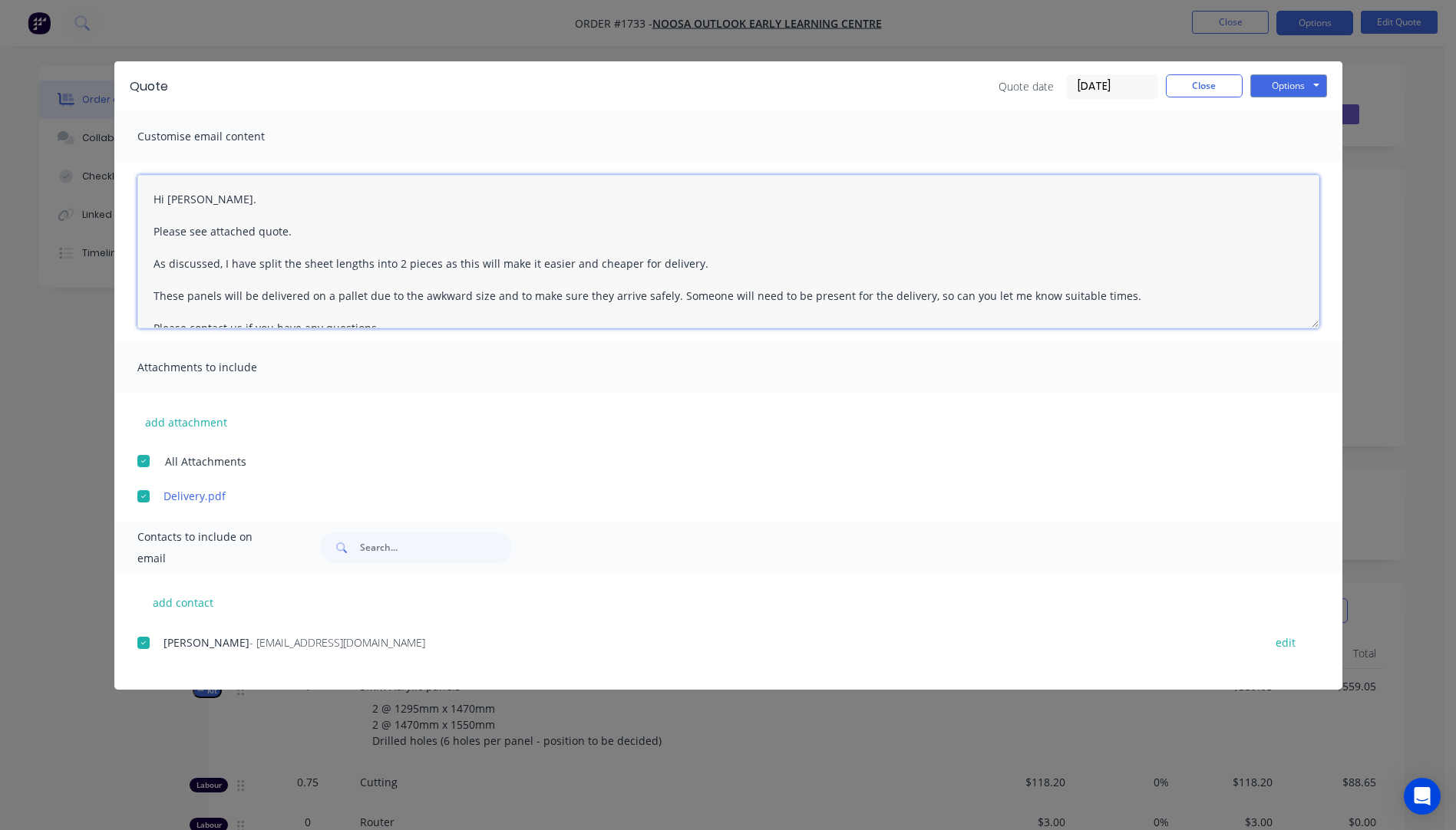
click at [697, 258] on textarea "Hi [PERSON_NAME]. Please see attached quote. As discussed, I have split the she…" at bounding box center [728, 251] width 1181 height 153
type textarea "Hi [PERSON_NAME]. Please see attached quote. As discussed, I have split the she…"
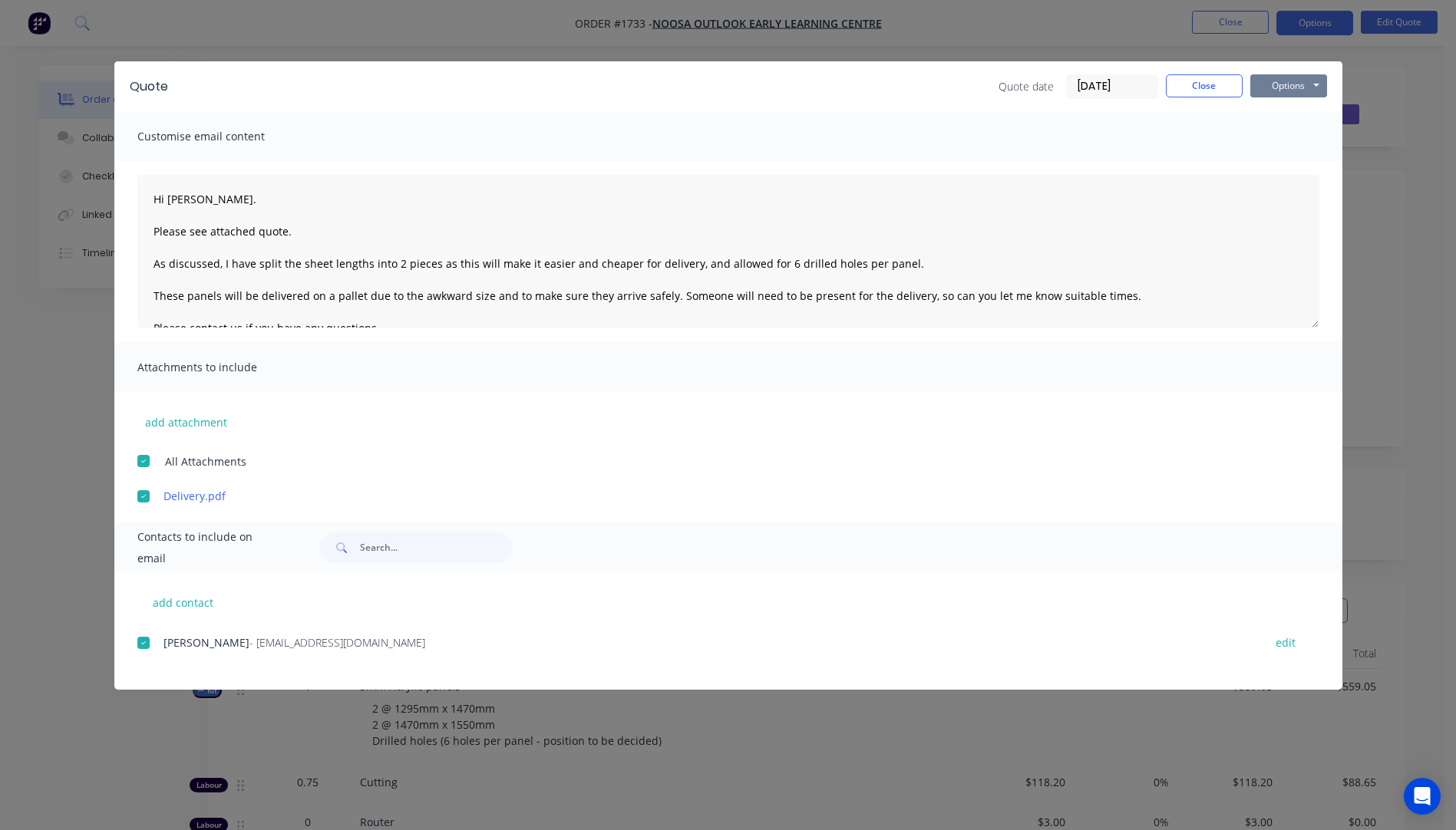
click at [1281, 80] on button "Options" at bounding box center [1288, 85] width 77 height 23
click at [1289, 167] on button "Email" at bounding box center [1299, 163] width 98 height 25
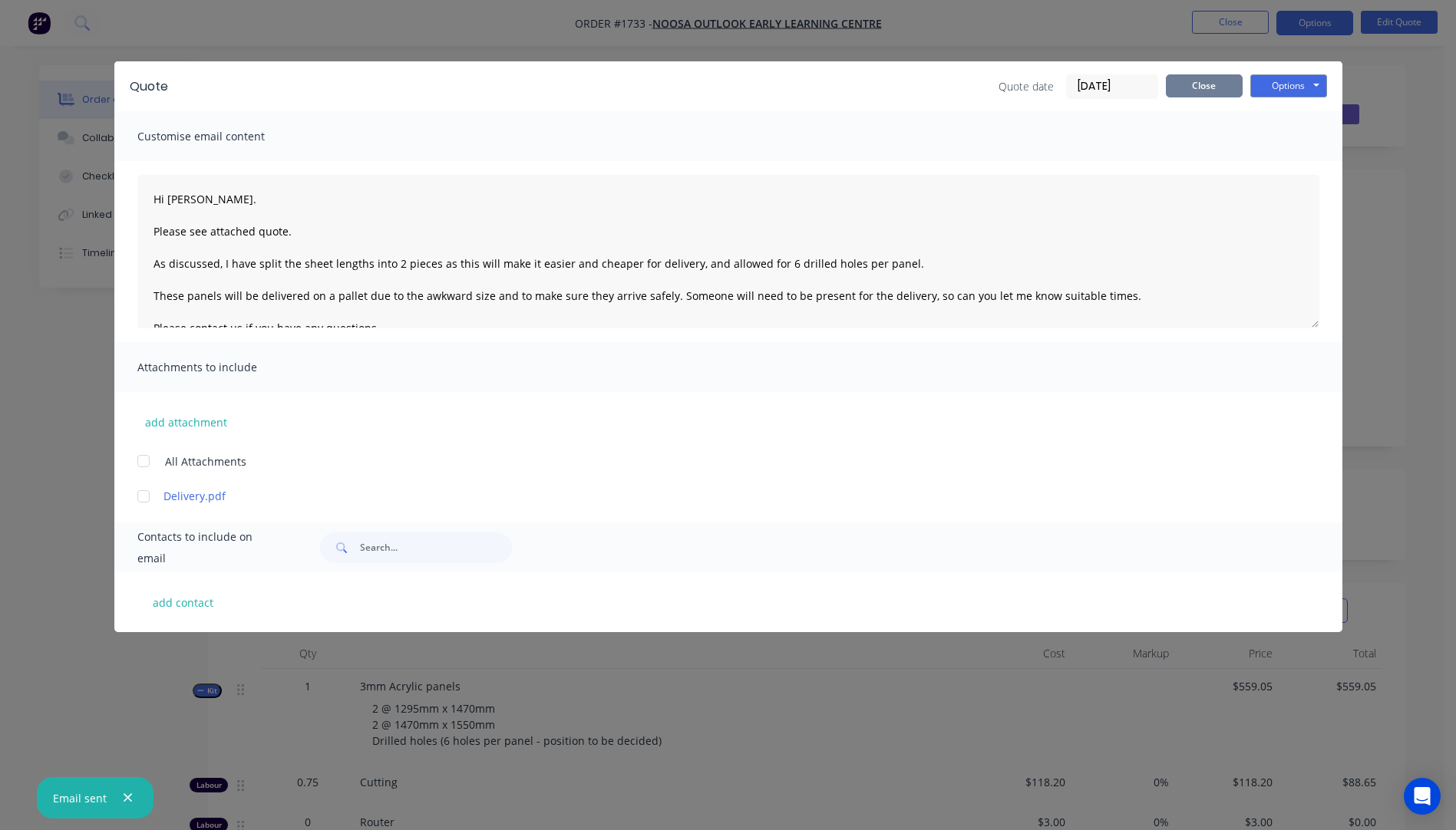
click at [1214, 86] on button "Close" at bounding box center [1204, 85] width 77 height 23
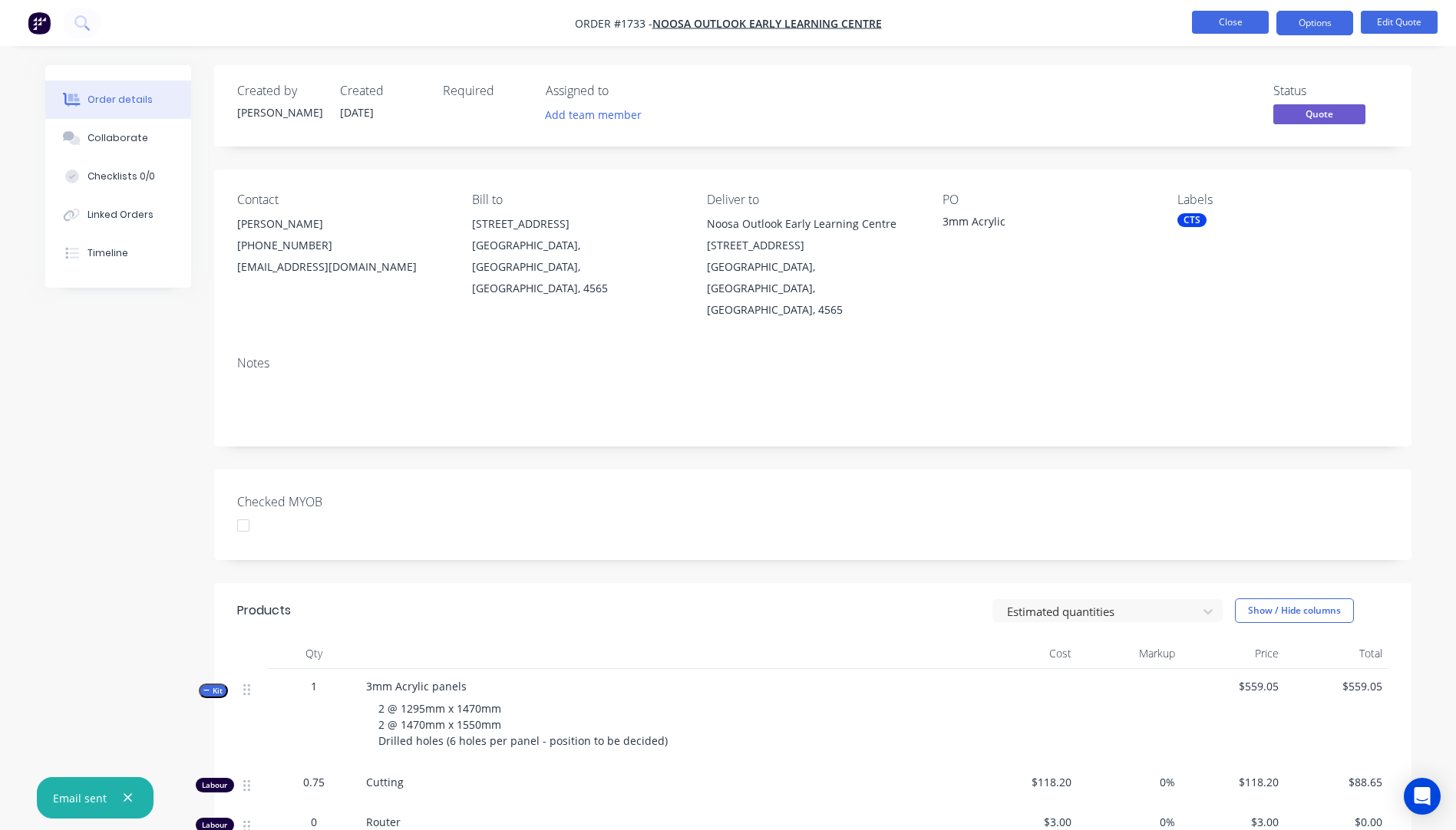
click at [1231, 25] on button "Close" at bounding box center [1230, 22] width 77 height 23
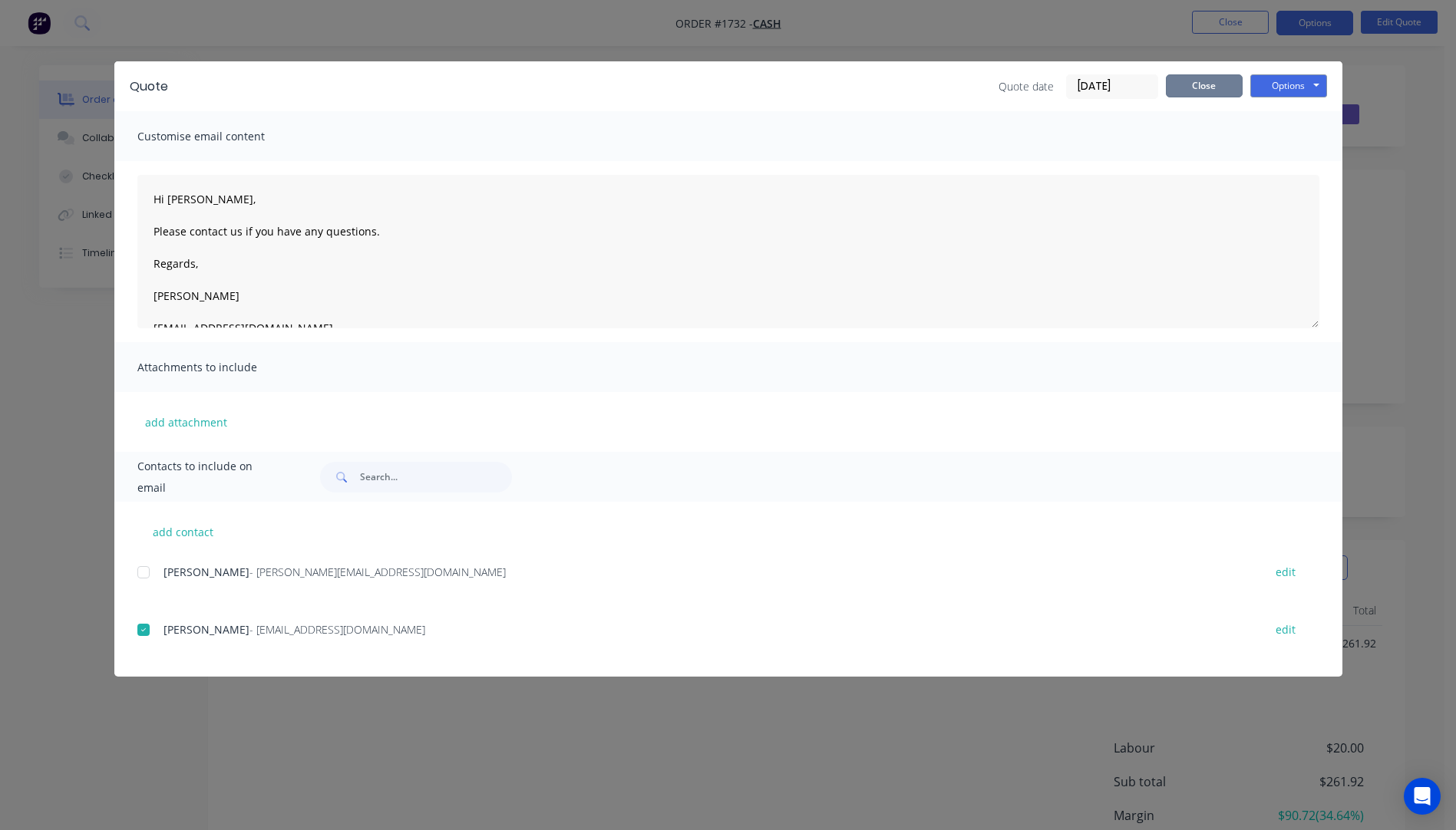
drag, startPoint x: 1218, startPoint y: 87, endPoint x: 1194, endPoint y: 48, distance: 45.8
click at [1218, 87] on button "Close" at bounding box center [1204, 85] width 77 height 23
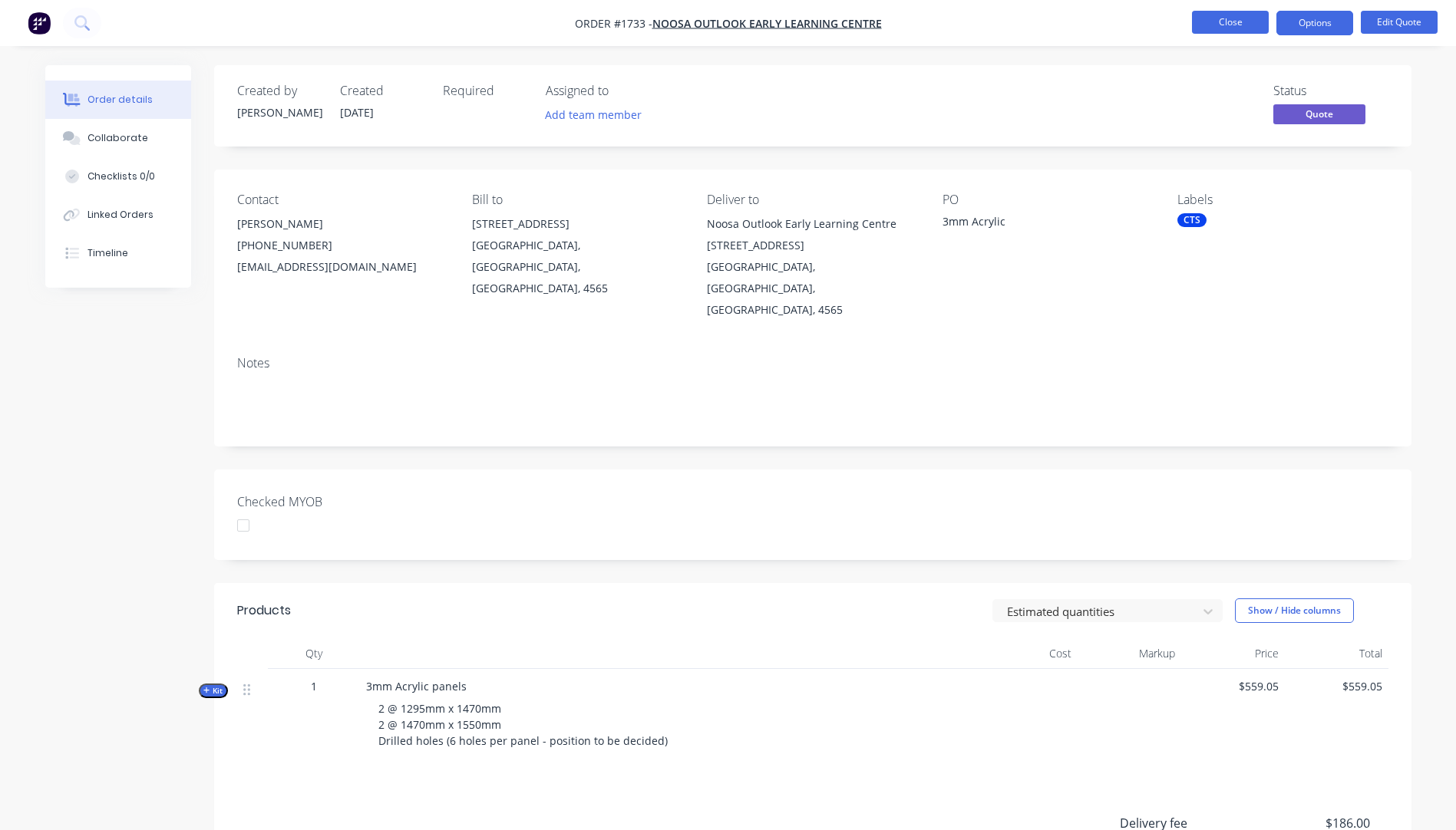
click at [1224, 26] on button "Close" at bounding box center [1230, 22] width 77 height 23
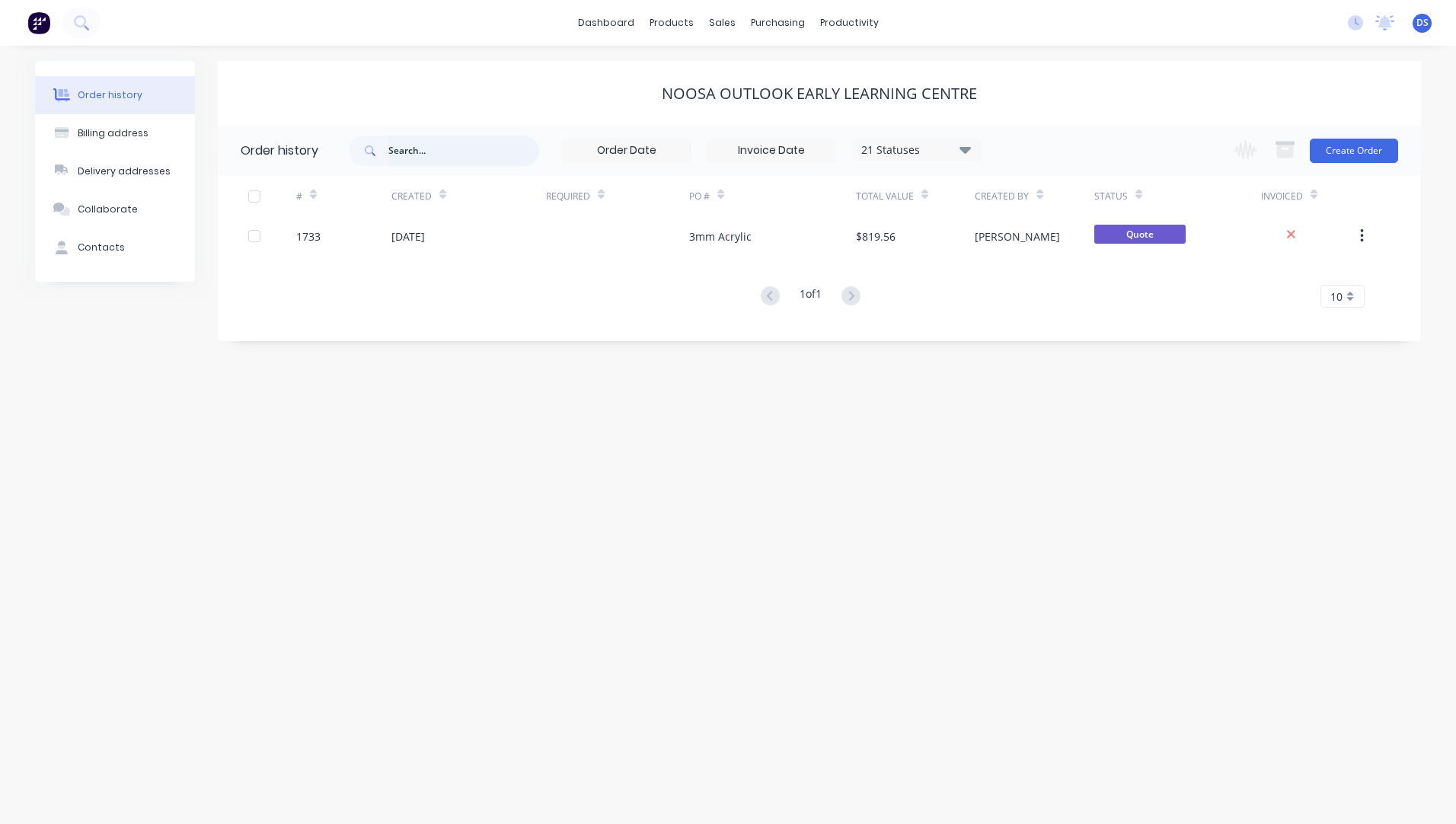
click at [443, 149] on input "text" at bounding box center [464, 151] width 151 height 31
type input "ray"
drag, startPoint x: 427, startPoint y: 153, endPoint x: 357, endPoint y: 148, distance: 70.2
click at [357, 148] on div "ray" at bounding box center [443, 151] width 190 height 31
drag, startPoint x: 456, startPoint y: 285, endPoint x: 679, endPoint y: 234, distance: 228.8
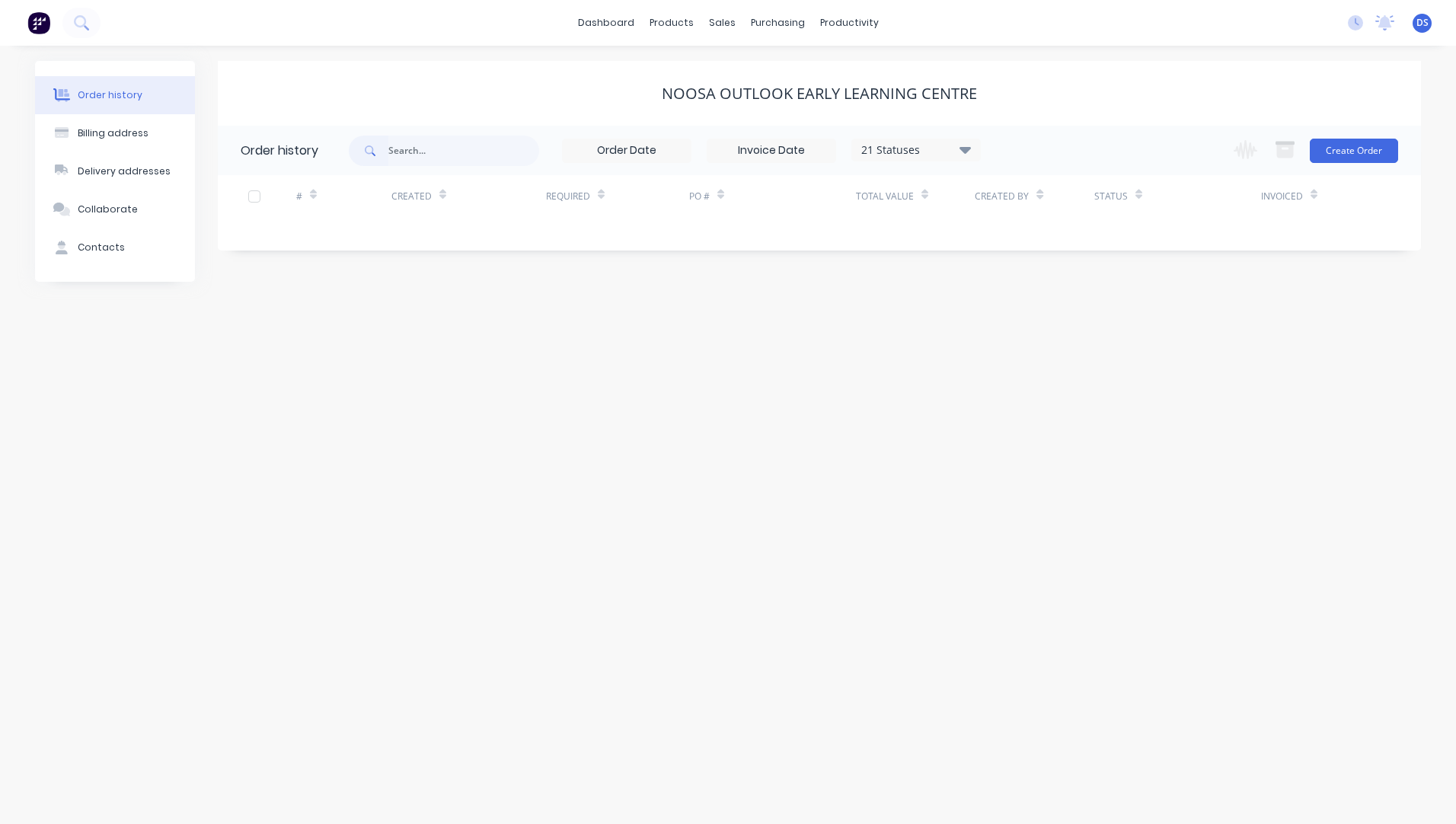
click at [461, 285] on div "Order history Billing address Delivery addresses Collaborate Contacts Noosa Out…" at bounding box center [728, 435] width 1456 height 778
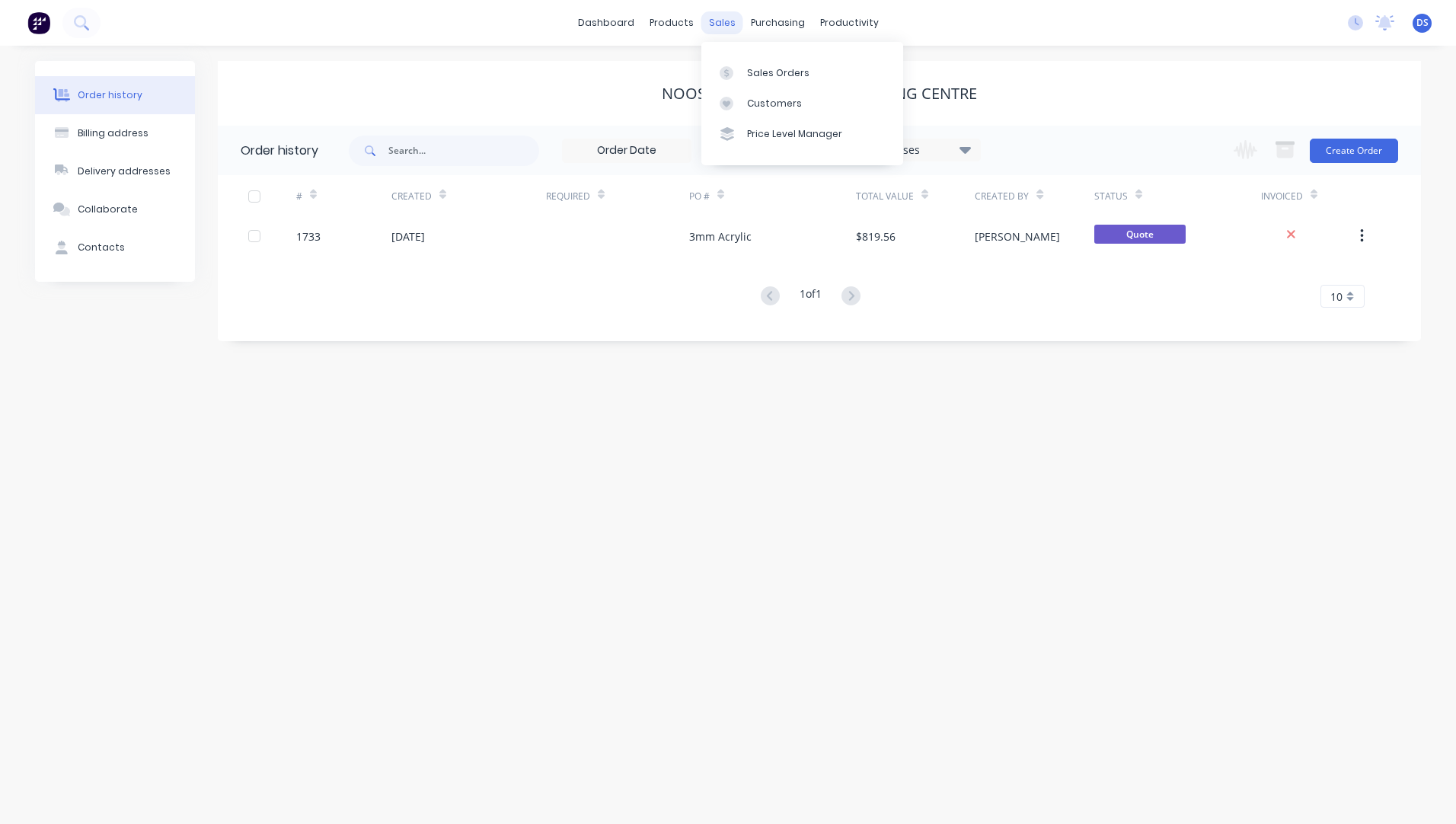
click at [723, 26] on div "sales" at bounding box center [722, 22] width 42 height 23
click at [773, 73] on div "Sales Orders" at bounding box center [778, 73] width 62 height 14
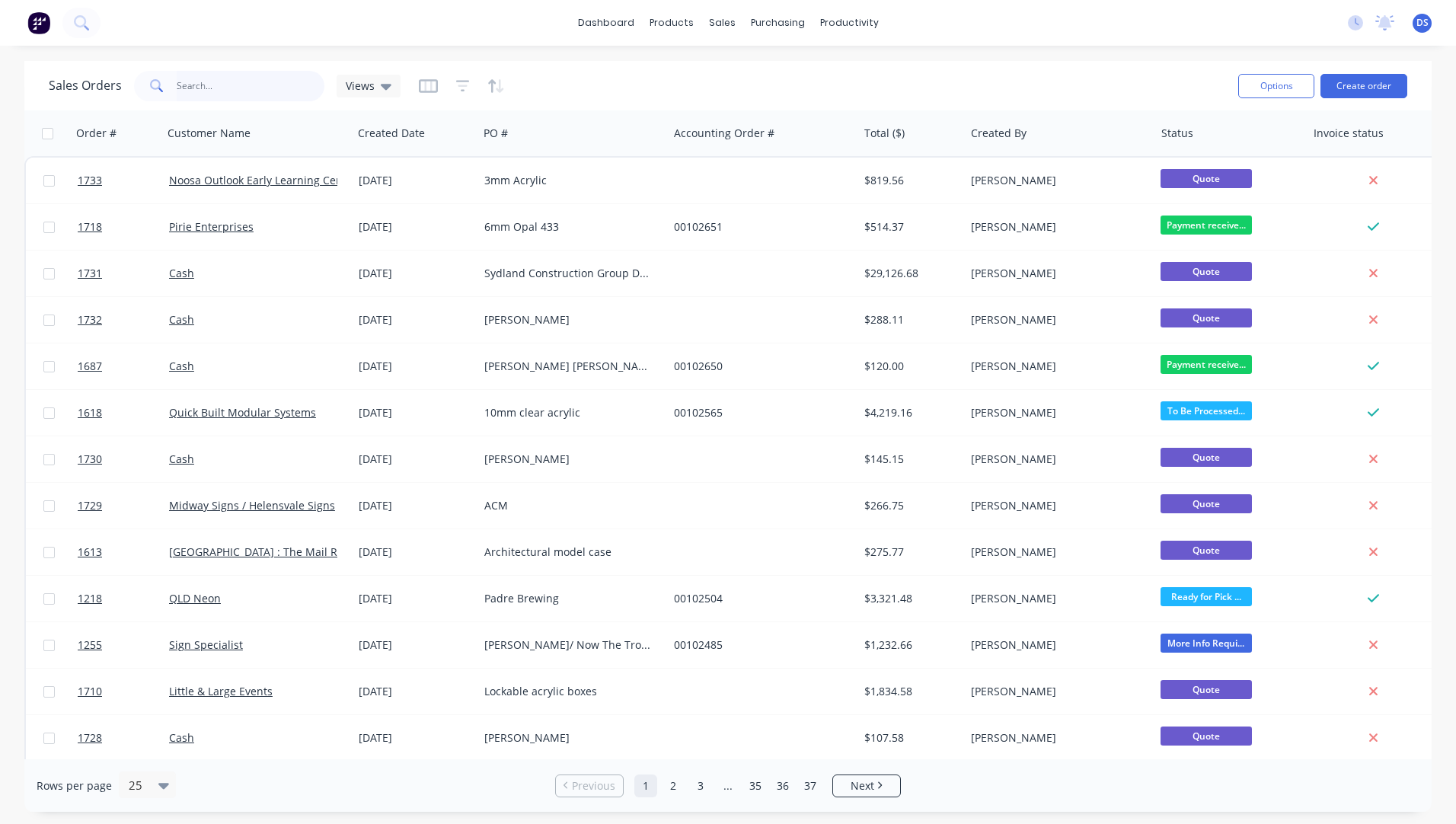
click at [237, 85] on input "text" at bounding box center [251, 86] width 149 height 31
type input "ray"
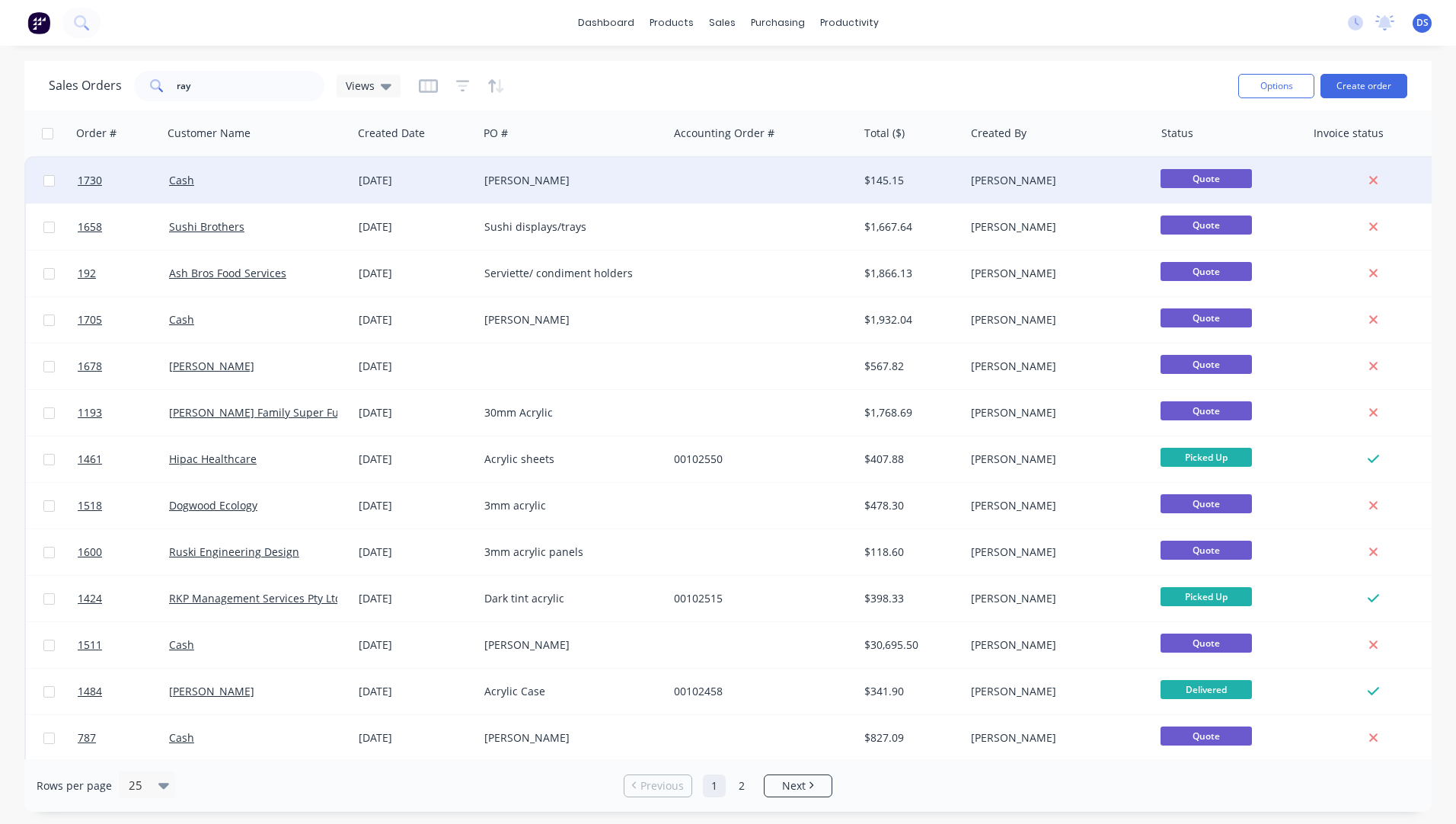
click at [513, 194] on div "[PERSON_NAME]" at bounding box center [573, 181] width 190 height 46
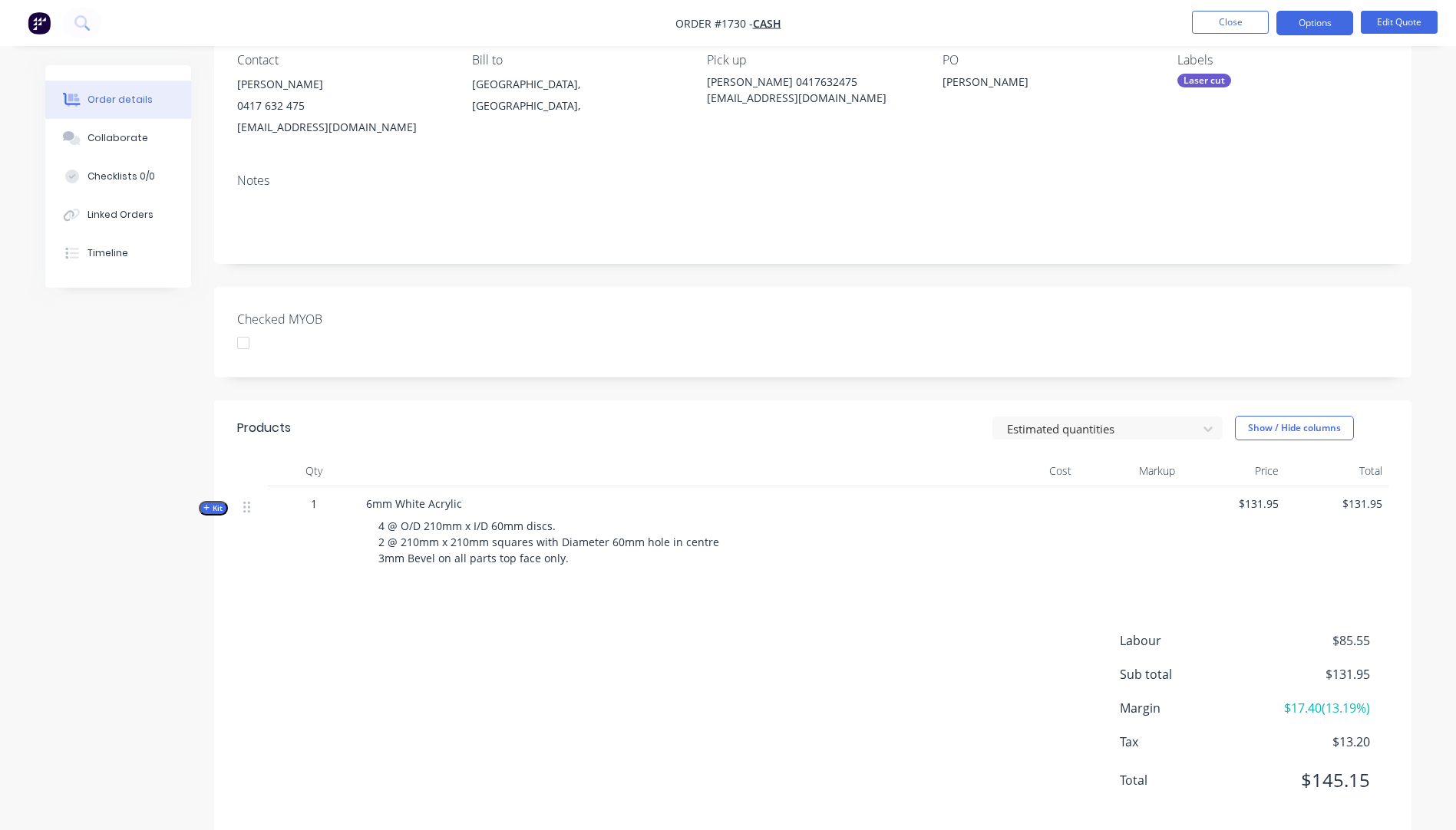
scroll to position [165, 0]
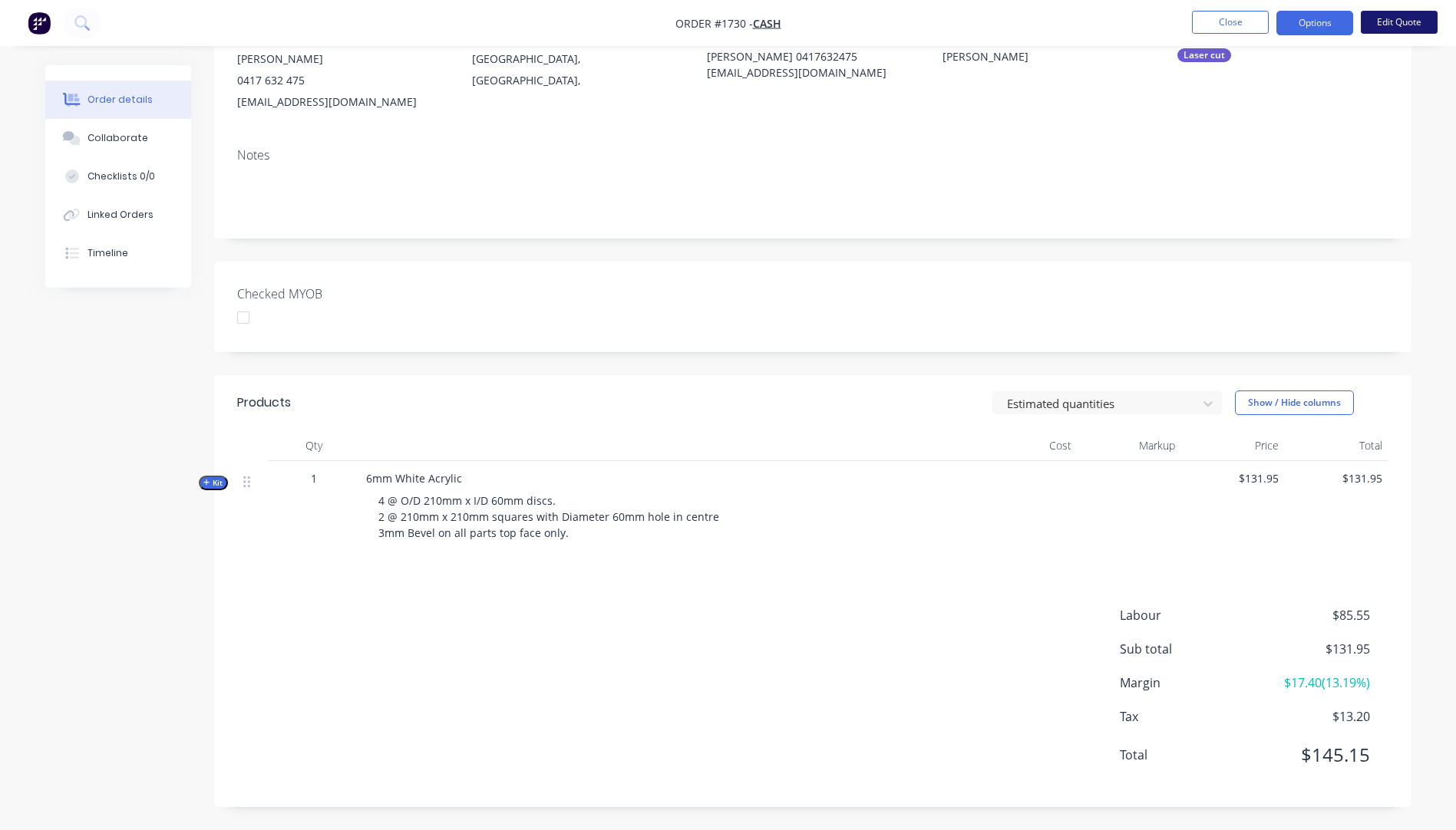
click at [1379, 22] on button "Edit Quote" at bounding box center [1398, 22] width 77 height 23
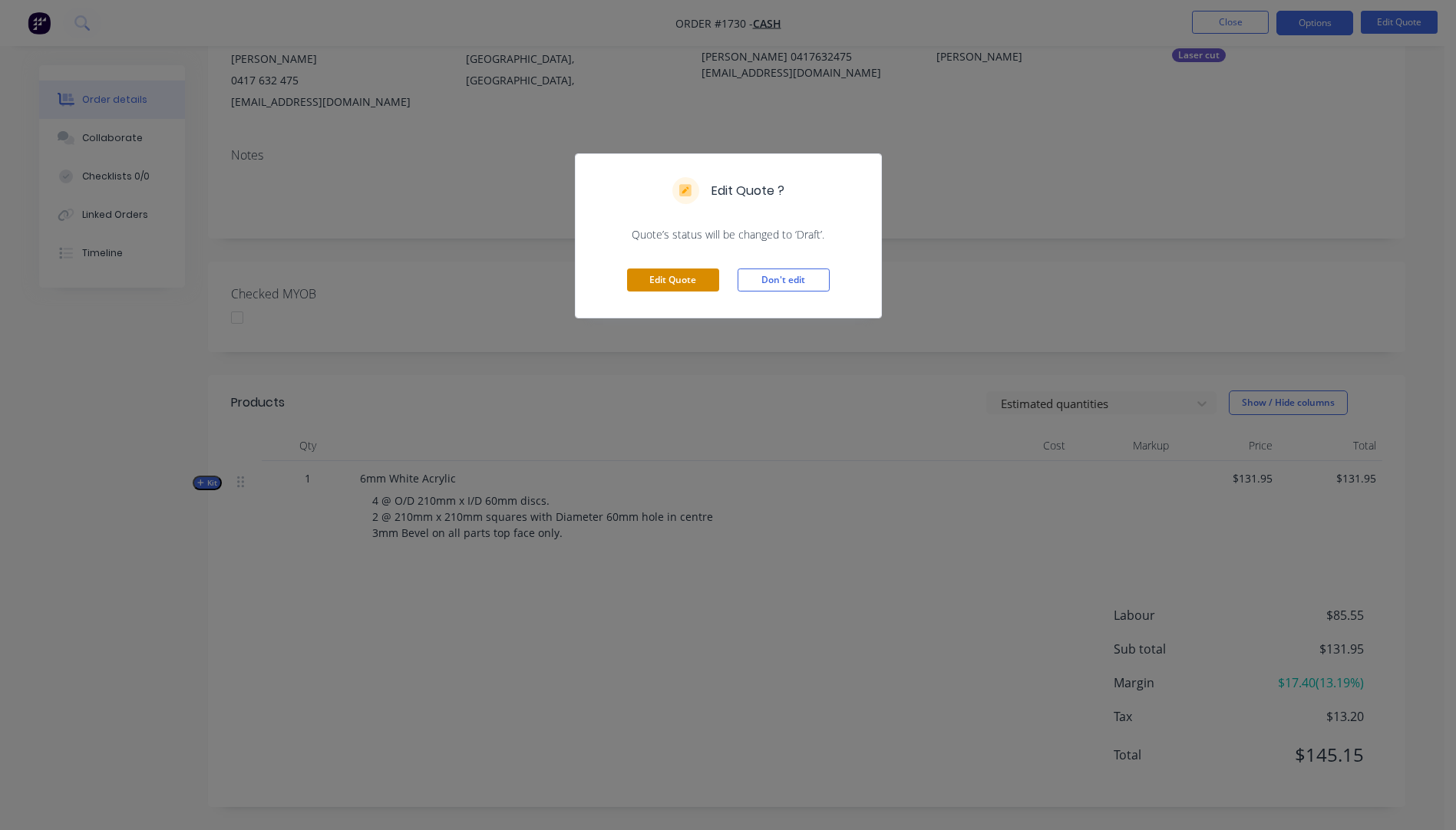
click at [706, 287] on button "Edit Quote" at bounding box center [673, 280] width 92 height 23
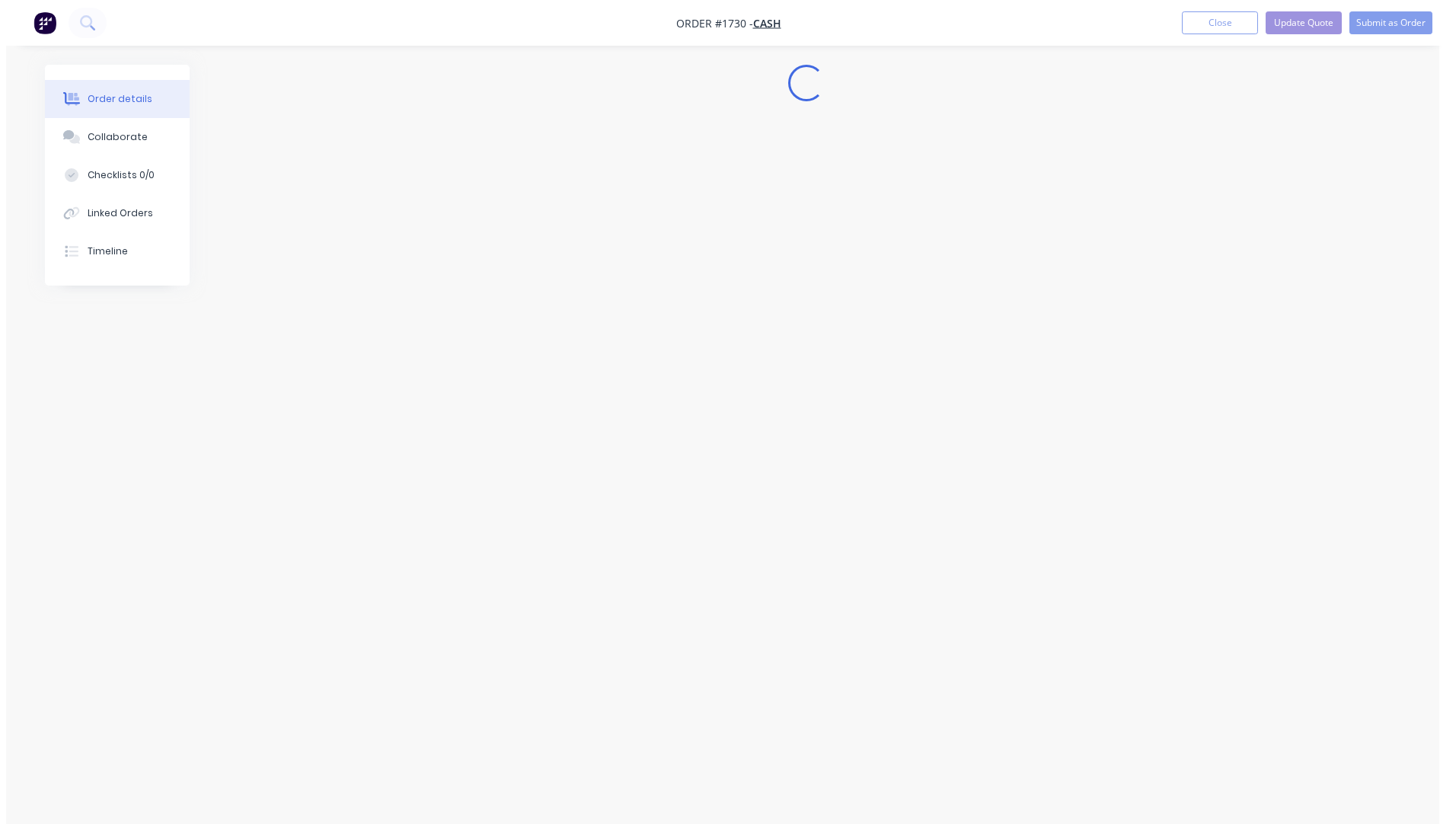
scroll to position [0, 0]
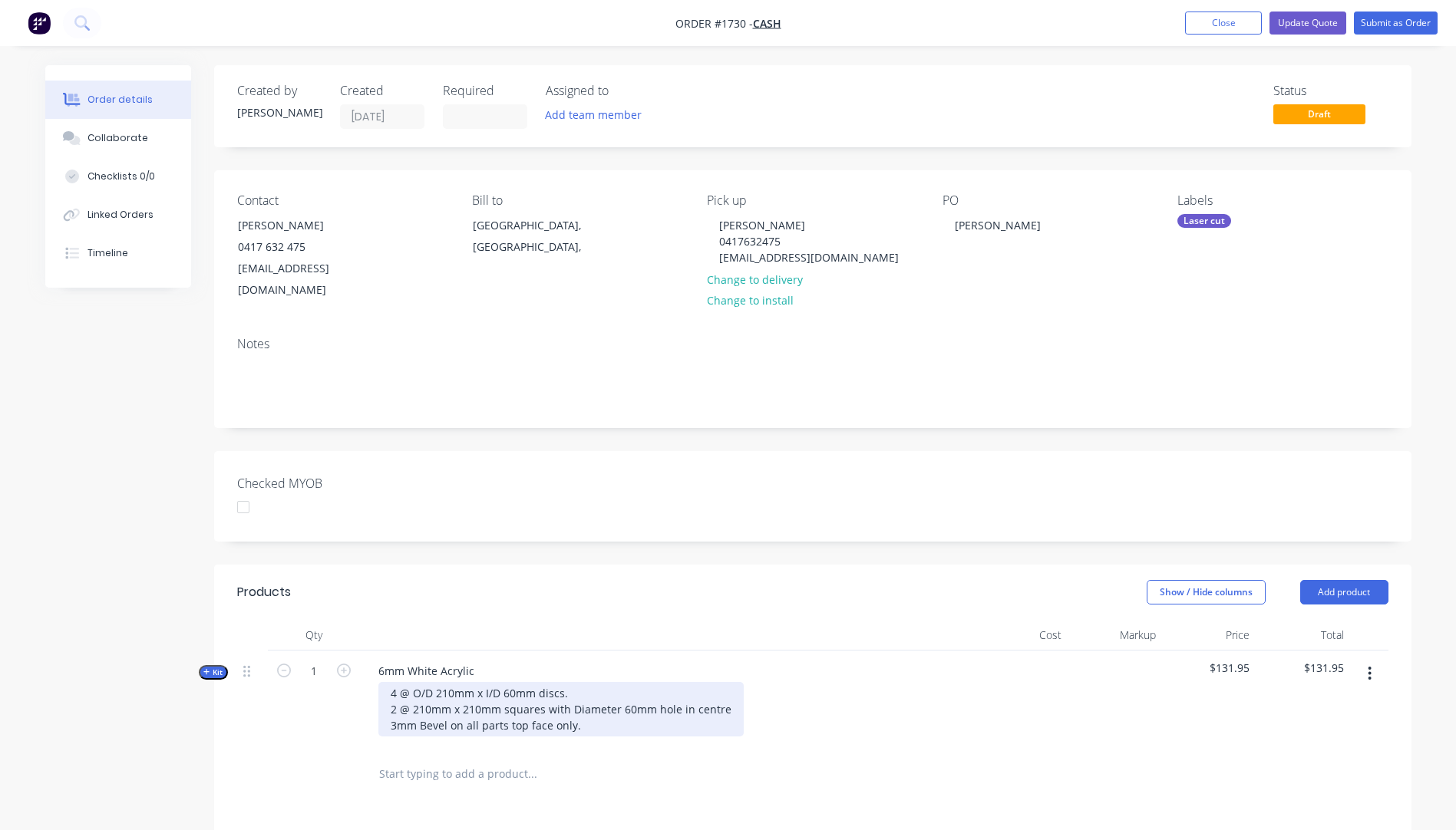
click at [574, 706] on div "4 @ O/D 210mm x I/D 60mm discs. 2 @ 210mm x 210mm squares with Diameter 60mm ho…" at bounding box center [561, 709] width 365 height 54
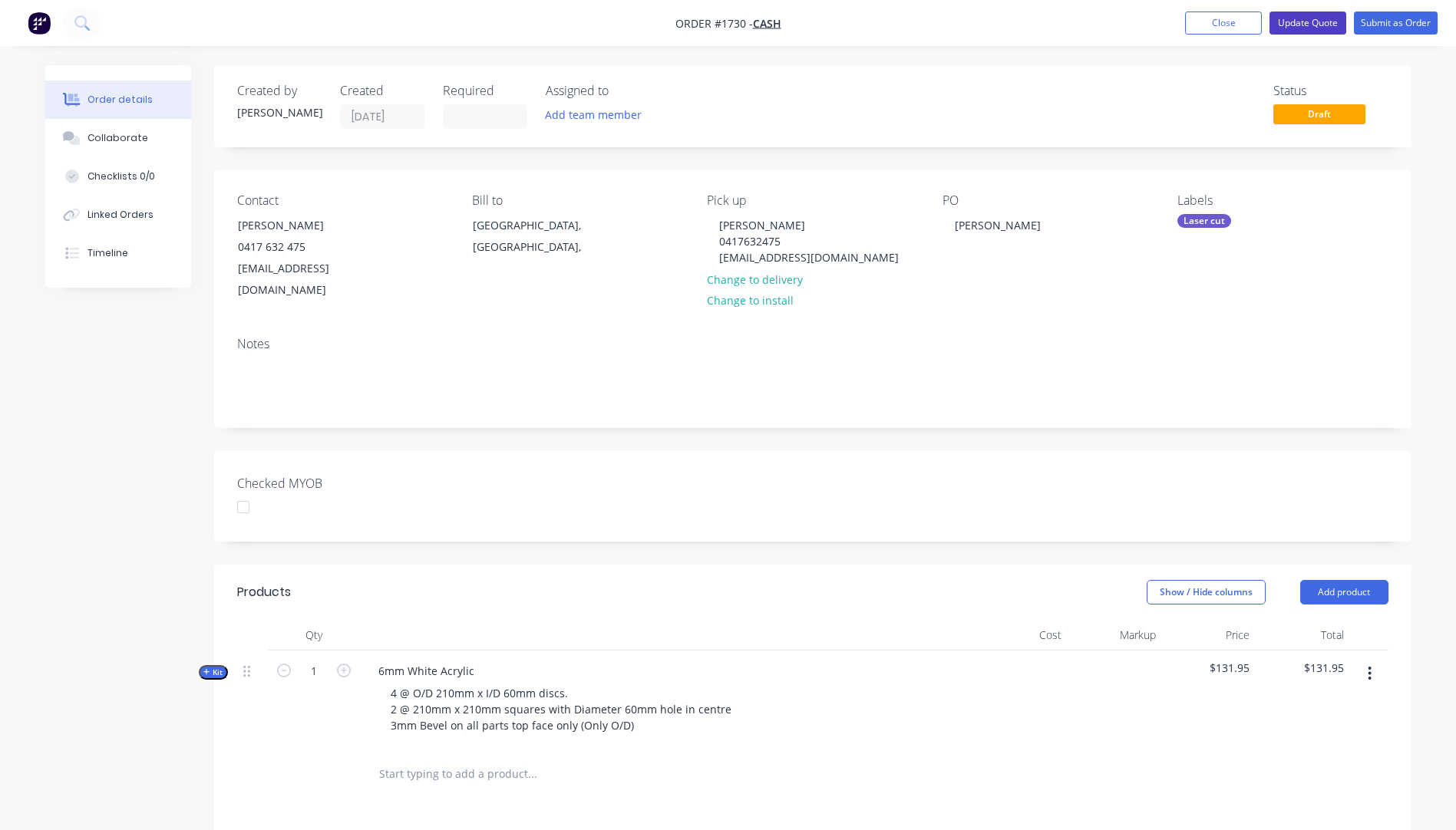
click at [1293, 25] on button "Update Quote" at bounding box center [1307, 22] width 77 height 23
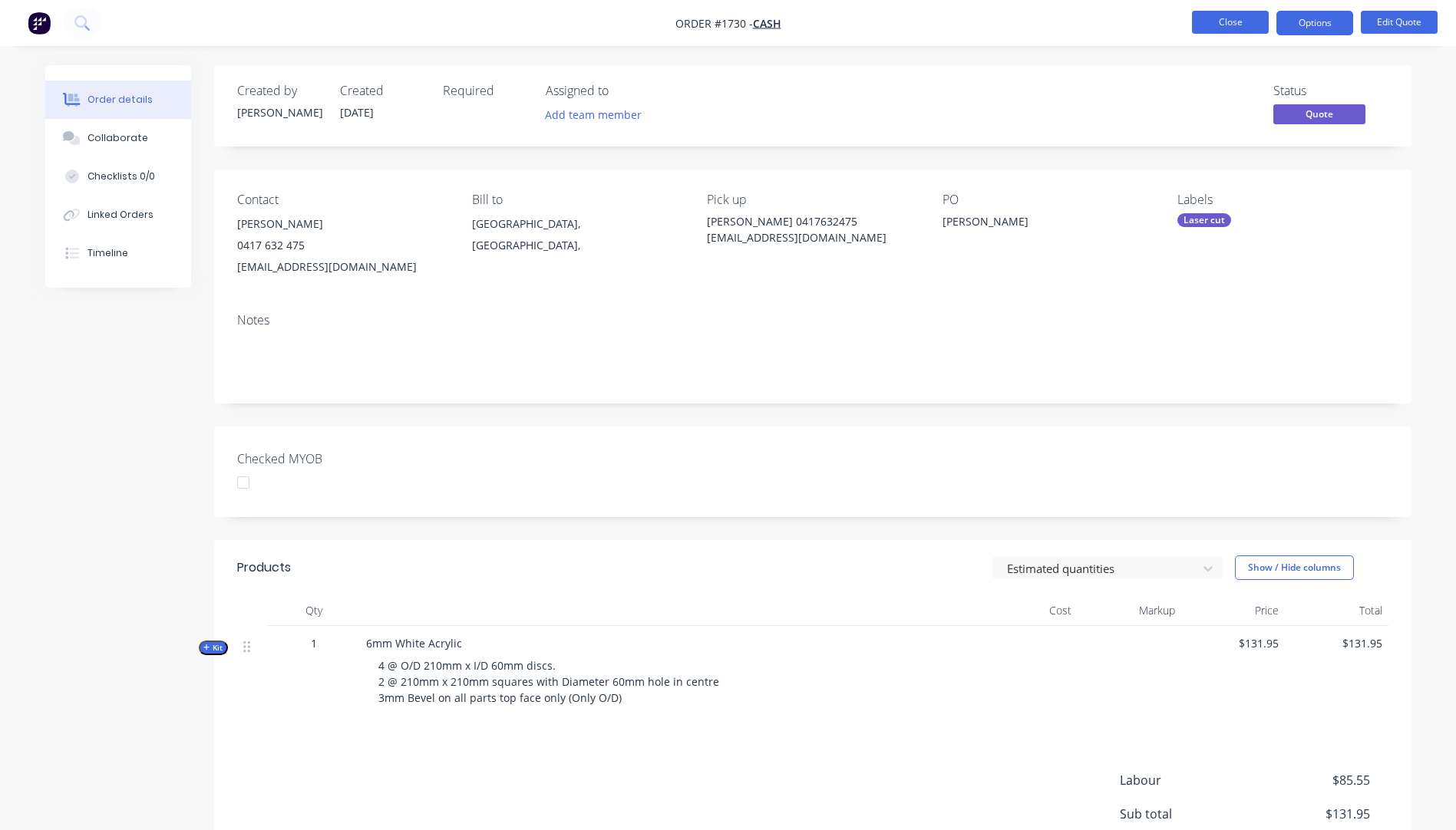
click at [1238, 22] on button "Close" at bounding box center [1230, 22] width 77 height 23
